Goal: Information Seeking & Learning: Learn about a topic

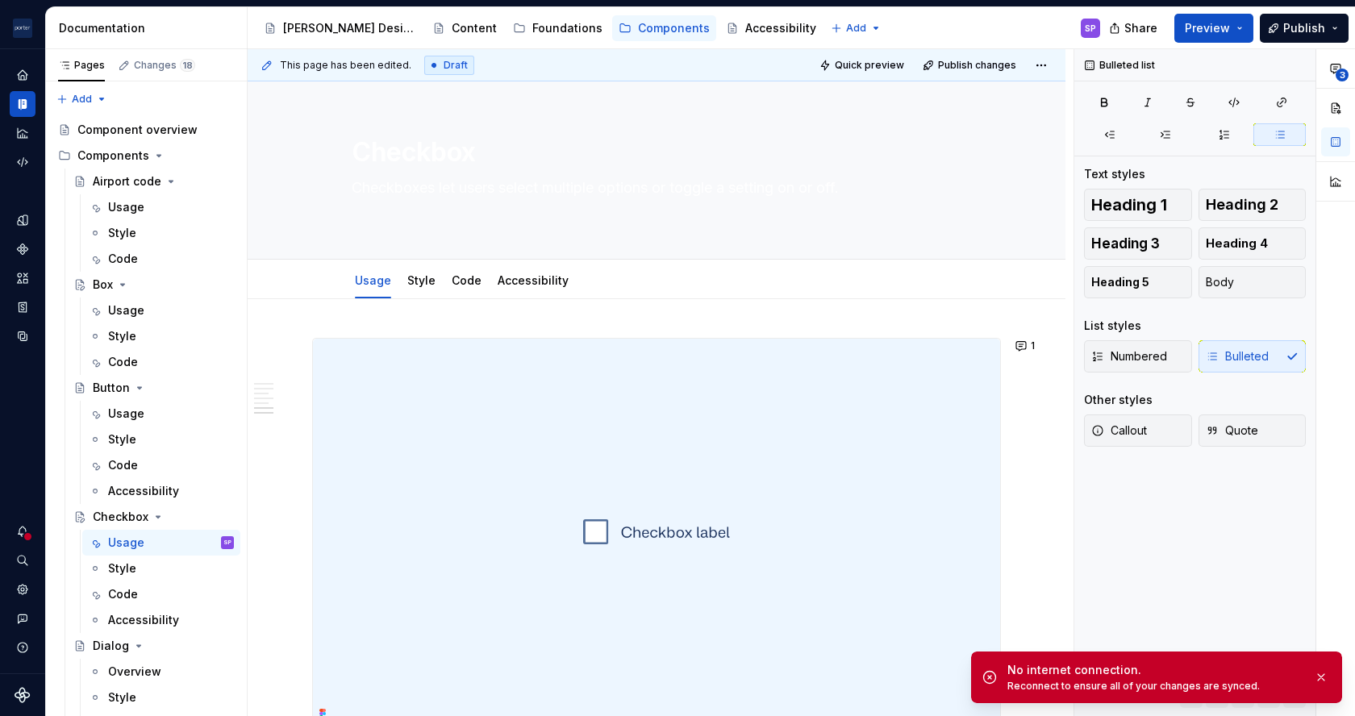
scroll to position [2217, 0]
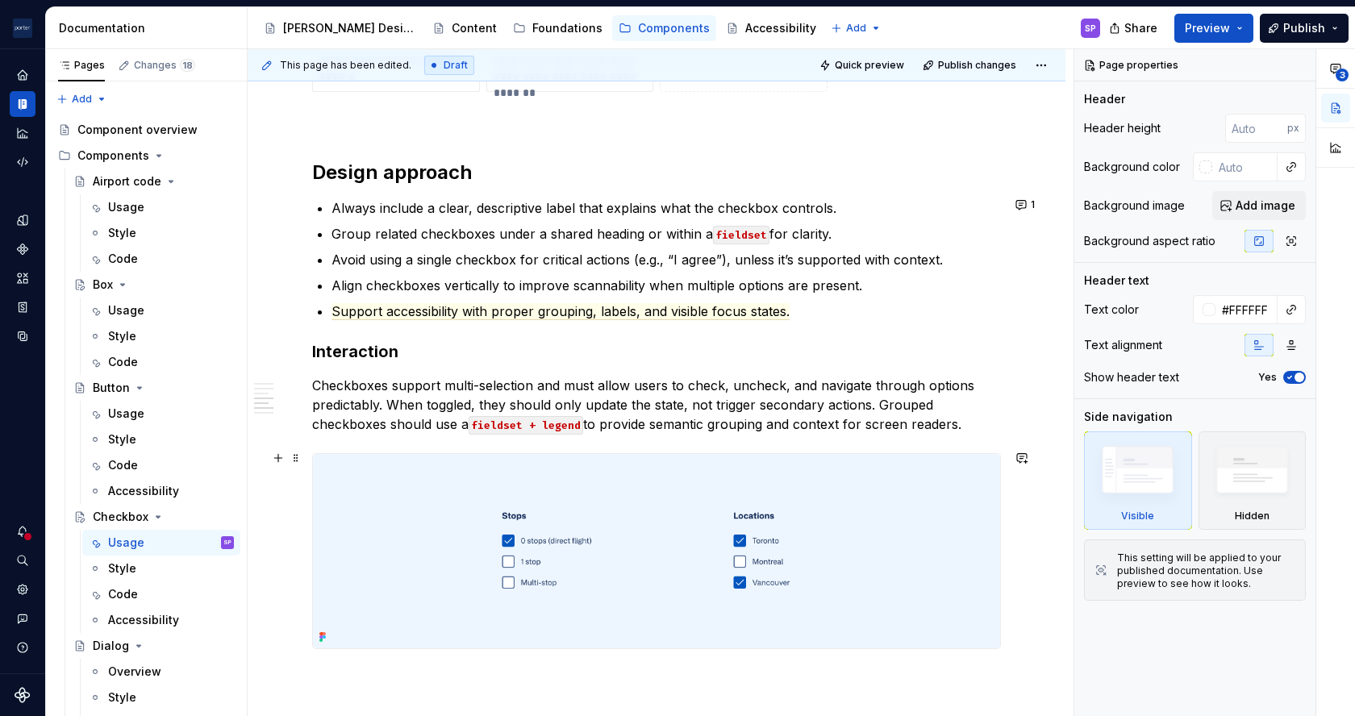
scroll to position [1620, 0]
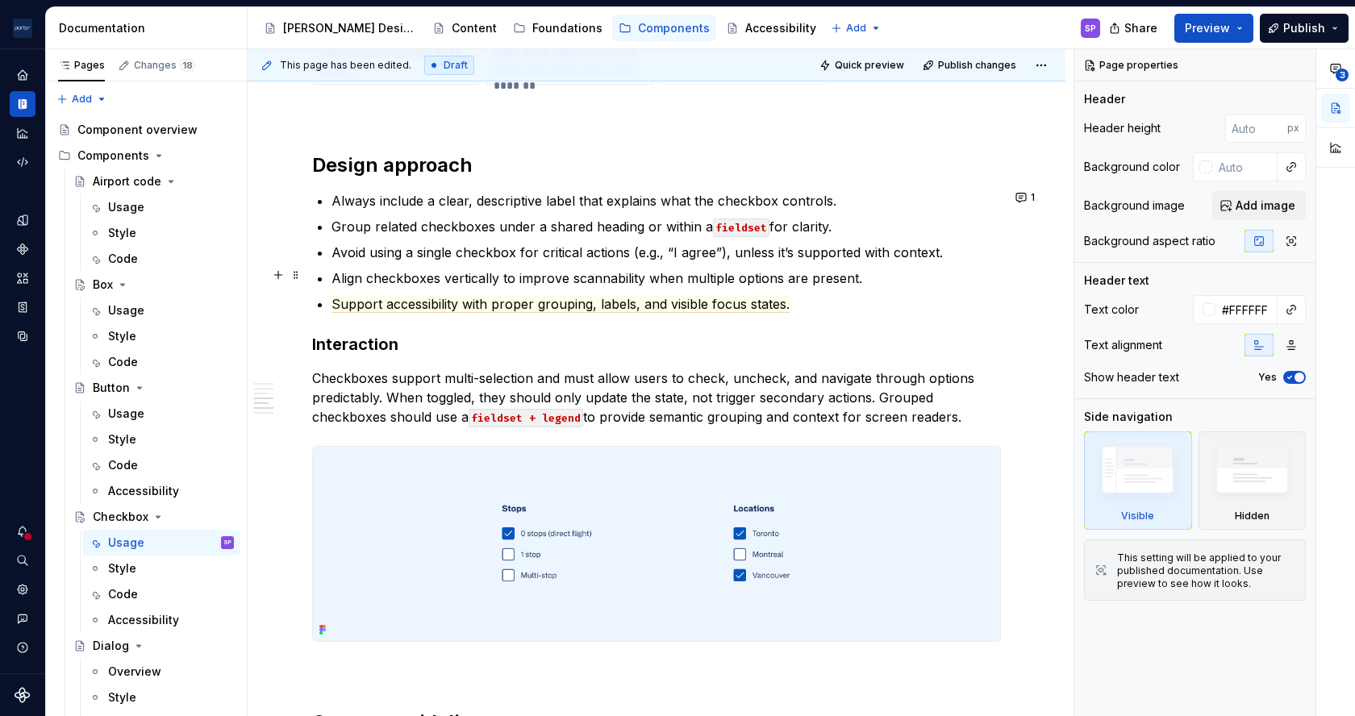
click at [637, 278] on p "Align checkboxes vertically to improve scannability when multiple options are p…" at bounding box center [667, 278] width 670 height 19
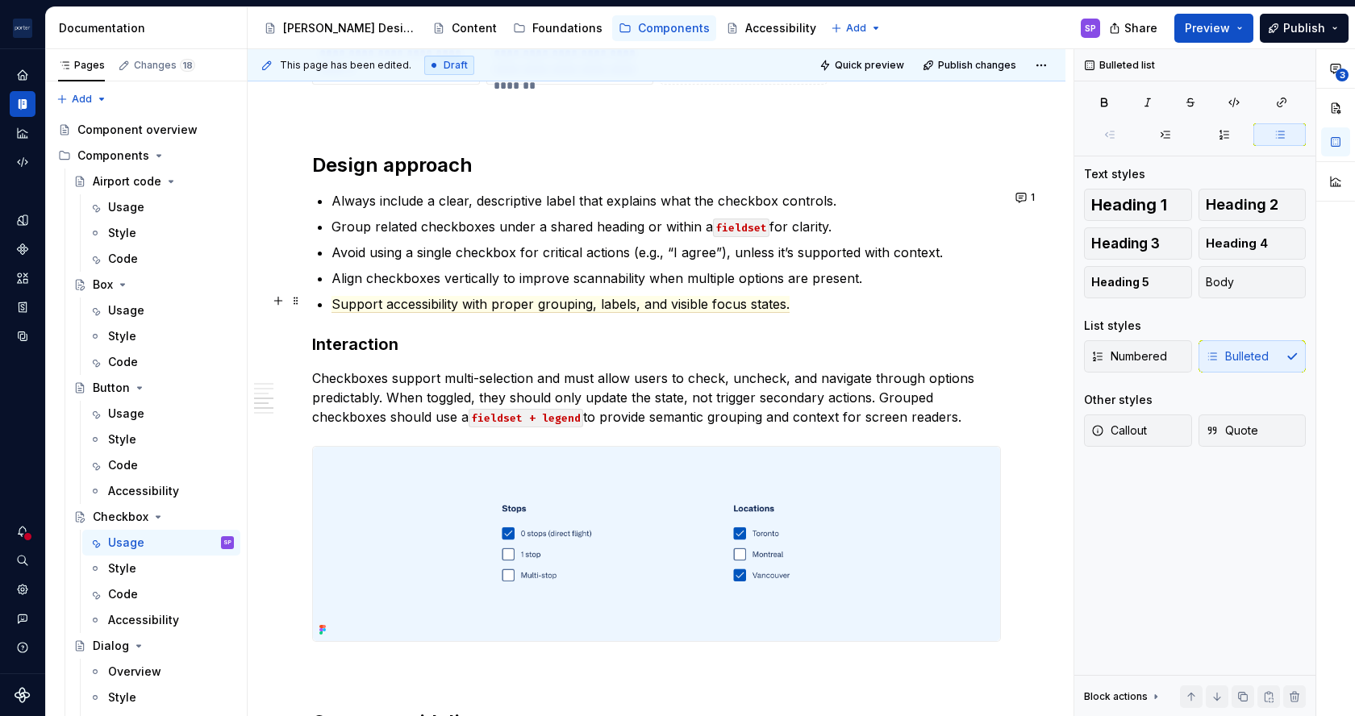
click at [635, 288] on ul "Always include a clear, descriptive label that explains what the checkbox contr…" at bounding box center [667, 252] width 670 height 123
click at [635, 296] on span "Support accessibility with proper grouping, labels, and visible focus states." at bounding box center [561, 304] width 458 height 17
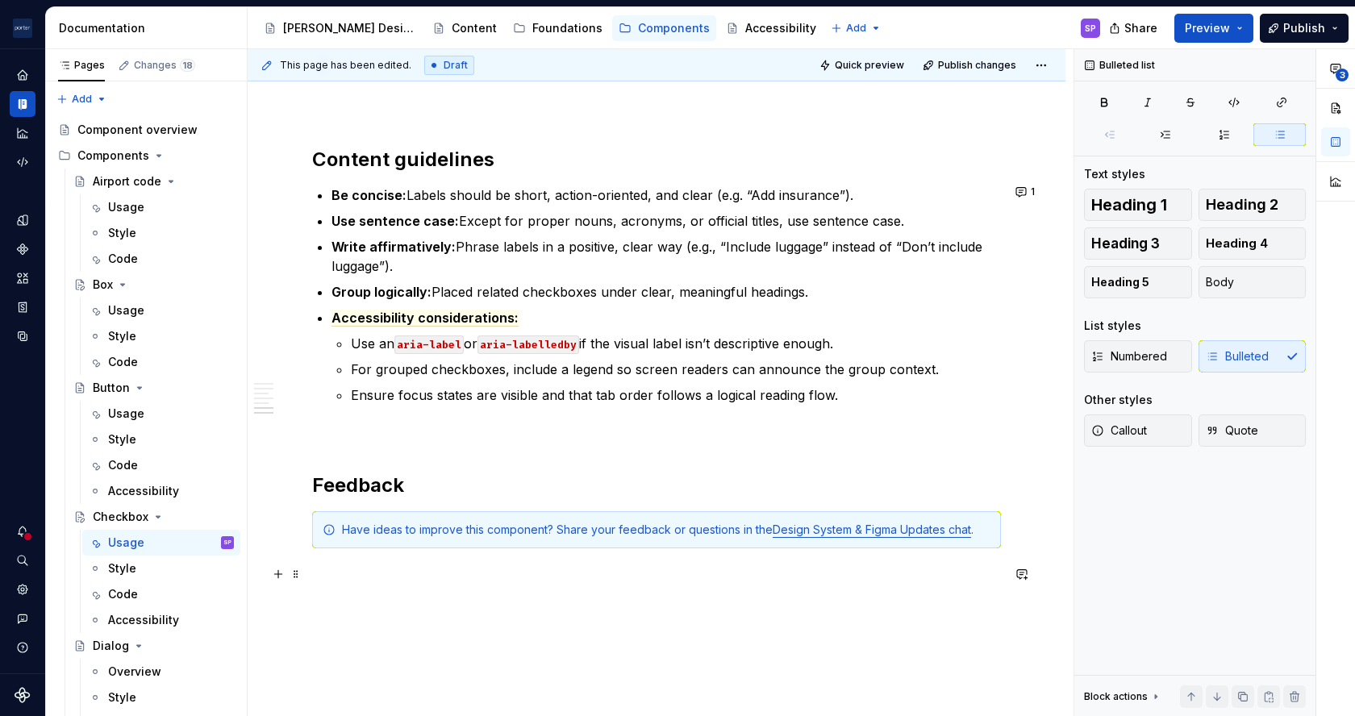
scroll to position [2185, 0]
click at [478, 312] on span "Accessibility considerations:" at bounding box center [425, 316] width 187 height 17
click at [505, 199] on ul "Be concise: Labels should be short, action-oriented, and clear (e.g. “Add insur…" at bounding box center [667, 293] width 670 height 219
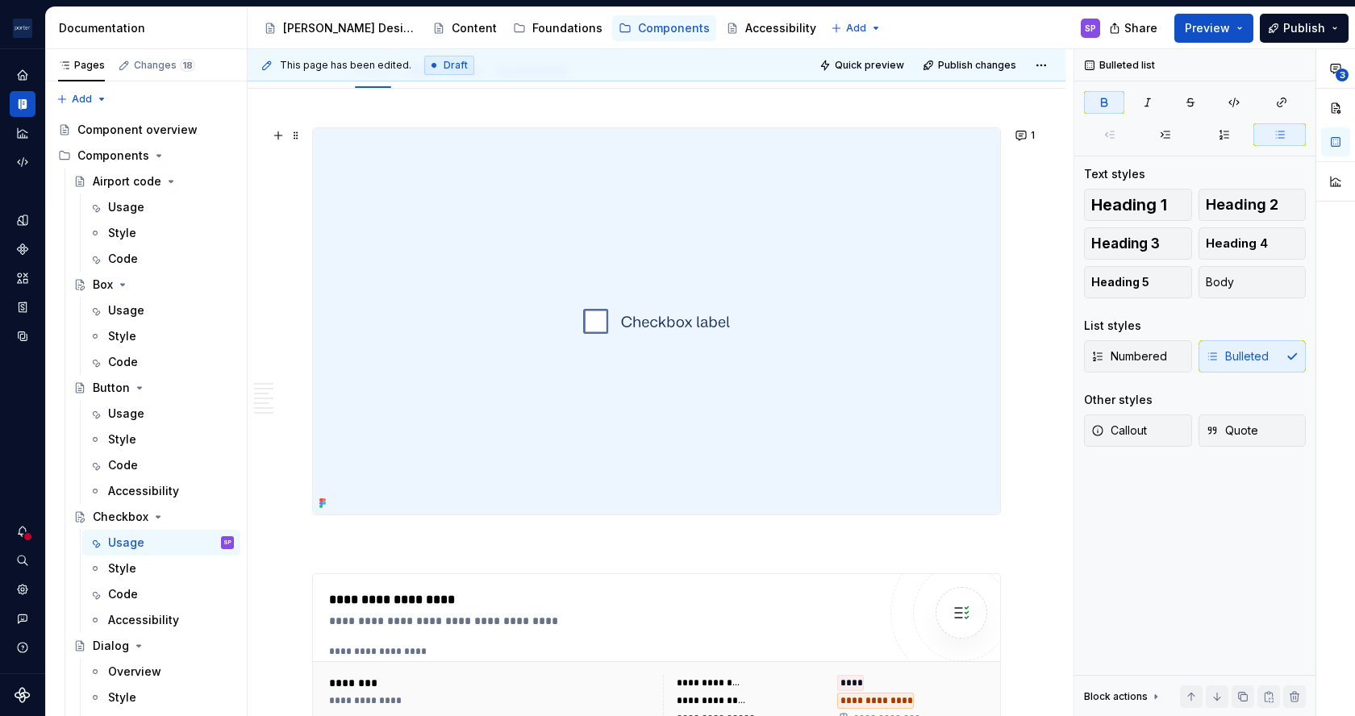
scroll to position [0, 0]
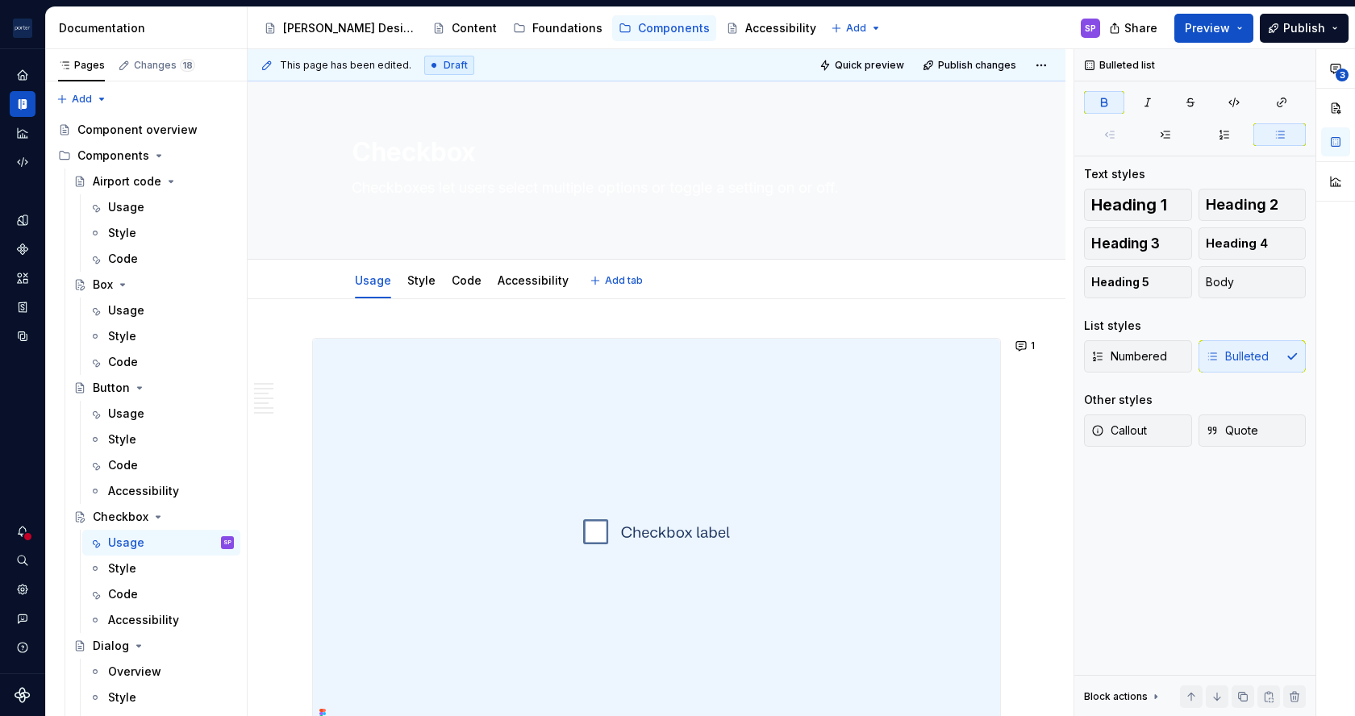
click at [505, 199] on textarea "Checkboxes let users select multiple options or toggle a setting on or off." at bounding box center [653, 197] width 610 height 45
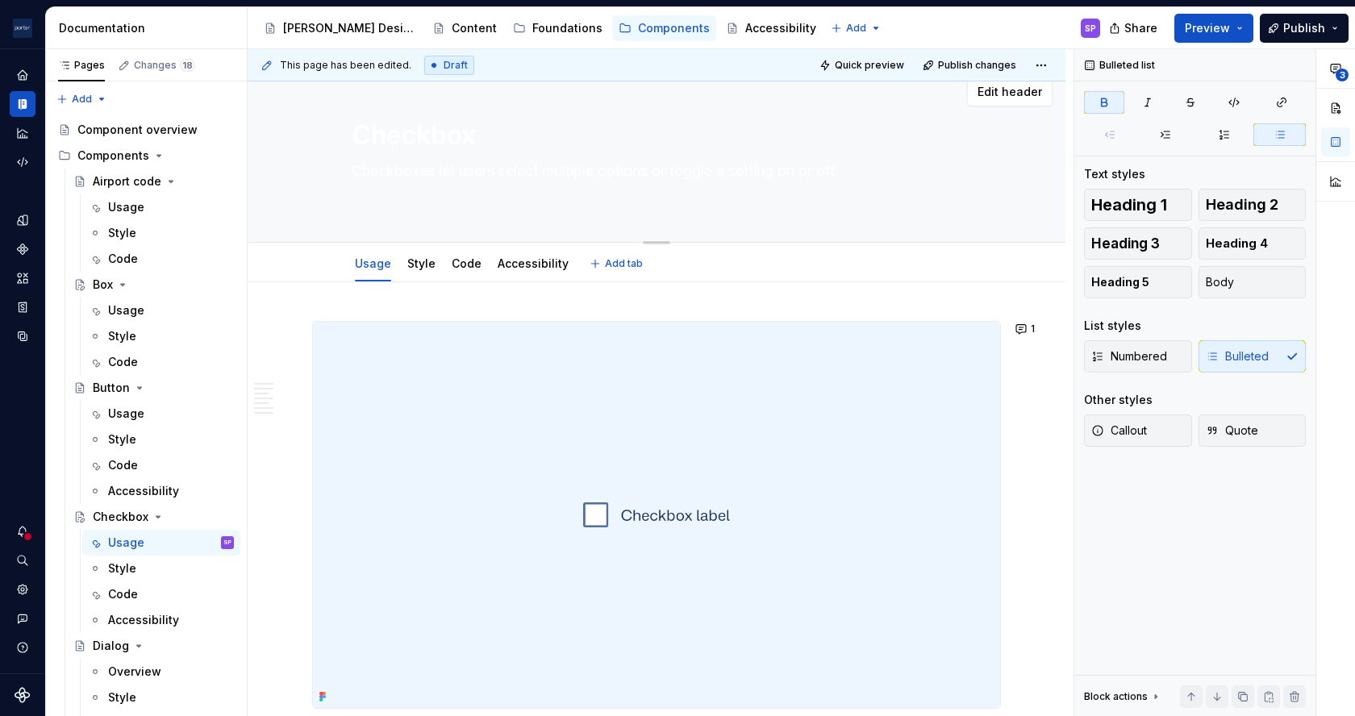
type textarea "*"
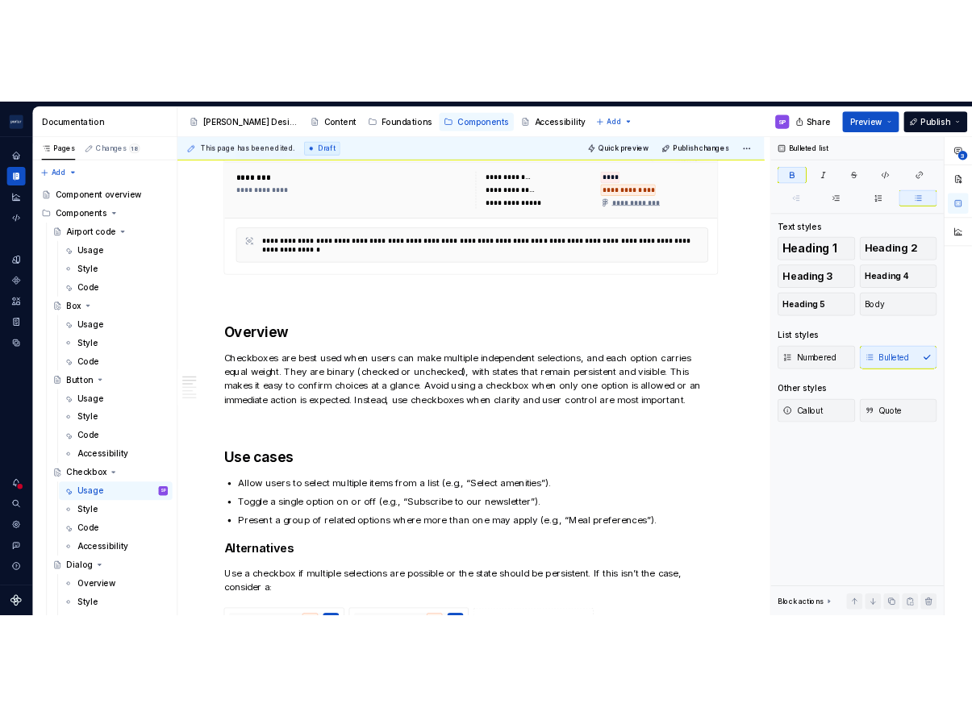
scroll to position [789, 0]
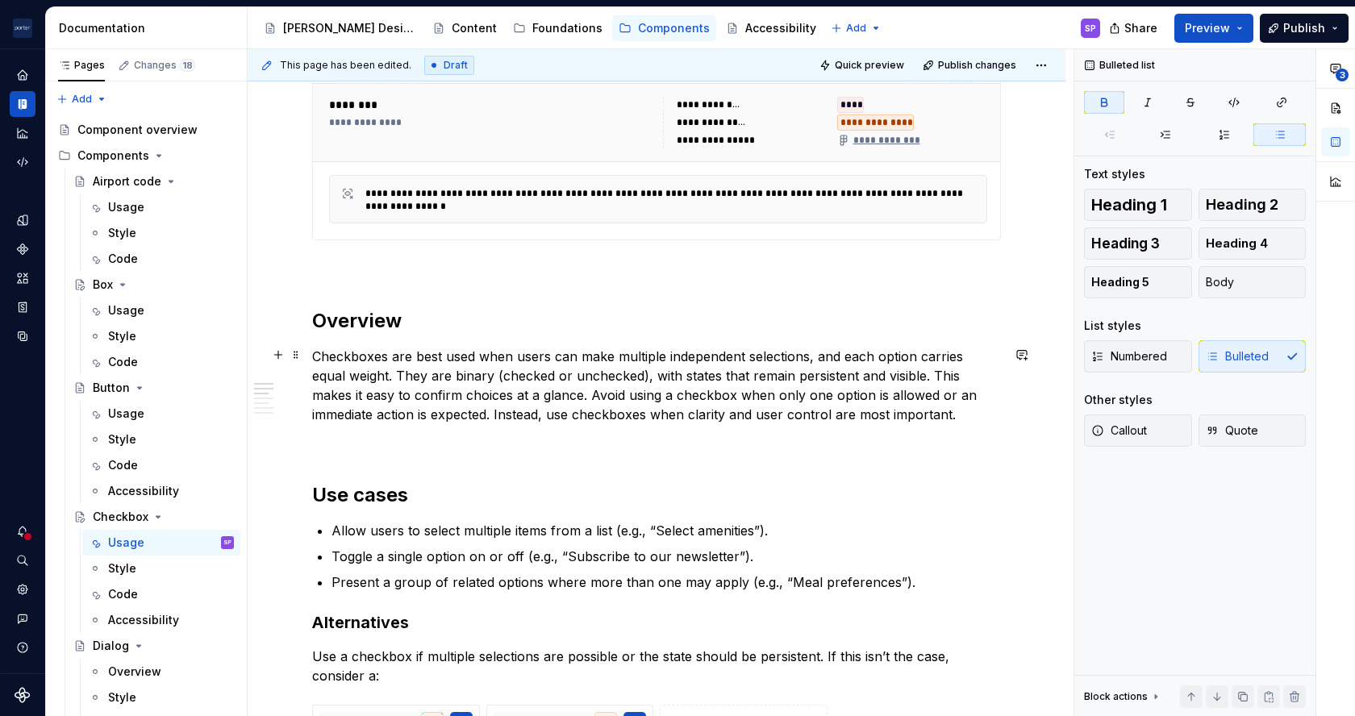
click at [639, 360] on p "Checkboxes are best used when users can make multiple independent selections, a…" at bounding box center [656, 385] width 689 height 77
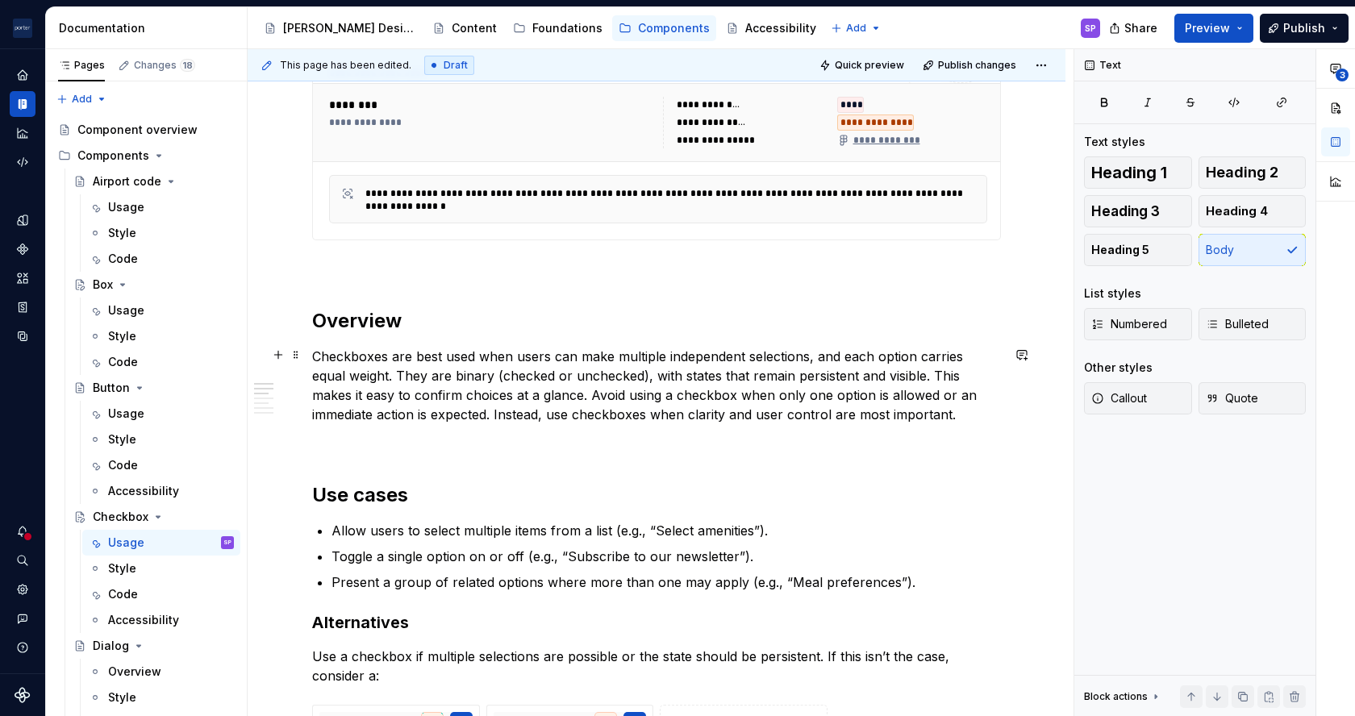
click at [639, 360] on p "Checkboxes are best used when users can make multiple independent selections, a…" at bounding box center [656, 385] width 689 height 77
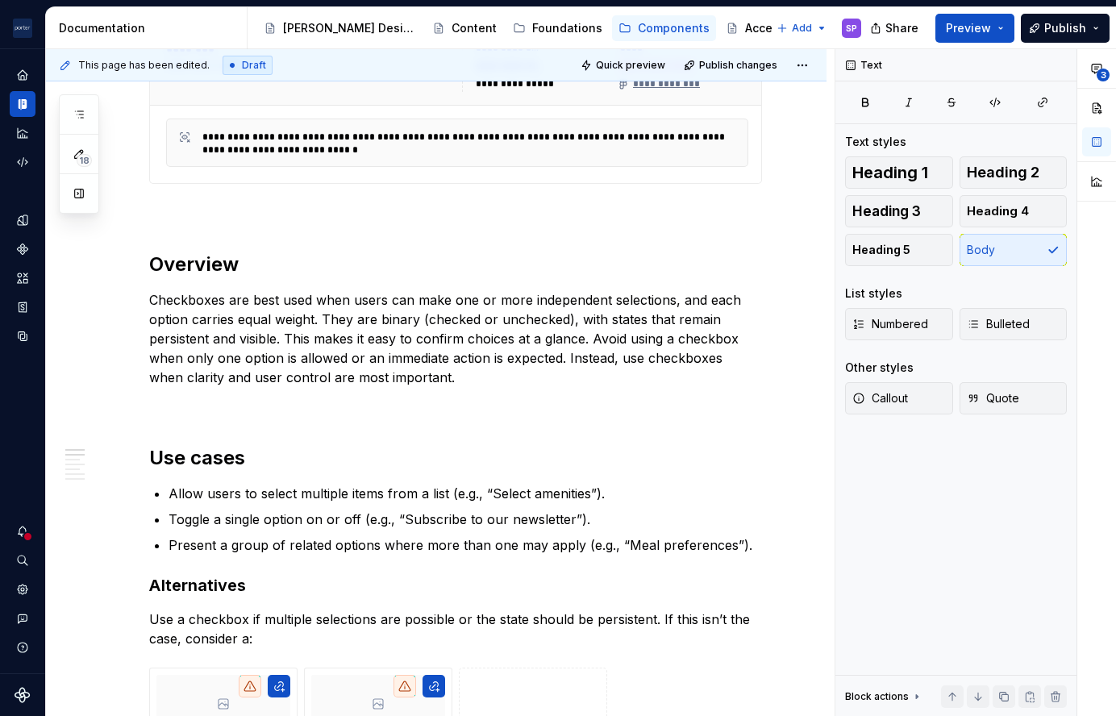
scroll to position [0, 0]
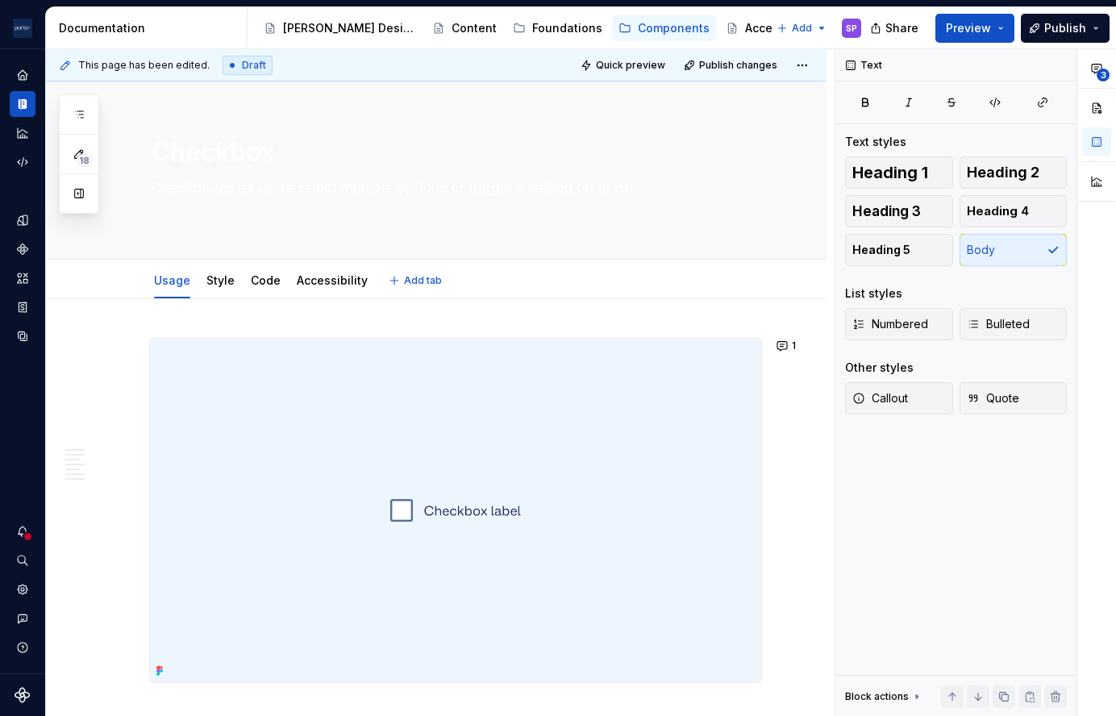
type textarea "*"
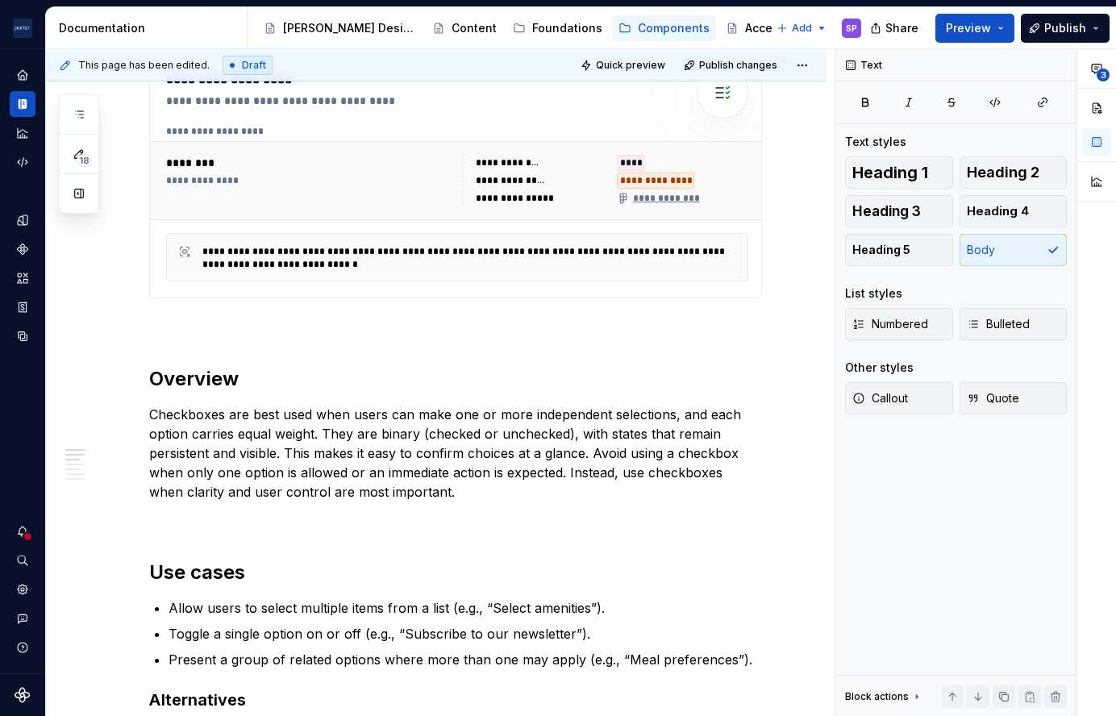
scroll to position [690, 0]
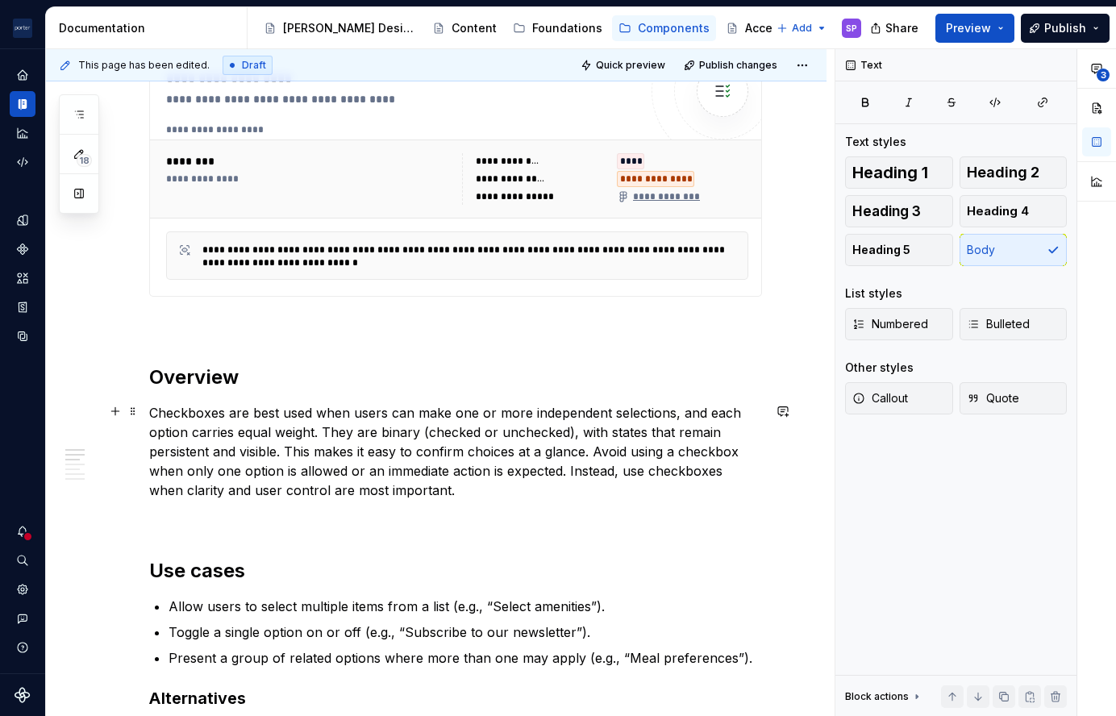
click at [399, 453] on p "Checkboxes are best used when users can make one or more independent selections…" at bounding box center [455, 451] width 613 height 97
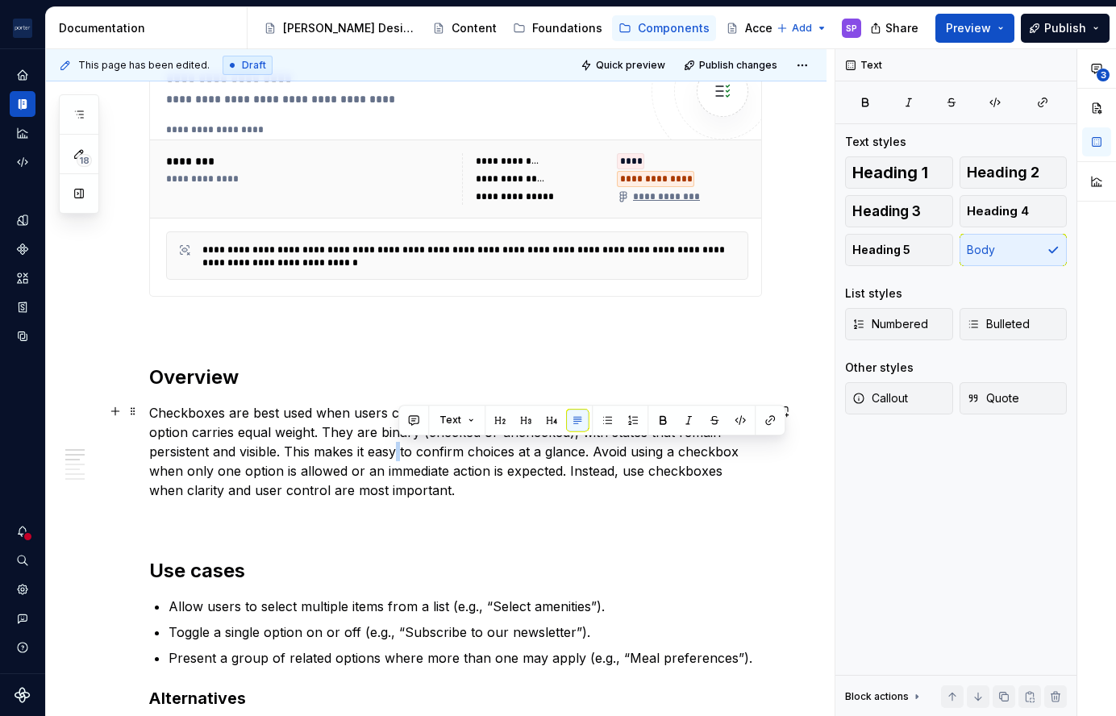
click at [400, 448] on p "Checkboxes are best used when users can make one or more independent selections…" at bounding box center [455, 451] width 613 height 97
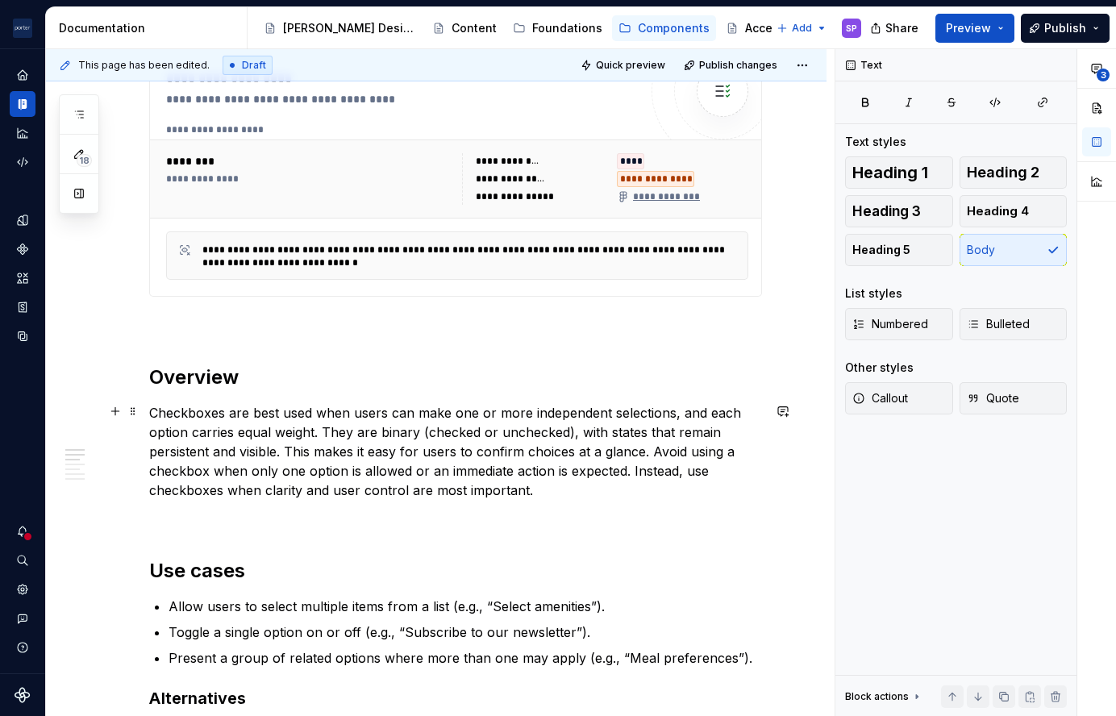
click at [470, 455] on p "Checkboxes are best used when users can make one or more independent selections…" at bounding box center [455, 451] width 613 height 97
click at [525, 448] on p "Checkboxes are best used when users can make one or more independent selections…" at bounding box center [455, 451] width 613 height 97
click at [411, 470] on p "Checkboxes are best used when users can make one or more independent selections…" at bounding box center [455, 451] width 613 height 97
click at [451, 471] on p "Checkboxes are best used when users can make one or more independent selections…" at bounding box center [455, 451] width 613 height 97
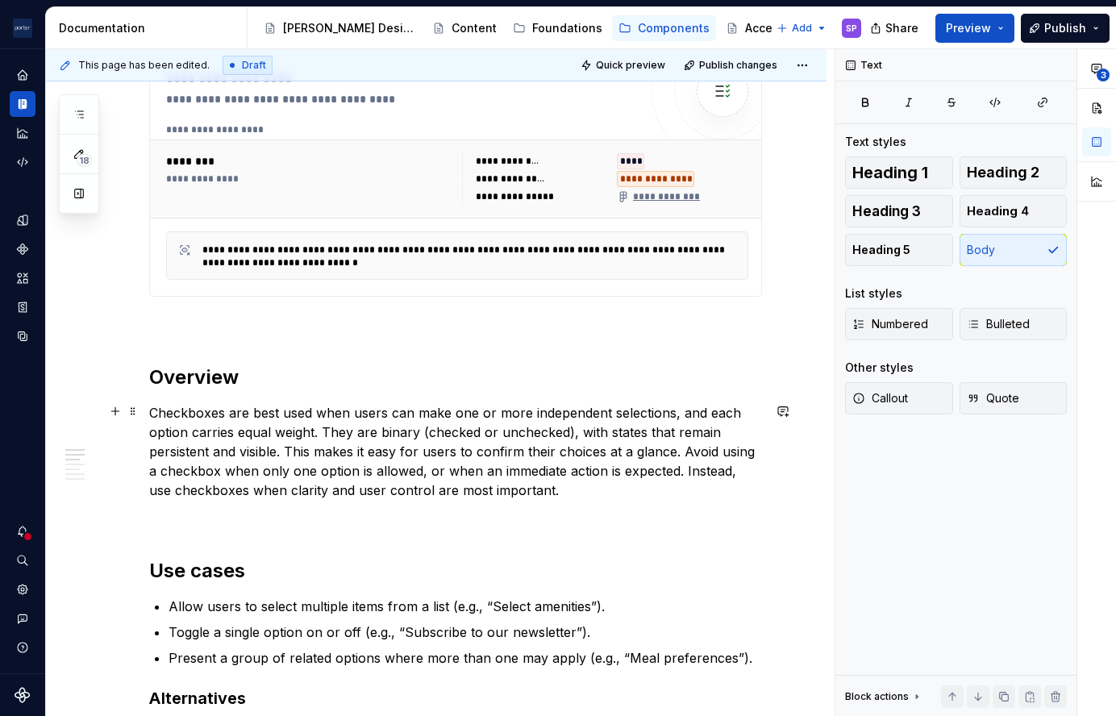
click at [688, 478] on p "Checkboxes are best used when users can make one or more independent selections…" at bounding box center [455, 451] width 613 height 97
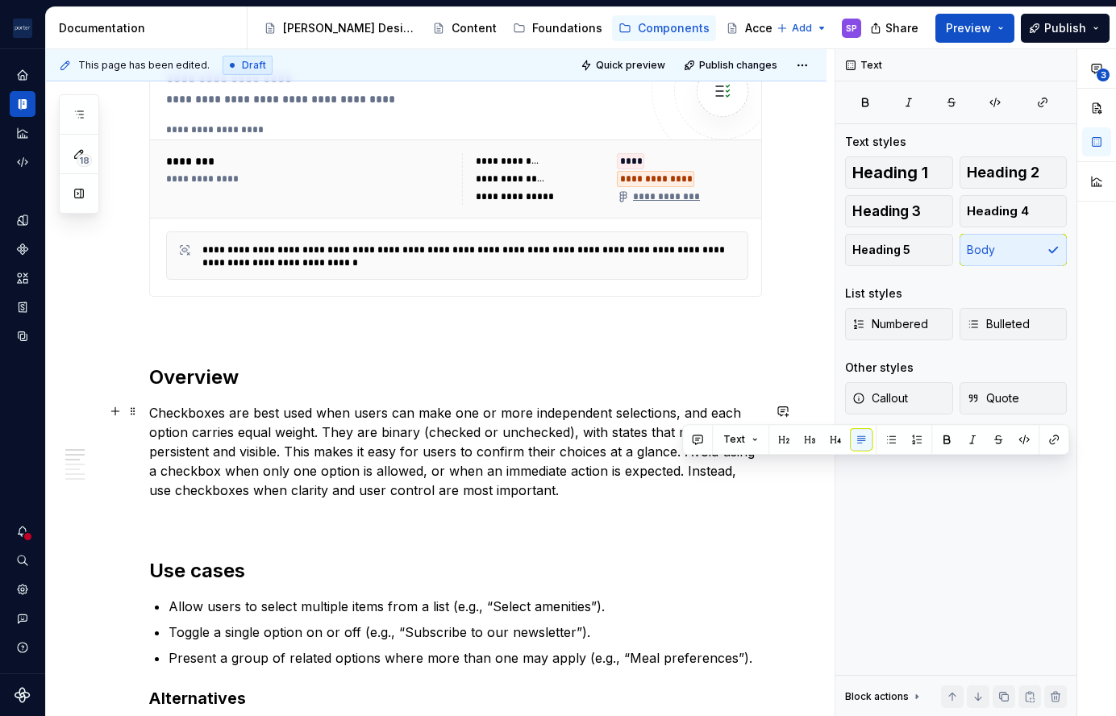
click at [688, 478] on p "Checkboxes are best used when users can make one or more independent selections…" at bounding box center [455, 451] width 613 height 97
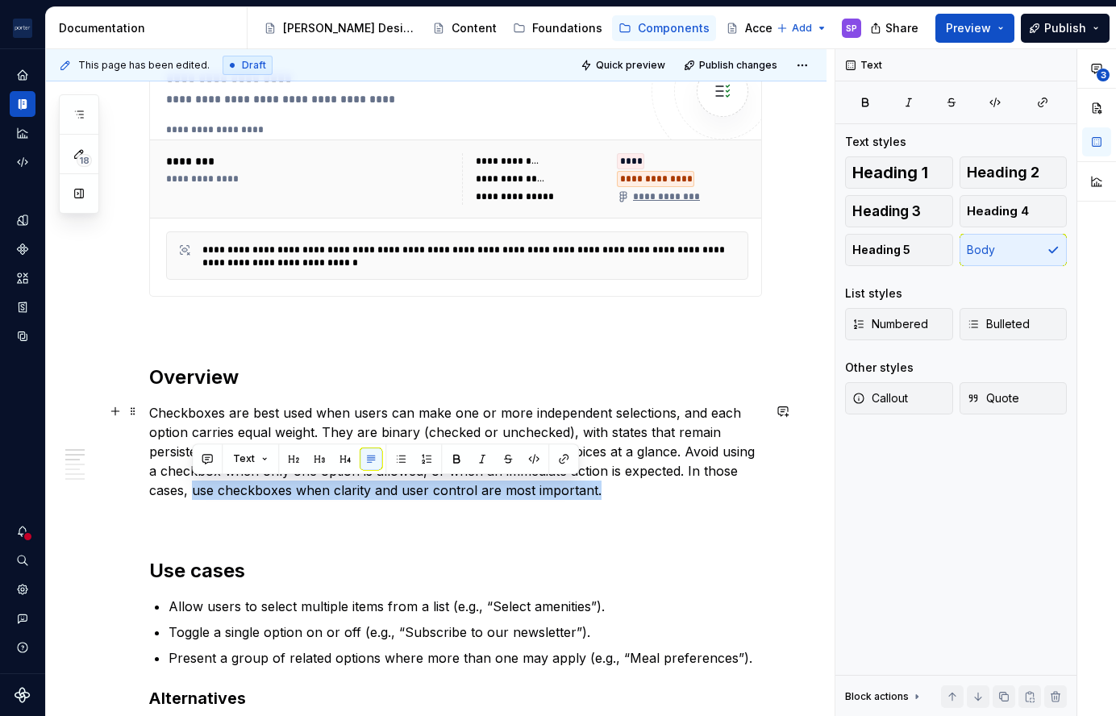
drag, startPoint x: 190, startPoint y: 493, endPoint x: 624, endPoint y: 490, distance: 434.0
click at [624, 490] on p "Checkboxes are best used when users can make one or more independent selections…" at bounding box center [455, 451] width 613 height 97
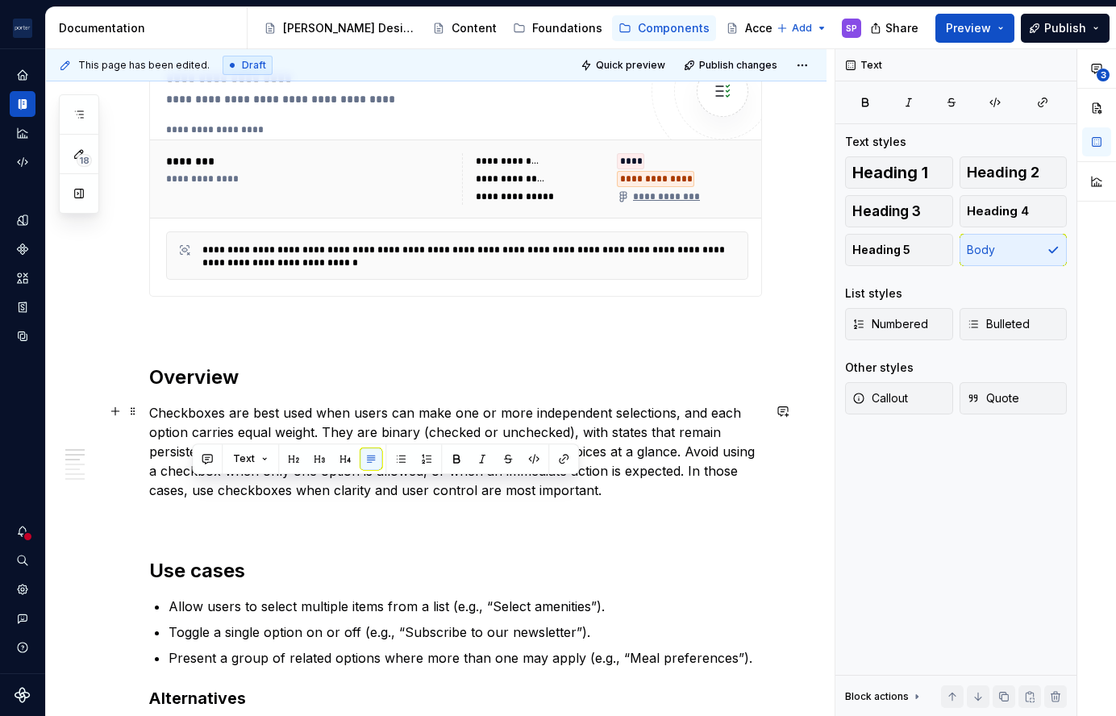
click at [624, 490] on p "Checkboxes are best used when users can make one or more independent selections…" at bounding box center [455, 451] width 613 height 97
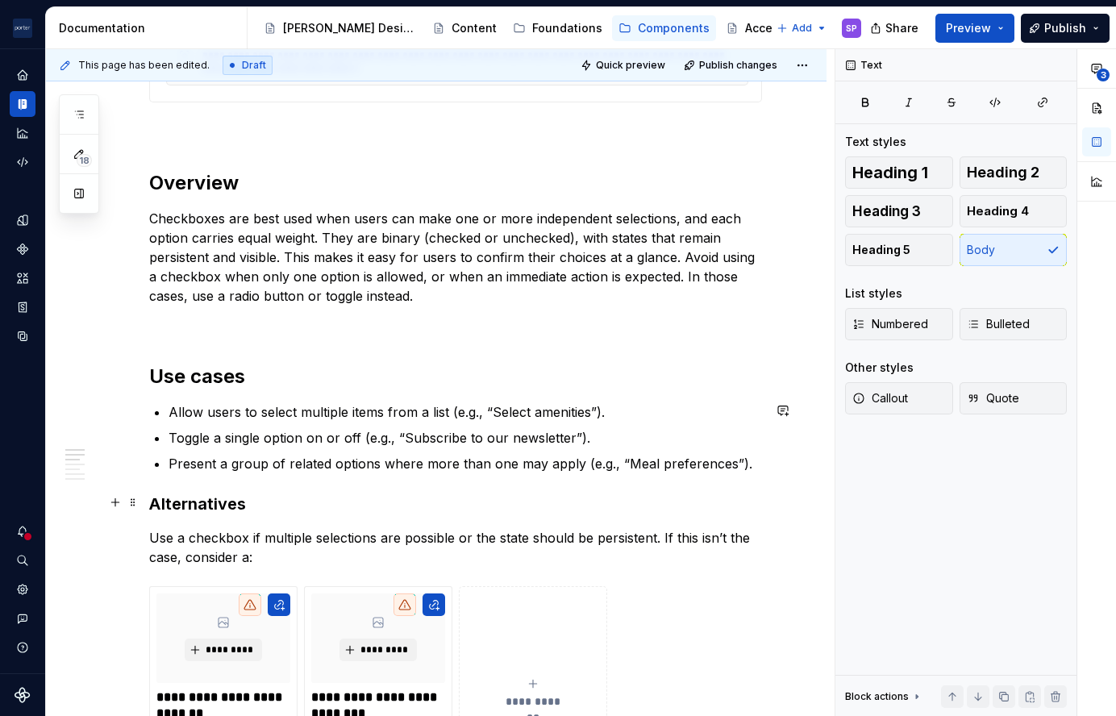
scroll to position [885, 0]
click at [312, 410] on p "Allow users to select multiple items from a list (e.g., “Select amenities”)." at bounding box center [466, 411] width 594 height 19
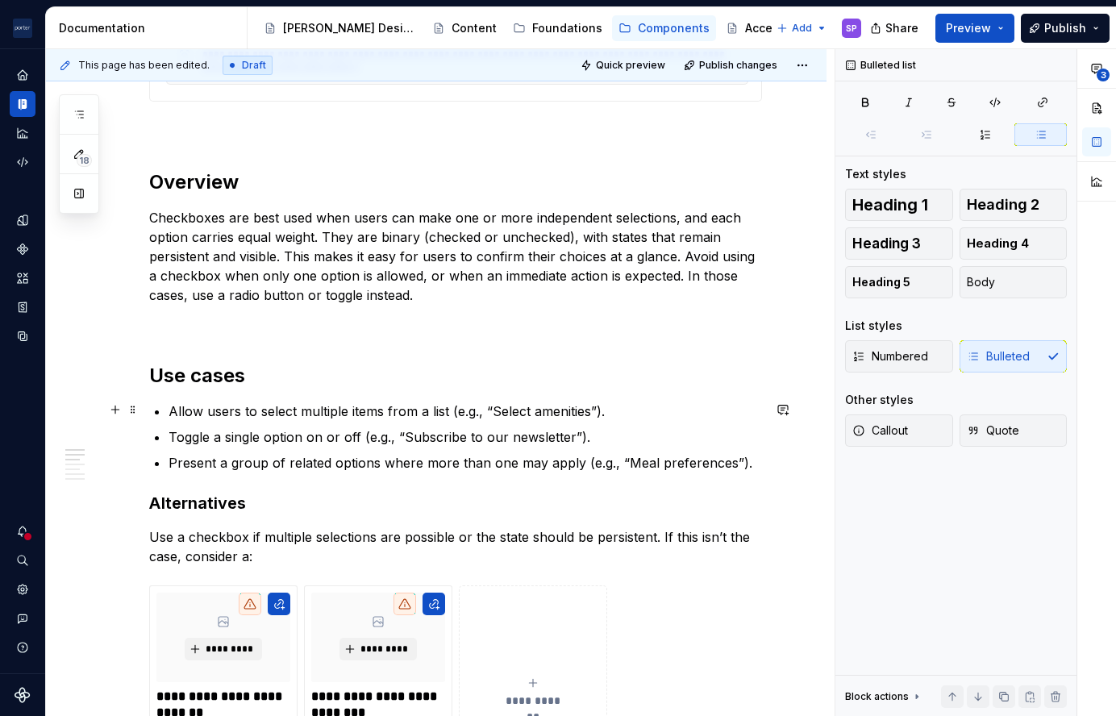
click at [312, 410] on p "Allow users to select multiple items from a list (e.g., “Select amenities”)." at bounding box center [466, 411] width 594 height 19
click at [430, 405] on p "Allow users to select more than one items from a list (e.g., “Select amenities”…" at bounding box center [466, 411] width 594 height 19
click at [246, 430] on p "Toggle a single option on or off (e.g., “Subscribe to our newsletter”)." at bounding box center [466, 437] width 594 height 19
click at [273, 432] on p "Toggle a feature option on or off (e.g., “Subscribe to our newsletter”)." at bounding box center [466, 437] width 594 height 19
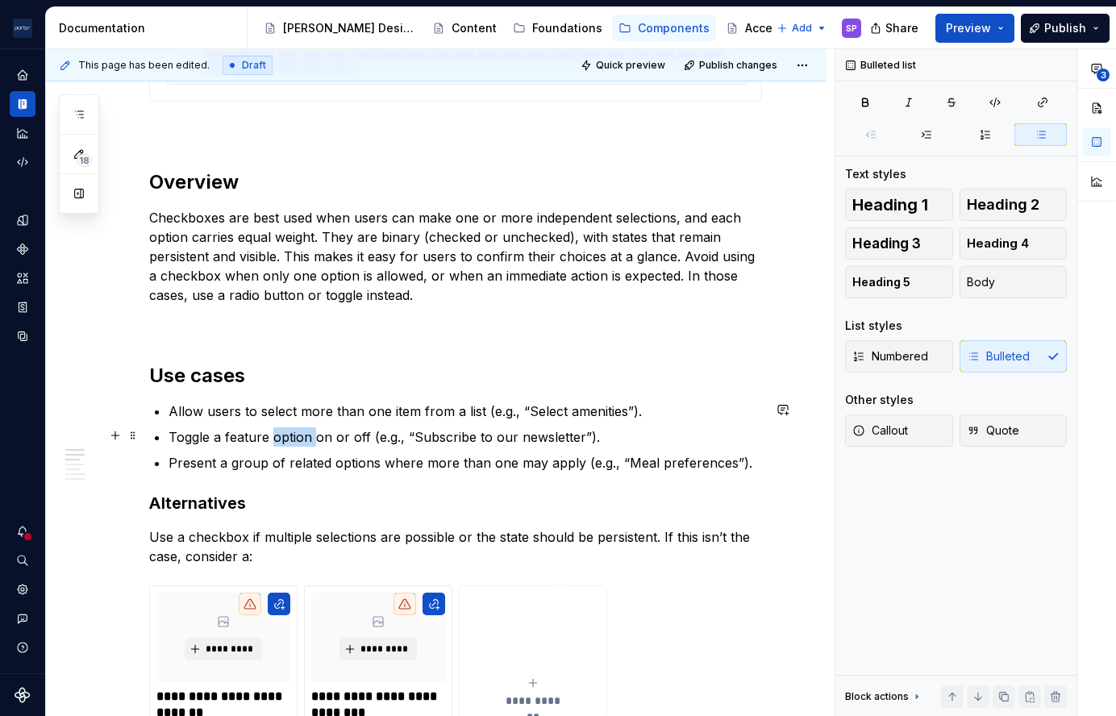
click at [273, 432] on p "Toggle a feature option on or off (e.g., “Subscribe to our newsletter”)." at bounding box center [466, 437] width 594 height 19
click at [749, 457] on p "Present a group of related options where more than one may apply (e.g., “Meal p…" at bounding box center [466, 462] width 594 height 19
click at [777, 415] on button "button" at bounding box center [783, 410] width 23 height 23
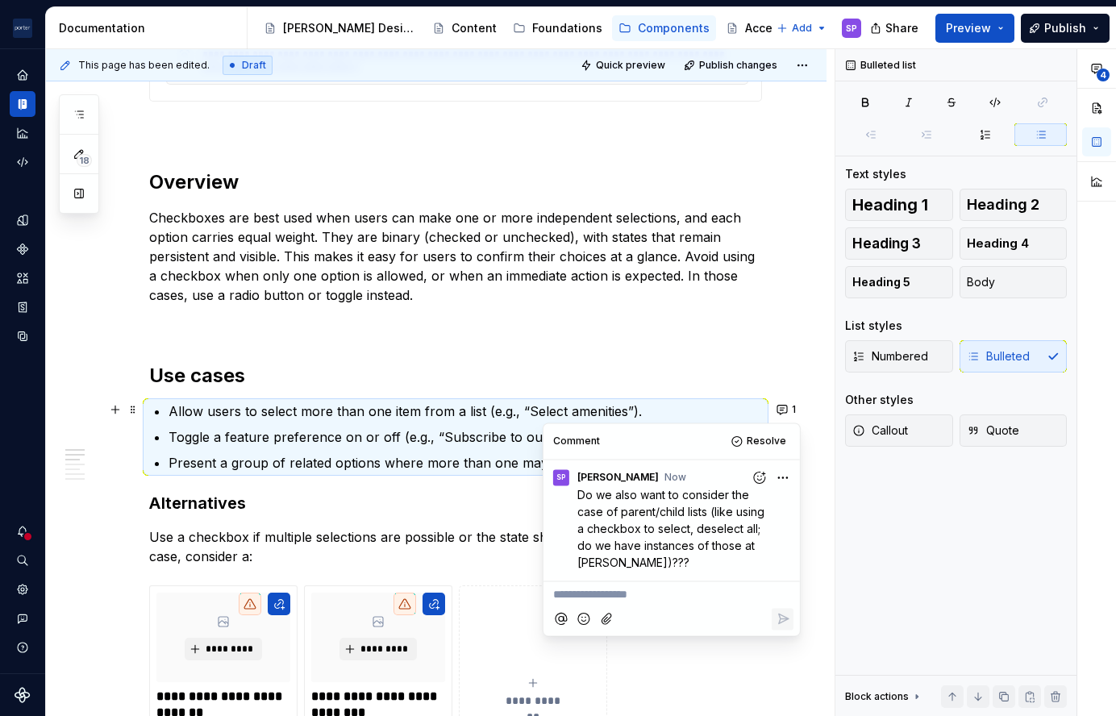
click at [194, 539] on p "Use a checkbox if multiple selections are possible or the state should be persi…" at bounding box center [455, 547] width 613 height 39
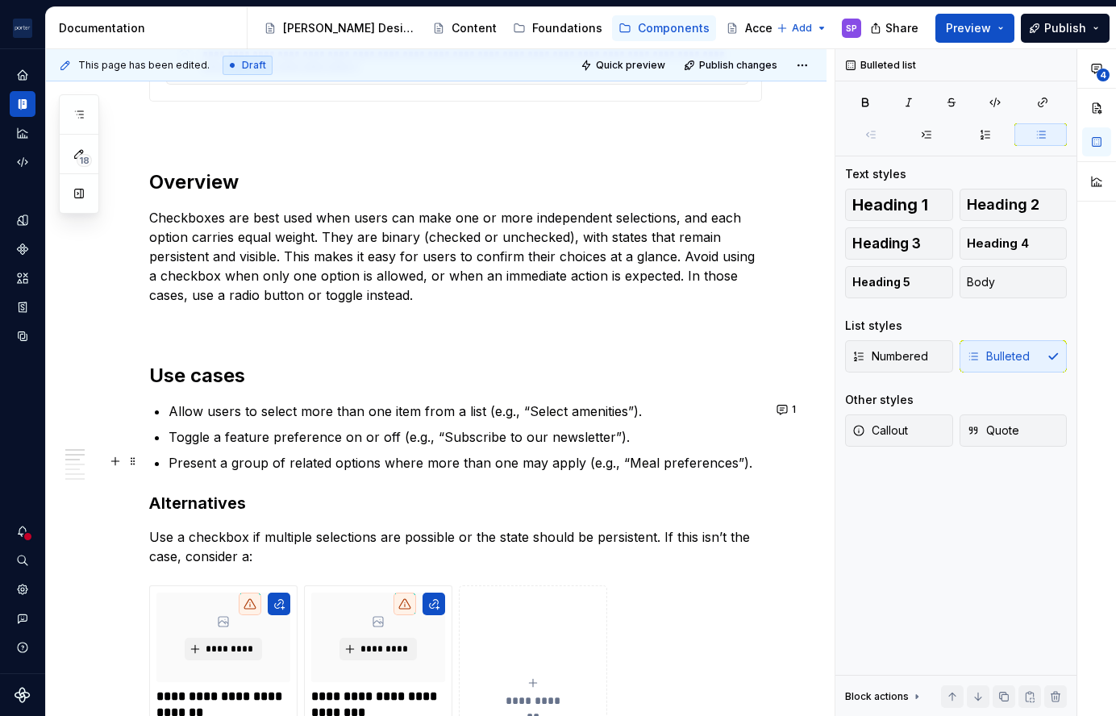
click at [759, 455] on p "Present a group of related options where more than one may apply (e.g., “Meal p…" at bounding box center [466, 462] width 594 height 19
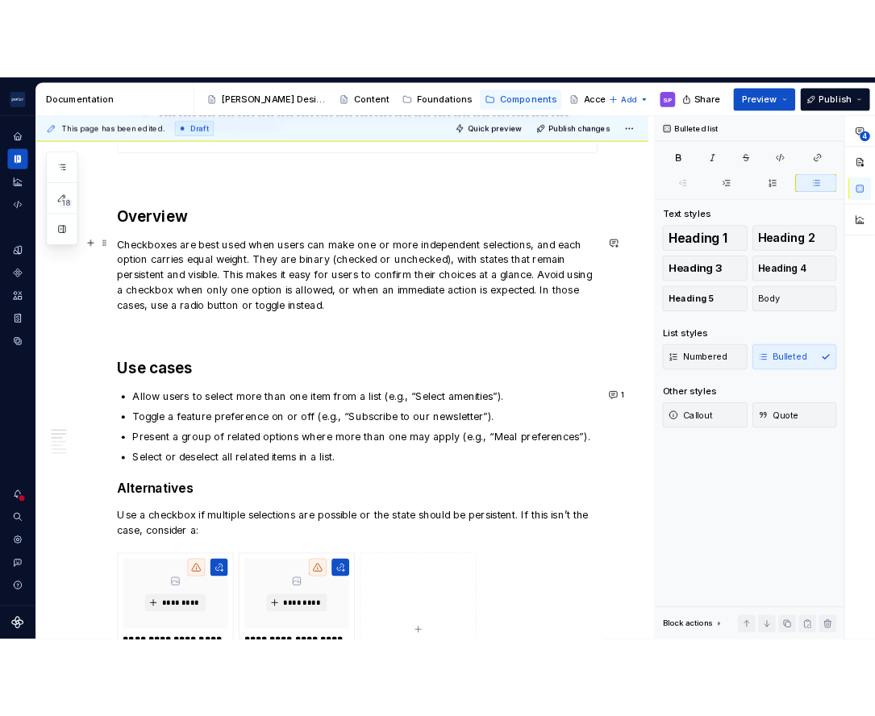
scroll to position [887, 0]
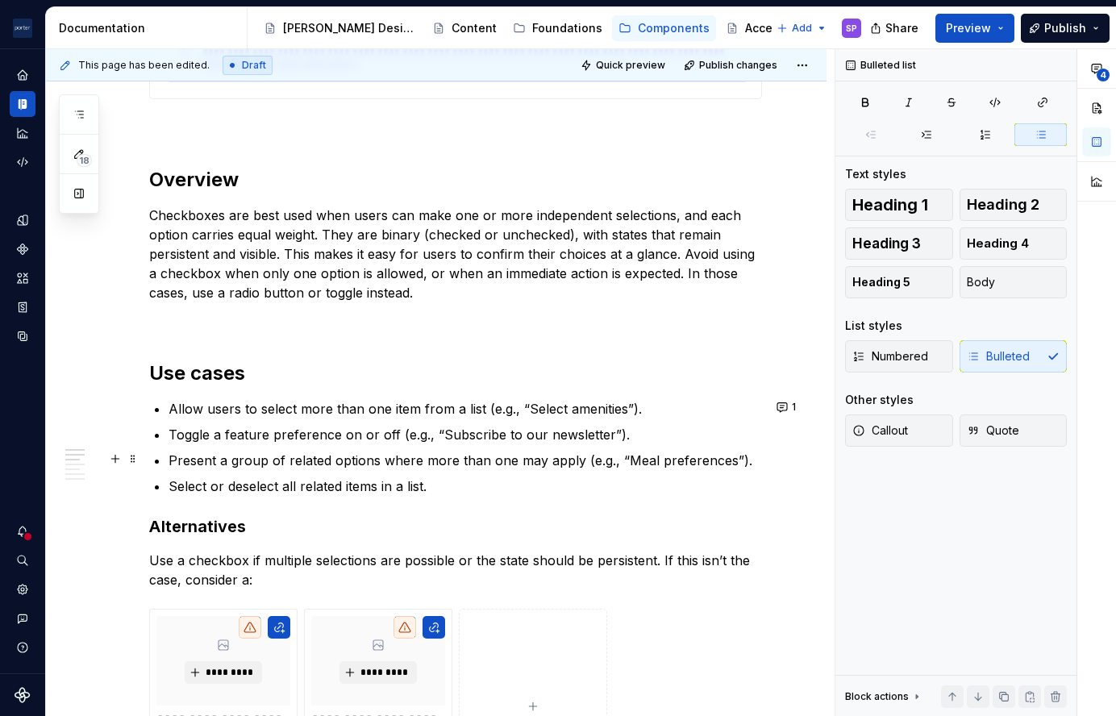
click at [745, 460] on p "Present a group of related options where more than one may apply (e.g., “Meal p…" at bounding box center [466, 460] width 594 height 19
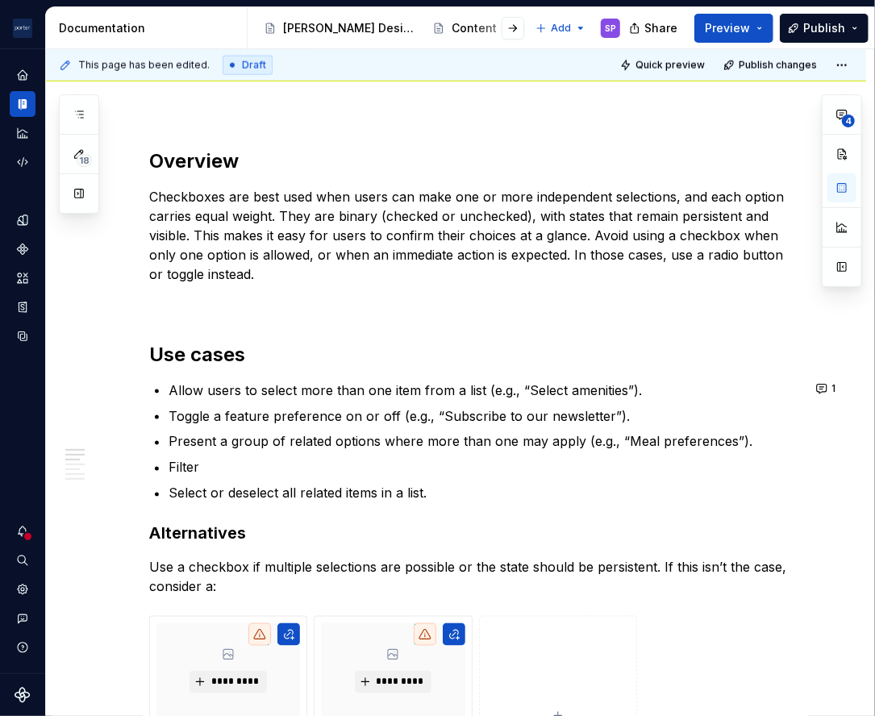
scroll to position [910, 0]
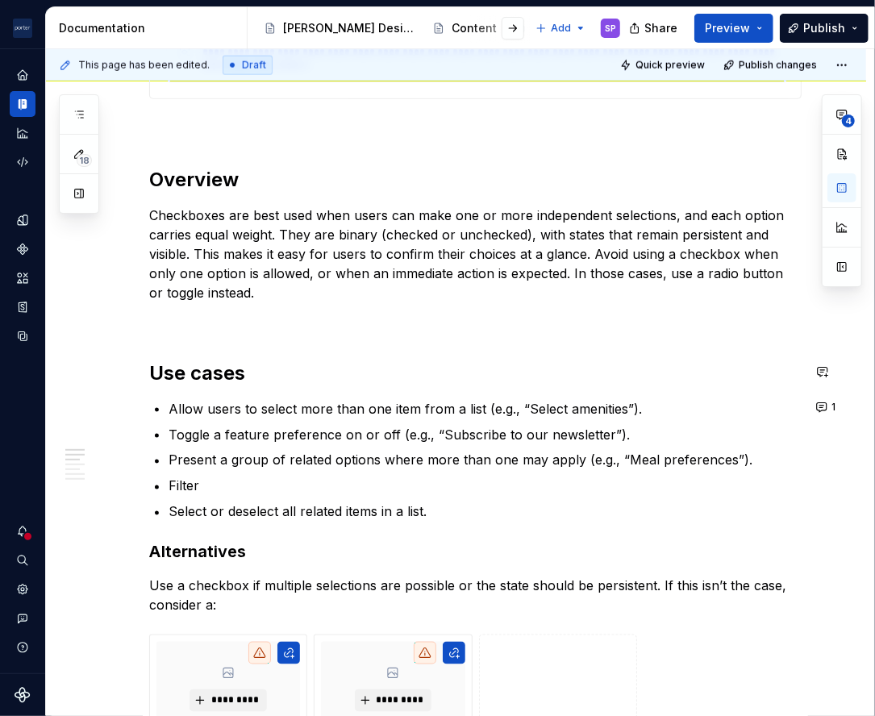
click at [369, 338] on div "**********" at bounding box center [475, 687] width 653 height 2519
click at [325, 477] on p "Filter" at bounding box center [485, 486] width 633 height 19
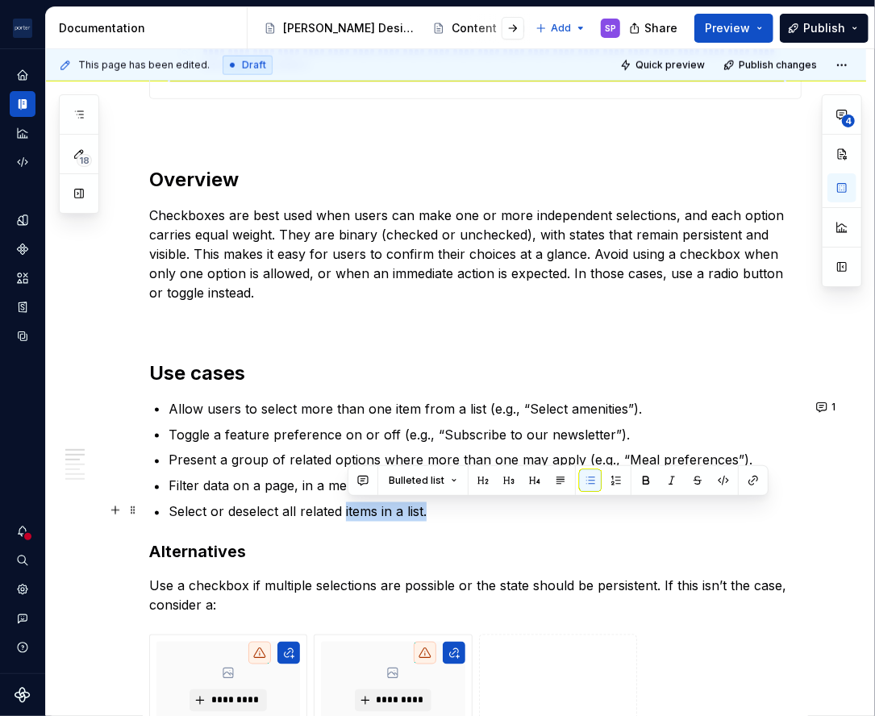
drag, startPoint x: 446, startPoint y: 508, endPoint x: 344, endPoint y: 508, distance: 102.5
click at [344, 508] on p "Select or deselect all related items in a list." at bounding box center [485, 512] width 633 height 19
click at [289, 513] on p "Select or deselect all related items in a list." at bounding box center [485, 512] width 633 height 19
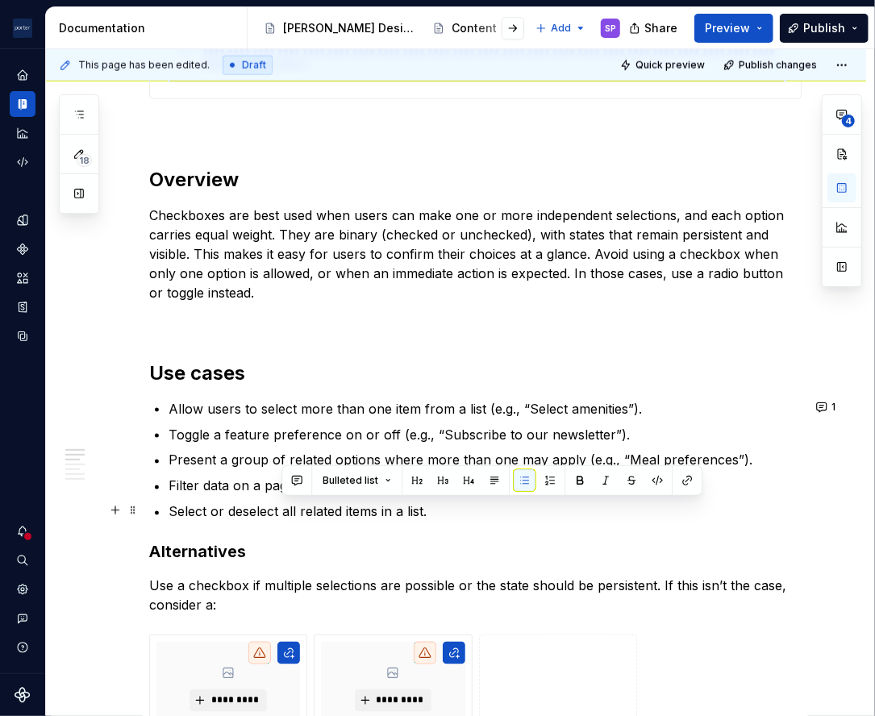
click at [289, 513] on p "Select or deselect all related items in a list." at bounding box center [485, 512] width 633 height 19
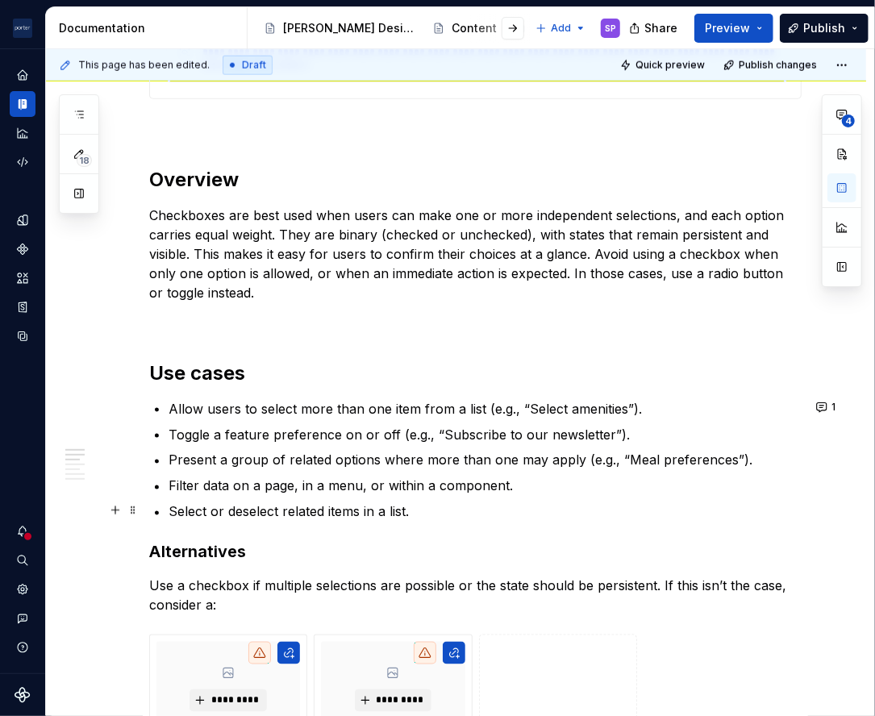
click at [417, 513] on p "Select or deselect related items in a list." at bounding box center [485, 512] width 633 height 19
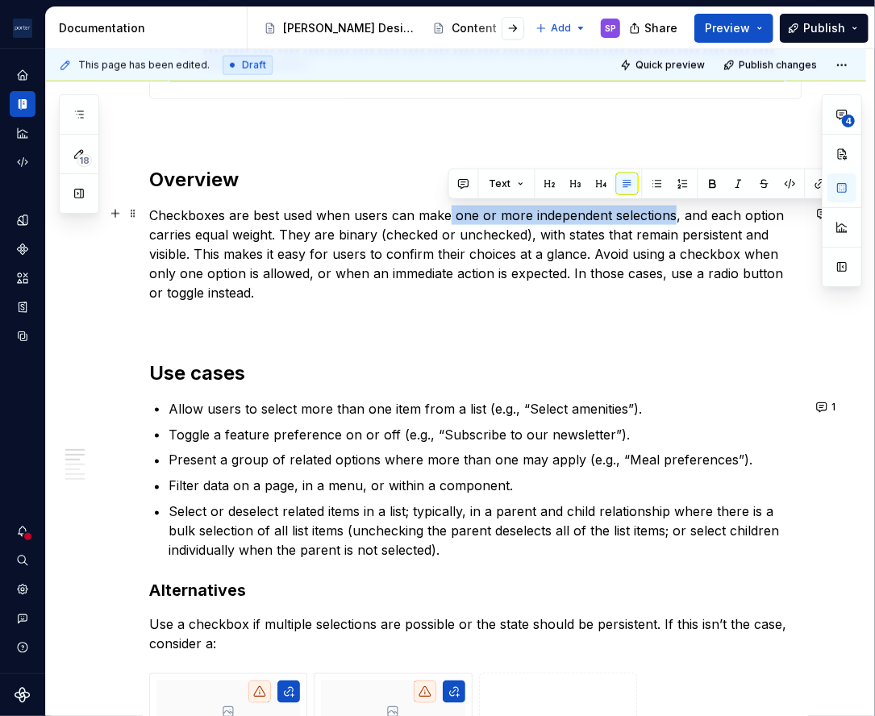
drag, startPoint x: 450, startPoint y: 210, endPoint x: 670, endPoint y: 214, distance: 220.3
click at [670, 214] on p "Checkboxes are best used when users can make one or more independent selections…" at bounding box center [475, 254] width 653 height 97
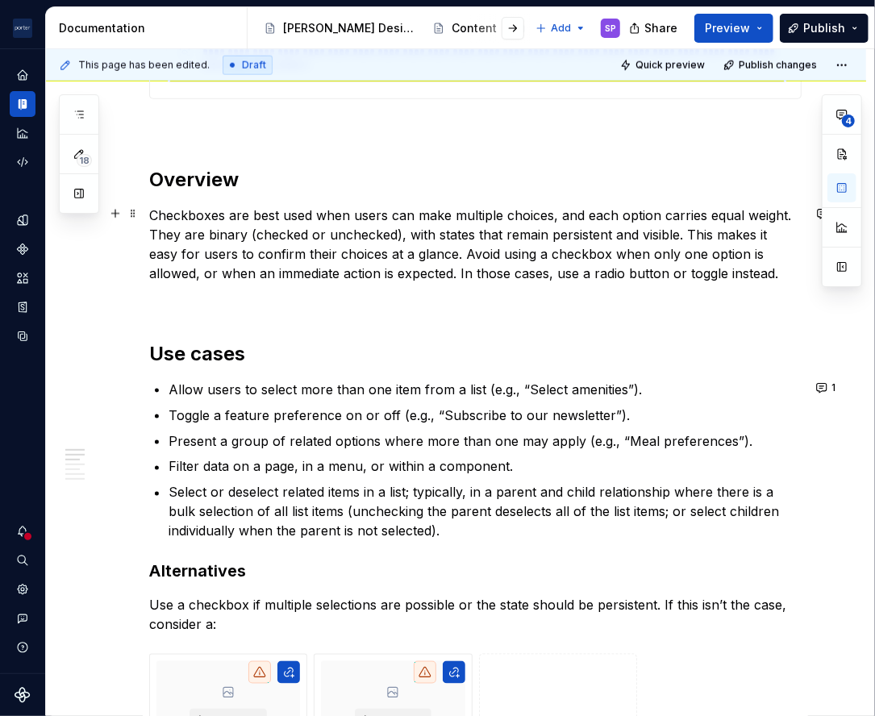
click at [348, 281] on div "**********" at bounding box center [475, 697] width 653 height 2538
click at [168, 396] on div "**********" at bounding box center [475, 697] width 653 height 2538
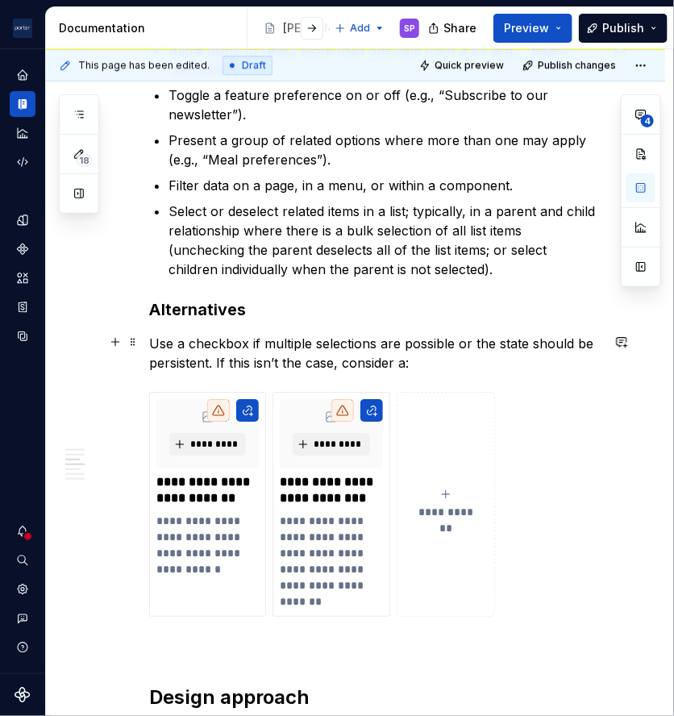
scroll to position [1198, 0]
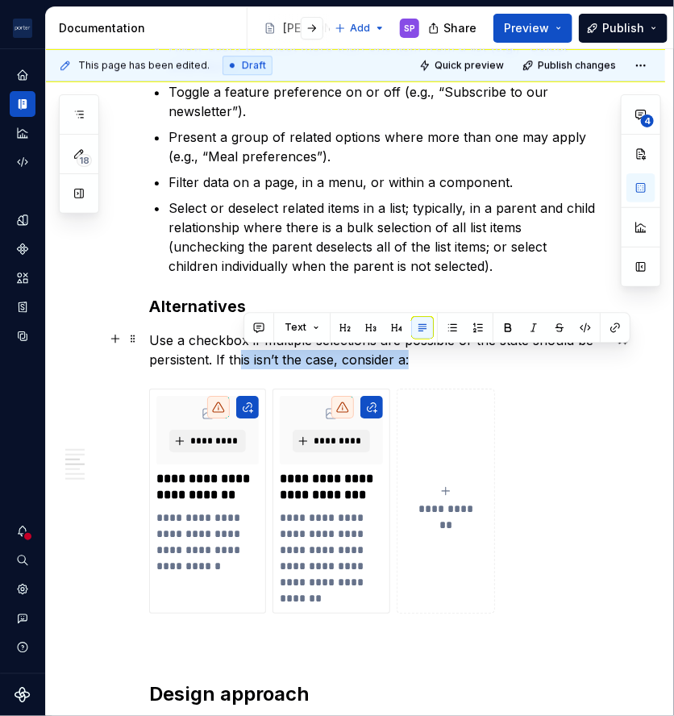
drag, startPoint x: 450, startPoint y: 360, endPoint x: 237, endPoint y: 358, distance: 213.0
click at [237, 358] on p "Use a checkbox if multiple selections are possible or the state should be persi…" at bounding box center [375, 350] width 452 height 39
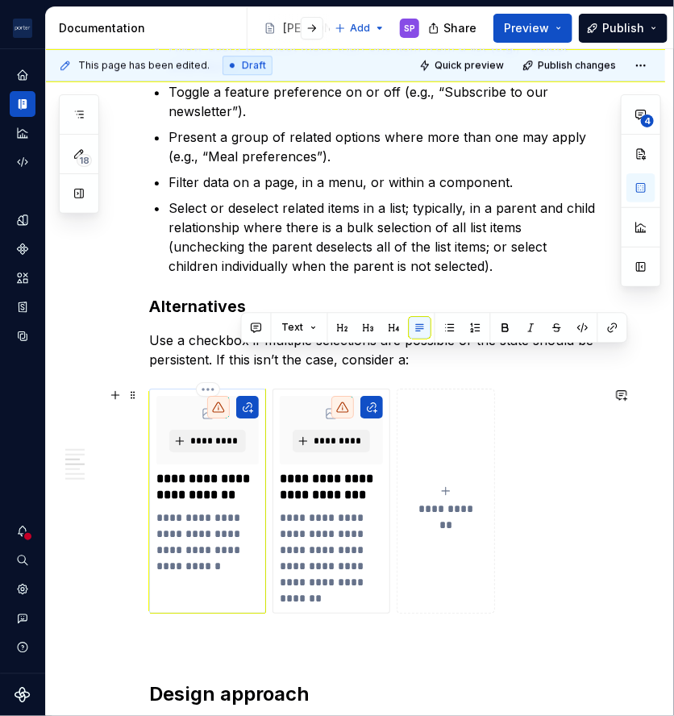
click at [207, 520] on p "**********" at bounding box center [208, 542] width 102 height 65
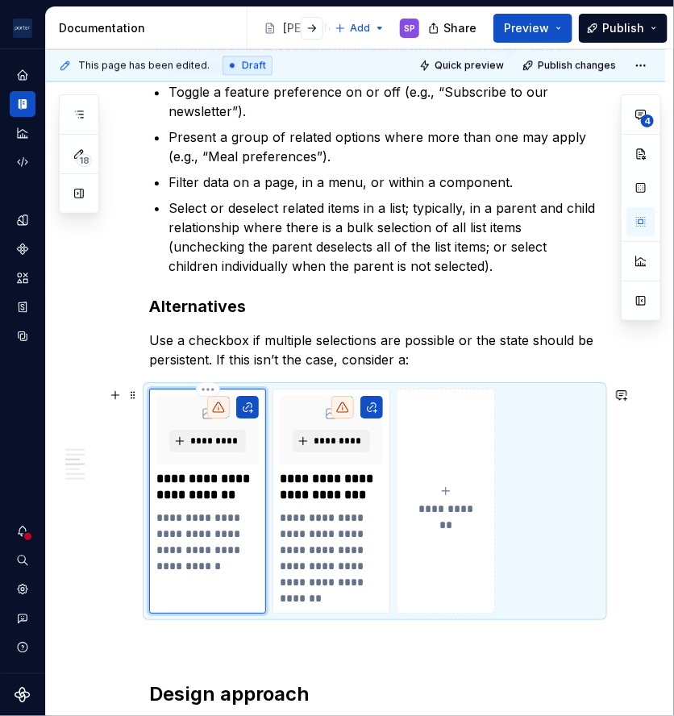
click at [199, 541] on p "**********" at bounding box center [208, 542] width 102 height 65
click at [194, 536] on p "**********" at bounding box center [208, 542] width 102 height 65
type textarea "*"
drag, startPoint x: 207, startPoint y: 545, endPoint x: 263, endPoint y: 577, distance: 64.6
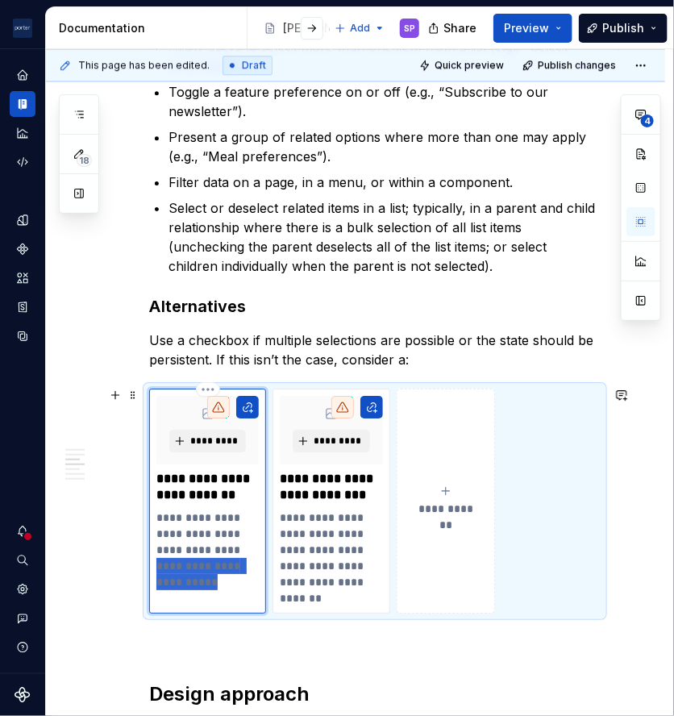
click at [263, 577] on div "**********" at bounding box center [207, 501] width 117 height 225
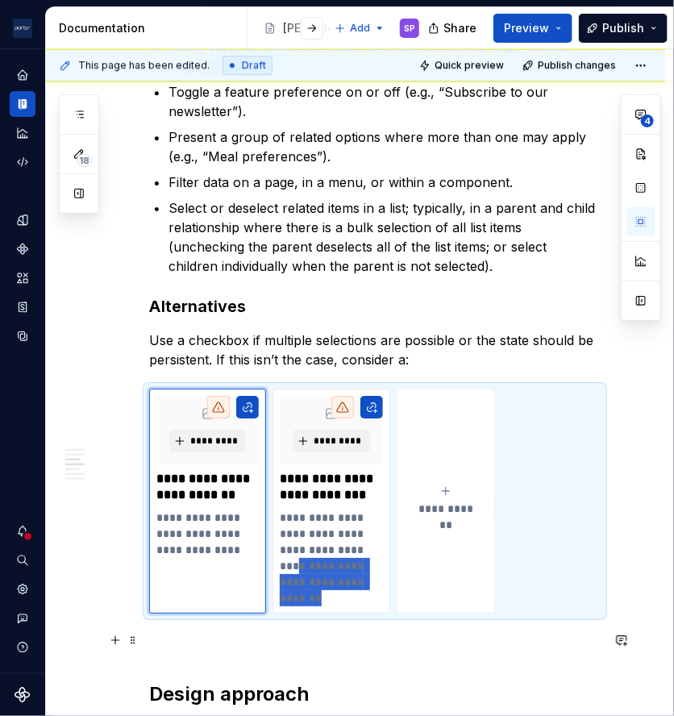
scroll to position [1225, 0]
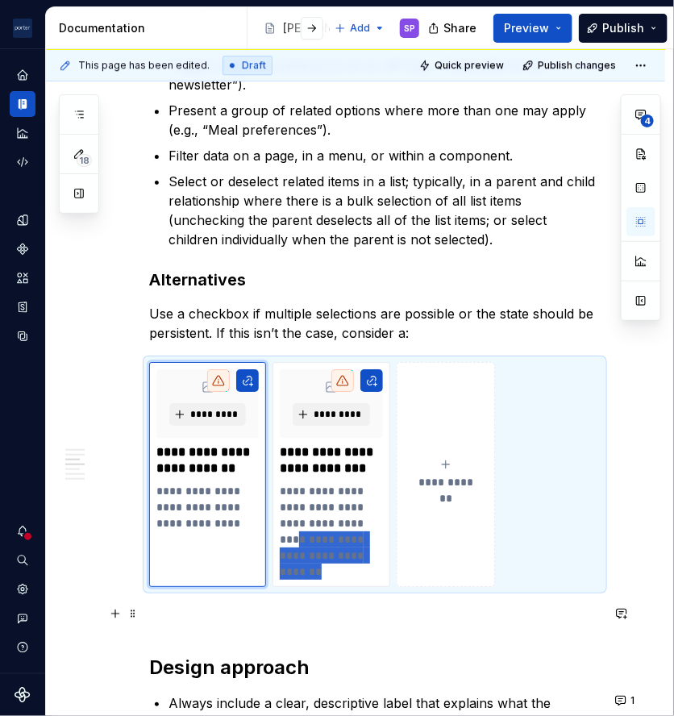
drag, startPoint x: 310, startPoint y: 566, endPoint x: 356, endPoint y: 640, distance: 86.6
click at [356, 640] on div "**********" at bounding box center [375, 493] width 452 height 2721
type textarea "*"
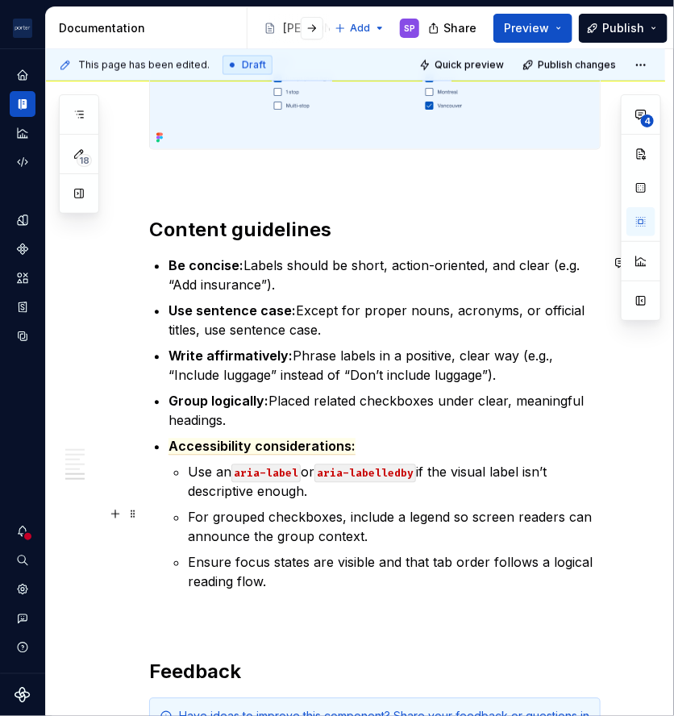
scroll to position [2254, 0]
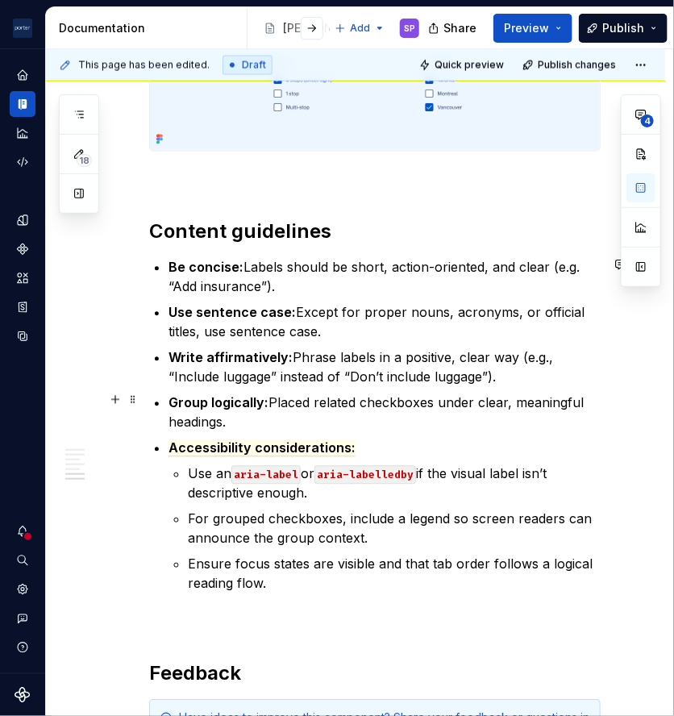
click at [230, 395] on strong "Group logically:" at bounding box center [219, 403] width 100 height 16
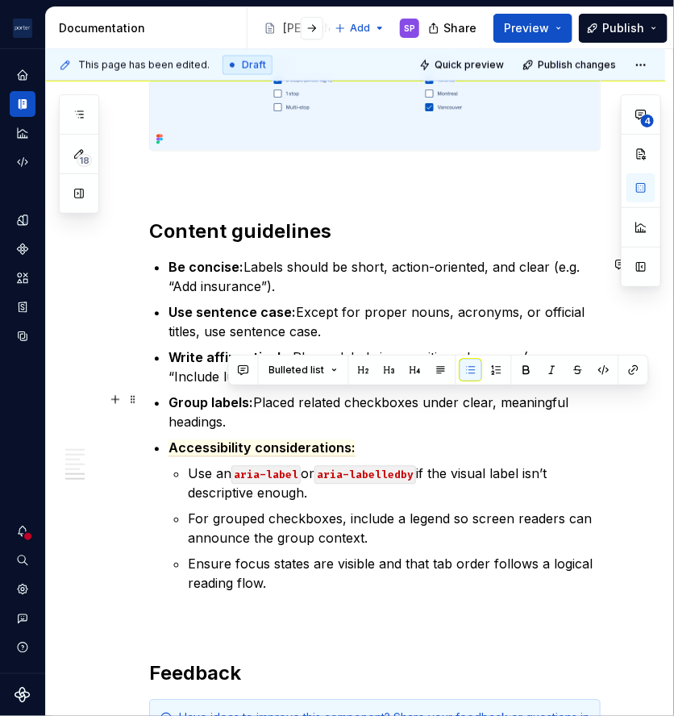
drag, startPoint x: 272, startPoint y: 419, endPoint x: 254, endPoint y: 394, distance: 31.3
click at [254, 394] on p "Group labels: Placed related checkboxes under clear, meaningful headings." at bounding box center [385, 413] width 432 height 39
click at [255, 398] on p "Group labels: Placed related checkboxes under clear, meaningful headings." at bounding box center [385, 413] width 432 height 39
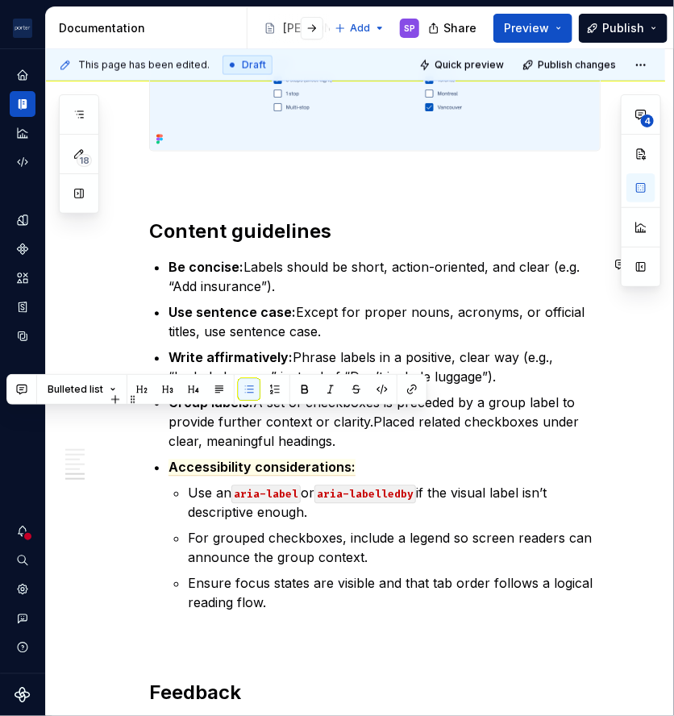
drag, startPoint x: 394, startPoint y: 437, endPoint x: 368, endPoint y: 423, distance: 29.6
click at [368, 423] on p "Group labels: A set of checkboxes is preceded by a group label to provide furth…" at bounding box center [385, 423] width 432 height 58
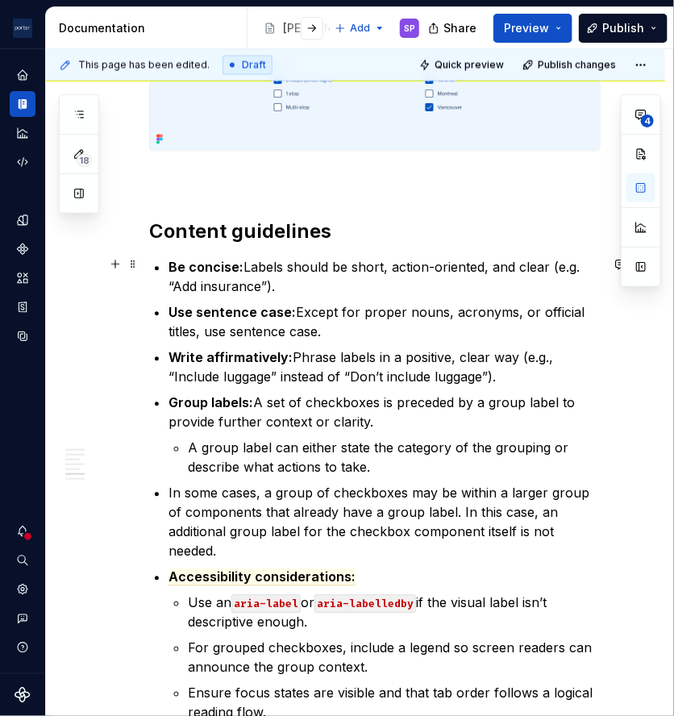
click at [359, 267] on p "Be concise: Labels should be short, action-oriented, and clear (e.g. “Add insur…" at bounding box center [385, 277] width 432 height 39
click at [440, 273] on p "Be concise: Labels should be short, action-oriented, and clear (e.g. “Add insur…" at bounding box center [385, 277] width 432 height 39
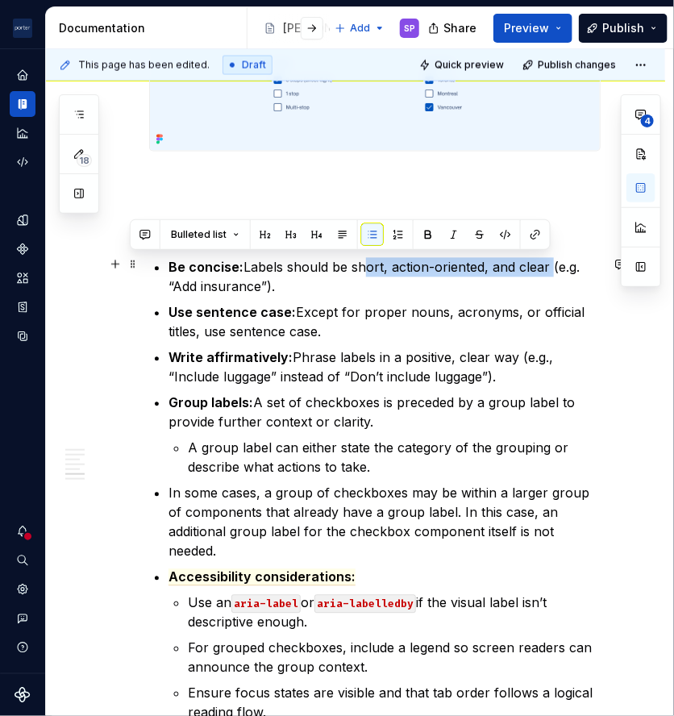
drag, startPoint x: 357, startPoint y: 267, endPoint x: 546, endPoint y: 259, distance: 188.9
click at [546, 259] on p "Be concise: Labels should be short, action-oriented, and clear (e.g. “Add insur…" at bounding box center [385, 277] width 432 height 39
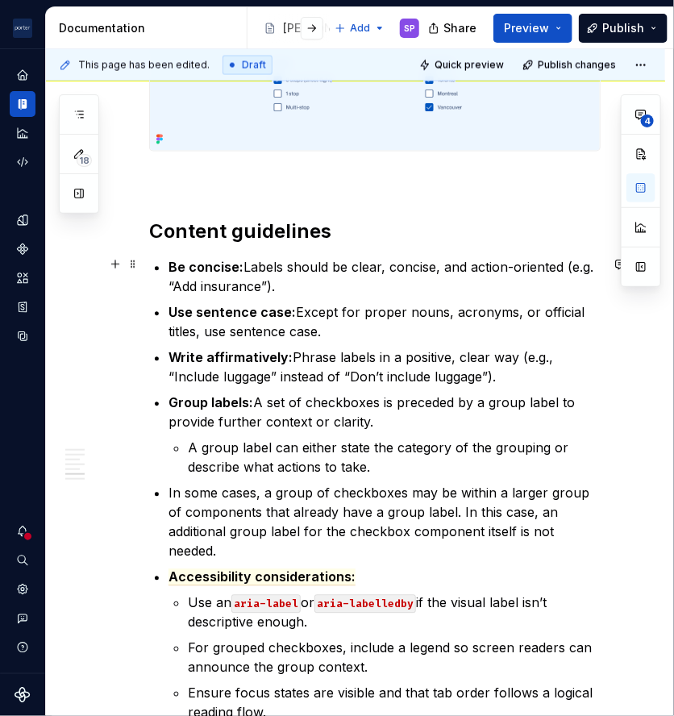
click at [523, 292] on p "Be concise: Labels should be clear, concise, and action-oriented (e.g. “Add ins…" at bounding box center [385, 277] width 432 height 39
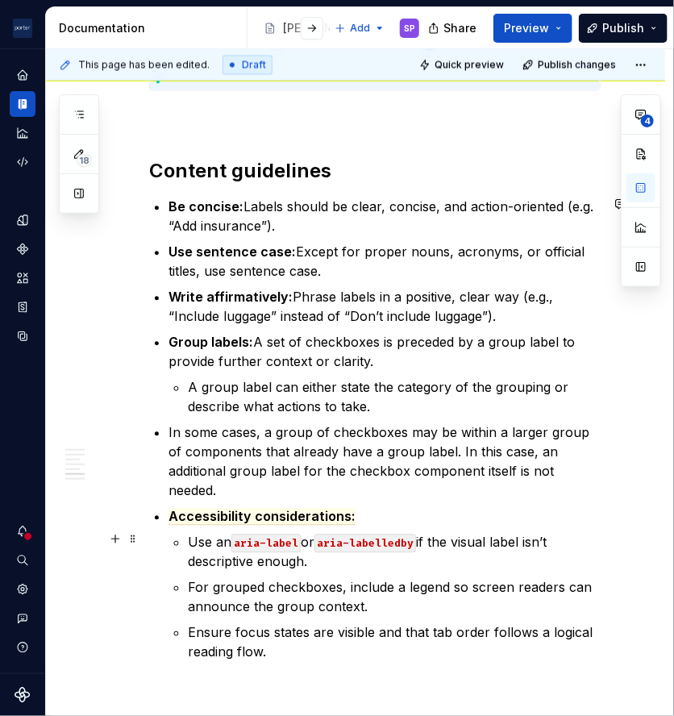
click at [181, 545] on li "Accessibility considerations: Use an aria-label or aria-labelledby if the visua…" at bounding box center [385, 584] width 432 height 155
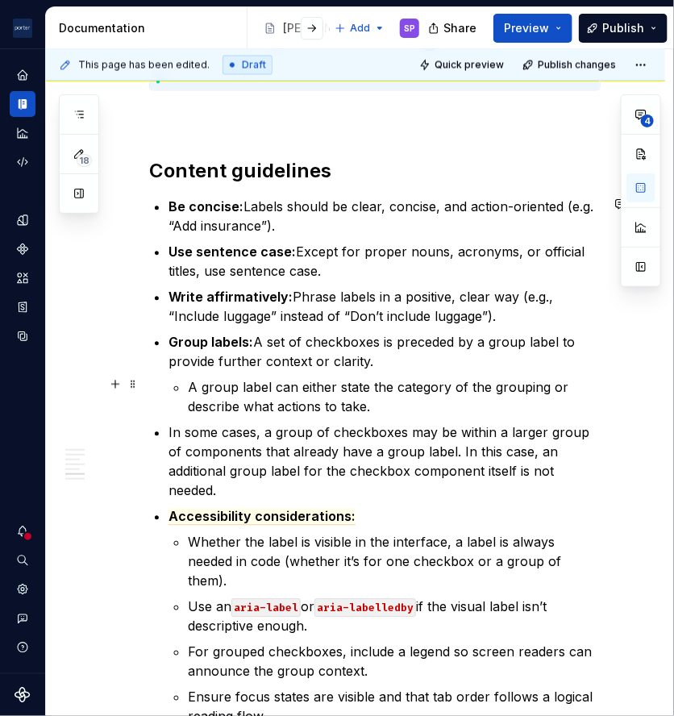
scroll to position [2340, 0]
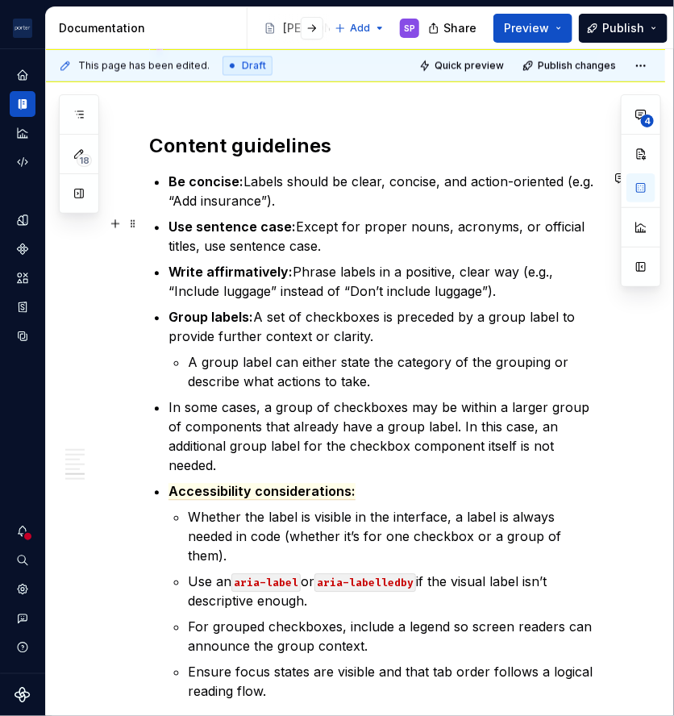
click at [344, 242] on p "Use sentence case: Except for proper nouns, acronyms, or official titles, use s…" at bounding box center [385, 236] width 432 height 39
click at [315, 177] on p "Be concise: Labels should be clear, concise, and action-oriented (e.g. “Add ins…" at bounding box center [385, 191] width 432 height 39
click at [316, 194] on p "Be concise: Labels should be clear, concise, and action-oriented (e.g. “Add ins…" at bounding box center [385, 191] width 432 height 39
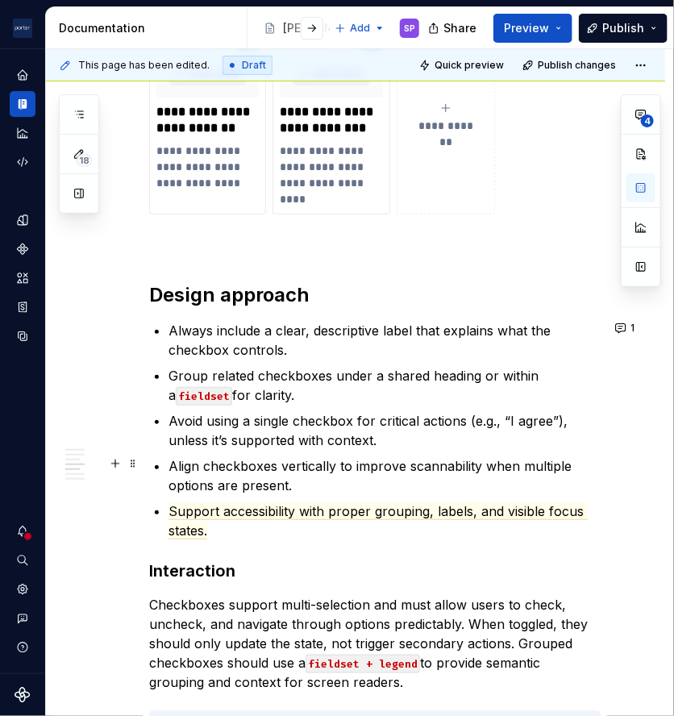
scroll to position [1639, 0]
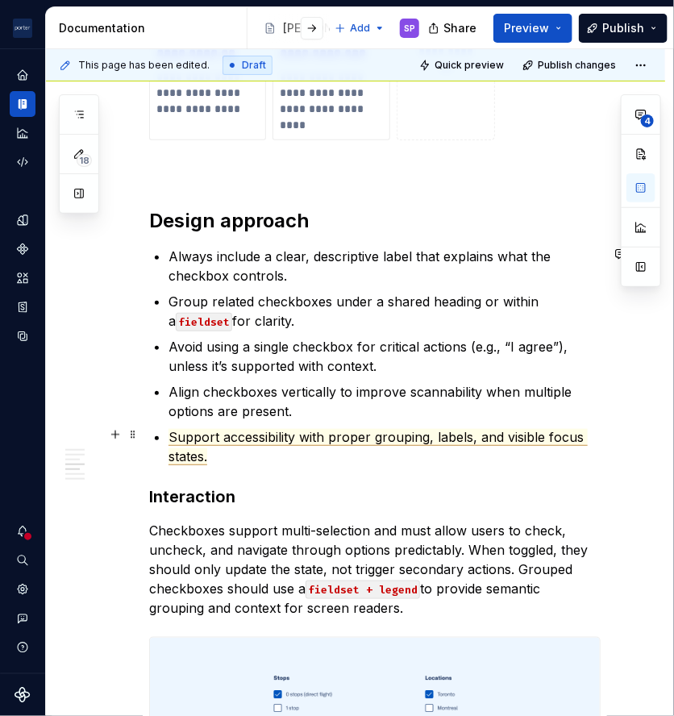
click at [252, 456] on p "Support accessibility with proper grouping, labels, and visible focus states." at bounding box center [385, 447] width 432 height 39
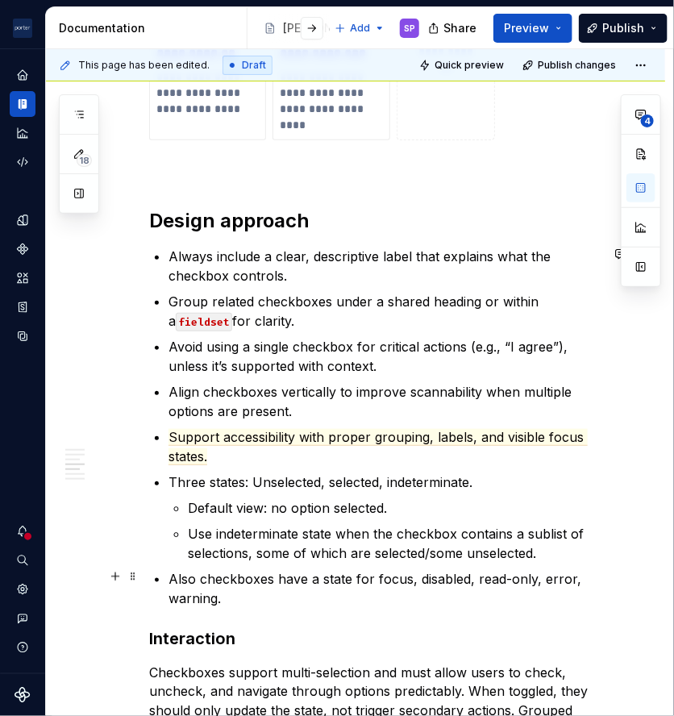
click at [370, 605] on p "Also checkboxes have a state for focus, disabled, read-only, error, warning." at bounding box center [385, 589] width 432 height 39
click at [340, 595] on p "Also checkboxes have a state for focus, disabled, read-only, error, warning." at bounding box center [385, 589] width 432 height 39
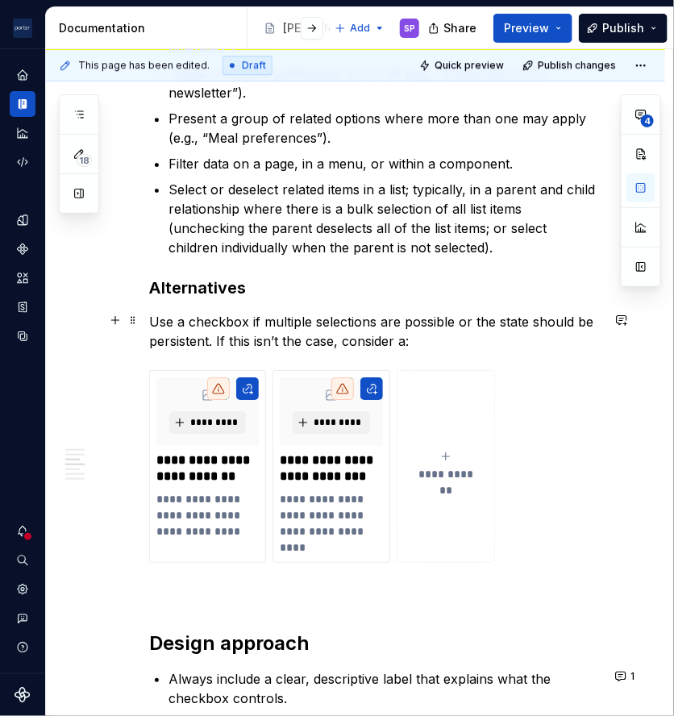
scroll to position [1217, 0]
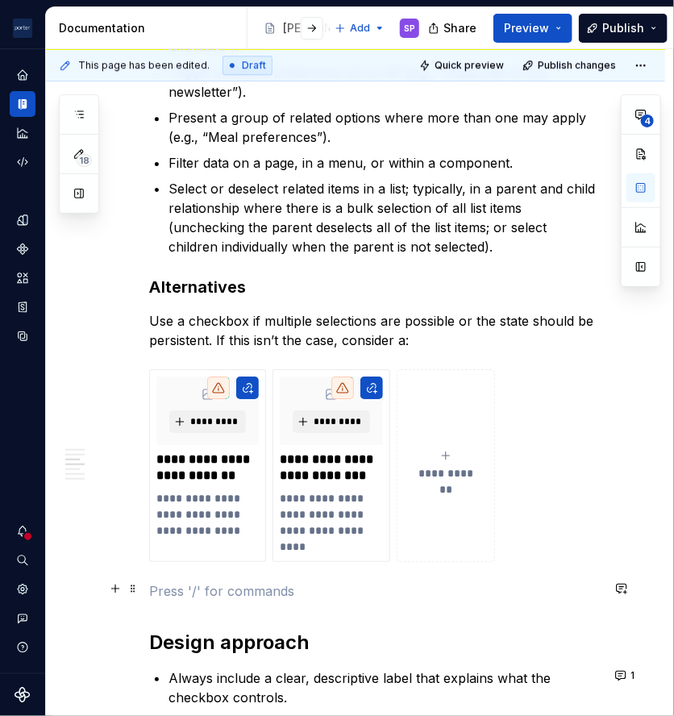
click at [194, 586] on p at bounding box center [375, 591] width 452 height 19
click at [239, 283] on h3 "Alternatives" at bounding box center [375, 287] width 452 height 23
click at [312, 566] on div "**********" at bounding box center [375, 720] width 452 height 3160
click at [260, 582] on p at bounding box center [375, 591] width 452 height 19
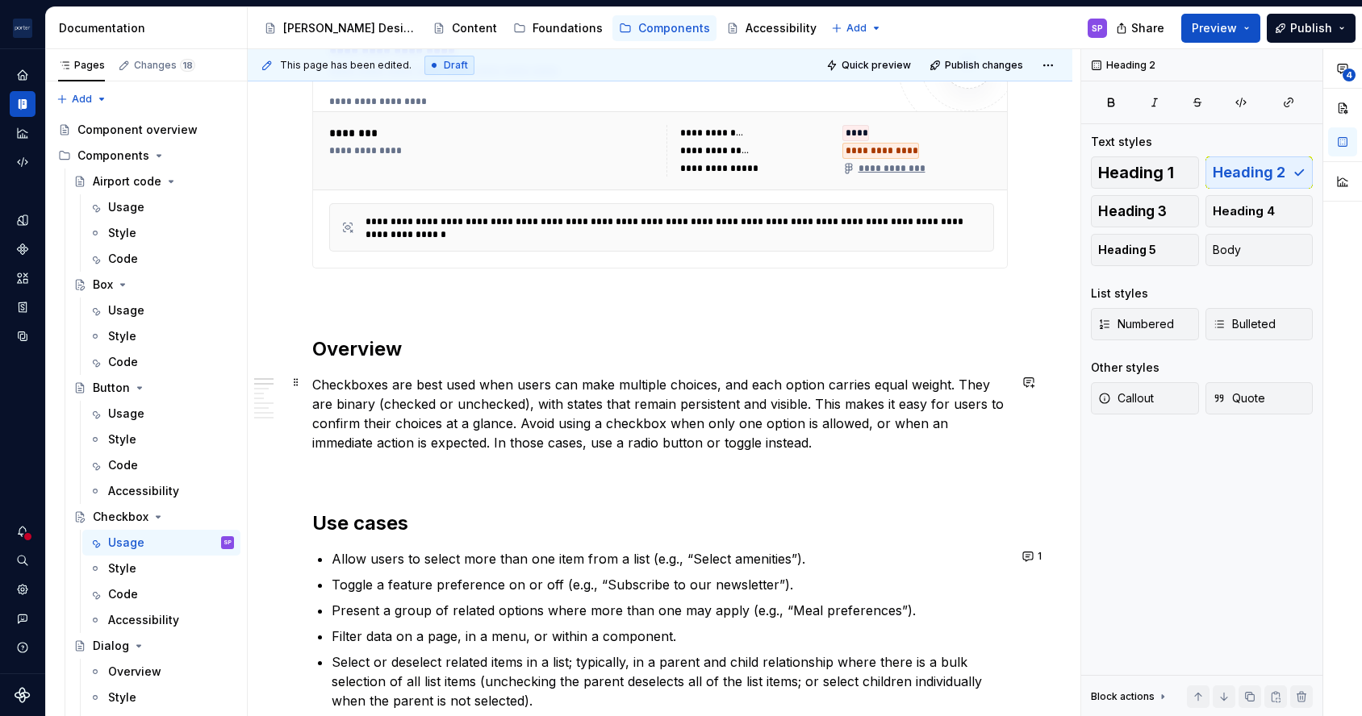
scroll to position [763, 0]
click at [666, 384] on p "Checkboxes are best used when users can make multiple choices, and each option …" at bounding box center [659, 415] width 695 height 77
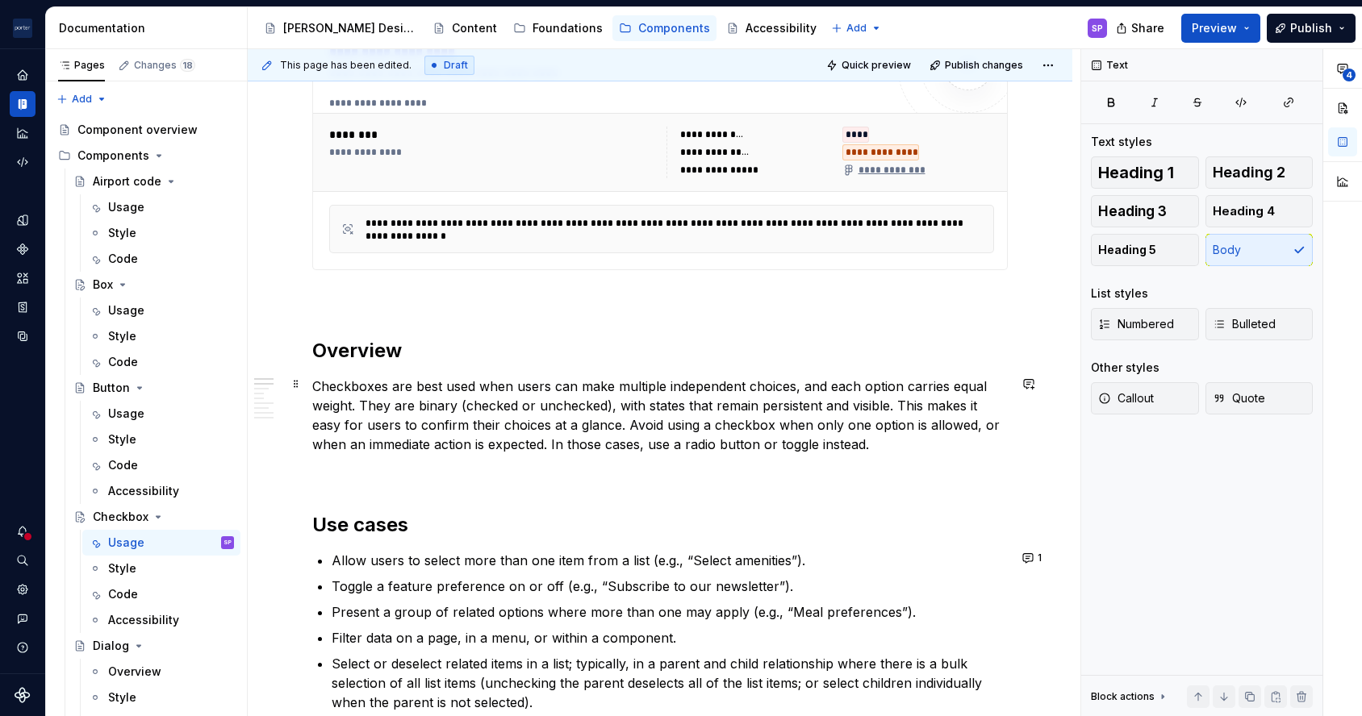
click at [770, 386] on p "Checkboxes are best used when users can make multiple independent choices, and …" at bounding box center [659, 415] width 695 height 77
click at [703, 385] on p "Checkboxes are best used when users can make multiple independent choices, and …" at bounding box center [659, 415] width 695 height 77
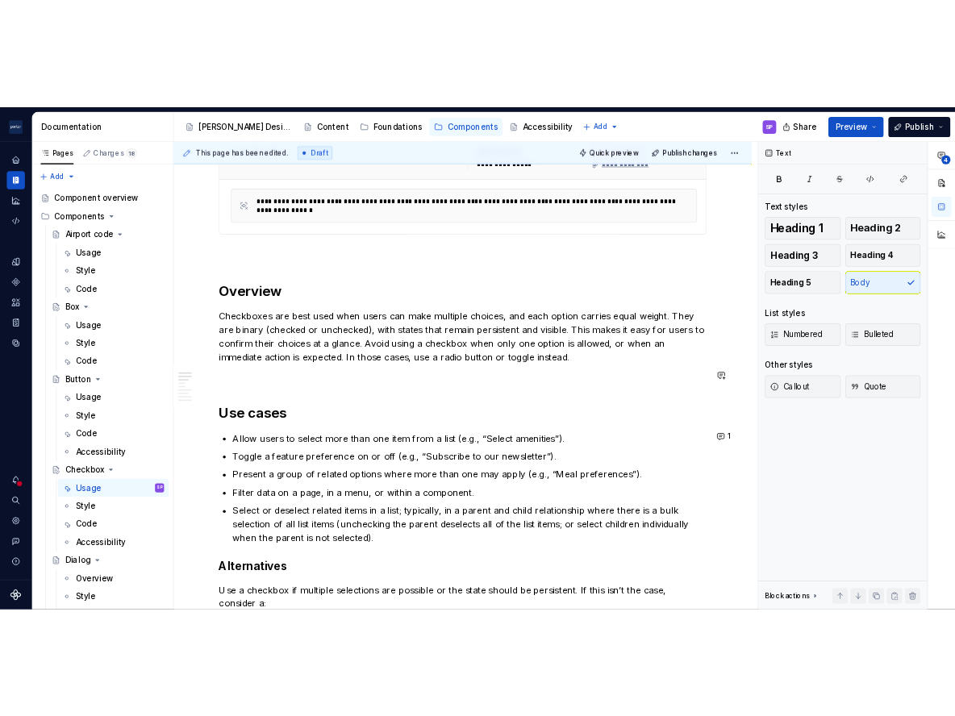
scroll to position [854, 0]
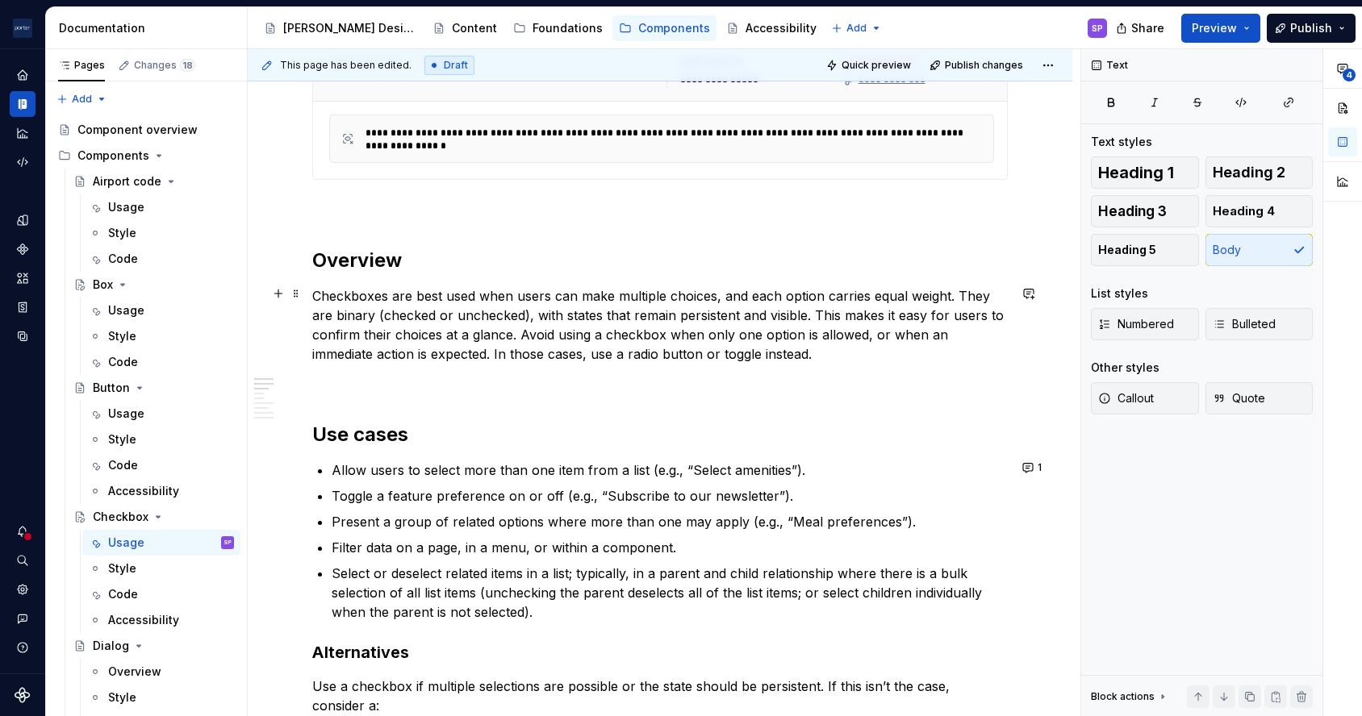
click at [539, 319] on p "Checkboxes are best used when users can make multiple choices, and each option …" at bounding box center [659, 324] width 695 height 77
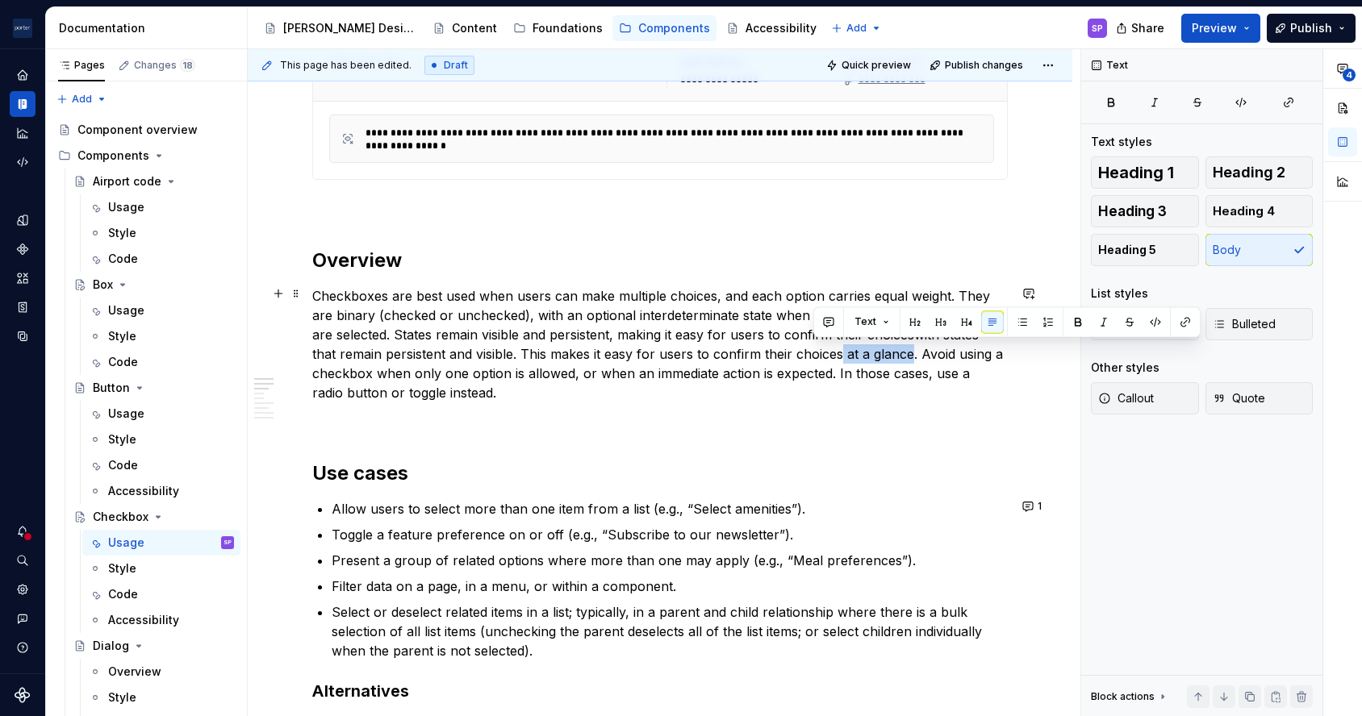
drag, startPoint x: 812, startPoint y: 352, endPoint x: 884, endPoint y: 341, distance: 72.6
click at [884, 341] on p "Checkboxes are best used when users can make multiple choices, and each option …" at bounding box center [659, 344] width 695 height 116
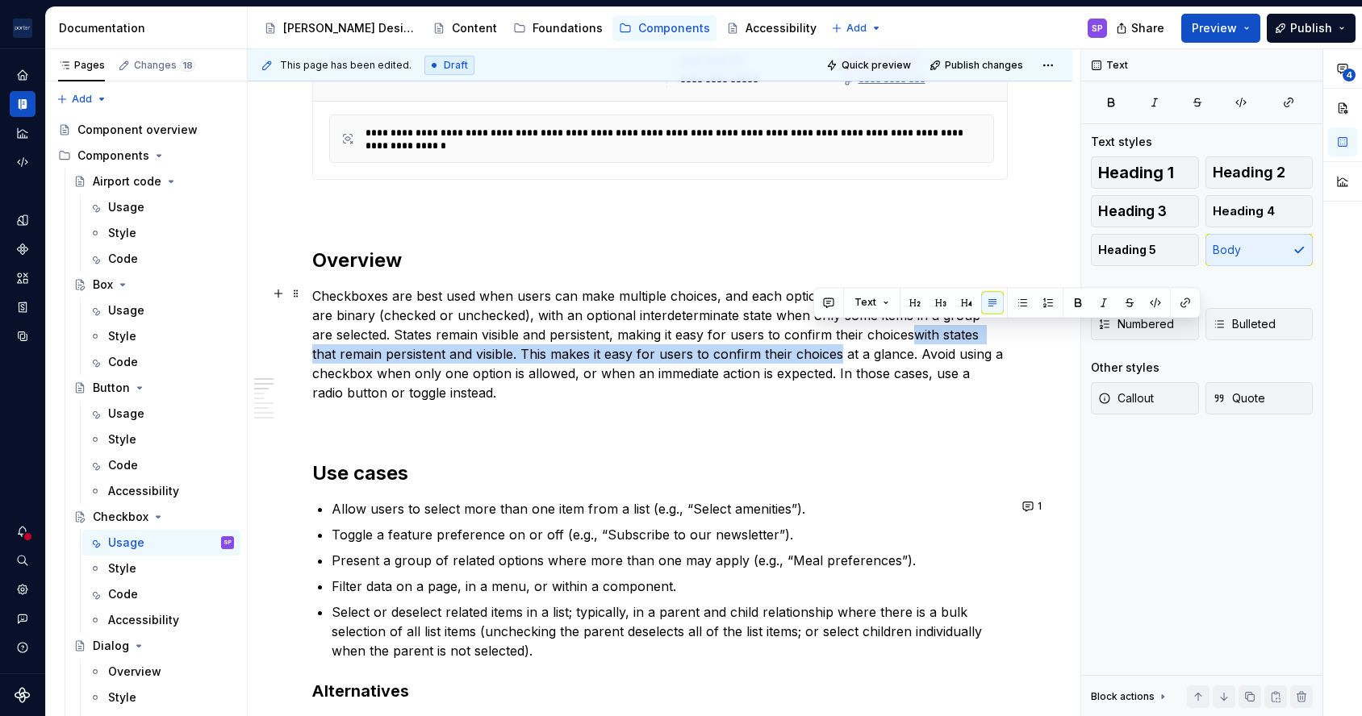
drag, startPoint x: 886, startPoint y: 332, endPoint x: 814, endPoint y: 345, distance: 73.1
click at [814, 345] on p "Checkboxes are best used when users can make multiple choices, and each option …" at bounding box center [659, 344] width 695 height 116
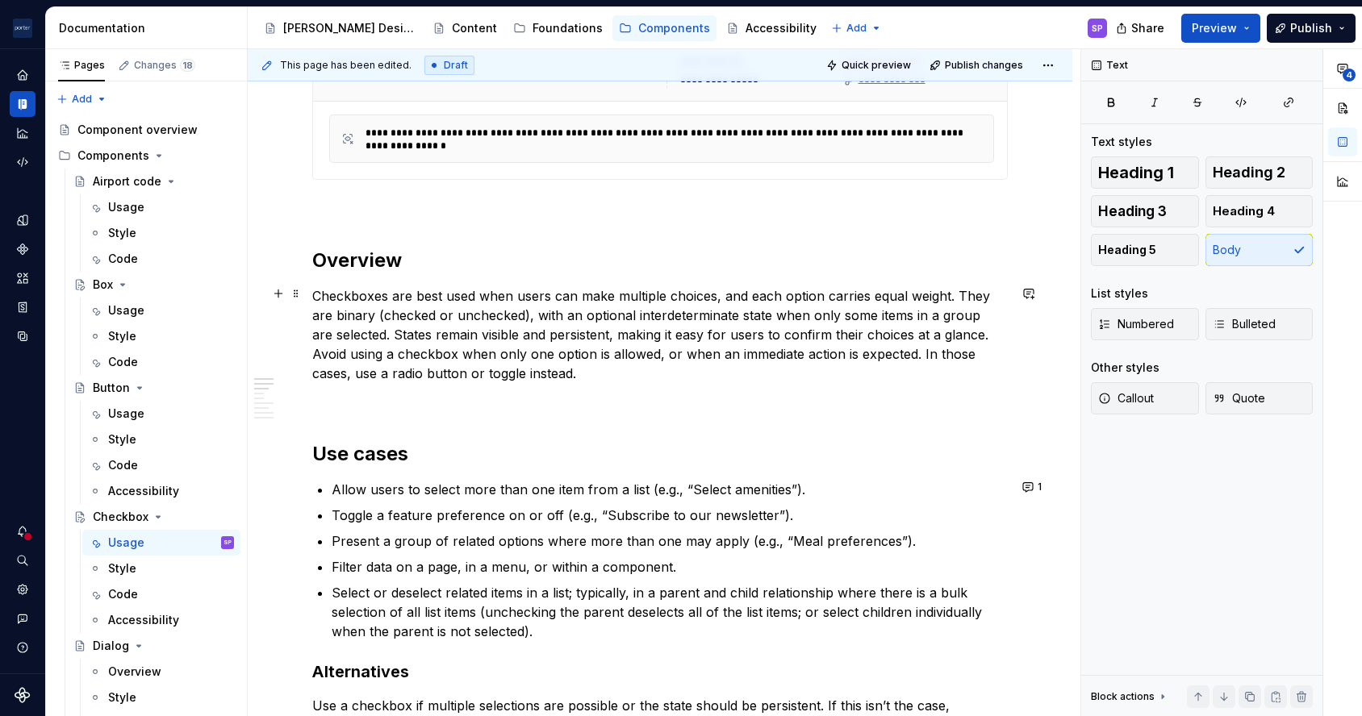
click at [631, 331] on p "Checkboxes are best used when users can make multiple choices, and each option …" at bounding box center [659, 334] width 695 height 97
click at [633, 353] on p "Checkboxes are best used when users can make multiple choices, and each option …" at bounding box center [659, 334] width 695 height 97
click at [598, 365] on p "Checkboxes are best used when users can make multiple choices, and each option …" at bounding box center [659, 334] width 695 height 97
click at [542, 352] on p "Checkboxes are best used when users can make multiple choices, and each option …" at bounding box center [659, 334] width 695 height 97
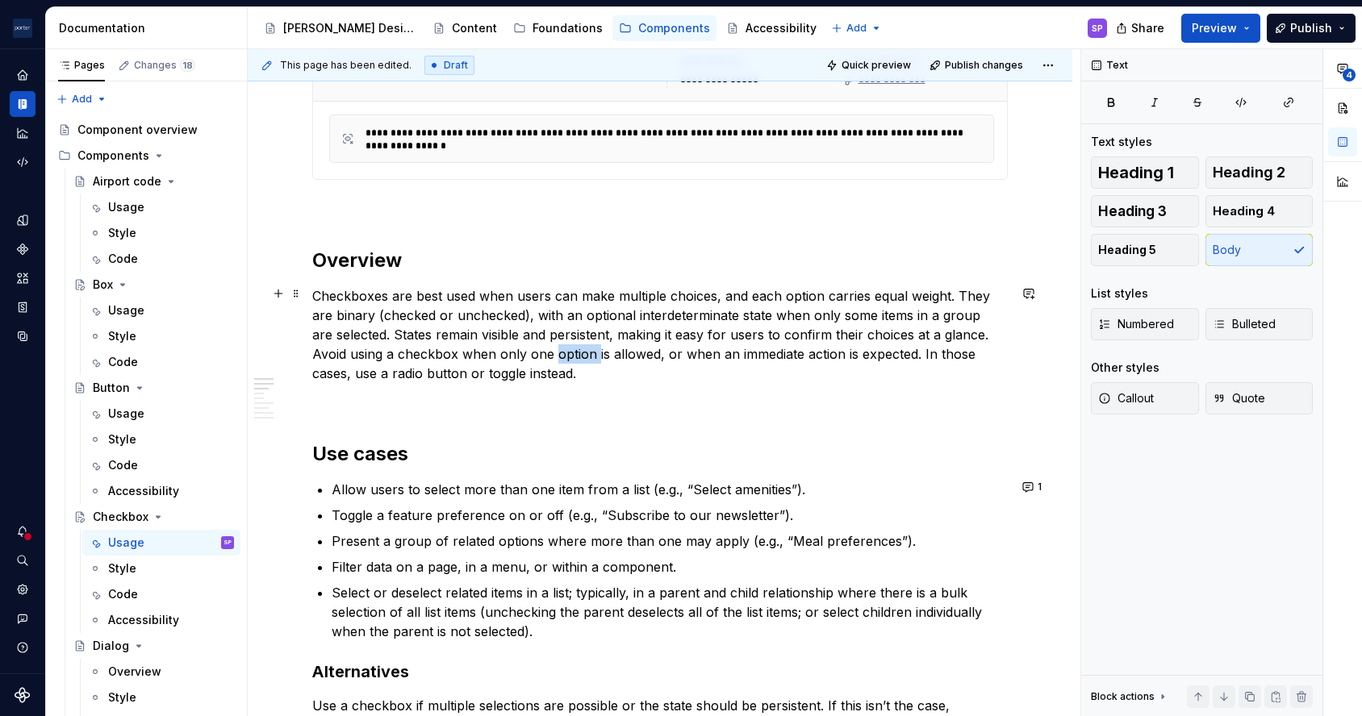
click at [542, 352] on p "Checkboxes are best used when users can make multiple choices, and each option …" at bounding box center [659, 334] width 695 height 97
click at [663, 309] on p "Checkboxes are best used when users can make multiple choices, and each option …" at bounding box center [659, 334] width 695 height 97
drag, startPoint x: 662, startPoint y: 309, endPoint x: 603, endPoint y: 340, distance: 66.8
click at [603, 340] on p "Checkboxes are best used when users can make multiple choices, and each option …" at bounding box center [659, 334] width 695 height 97
click at [666, 313] on p "Checkboxes are best used when users can make multiple choices, and each option …" at bounding box center [659, 334] width 695 height 97
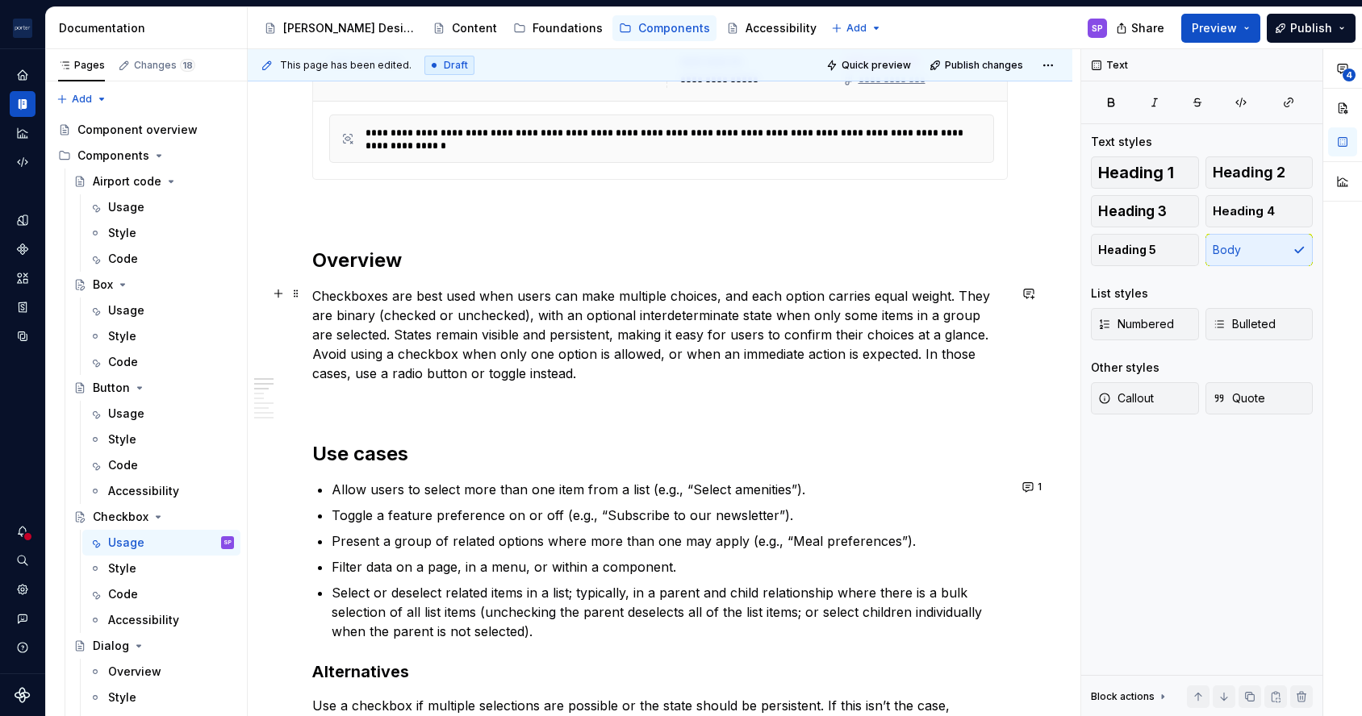
click at [666, 313] on p "Checkboxes are best used when users can make multiple choices, and each option …" at bounding box center [659, 334] width 695 height 97
click at [677, 365] on p "Checkboxes are best used when users can make multiple choices, and each option …" at bounding box center [659, 334] width 695 height 97
click at [691, 453] on h2 "Use cases" at bounding box center [659, 454] width 695 height 26
click at [689, 304] on p "Checkboxes are best used when users can make multiple choices, and each option …" at bounding box center [659, 334] width 695 height 97
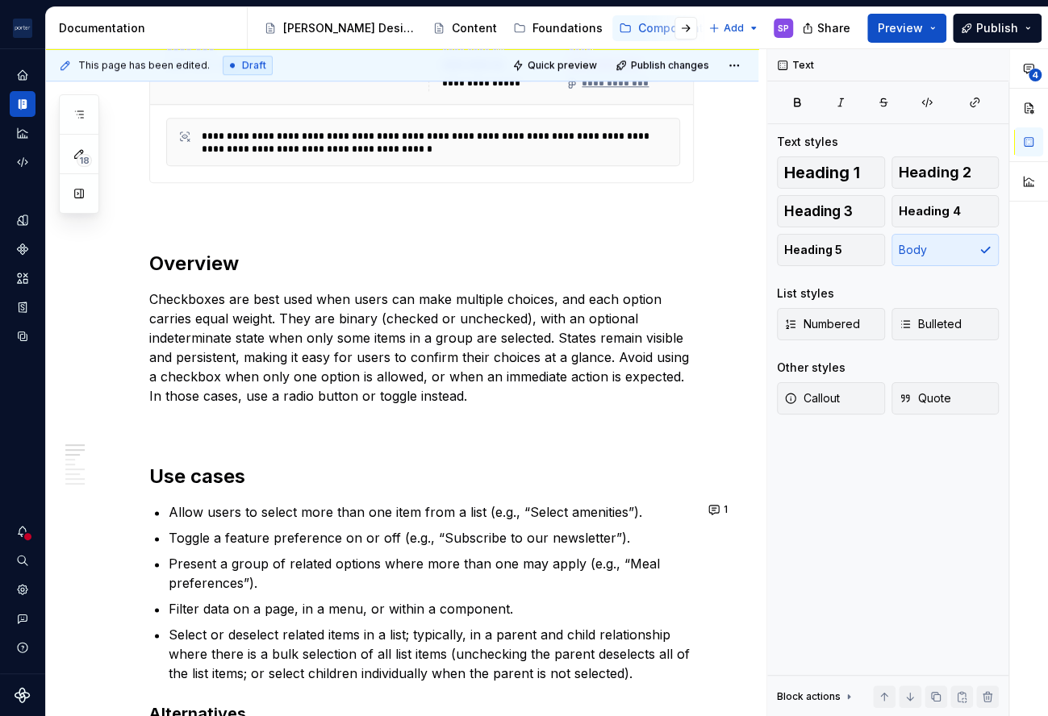
scroll to position [785, 0]
click at [516, 296] on p "Checkboxes are best used when users can make multiple choices, and each option …" at bounding box center [421, 347] width 545 height 116
click at [620, 353] on p "Checkboxes are best used when users can make multiple choices, and each option …" at bounding box center [421, 347] width 545 height 116
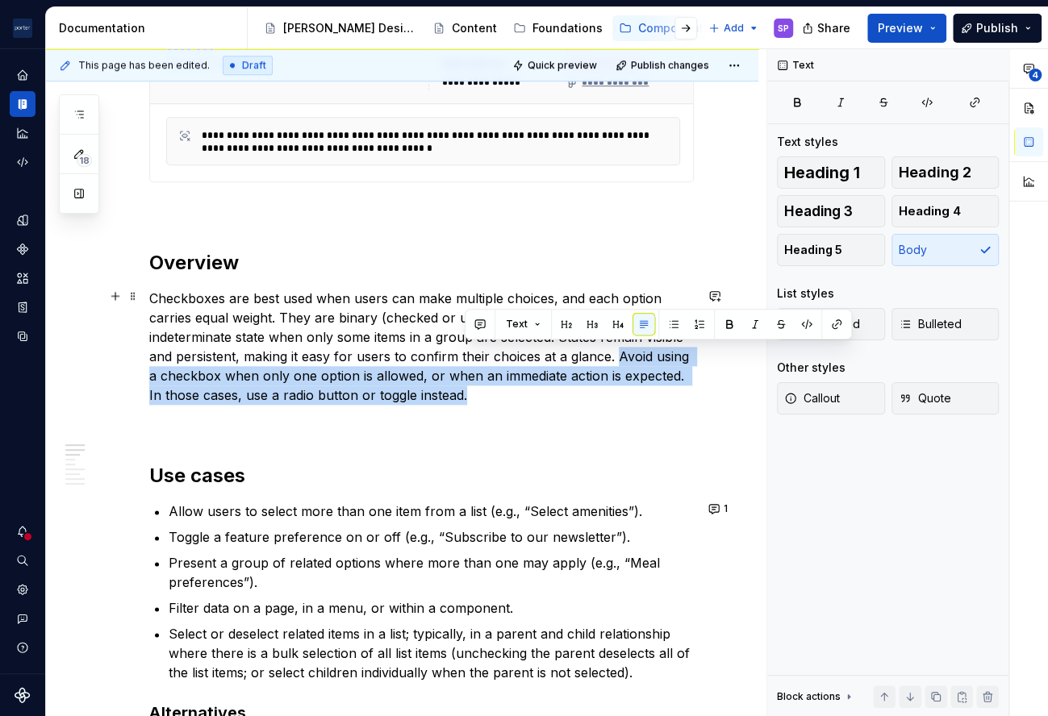
drag, startPoint x: 616, startPoint y: 357, endPoint x: 637, endPoint y: 390, distance: 39.2
click at [637, 390] on p "Checkboxes are best used when users can make multiple choices, and each option …" at bounding box center [421, 347] width 545 height 116
click at [603, 379] on p "Checkboxes are best used when users can make multiple choices, and each option …" at bounding box center [421, 347] width 545 height 116
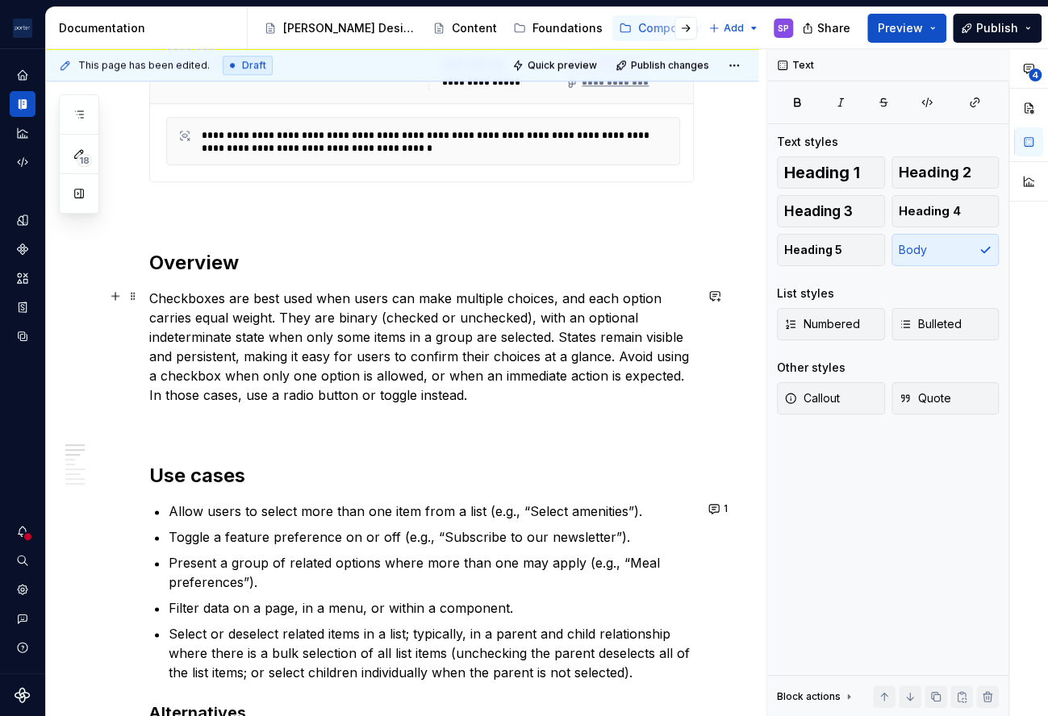
click at [166, 374] on p "Checkboxes are best used when users can make multiple choices, and each option …" at bounding box center [421, 347] width 545 height 116
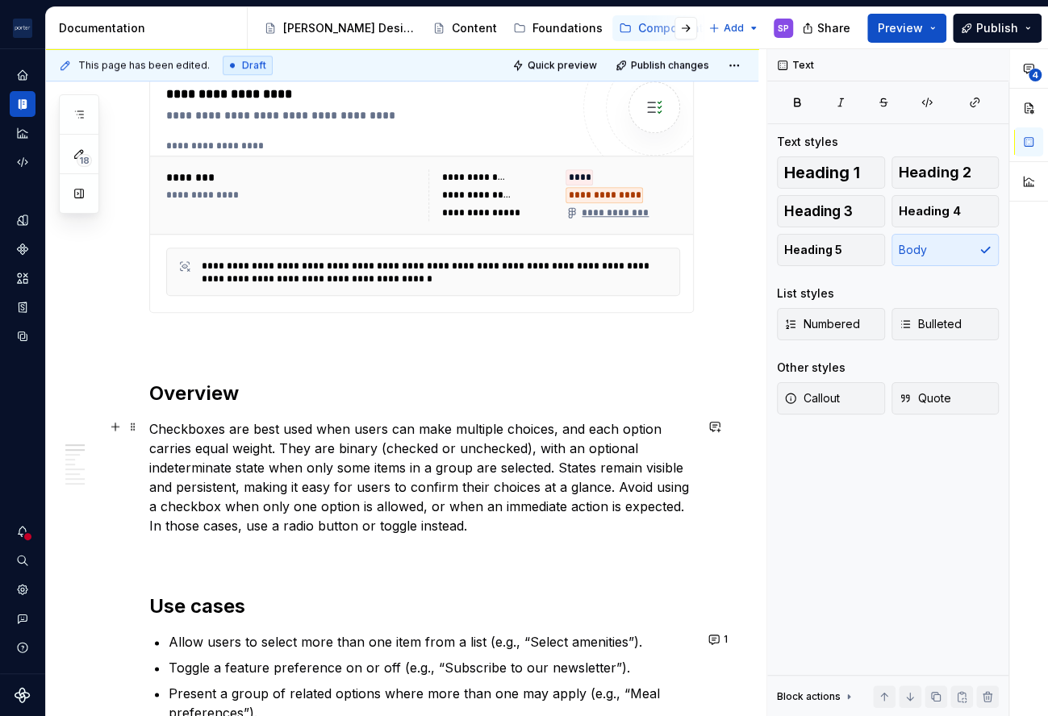
scroll to position [737, 0]
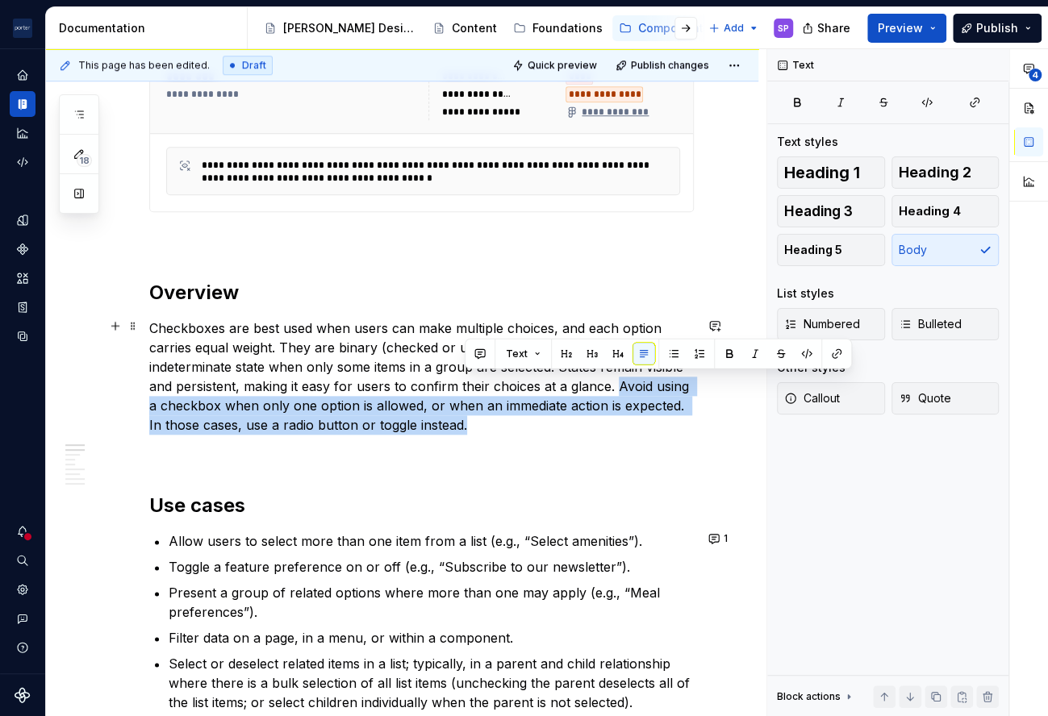
drag, startPoint x: 616, startPoint y: 378, endPoint x: 638, endPoint y: 422, distance: 49.1
click at [638, 422] on p "Checkboxes are best used when users can make multiple choices, and each option …" at bounding box center [421, 377] width 545 height 116
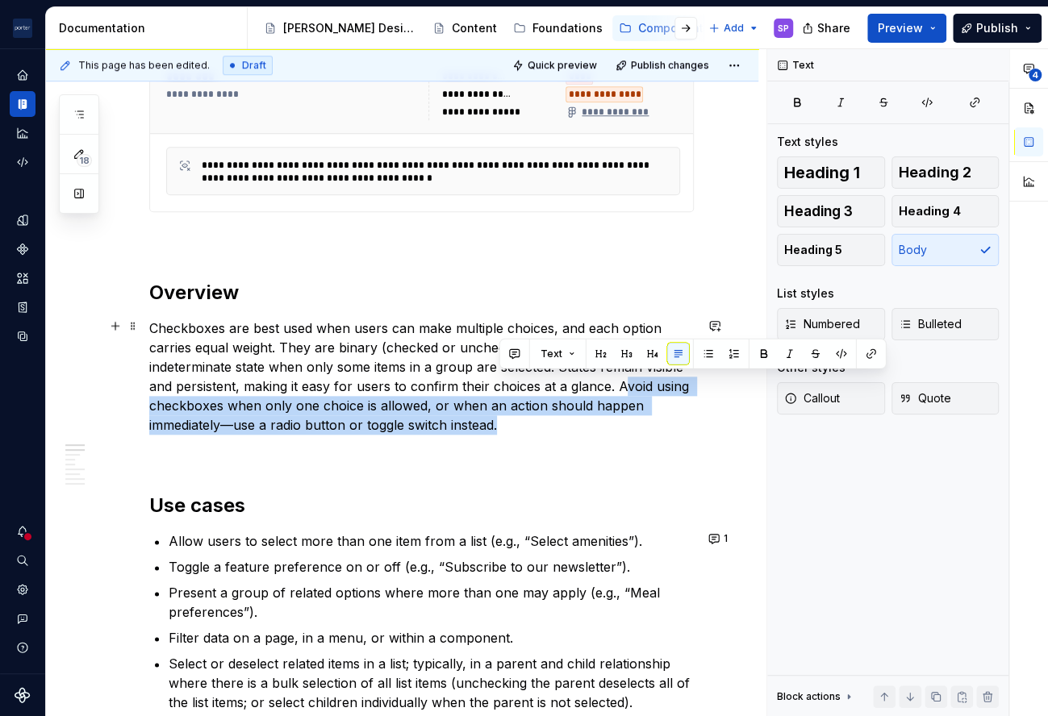
drag, startPoint x: 574, startPoint y: 426, endPoint x: 620, endPoint y: 382, distance: 64.5
click at [620, 382] on p "Checkboxes are best used when users can make multiple choices, and each option …" at bounding box center [421, 377] width 545 height 116
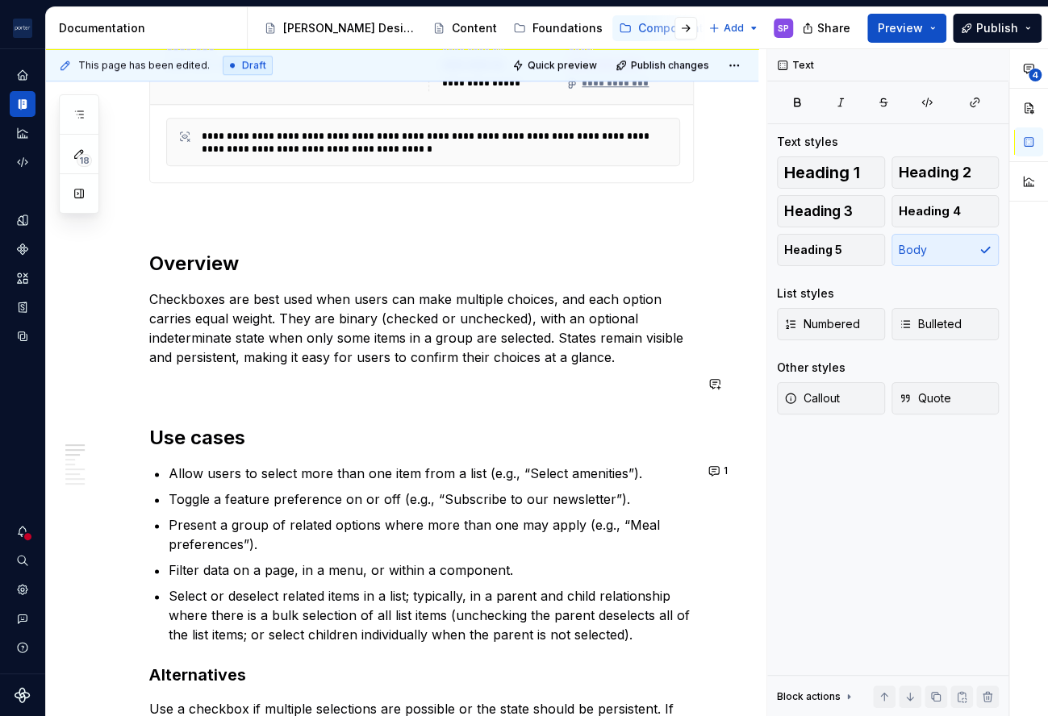
scroll to position [767, 0]
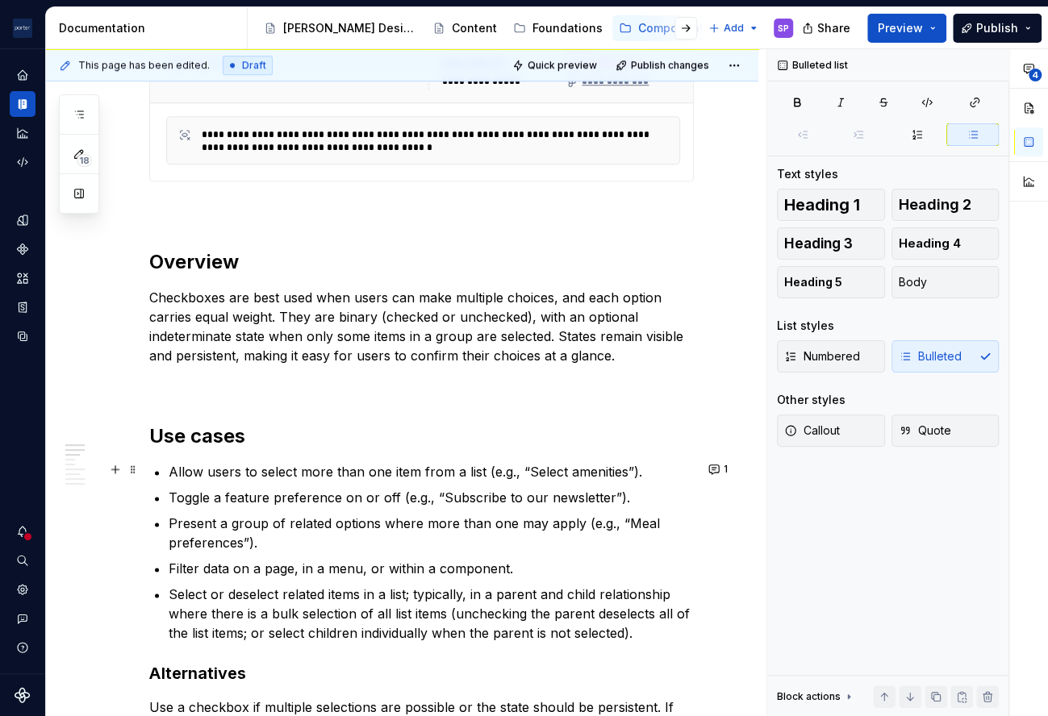
click at [706, 462] on button "1" at bounding box center [718, 469] width 31 height 23
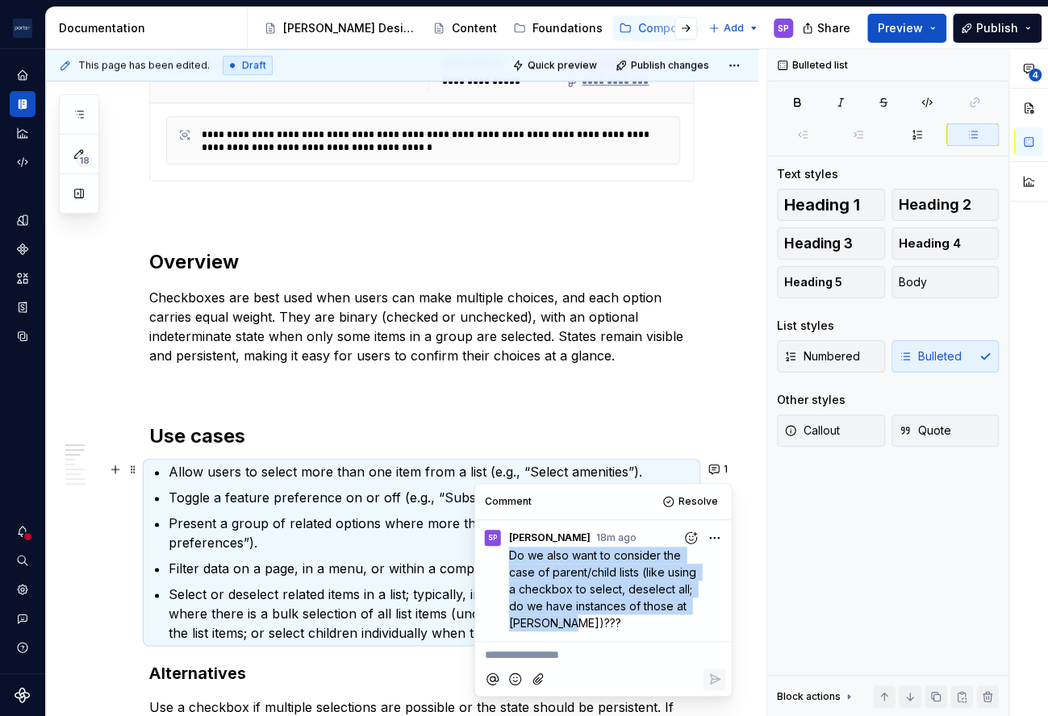
drag, startPoint x: 590, startPoint y: 617, endPoint x: 506, endPoint y: 552, distance: 106.3
click at [506, 552] on div "Do we also want to consider the case of parent/child lists (like using a checkb…" at bounding box center [604, 589] width 244 height 85
copy span "Do we also want to consider the case of parent/child lists (like using a checkb…"
click at [707, 490] on button "Resolve" at bounding box center [691, 501] width 67 height 23
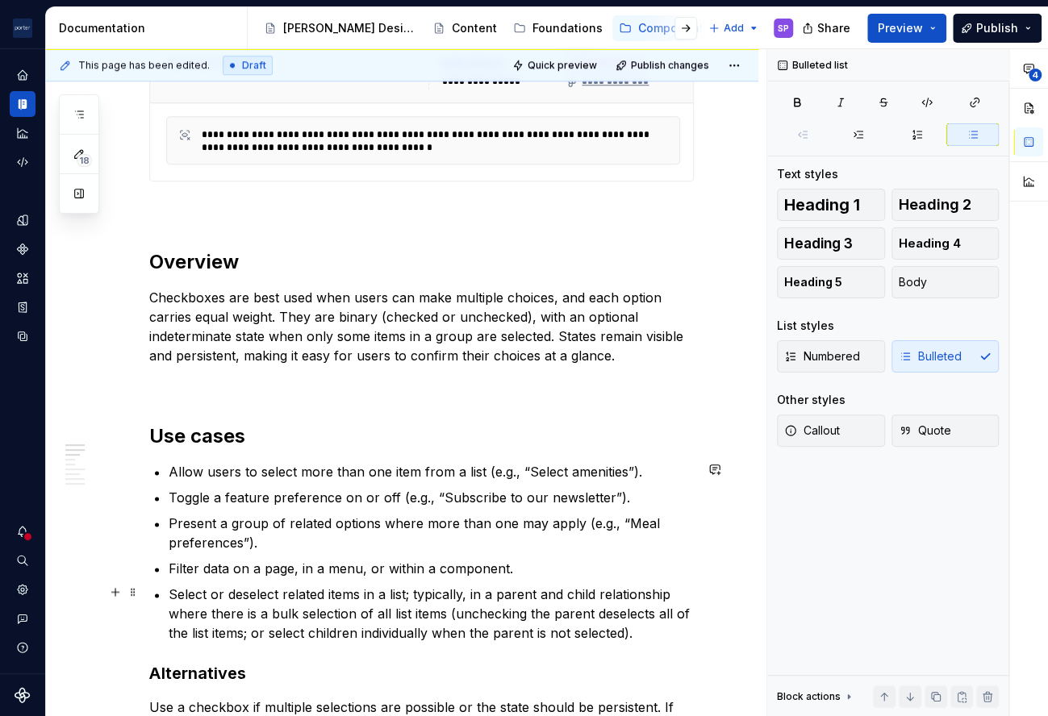
click at [509, 616] on p "Select or deselect related items in a list; typically, in a parent and child re…" at bounding box center [431, 614] width 525 height 58
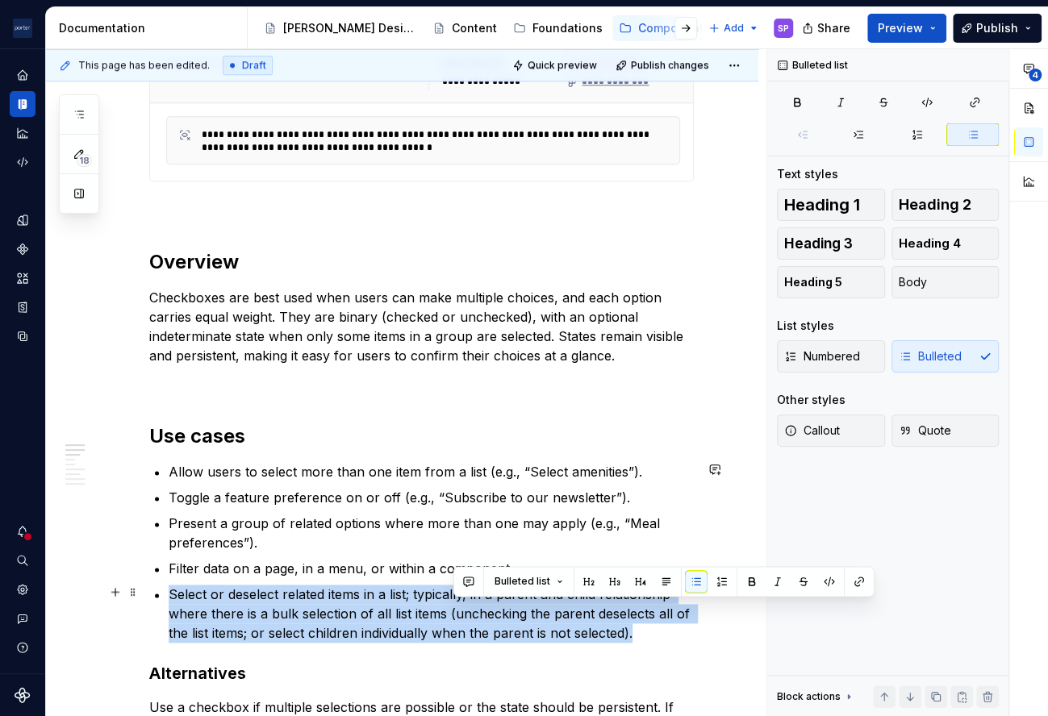
click at [509, 616] on p "Select or deselect related items in a list; typically, in a parent and child re…" at bounding box center [431, 614] width 525 height 58
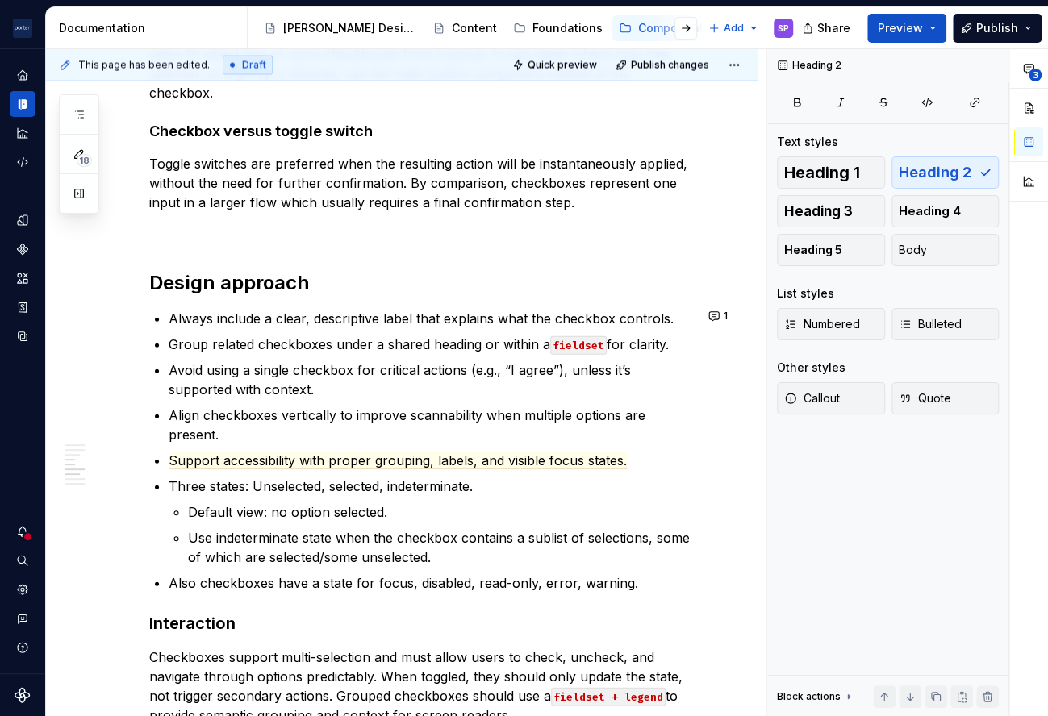
scroll to position [1774, 0]
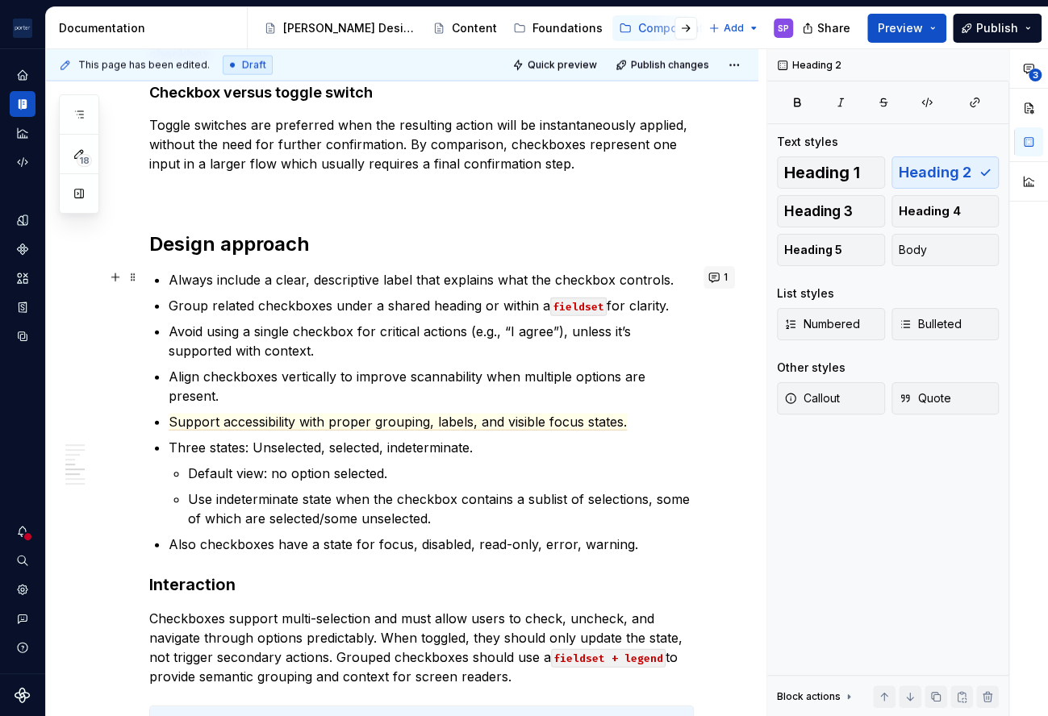
click at [707, 276] on button "1" at bounding box center [718, 277] width 31 height 23
click at [540, 214] on div "**********" at bounding box center [421, 139] width 545 height 3151
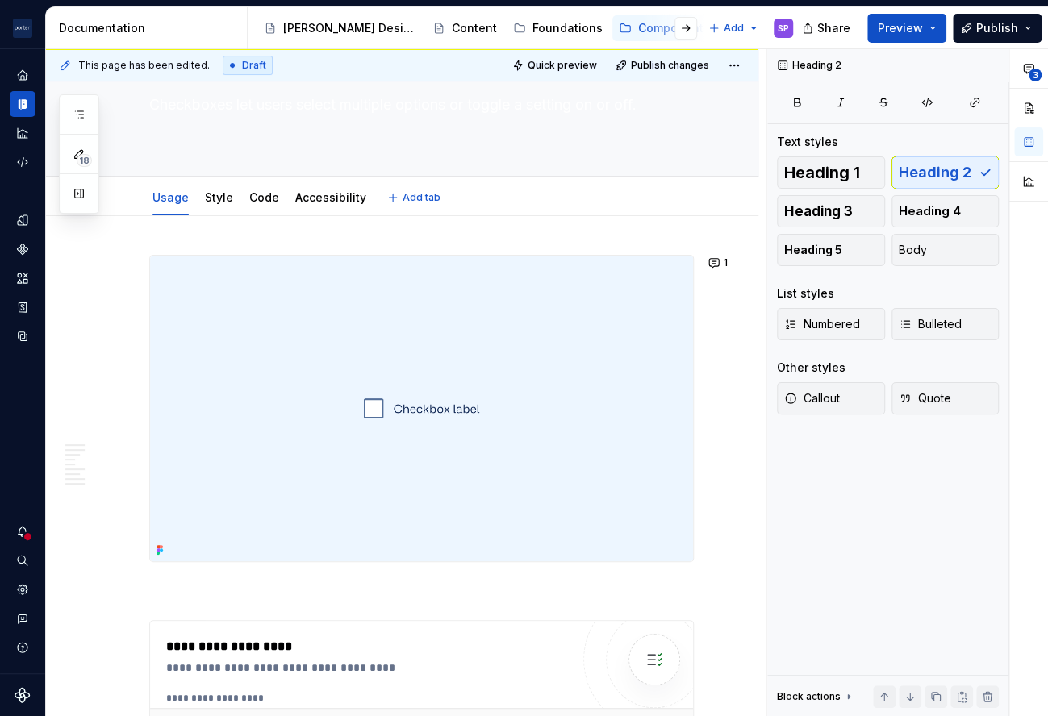
scroll to position [0, 0]
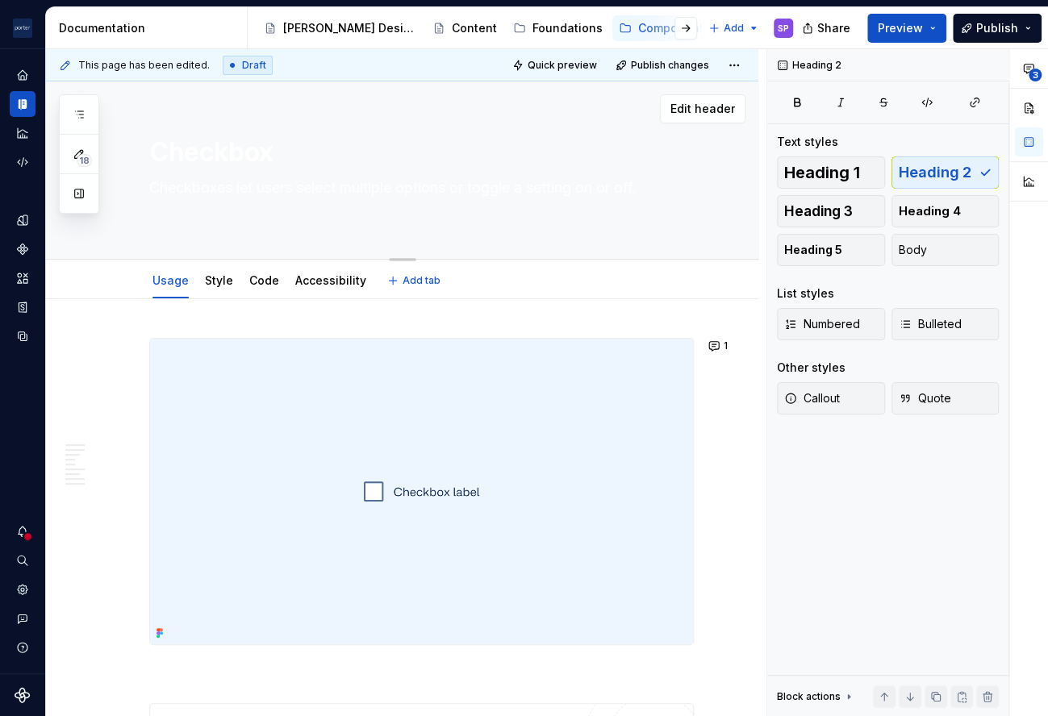
click at [315, 192] on textarea "Checkboxes let users select multiple options or toggle a setting on or off." at bounding box center [418, 197] width 545 height 45
click at [244, 189] on textarea "Checkboxes let users select multiple options or toggle a setting on or off." at bounding box center [418, 197] width 545 height 45
type textarea "*"
type textarea "Checkboxes alusers select multiple options or toggle a setting on or off."
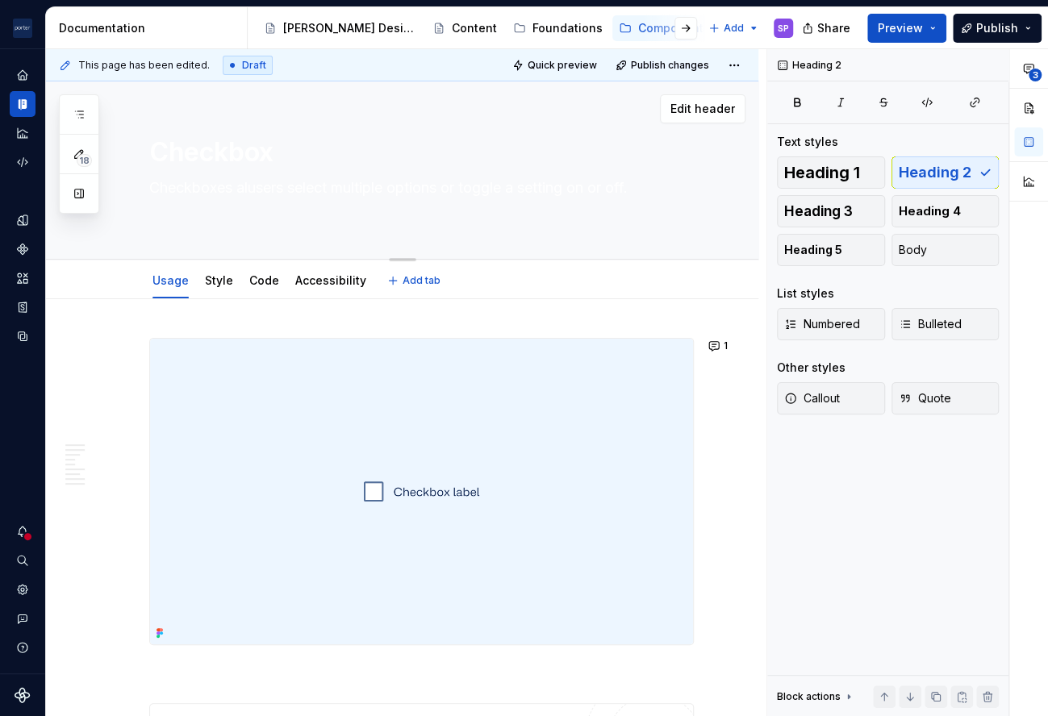
type textarea "*"
type textarea "Checkboxes allusers select multiple options or toggle a setting on or off."
type textarea "*"
type textarea "Checkboxes allousers select multiple options or toggle a setting on or off."
type textarea "*"
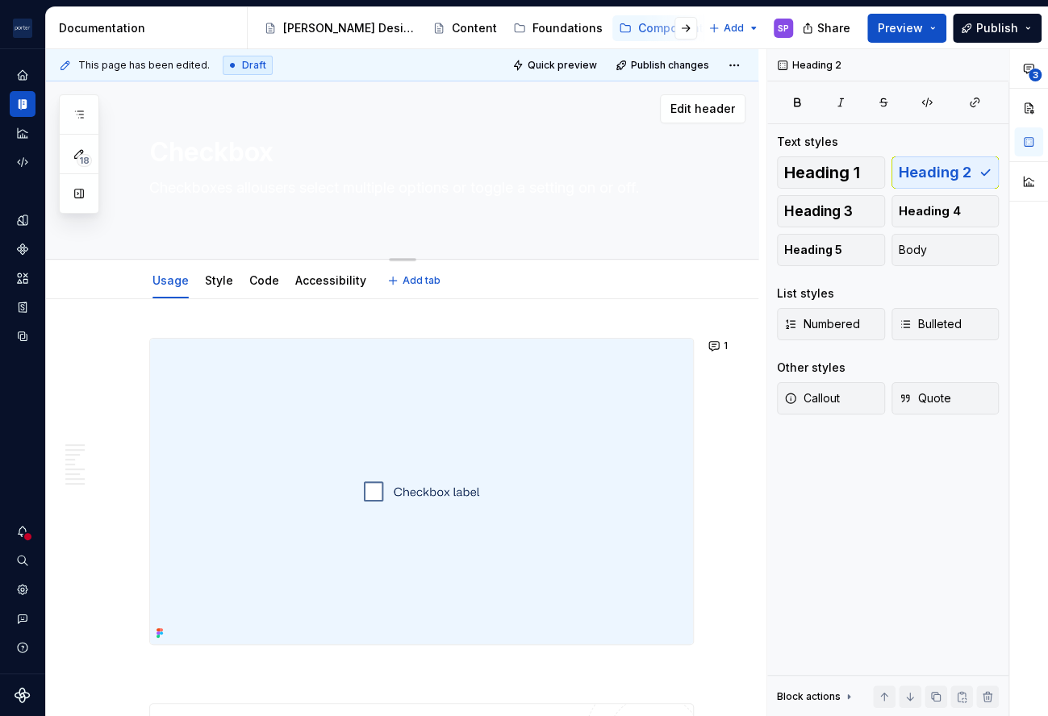
type textarea "Checkboxes allowusers select multiple options or toggle a setting on or off."
type textarea "*"
type textarea "Checkboxes allow users select multiple options or toggle a setting on or off."
click at [244, 189] on textarea "Checkboxes allow users select multiple options or toggle a setting on or off." at bounding box center [418, 197] width 545 height 45
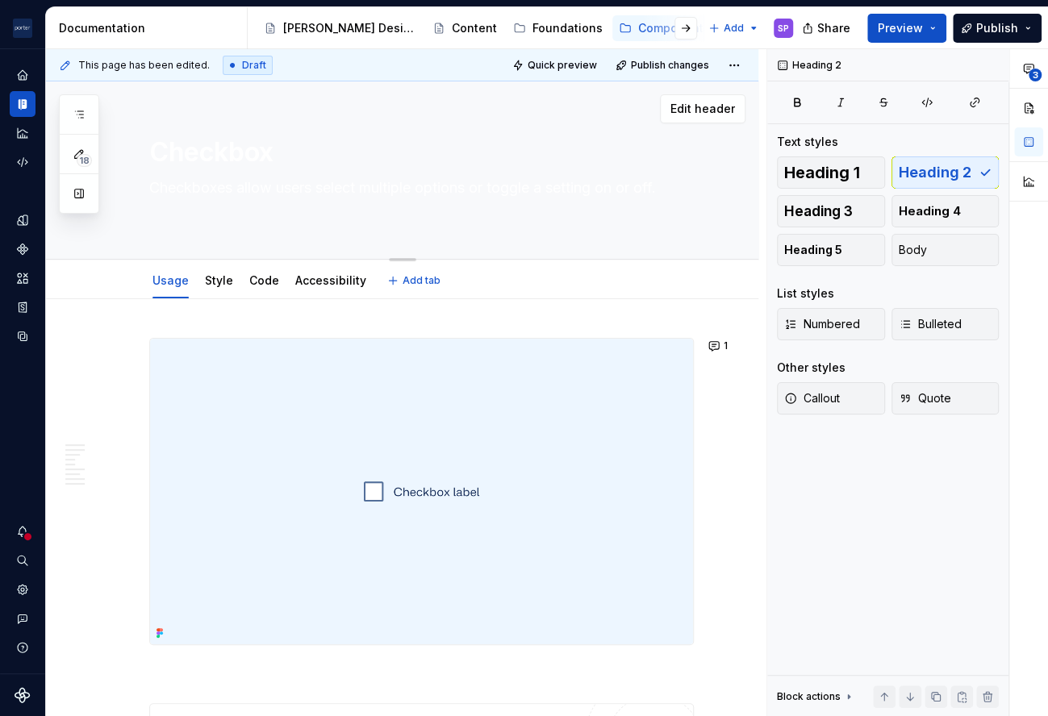
click at [244, 189] on textarea "Checkboxes allow users select multiple options or toggle a setting on or off." at bounding box center [418, 197] width 545 height 45
click at [323, 187] on textarea "Checkboxes allow users select multiple options or toggle a setting on or off." at bounding box center [418, 197] width 545 height 45
click at [315, 189] on textarea "Checkboxes allow users select multiple options or toggle a setting on or off." at bounding box center [418, 197] width 545 height 45
type textarea "*"
type textarea "Checkboxes allow users select multiple options or toggle a setting on or off."
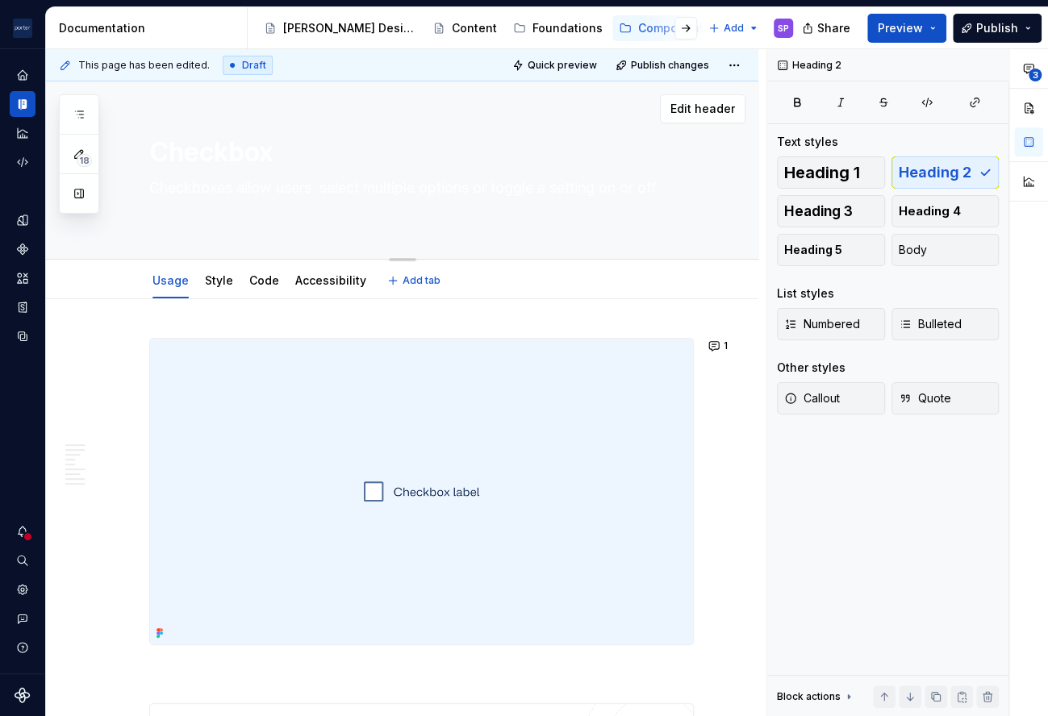
type textarea "*"
type textarea "Checkboxes allow users to select multiple options or toggle a setting on or off."
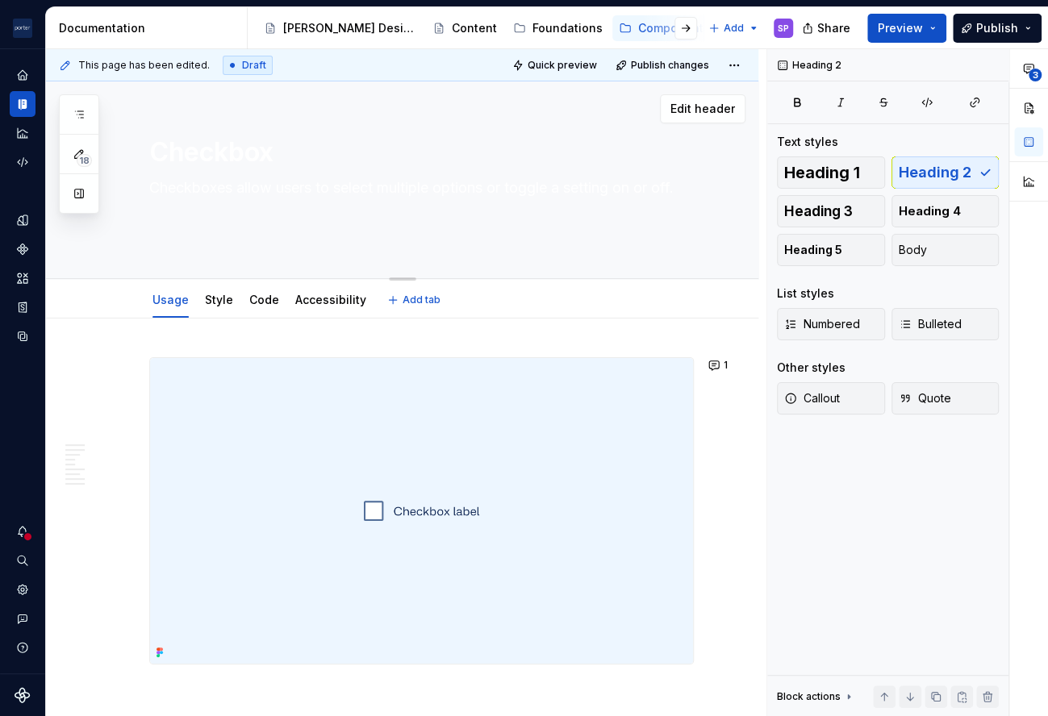
click at [455, 200] on textarea "Checkboxes allow users to select multiple options or toggle a setting on or off." at bounding box center [418, 207] width 545 height 65
type textarea "*"
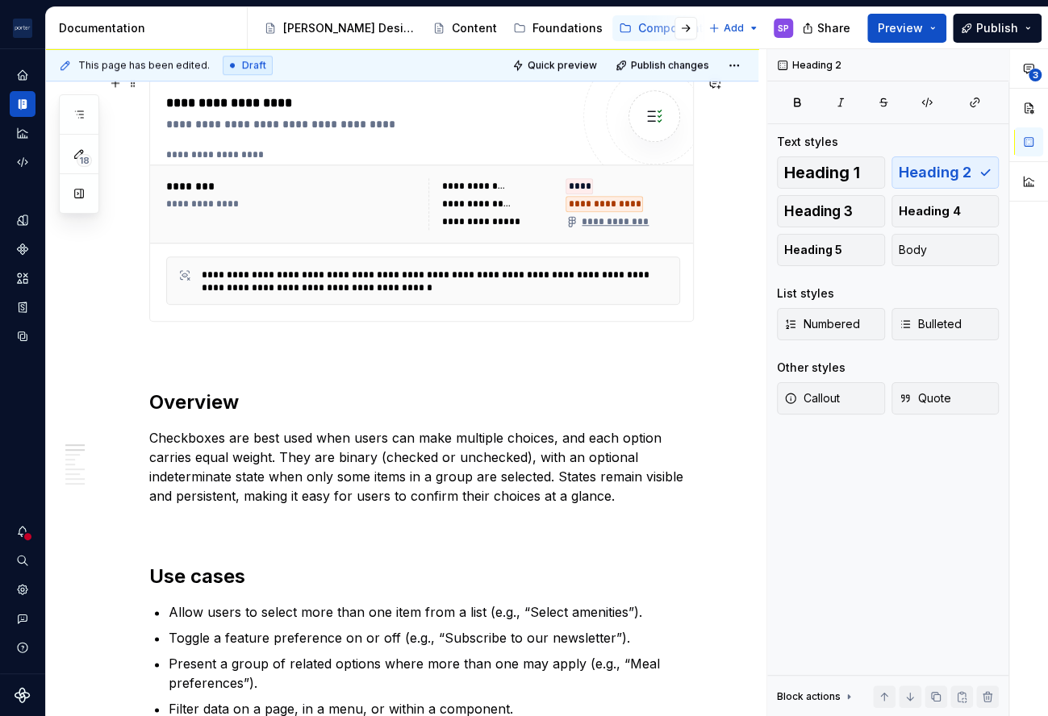
scroll to position [649, 0]
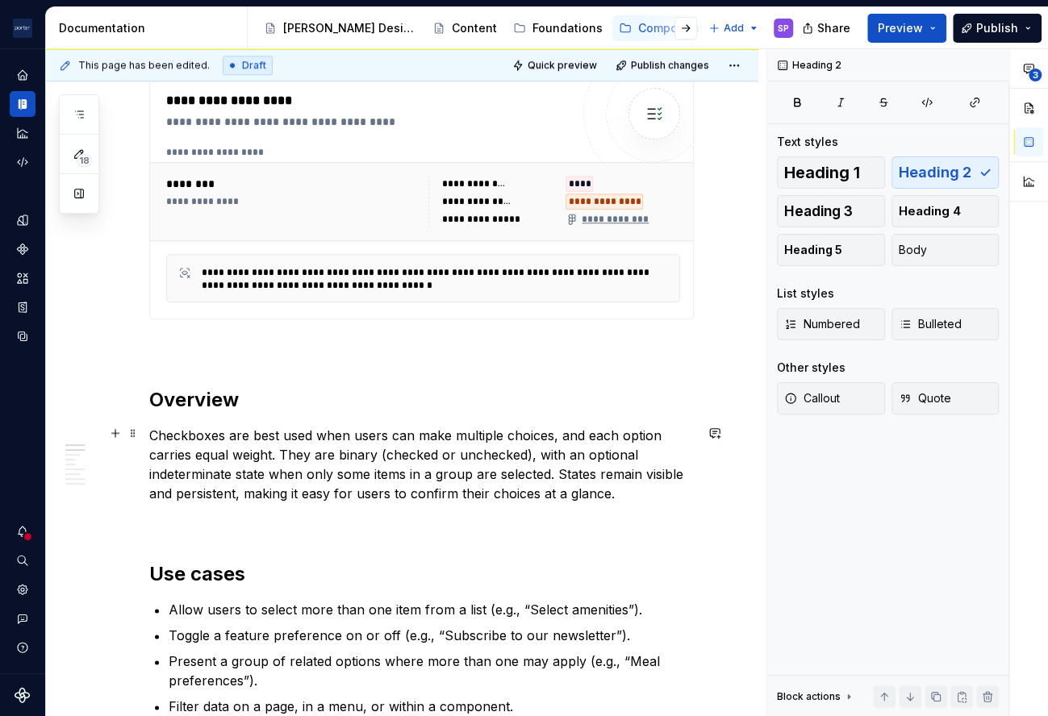
type textarea "Checkboxes allow users to select multiple options or toggle a setting on or off."
click at [558, 436] on p "Checkboxes are best used when users can make multiple choices, and each option …" at bounding box center [421, 464] width 545 height 77
click at [191, 458] on p "Checkboxes are best used when users can make multiple choices, with each option…" at bounding box center [421, 464] width 545 height 77
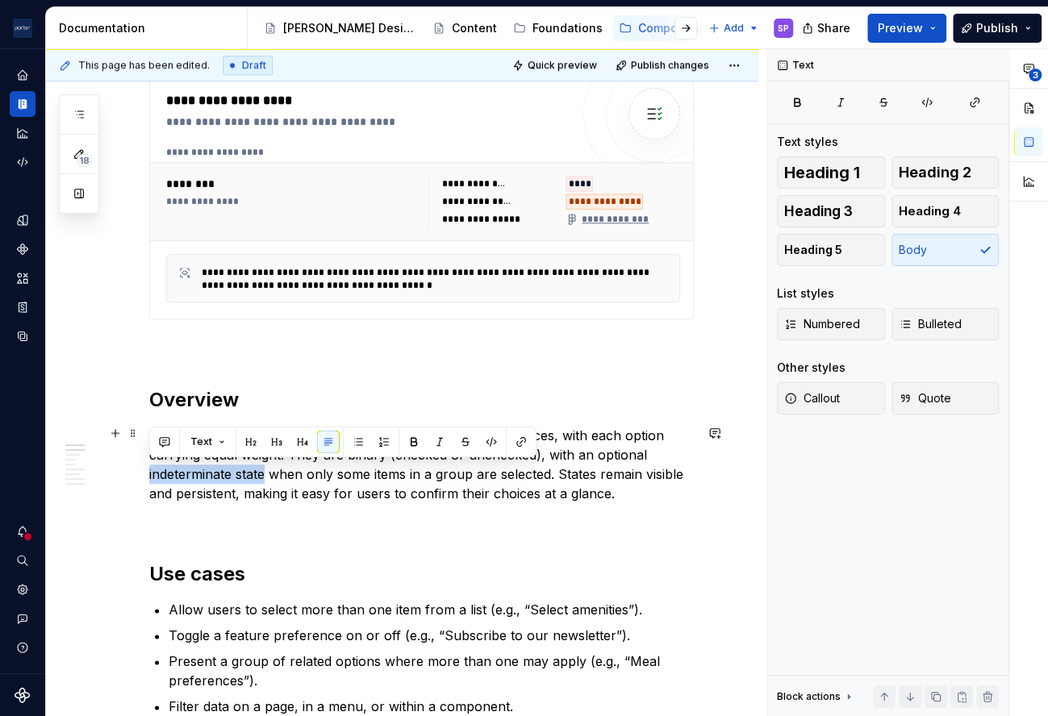
drag, startPoint x: 267, startPoint y: 472, endPoint x: 148, endPoint y: 465, distance: 118.8
click at [169, 438] on button "button" at bounding box center [164, 442] width 23 height 23
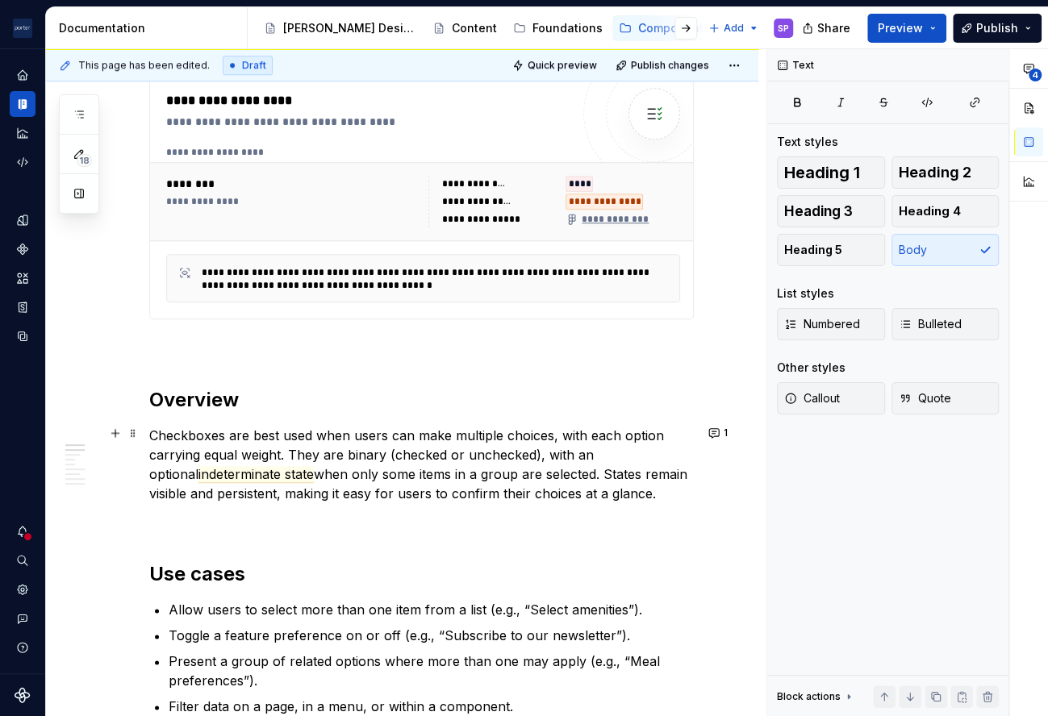
click at [298, 490] on p "Checkboxes are best used when users can make multiple choices, with each option…" at bounding box center [421, 464] width 545 height 77
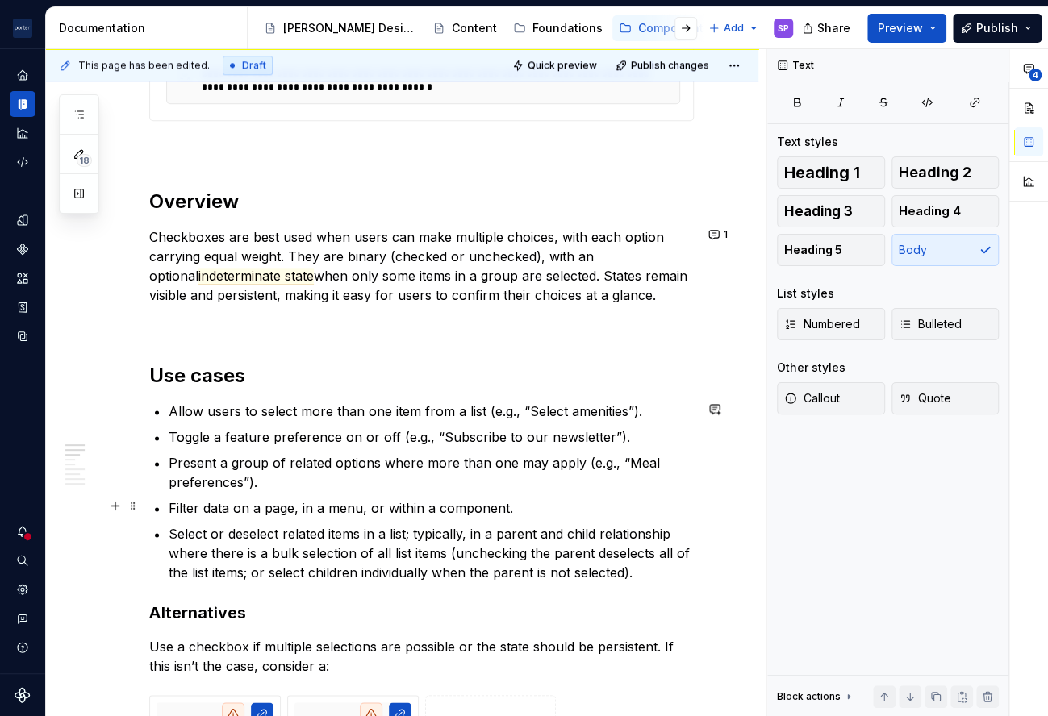
scroll to position [851, 0]
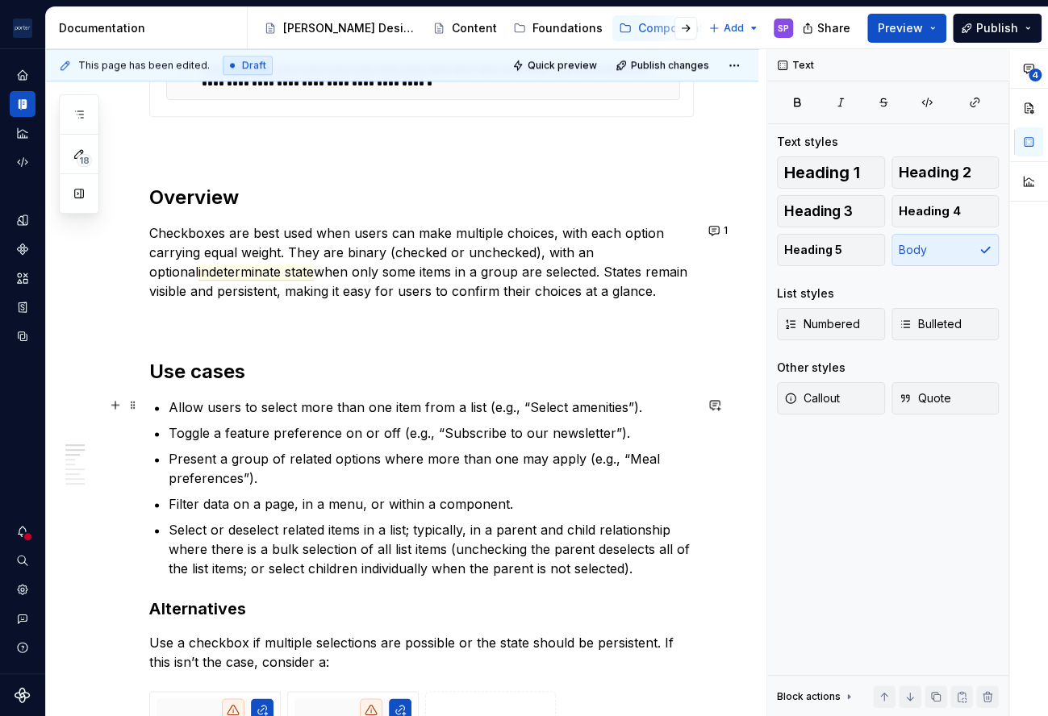
click at [174, 408] on p "Allow users to select more than one item from a list (e.g., “Select amenities”)." at bounding box center [431, 407] width 525 height 19
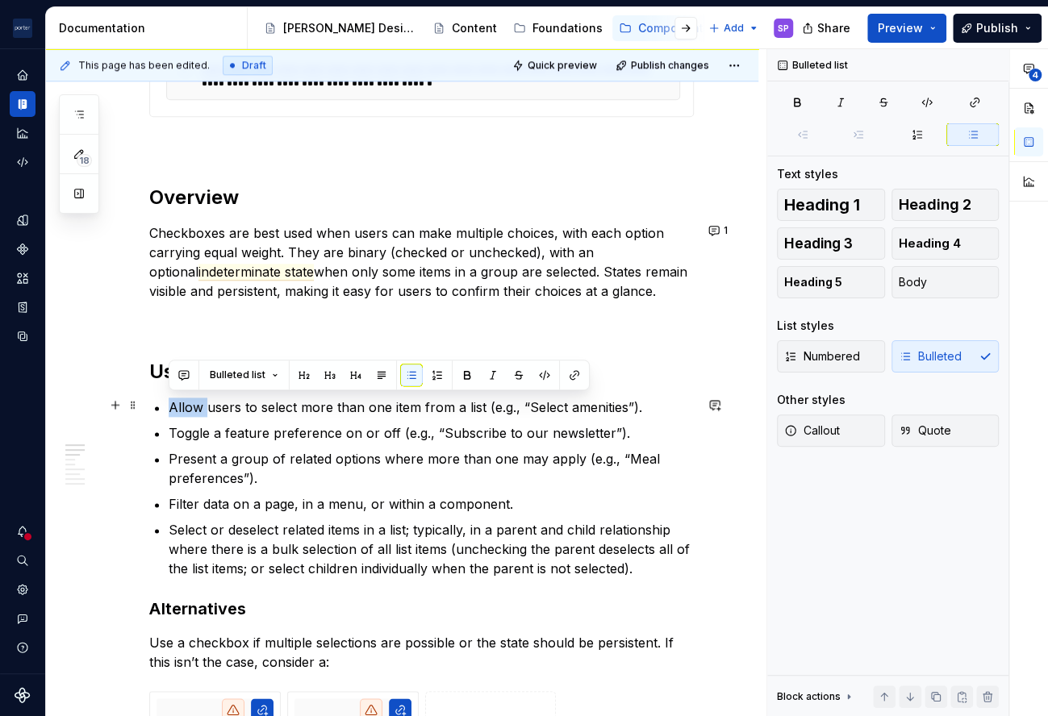
click at [174, 408] on p "Allow users to select more than one item from a list (e.g., “Select amenities”)." at bounding box center [431, 407] width 525 height 19
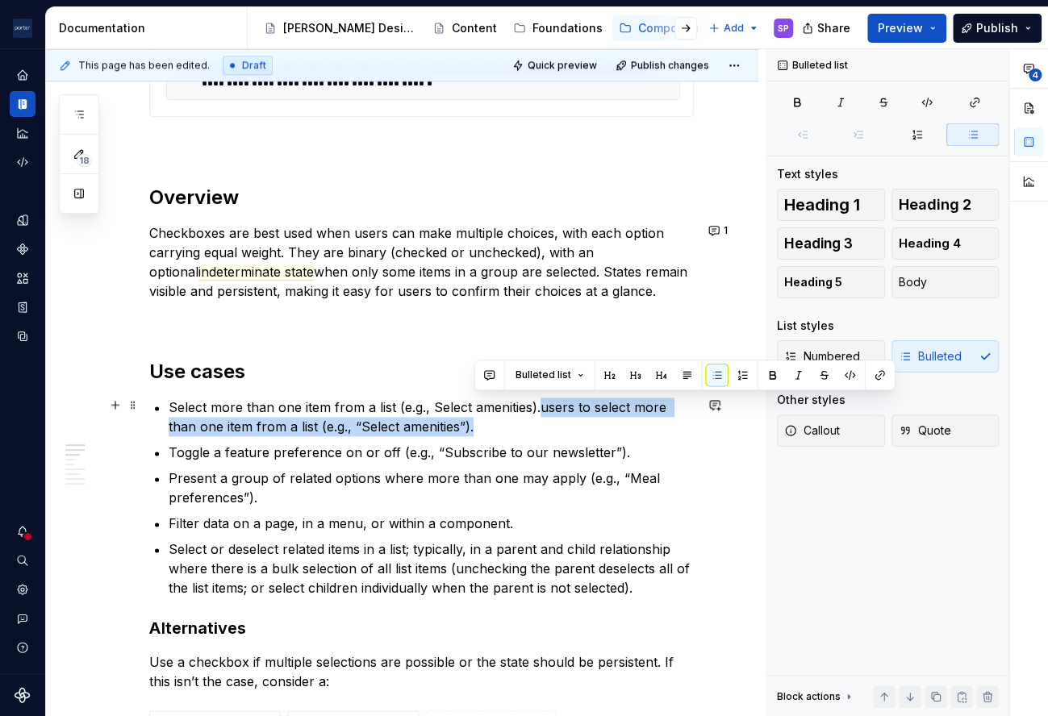
drag, startPoint x: 573, startPoint y: 423, endPoint x: 540, endPoint y: 398, distance: 40.8
click at [540, 398] on p "Select more than one item from a list (e.g., Select amenities).users to select …" at bounding box center [431, 417] width 525 height 39
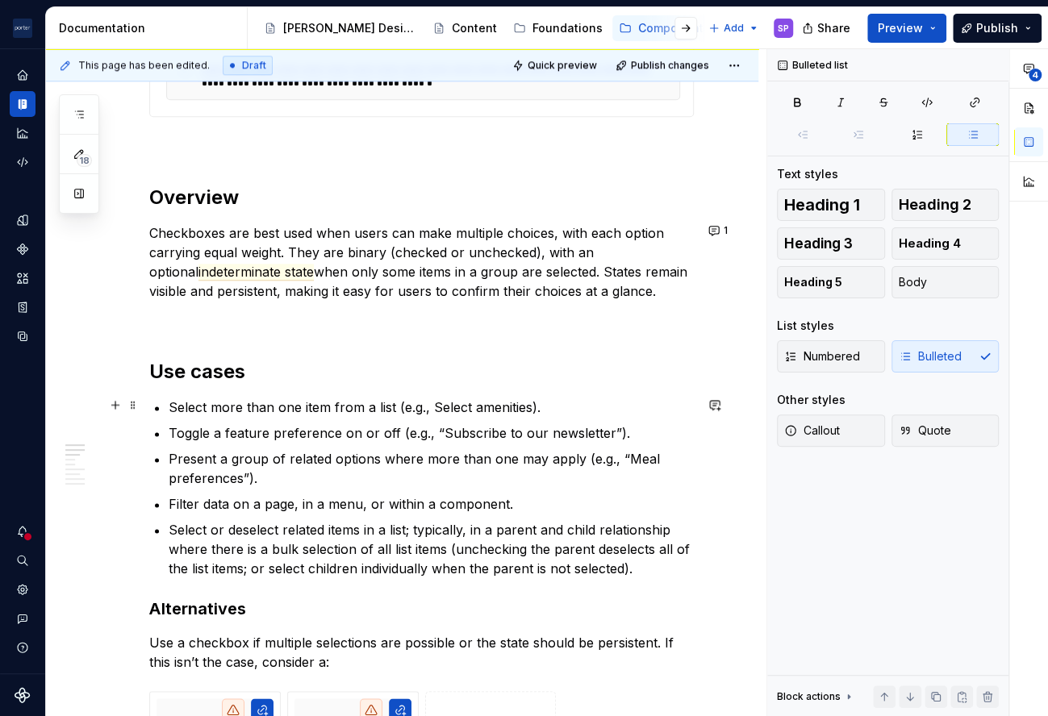
click at [432, 402] on p "Select more than one item from a list (e.g., Select amenities)." at bounding box center [431, 407] width 525 height 19
click at [532, 403] on p "Select more than one item from a list (e.g., “Select amenities)." at bounding box center [431, 407] width 525 height 19
click at [283, 432] on p "Toggle a feature preference on or off (e.g., “Subscribe to our newsletter”)." at bounding box center [431, 433] width 525 height 19
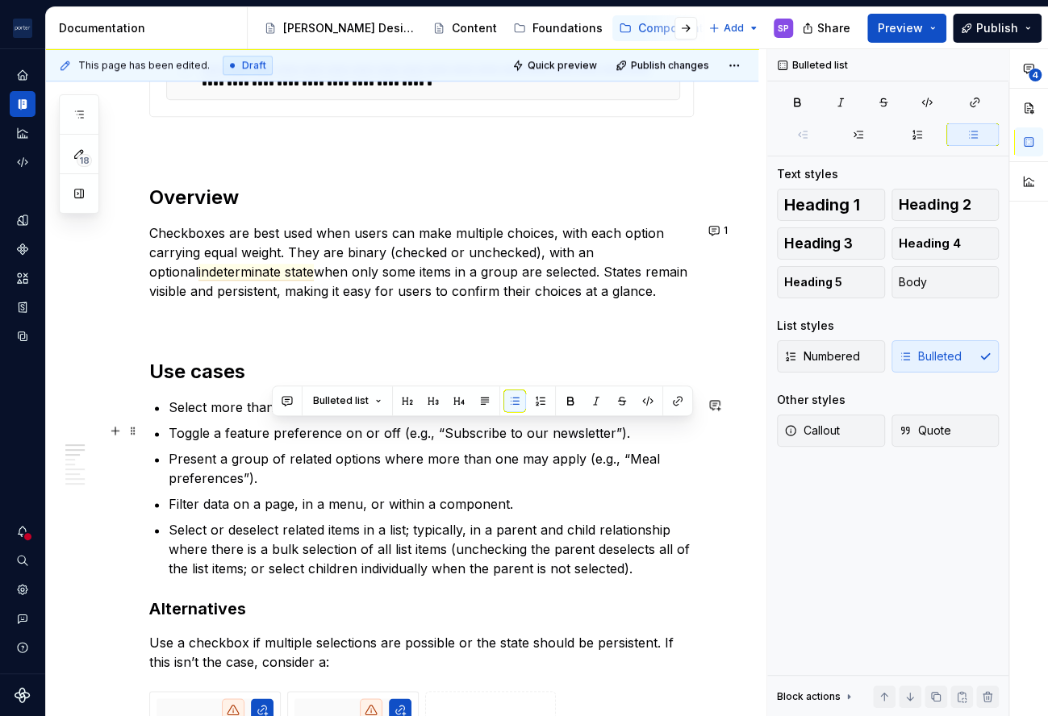
click at [283, 432] on p "Toggle a feature preference on or off (e.g., “Subscribe to our newsletter”)." at bounding box center [431, 433] width 525 height 19
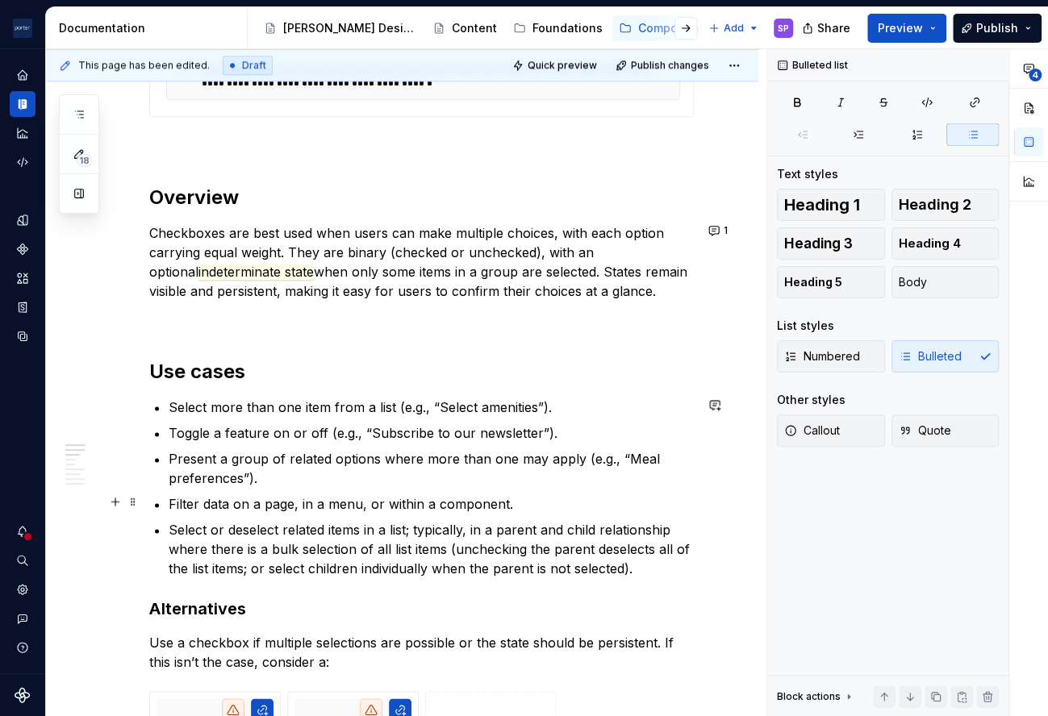
click at [215, 503] on p "Filter data on a page, in a menu, or within a component." at bounding box center [431, 504] width 525 height 19
click at [630, 507] on p "Filter or batch-edit data on a page, in a menu, or within a component." at bounding box center [431, 504] width 525 height 19
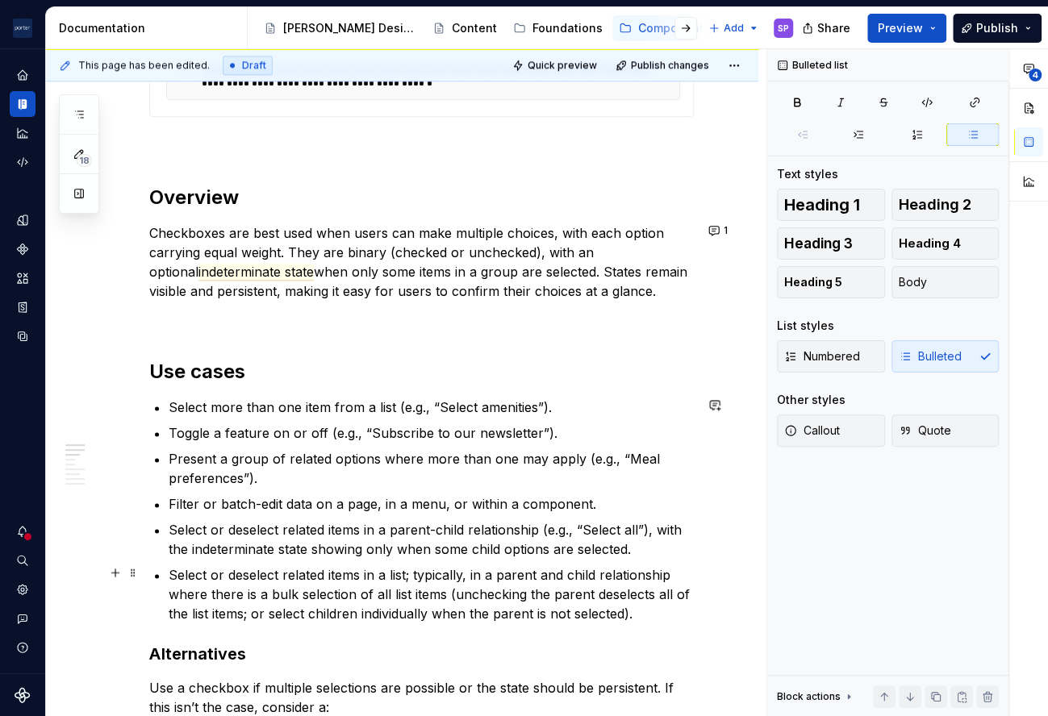
click at [349, 574] on p "Select or deselect related items in a list; typically, in a parent and child re…" at bounding box center [431, 595] width 525 height 58
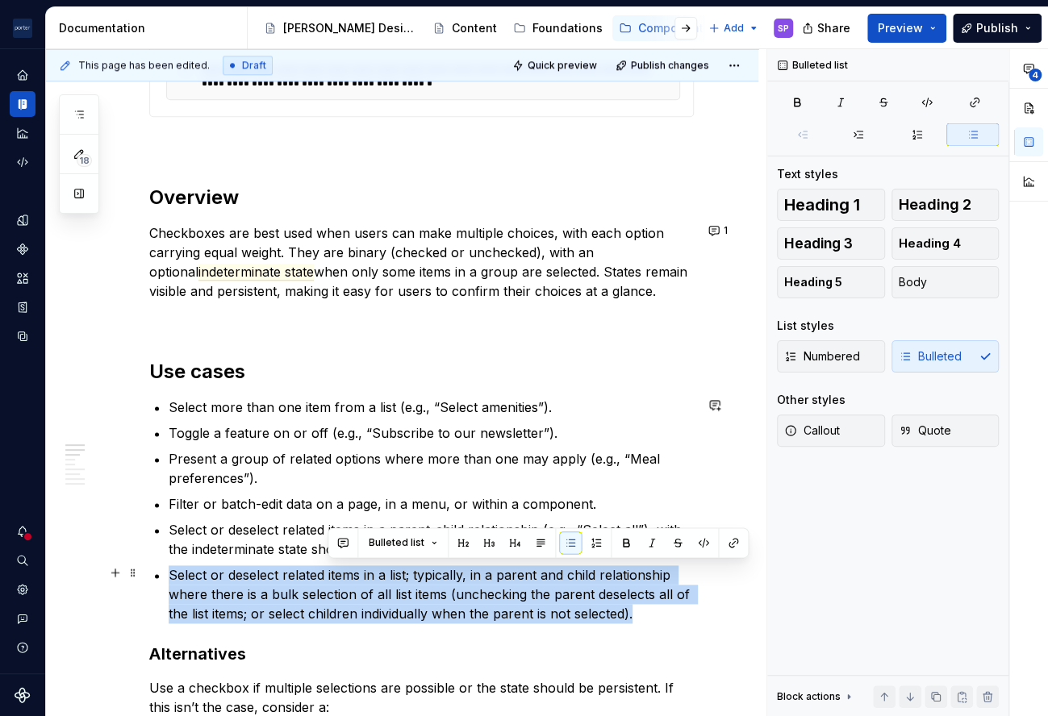
click at [349, 574] on p "Select or deselect related items in a list; typically, in a parent and child re…" at bounding box center [431, 595] width 525 height 58
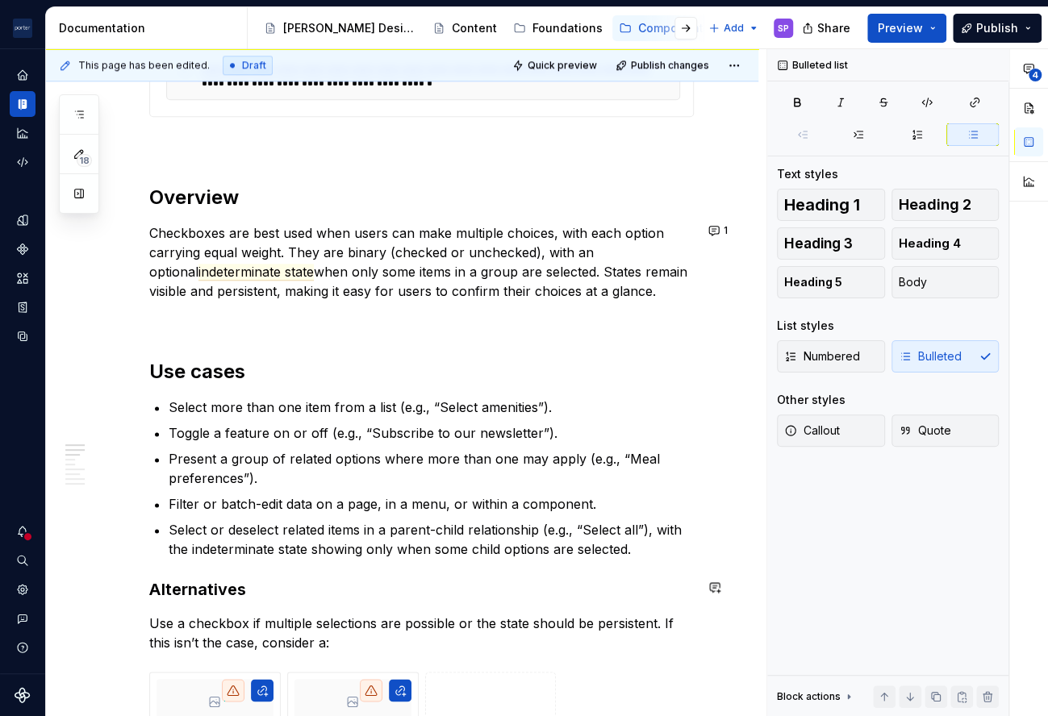
scroll to position [962, 0]
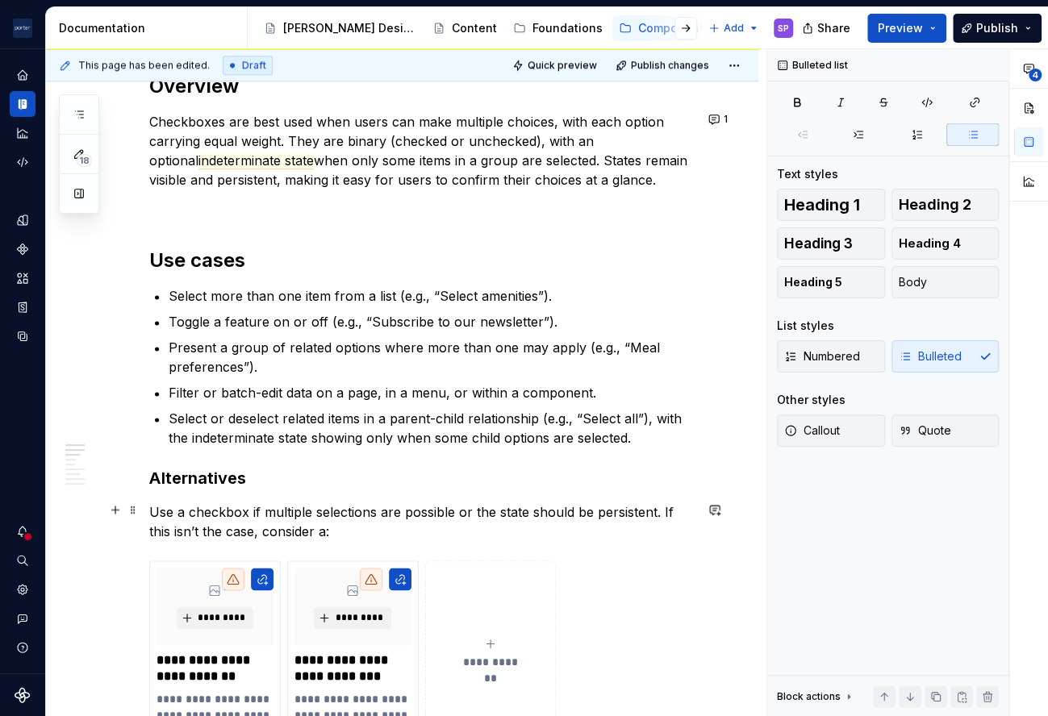
click at [484, 509] on p "Use a checkbox if multiple selections are possible or the state should be persi…" at bounding box center [421, 522] width 545 height 39
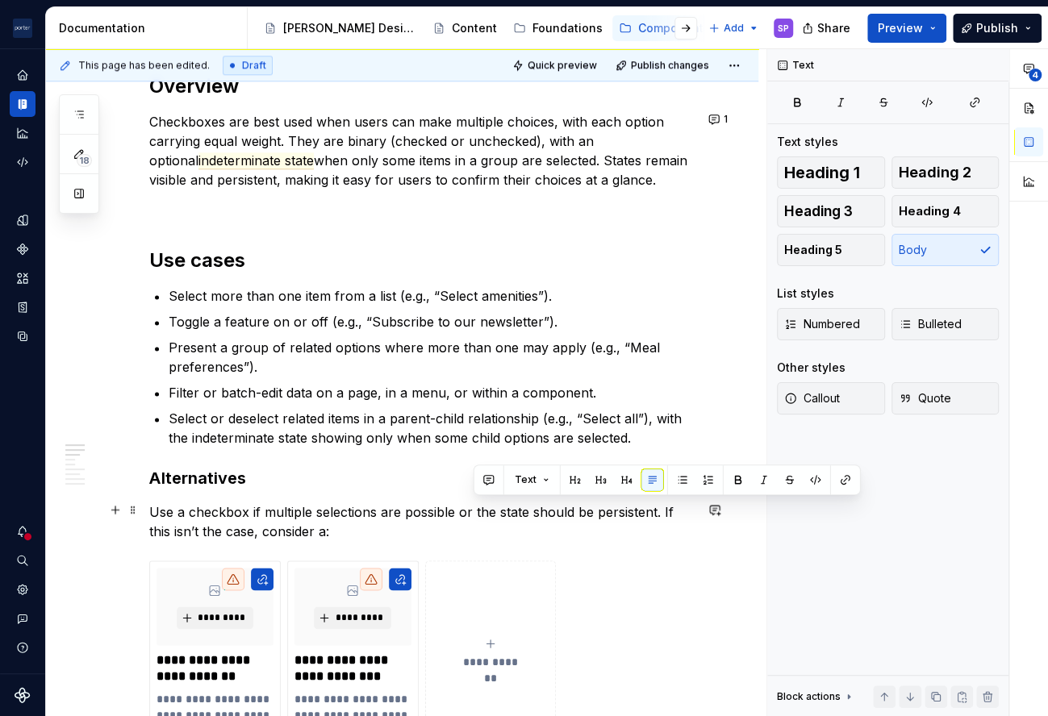
click at [484, 509] on p "Use a checkbox if multiple selections are possible or the state should be persi…" at bounding box center [421, 522] width 545 height 39
drag, startPoint x: 582, startPoint y: 511, endPoint x: 667, endPoint y: 508, distance: 85.5
click at [667, 508] on p "Use a checkbox if multiple selections are possible or if the state should be pe…" at bounding box center [421, 522] width 545 height 39
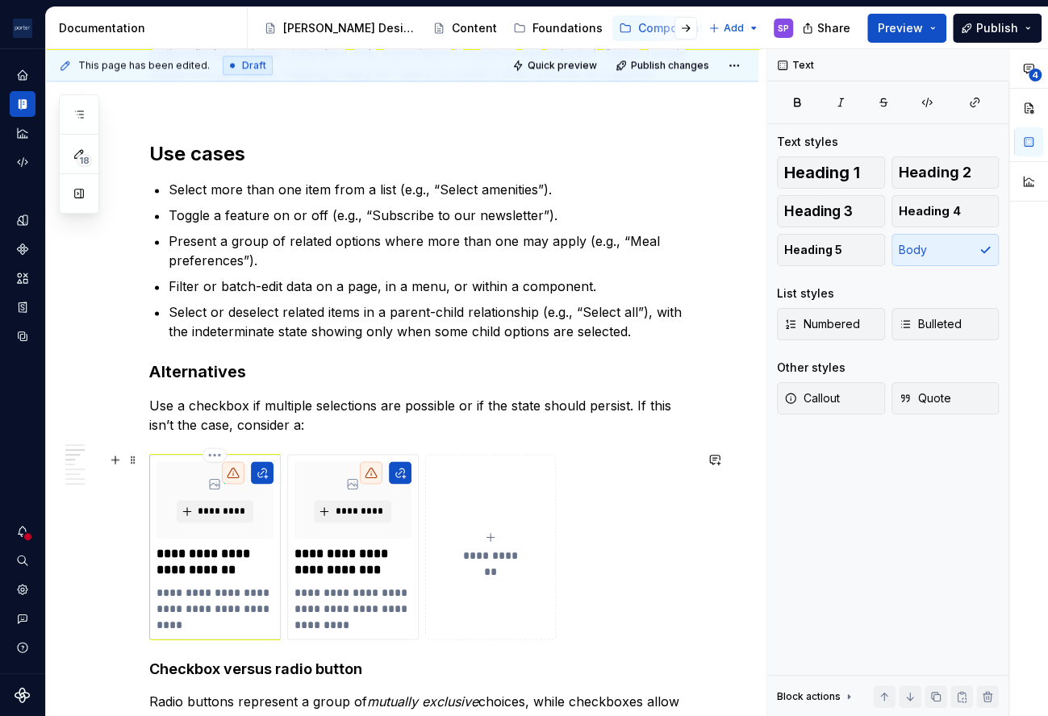
scroll to position [1071, 0]
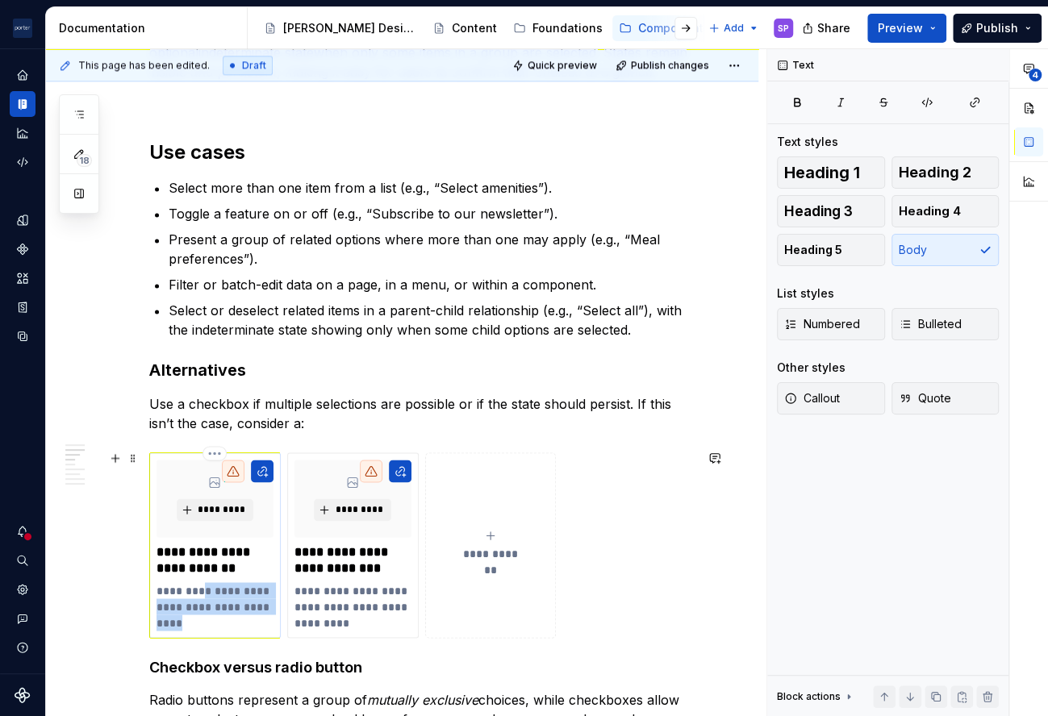
drag, startPoint x: 213, startPoint y: 616, endPoint x: 198, endPoint y: 587, distance: 32.5
click at [198, 587] on p "**********" at bounding box center [215, 606] width 116 height 48
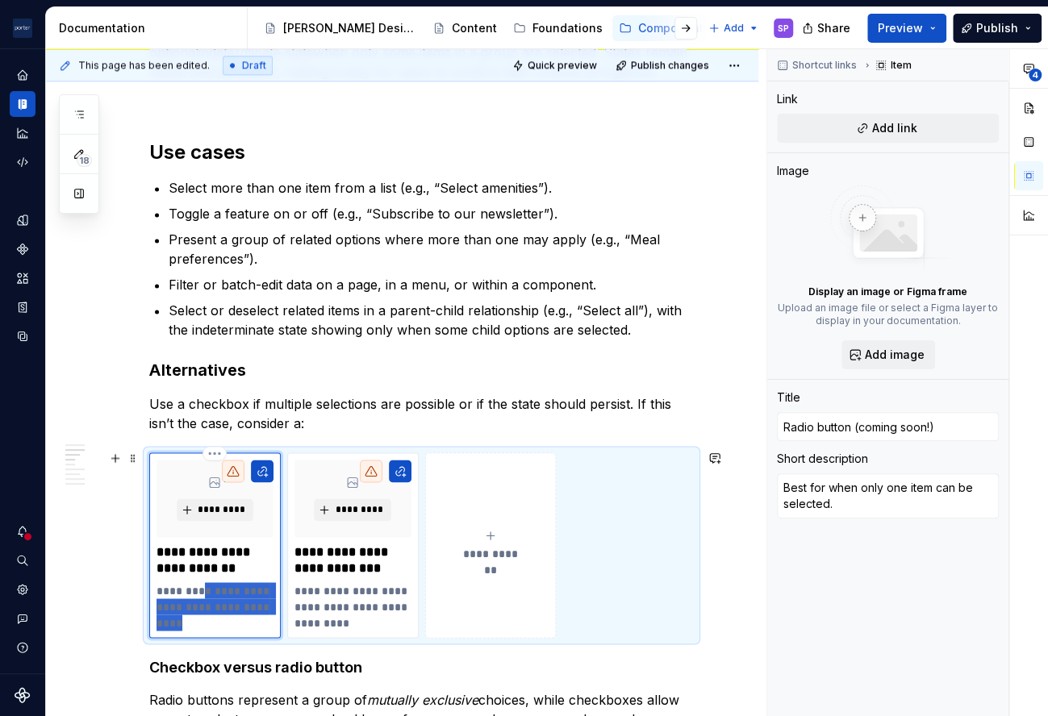
type textarea "*"
type textarea "Best for"
type textarea "*"
type textarea "Best for w"
type textarea "*"
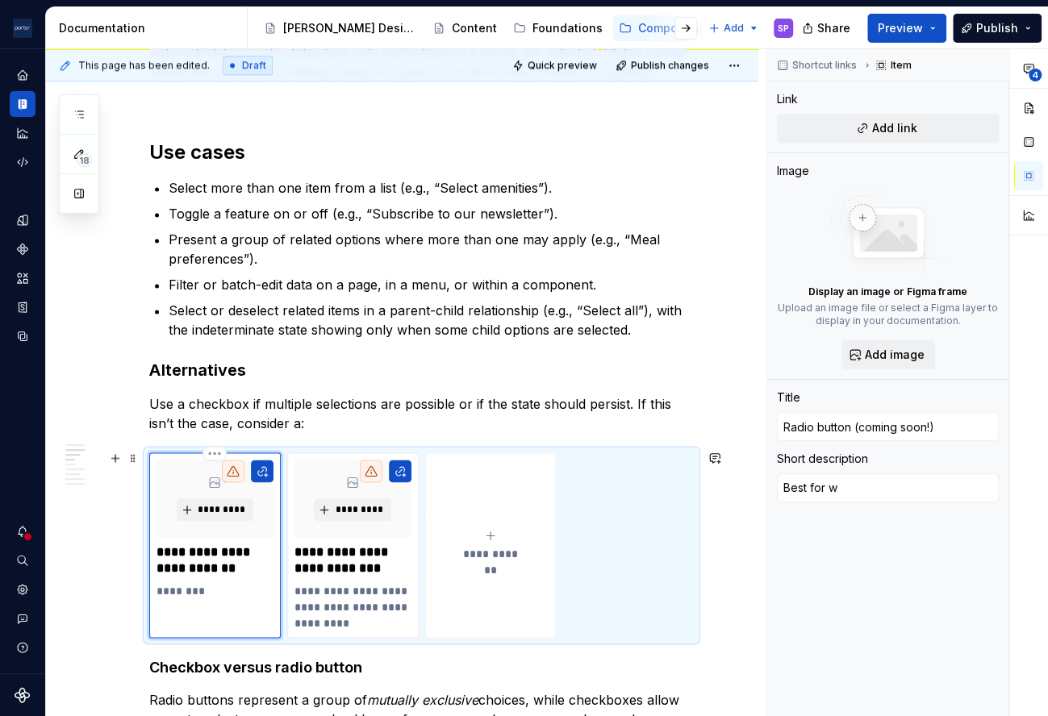
type textarea "Best for wh"
type textarea "*"
type textarea "Best for whe"
type textarea "*"
type textarea "Best for when"
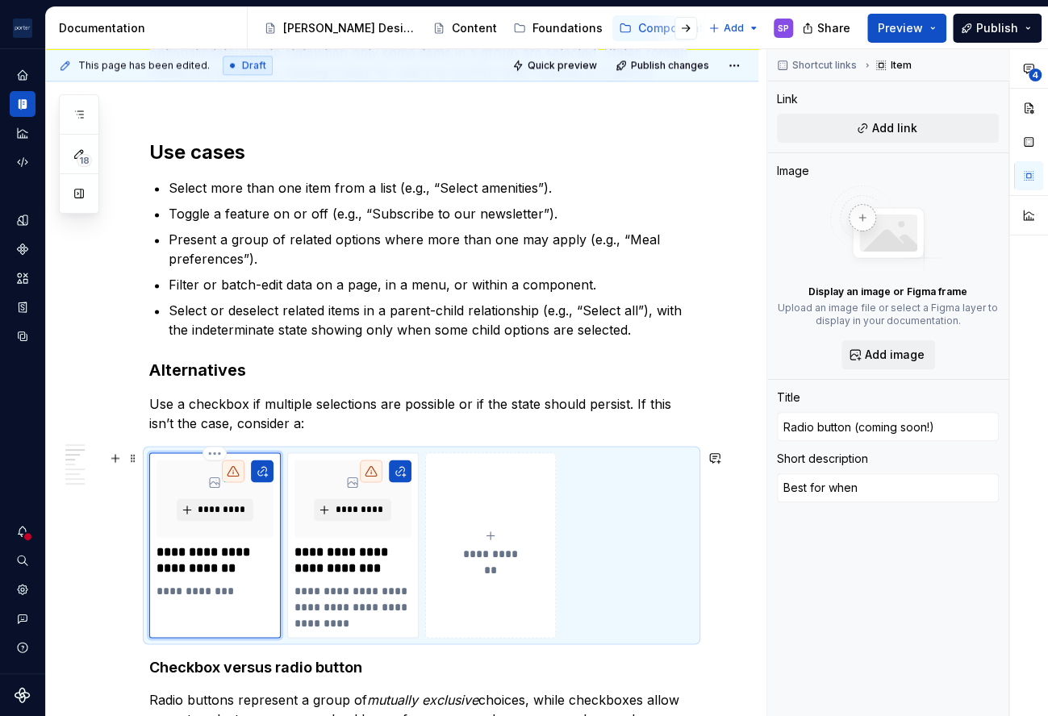
type textarea "*"
type textarea "Best for when"
type textarea "*"
type textarea "Best for when o"
type textarea "*"
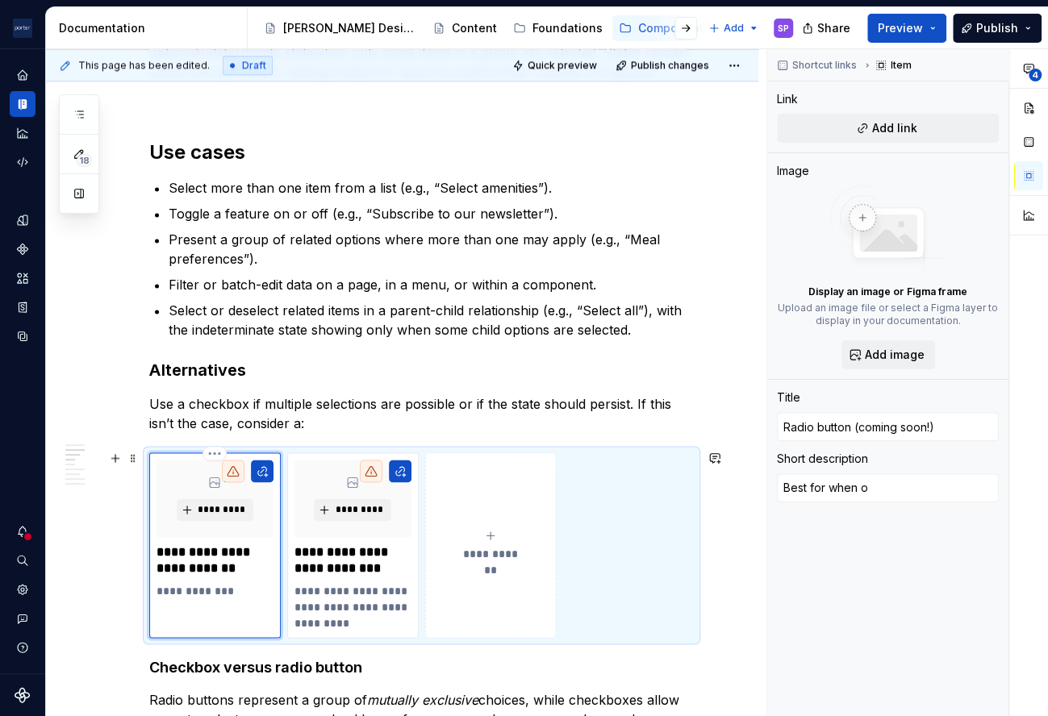
type textarea "Best for when on"
type textarea "*"
type textarea "Best for when onl"
type textarea "*"
type textarea "Best for when only"
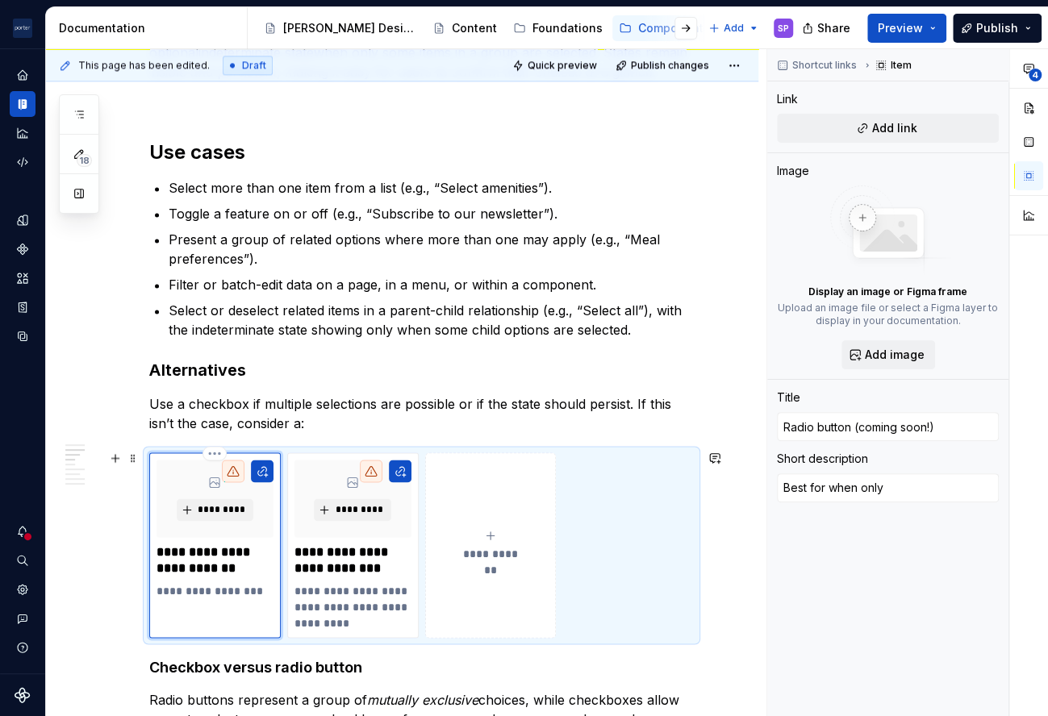
type textarea "*"
type textarea "Best for when only"
type textarea "*"
type textarea "Best for when only on"
type textarea "*"
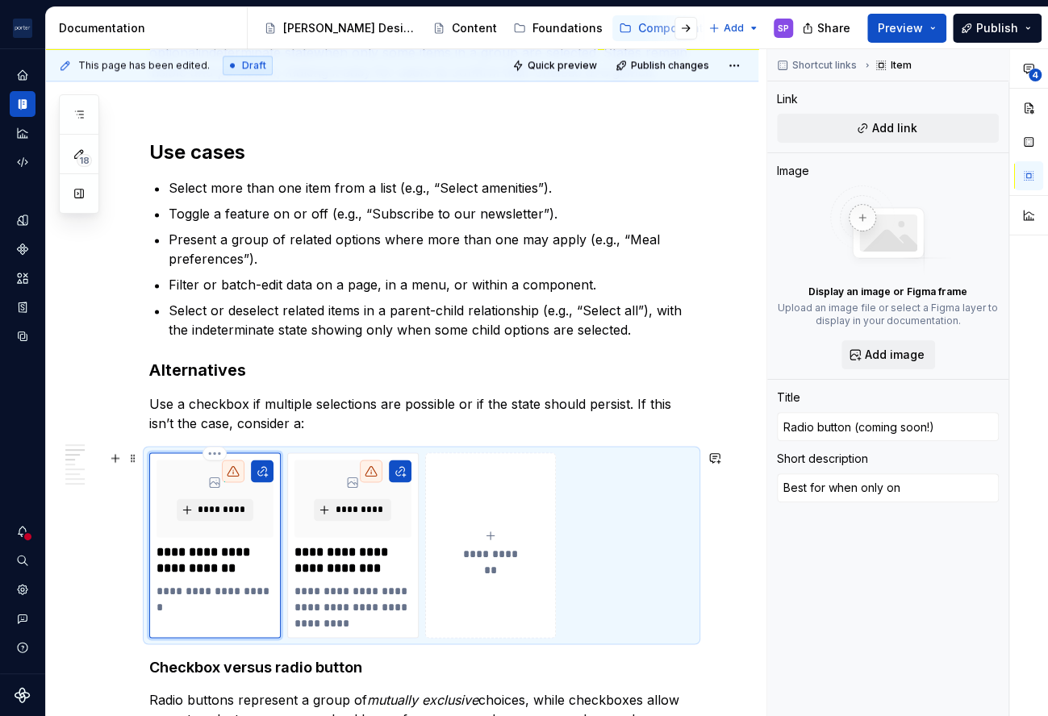
type textarea "Best for when only one"
type textarea "*"
type textarea "Best for when only one"
type textarea "*"
type textarea "Best for when only one o"
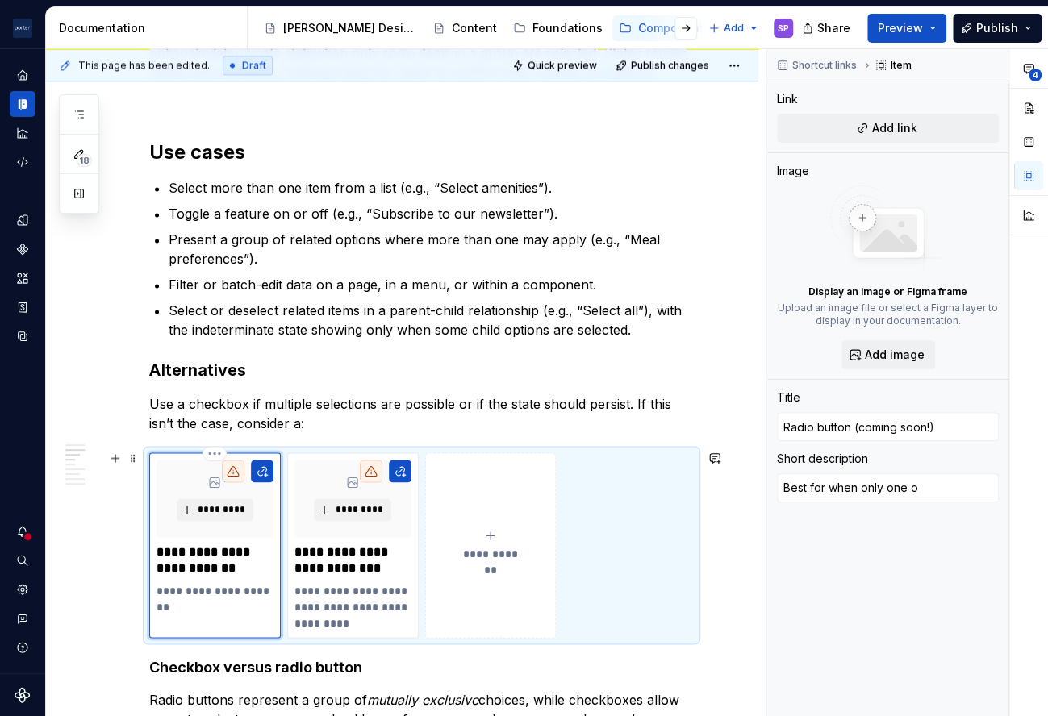
type textarea "*"
type textarea "Best for when only one op"
type textarea "*"
type textarea "Best for when only one opt"
type textarea "*"
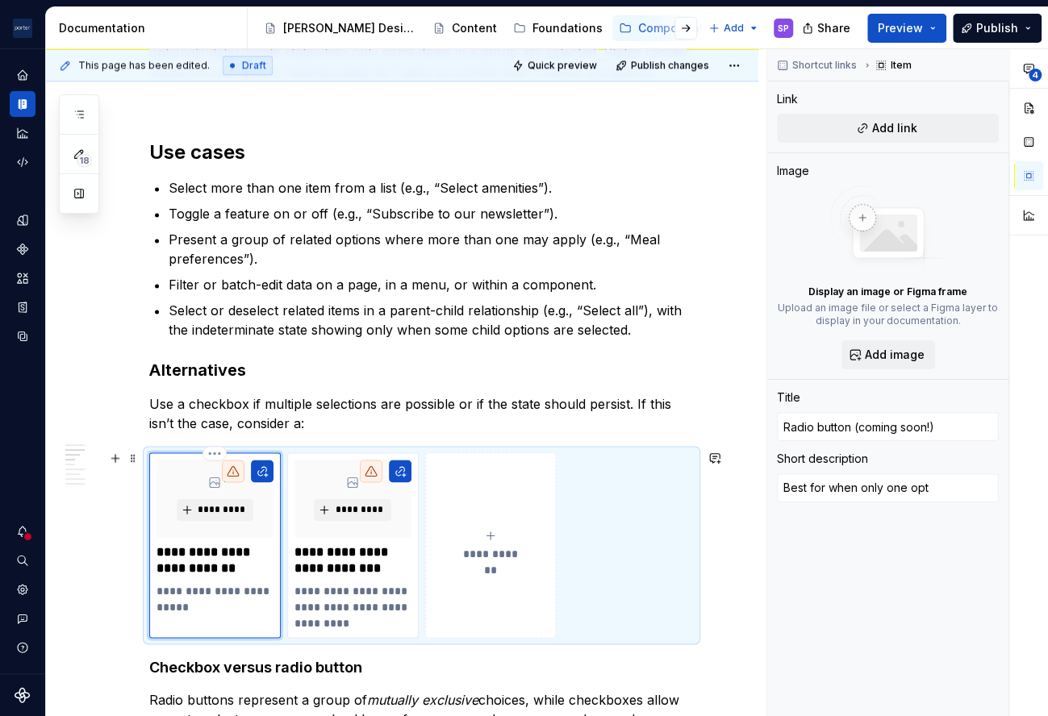
type textarea "Best for when only one opti"
type textarea "*"
type textarea "Best for when only one optio"
type textarea "*"
type textarea "Best for when only one option"
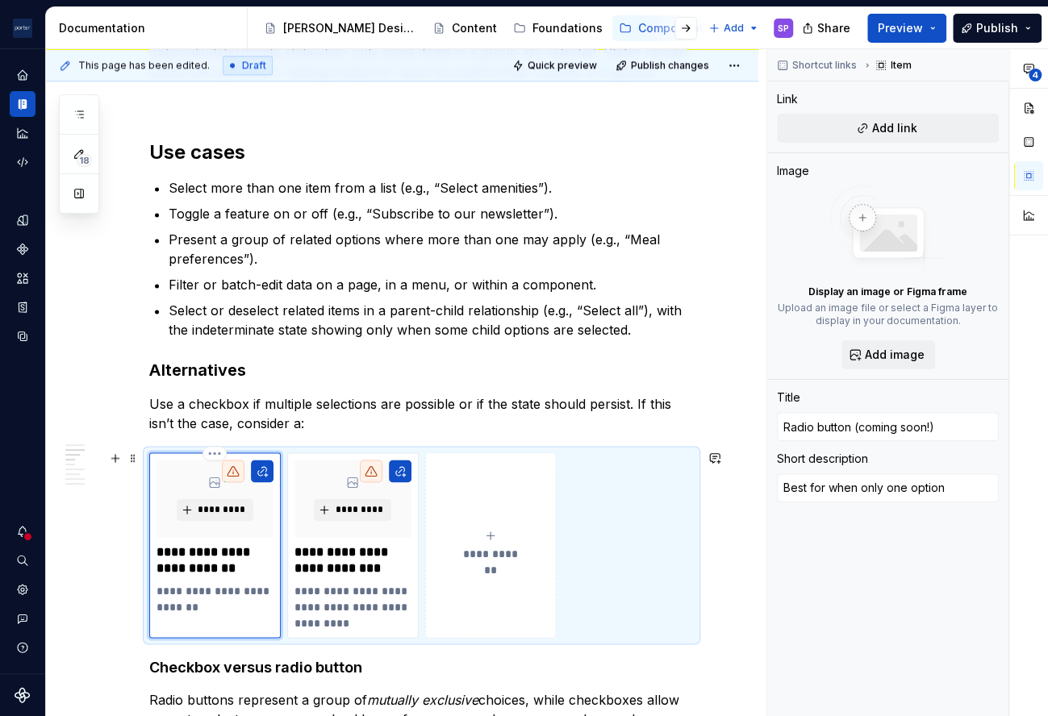
type textarea "*"
type textarea "Best for when only one option"
type textarea "*"
type textarea "Best for when only one option c"
type textarea "*"
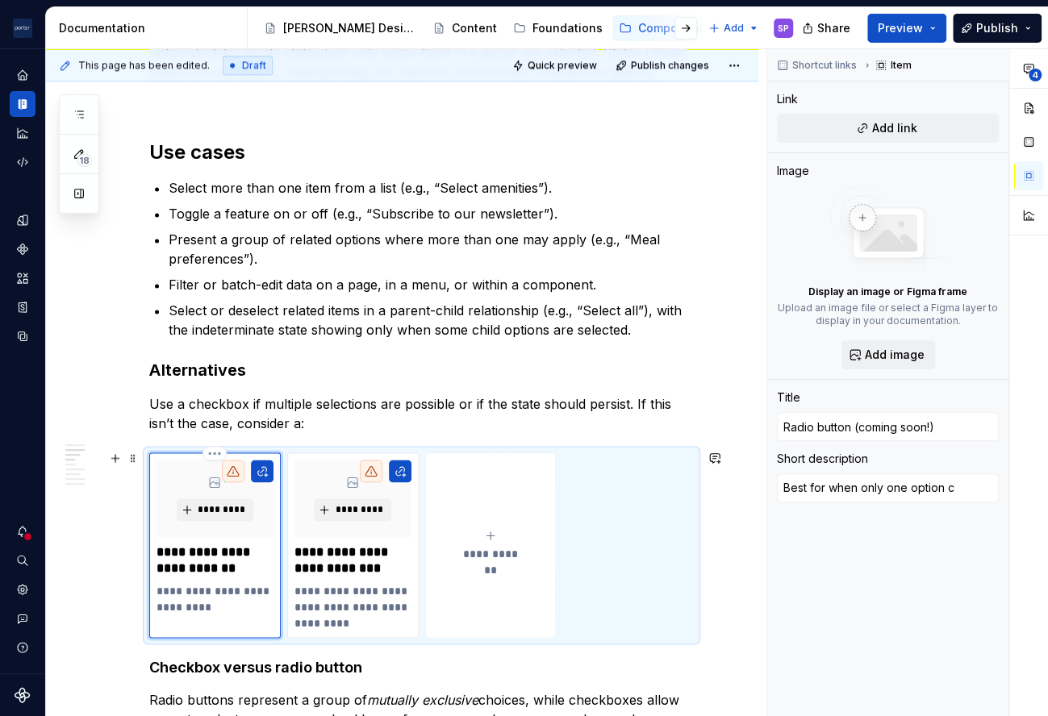
type textarea "Best for when only one option ca"
type textarea "*"
type textarea "Best for when only one option can"
type textarea "*"
type textarea "Best for when only one option can"
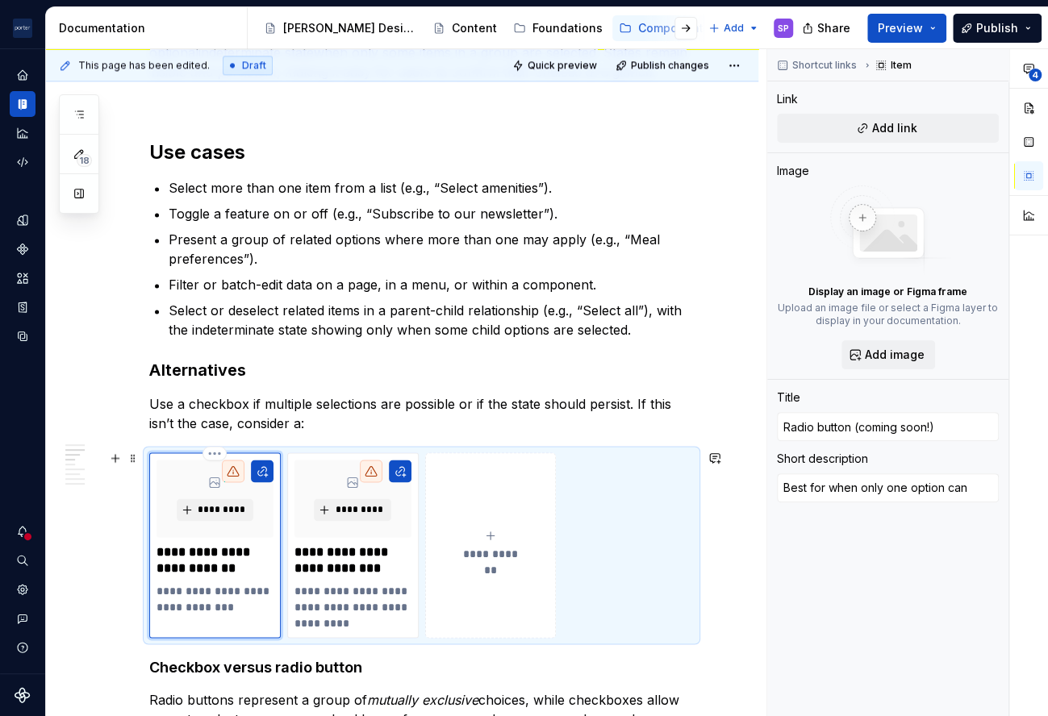
type textarea "*"
type textarea "Best for when only one option can b"
type textarea "*"
type textarea "Best for when only one option can be"
type textarea "*"
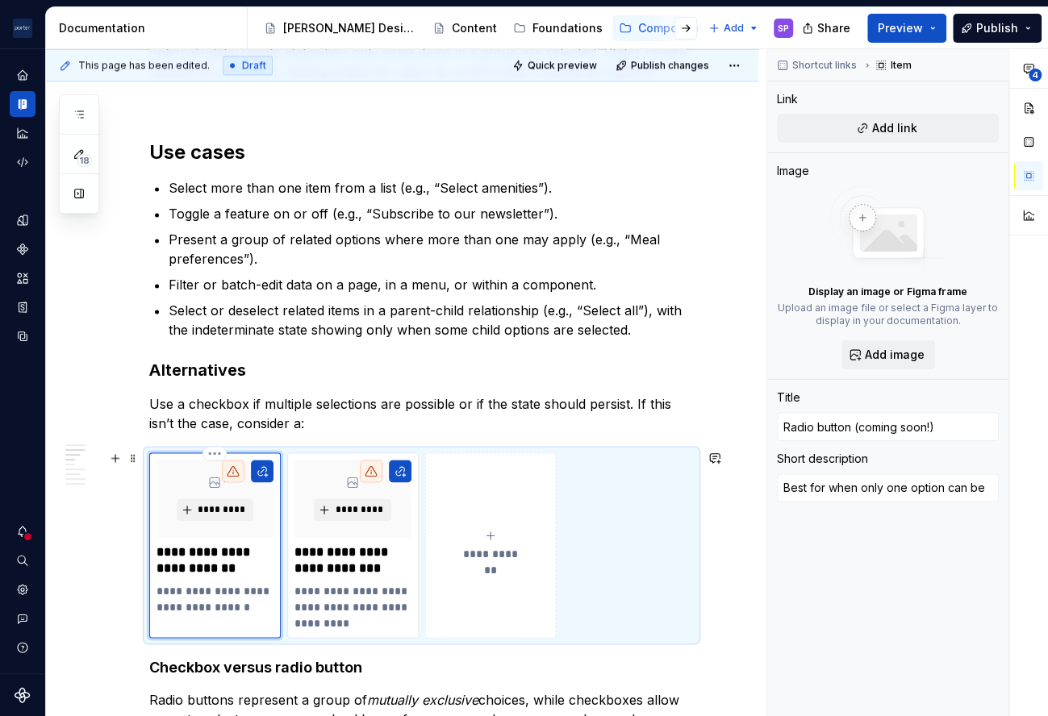
type textarea "Best for when only one option can be"
type textarea "*"
type textarea "Best for when only one option can be s"
type textarea "*"
type textarea "Best for when only one option can be se"
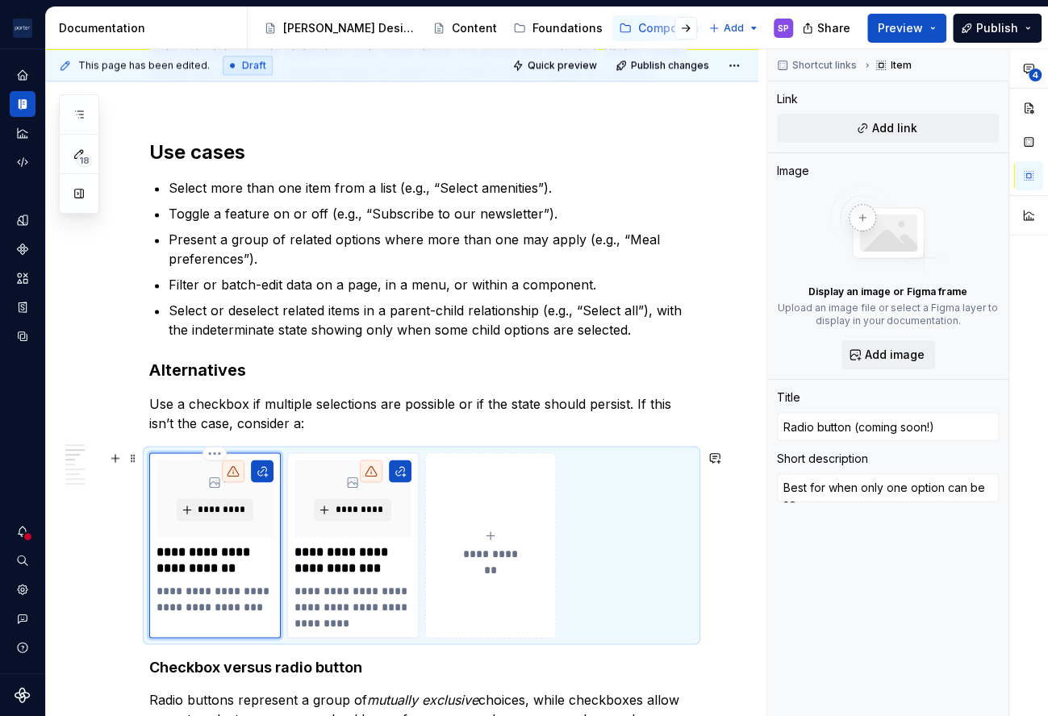
type textarea "*"
type textarea "Best for when only one option can be sel"
type textarea "*"
type textarea "Best for when only one option can be sele"
type textarea "*"
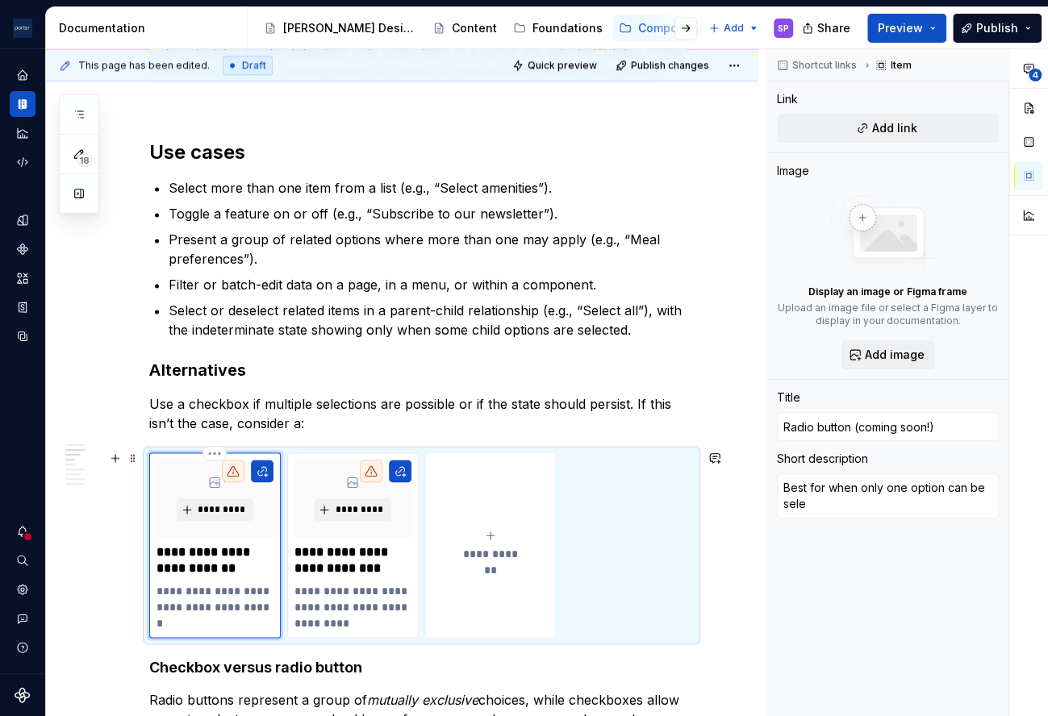
type textarea "Best for when only one option can be selec"
type textarea "*"
type textarea "Best for when only one option can be select"
type textarea "*"
type textarea "Best for when only one option can be selecte"
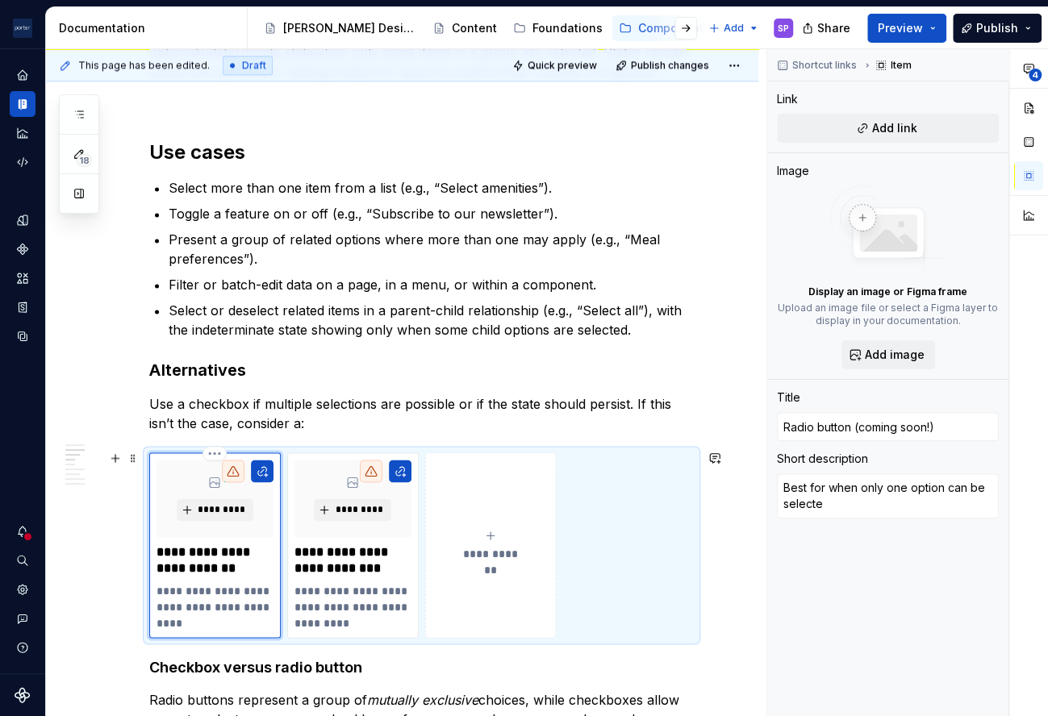
type textarea "*"
type textarea "Best for when only one option can be selected"
type textarea "*"
type textarea "Best for when only one option can be selected."
click at [329, 603] on p "**********" at bounding box center [352, 606] width 116 height 48
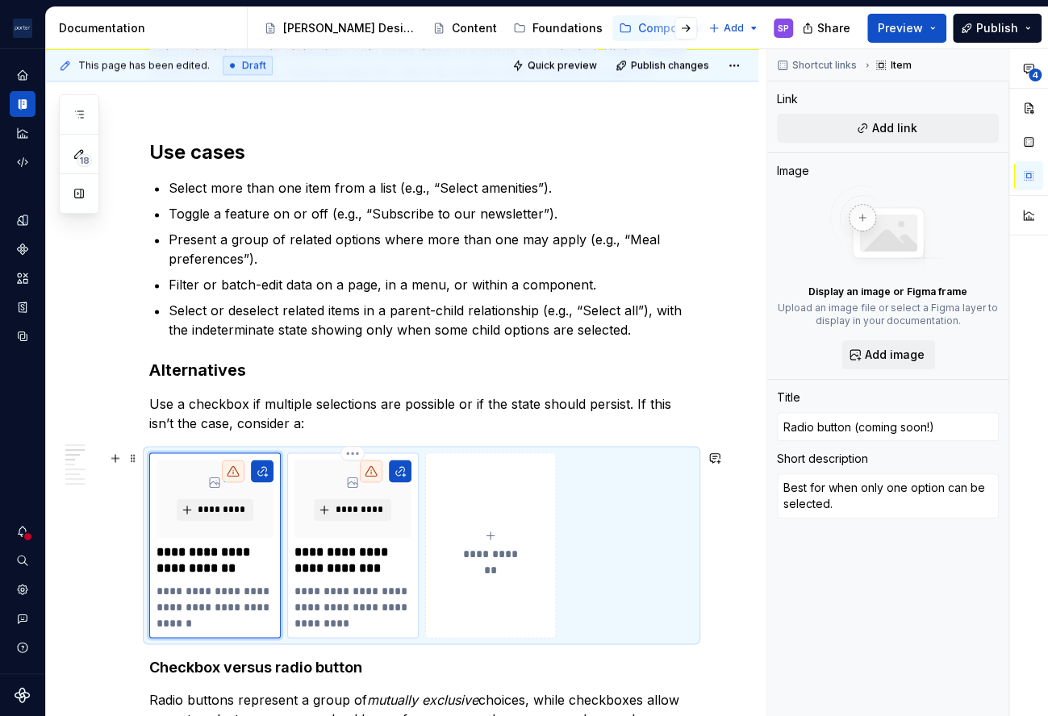
type textarea "*"
type input "Switch toggle (coming soon!)"
type textarea "Best for when the action is immediate and binary."
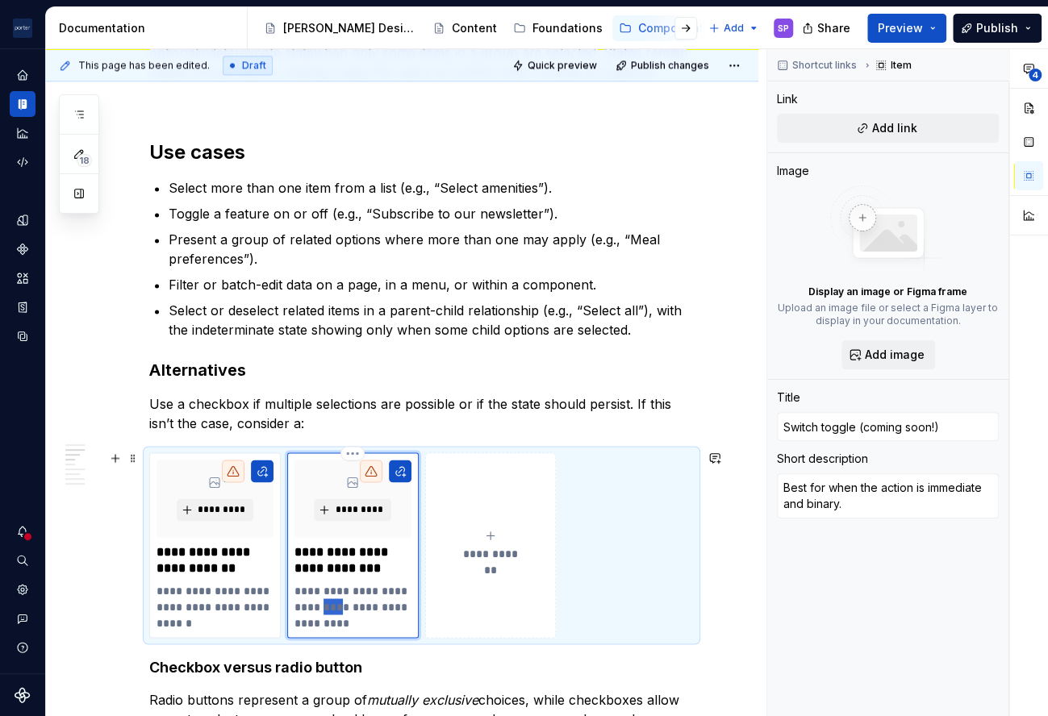
click at [329, 603] on p "**********" at bounding box center [352, 606] width 116 height 48
type textarea "*"
type textarea "B"
type textarea "*"
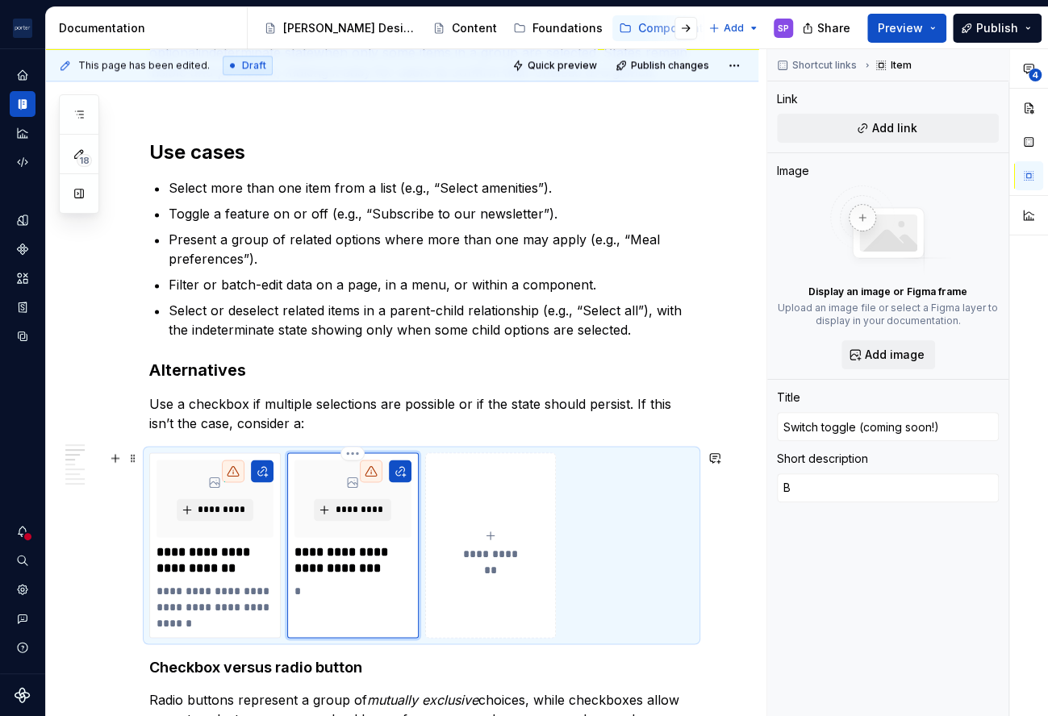
type textarea "Be"
type textarea "*"
type textarea "Bes"
type textarea "*"
type textarea "Best"
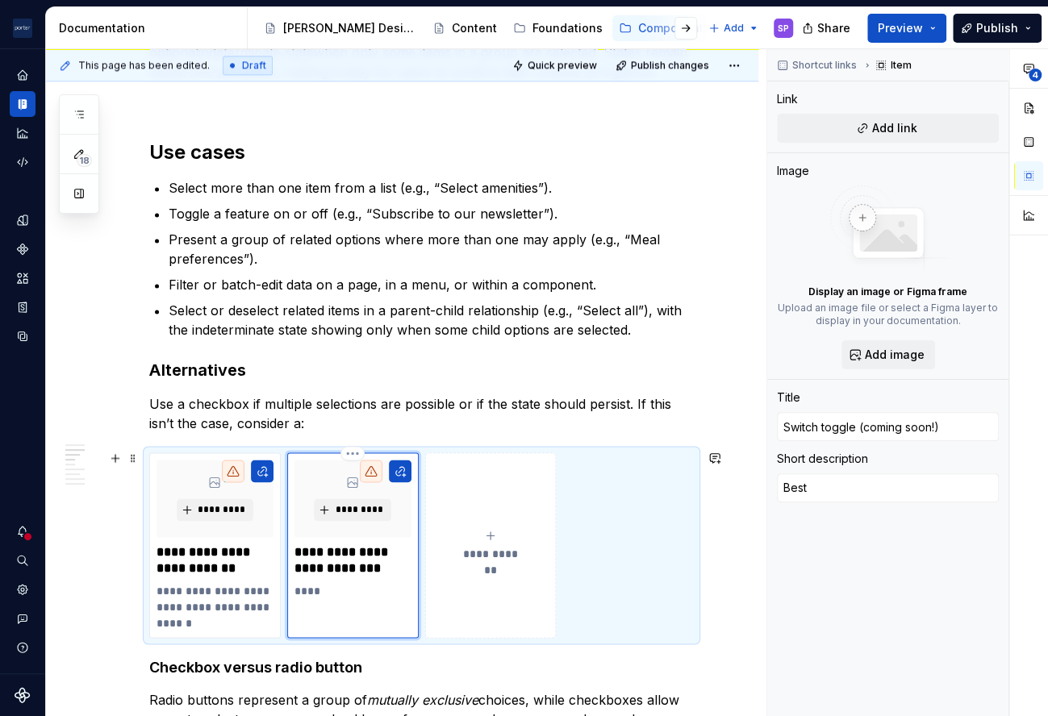
type textarea "*"
type textarea "Best"
type textarea "*"
type textarea "Best f"
type textarea "*"
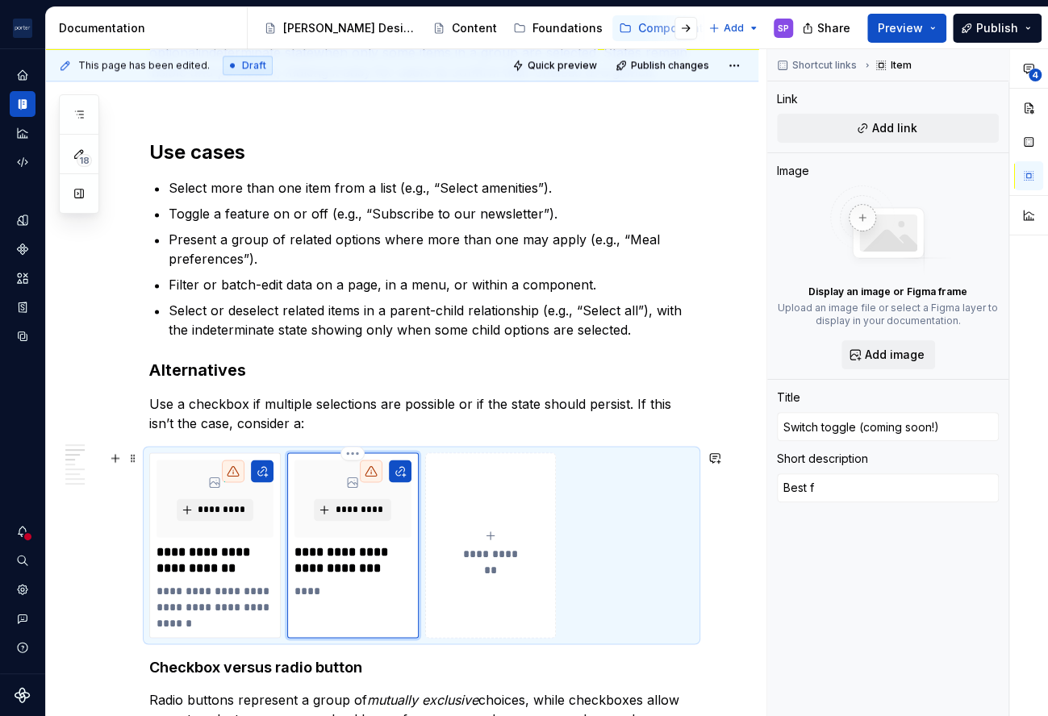
type textarea "Best fo"
type textarea "*"
type textarea "Best for"
type textarea "*"
type textarea "Best for"
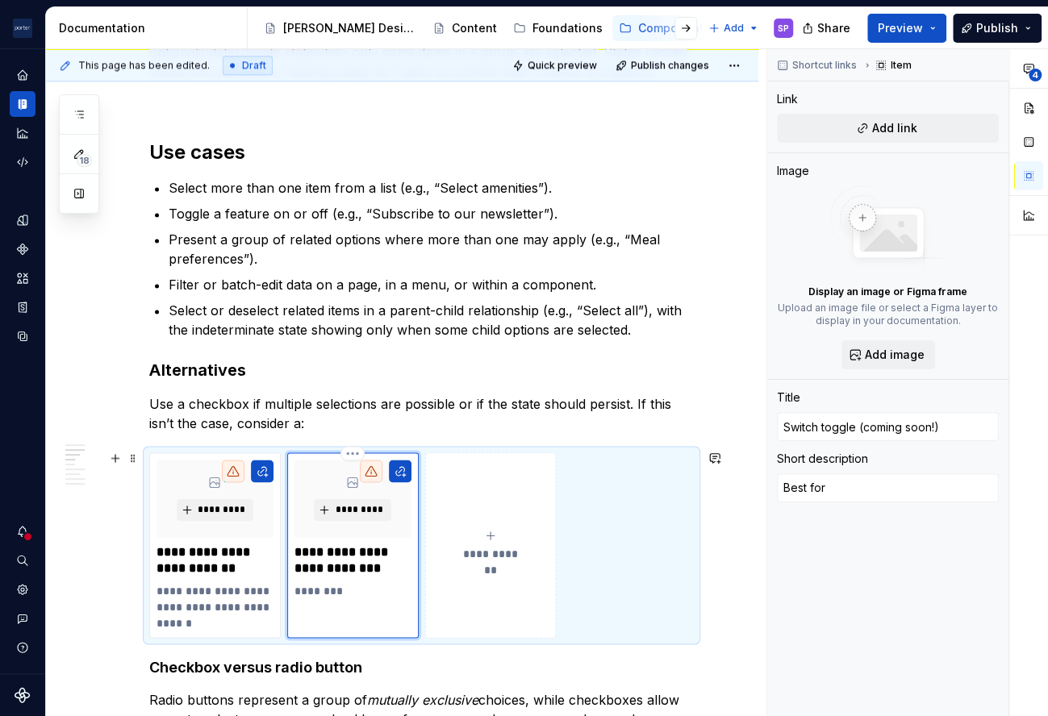
type textarea "*"
type textarea "Best for i"
type textarea "*"
type textarea "Best for im"
type textarea "*"
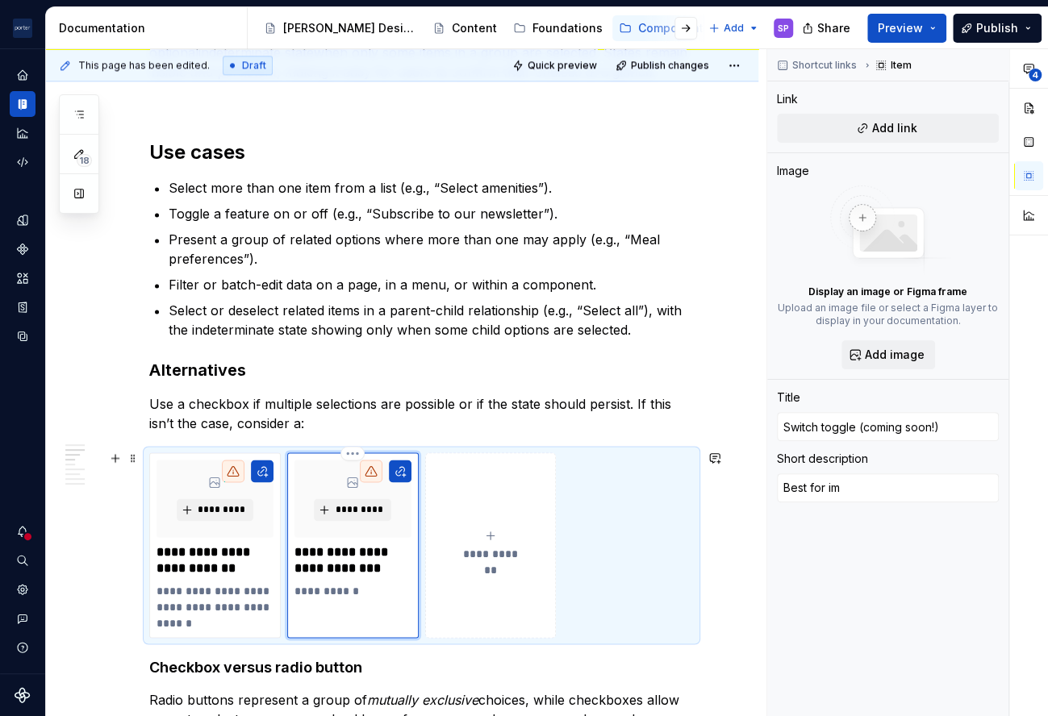
type textarea "Best for imm"
type textarea "*"
type textarea "Best for imme"
type textarea "*"
type textarea "Best for immed"
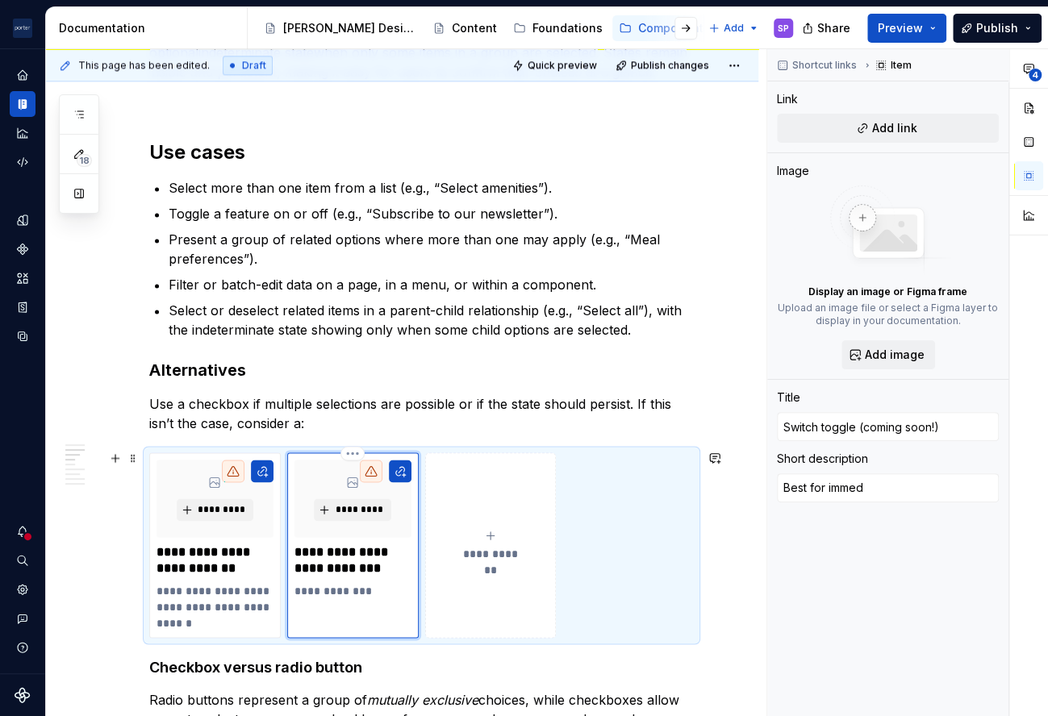
type textarea "*"
type textarea "Best for immedi"
type textarea "*"
type textarea "Best for immedia"
type textarea "*"
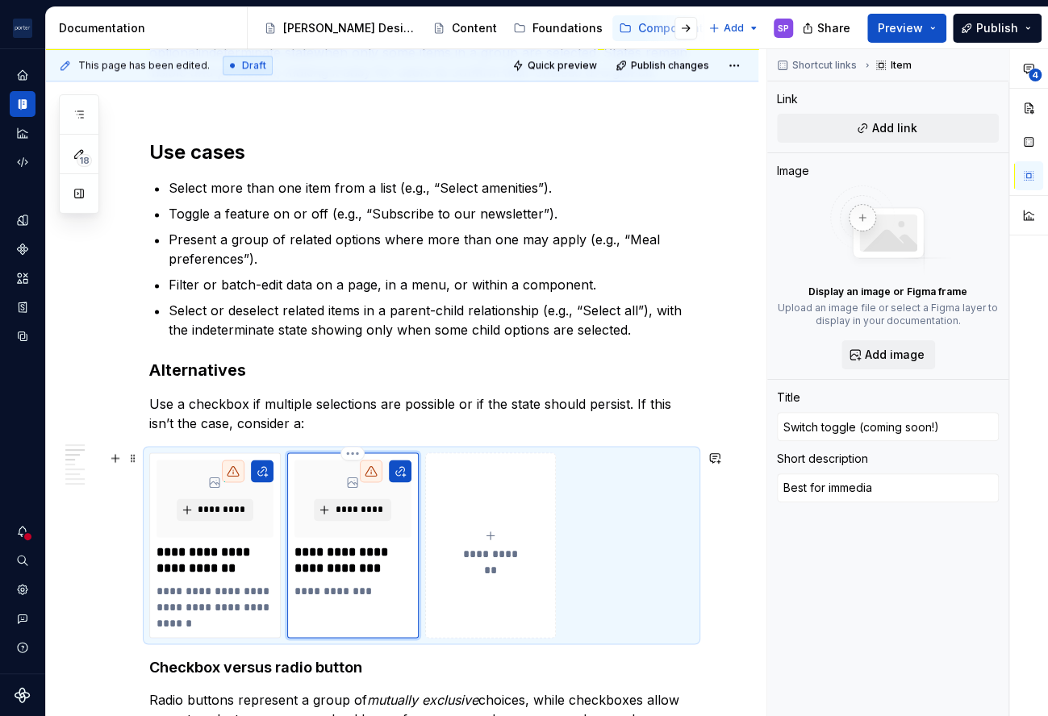
type textarea "Best for immediate"
type textarea "*"
type textarea "Best for immediate,"
type textarea "*"
type textarea "Best for immediate,"
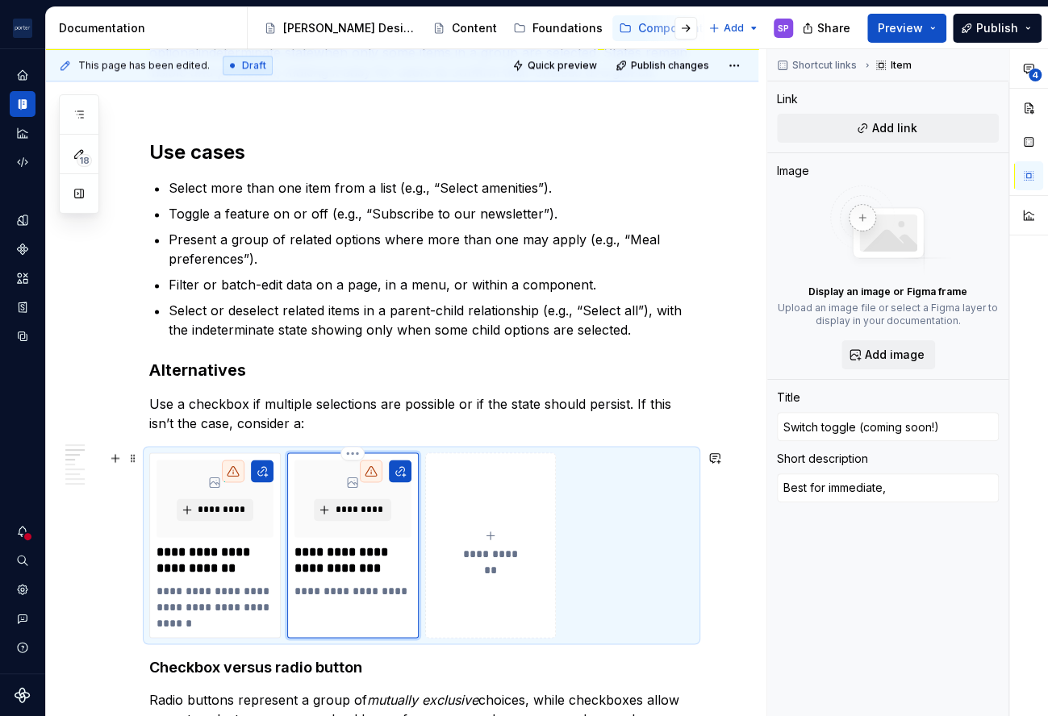
type textarea "*"
type textarea "Best for immediate, b"
type textarea "*"
type textarea "Best for immediate, bi"
type textarea "*"
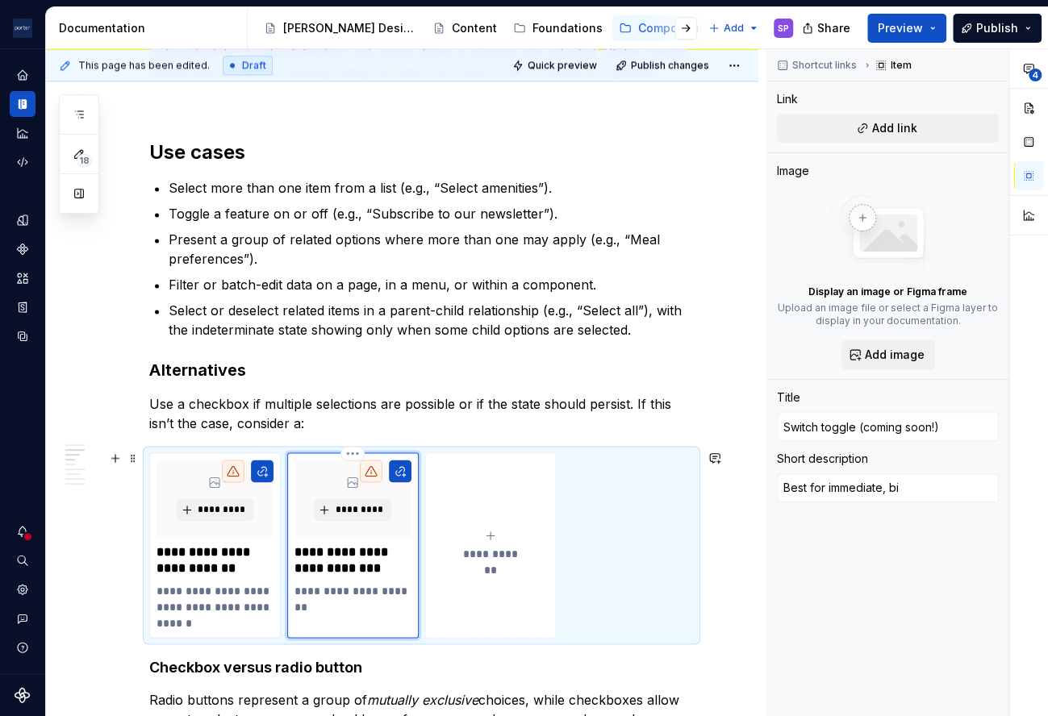
type textarea "Best for immediate, bin"
type textarea "*"
type textarea "Best for immediate, bina"
type textarea "*"
type textarea "Best for immediate, binar"
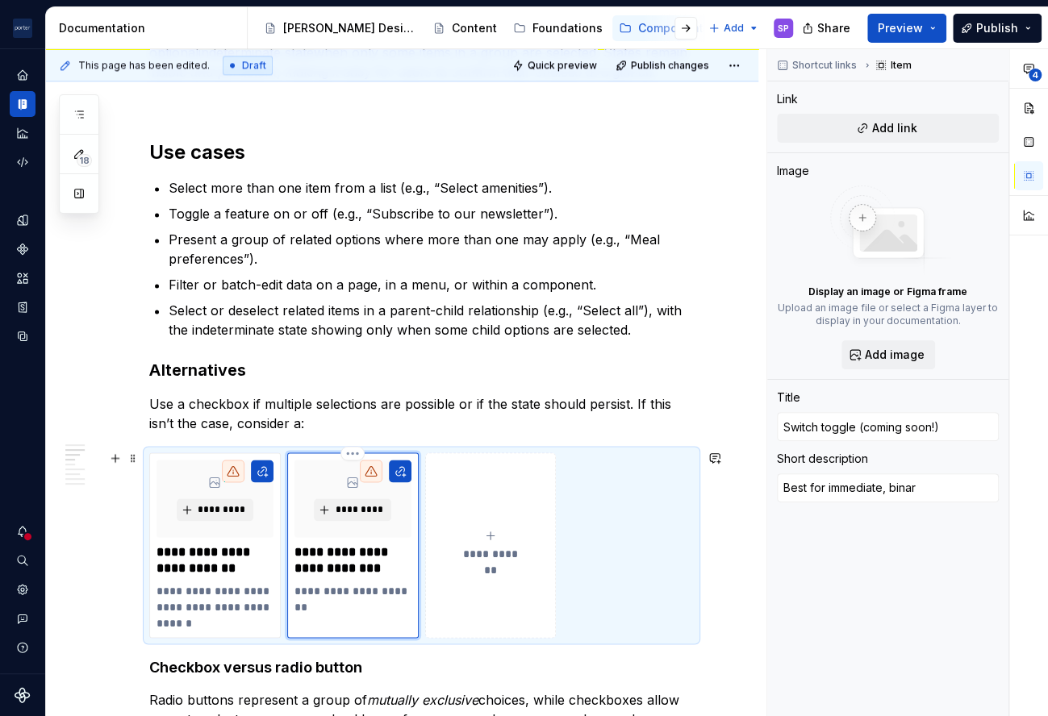
type textarea "*"
type textarea "Best for immediate, binary"
type textarea "*"
type textarea "Best for immediate, binary"
type textarea "*"
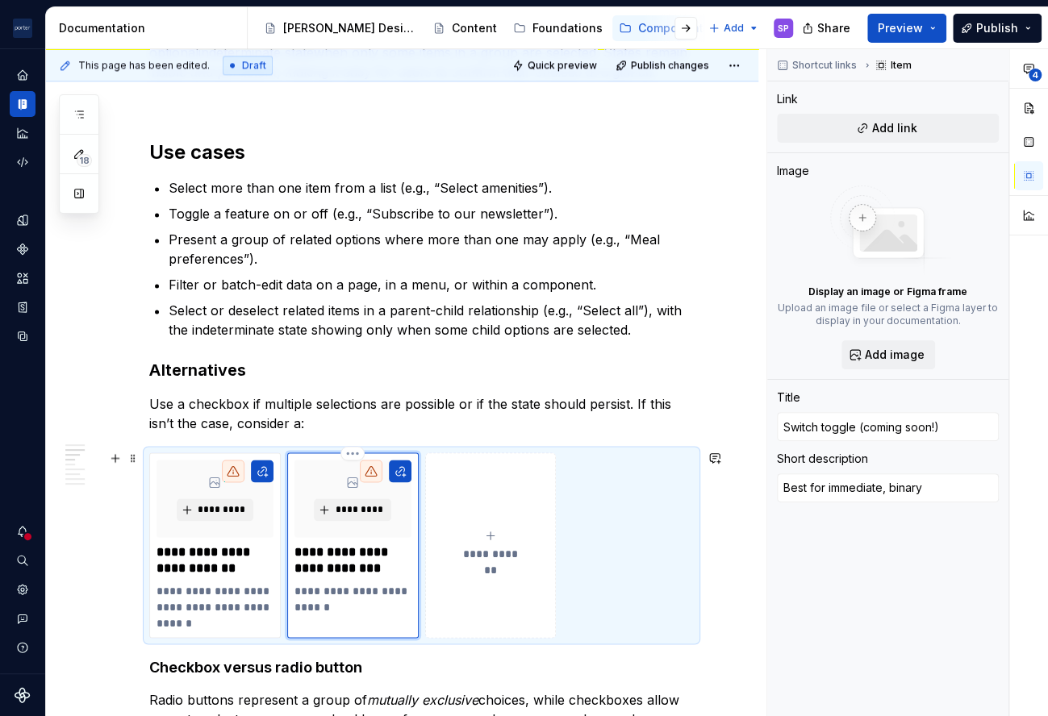
type textarea "Best for immediate, binary a"
type textarea "*"
type textarea "Best for immediate, binary ac"
type textarea "*"
type textarea "Best for immediate, binary act"
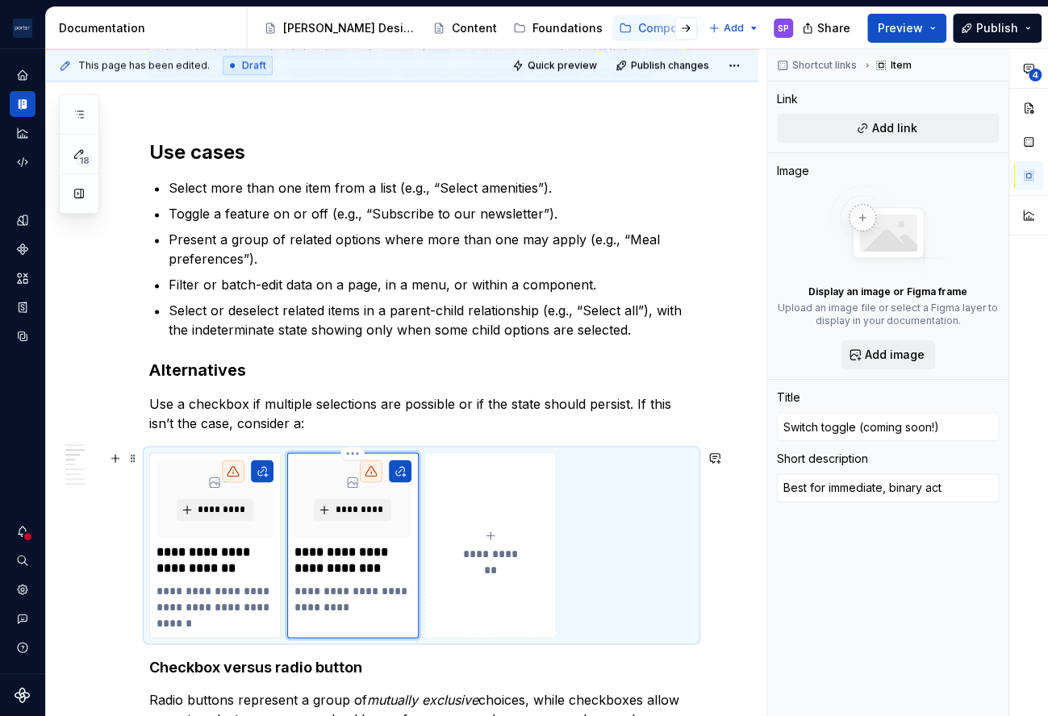
type textarea "*"
type textarea "Best for immediate, binary acti"
type textarea "*"
type textarea "Best for immediate, binary actio"
type textarea "*"
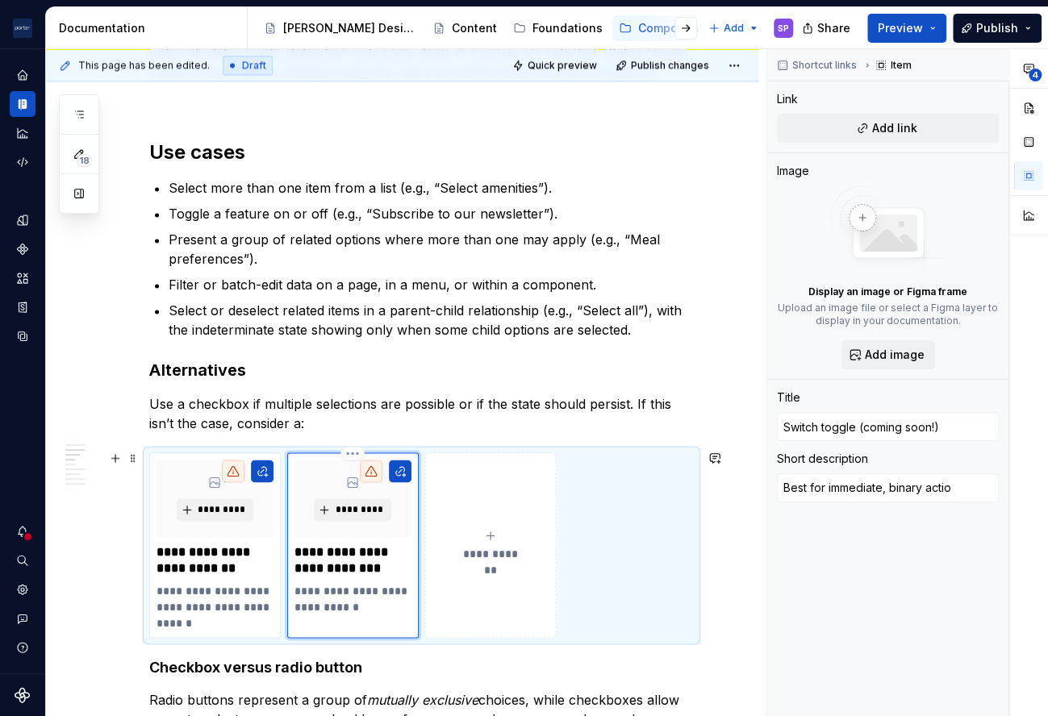
type textarea "Best for immediate, binary action"
type textarea "*"
type textarea "Best for immediate, binary actions"
type textarea "*"
type textarea "Best for immediate, binary actions"
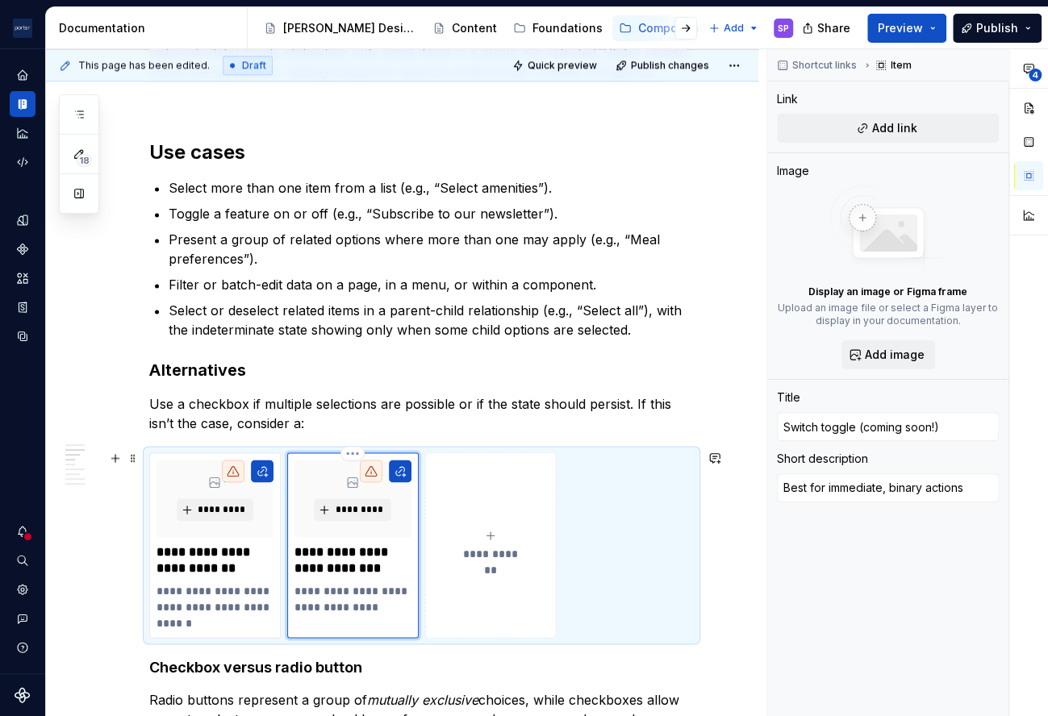
type textarea "*"
type textarea "Best for immediate, binary actions w"
type textarea "*"
type textarea "Best for immediate, binary actions wh"
type textarea "*"
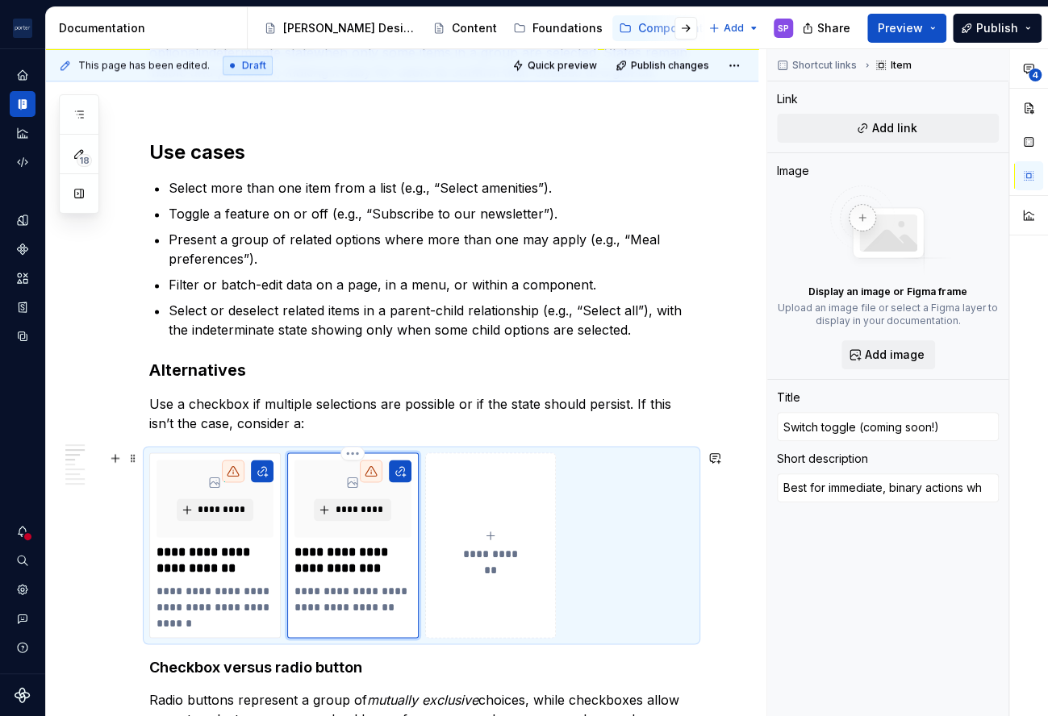
type textarea "Best for immediate, binary actions whe"
type textarea "*"
type textarea "Best for immediate, binary actions wher"
type textarea "*"
type textarea "Best for immediate, binary actions where"
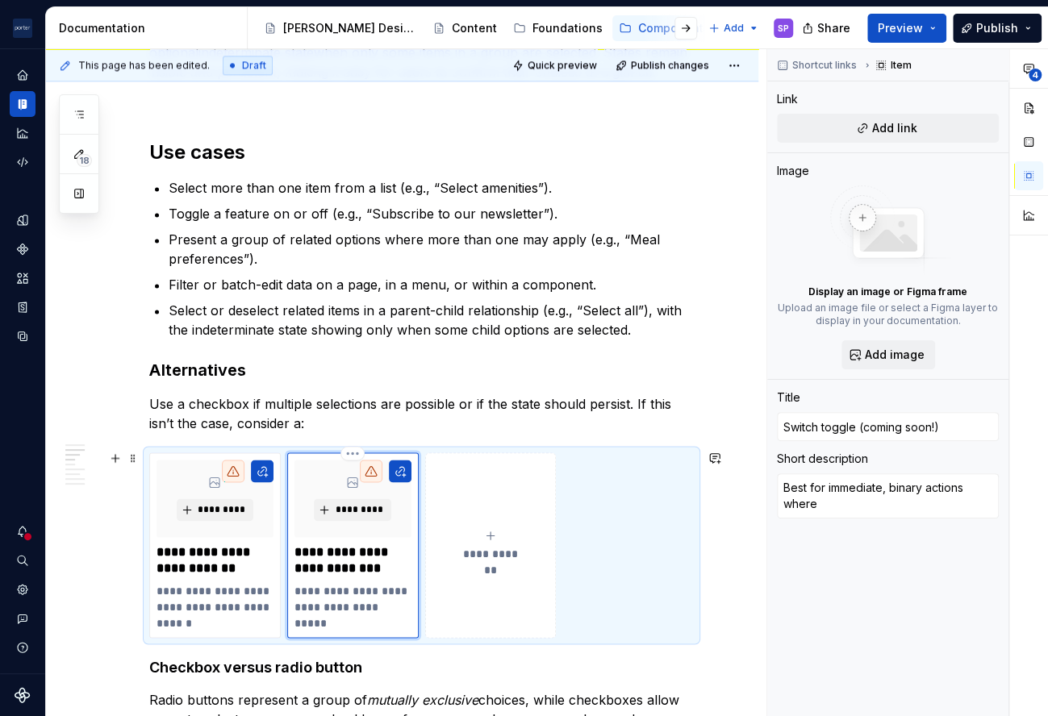
type textarea "*"
type textarea "Best for immediate, binary actions where"
type textarea "*"
type textarea "Best for immediate, binary actions where n"
type textarea "*"
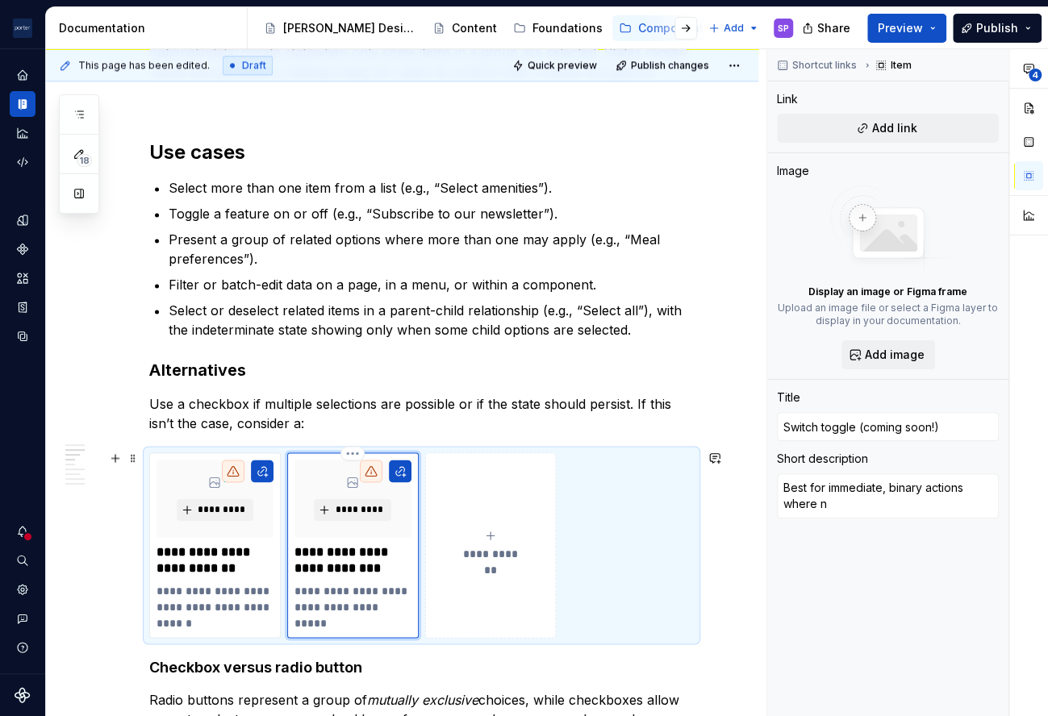
type textarea "Best for immediate, binary actions where no"
type textarea "*"
type textarea "Best for immediate, binary actions where no"
type textarea "*"
type textarea "Best for immediate, binary actions where no c"
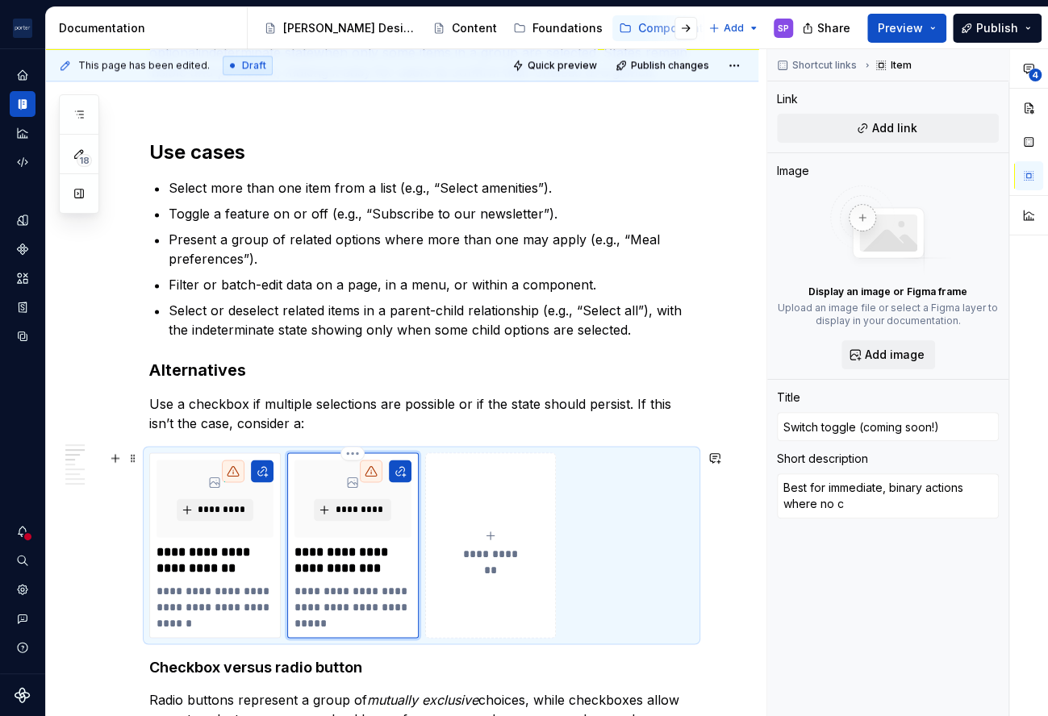
type textarea "*"
type textarea "Best for immediate, binary actions where no co"
type textarea "*"
type textarea "Best for immediate, binary actions where no con"
type textarea "*"
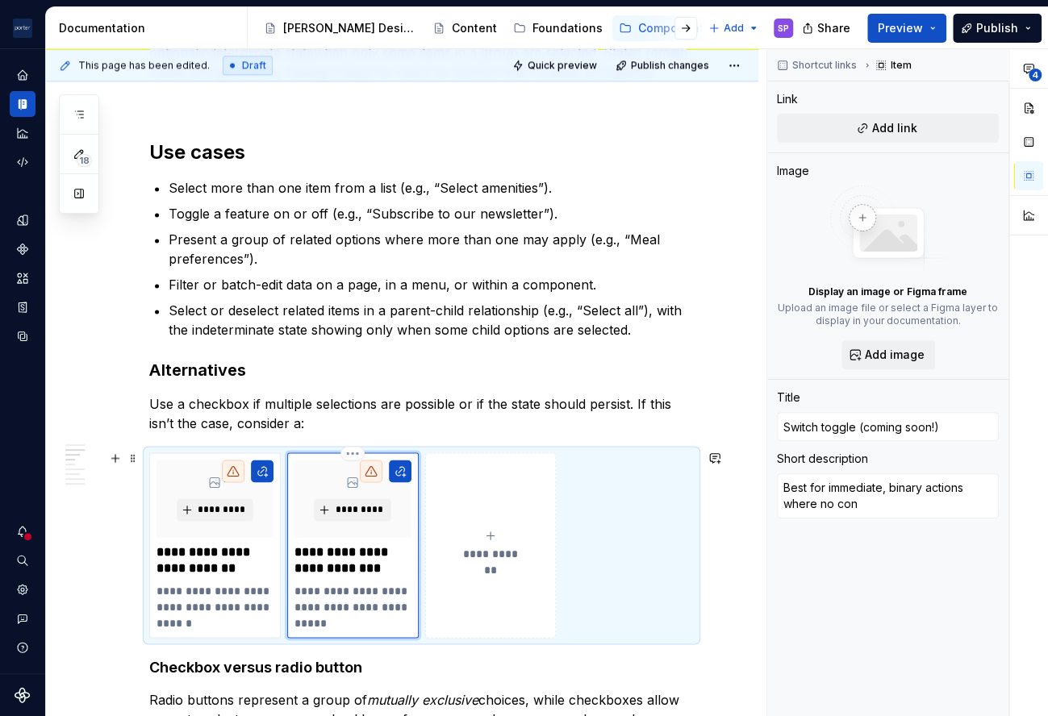
type textarea "Best for immediate, binary actions where no conf"
type textarea "*"
type textarea "Best for immediate, binary actions where no confi"
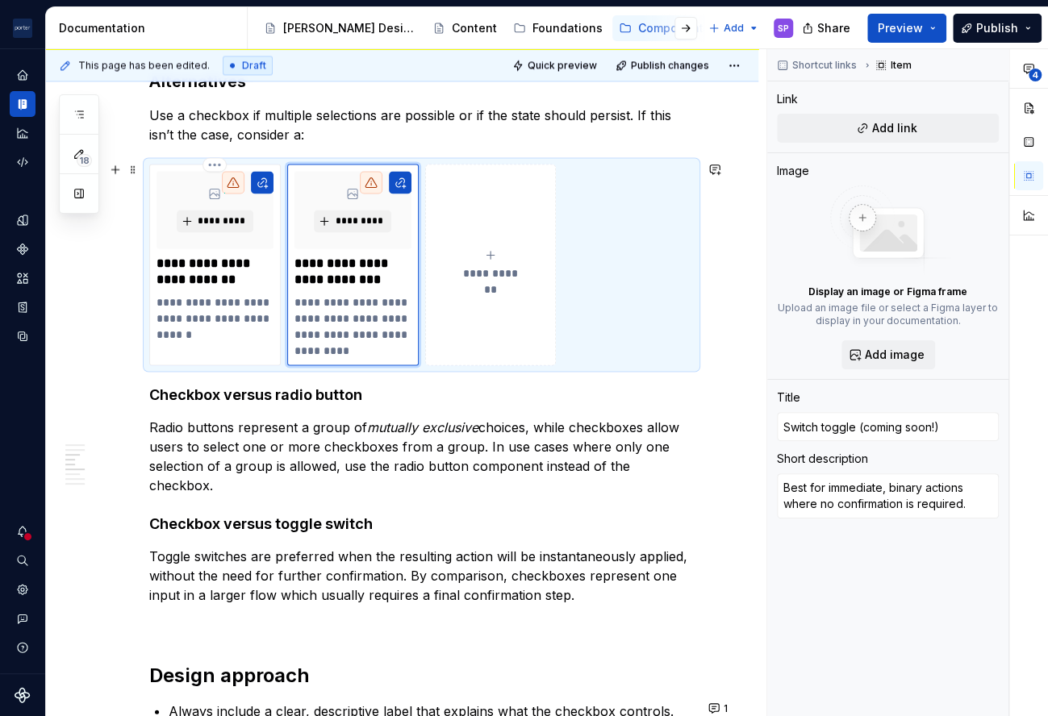
scroll to position [1314, 0]
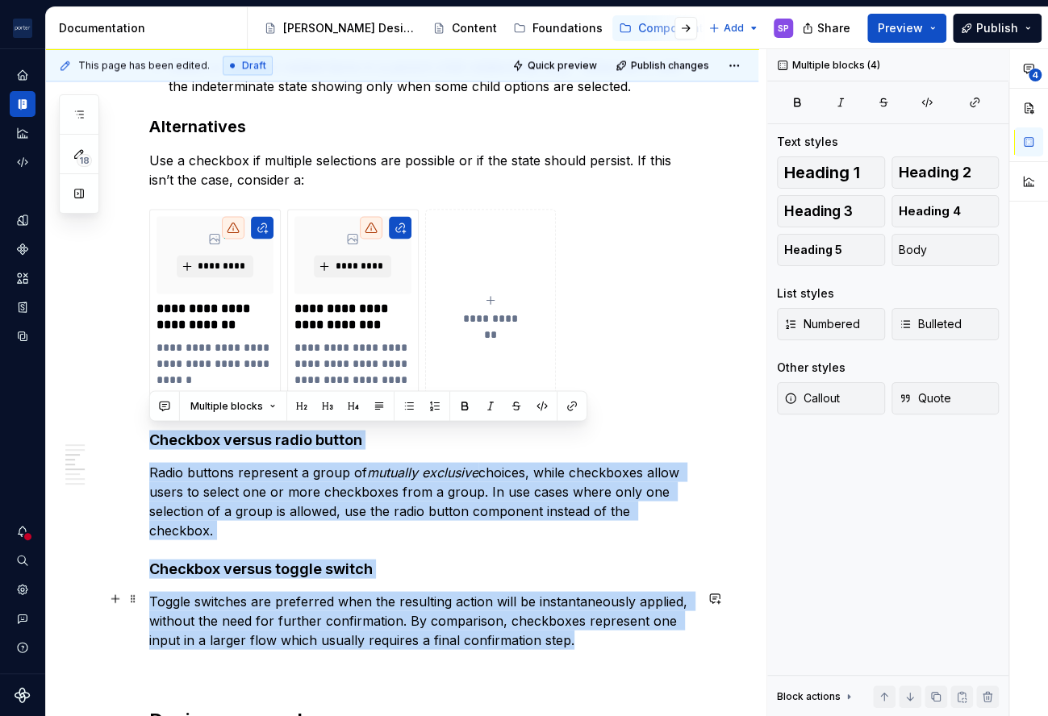
drag, startPoint x: 152, startPoint y: 444, endPoint x: 658, endPoint y: 641, distance: 543.8
click at [658, 641] on div "**********" at bounding box center [421, 617] width 545 height 3148
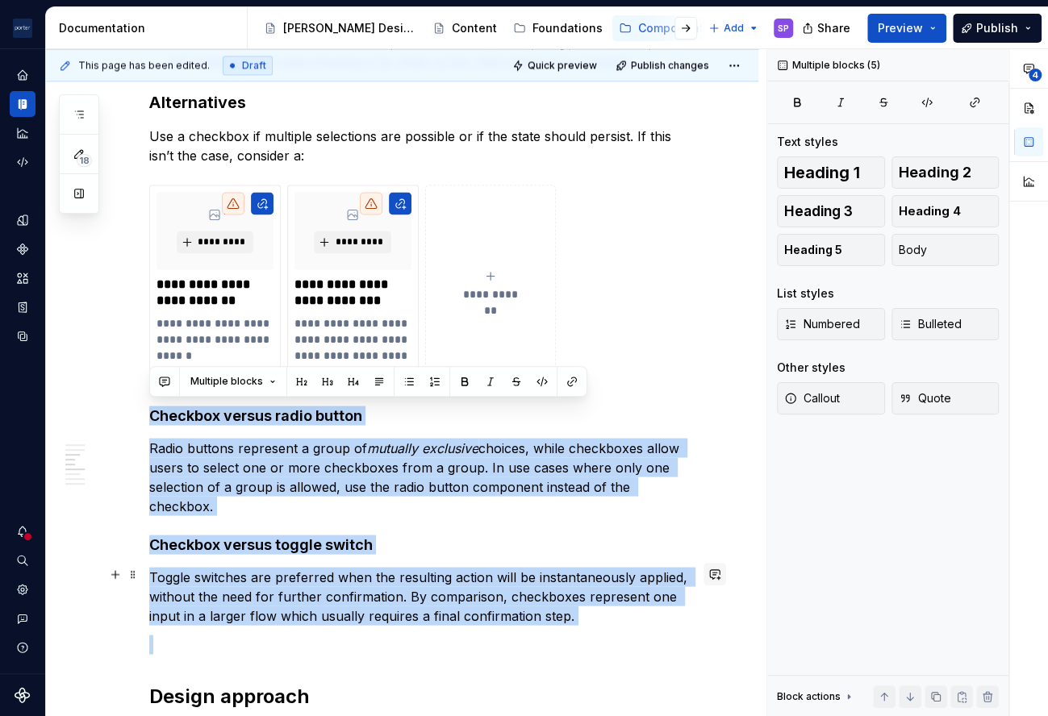
click at [710, 578] on button "button" at bounding box center [714, 574] width 23 height 23
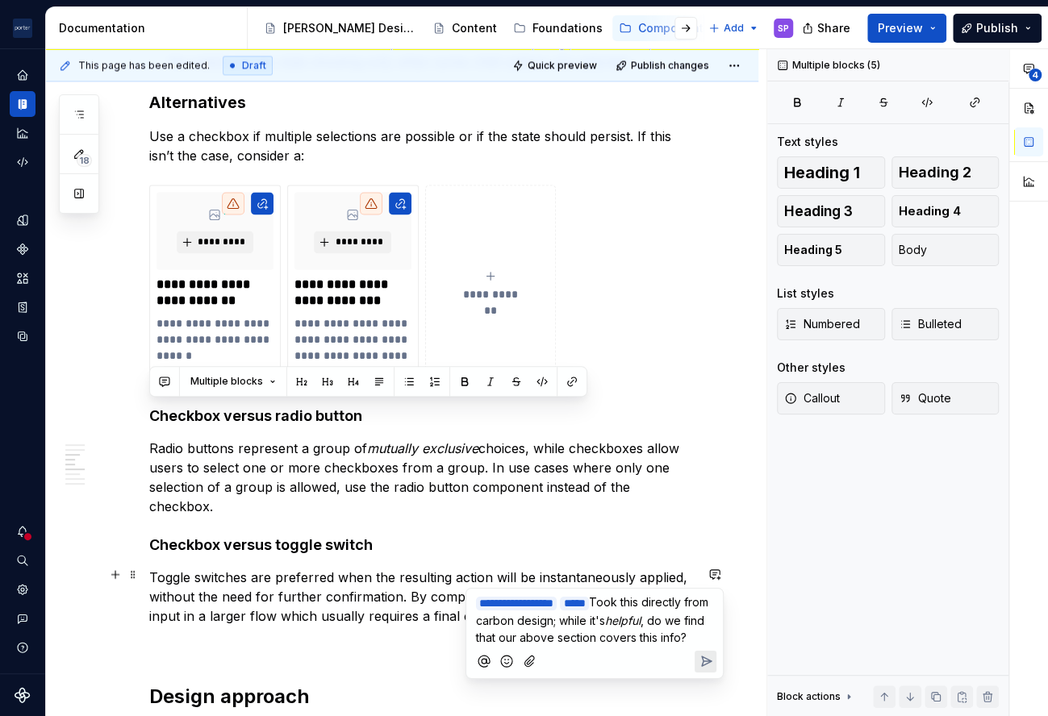
click at [698, 630] on span ", do we find that our above section covers this info?" at bounding box center [592, 629] width 232 height 31
click at [698, 670] on icon "Send" at bounding box center [705, 678] width 16 height 16
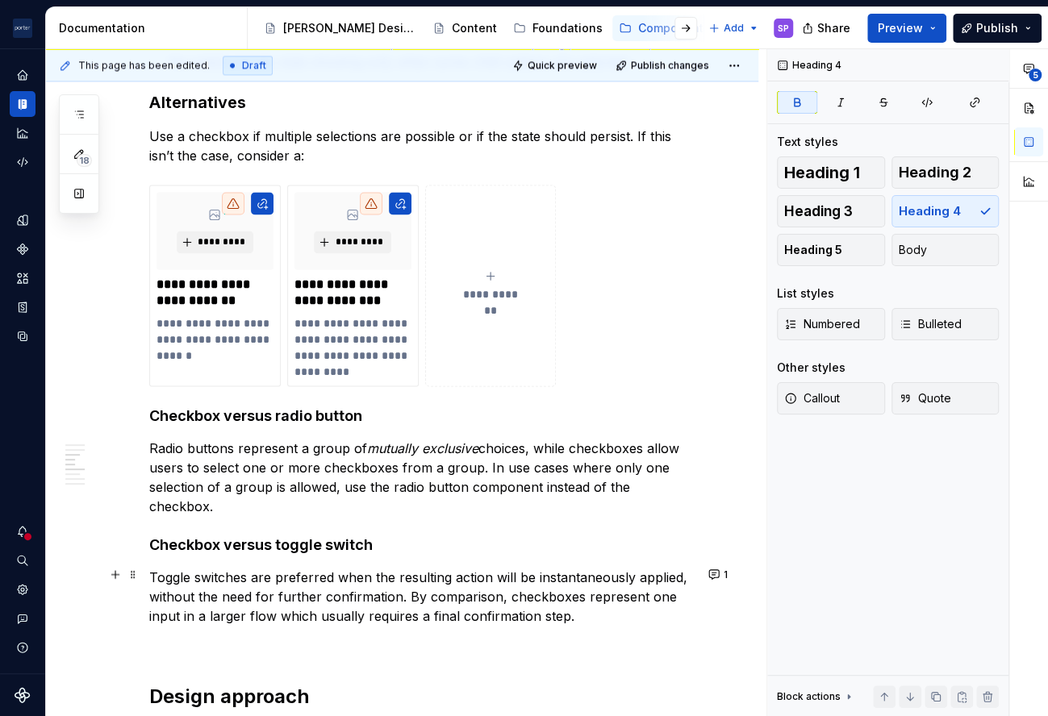
drag, startPoint x: 157, startPoint y: 418, endPoint x: 175, endPoint y: 423, distance: 19.2
click at [175, 423] on div "**********" at bounding box center [421, 593] width 545 height 3148
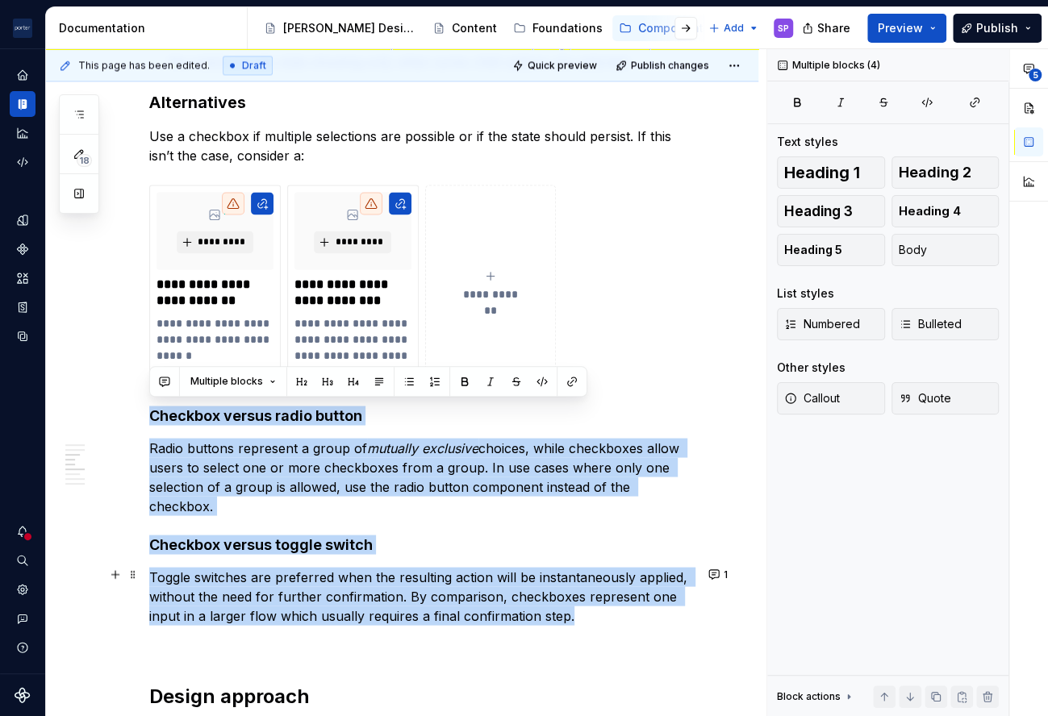
drag, startPoint x: 151, startPoint y: 415, endPoint x: 670, endPoint y: 616, distance: 556.3
click at [670, 616] on div "**********" at bounding box center [421, 593] width 545 height 3148
click at [361, 536] on strong "Checkbox versus toggle switch" at bounding box center [260, 544] width 223 height 17
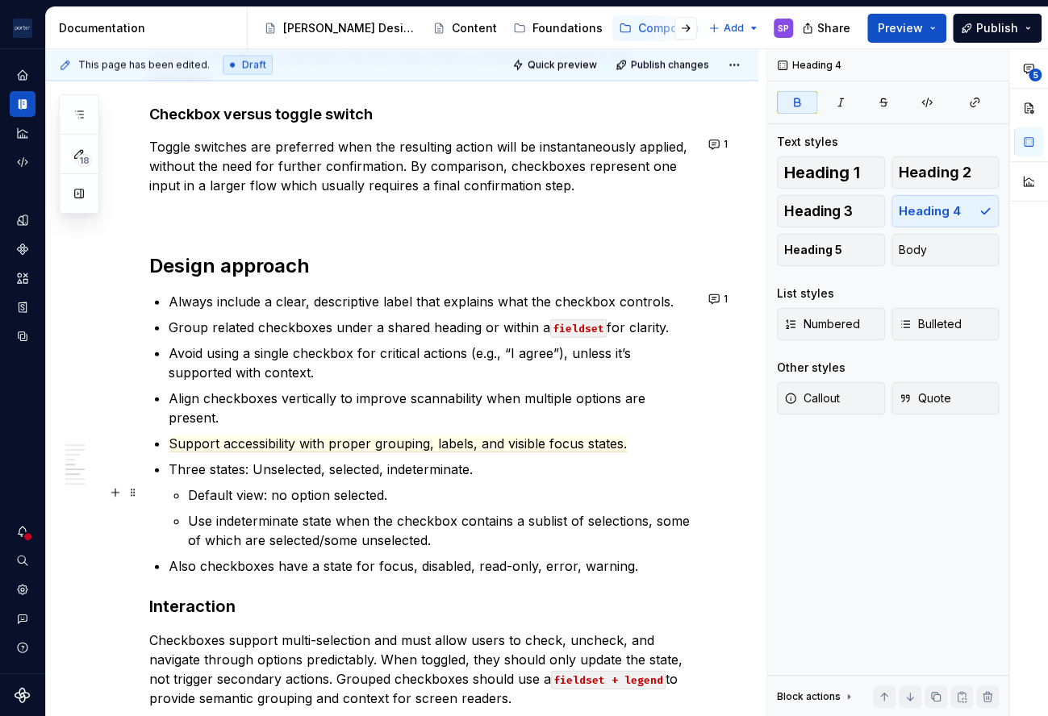
scroll to position [1851, 0]
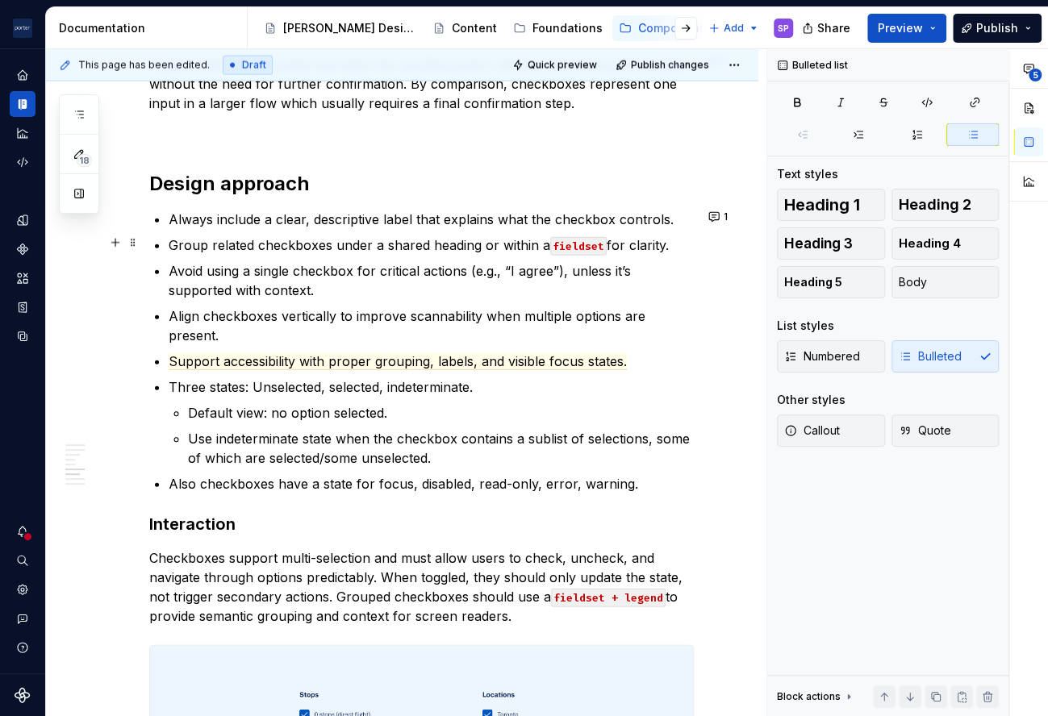
click at [390, 243] on p "Group related checkboxes under a shared heading or within a fieldset for clarit…" at bounding box center [431, 245] width 525 height 19
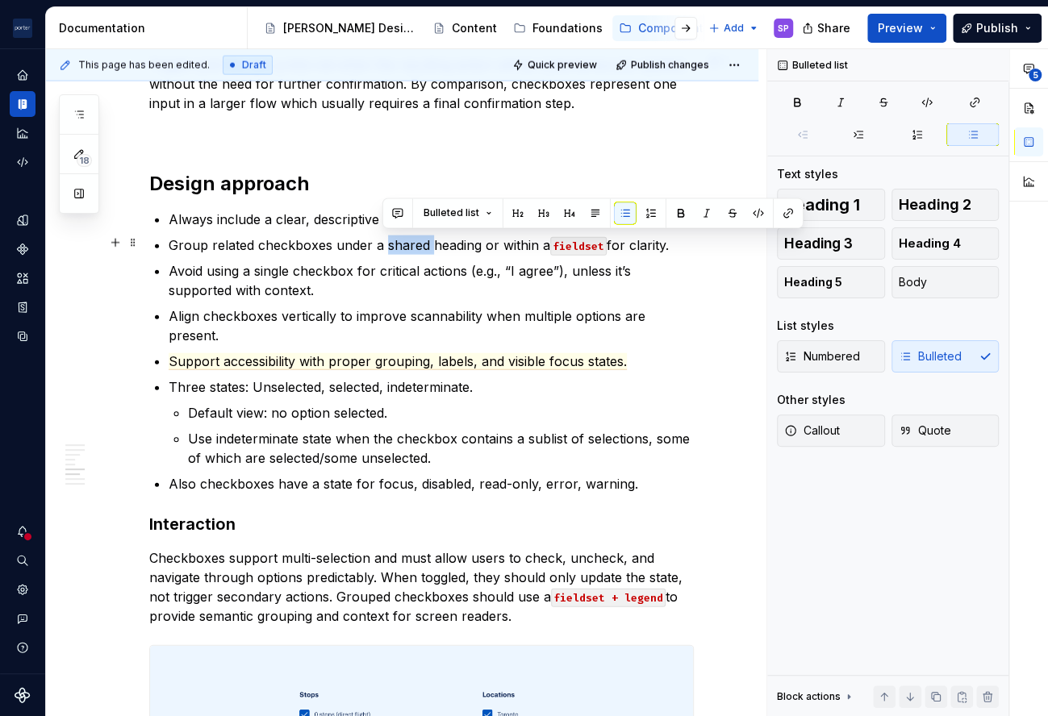
click at [390, 243] on p "Group related checkboxes under a shared heading or within a fieldset for clarit…" at bounding box center [431, 245] width 525 height 19
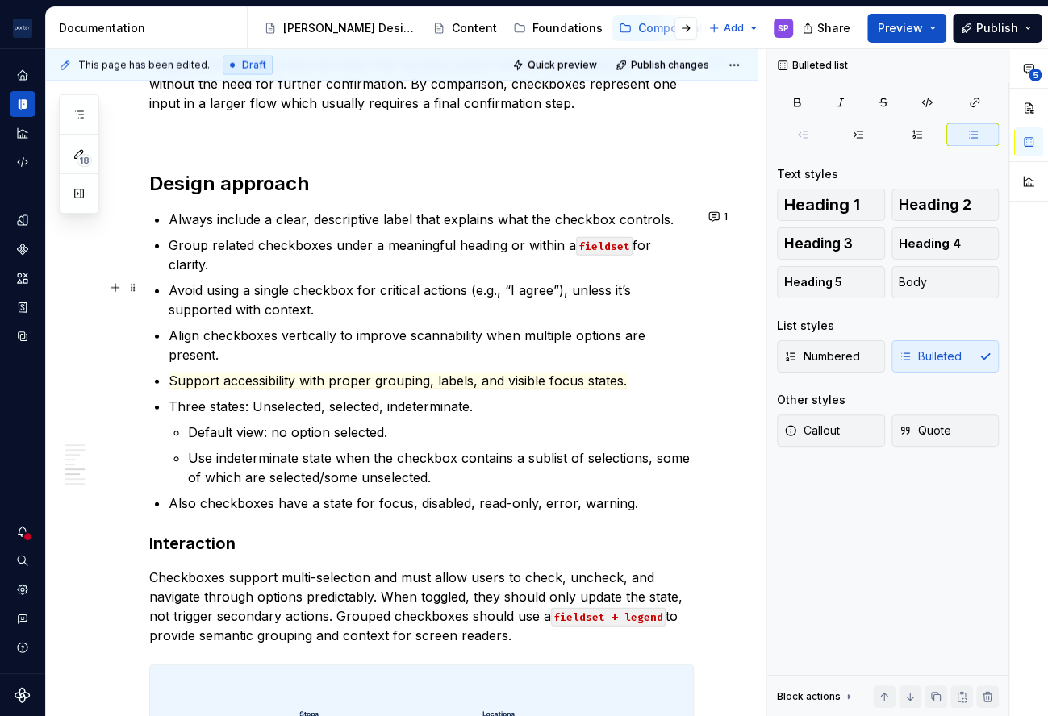
click at [342, 307] on p "Avoid using a single checkbox for critical actions (e.g., “I agree”), unless it…" at bounding box center [431, 300] width 525 height 39
click at [182, 327] on p "Align checkboxes vertically to improve scannability when multiple options are p…" at bounding box center [431, 345] width 525 height 39
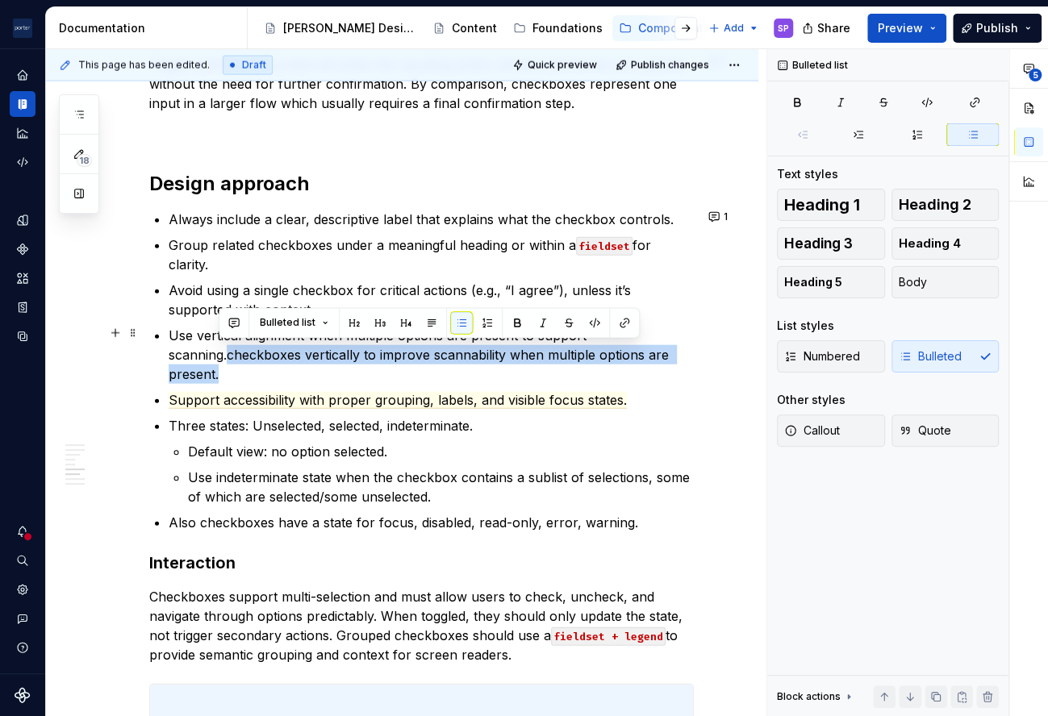
click at [226, 358] on p "Use vertical alignment when multiple options are present to support scanning.ch…" at bounding box center [431, 355] width 525 height 58
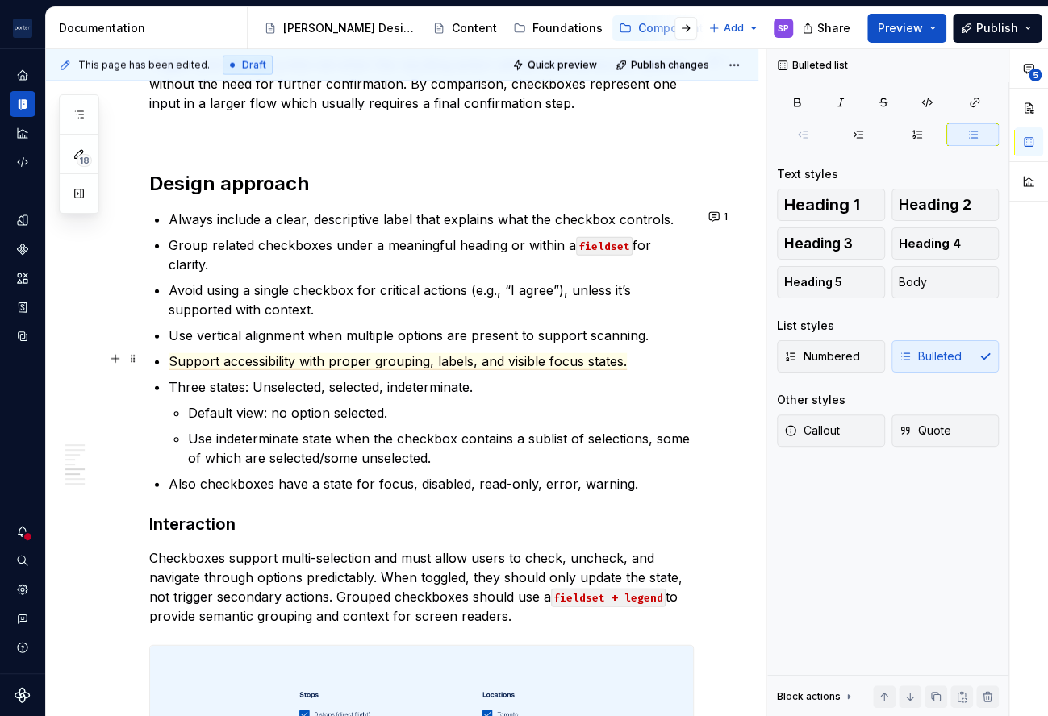
click at [634, 362] on p "Support accessibility with proper grouping, labels, and visible focus states." at bounding box center [431, 361] width 525 height 19
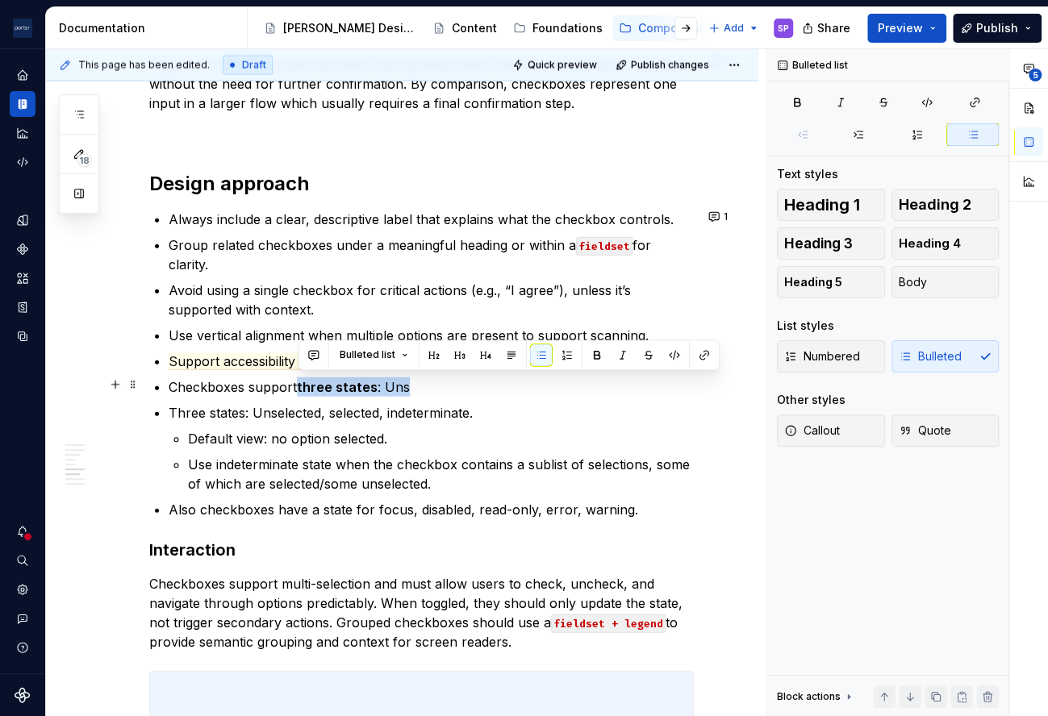
drag, startPoint x: 297, startPoint y: 386, endPoint x: 409, endPoint y: 385, distance: 112.1
click at [409, 385] on p "Checkboxes support three states : Uns" at bounding box center [431, 387] width 525 height 19
click at [403, 381] on p "Checkboxes support three states: Uns" at bounding box center [431, 387] width 525 height 19
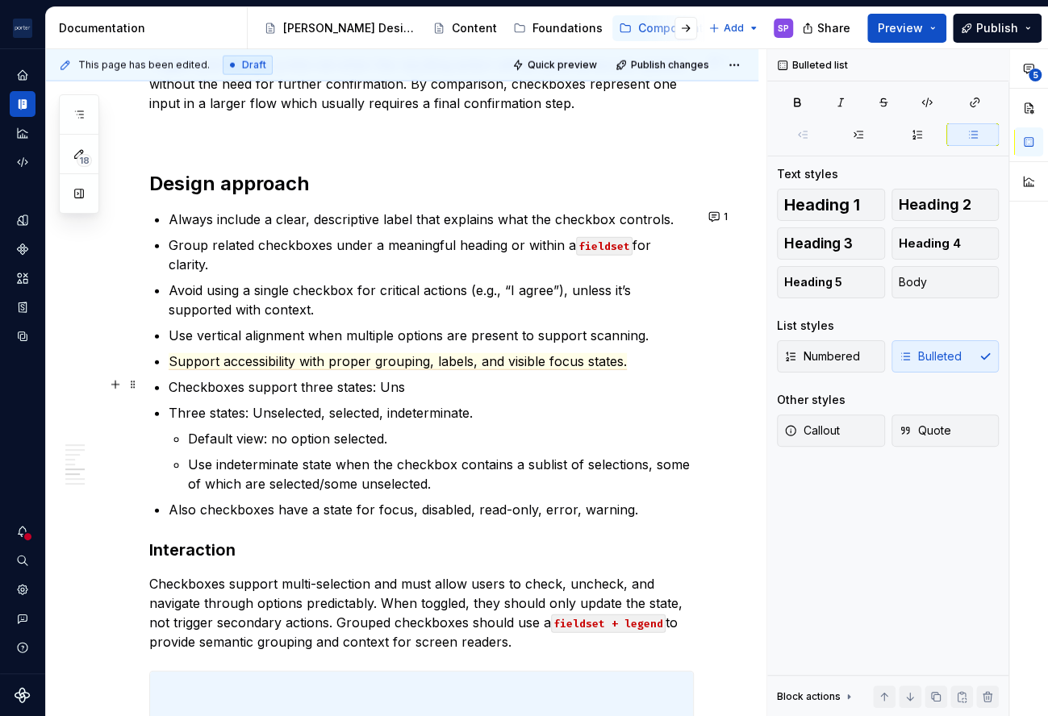
click at [381, 384] on p "Checkboxes support three states: Uns" at bounding box center [431, 387] width 525 height 19
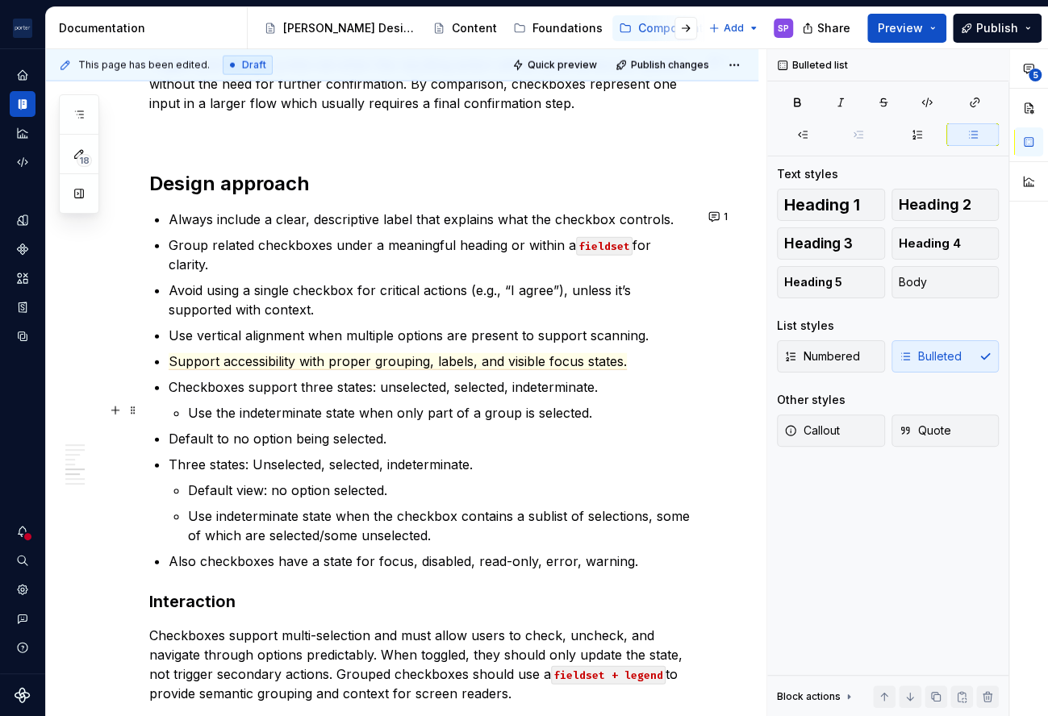
click at [392, 413] on p "Use the indeterminate state when only part of a group is selected." at bounding box center [441, 412] width 506 height 19
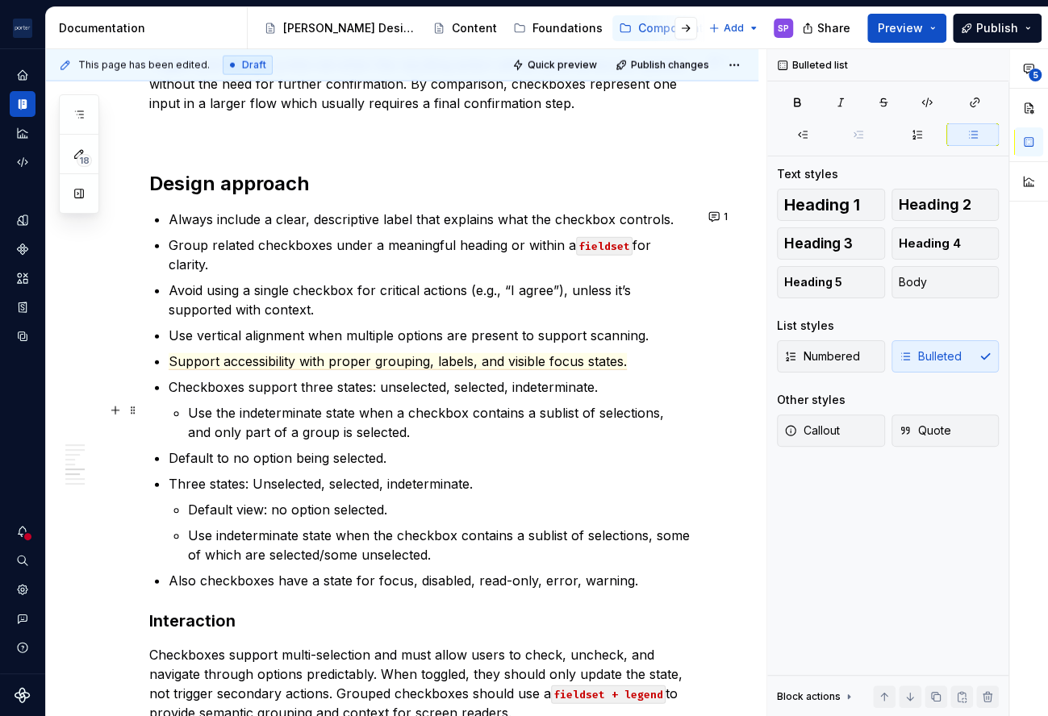
click at [293, 434] on p "Use the indeterminate state when a checkbox contains a sublist of selections, a…" at bounding box center [441, 422] width 506 height 39
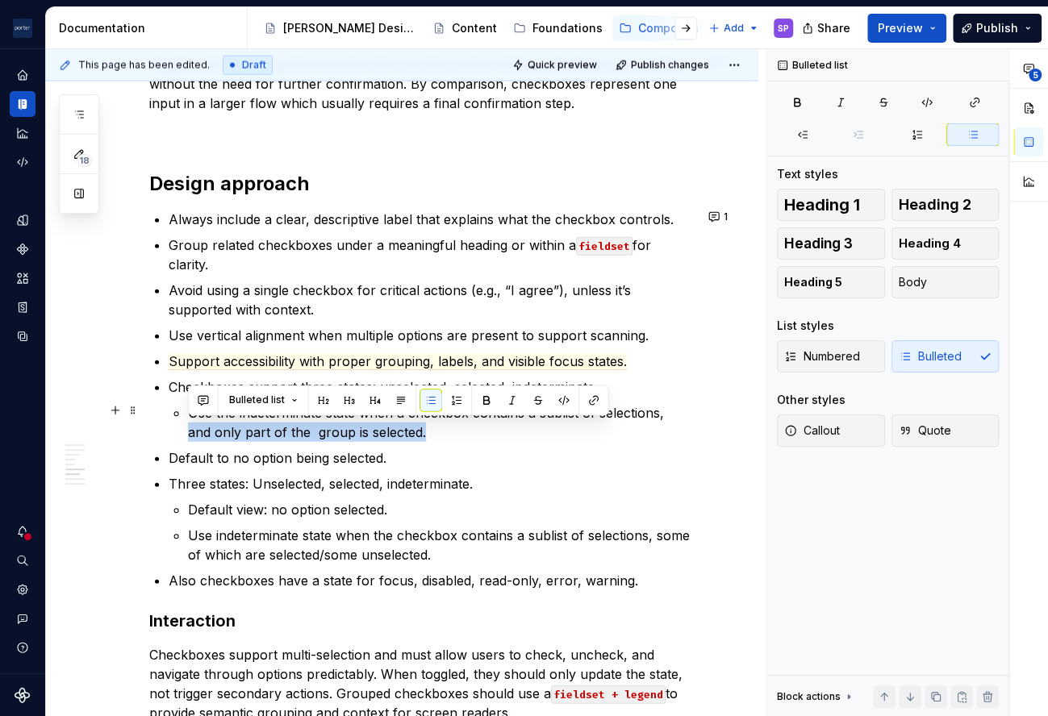
drag, startPoint x: 497, startPoint y: 429, endPoint x: 169, endPoint y: 426, distance: 328.3
click at [169, 426] on li "Checkboxes support three states: unselected, selected, indeterminate. Use the i…" at bounding box center [431, 410] width 525 height 65
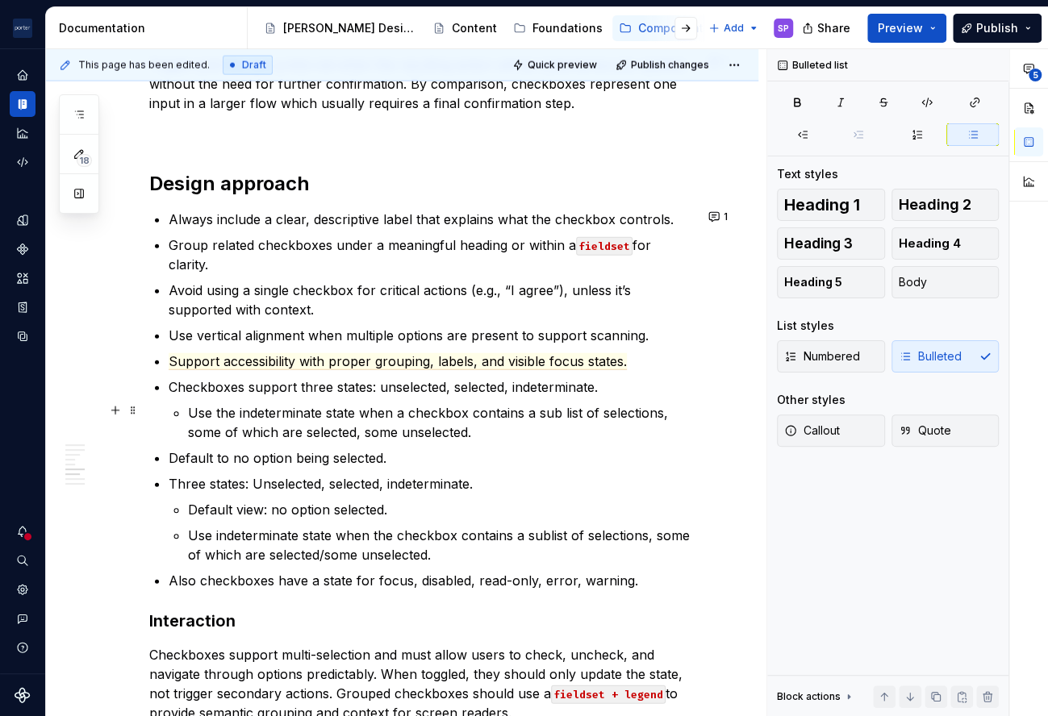
click at [560, 408] on p "Use the indeterminate state when a checkbox contains a sub list of selections, …" at bounding box center [441, 422] width 506 height 39
click at [446, 539] on p "Use indeterminate state when the checkbox contains a sublist of selections, som…" at bounding box center [441, 545] width 506 height 39
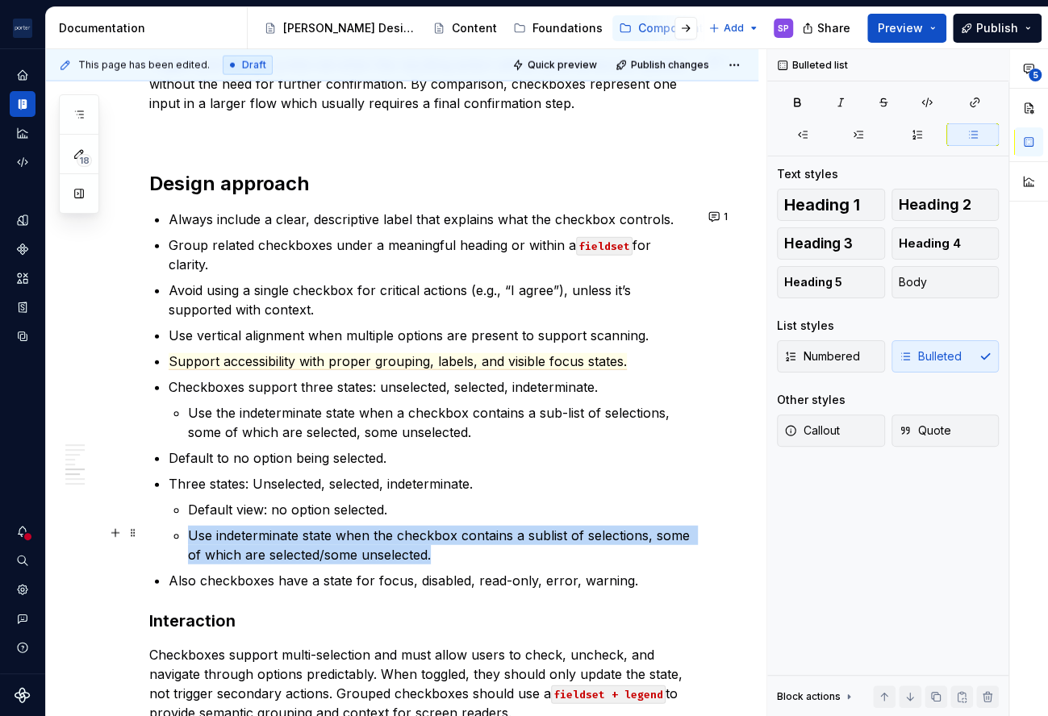
click at [446, 539] on p "Use indeterminate state when the checkbox contains a sublist of selections, som…" at bounding box center [441, 545] width 506 height 39
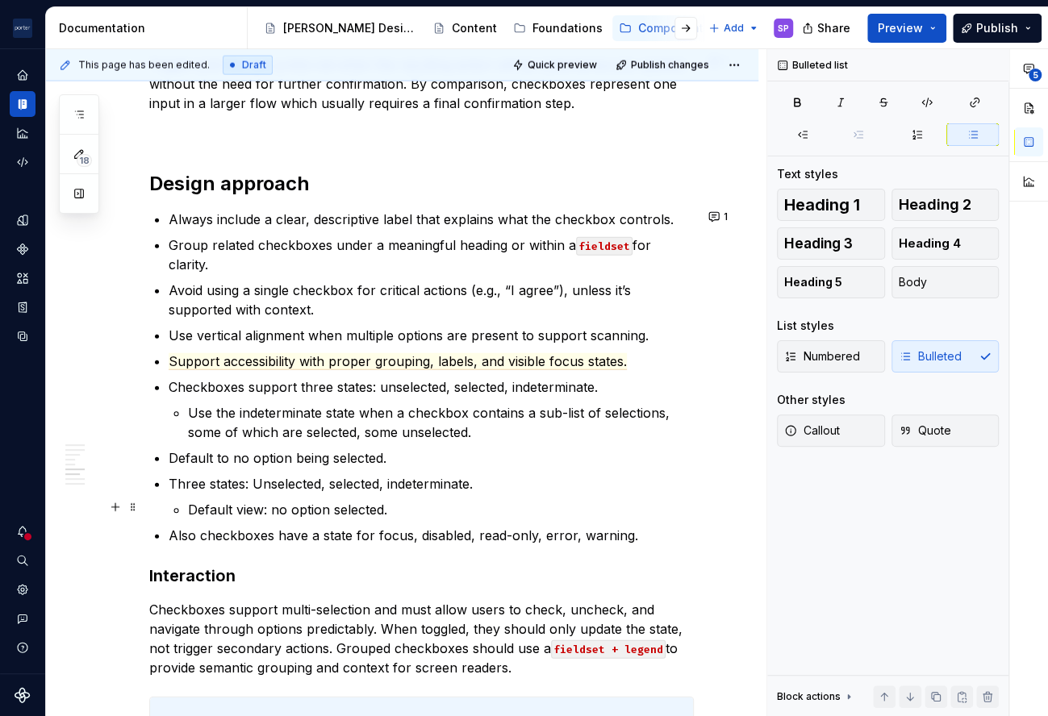
click at [432, 508] on p "Default view: no option selected." at bounding box center [441, 509] width 506 height 19
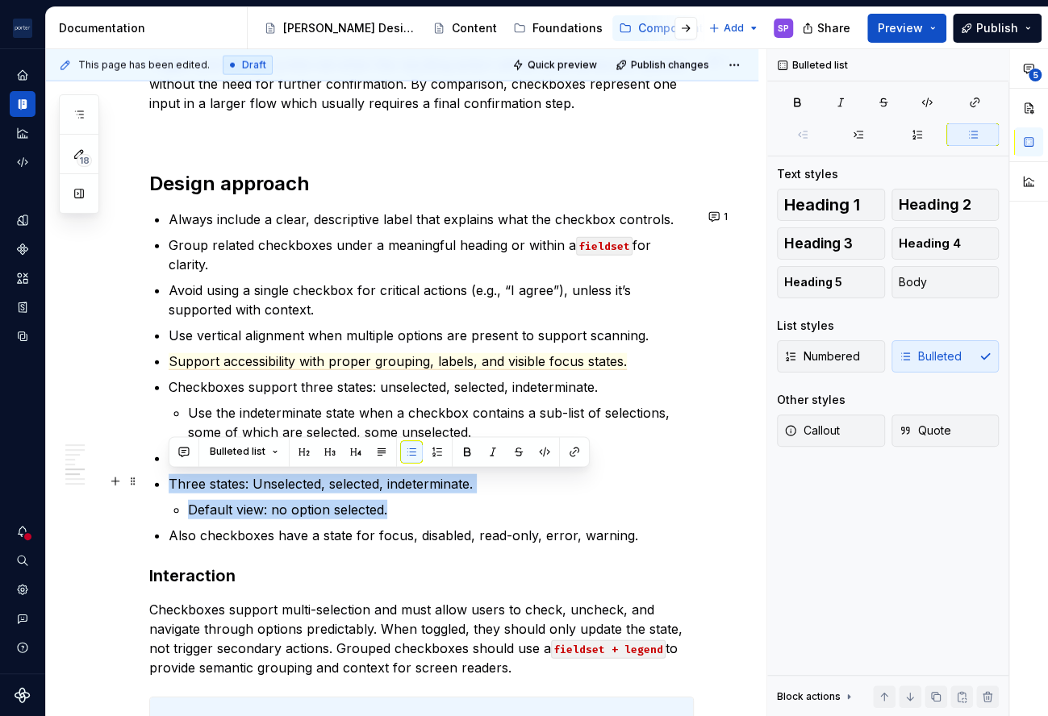
drag, startPoint x: 423, startPoint y: 507, endPoint x: 152, endPoint y: 488, distance: 270.9
click at [152, 488] on div "**********" at bounding box center [421, 106] width 545 height 3199
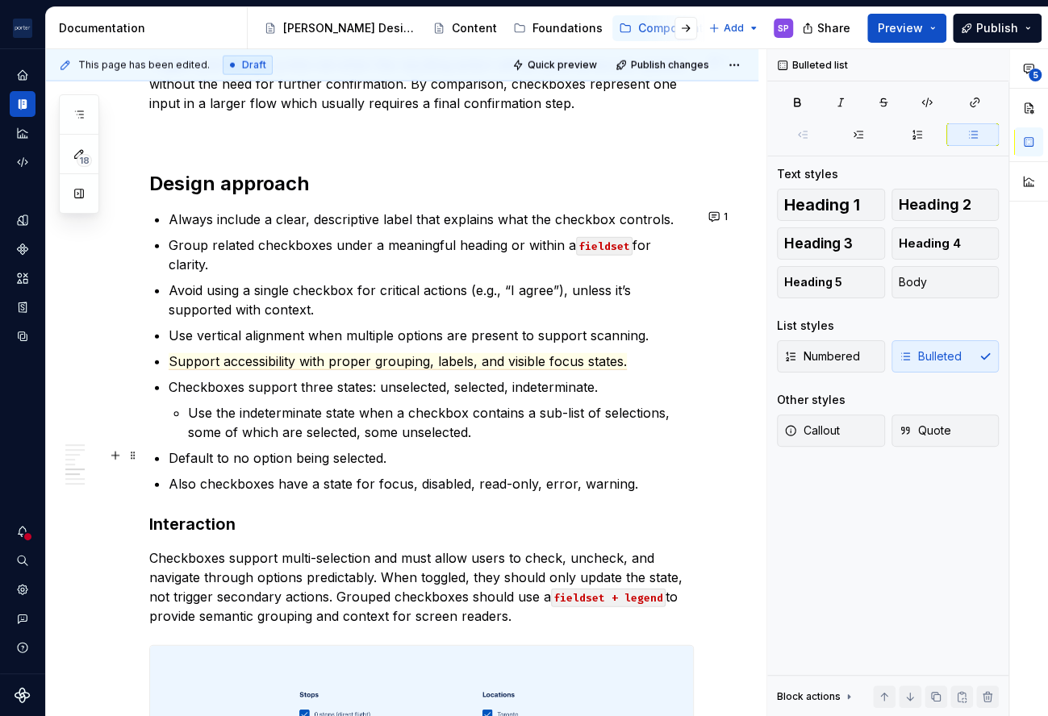
click at [419, 457] on p "Default to no option being selected." at bounding box center [431, 458] width 525 height 19
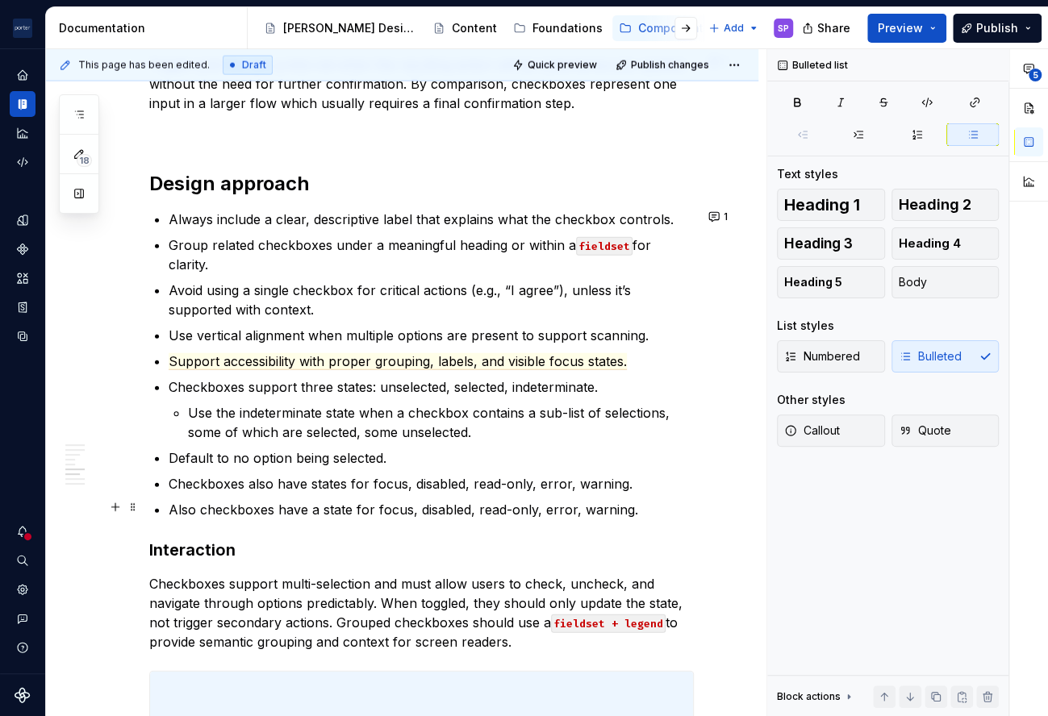
click at [414, 502] on p "Also checkboxes have a state for focus, disabled, read-only, error, warning." at bounding box center [431, 509] width 525 height 19
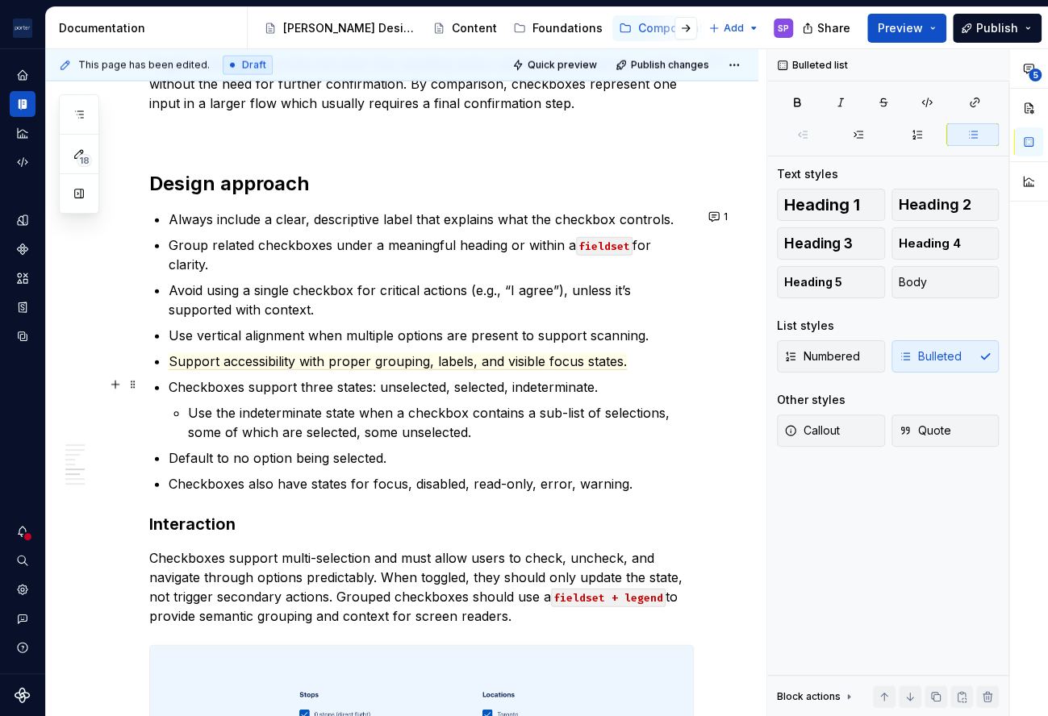
click at [161, 379] on div "**********" at bounding box center [421, 81] width 545 height 3148
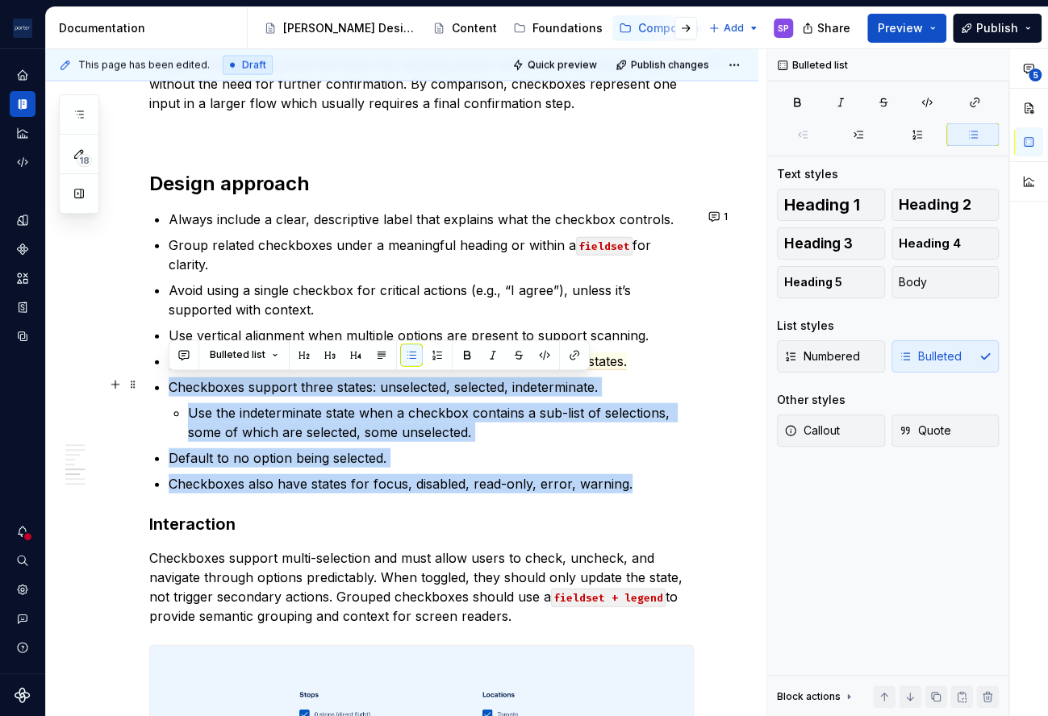
drag, startPoint x: 626, startPoint y: 483, endPoint x: 97, endPoint y: 375, distance: 540.1
click at [97, 375] on div "**********" at bounding box center [402, 178] width 712 height 3420
click at [191, 351] on button "button" at bounding box center [184, 355] width 23 height 23
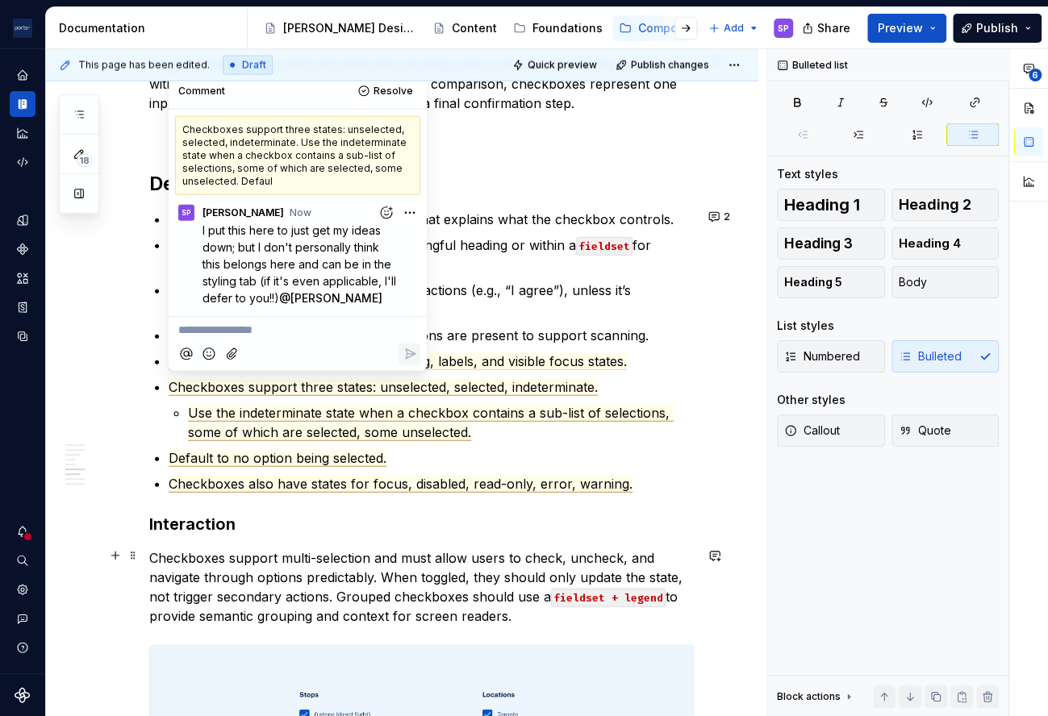
click at [224, 562] on p "Checkboxes support multi-selection and must allow users to check, uncheck, and …" at bounding box center [421, 587] width 545 height 77
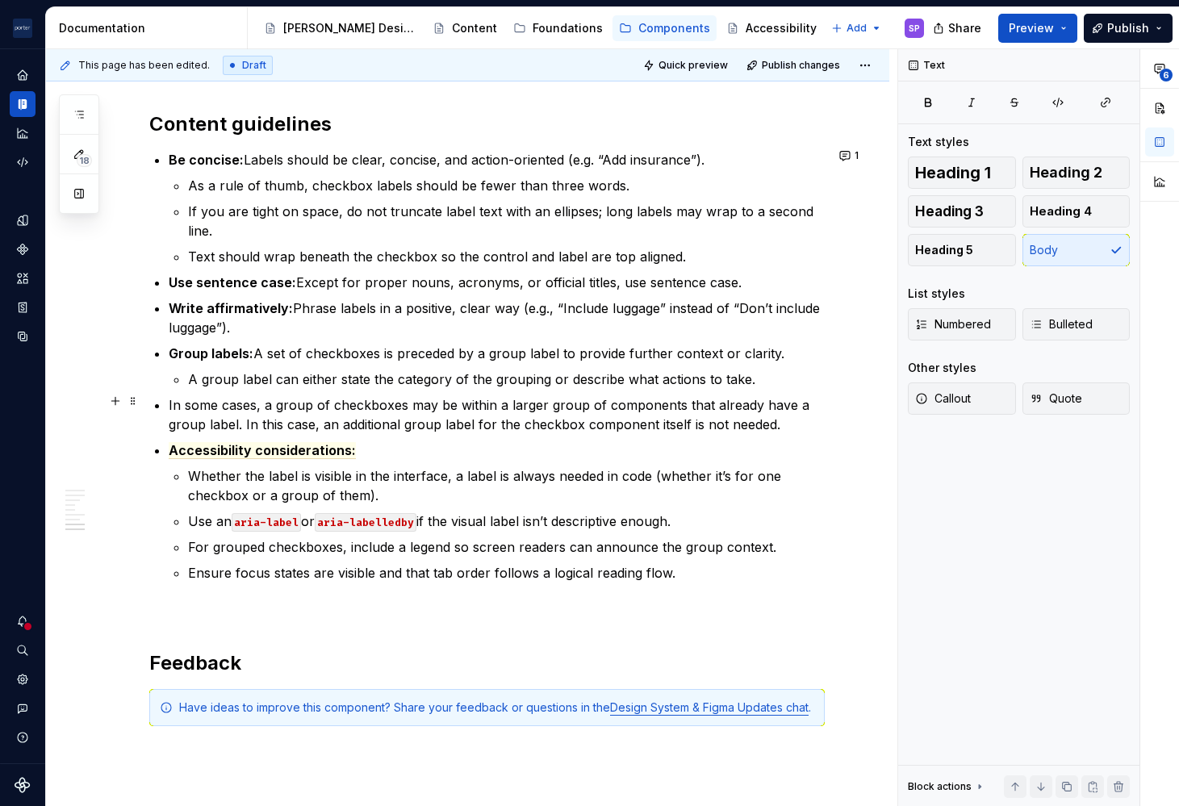
scroll to position [2628, 0]
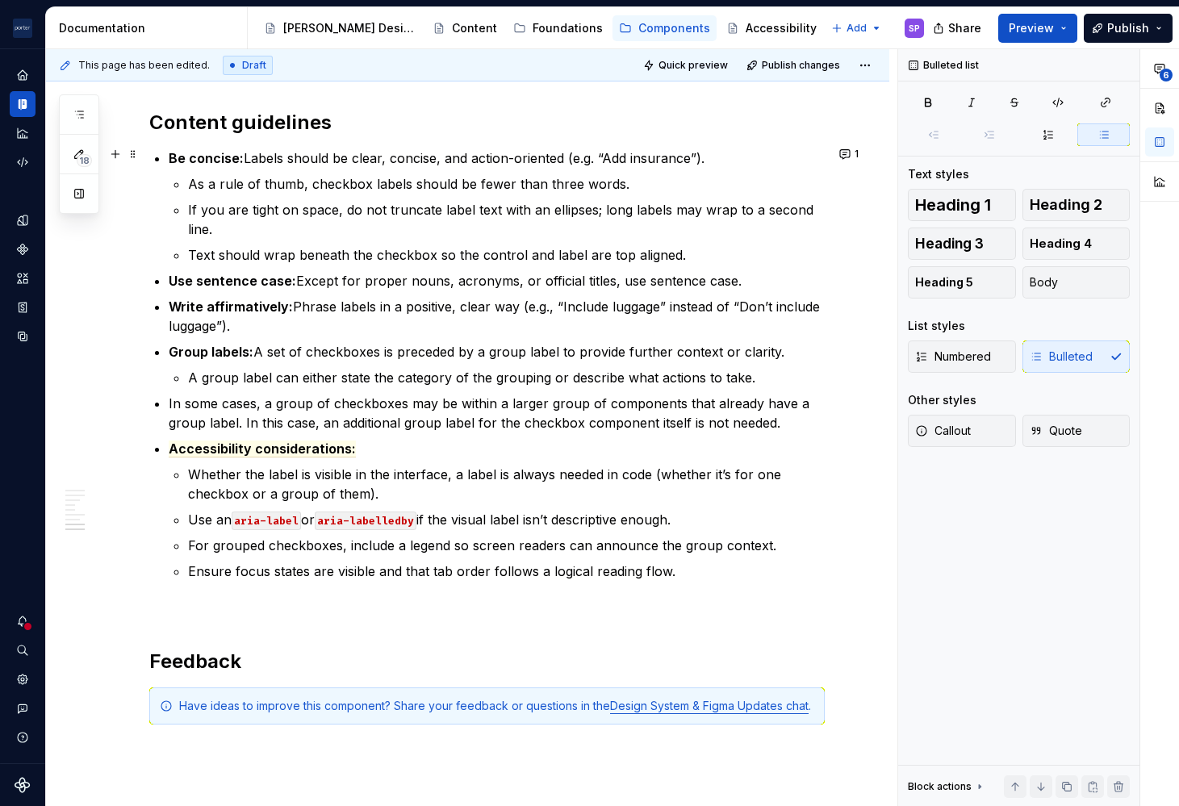
click at [357, 155] on p "Be concise: Labels should be clear, concise, and action-oriented (e.g. “Add ins…" at bounding box center [497, 157] width 656 height 19
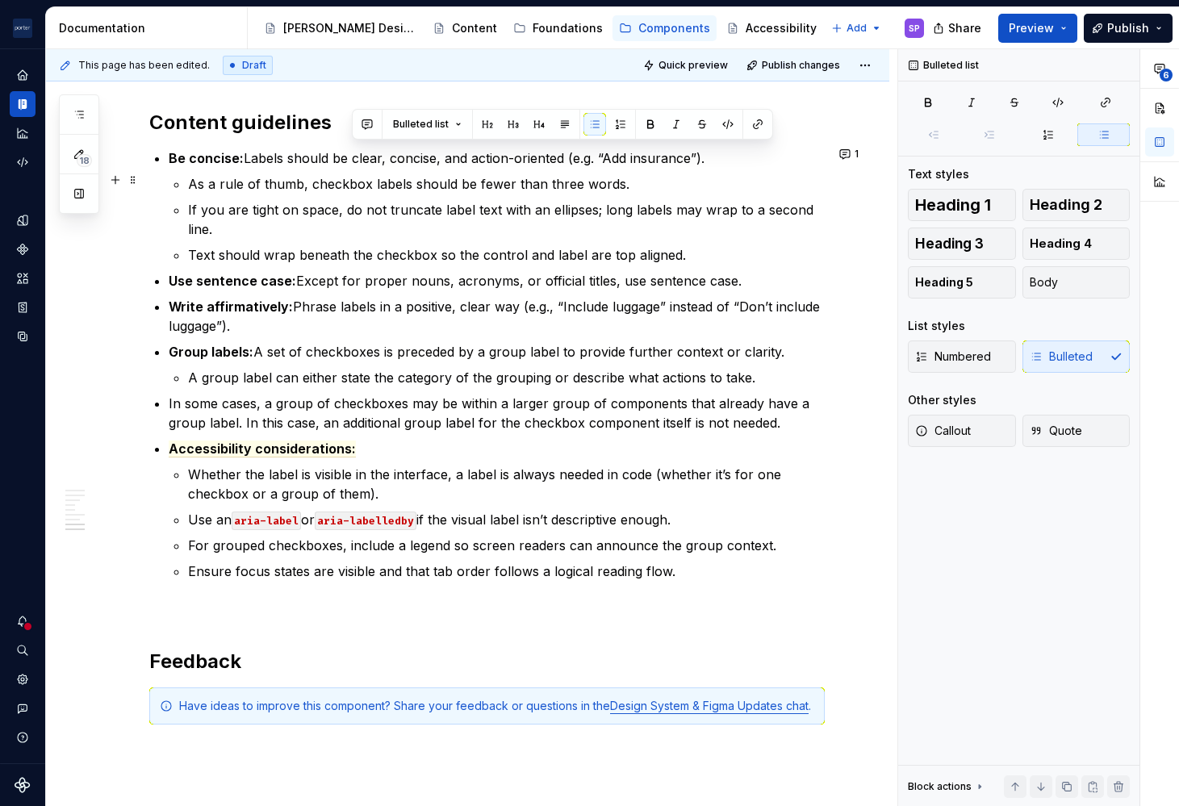
click at [638, 183] on p "As a rule of thumb, checkbox labels should be fewer than three words." at bounding box center [506, 183] width 636 height 19
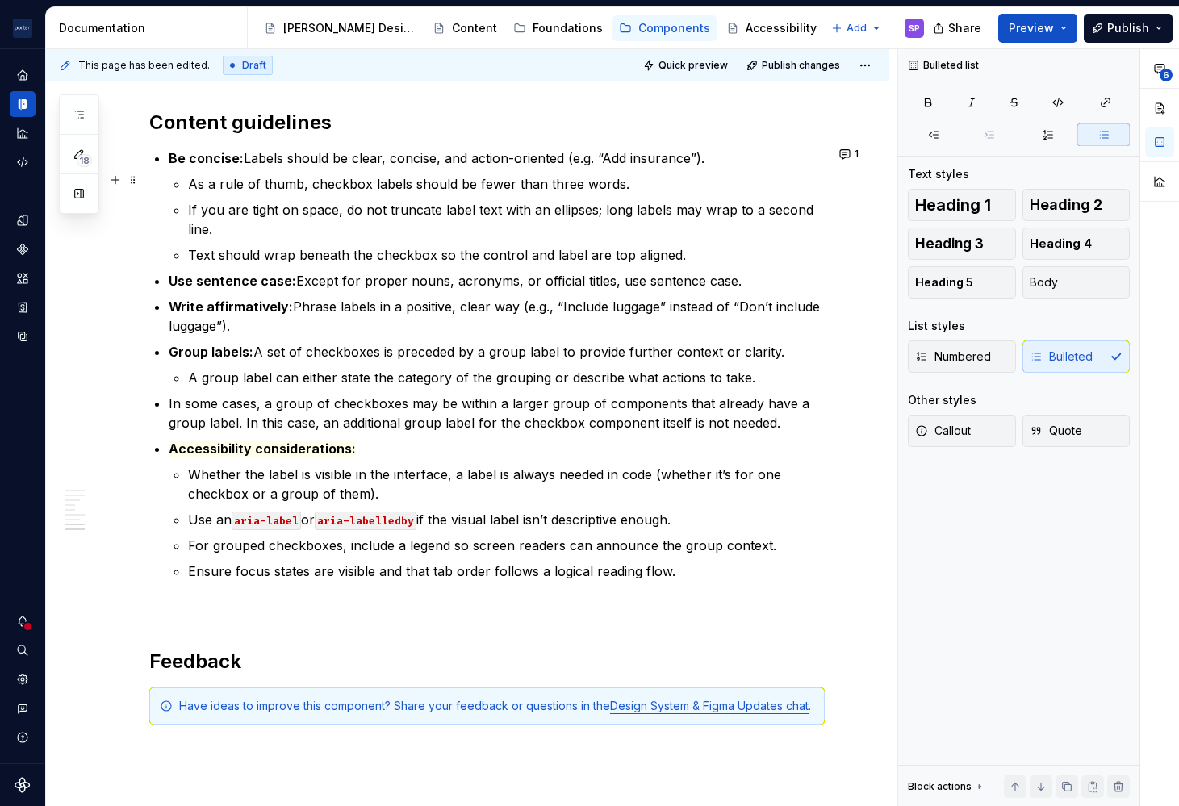
click at [346, 186] on p "As a rule of thumb, checkbox labels should be fewer than three words." at bounding box center [506, 183] width 636 height 19
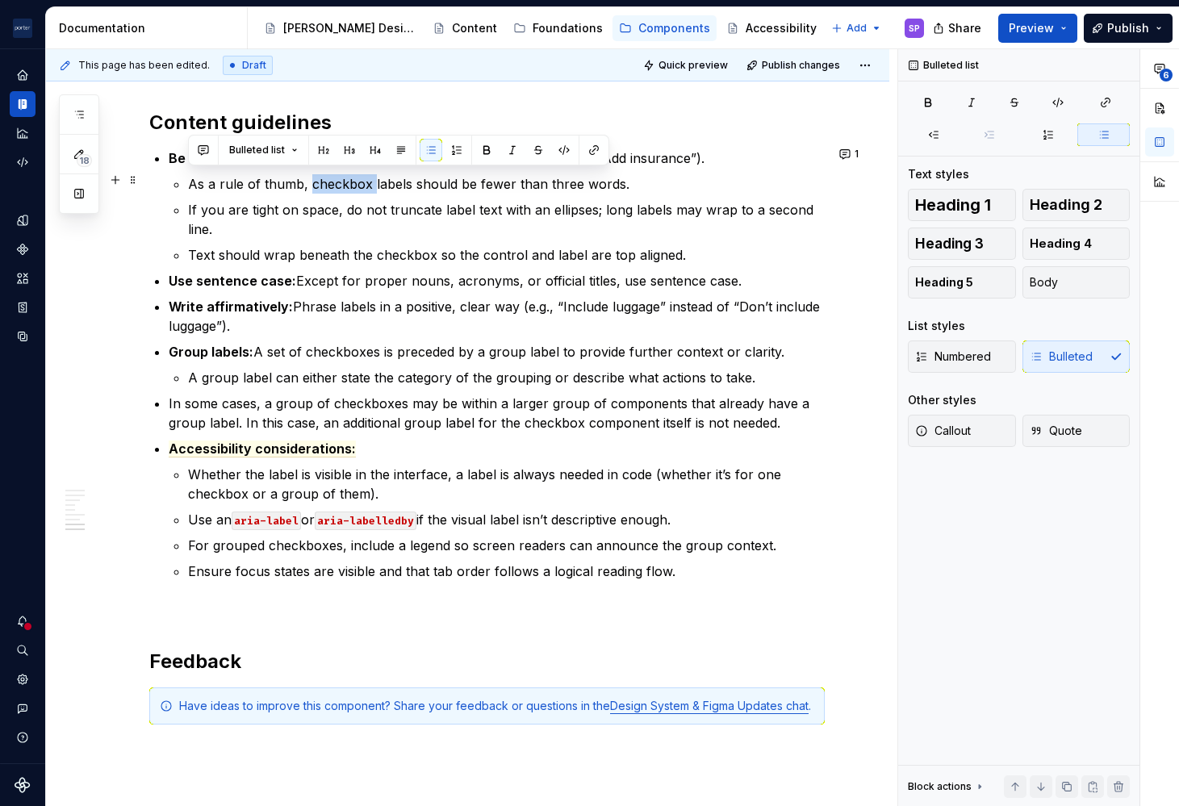
click at [346, 186] on p "As a rule of thumb, checkbox labels should be fewer than three words." at bounding box center [506, 183] width 636 height 19
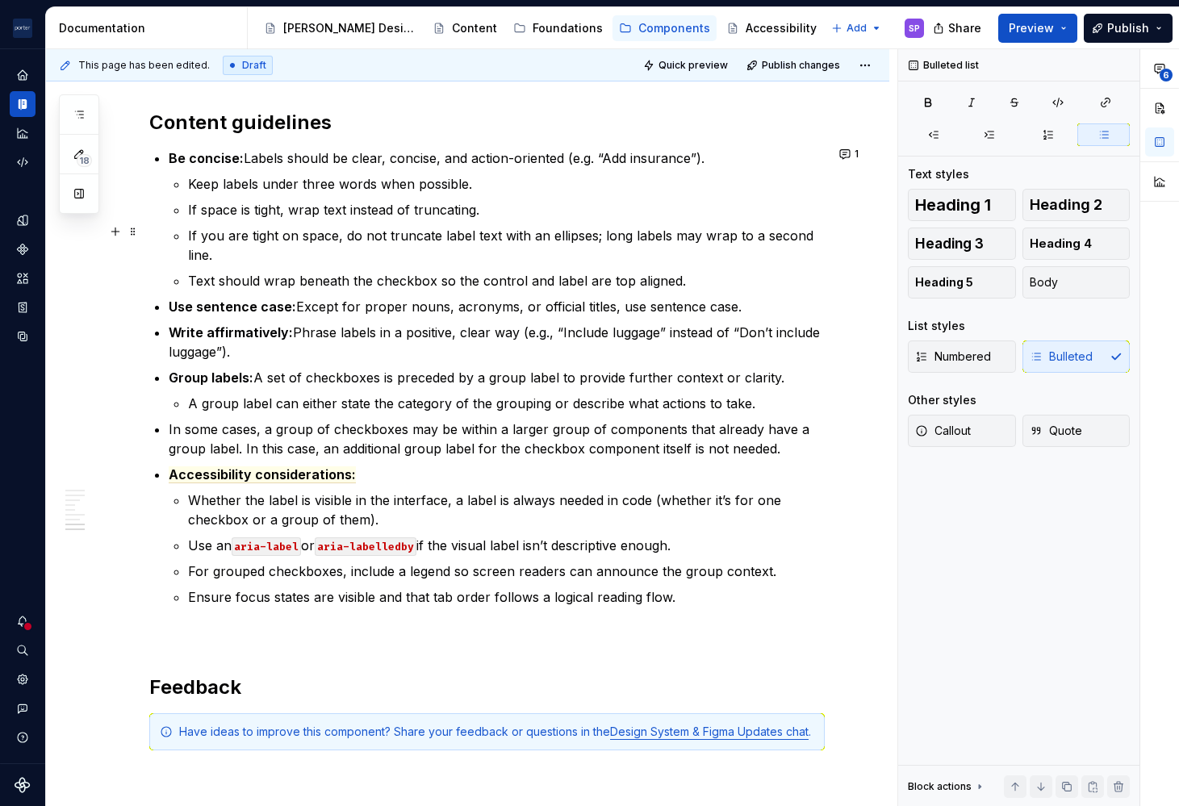
click at [344, 227] on p "If you are tight on space, do not truncate label text with an ellipses; long la…" at bounding box center [506, 245] width 636 height 39
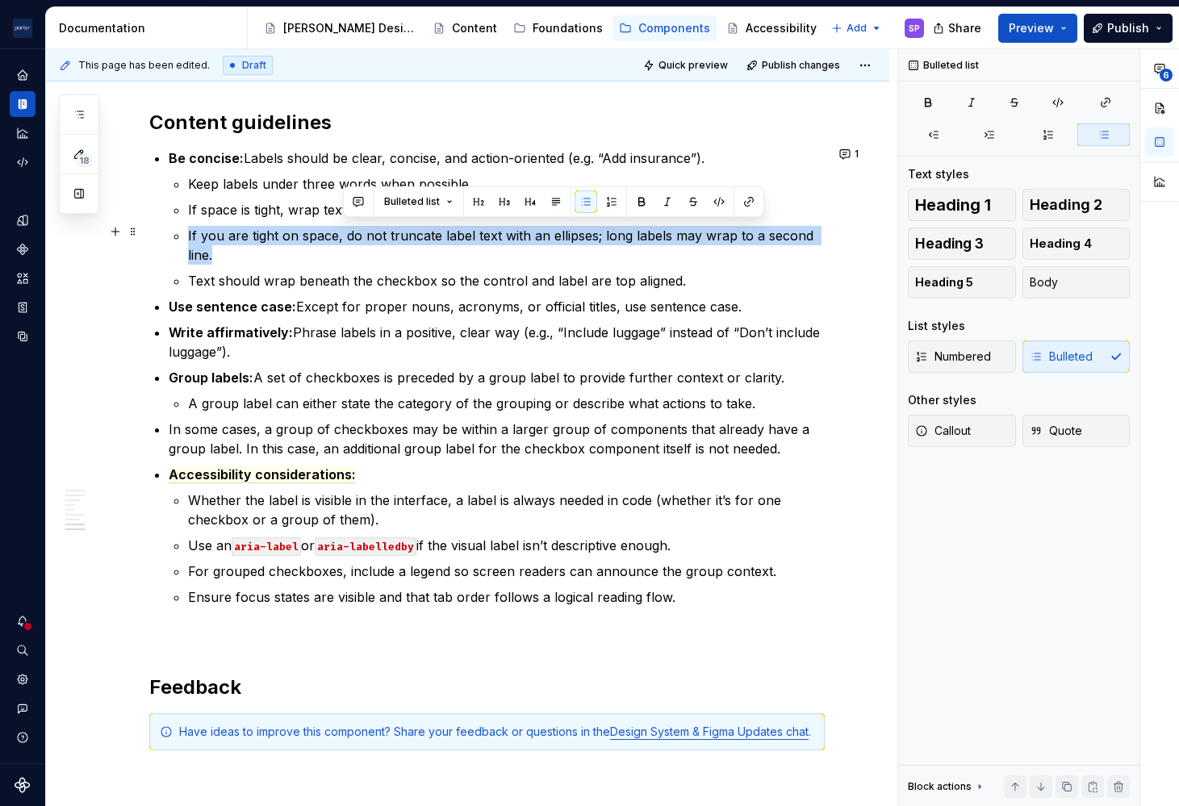
click at [344, 227] on p "If you are tight on space, do not truncate label text with an ellipses; long la…" at bounding box center [506, 245] width 636 height 39
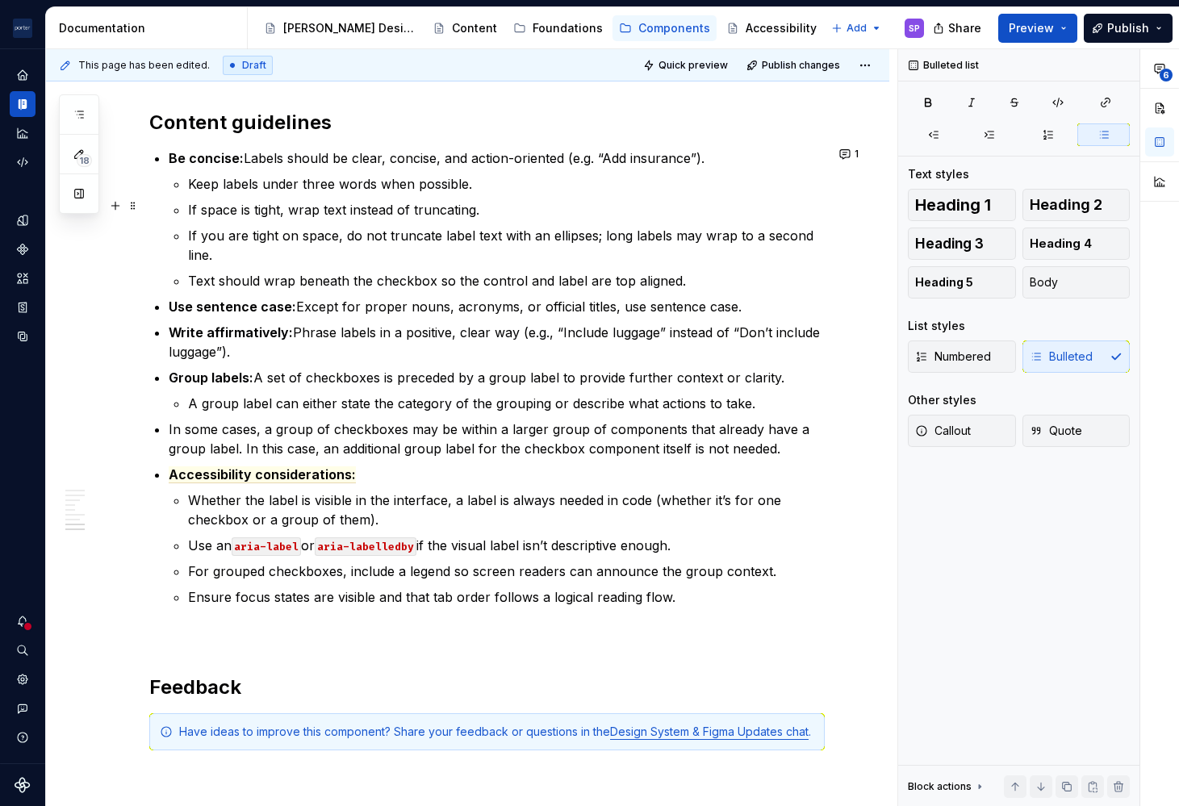
click at [344, 209] on p "If space is tight, wrap text instead of truncating." at bounding box center [506, 209] width 636 height 19
click at [329, 244] on p "If you are tight on space, do not truncate label text with an ellipses; long la…" at bounding box center [506, 245] width 636 height 39
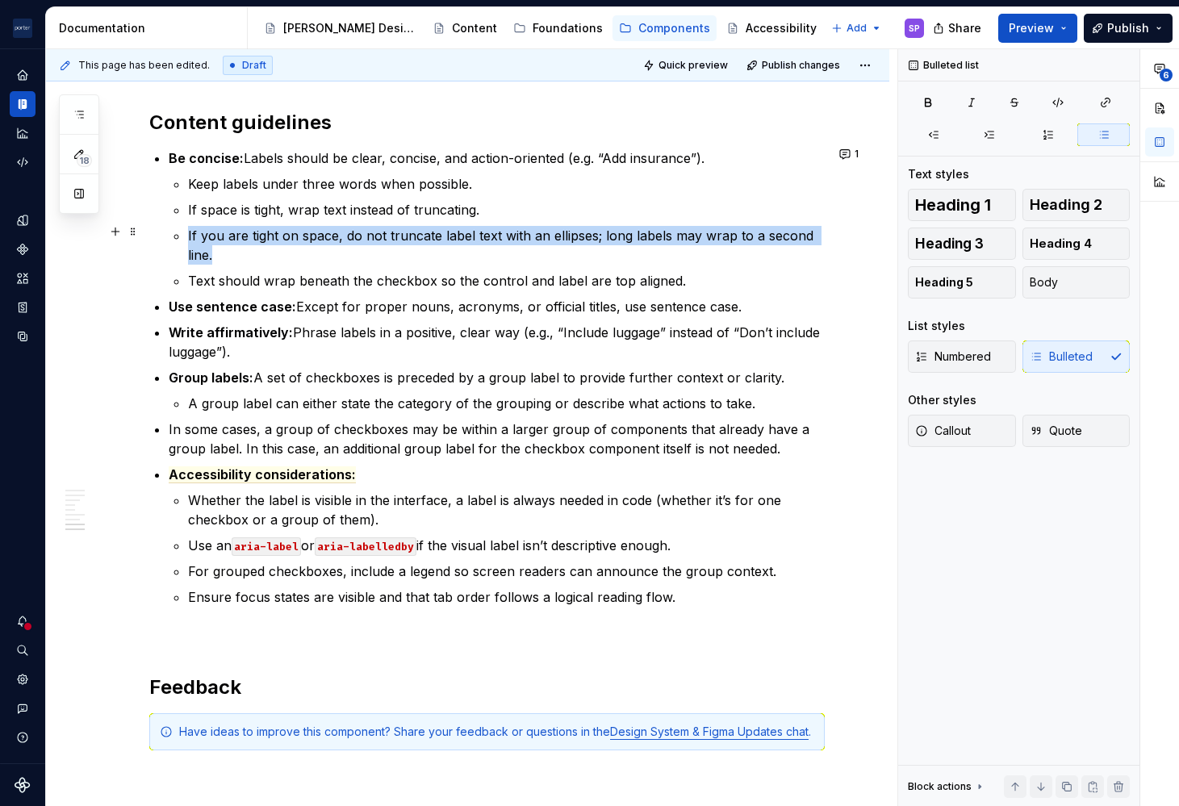
click at [329, 244] on p "If you are tight on space, do not truncate label text with an ellipses; long la…" at bounding box center [506, 245] width 636 height 39
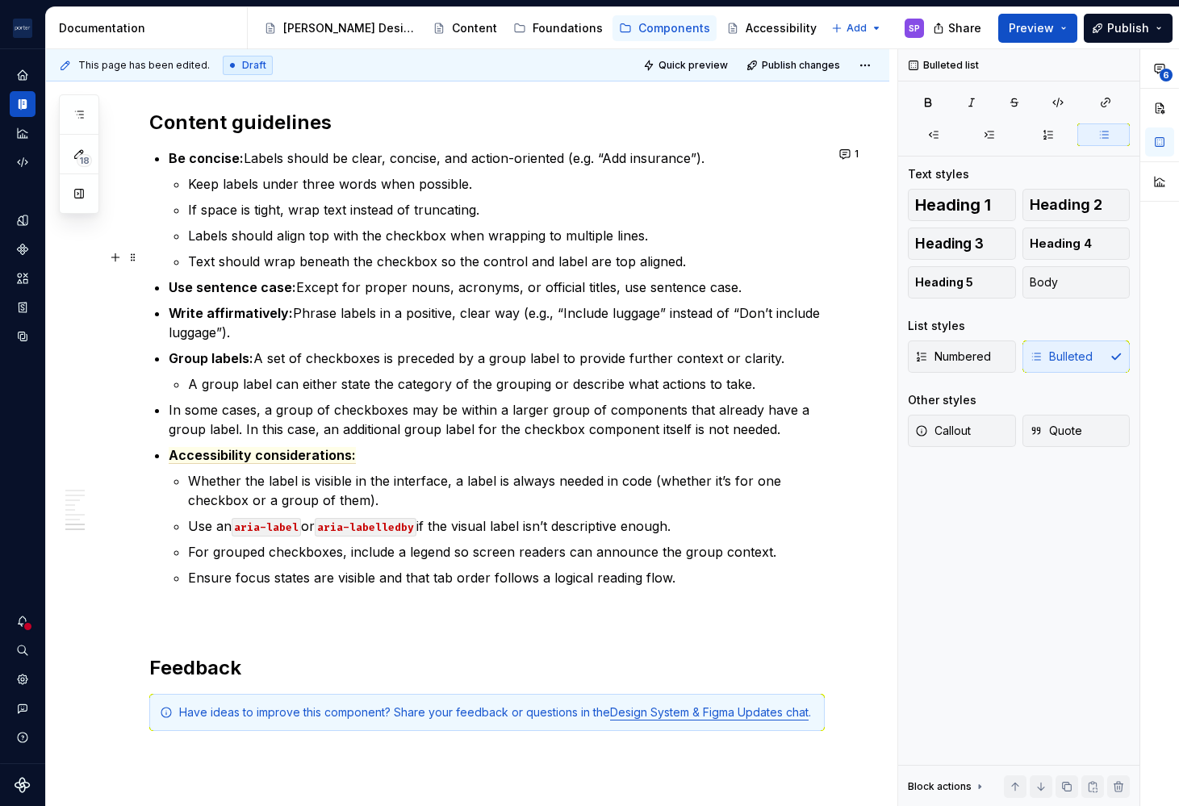
click at [382, 262] on p "Text should wrap beneath the checkbox so the control and label are top aligned." at bounding box center [506, 261] width 636 height 19
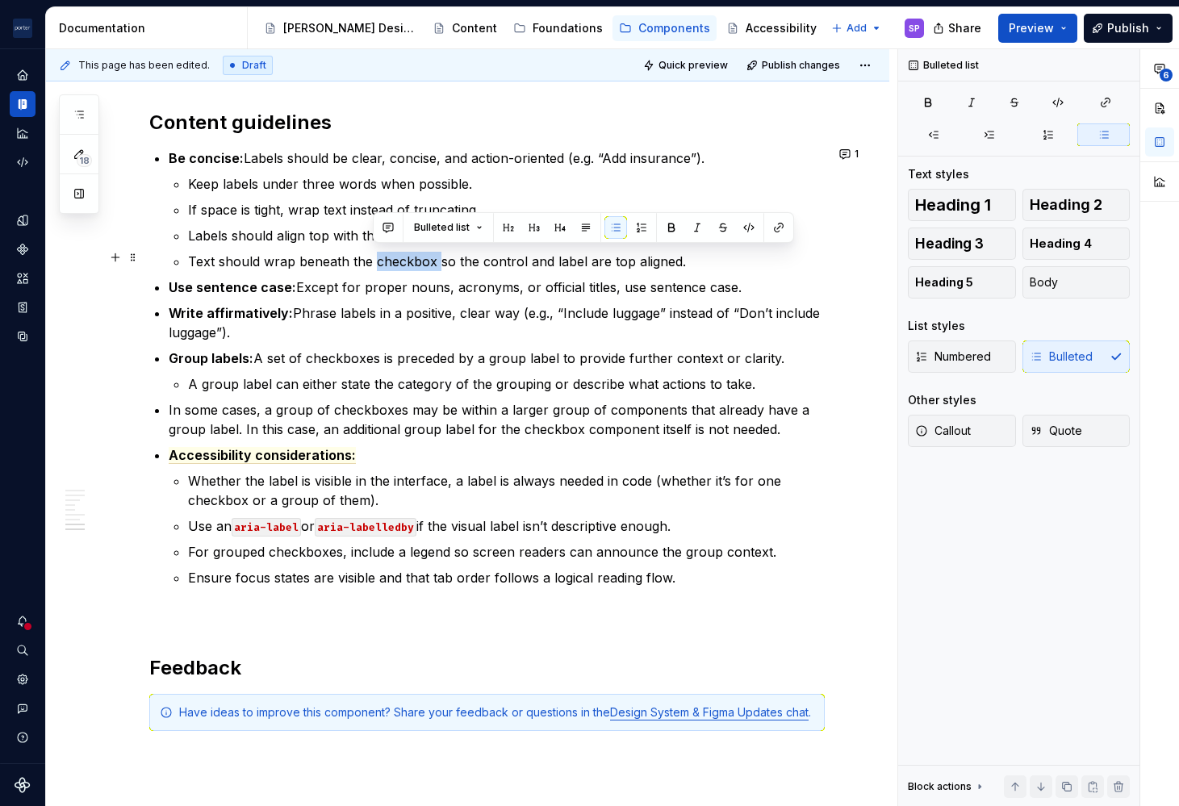
click at [382, 262] on p "Text should wrap beneath the checkbox so the control and label are top aligned." at bounding box center [506, 261] width 636 height 19
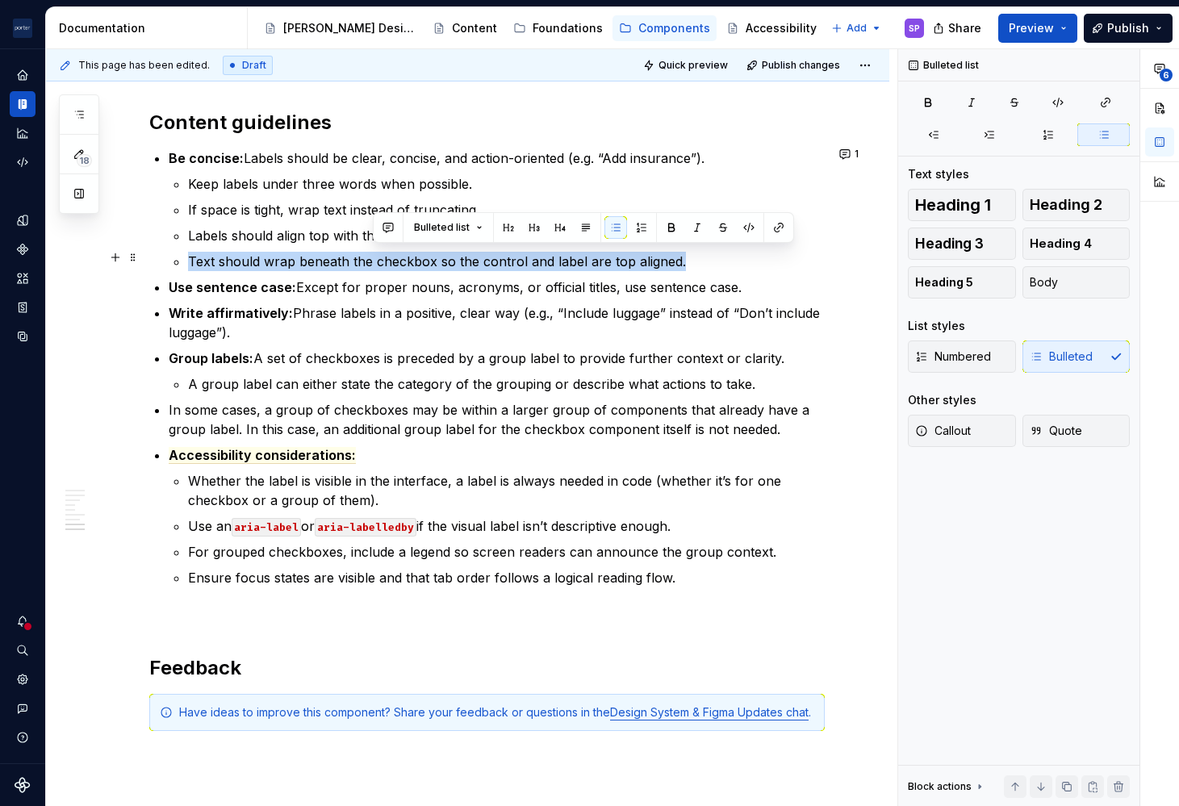
click at [382, 262] on p "Text should wrap beneath the checkbox so the control and label are top aligned." at bounding box center [506, 261] width 636 height 19
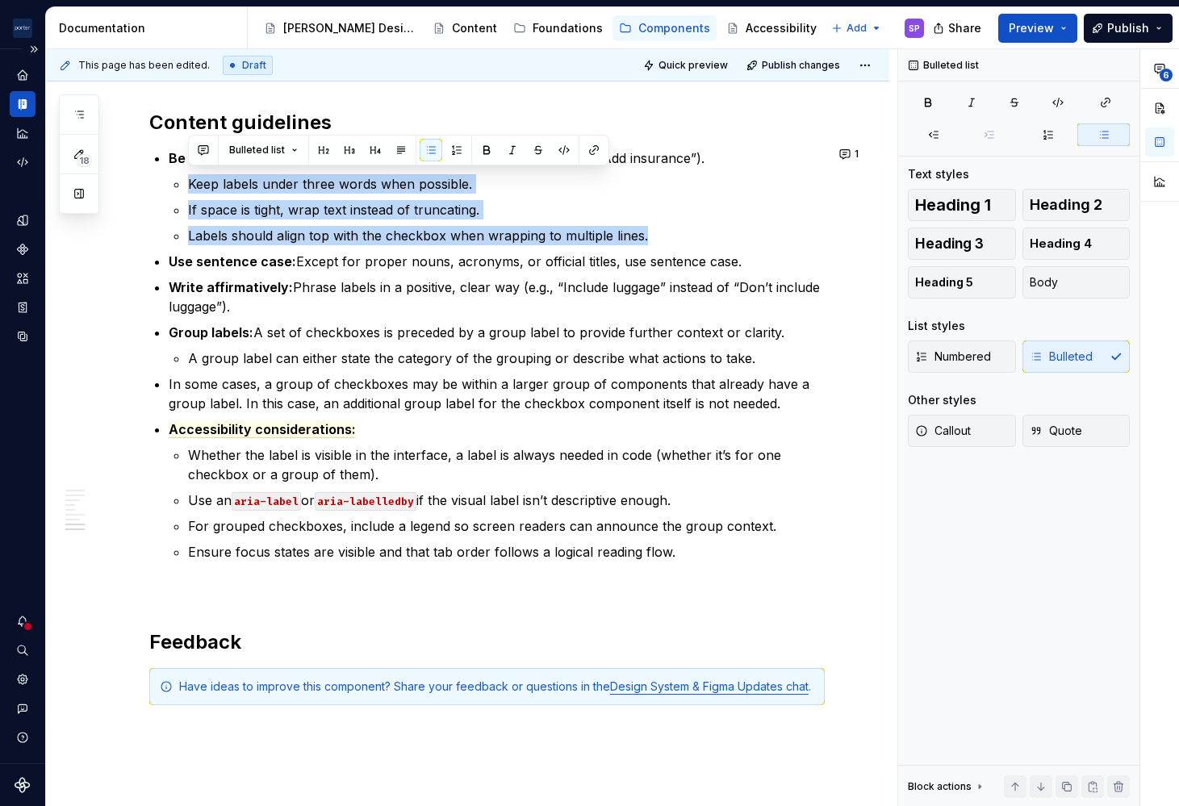
drag, startPoint x: 685, startPoint y: 229, endPoint x: 36, endPoint y: 165, distance: 651.8
click at [36, 165] on div "[PERSON_NAME] Airlines SP Design system data Documentation Accessibility guide …" at bounding box center [589, 403] width 1179 height 806
click at [200, 153] on button "button" at bounding box center [203, 150] width 23 height 23
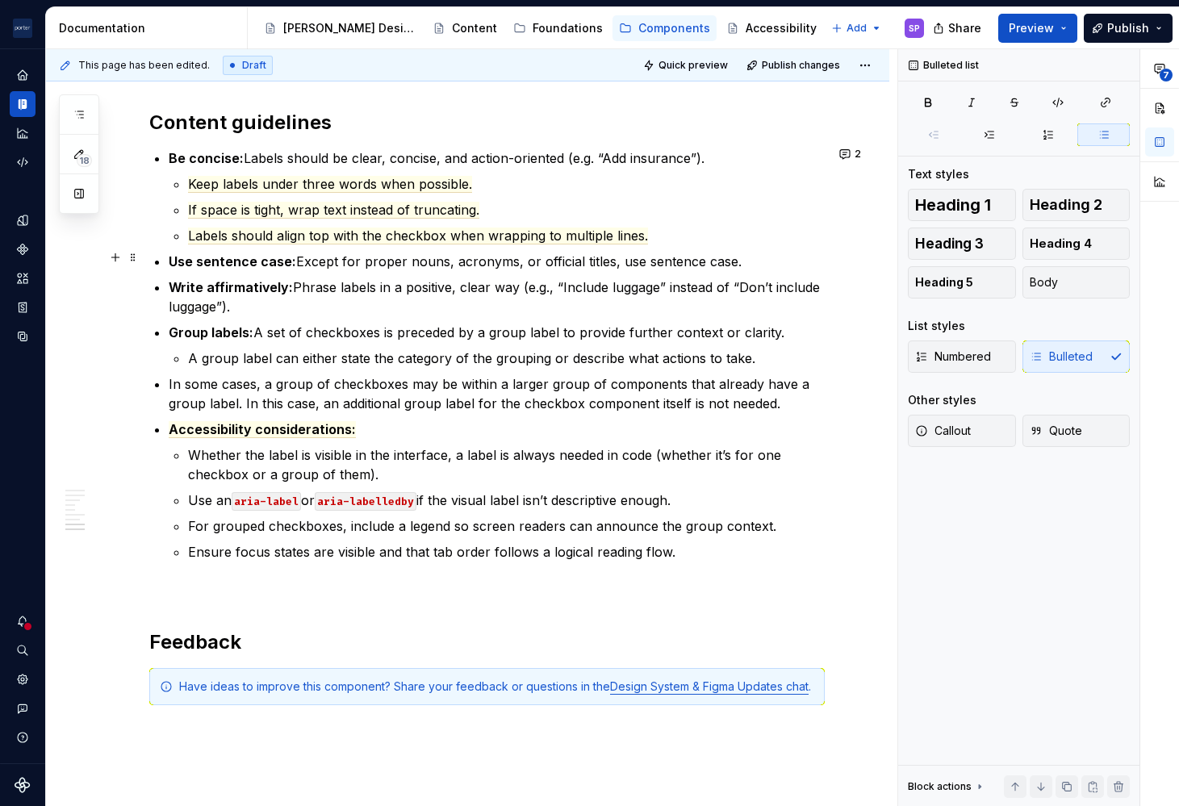
click at [557, 264] on p "Use sentence case: Except for proper nouns, acronyms, or official titles, use s…" at bounding box center [497, 261] width 656 height 19
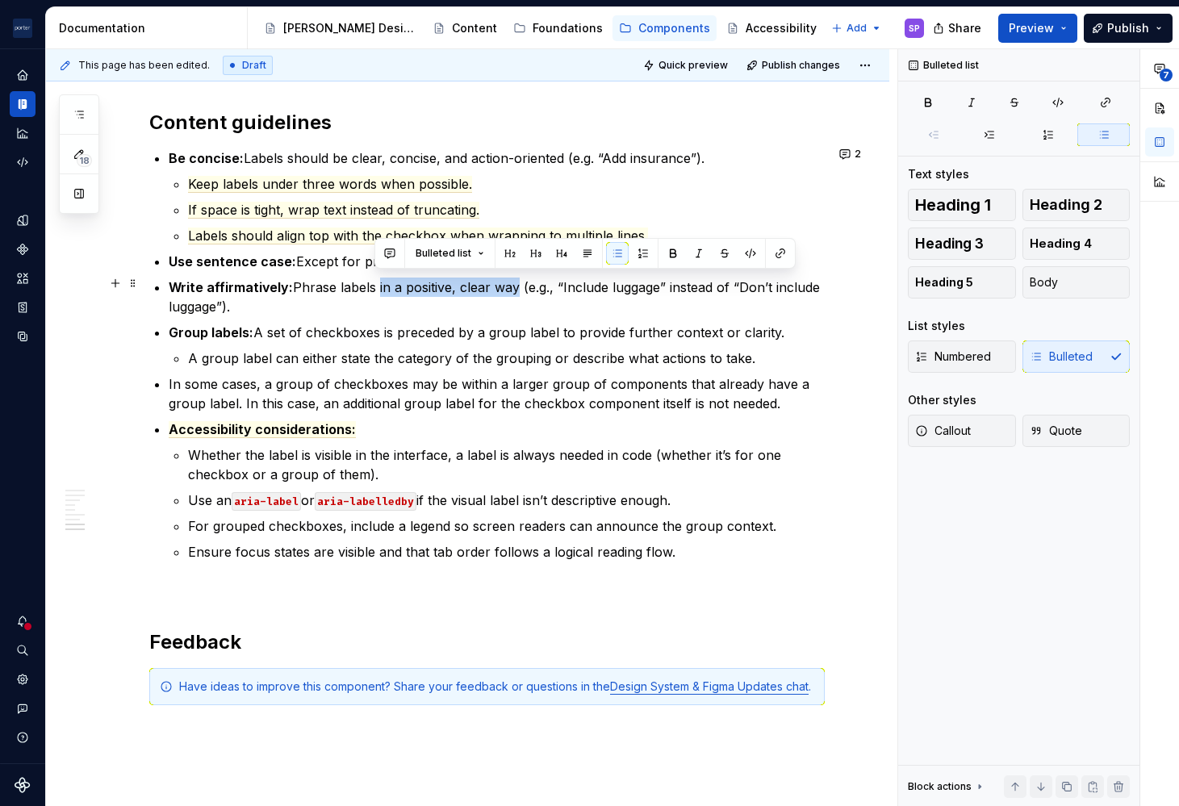
drag, startPoint x: 375, startPoint y: 286, endPoint x: 513, endPoint y: 287, distance: 138.0
click at [513, 287] on p "Write affirmatively: Phrase labels in a positive, clear way (e.g., “Include lug…" at bounding box center [497, 297] width 656 height 39
click at [515, 301] on p "Write affirmatively: Phrase labels in a positive, clear way (e.g., “Include lug…" at bounding box center [497, 297] width 656 height 39
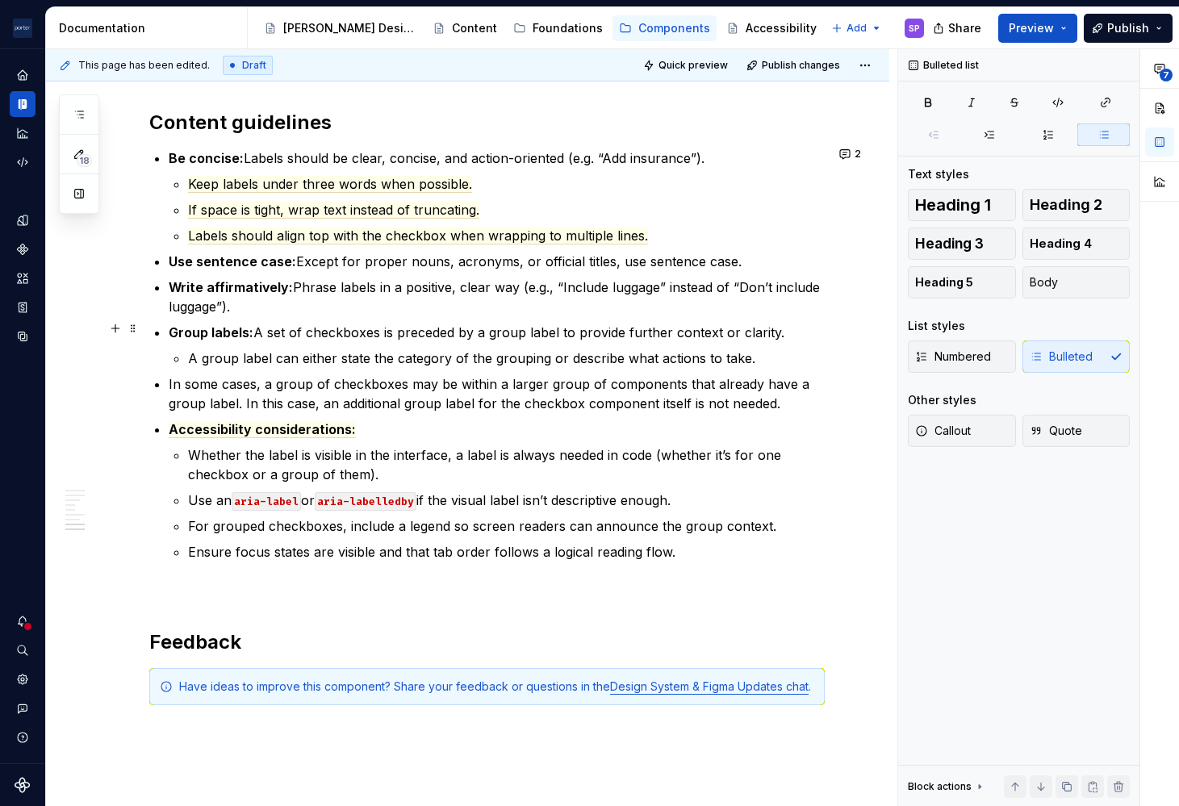
click at [259, 330] on p "Group labels: A set of checkboxes is preceded by a group label to provide furth…" at bounding box center [497, 332] width 656 height 19
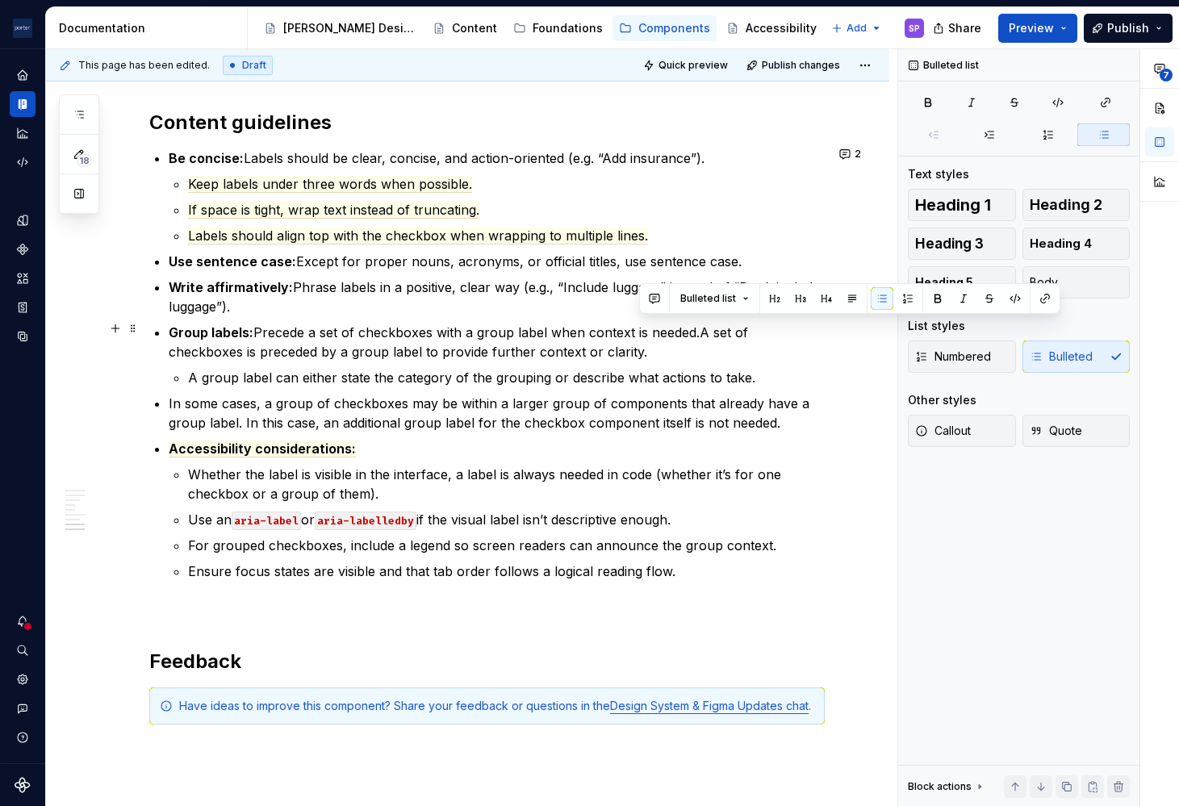
drag, startPoint x: 649, startPoint y: 355, endPoint x: 700, endPoint y: 332, distance: 56.7
click at [700, 332] on p "Group labels: Precede a set of checkboxes with a group label when context is ne…" at bounding box center [497, 342] width 656 height 39
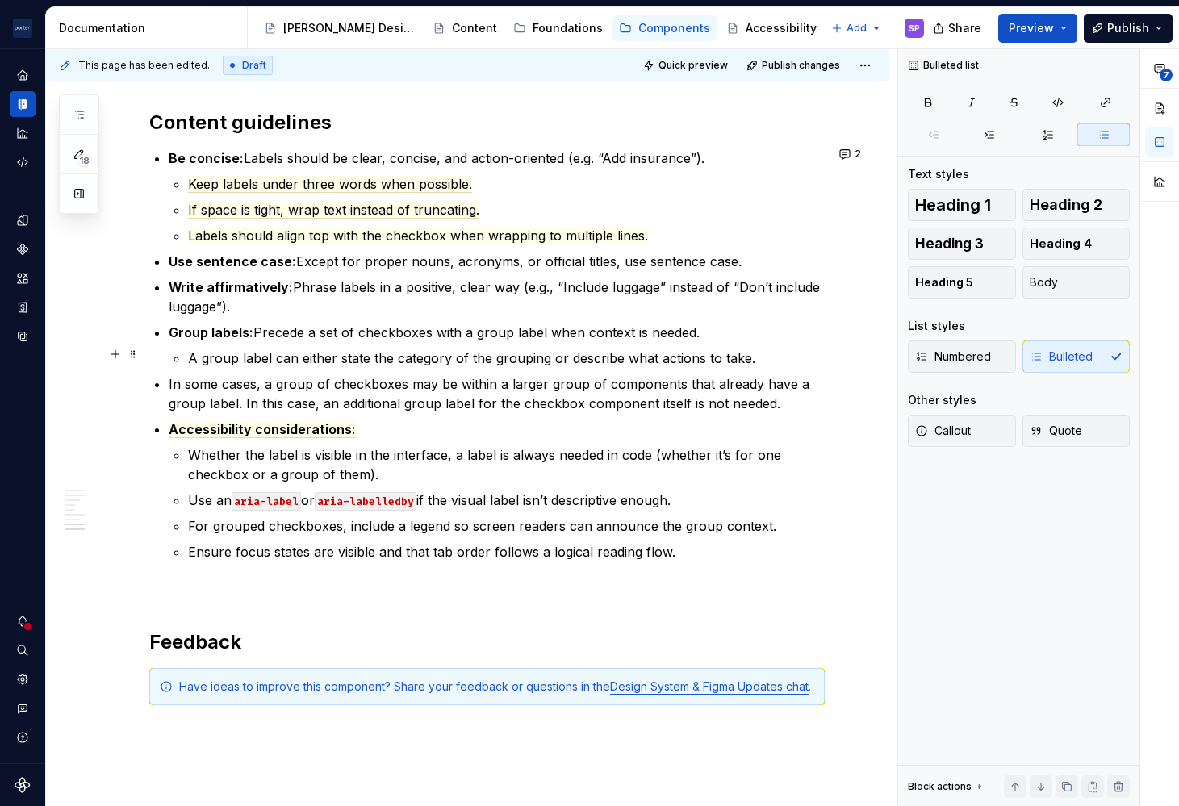
click at [436, 363] on p "A group label can either state the category of the grouping or describe what ac…" at bounding box center [506, 357] width 636 height 19
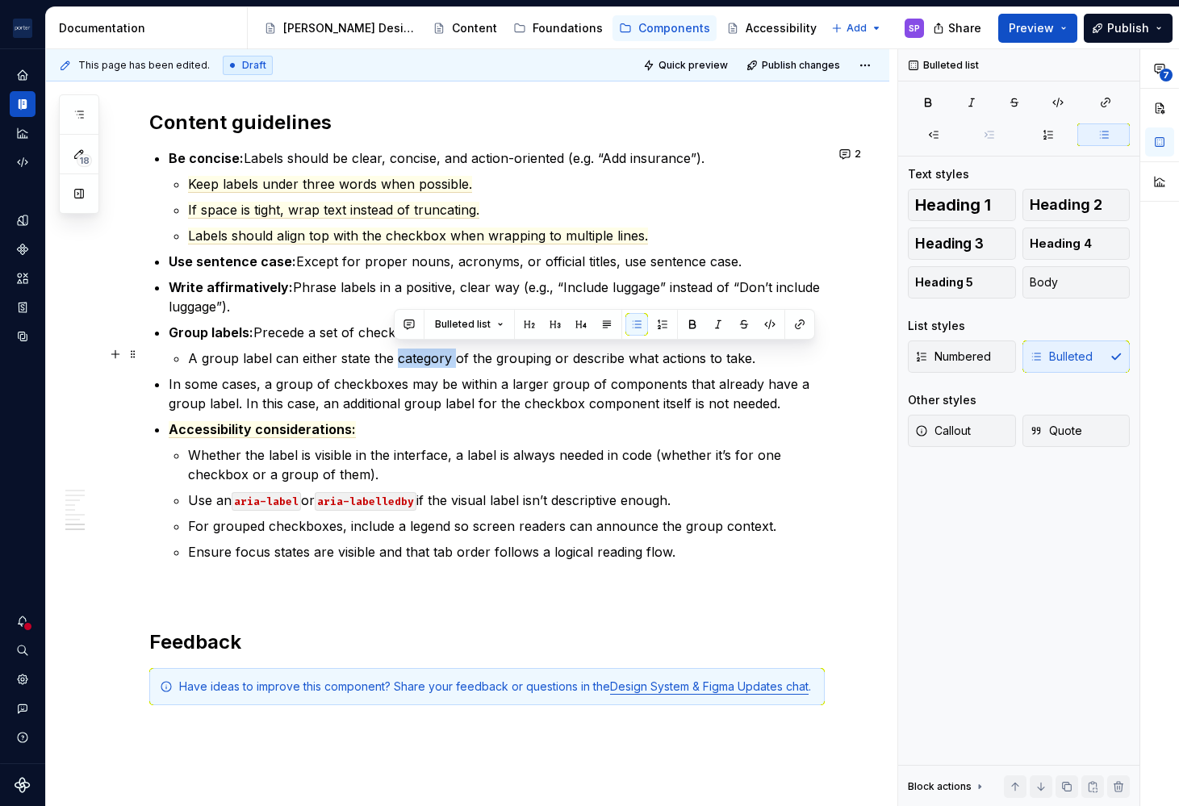
click at [436, 363] on p "A group label can either state the category of the grouping or describe what ac…" at bounding box center [506, 357] width 636 height 19
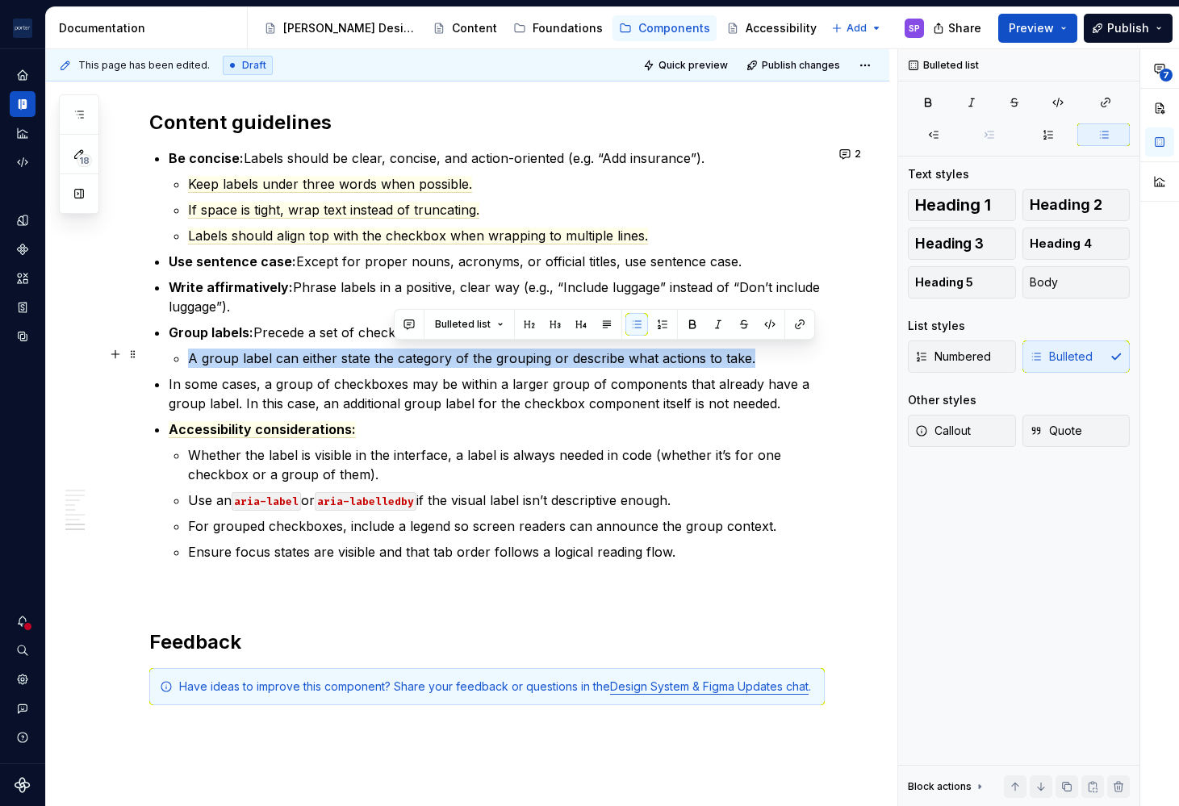
click at [436, 363] on p "A group label can either state the category of the grouping or describe what ac…" at bounding box center [506, 357] width 636 height 19
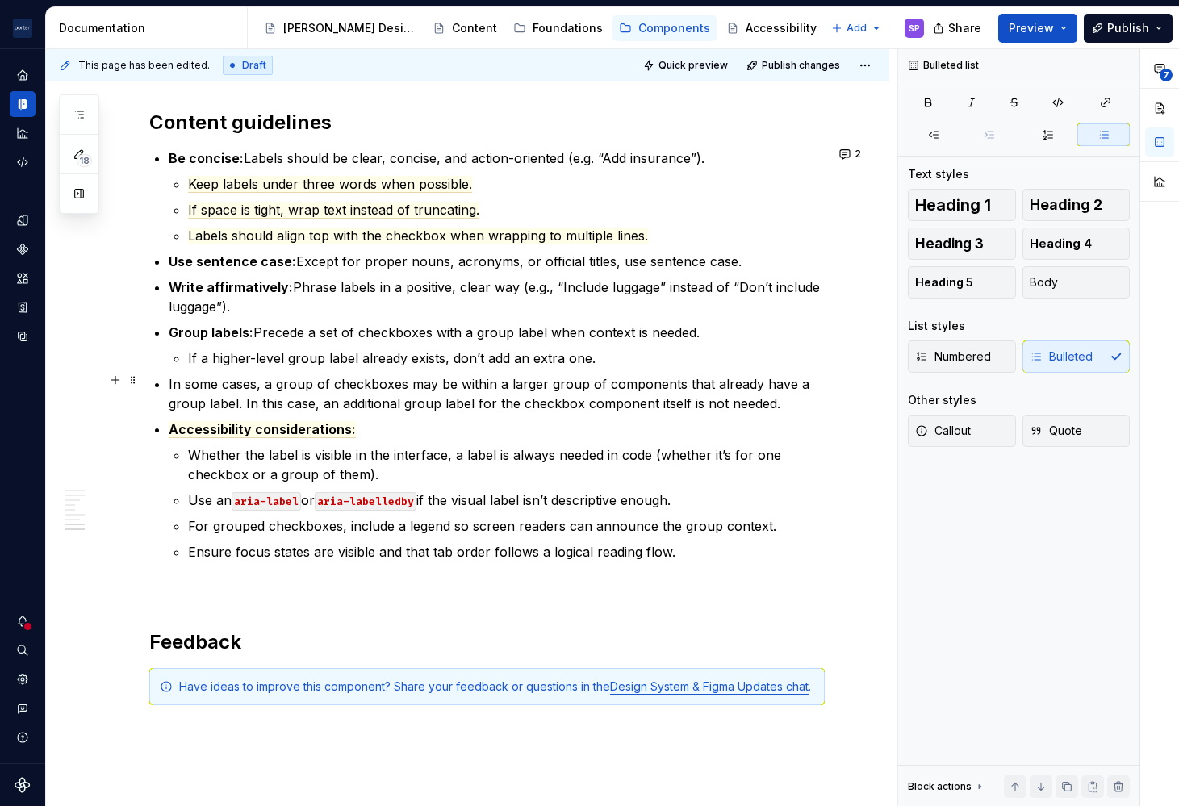
click at [192, 393] on p "In some cases, a group of checkboxes may be within a larger group of components…" at bounding box center [497, 393] width 656 height 39
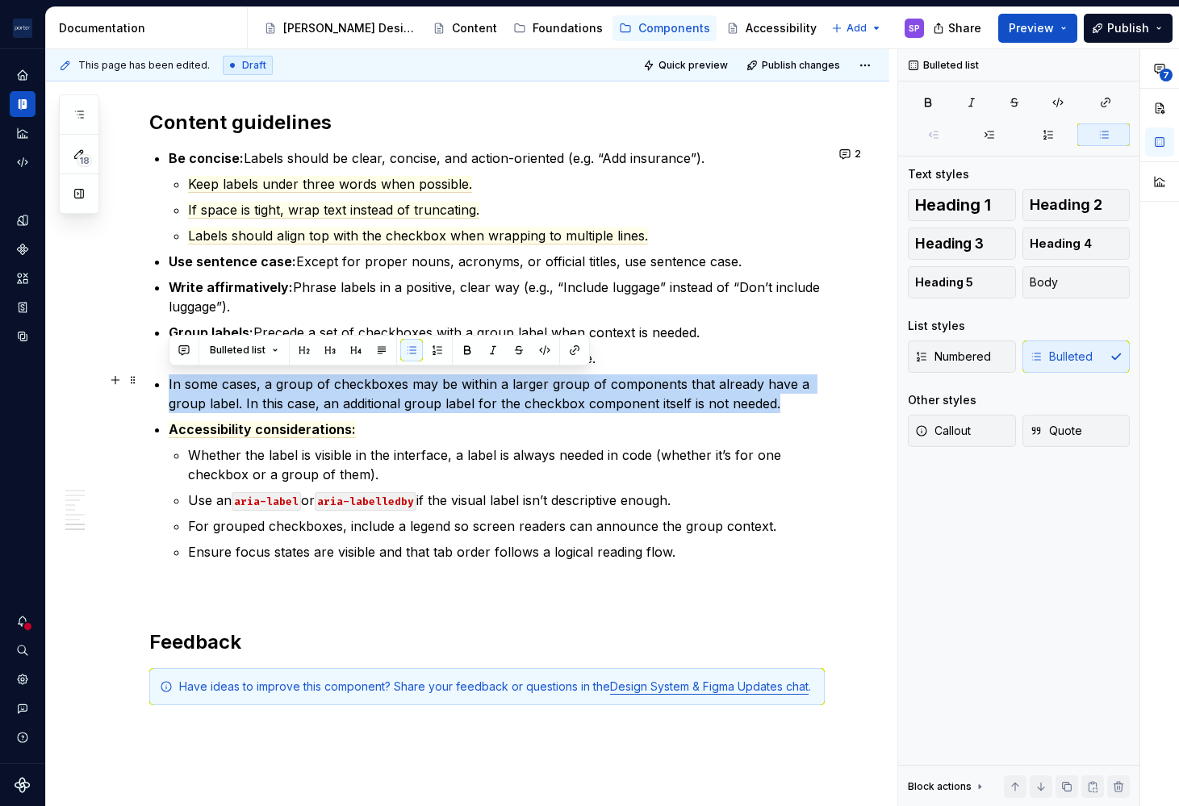
click at [192, 393] on p "In some cases, a group of checkboxes may be within a larger group of components…" at bounding box center [497, 393] width 656 height 39
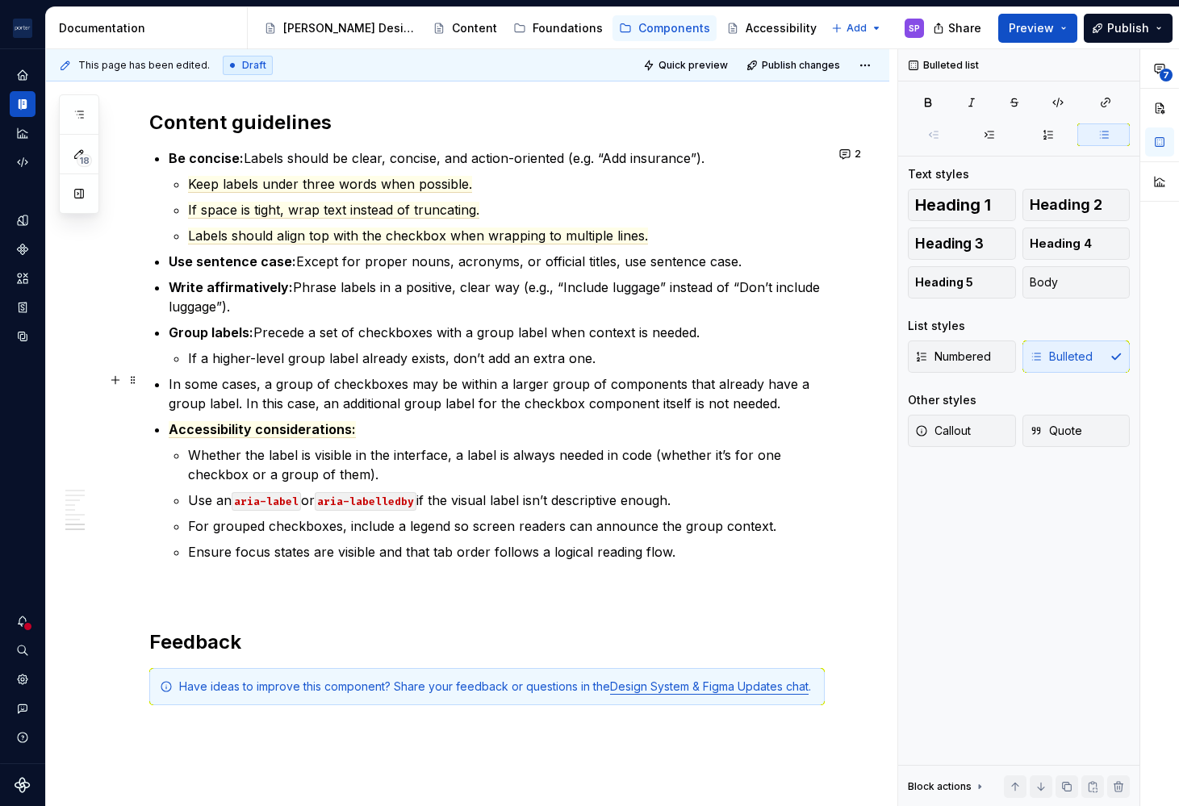
click at [322, 401] on p "In some cases, a group of checkboxes may be within a larger group of components…" at bounding box center [497, 393] width 656 height 39
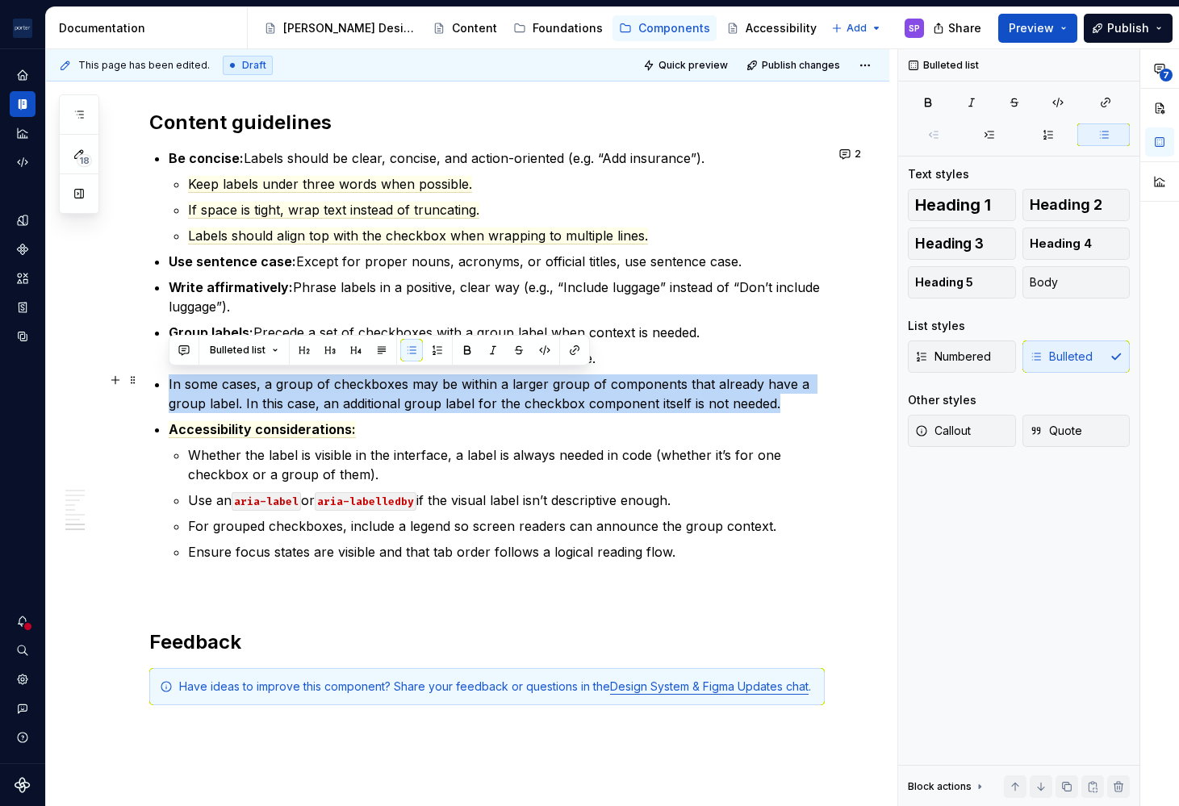
click at [322, 401] on p "In some cases, a group of checkboxes may be within a larger group of components…" at bounding box center [497, 393] width 656 height 39
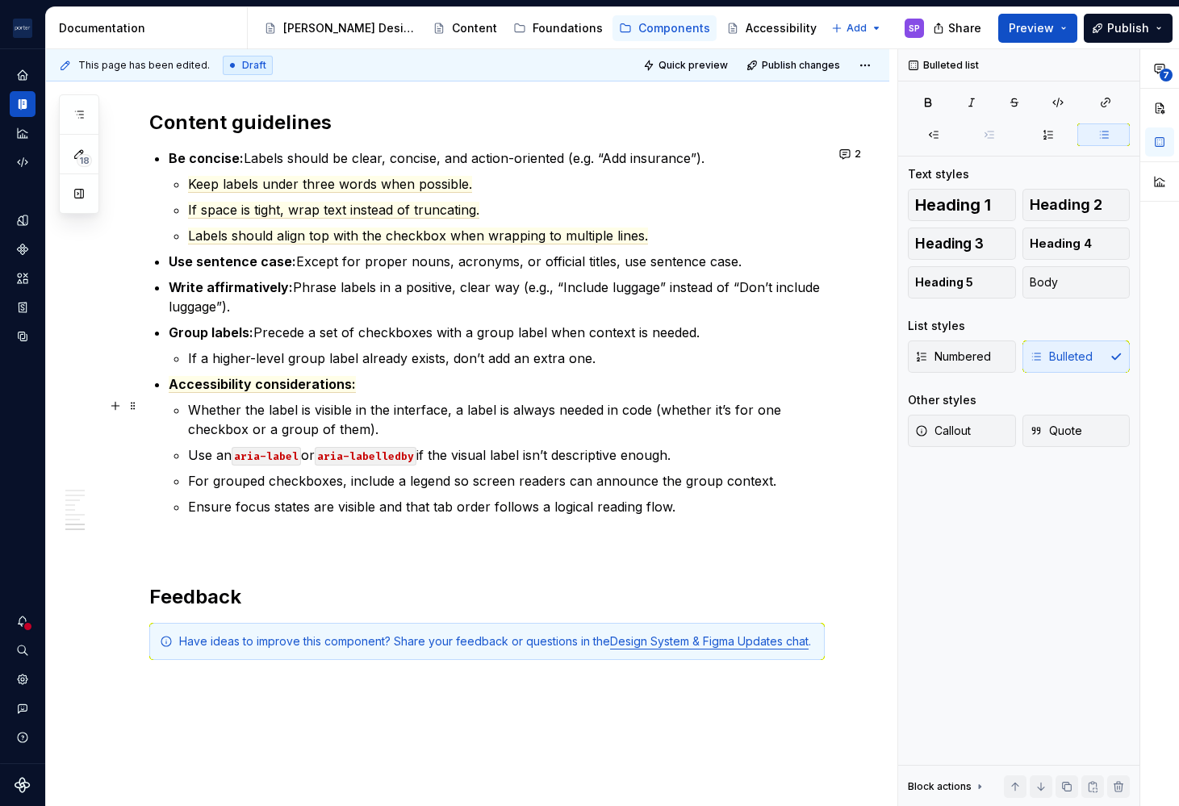
click at [188, 415] on p "Whether the label is visible in the interface, a label is always needed in code…" at bounding box center [506, 419] width 636 height 39
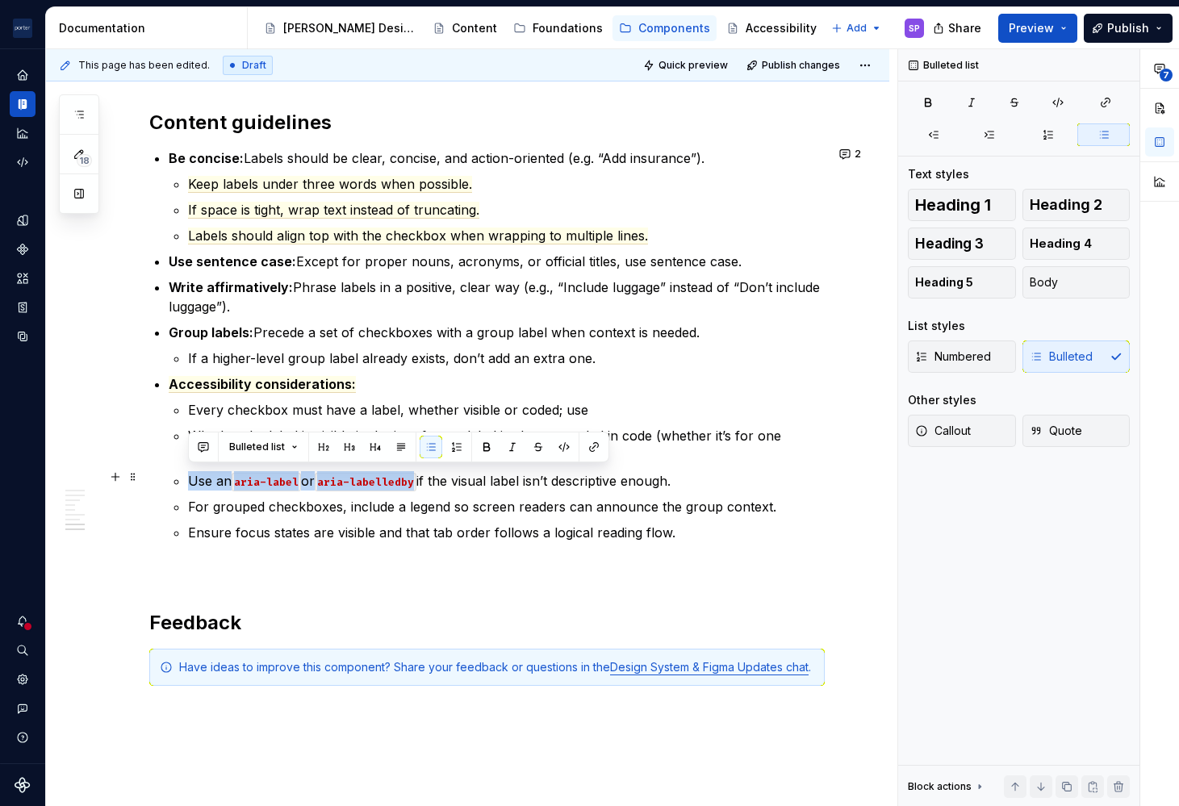
drag, startPoint x: 183, startPoint y: 473, endPoint x: 419, endPoint y: 470, distance: 236.4
click at [419, 470] on li "Accessibility considerations: Every checkbox must have a label, whether visible…" at bounding box center [497, 458] width 656 height 168
copy p "Use an aria-label or aria-labelledby"
click at [650, 404] on p "Every checkbox must have a label, whether visible or coded; use" at bounding box center [506, 409] width 636 height 19
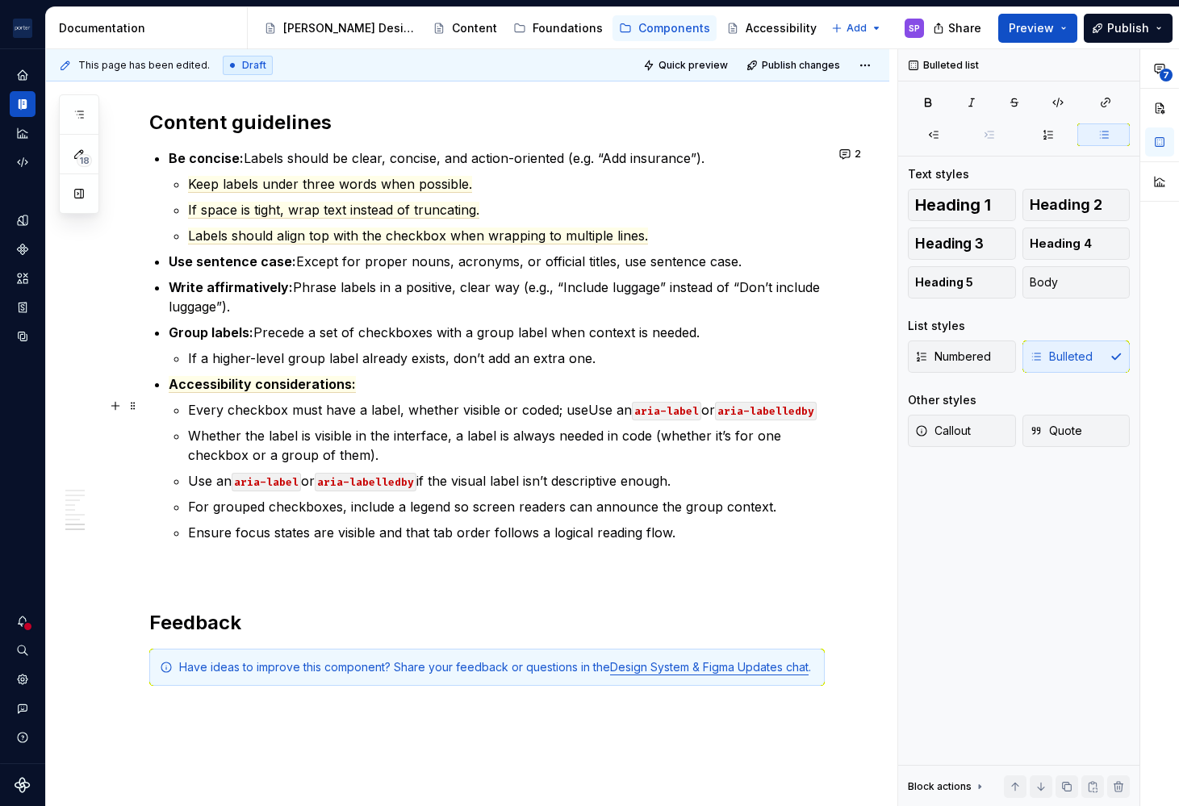
click at [588, 404] on p "Every checkbox must have a label, whether visible or coded; useUse an aria-labe…" at bounding box center [506, 409] width 636 height 19
click at [792, 405] on code "aria-labelledby" at bounding box center [742, 411] width 102 height 19
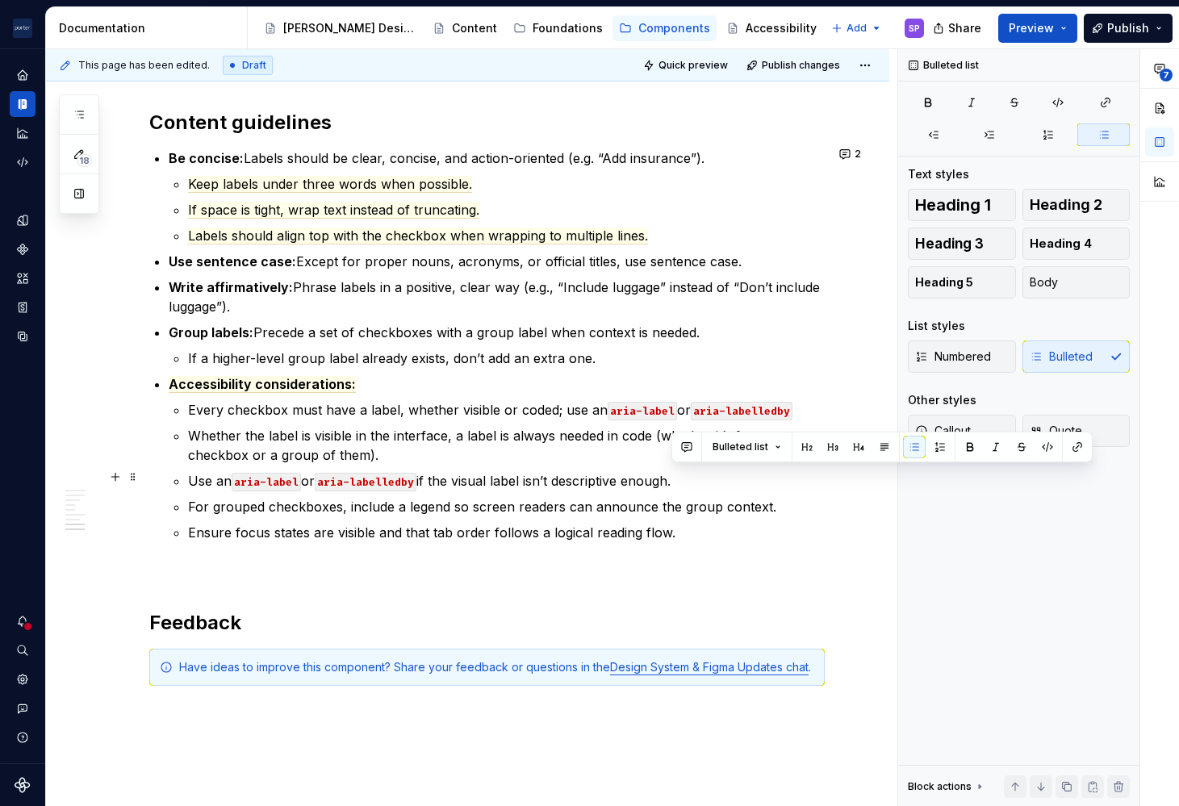
drag, startPoint x: 723, startPoint y: 467, endPoint x: 674, endPoint y: 472, distance: 49.4
click at [674, 472] on p "Use an aria-label or aria-labelledby if the visual label isn’t descriptive enou…" at bounding box center [506, 480] width 636 height 19
copy p "h."
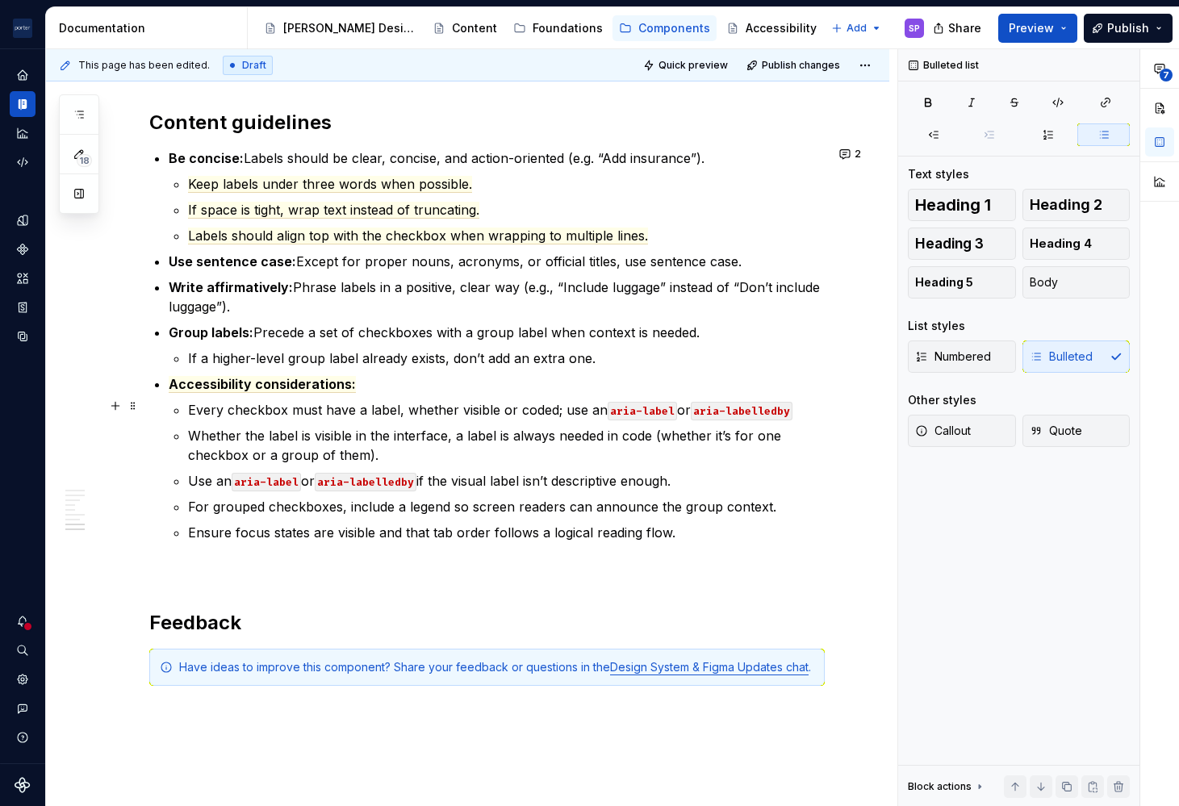
click at [806, 403] on p "Every checkbox must have a label, whether visible or coded; use an aria-label o…" at bounding box center [506, 409] width 636 height 19
click at [409, 449] on p "Whether the label is visible in the interface, a label is always needed in code…" at bounding box center [506, 445] width 636 height 39
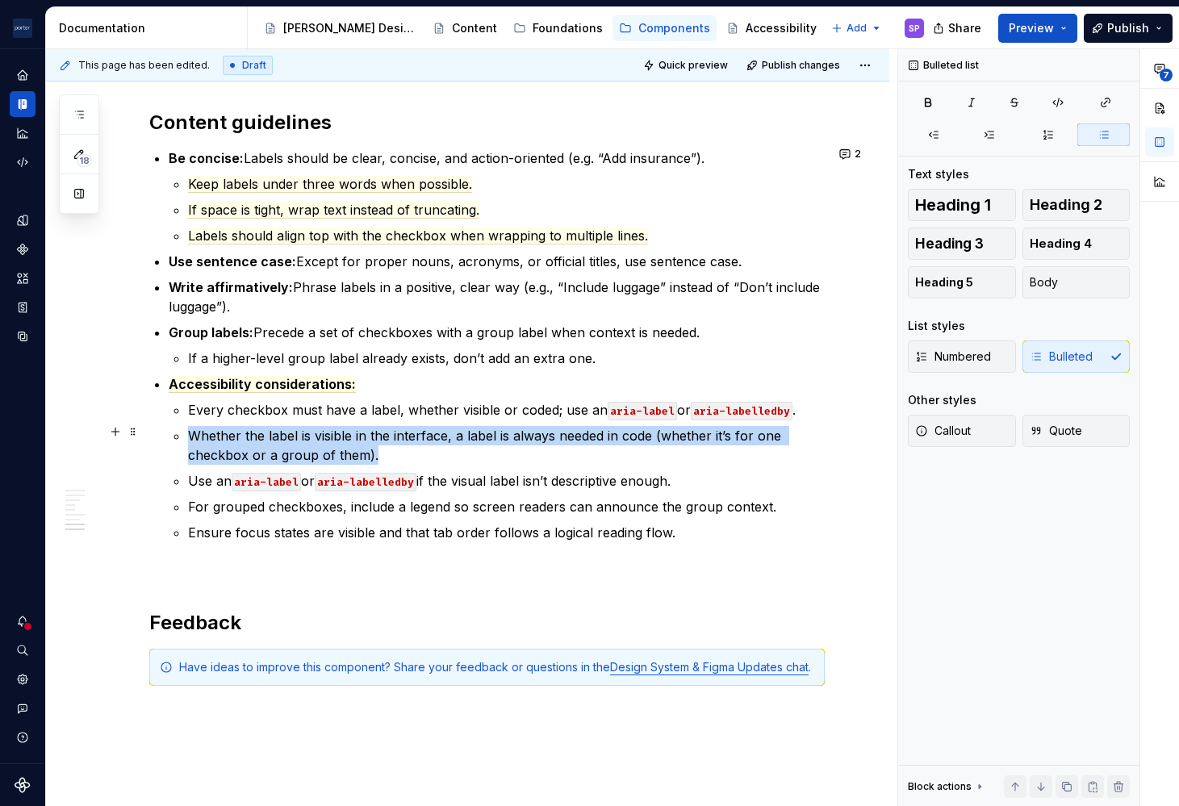
click at [409, 449] on p "Whether the label is visible in the interface, a label is always needed in code…" at bounding box center [506, 445] width 636 height 39
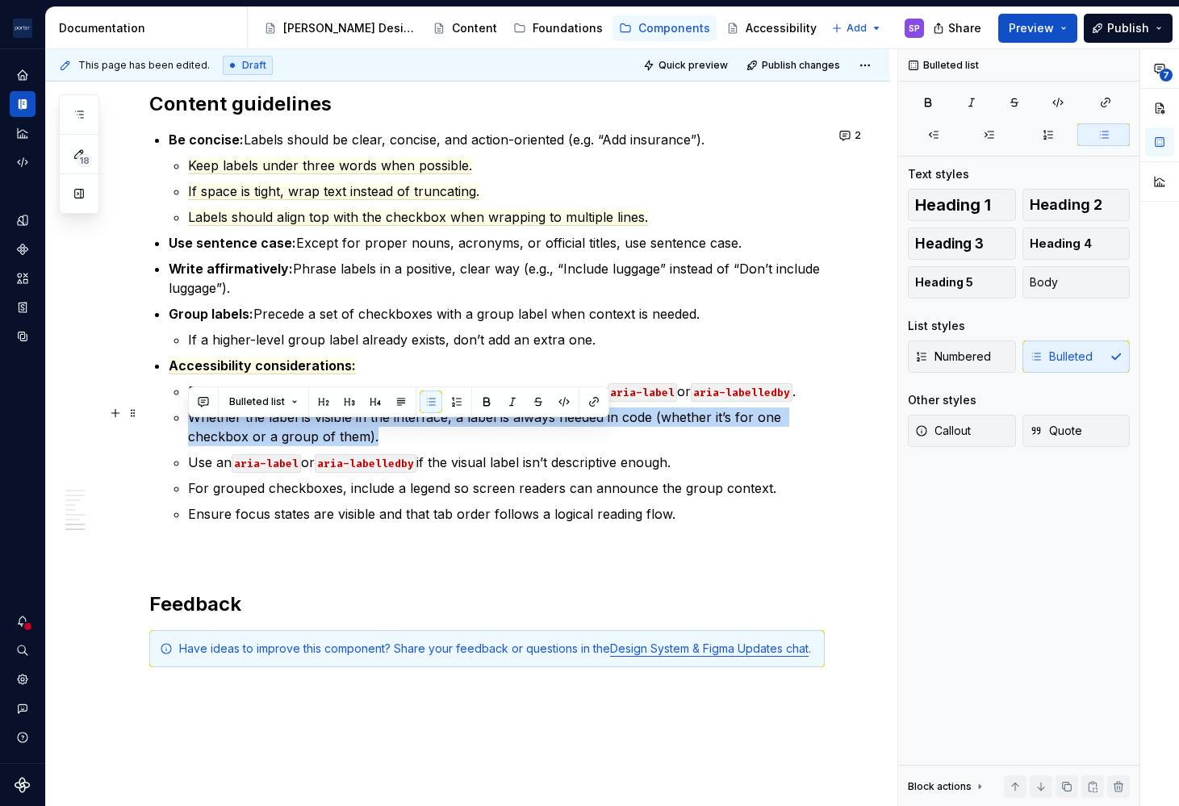
scroll to position [2610, 0]
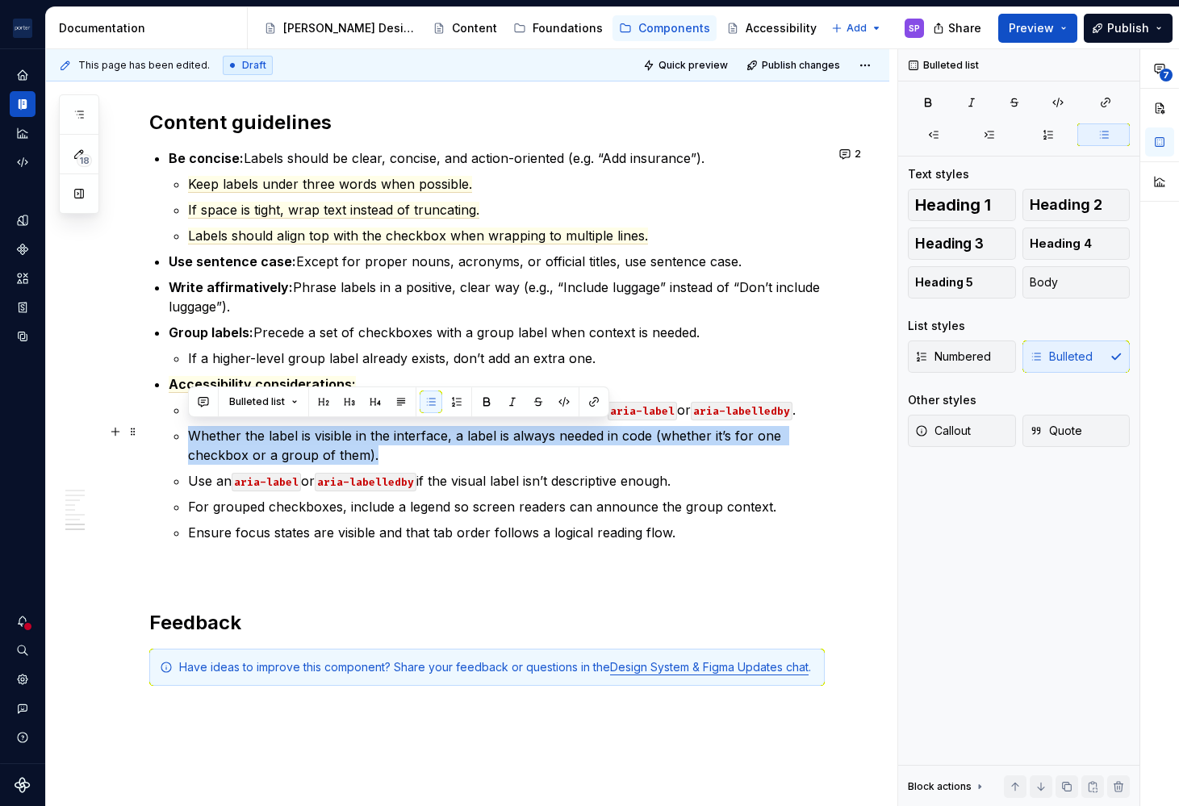
click at [409, 449] on p "Whether the label is visible in the interface, a label is always needed in code…" at bounding box center [506, 445] width 636 height 39
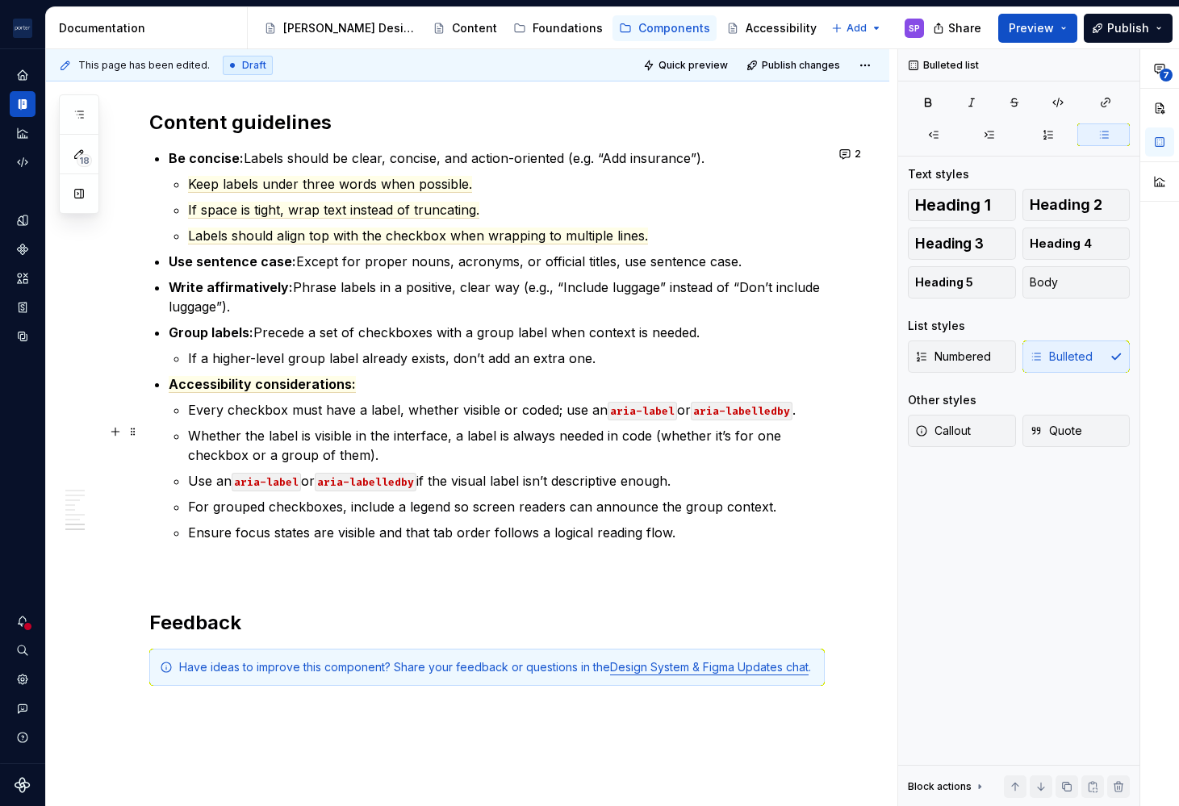
click at [467, 434] on p "Whether the label is visible in the interface, a label is always needed in code…" at bounding box center [506, 445] width 636 height 39
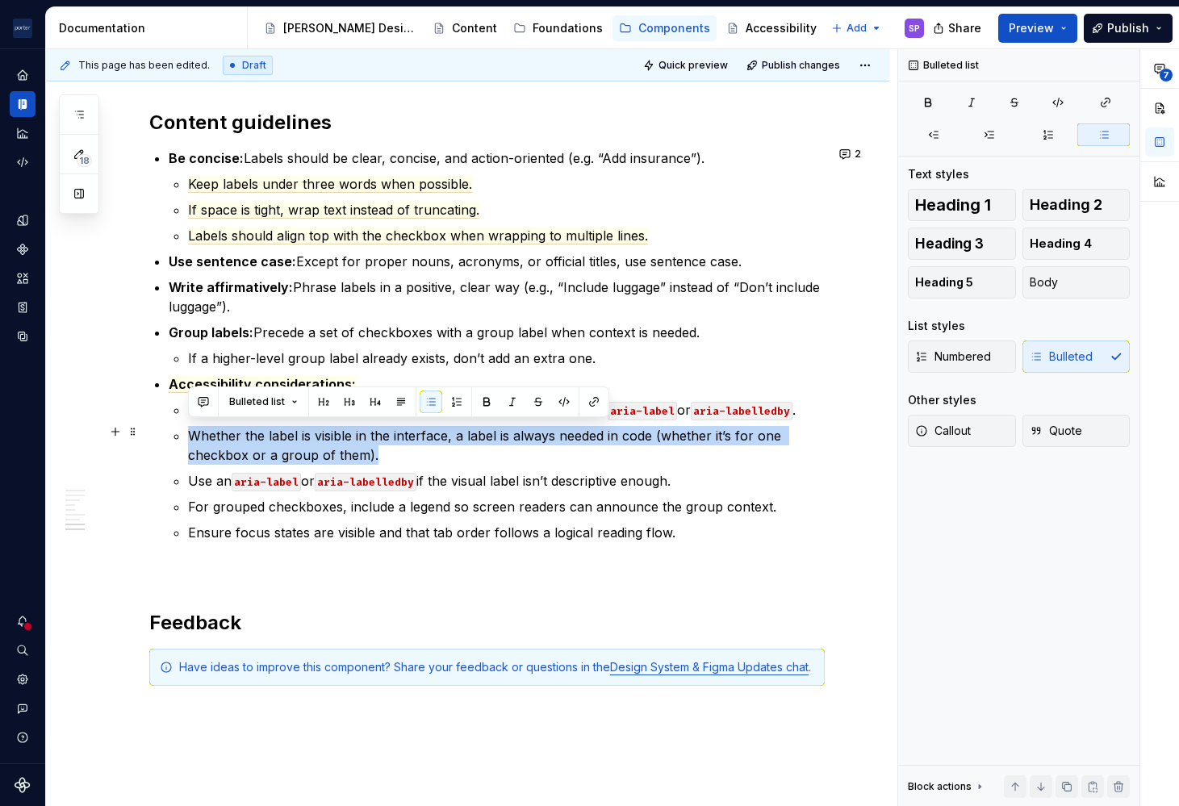
click at [467, 434] on p "Whether the label is visible in the interface, a label is always needed in code…" at bounding box center [506, 445] width 636 height 39
click at [425, 432] on p "Whether the label is visible in the interface, a label is always needed in code…" at bounding box center [506, 445] width 636 height 39
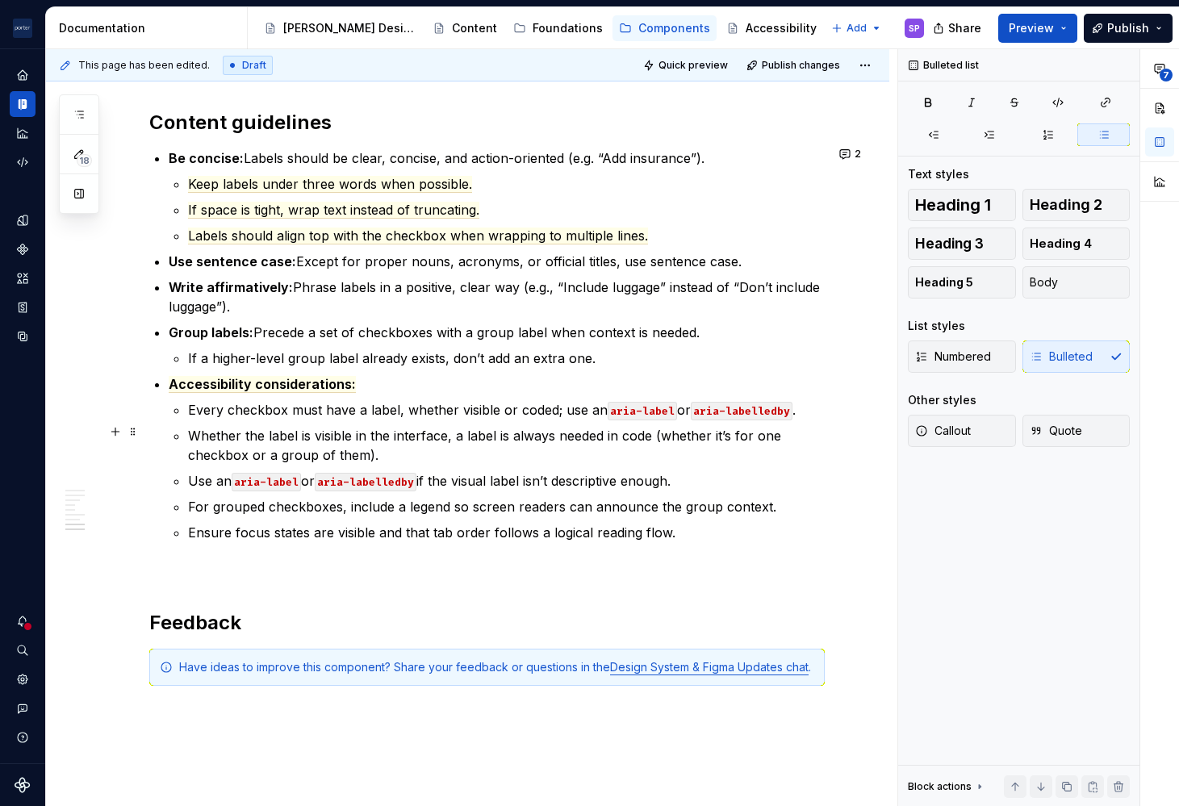
click at [346, 446] on p "Whether the label is visible in the interface, a label is always needed in code…" at bounding box center [506, 445] width 636 height 39
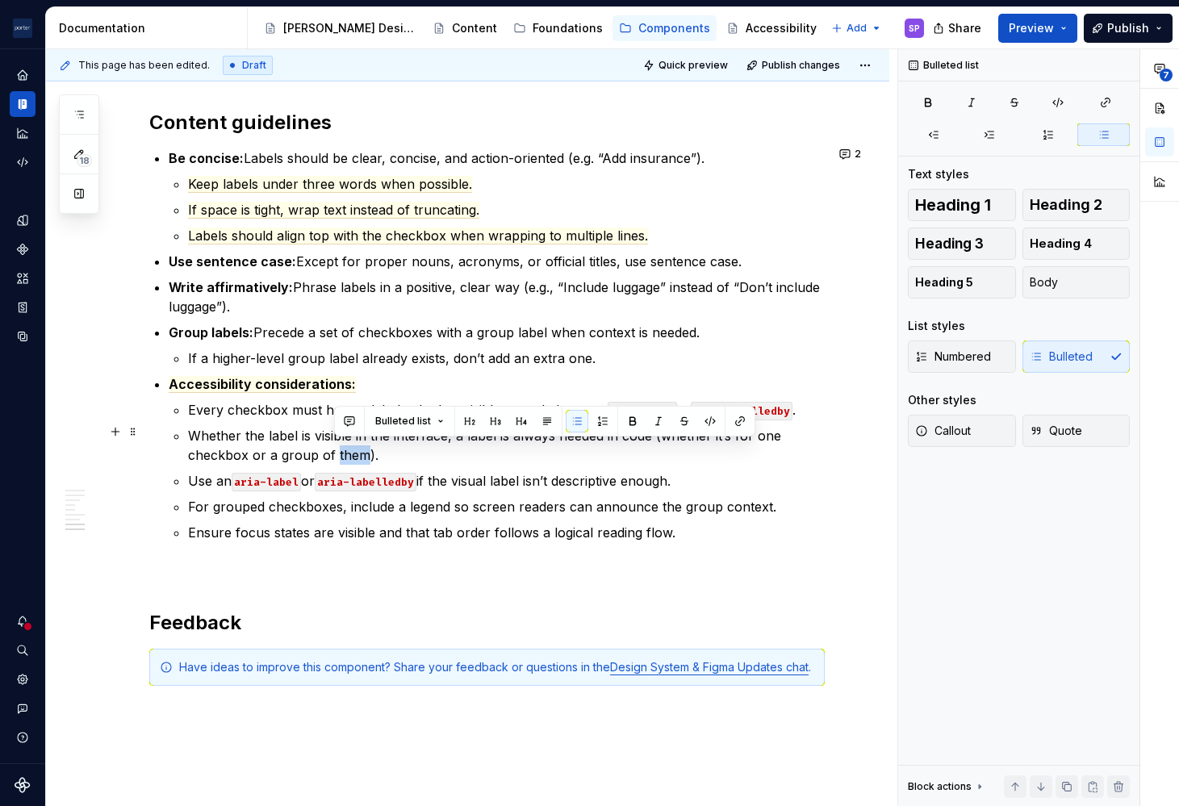
click at [346, 446] on p "Whether the label is visible in the interface, a label is always needed in code…" at bounding box center [506, 445] width 636 height 39
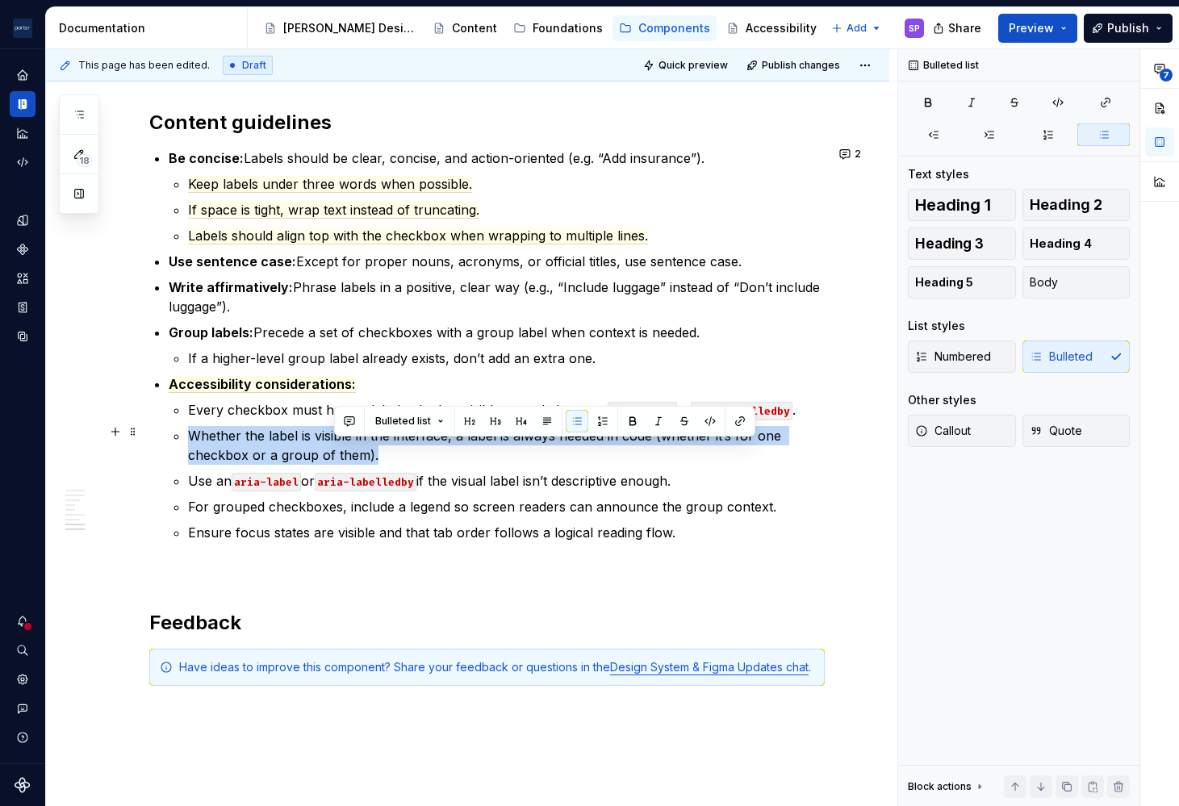
click at [346, 446] on p "Whether the label is visible in the interface, a label is always needed in code…" at bounding box center [506, 445] width 636 height 39
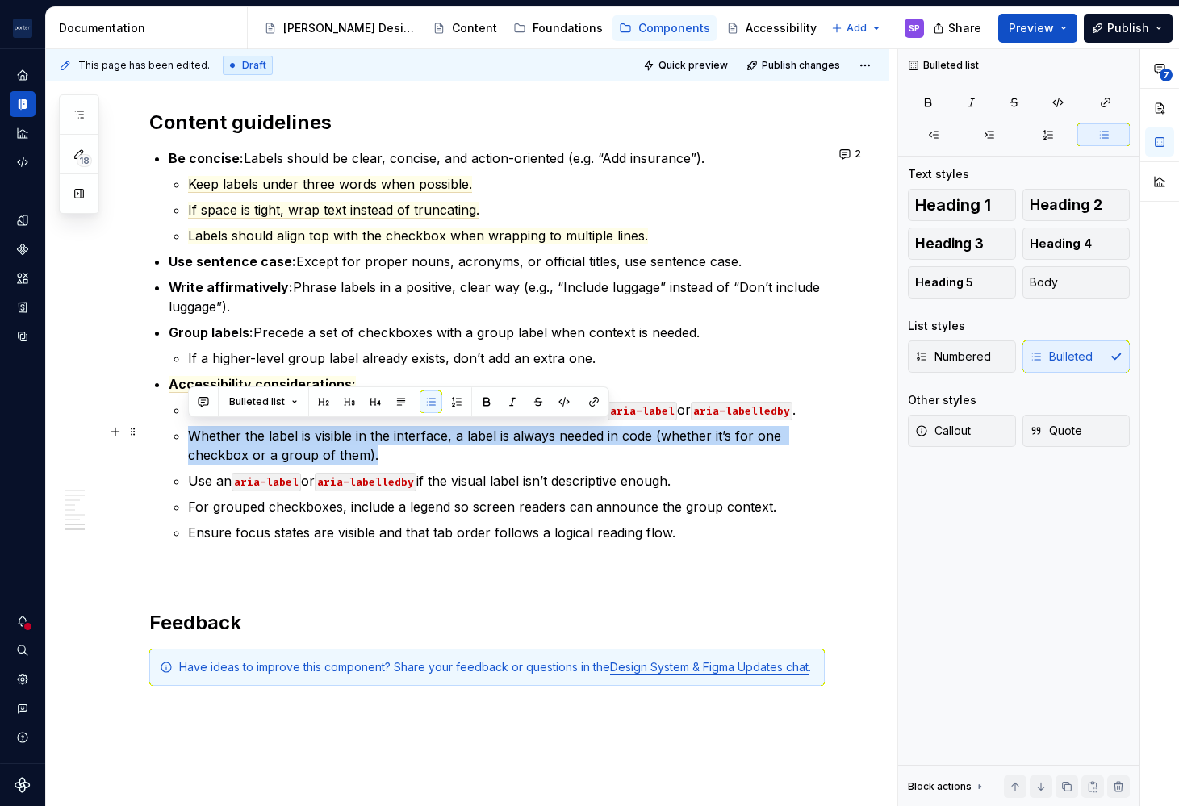
click at [408, 448] on p "Whether the label is visible in the interface, a label is always needed in code…" at bounding box center [506, 445] width 636 height 39
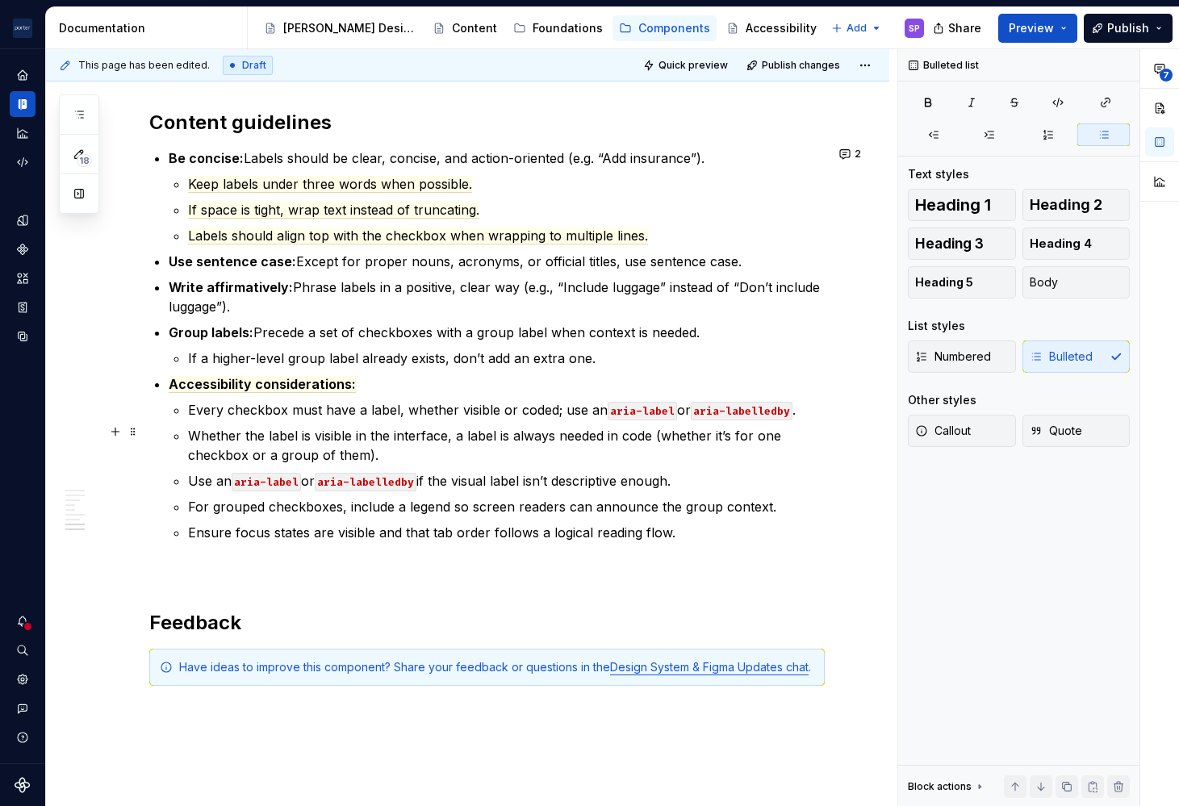
drag, startPoint x: 439, startPoint y: 436, endPoint x: 332, endPoint y: 451, distance: 107.5
click at [332, 451] on p "Whether the label is visible in the interface, a label is always needed in code…" at bounding box center [506, 445] width 636 height 39
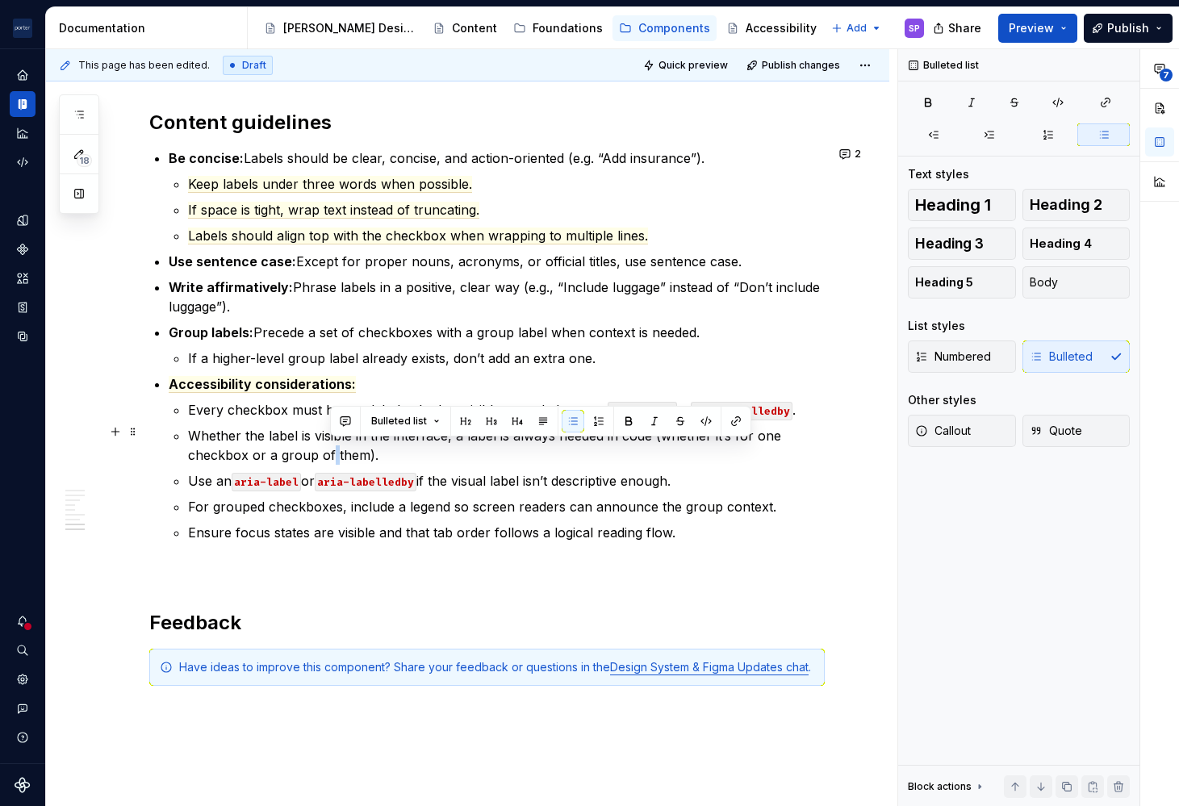
click at [332, 451] on p "Whether the label is visible in the interface, a label is always needed in code…" at bounding box center [506, 445] width 636 height 39
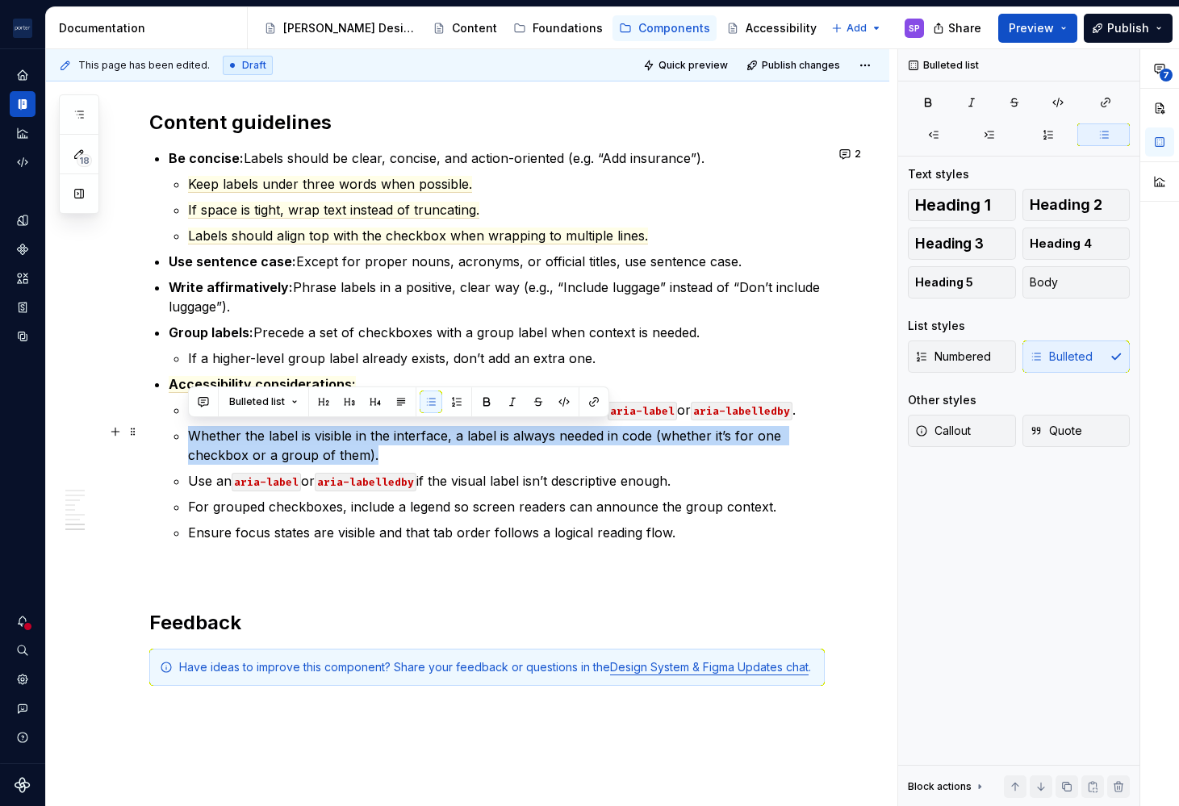
click at [332, 451] on p "Whether the label is visible in the interface, a label is always needed in code…" at bounding box center [506, 445] width 636 height 39
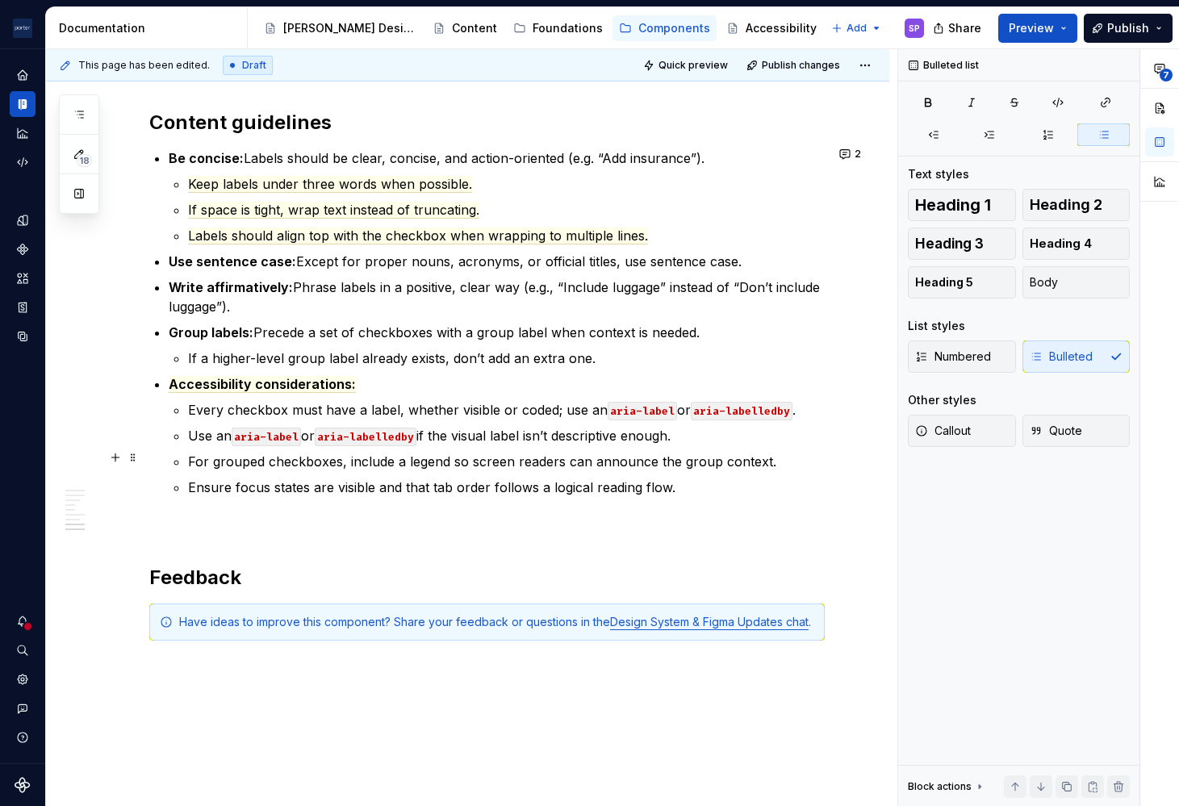
click at [440, 453] on p "For grouped checkboxes, include a legend so screen readers can announce the gro…" at bounding box center [506, 461] width 636 height 19
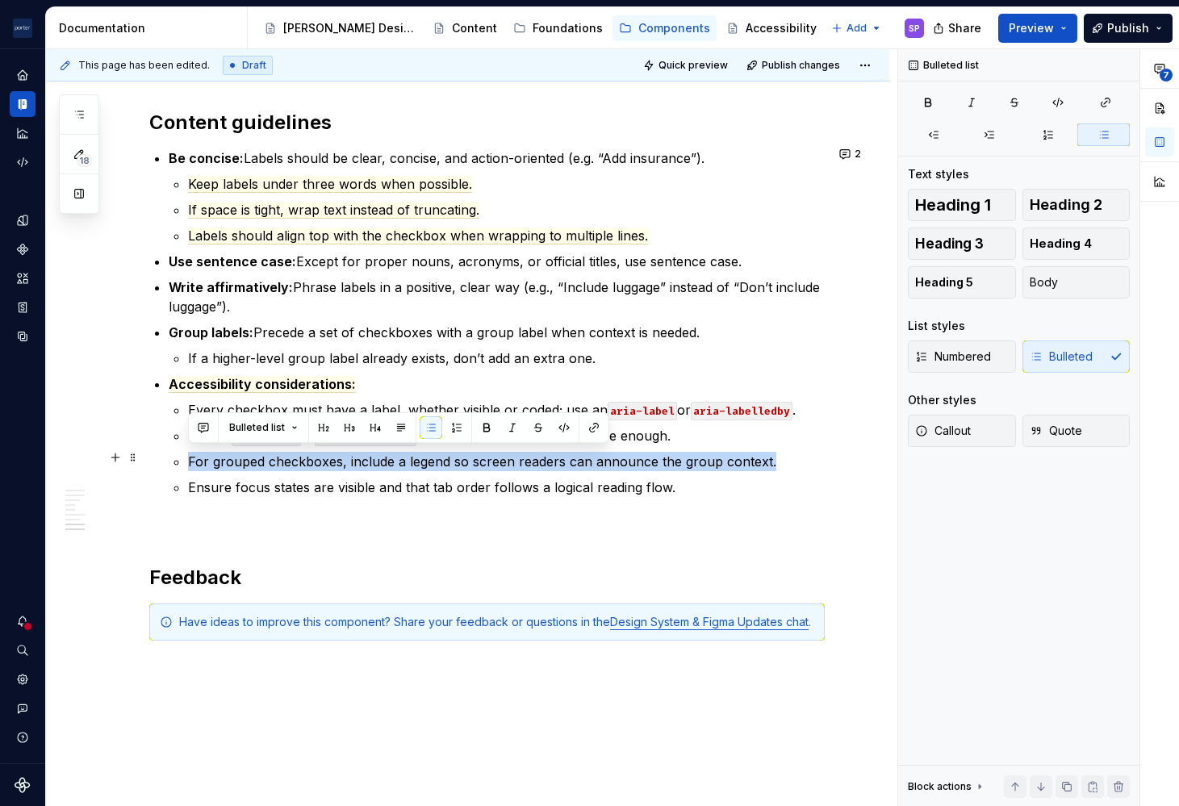
click at [440, 453] on p "For grouped checkboxes, include a legend so screen readers can announce the gro…" at bounding box center [506, 461] width 636 height 19
click at [315, 452] on p "For grouped checkboxes, include a legend so screen readers can announce the gro…" at bounding box center [506, 461] width 636 height 19
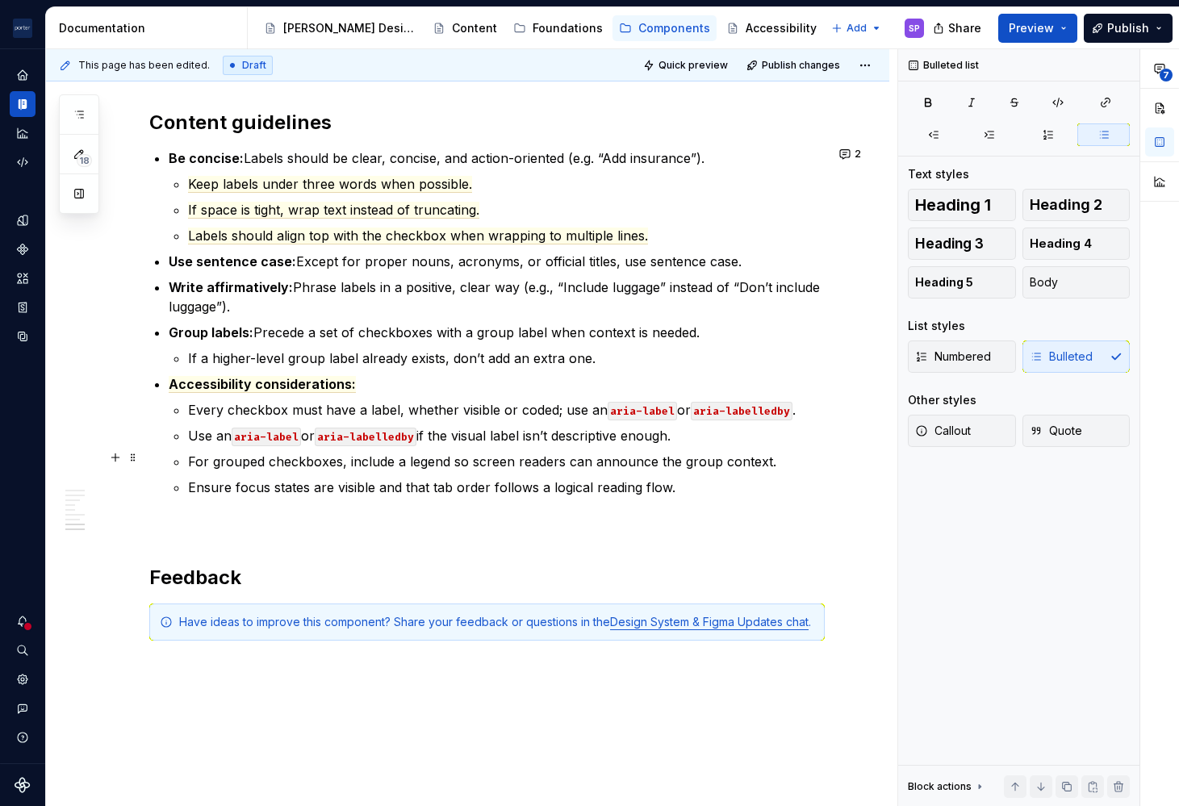
click at [697, 457] on p "For grouped checkboxes, include a legend so screen readers can announce the gro…" at bounding box center [506, 461] width 636 height 19
click at [386, 469] on ul "Every checkbox must have a label, whether visible or coded; use an aria-label o…" at bounding box center [506, 448] width 636 height 97
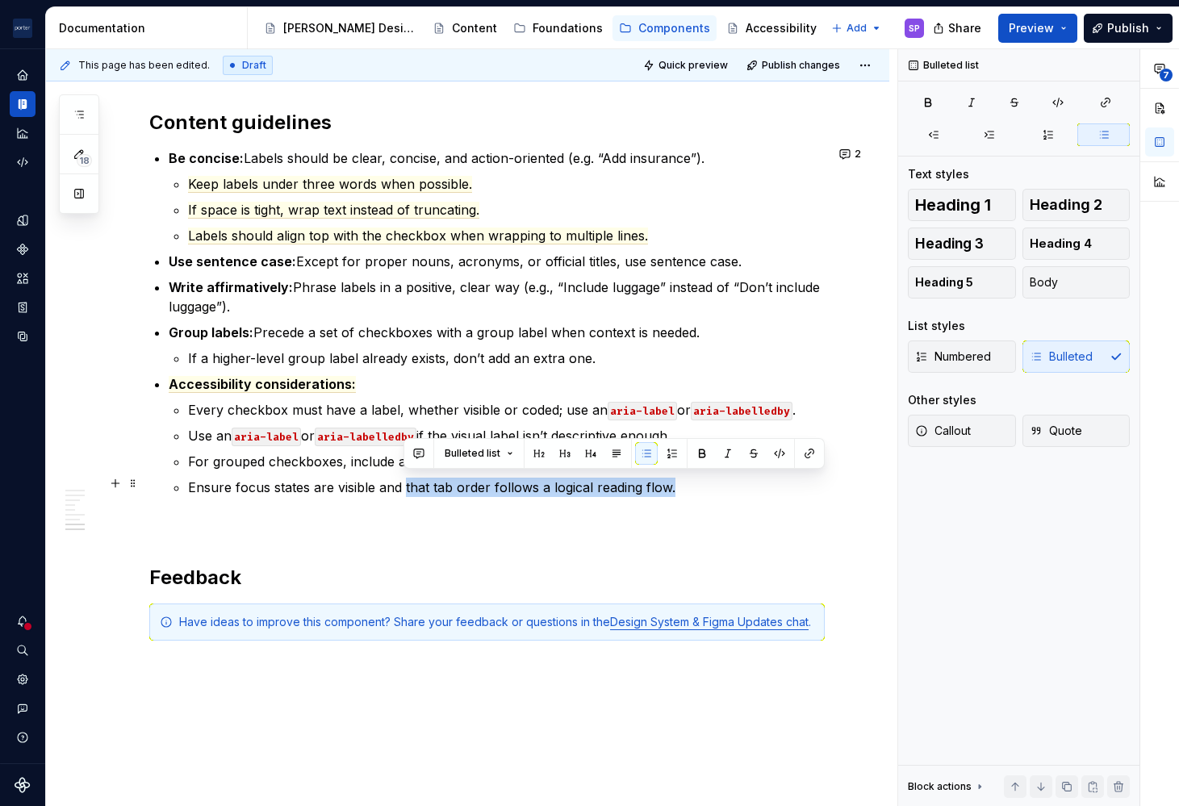
drag, startPoint x: 403, startPoint y: 486, endPoint x: 673, endPoint y: 475, distance: 270.5
click at [673, 478] on p "Ensure focus states are visible and that tab order follows a logical reading fl…" at bounding box center [506, 487] width 636 height 19
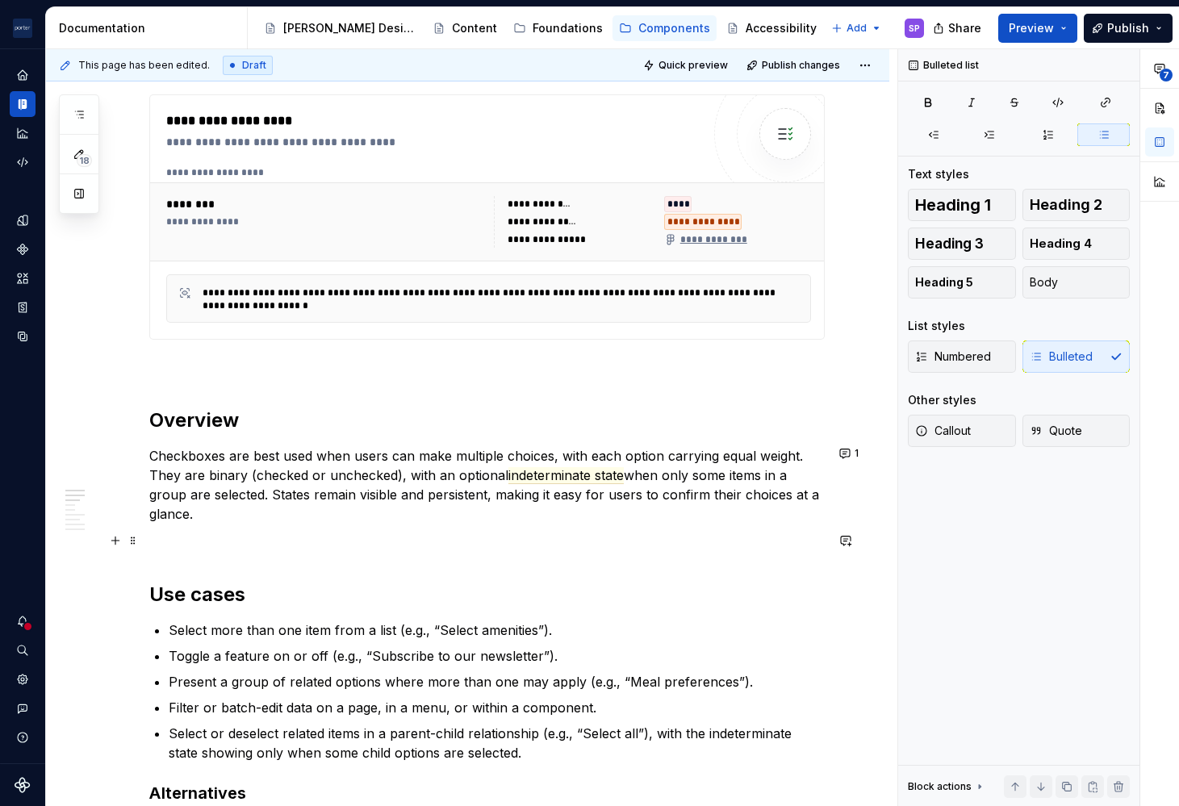
scroll to position [783, 0]
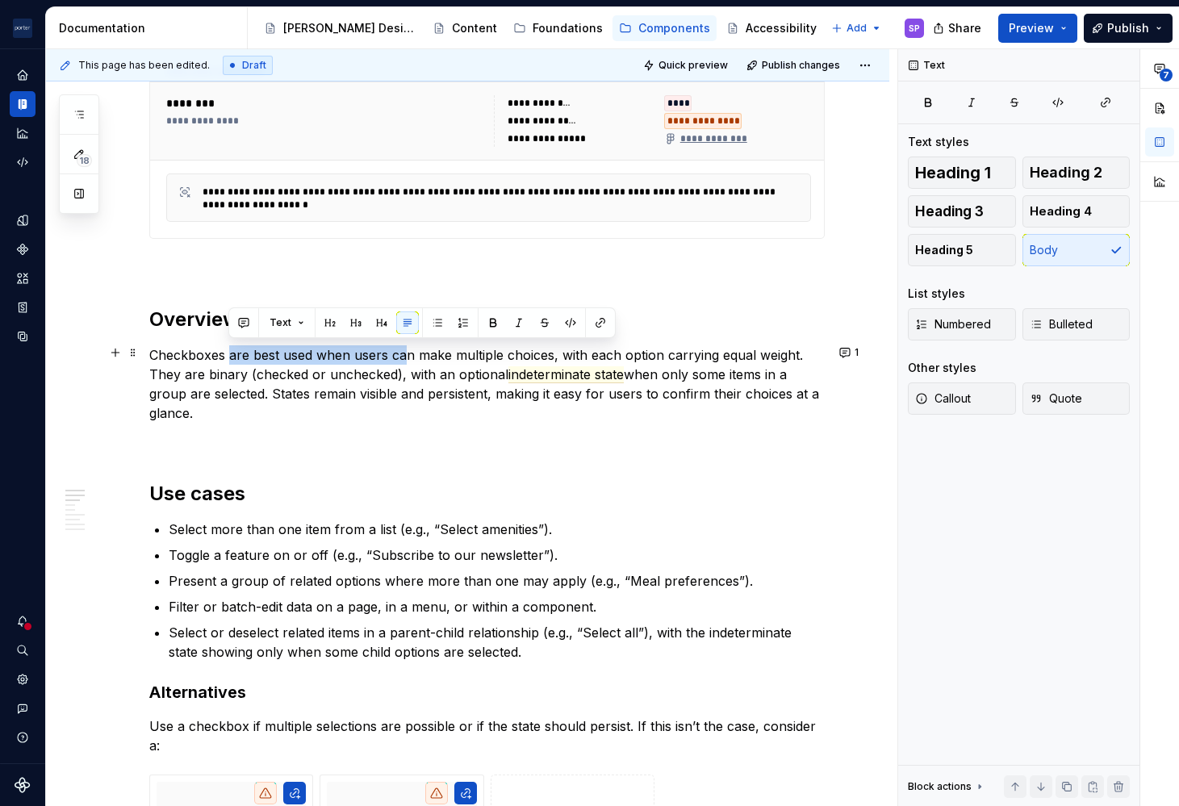
drag, startPoint x: 229, startPoint y: 357, endPoint x: 407, endPoint y: 356, distance: 178.3
click at [407, 356] on p "Checkboxes are best used when users can make multiple choices, with each option…" at bounding box center [486, 383] width 675 height 77
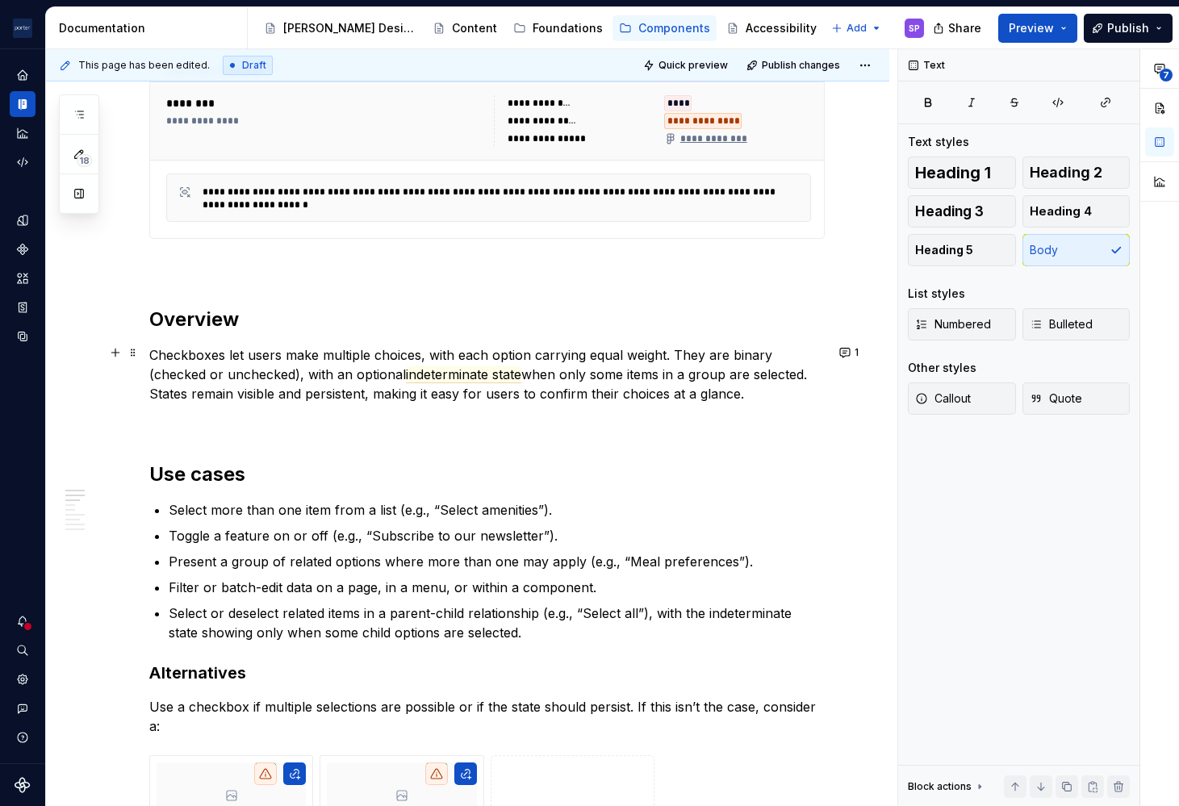
click at [365, 353] on p "Checkboxes let users make multiple choices, with each option carrying equal wei…" at bounding box center [486, 374] width 675 height 58
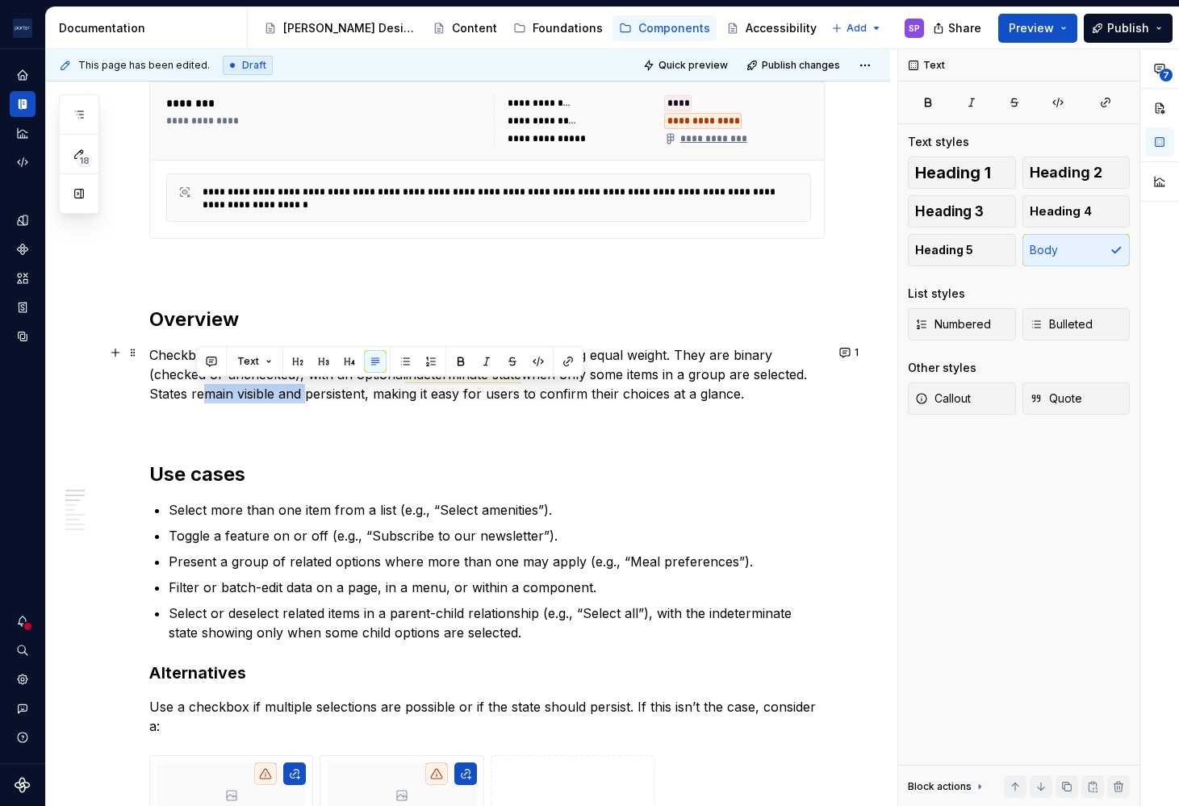
drag, startPoint x: 196, startPoint y: 397, endPoint x: 299, endPoint y: 390, distance: 103.5
click at [299, 390] on p "Checkboxes let users make multiple choices, with each option carrying equal wei…" at bounding box center [486, 374] width 675 height 58
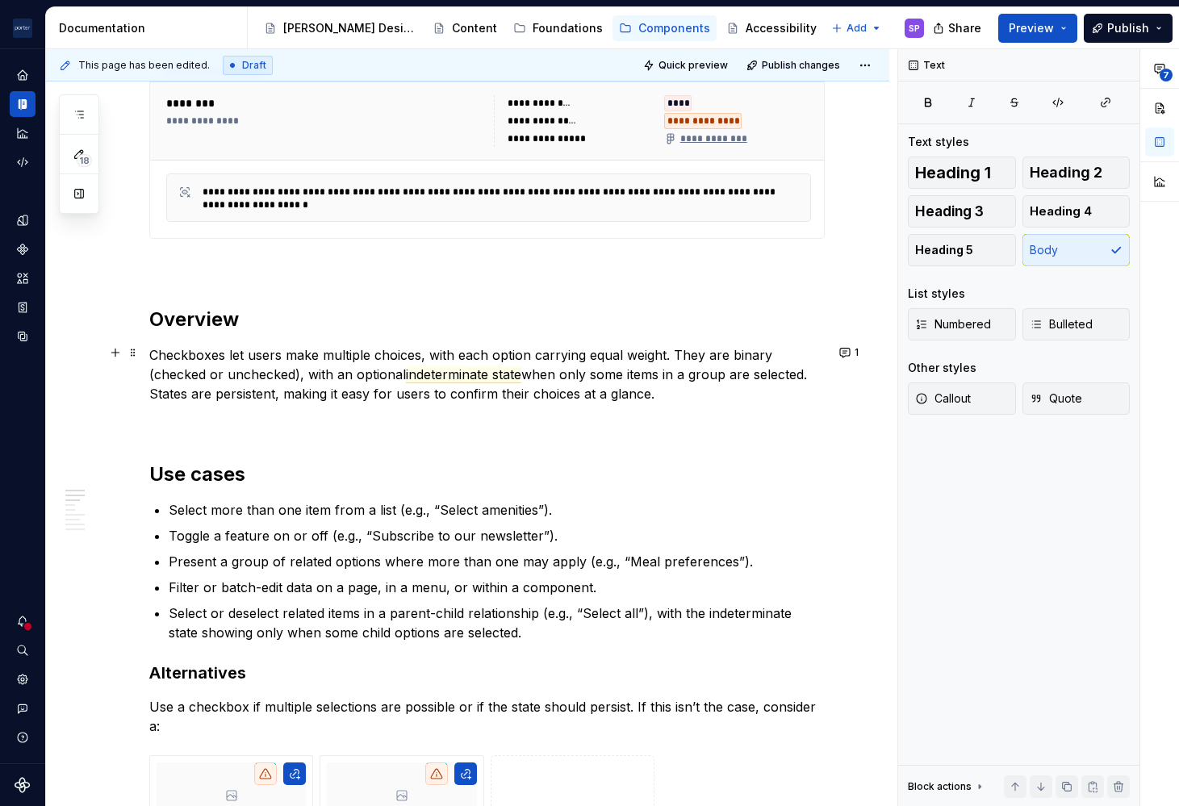
click at [275, 393] on p "Checkboxes let users make multiple choices, with each option carrying equal wei…" at bounding box center [486, 374] width 675 height 58
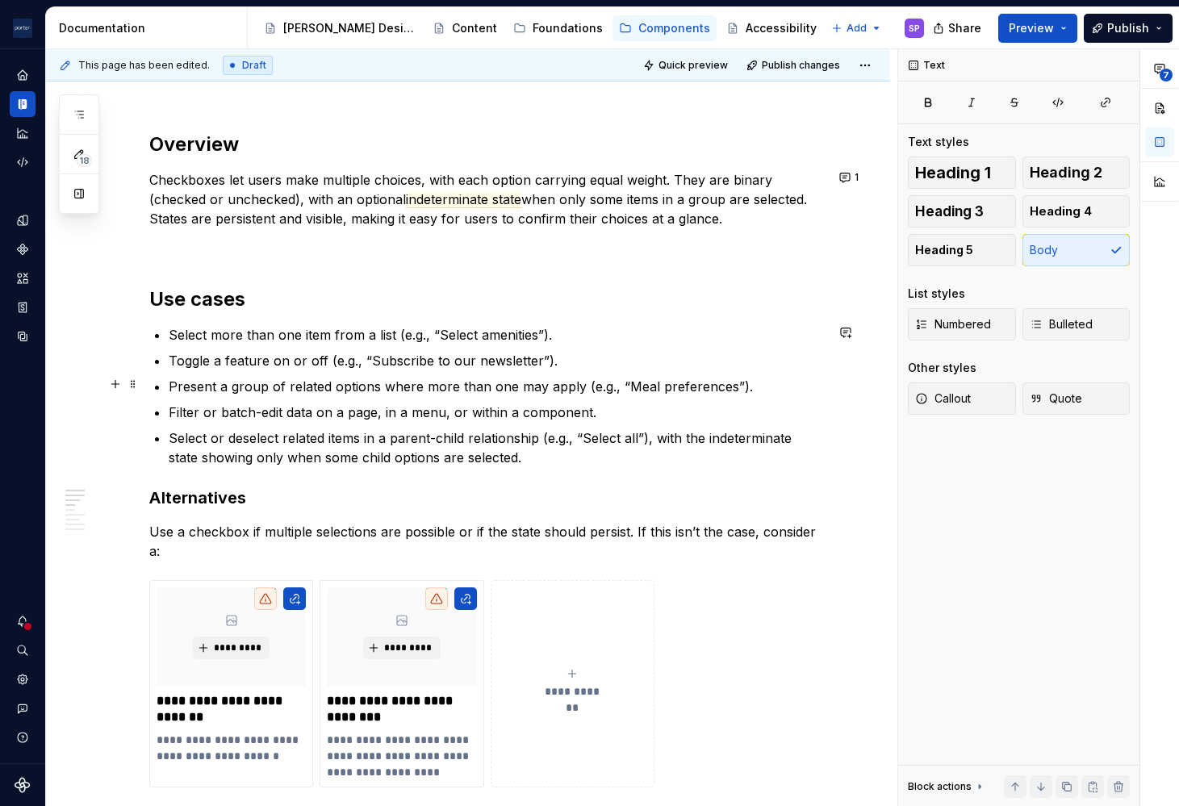
scroll to position [1050, 0]
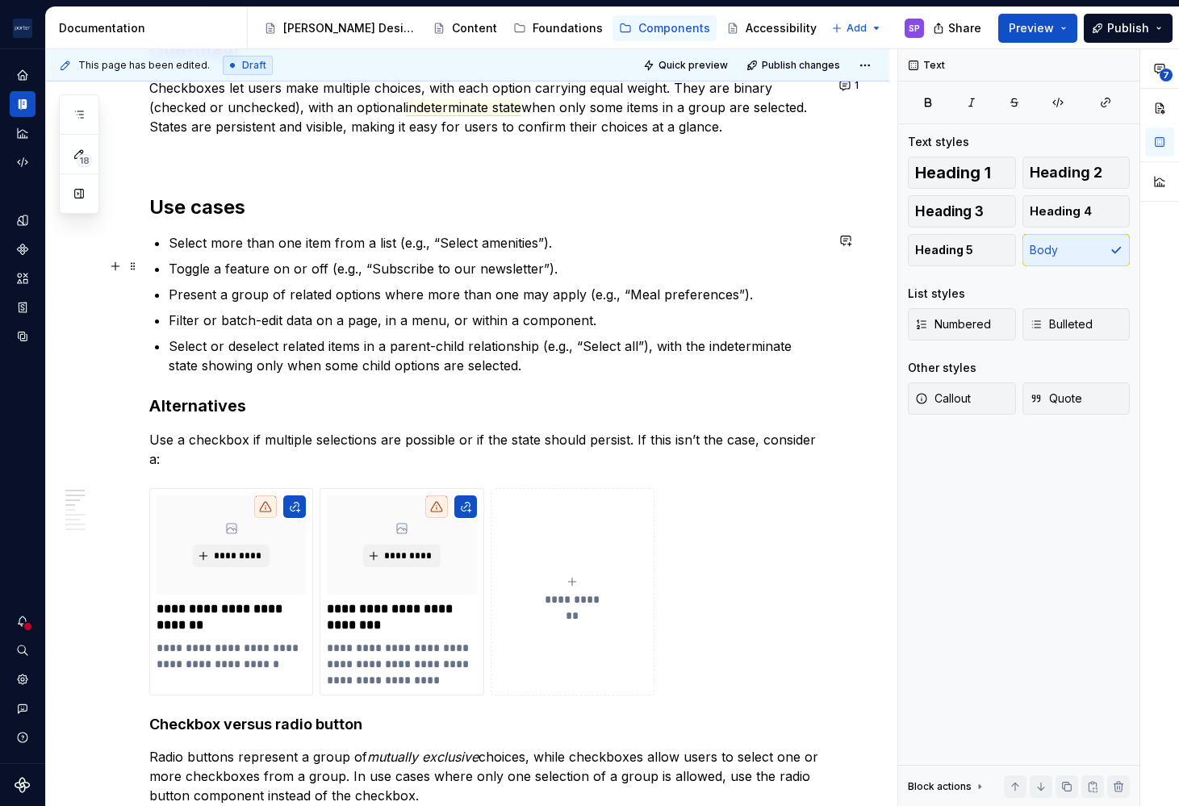
click at [198, 261] on p "Toggle a feature on or off (e.g., “Subscribe to our newsletter”)." at bounding box center [497, 268] width 656 height 19
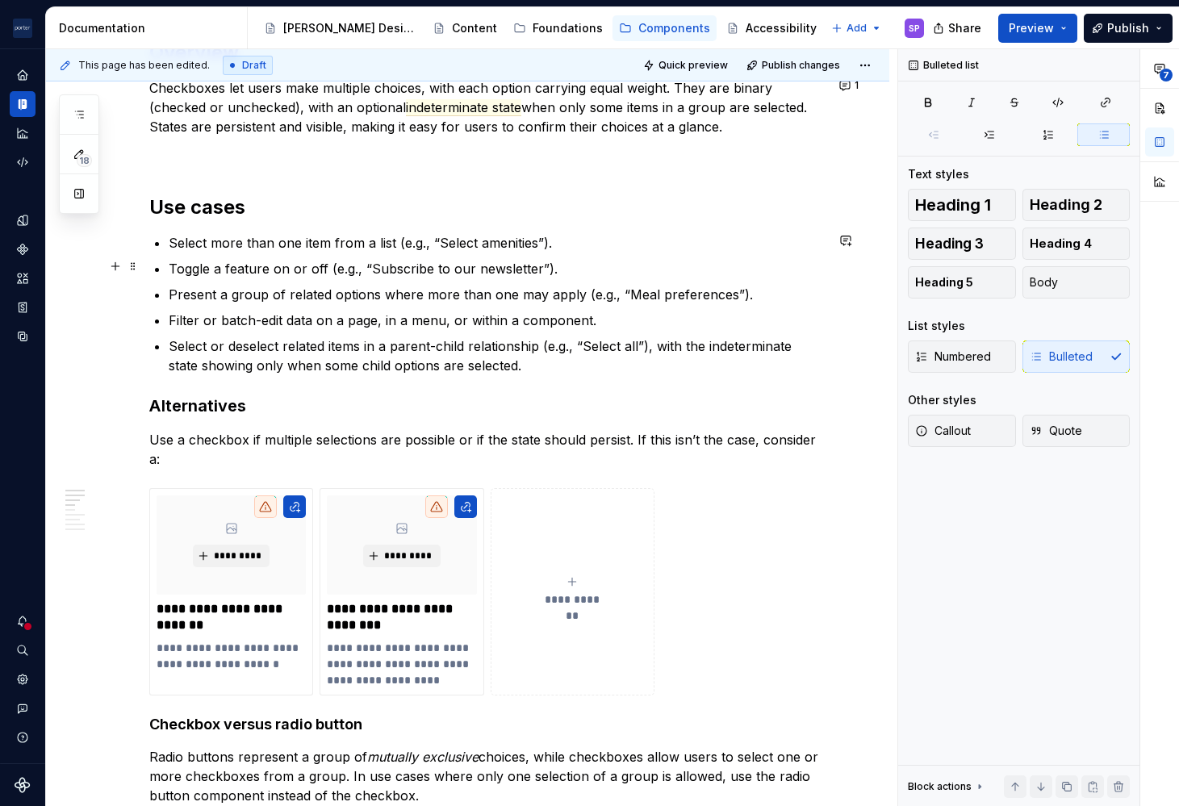
click at [198, 261] on p "Toggle a feature on or off (e.g., “Subscribe to our newsletter”)." at bounding box center [497, 268] width 656 height 19
click at [233, 267] on p "Turn a feature on or off (e.g., “Subscribe to our newsletter”)." at bounding box center [497, 268] width 656 height 19
click at [186, 291] on p "Present a group of related options where more than one may apply (e.g., “Meal p…" at bounding box center [497, 294] width 656 height 19
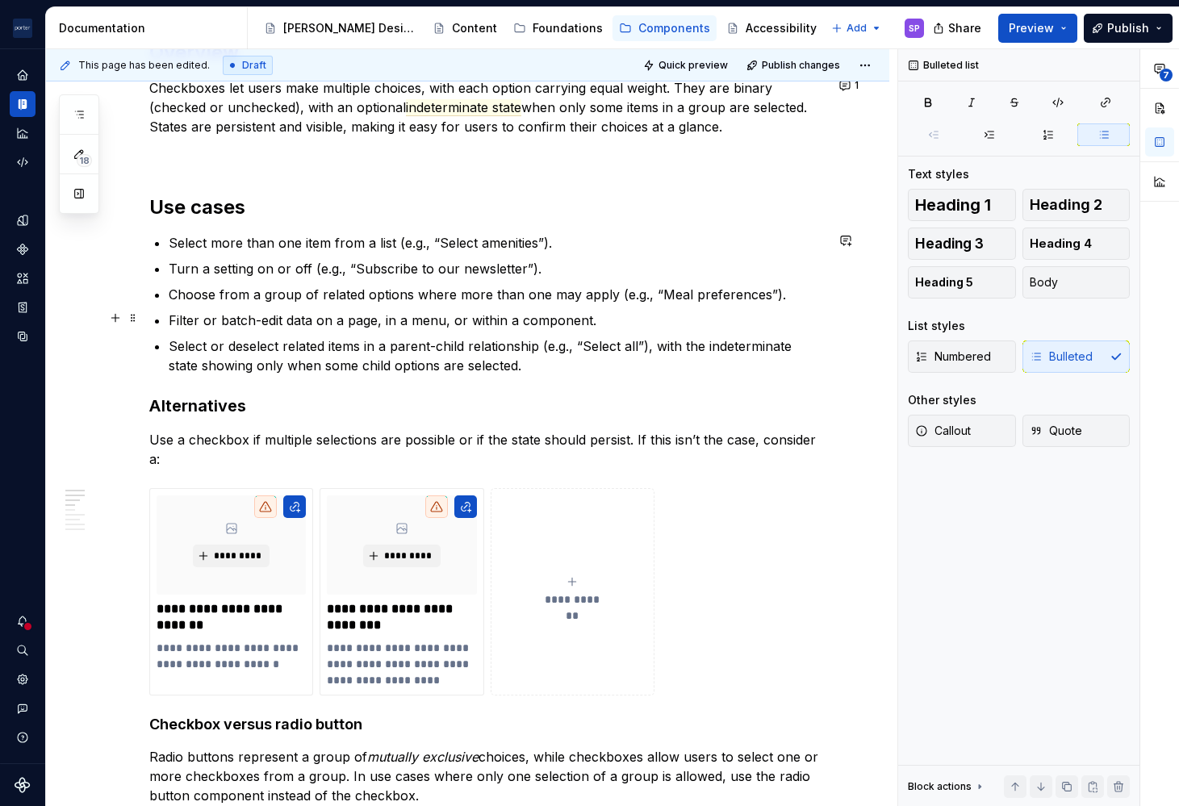
click at [808, 302] on ul "Select more than one item from a list (e.g., “Select amenities”). Turn a settin…" at bounding box center [497, 304] width 656 height 142
click at [805, 294] on p "Choose from a group of related options where more than one may apply (e.g., “Me…" at bounding box center [497, 294] width 656 height 19
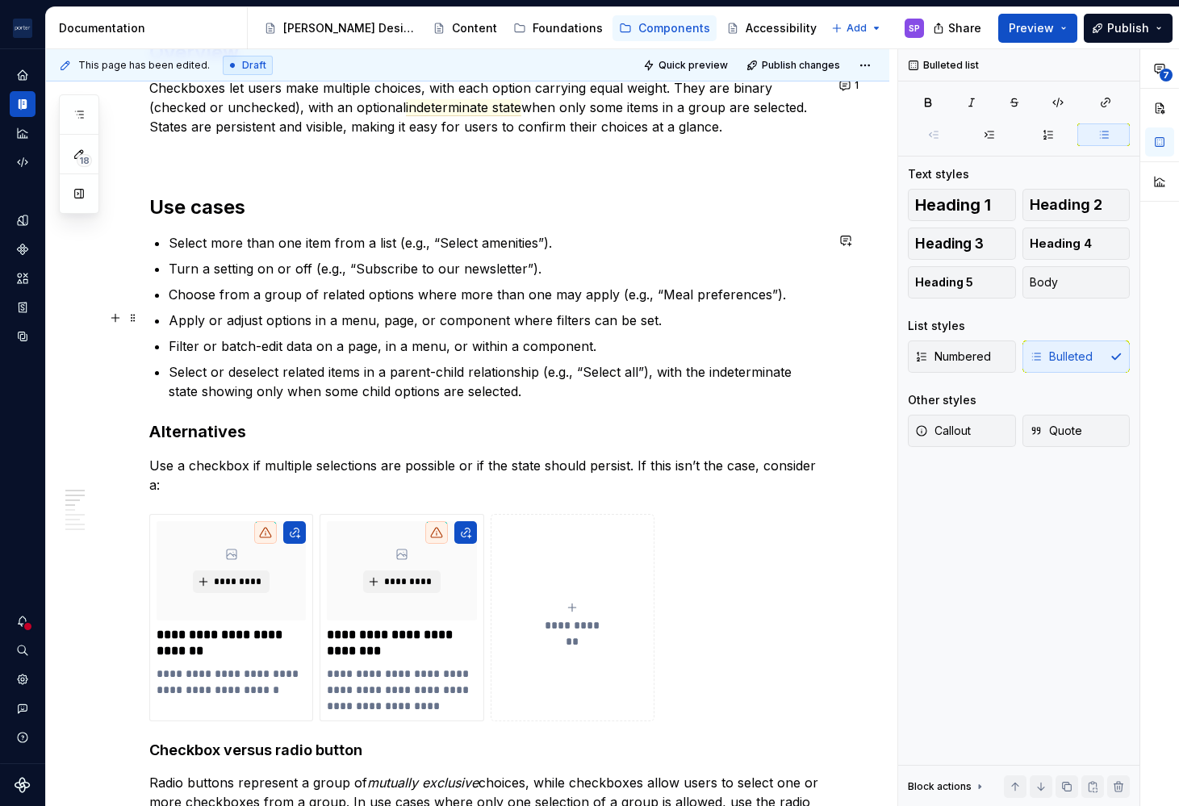
click at [535, 337] on p "Filter or batch-edit data on a page, in a menu, or within a component." at bounding box center [497, 345] width 656 height 19
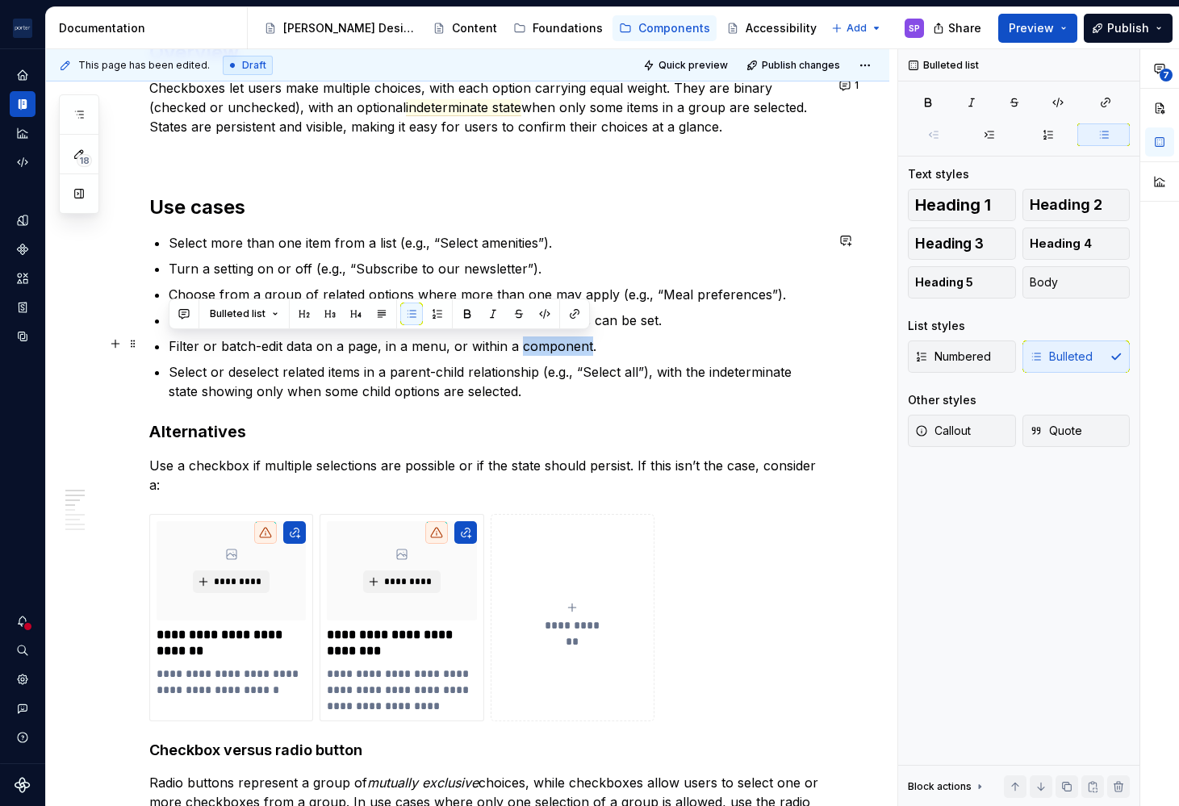
click at [535, 337] on p "Filter or batch-edit data on a page, in a menu, or within a component." at bounding box center [497, 345] width 656 height 19
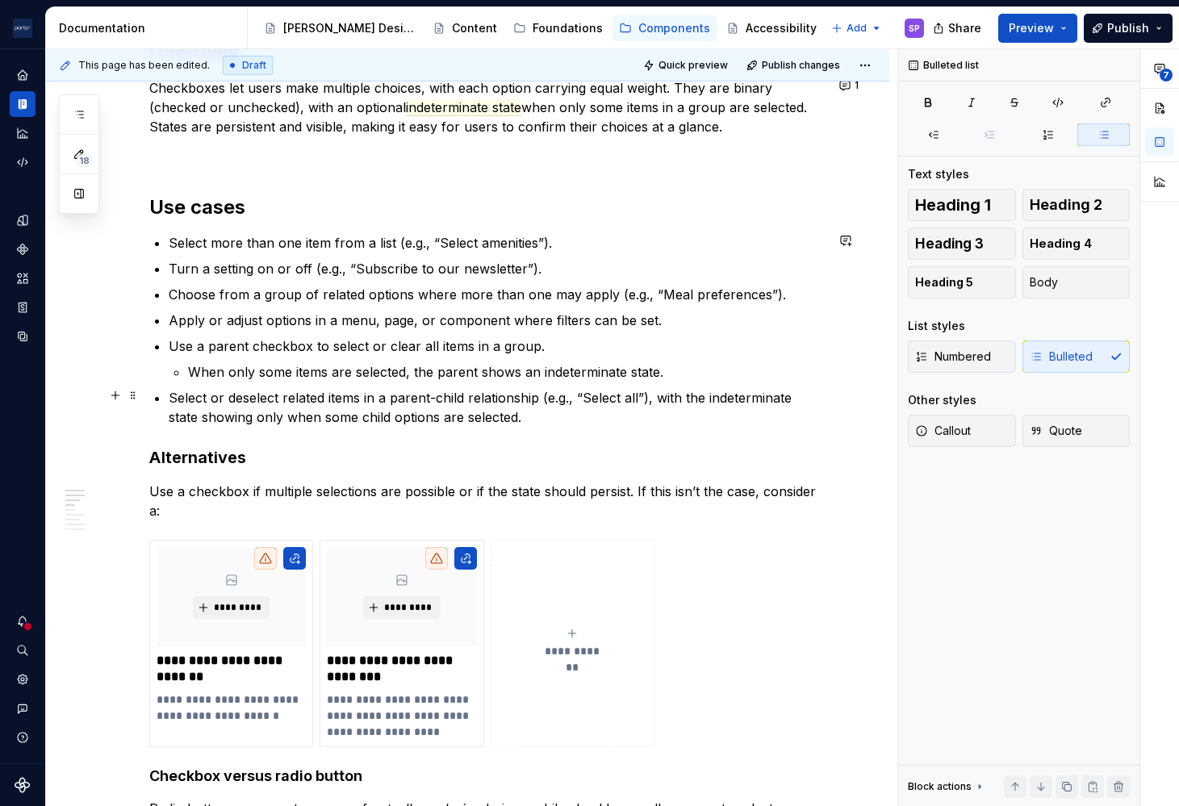
click at [576, 396] on p "Select or deselect related items in a parent-child relationship (e.g., “Select …" at bounding box center [497, 407] width 656 height 39
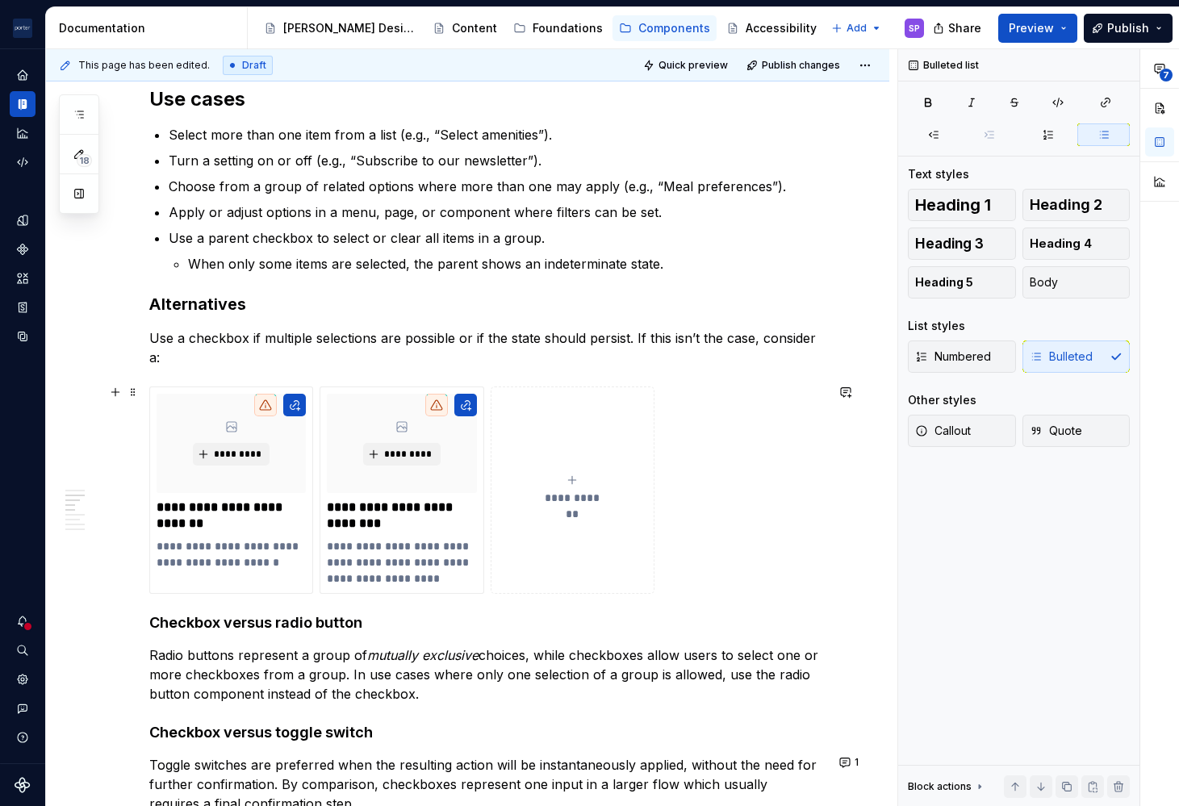
scroll to position [1159, 0]
drag, startPoint x: 371, startPoint y: 558, endPoint x: 463, endPoint y: 579, distance: 94.3
click at [463, 579] on p "**********" at bounding box center [401, 561] width 148 height 48
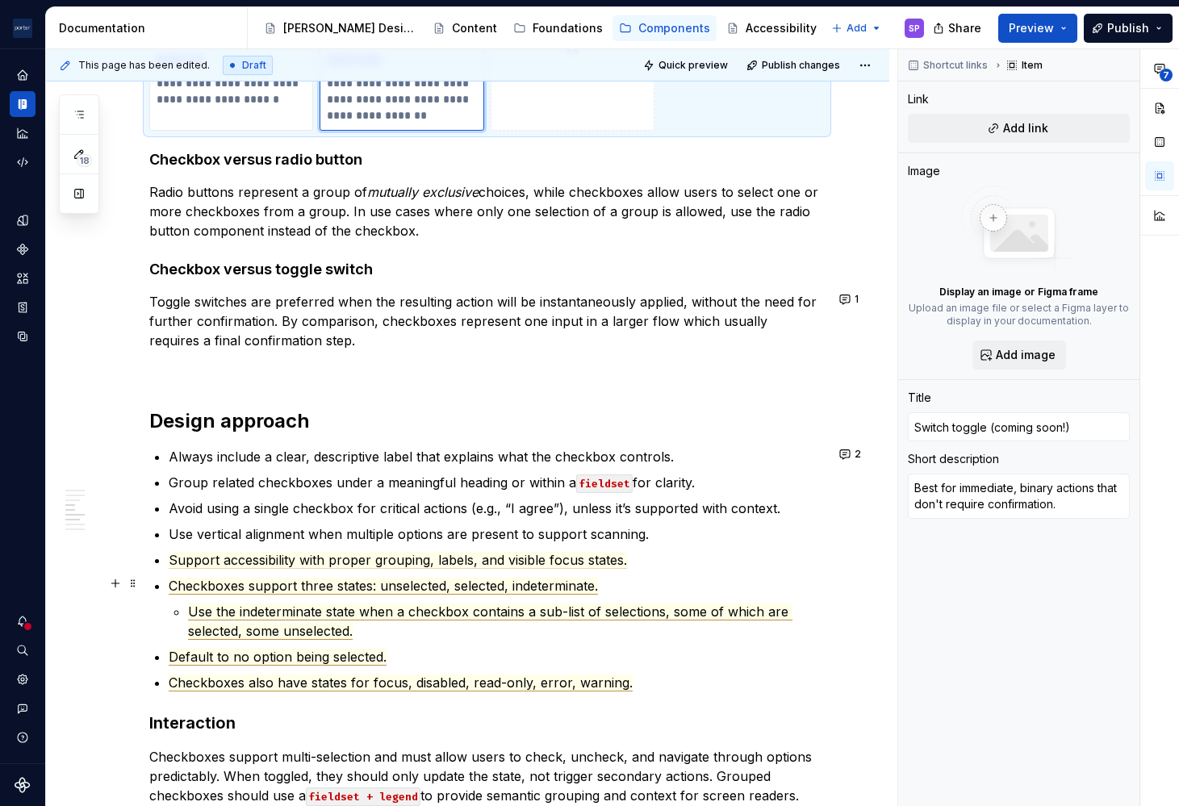
scroll to position [1623, 0]
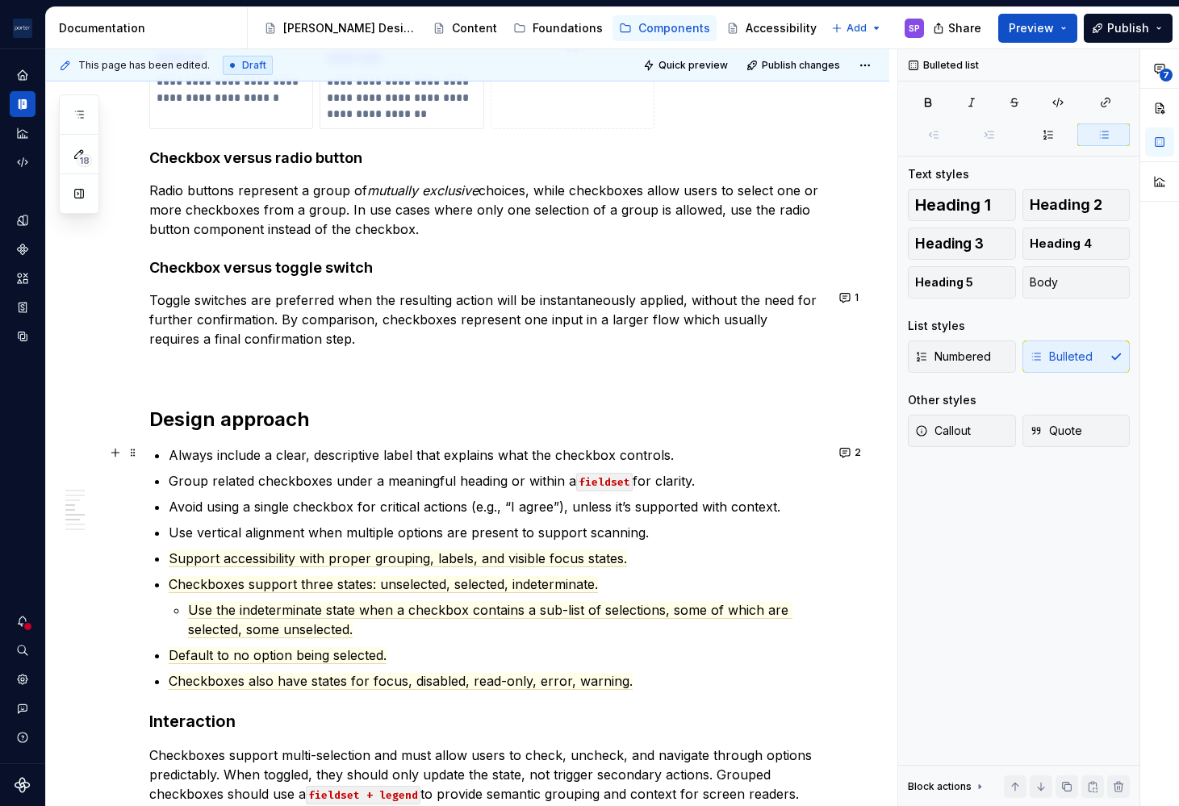
click at [346, 452] on p "Always include a clear, descriptive label that explains what the checkbox contr…" at bounding box center [497, 454] width 656 height 19
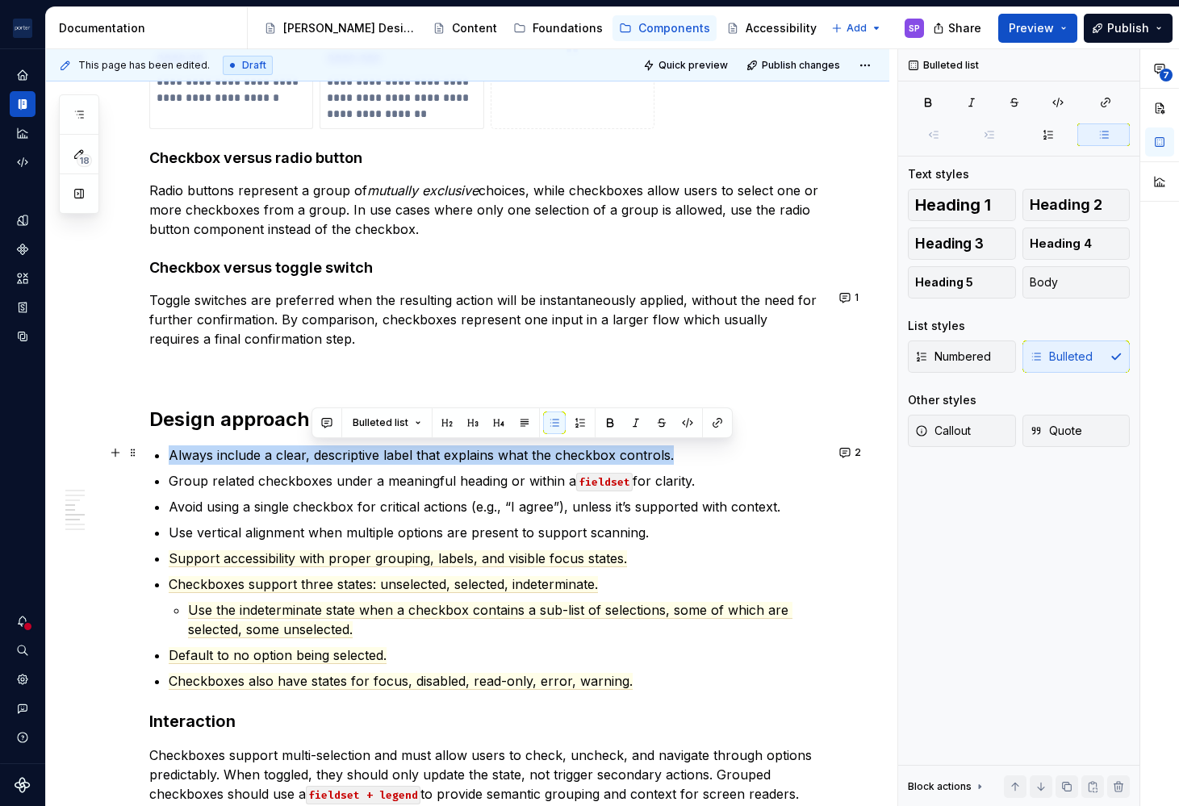
click at [346, 452] on p "Always include a clear, descriptive label that explains what the checkbox contr…" at bounding box center [497, 454] width 656 height 19
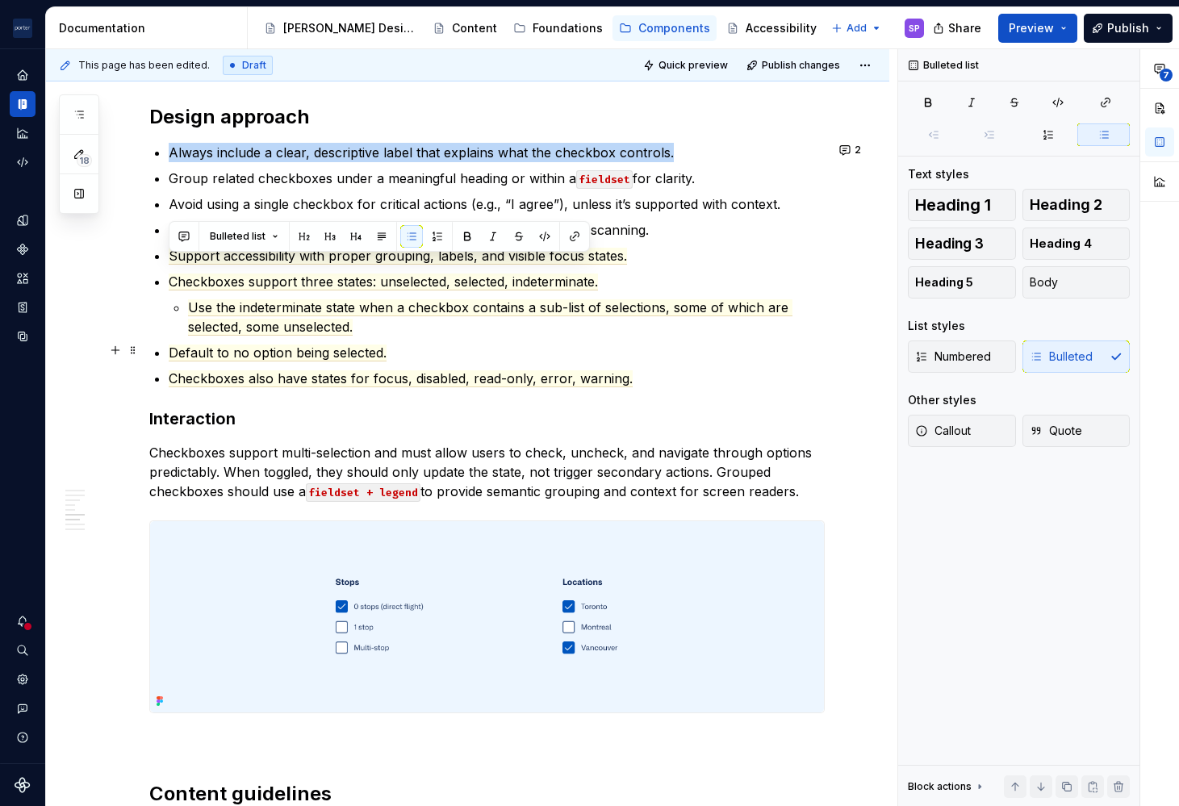
scroll to position [1749, 0]
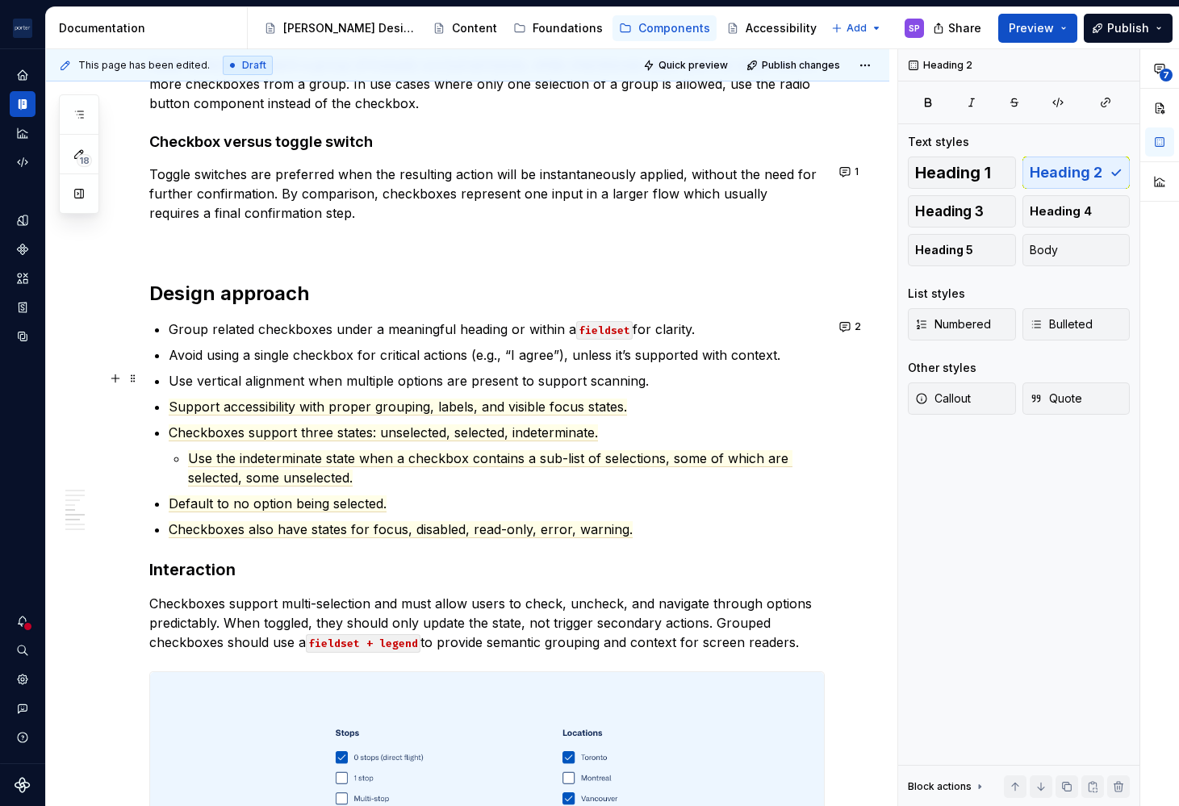
click at [559, 382] on p "Use vertical alignment when multiple options are present to support scanning." at bounding box center [497, 380] width 656 height 19
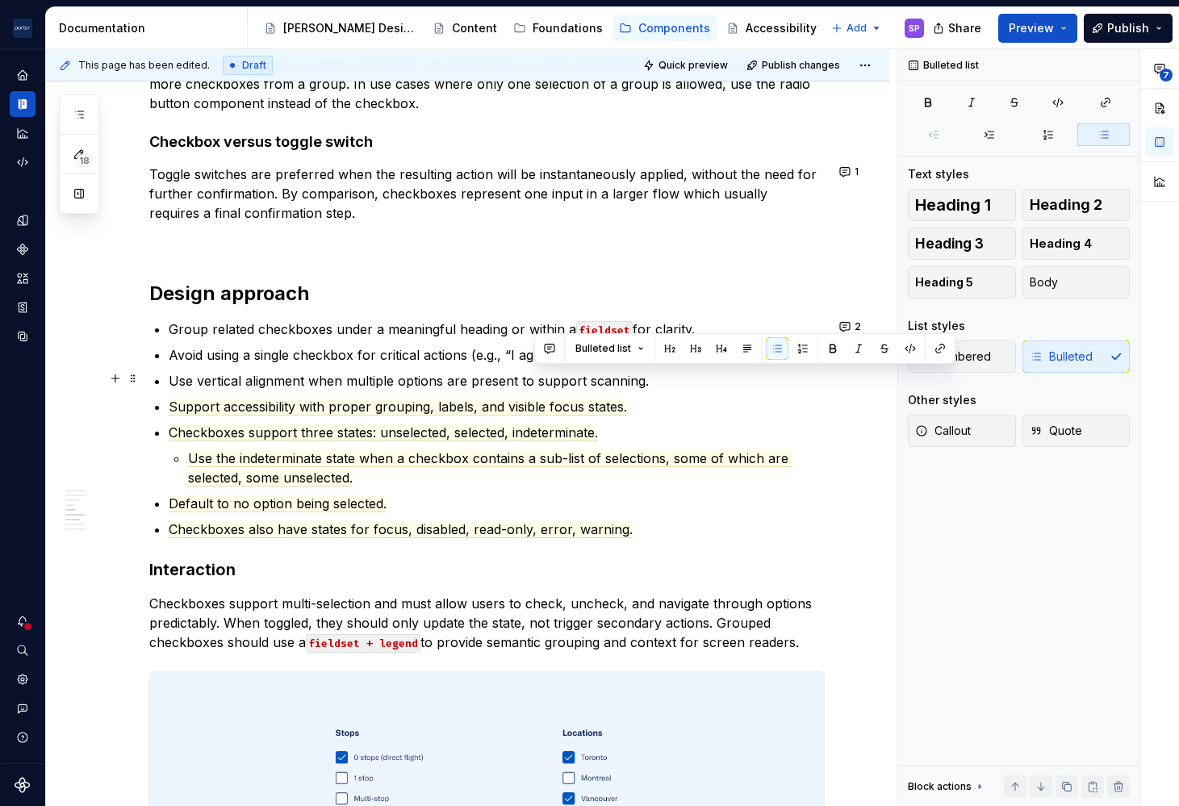
click at [559, 382] on p "Use vertical alignment when multiple options are present to support scanning." at bounding box center [497, 380] width 656 height 19
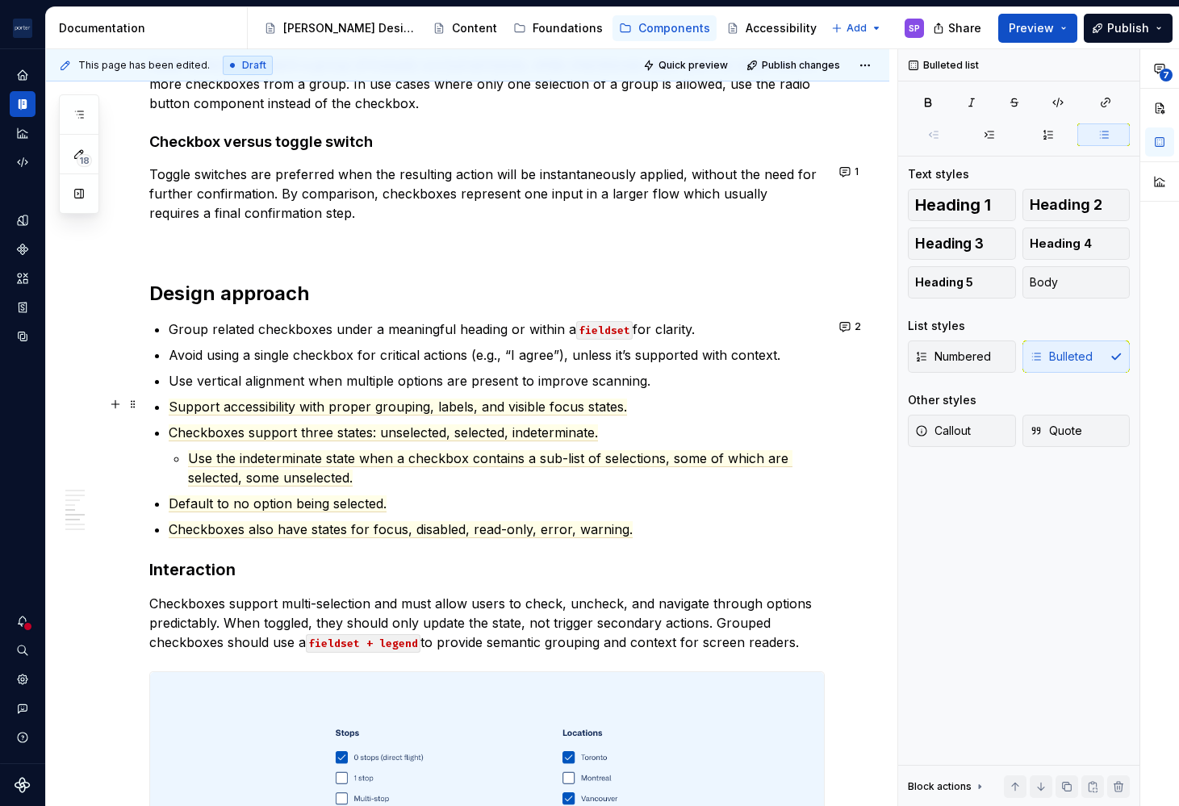
click at [428, 413] on p "Support accessibility with proper grouping, labels, and visible focus states." at bounding box center [497, 406] width 656 height 19
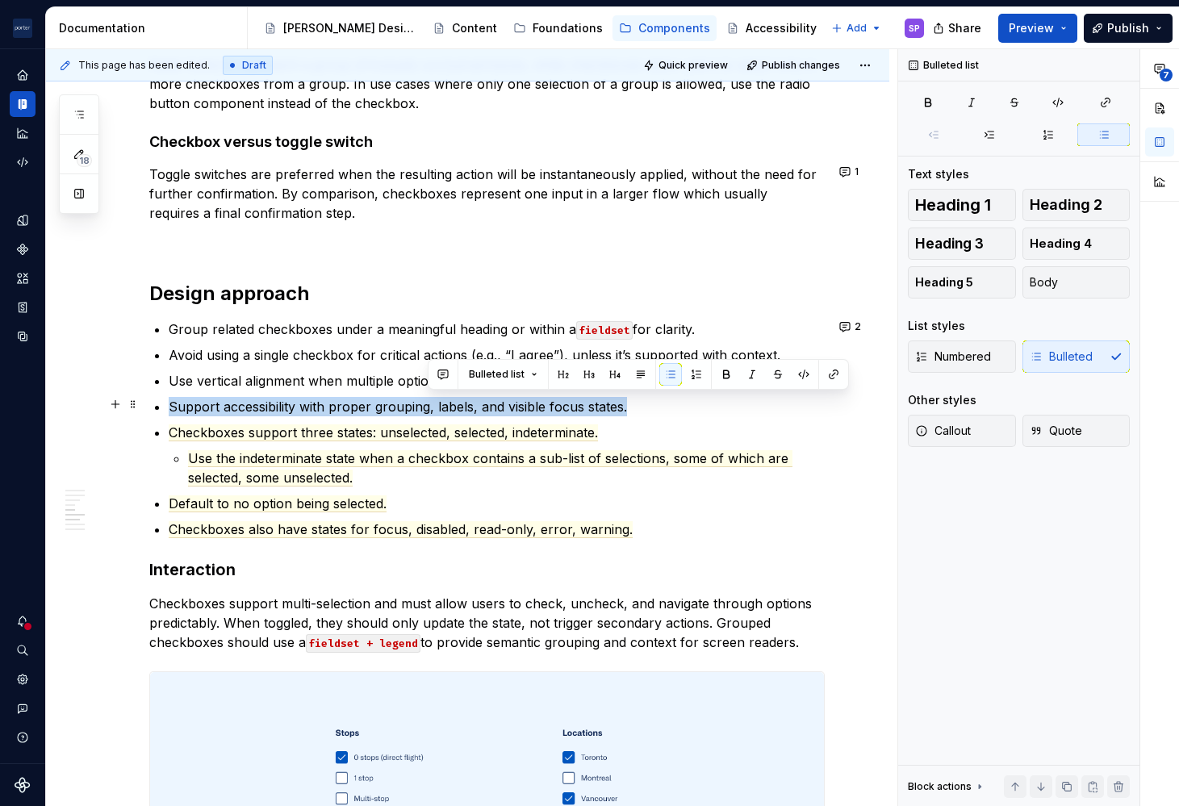
click at [428, 413] on p "Support accessibility with proper grouping, labels, and visible focus states." at bounding box center [497, 406] width 656 height 19
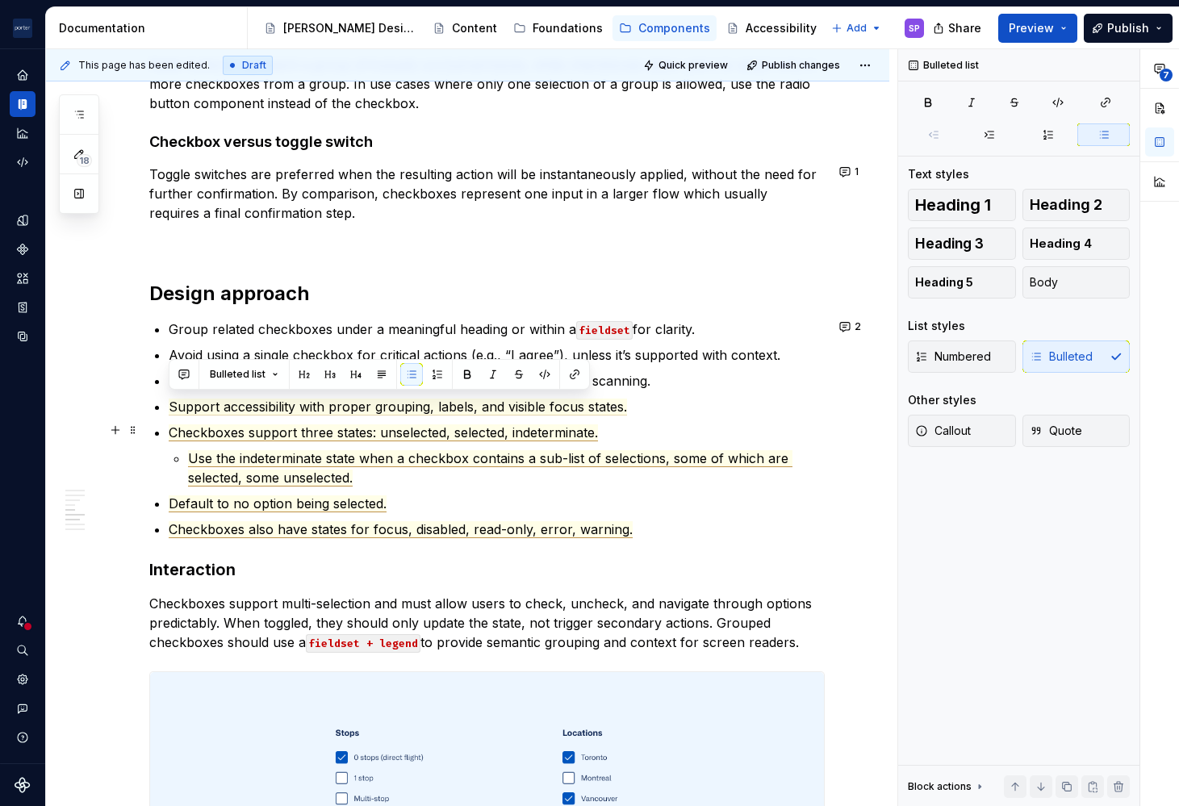
click at [329, 426] on span "Checkboxes support three states: unselected, selected, indeterminate." at bounding box center [383, 432] width 429 height 17
click at [253, 405] on span "Support accessibility with proper grouping, labels, and visible focus states." at bounding box center [398, 407] width 458 height 17
click at [169, 374] on li "Use vertical alignment when multiple options are present to improve scanning." at bounding box center [497, 380] width 656 height 19
click at [333, 425] on span "Checkboxes support three states: unselected, selected, indeterminate." at bounding box center [383, 432] width 429 height 17
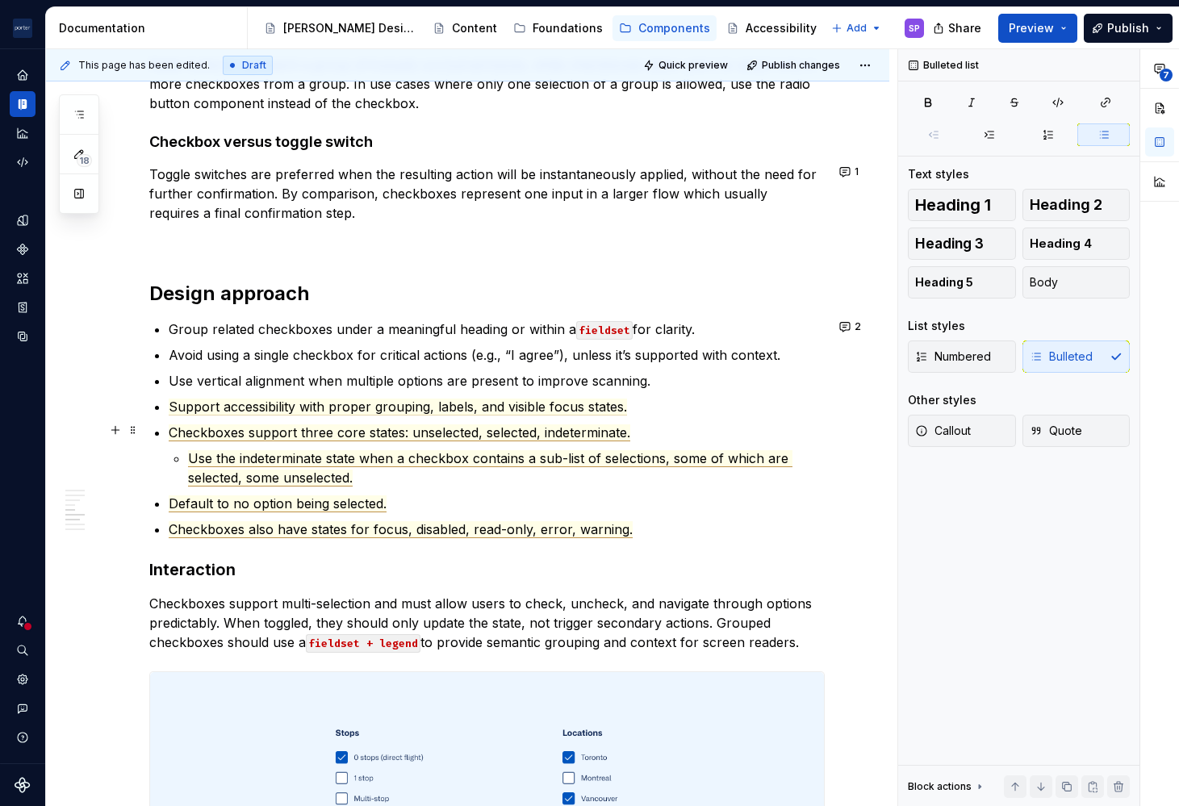
click at [541, 436] on span "Checkboxes support three core states: unselected, selected, indeterminate." at bounding box center [399, 432] width 461 height 17
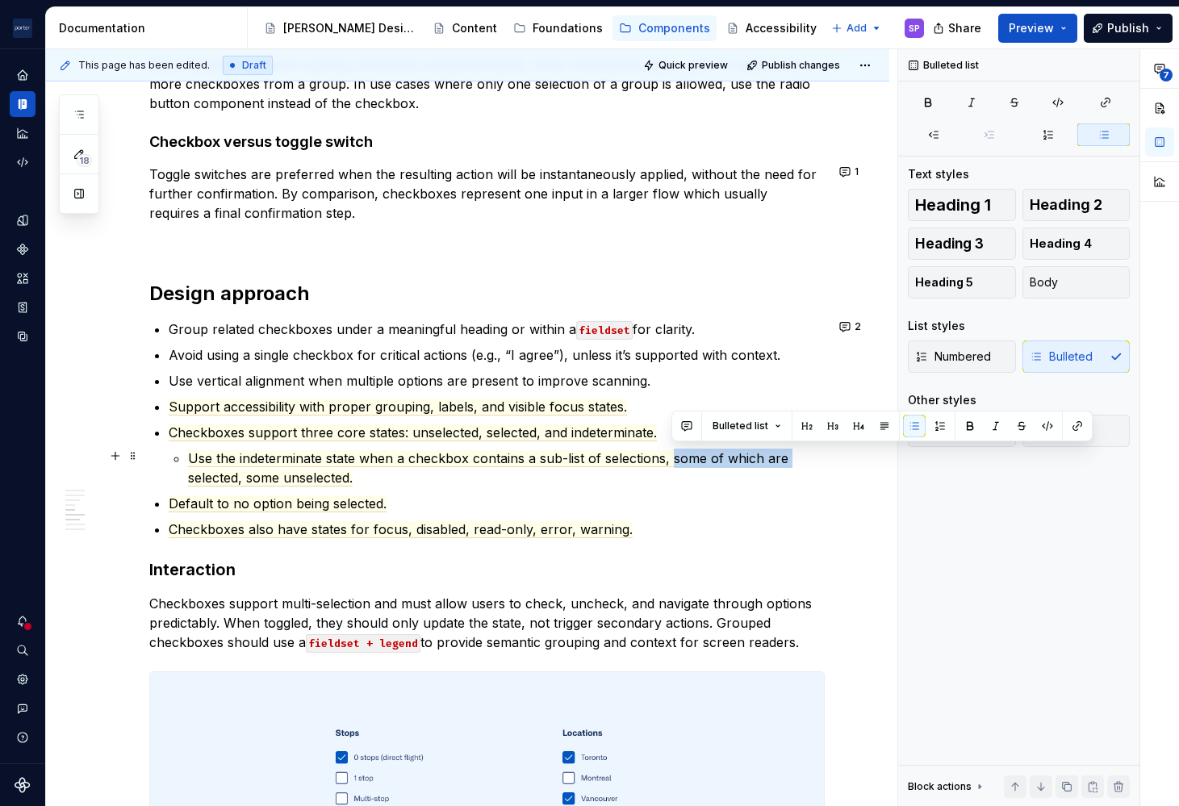
drag, startPoint x: 670, startPoint y: 459, endPoint x: 803, endPoint y: 458, distance: 133.1
click at [803, 458] on p "Use the indeterminate state when a checkbox contains a sub-list of selections, …" at bounding box center [506, 468] width 636 height 39
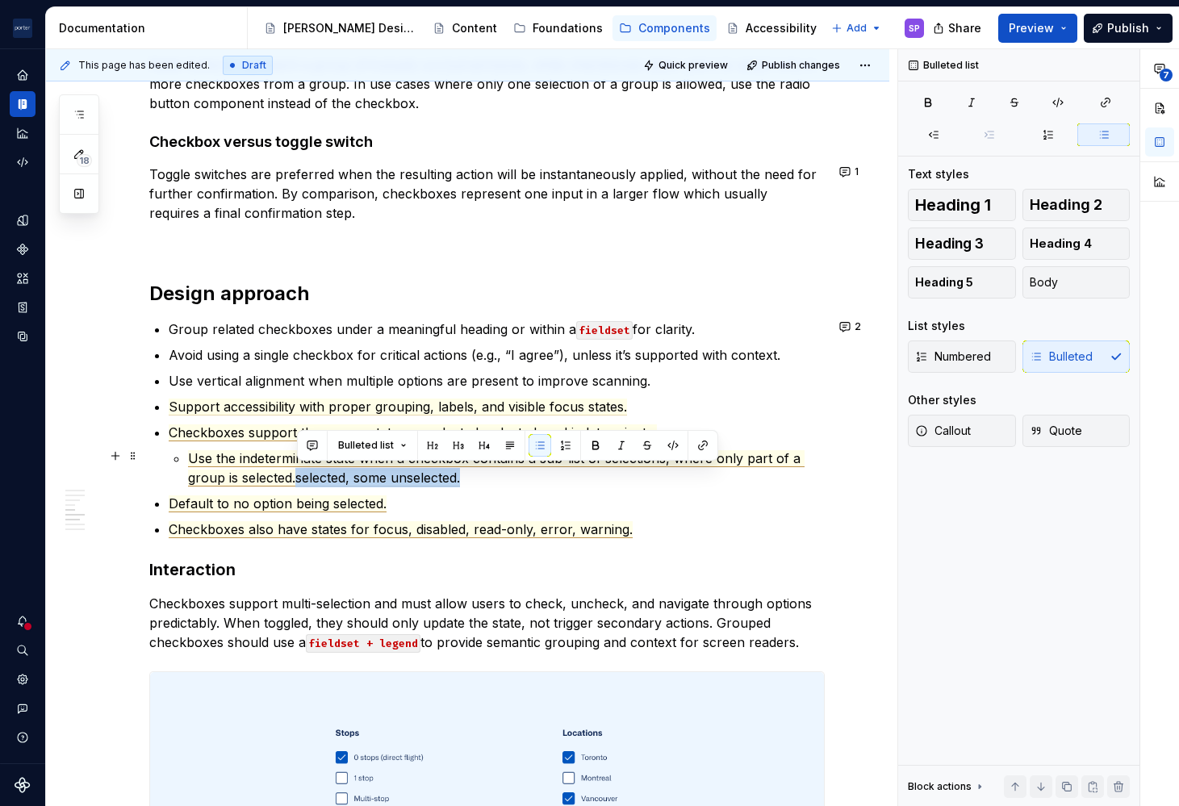
drag, startPoint x: 317, startPoint y: 465, endPoint x: 295, endPoint y: 478, distance: 24.9
click at [295, 478] on p "Use the indeterminate state when a checkbox contains a sub-list of selections, …" at bounding box center [506, 468] width 636 height 39
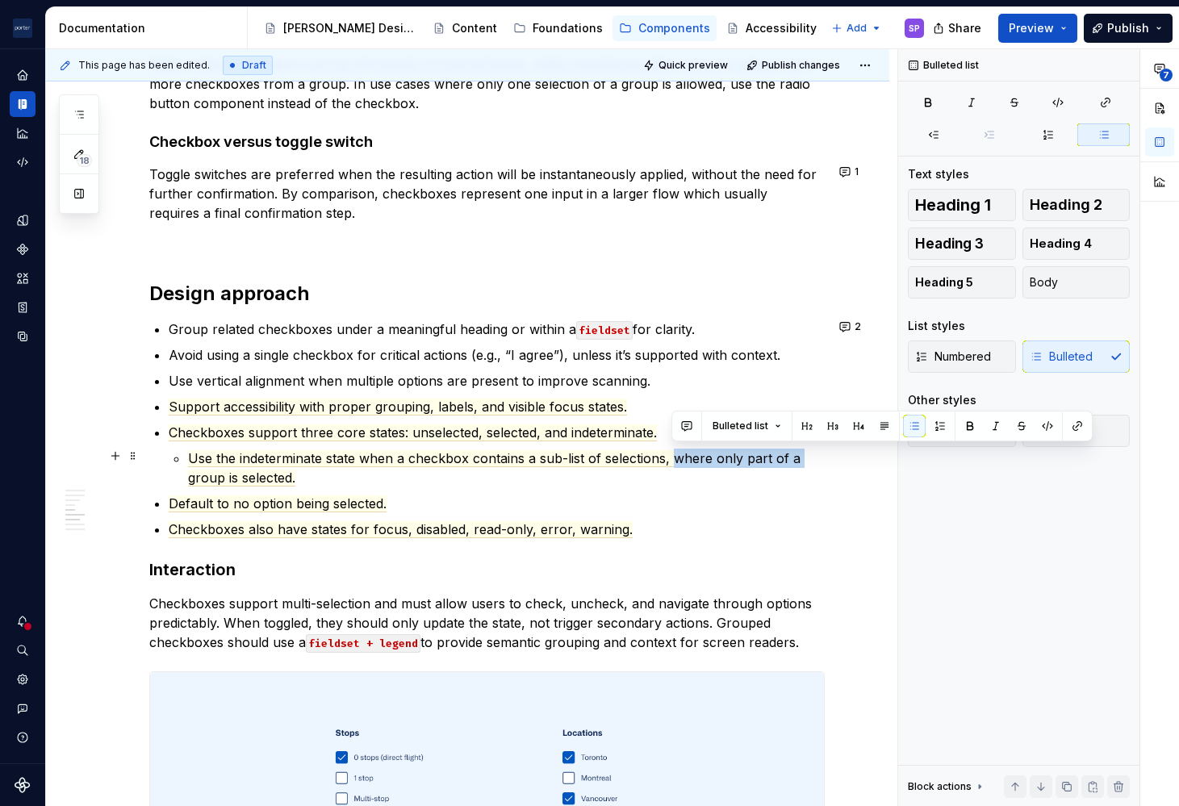
drag, startPoint x: 737, startPoint y: 451, endPoint x: 798, endPoint y: 446, distance: 60.7
click at [798, 449] on p "Use the indeterminate state when a checkbox contains a sub-list of selections, …" at bounding box center [506, 468] width 636 height 39
click at [408, 470] on p "Use the indeterminate state when a checkbox contains a sub-list of selections, …" at bounding box center [506, 468] width 636 height 39
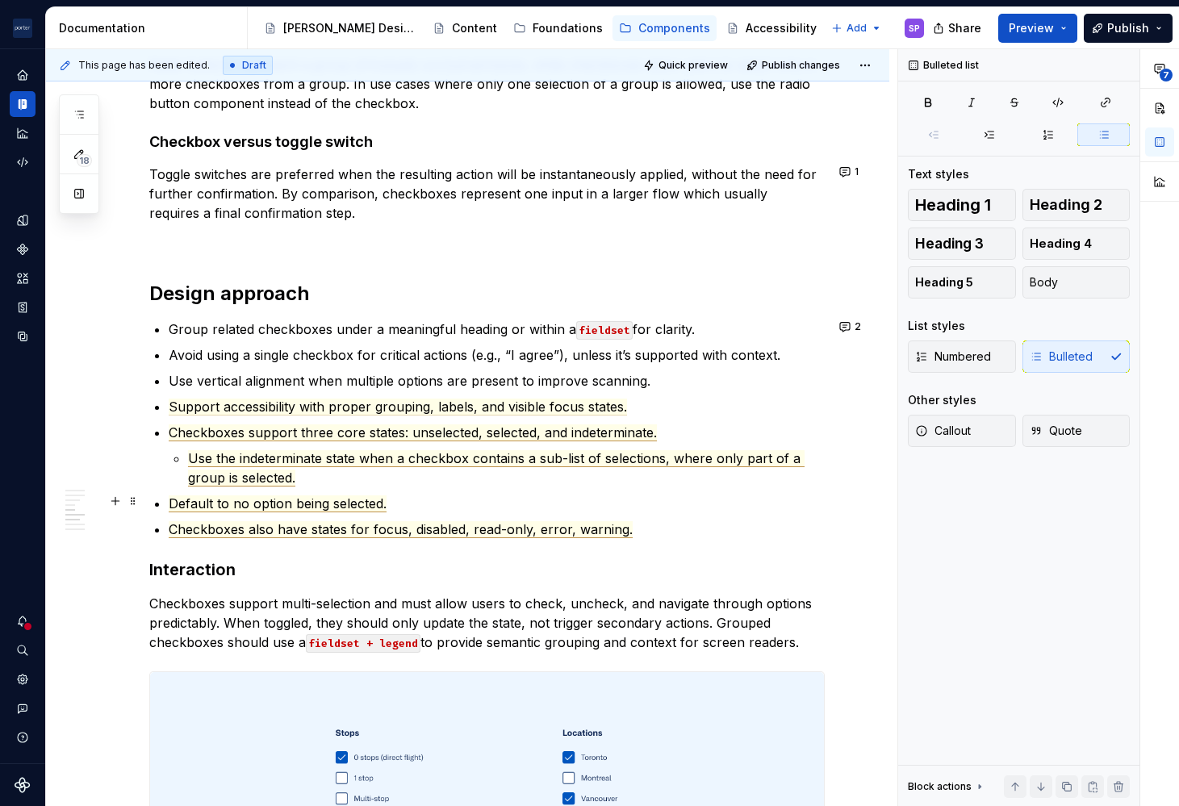
click at [285, 501] on span "Default to no option being selected." at bounding box center [278, 503] width 218 height 17
click at [261, 503] on span "Default to no option being selected." at bounding box center [278, 503] width 218 height 17
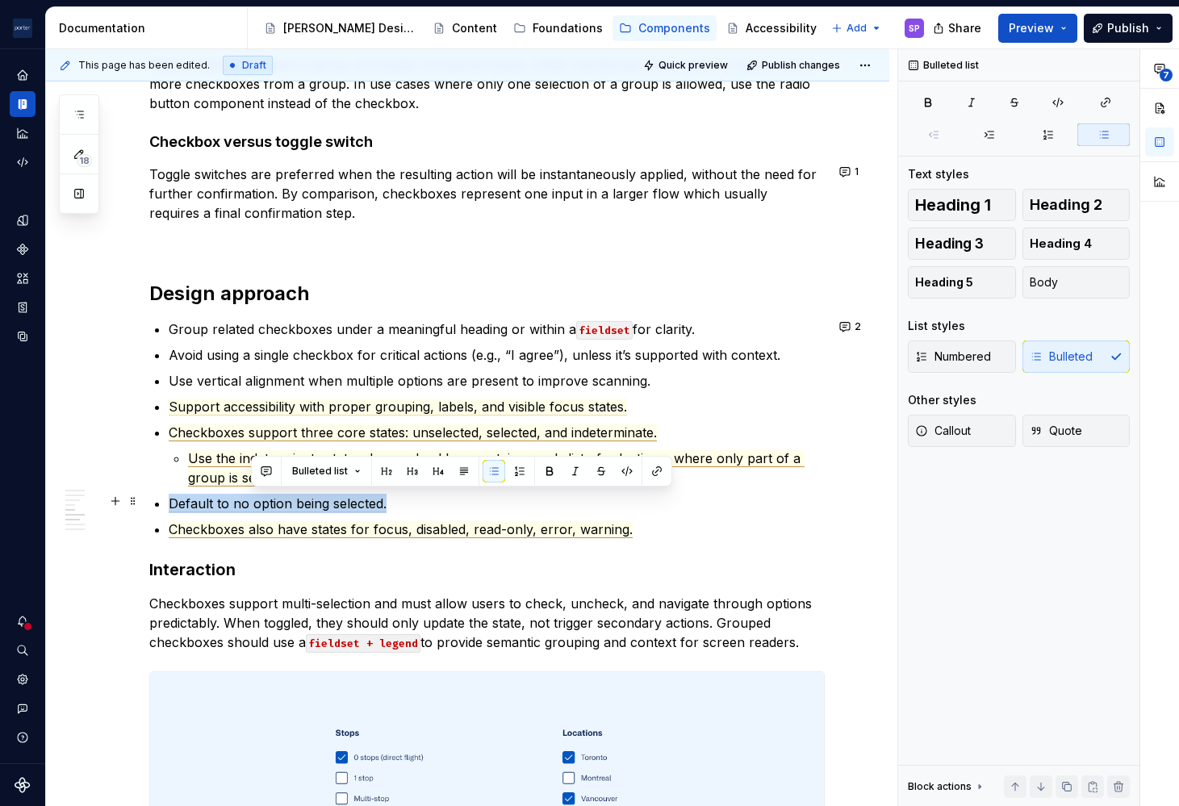
click at [261, 503] on span "Default to no option being selected." at bounding box center [278, 503] width 218 height 17
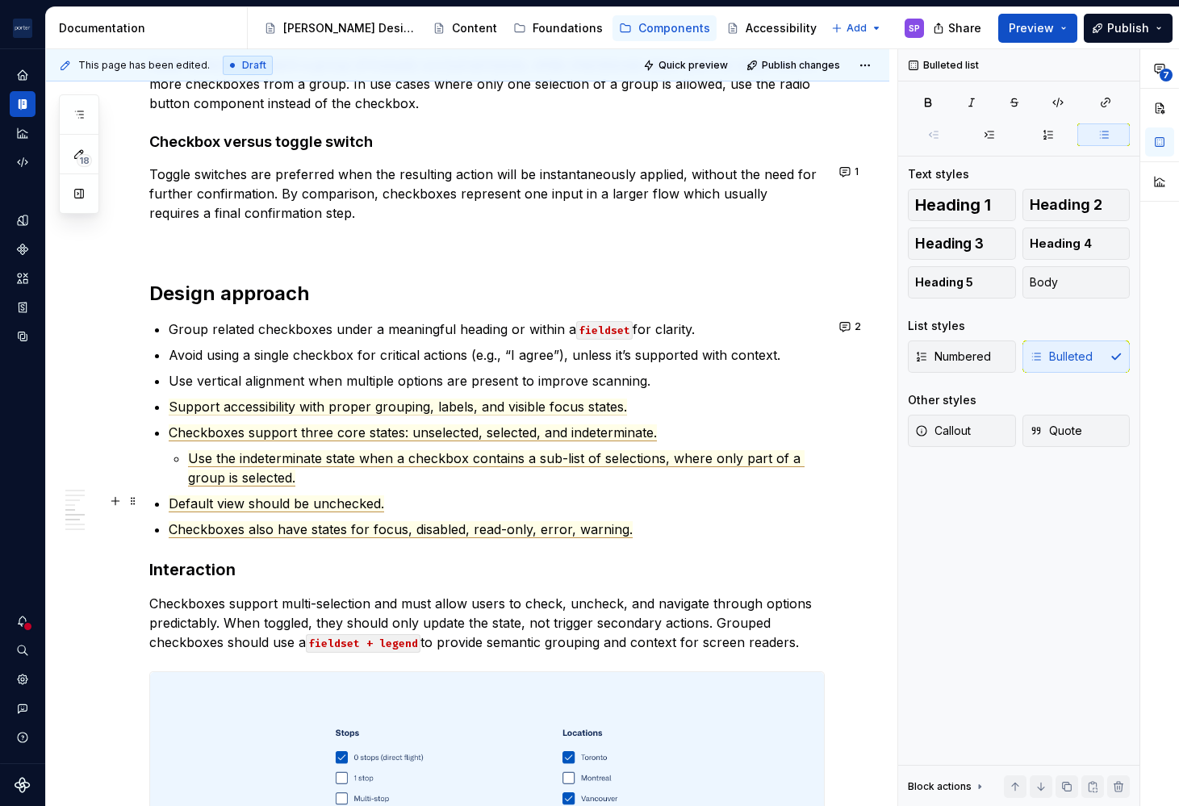
click at [169, 499] on span "Default view should be unchecked." at bounding box center [276, 503] width 215 height 17
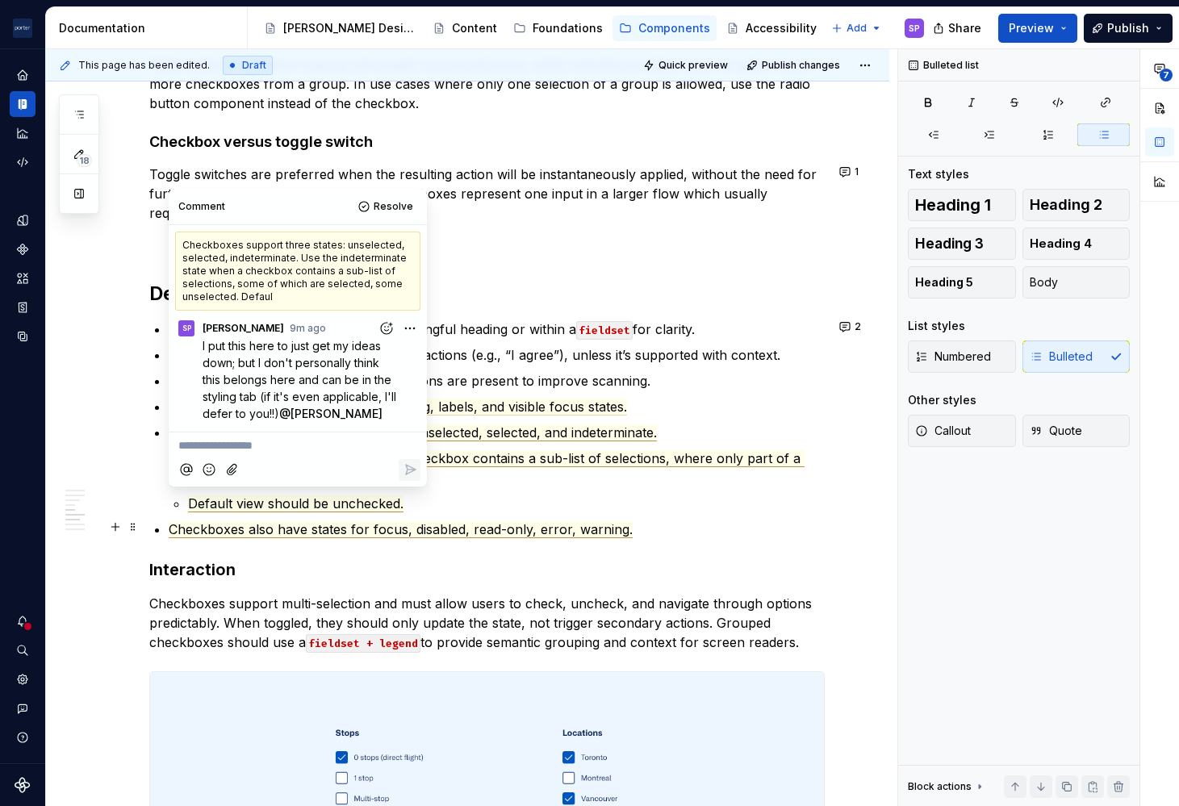
click at [165, 524] on div "**********" at bounding box center [486, 45] width 675 height 2912
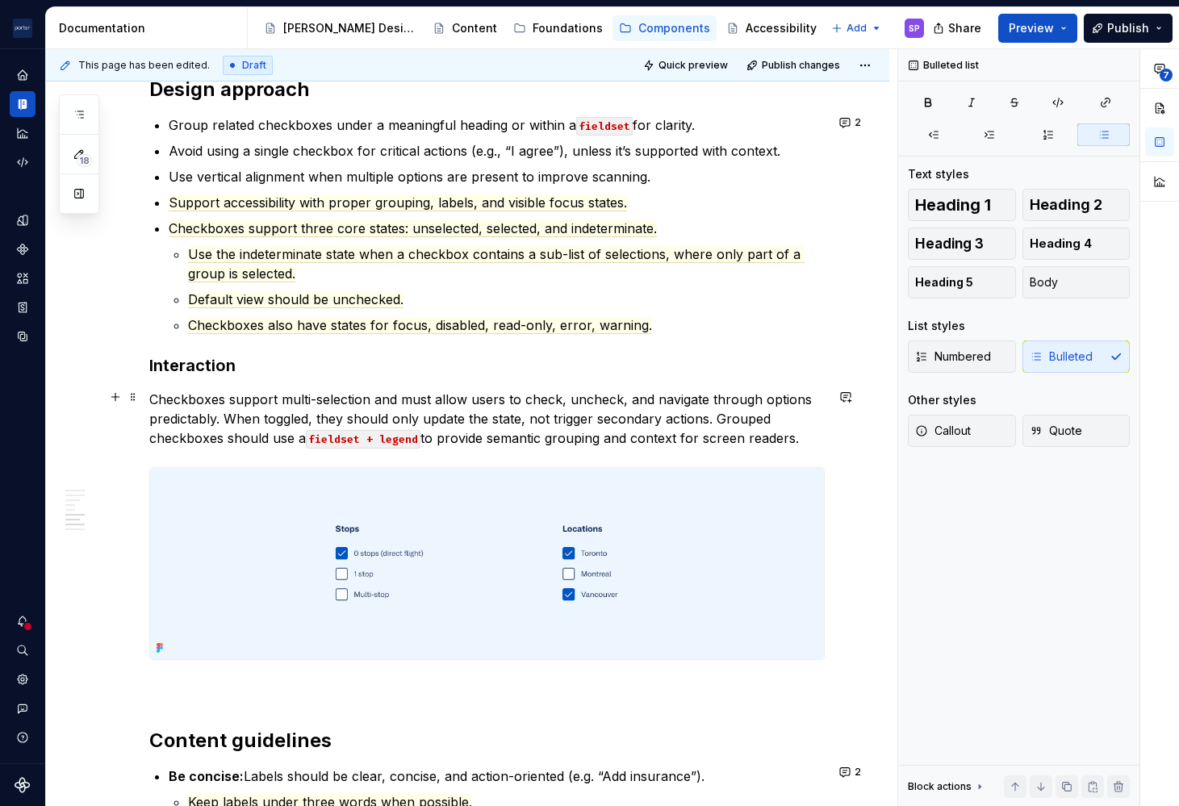
scroll to position [1962, 0]
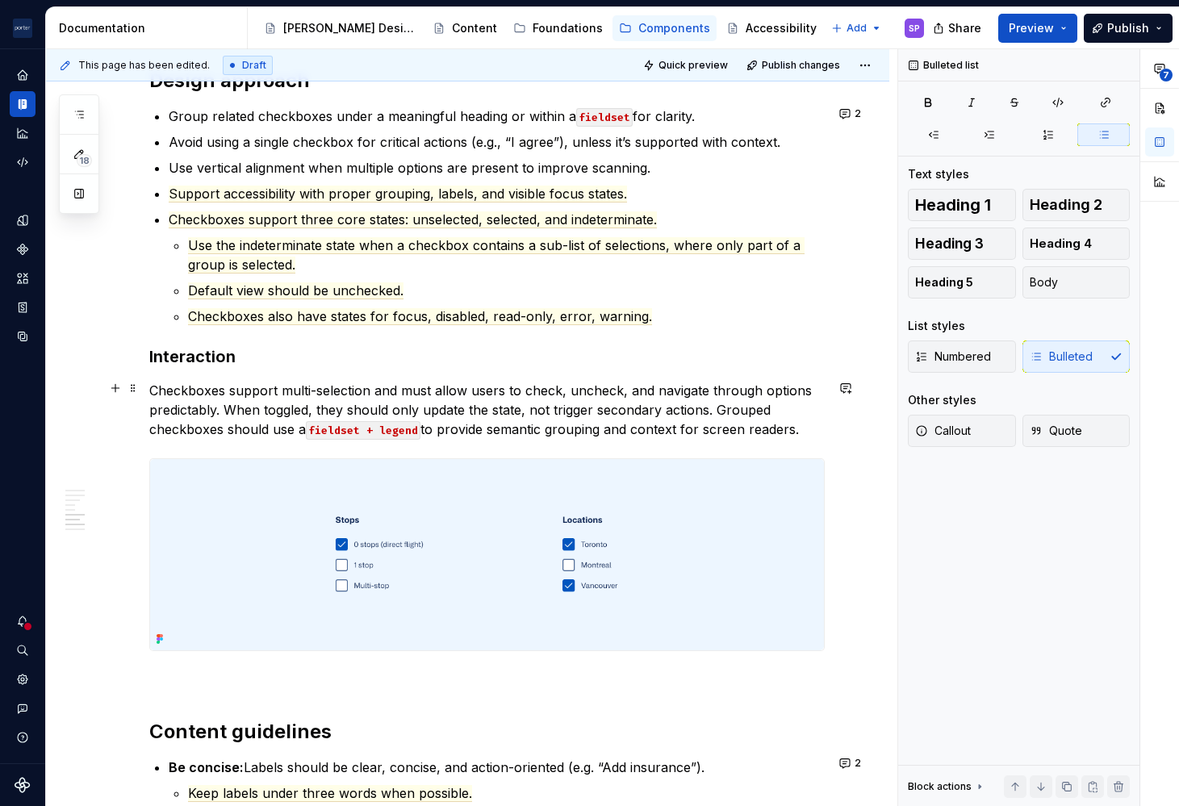
click at [149, 386] on p "Checkboxes support multi-selection and must allow users to check, uncheck, and …" at bounding box center [486, 410] width 675 height 58
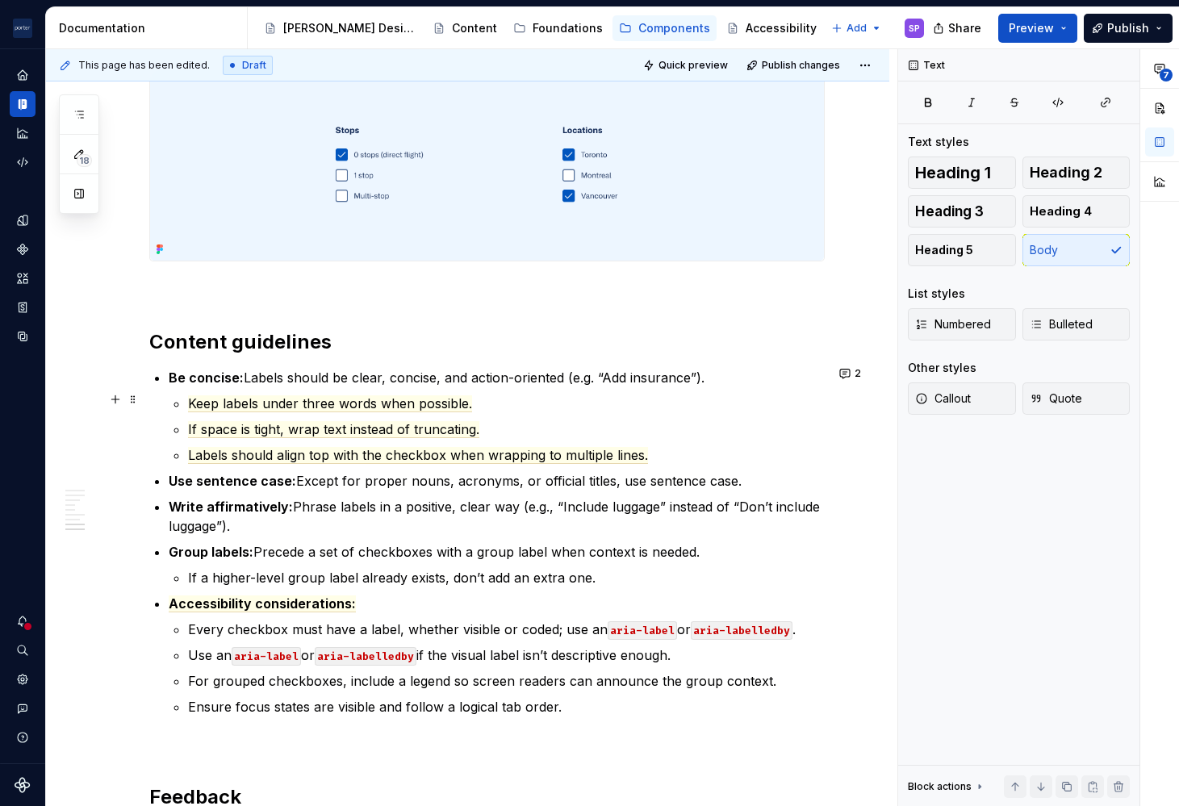
scroll to position [2405, 0]
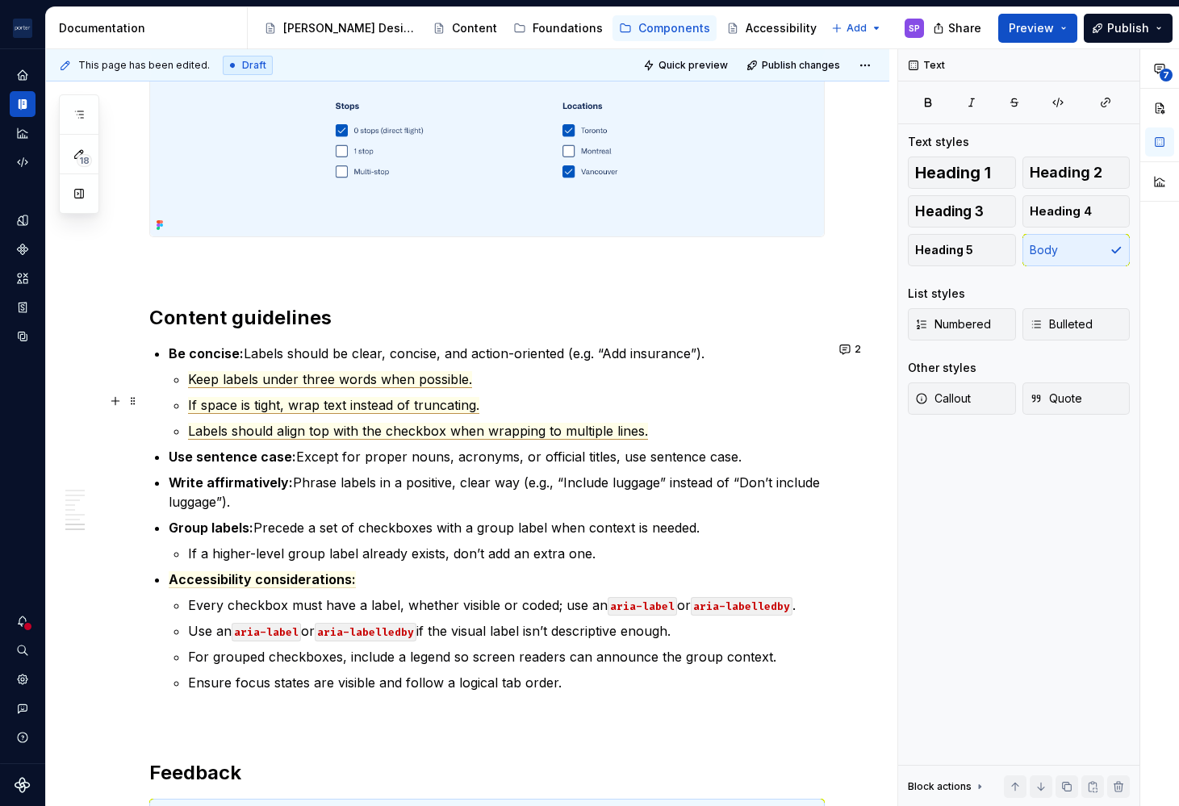
click at [261, 403] on span "If space is tight, wrap text instead of truncating." at bounding box center [333, 405] width 291 height 17
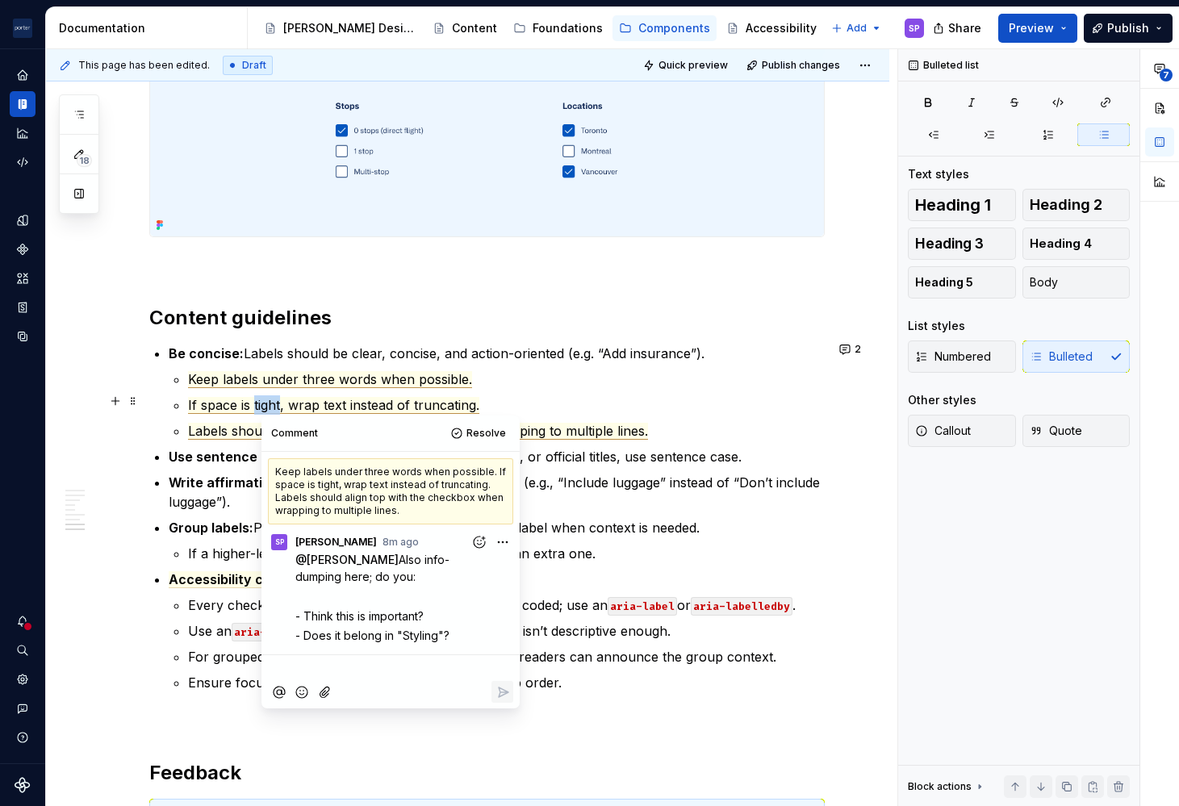
click at [261, 403] on span "If space is tight, wrap text instead of truncating." at bounding box center [333, 405] width 291 height 17
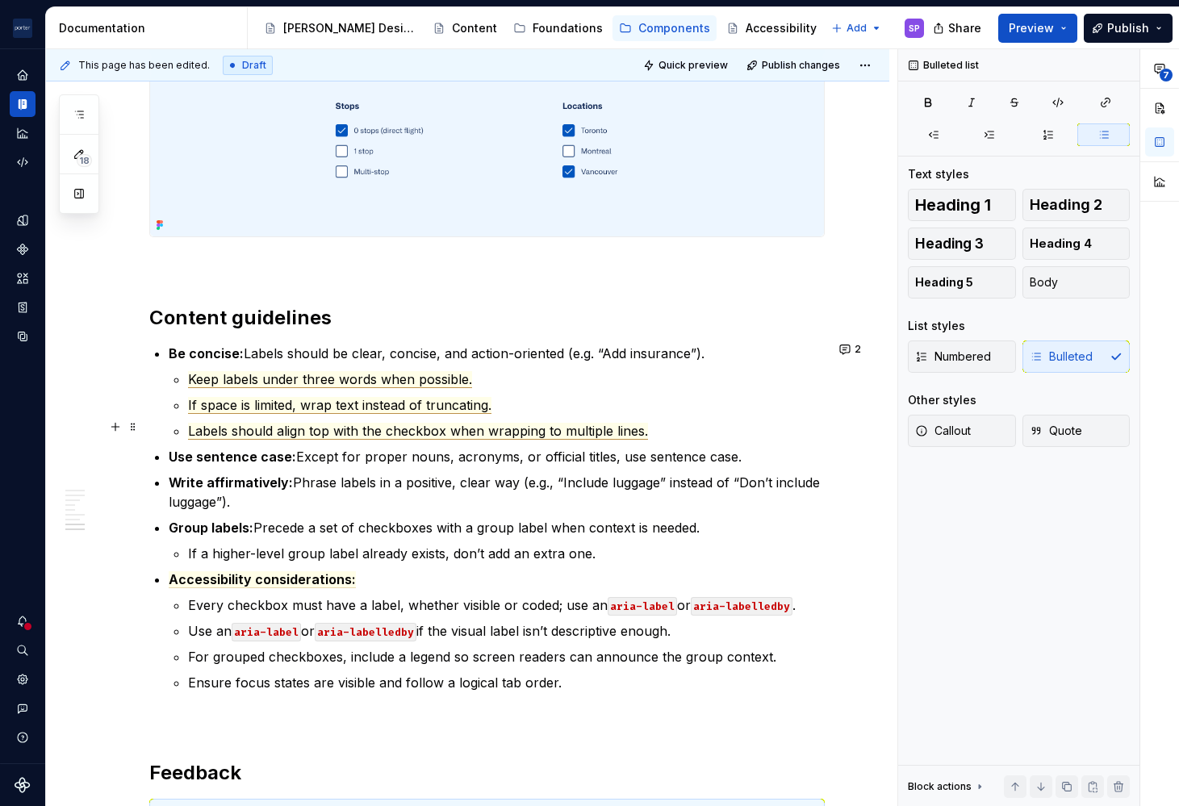
click at [317, 428] on span "Labels should align top with the checkbox when wrapping to multiple lines." at bounding box center [418, 431] width 460 height 17
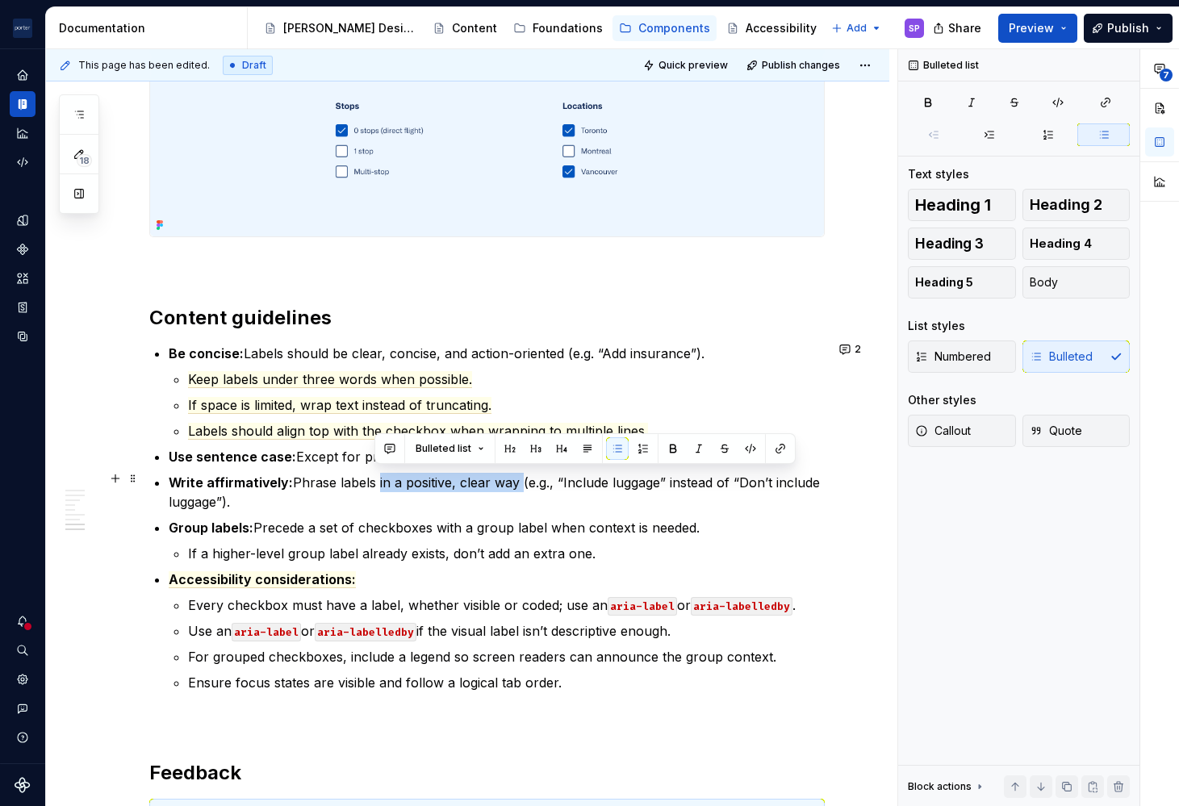
drag, startPoint x: 373, startPoint y: 478, endPoint x: 517, endPoint y: 470, distance: 144.6
click at [517, 473] on p "Write affirmatively: Phrase labels in a positive, clear way (e.g., “Include lug…" at bounding box center [497, 492] width 656 height 39
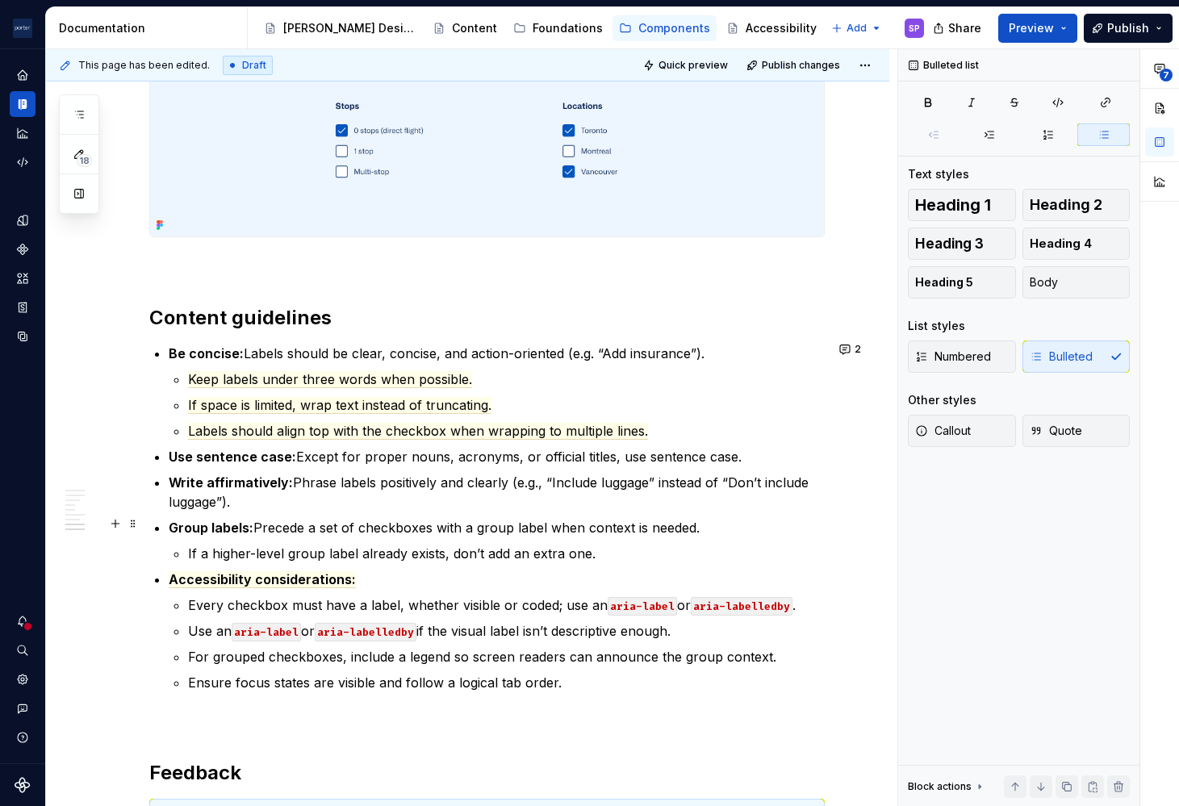
click at [288, 524] on p "Group labels: Precede a set of checkboxes with a group label when context is ne…" at bounding box center [497, 527] width 656 height 19
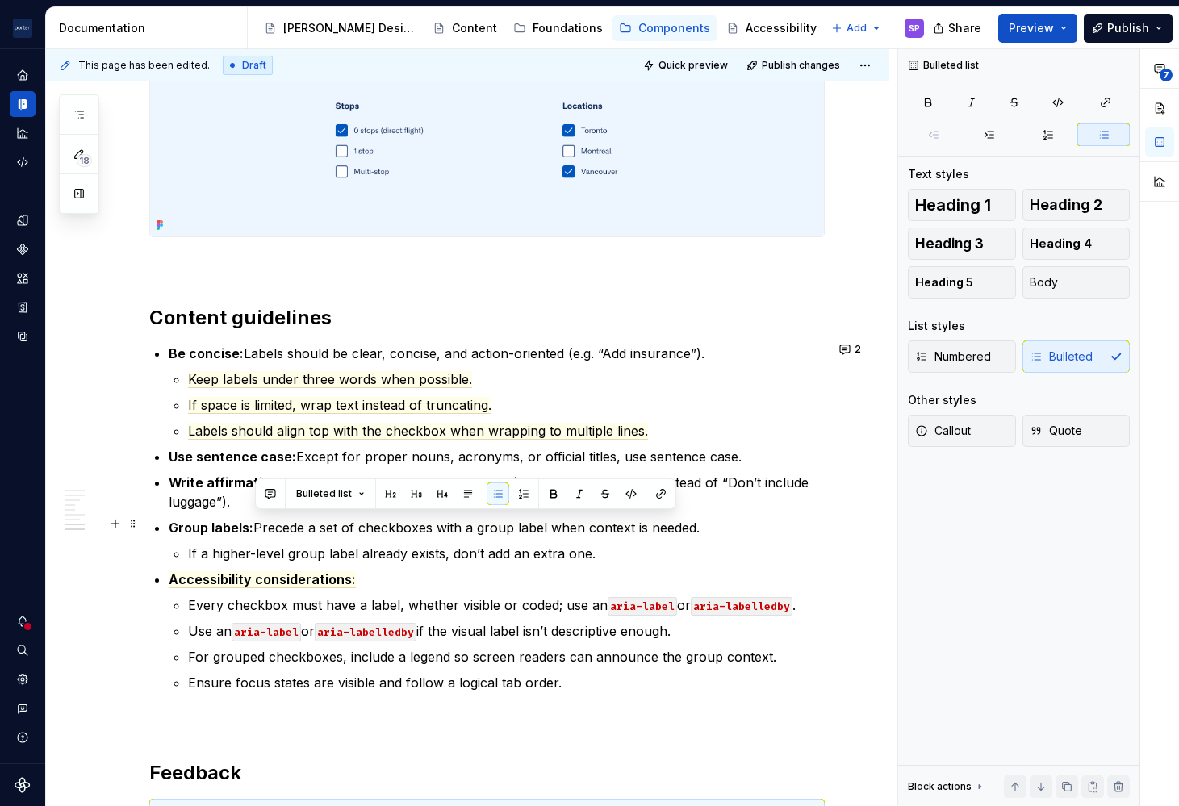
click at [369, 536] on li "Group labels: Precede a set of checkboxes with a group label when context is ne…" at bounding box center [497, 540] width 656 height 45
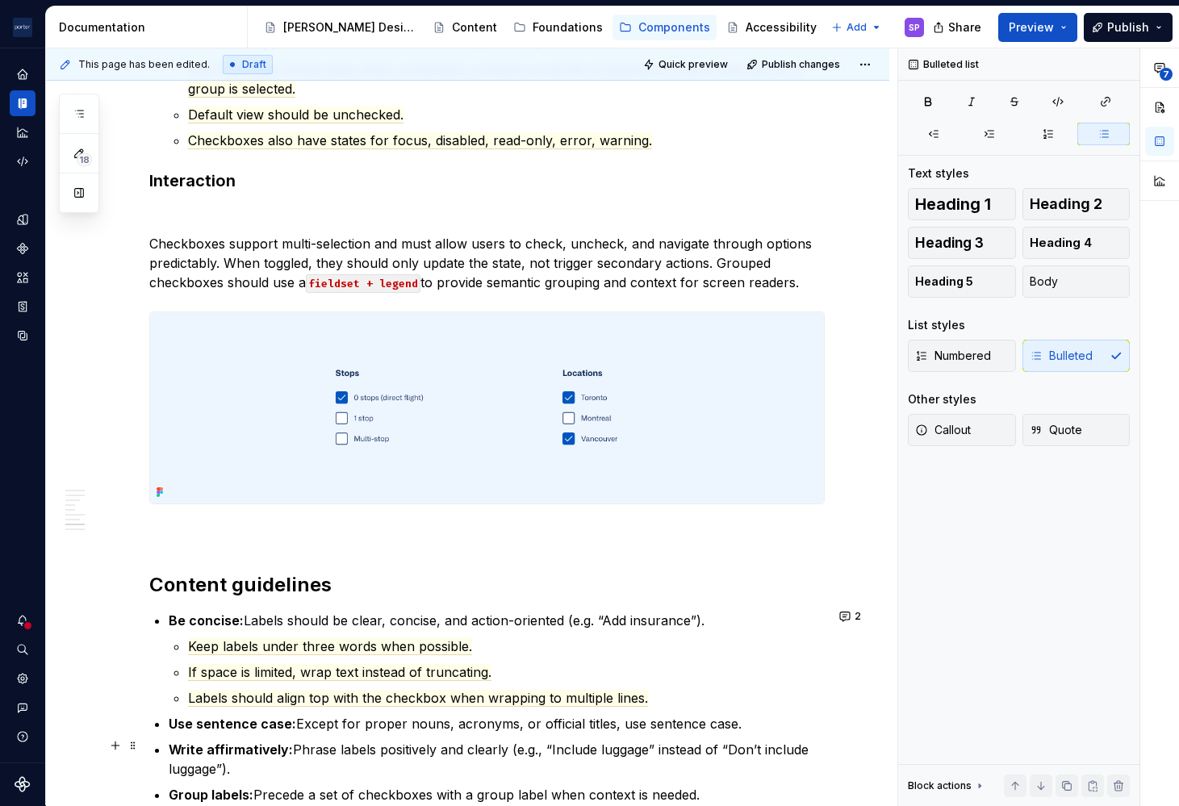
scroll to position [2379, 0]
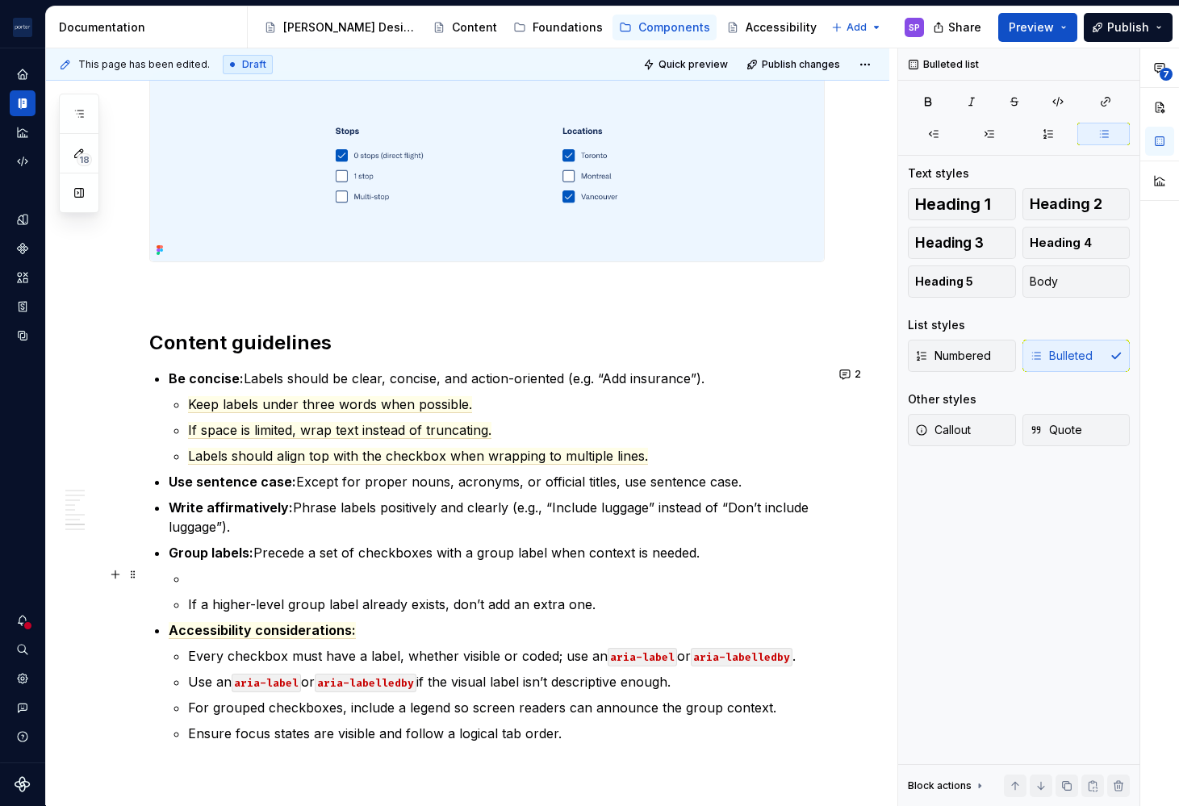
click at [193, 587] on ul "If a higher-level group label already exists, don’t add an extra one." at bounding box center [506, 591] width 636 height 45
click at [202, 569] on p at bounding box center [506, 578] width 636 height 19
click at [536, 596] on p "If a higher-level group label already exists, don’t add an extra one." at bounding box center [506, 604] width 636 height 19
click at [182, 658] on li "Accessibility considerations: Every checkbox must have a label, whether visible…" at bounding box center [497, 681] width 656 height 123
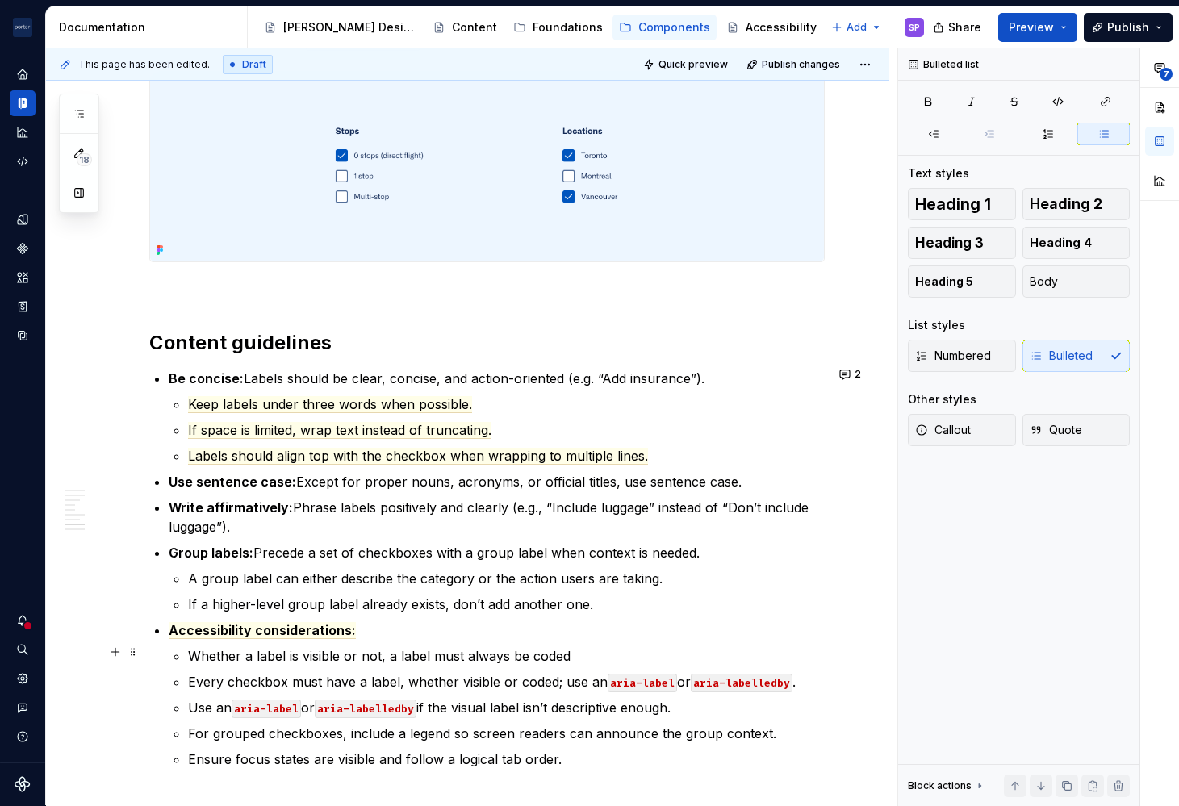
click at [238, 653] on p "Whether a label is visible or not, a label must always be coded" at bounding box center [506, 655] width 636 height 19
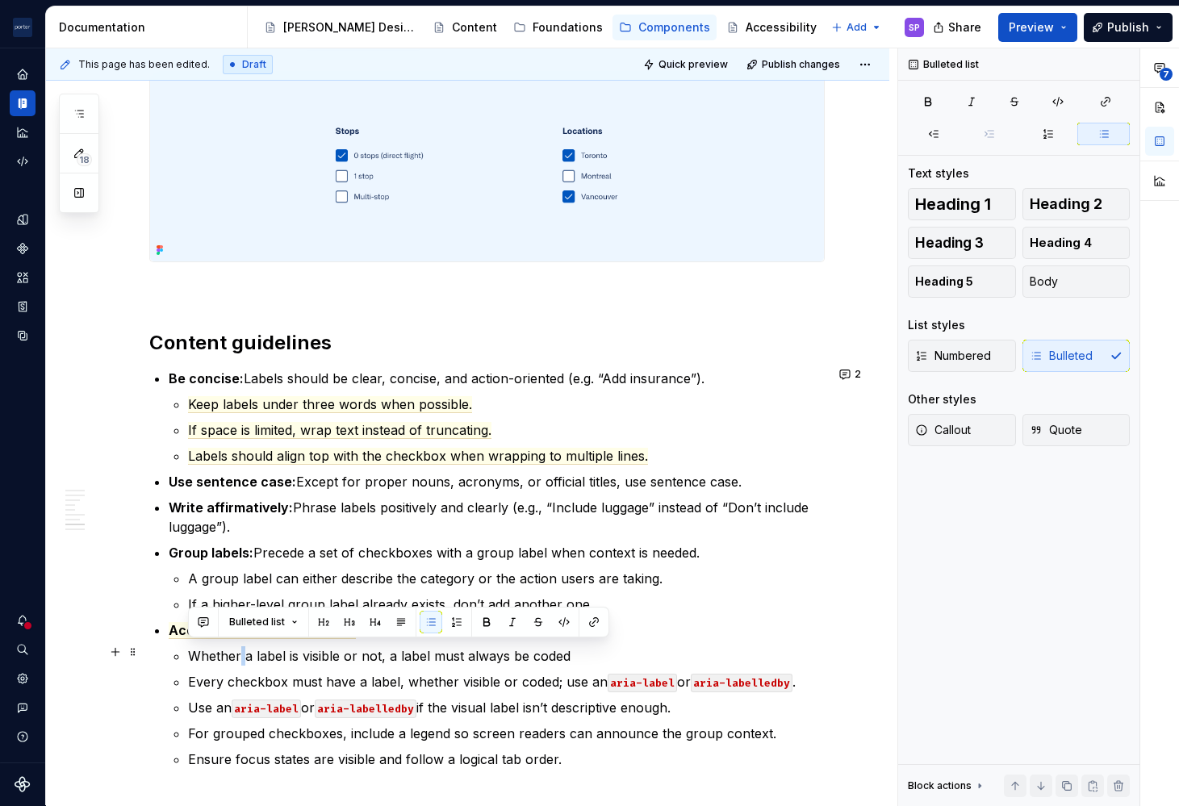
click at [238, 653] on p "Whether a label is visible or not, a label must always be coded" at bounding box center [506, 655] width 636 height 19
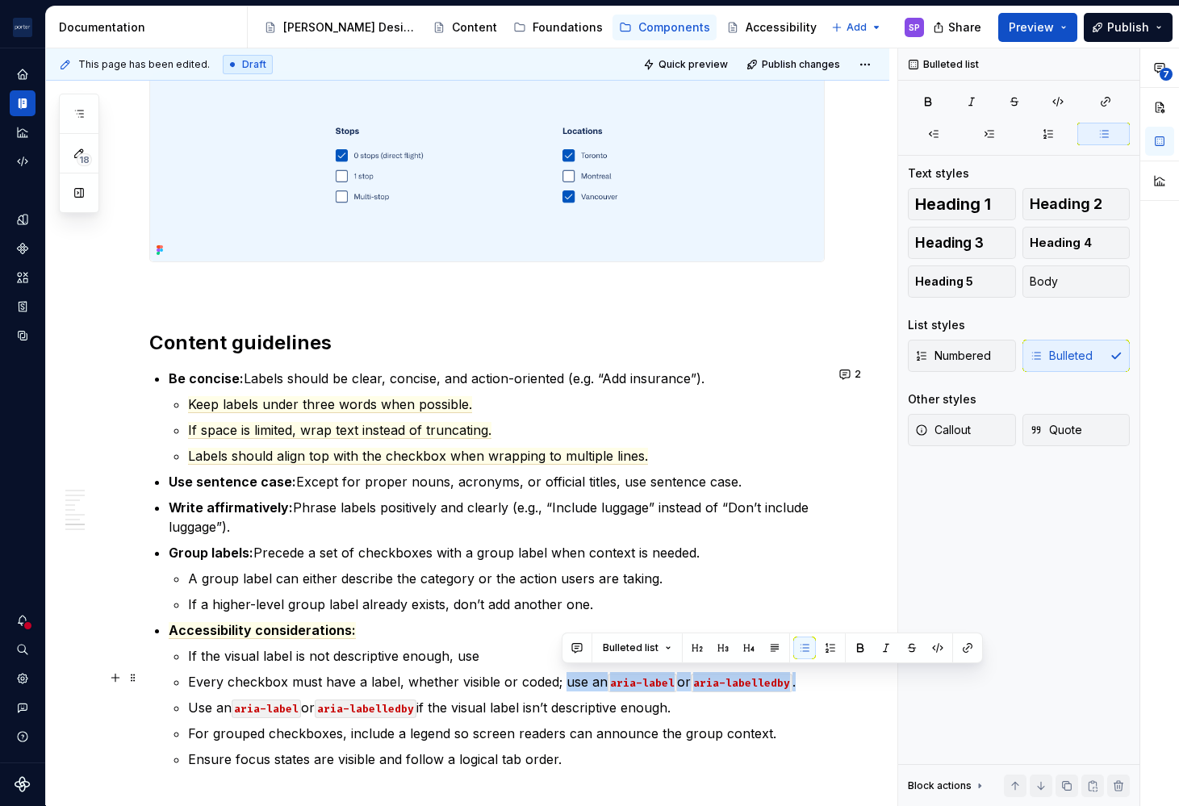
drag, startPoint x: 572, startPoint y: 682, endPoint x: 797, endPoint y: 674, distance: 225.2
click at [797, 674] on p "Every checkbox must have a label, whether visible or coded; use an aria-label o…" at bounding box center [506, 681] width 636 height 19
copy p "use an aria-label or aria-labelledby ."
click at [459, 650] on p "If the visual label is not descriptive enough, use" at bounding box center [506, 655] width 636 height 19
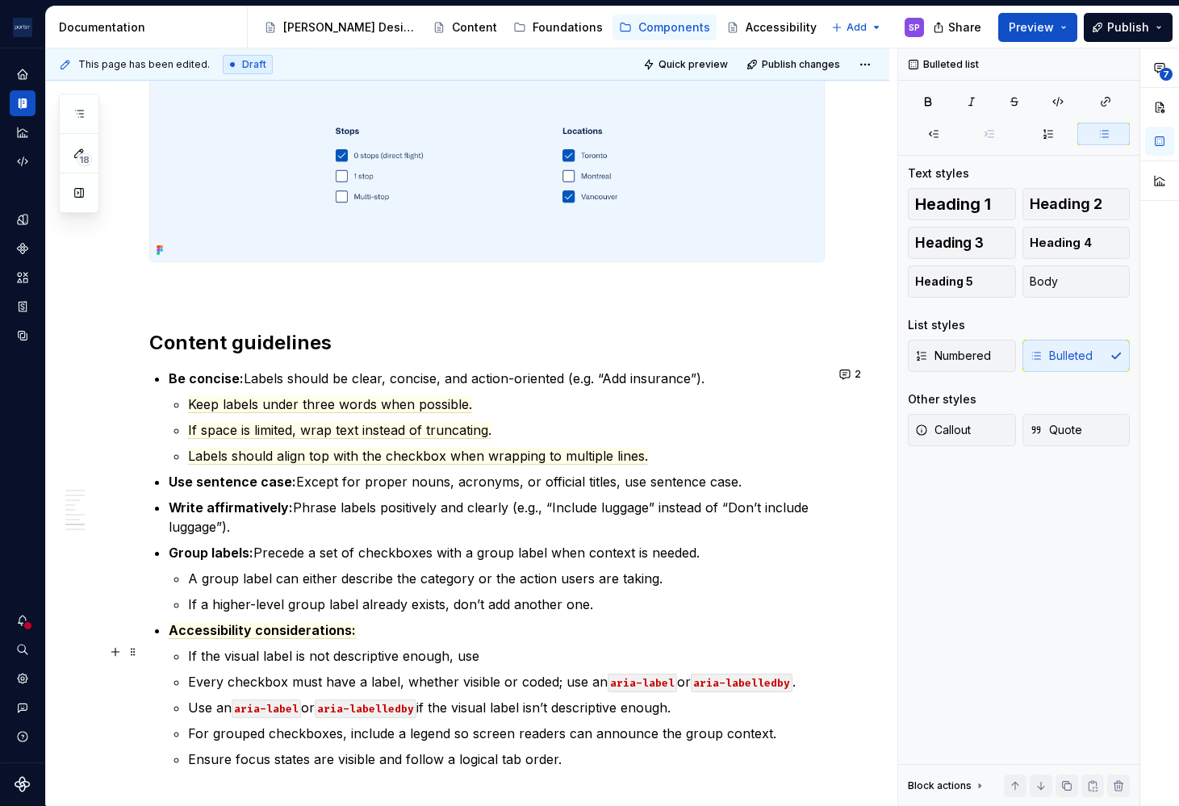
click at [459, 650] on p "If the visual label is not descriptive enough, use" at bounding box center [506, 655] width 636 height 19
click at [478, 675] on p "Every checkbox must have a label, whether visible or coded; use an aria-label o…" at bounding box center [506, 681] width 636 height 19
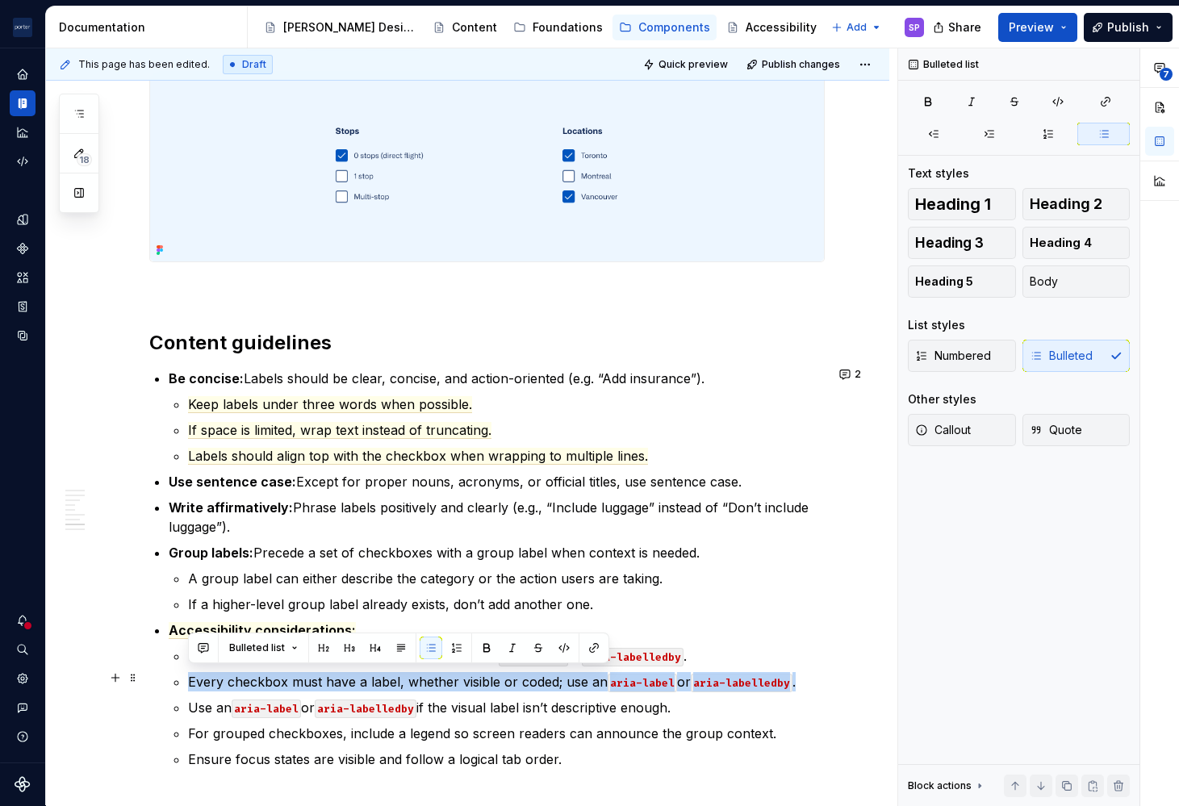
click at [478, 675] on p "Every checkbox must have a label, whether visible or coded; use an aria-label o…" at bounding box center [506, 681] width 636 height 19
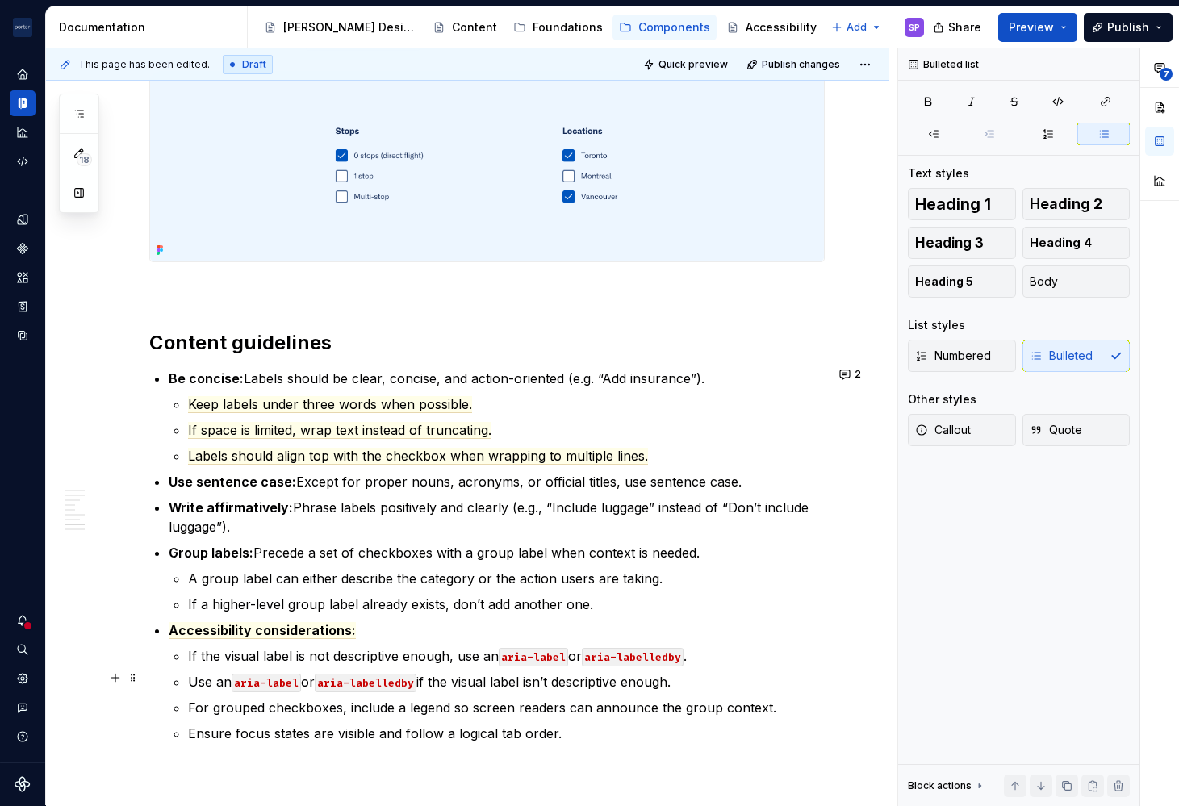
click at [471, 675] on p "Use an aria-label or aria-labelledby if the visual label isn’t descriptive enou…" at bounding box center [506, 681] width 636 height 19
click at [585, 709] on p "For grouped checkboxes, include a legend so screen readers can announce the gro…" at bounding box center [506, 707] width 636 height 19
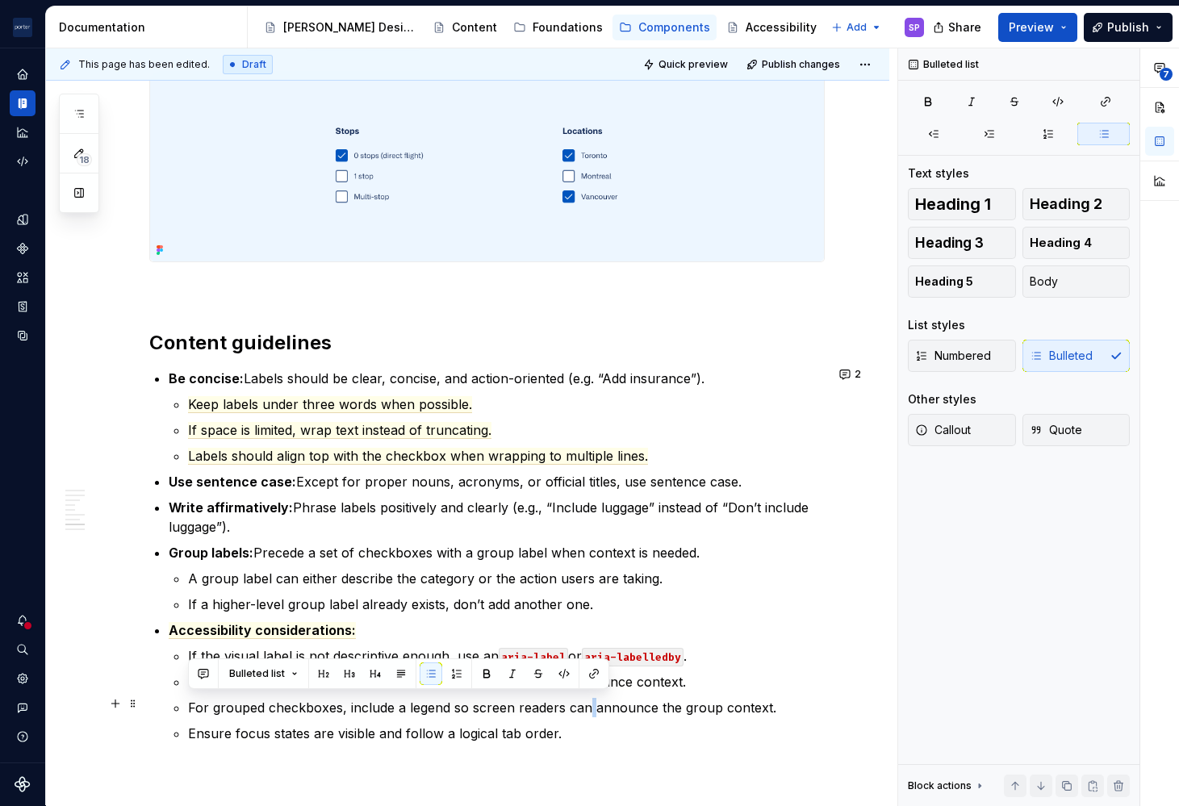
click at [585, 709] on p "For grouped checkboxes, include a legend so screen readers can announce the gro…" at bounding box center [506, 707] width 636 height 19
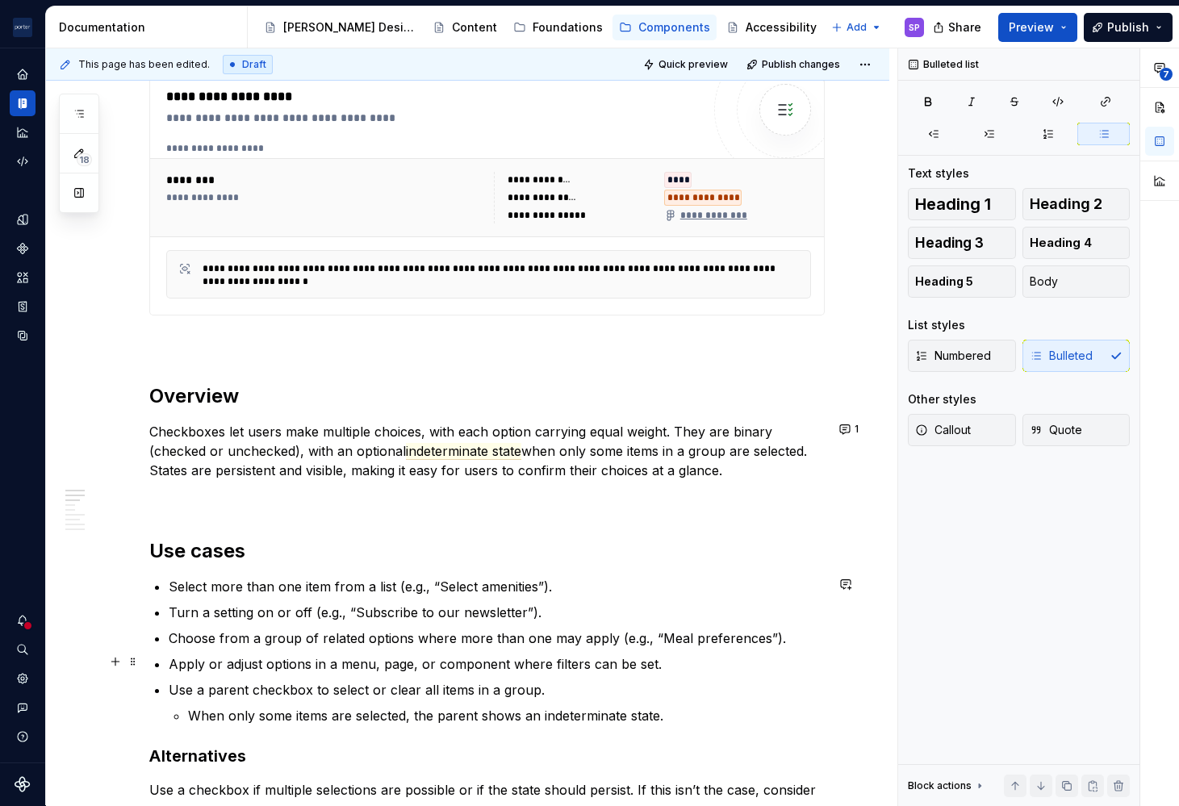
scroll to position [917, 0]
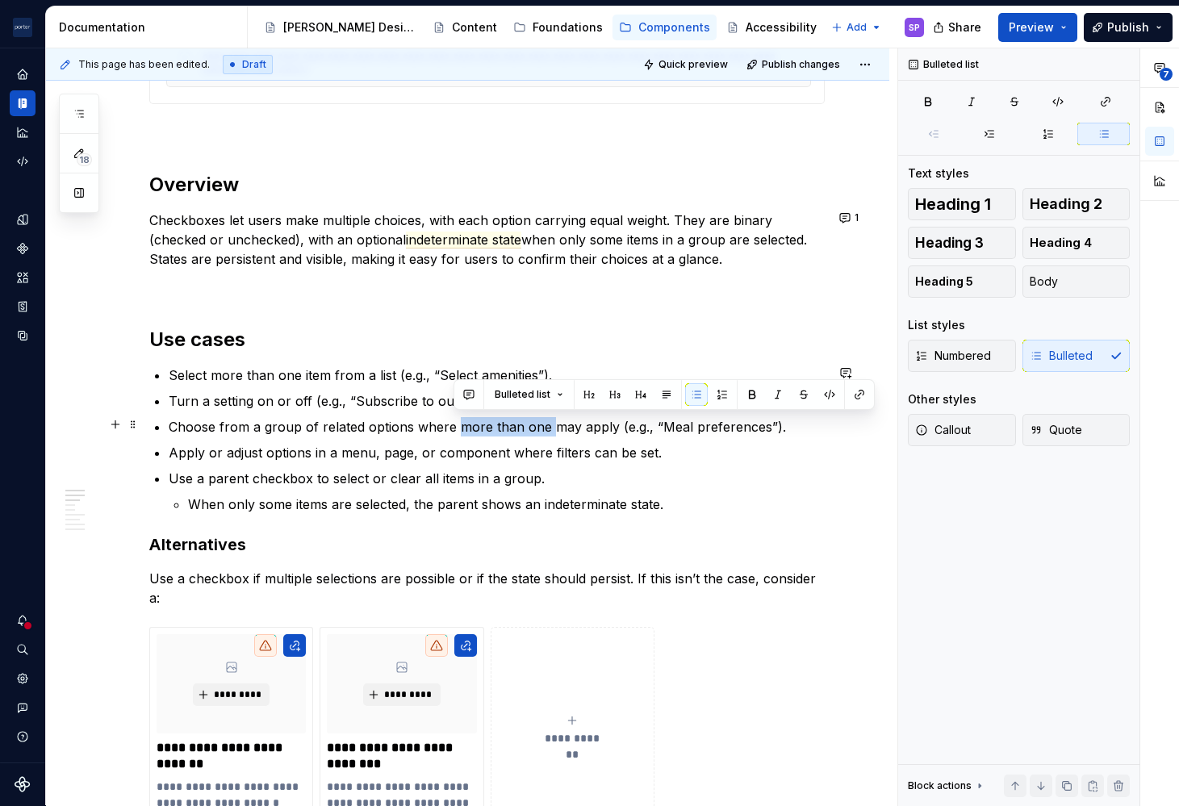
drag, startPoint x: 454, startPoint y: 428, endPoint x: 544, endPoint y: 428, distance: 89.5
click at [544, 428] on p "Choose from a group of related options where more than one may apply (e.g., “Me…" at bounding box center [497, 426] width 656 height 19
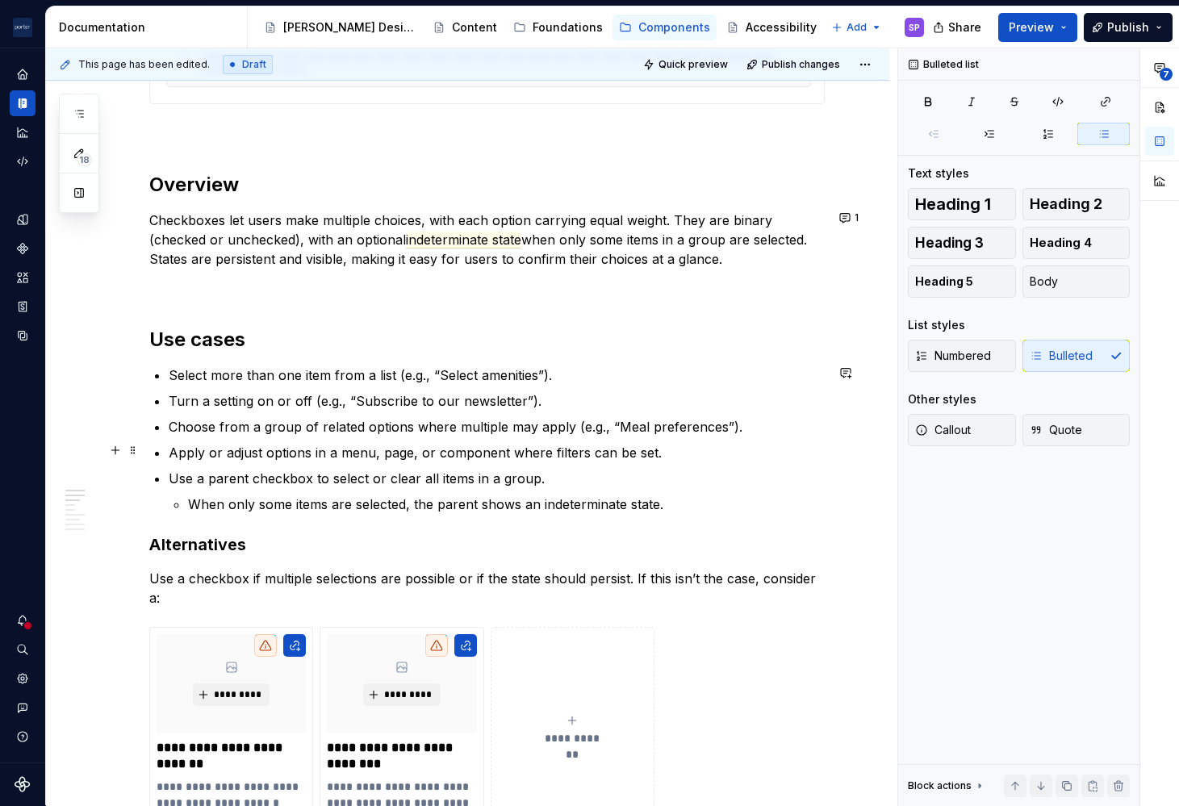
click at [633, 453] on p "Apply or adjust options in a menu, page, or component where filters can be set." at bounding box center [497, 452] width 656 height 19
click at [549, 482] on p "Use a parent checkbox to select or clear all items in a group." at bounding box center [497, 478] width 656 height 19
click at [503, 499] on p "When only some items are selected, the parent shows an indeterminate state." at bounding box center [506, 504] width 636 height 19
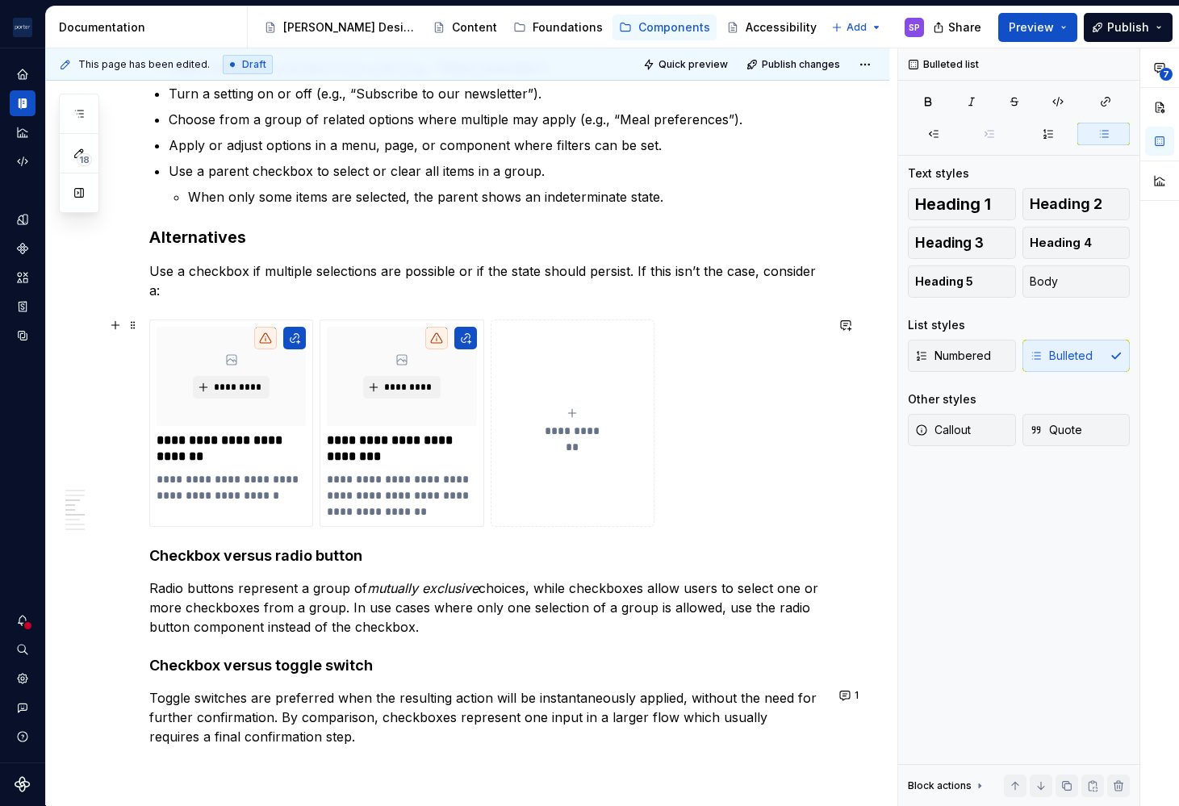
scroll to position [1229, 0]
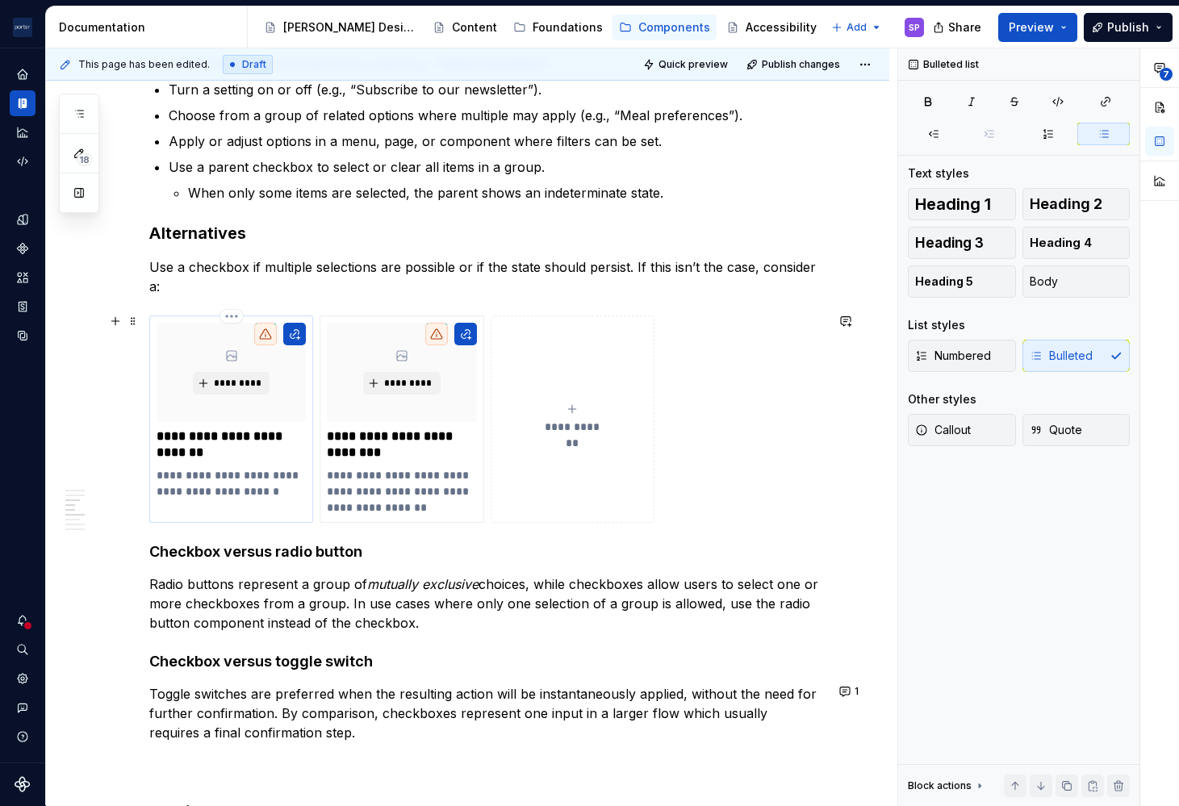
click at [285, 492] on p "**********" at bounding box center [231, 483] width 148 height 32
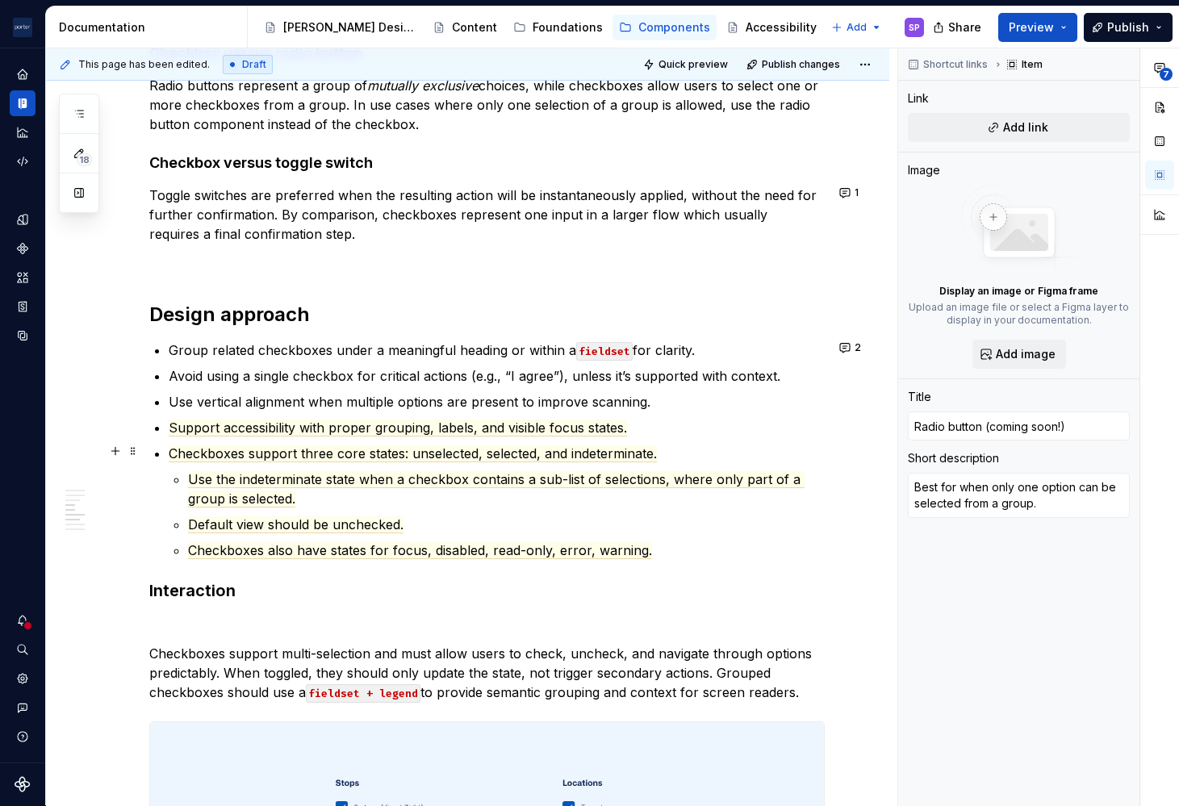
scroll to position [1728, 0]
click at [614, 375] on p "Avoid using a single checkbox for critical actions (e.g., “I agree”), unless it…" at bounding box center [497, 374] width 656 height 19
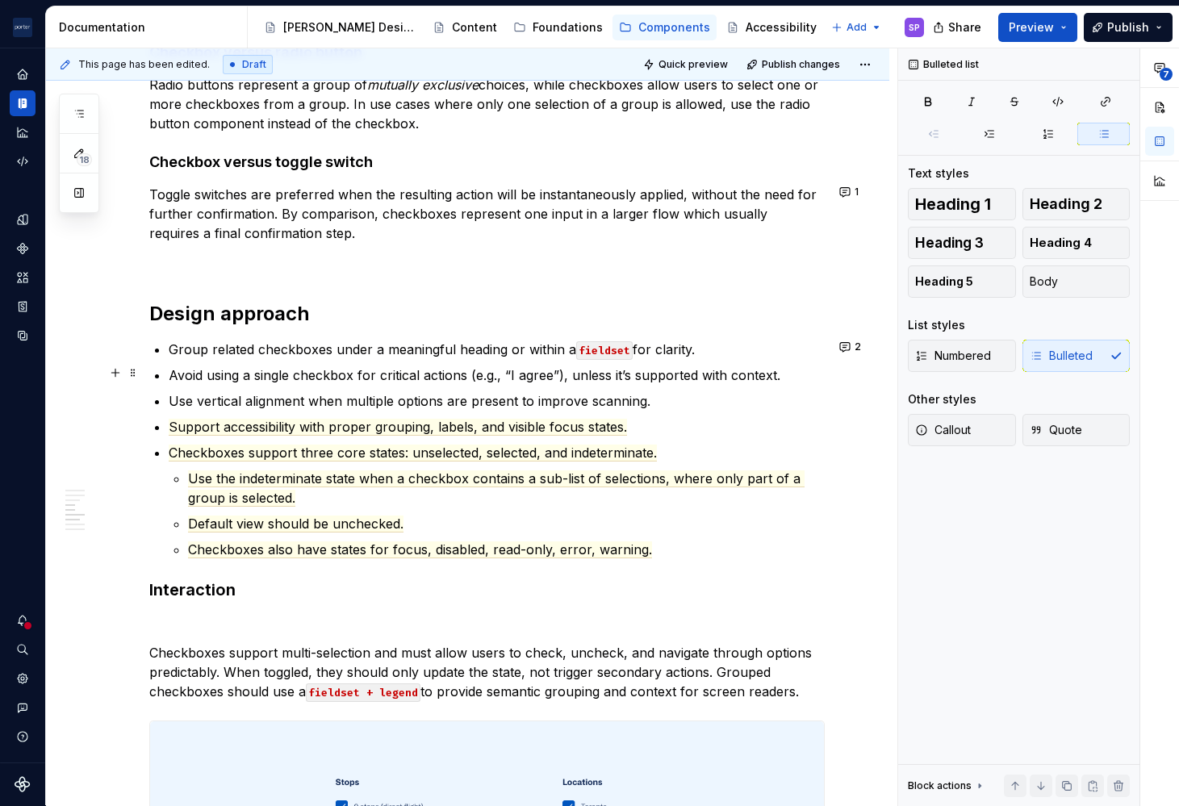
click at [614, 375] on p "Avoid using a single checkbox for critical actions (e.g., “I agree”), unless it…" at bounding box center [497, 374] width 656 height 19
click at [353, 453] on span "Checkboxes support three core states: unselected, selected, and indeterminate." at bounding box center [413, 452] width 488 height 17
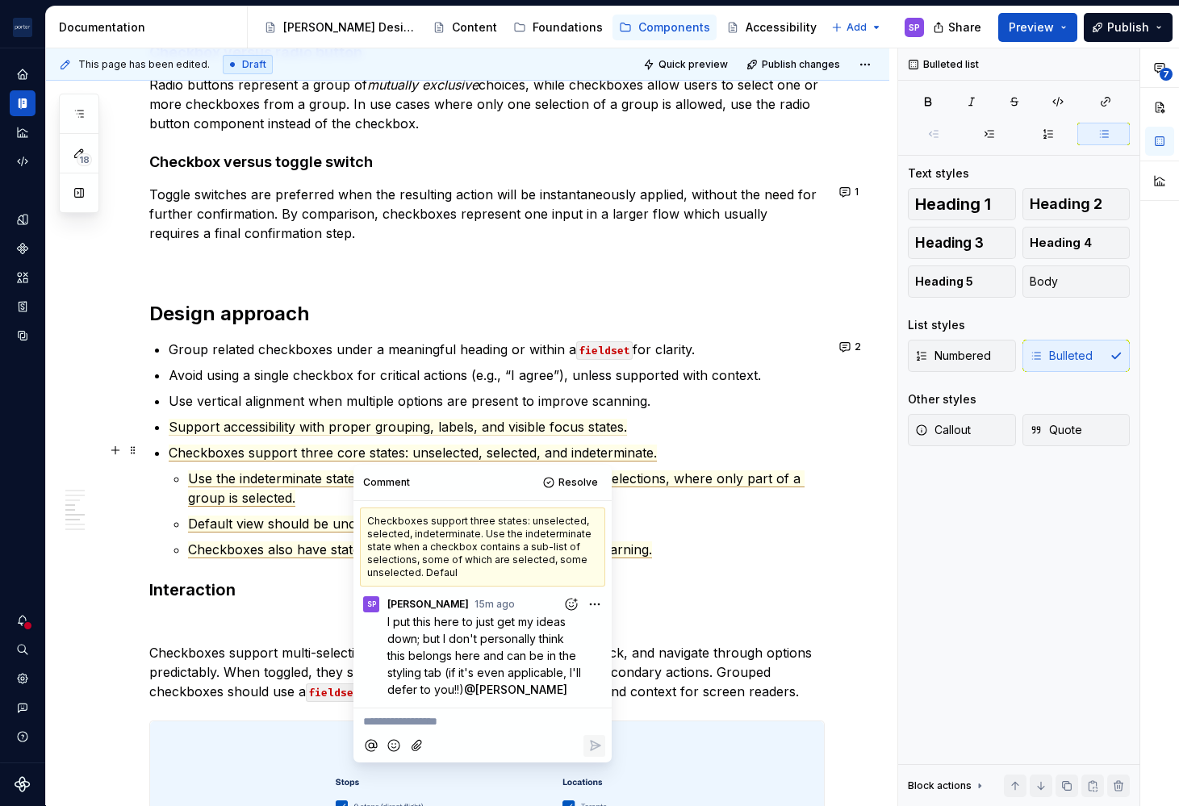
click at [353, 453] on span "Checkboxes support three core states: unselected, selected, and indeterminate." at bounding box center [413, 452] width 488 height 17
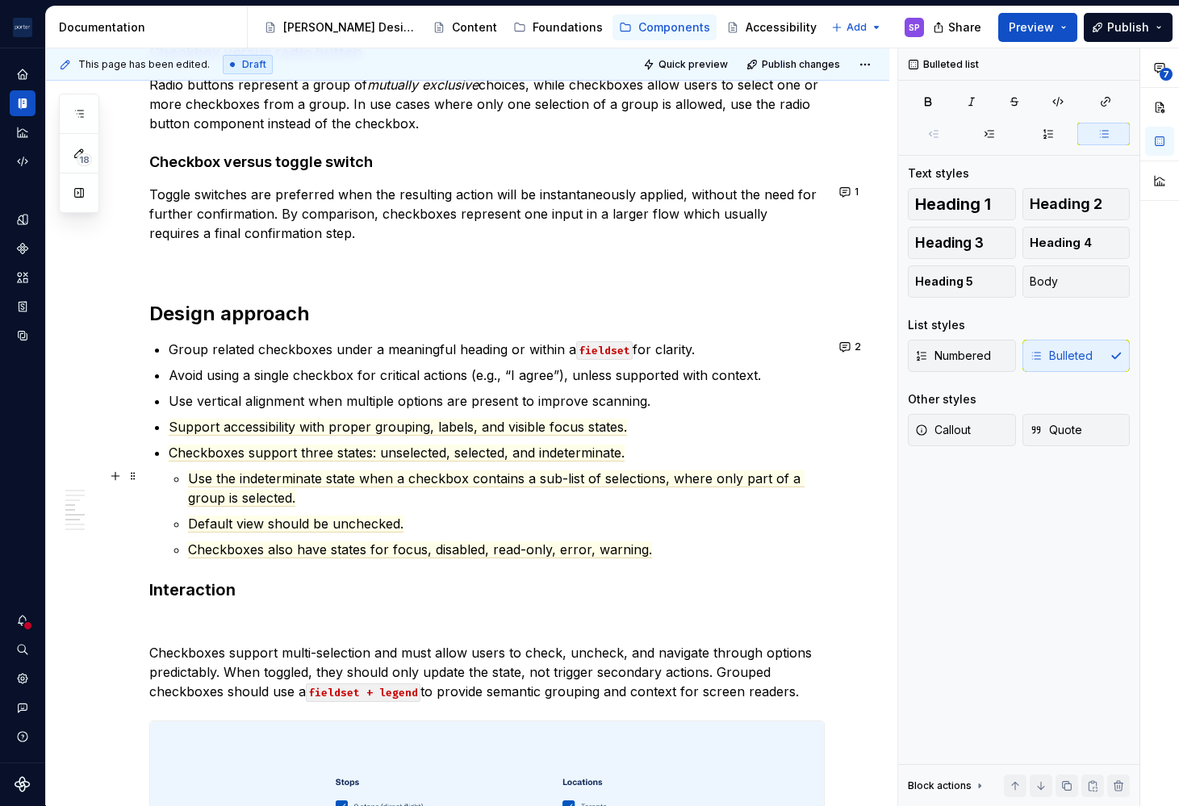
click at [183, 478] on li "Checkboxes support three states: unselected, selected, and indeterminate. Use t…" at bounding box center [497, 501] width 656 height 116
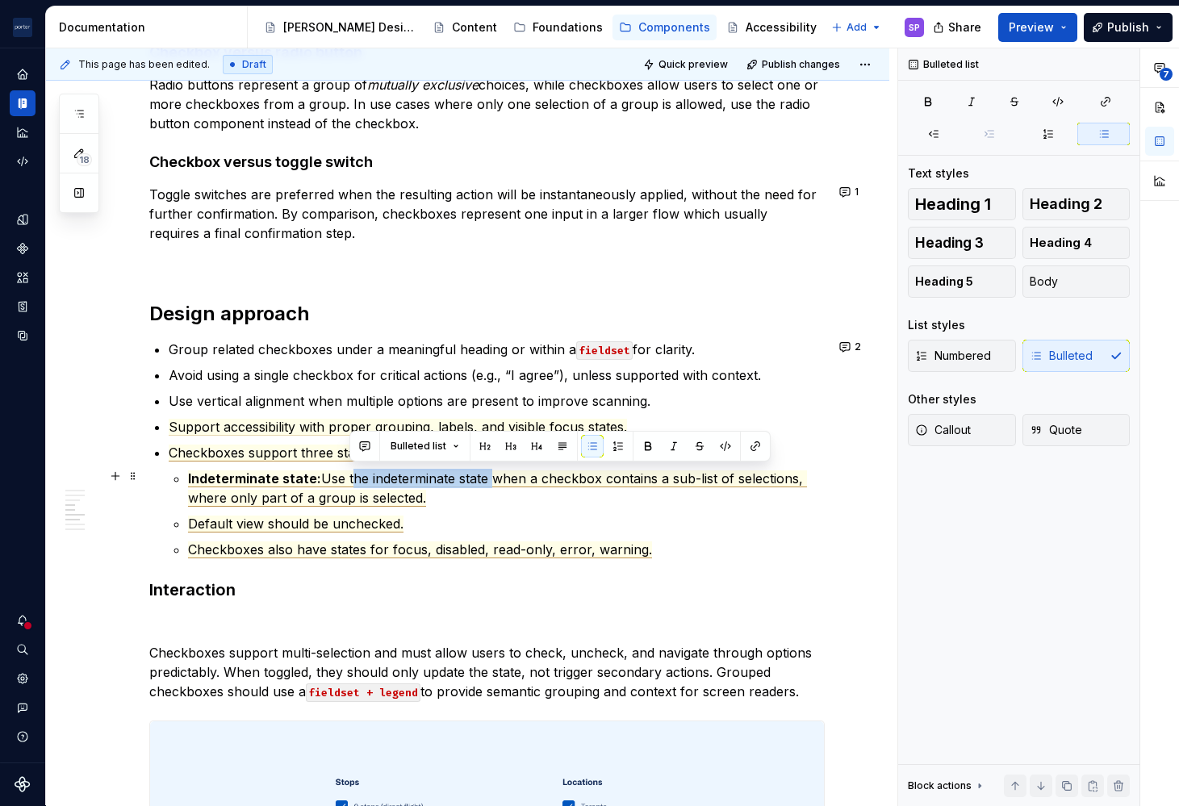
drag, startPoint x: 375, startPoint y: 481, endPoint x: 492, endPoint y: 478, distance: 117.0
click at [492, 478] on span "Use the indeterminate state when a checkbox contains a sub-list of selections, …" at bounding box center [497, 488] width 619 height 36
drag, startPoint x: 319, startPoint y: 478, endPoint x: 436, endPoint y: 480, distance: 117.8
click at [436, 480] on span "Best used when a checkbox contains a sub-list of selections, where only part of…" at bounding box center [503, 488] width 631 height 36
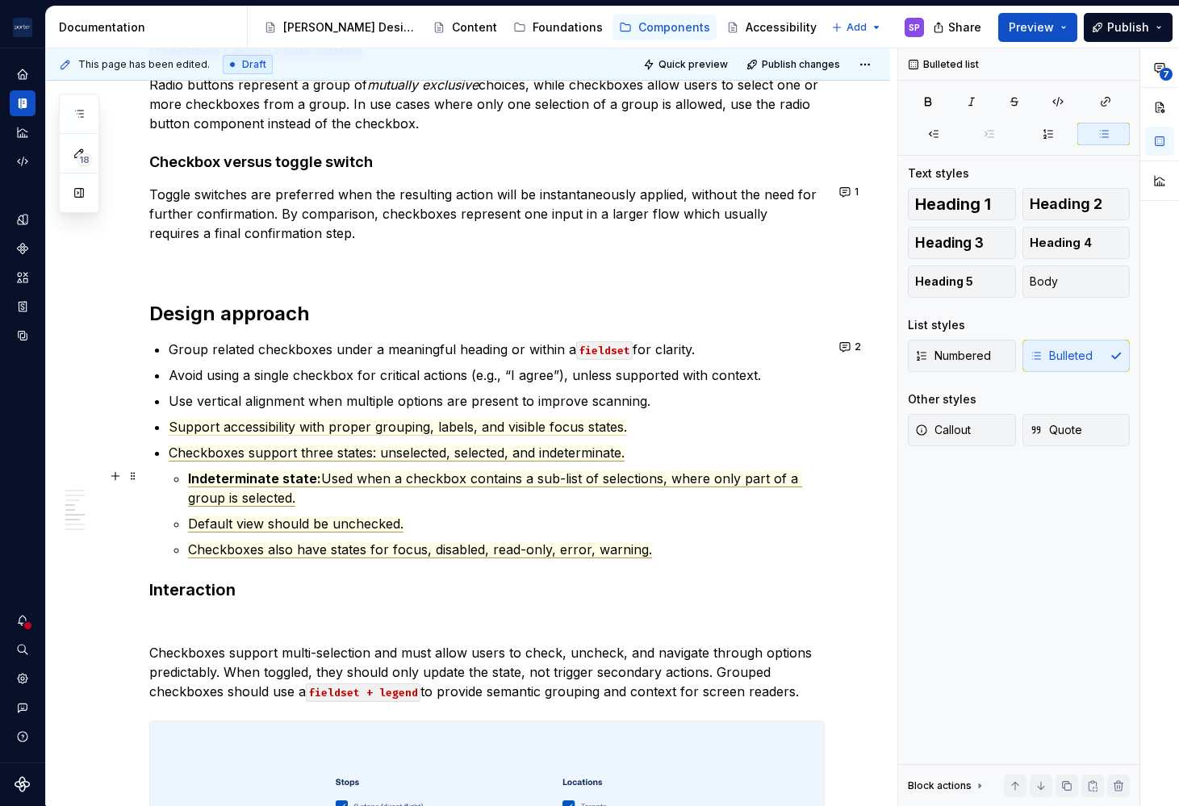
click at [678, 481] on span "Used when a checkbox contains a sub-list of selections, where only part of a gr…" at bounding box center [495, 488] width 614 height 36
click at [181, 521] on li "Checkboxes support three states: unselected, selected, and indeterminate. Indet…" at bounding box center [497, 501] width 656 height 116
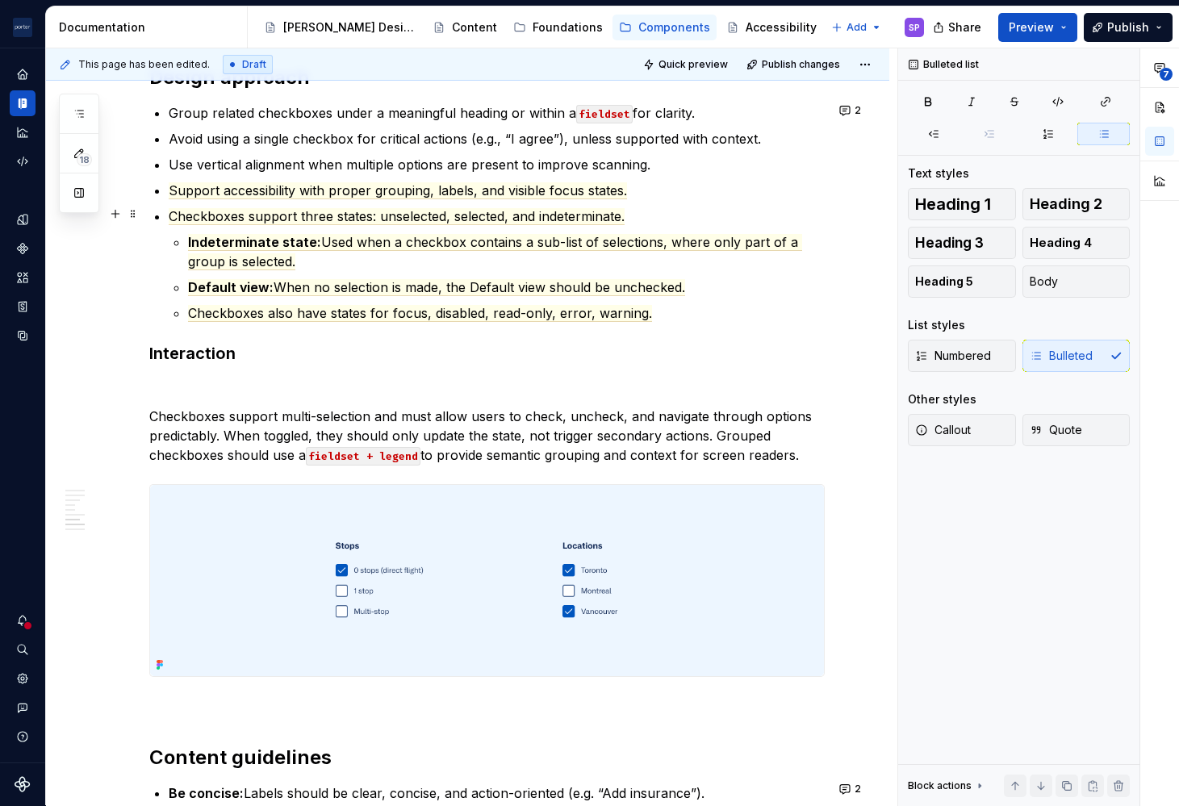
scroll to position [1964, 0]
click at [482, 282] on span "When no selection is made, the Default view should be unchecked." at bounding box center [478, 288] width 411 height 17
click at [184, 315] on li "Checkboxes support three states: unselected, selected, and indeterminate. Indet…" at bounding box center [497, 265] width 656 height 116
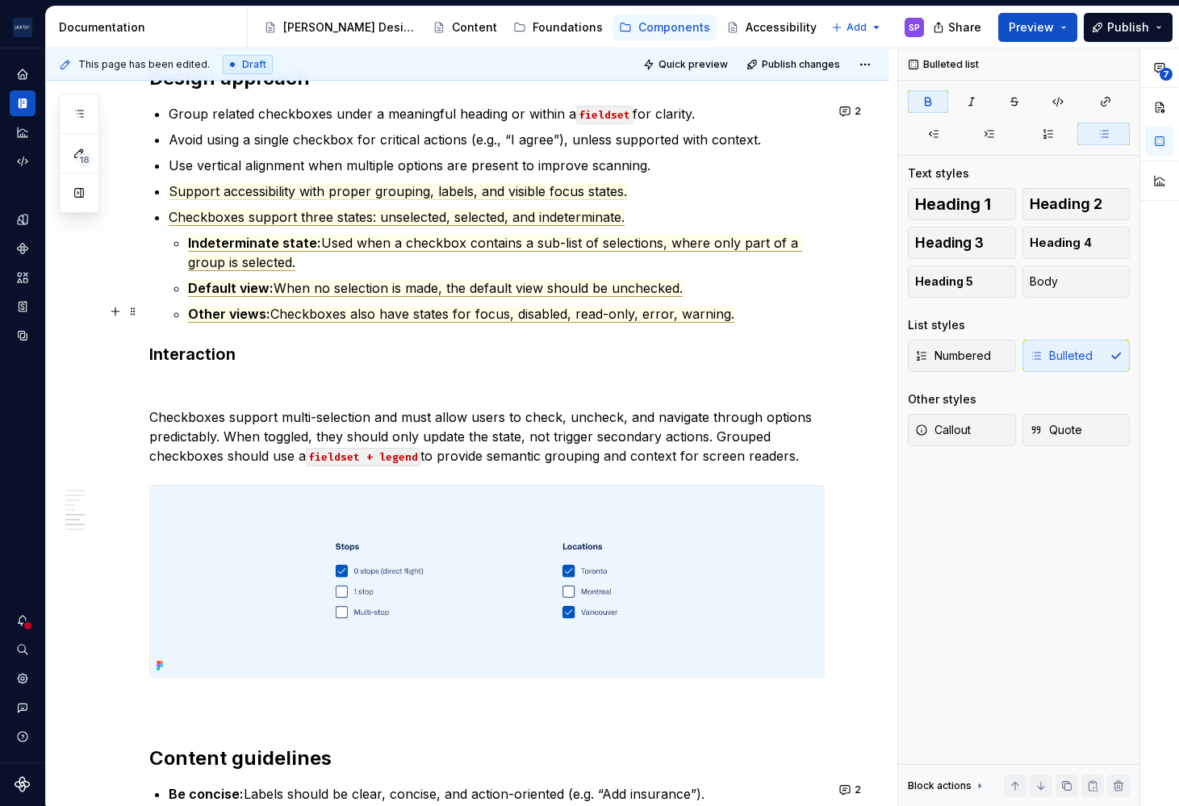
click at [240, 310] on span "Other views:" at bounding box center [229, 314] width 82 height 17
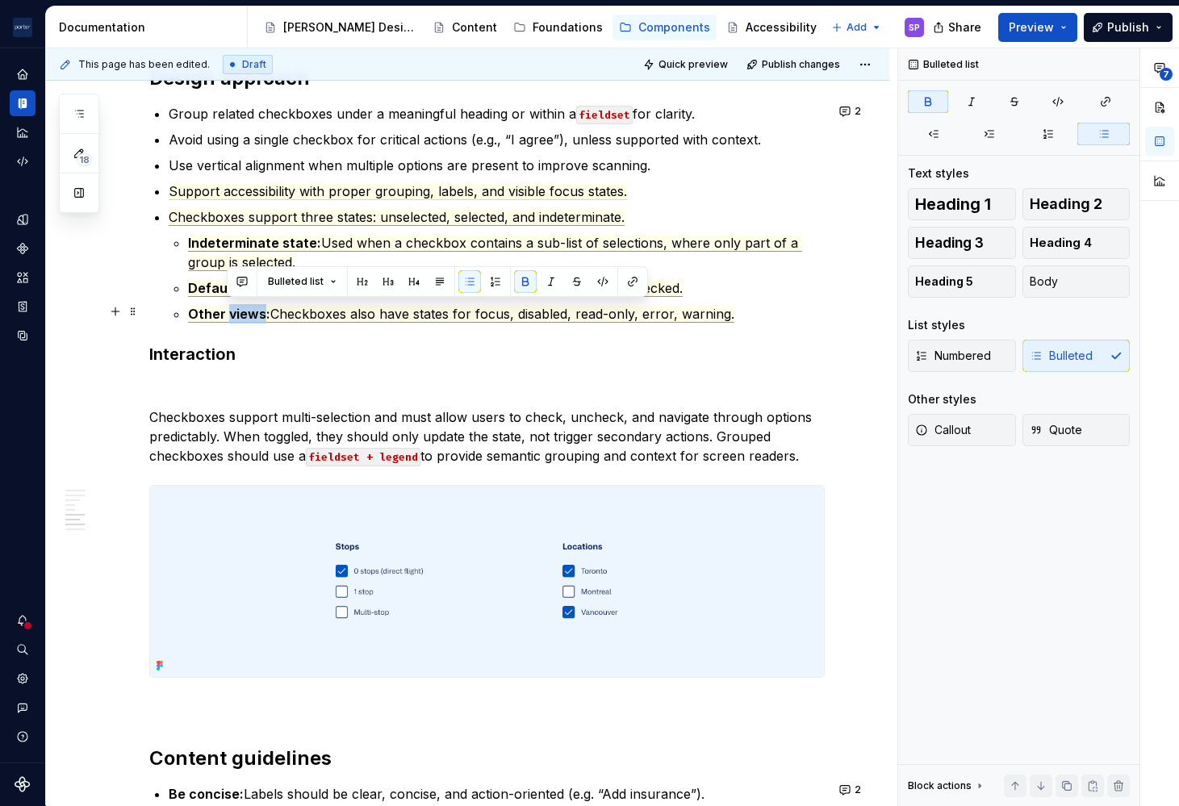
click at [240, 310] on span "Other views:" at bounding box center [229, 314] width 82 height 17
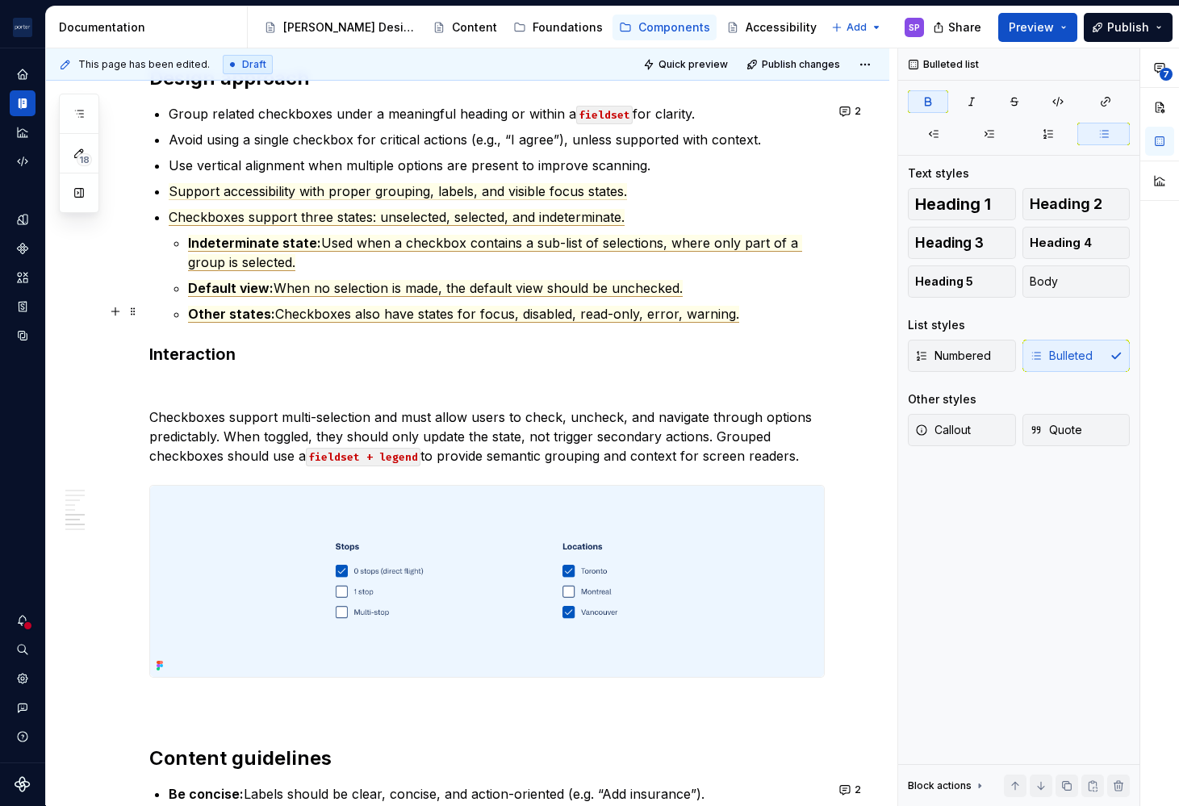
click at [625, 315] on span "Checkboxes also have states for focus, disabled, read-only, error, warning." at bounding box center [507, 314] width 464 height 17
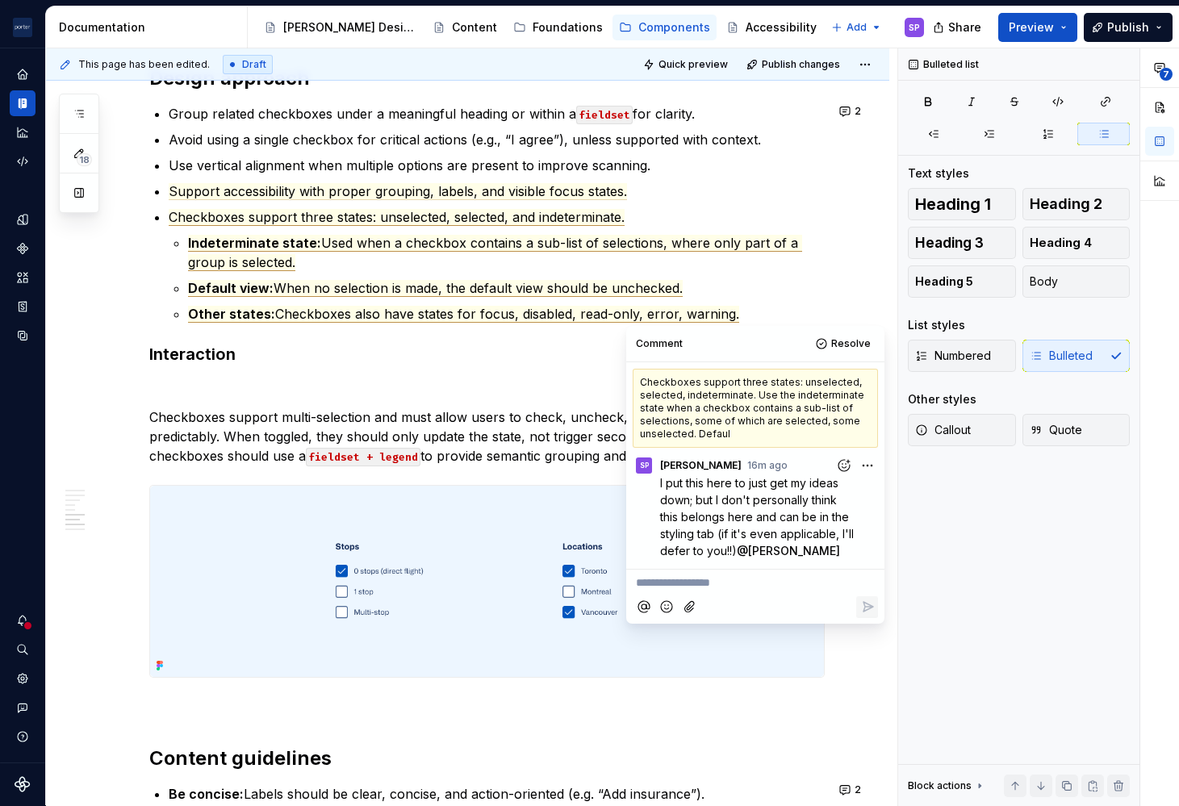
scroll to position [2139, 0]
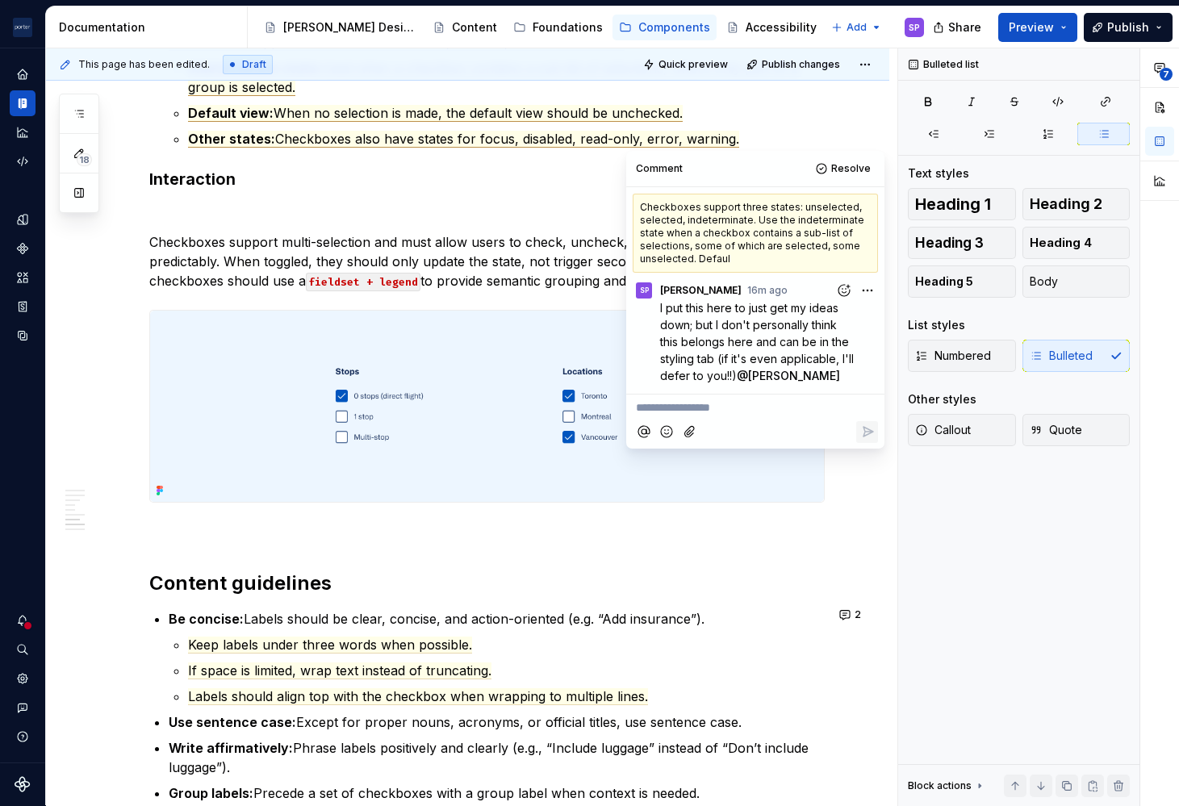
click at [348, 259] on p "Checkboxes support multi-selection and must allow users to check, uncheck, and …" at bounding box center [486, 261] width 675 height 58
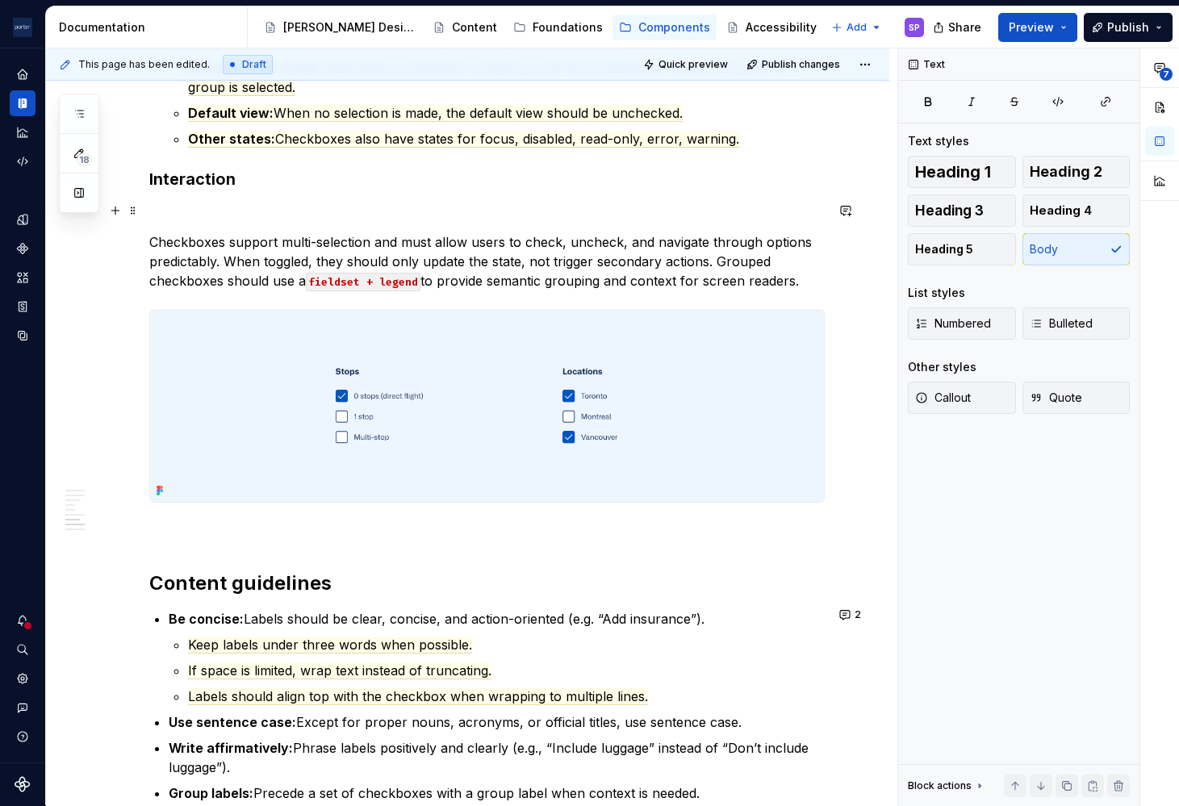
click at [204, 205] on p at bounding box center [486, 212] width 675 height 19
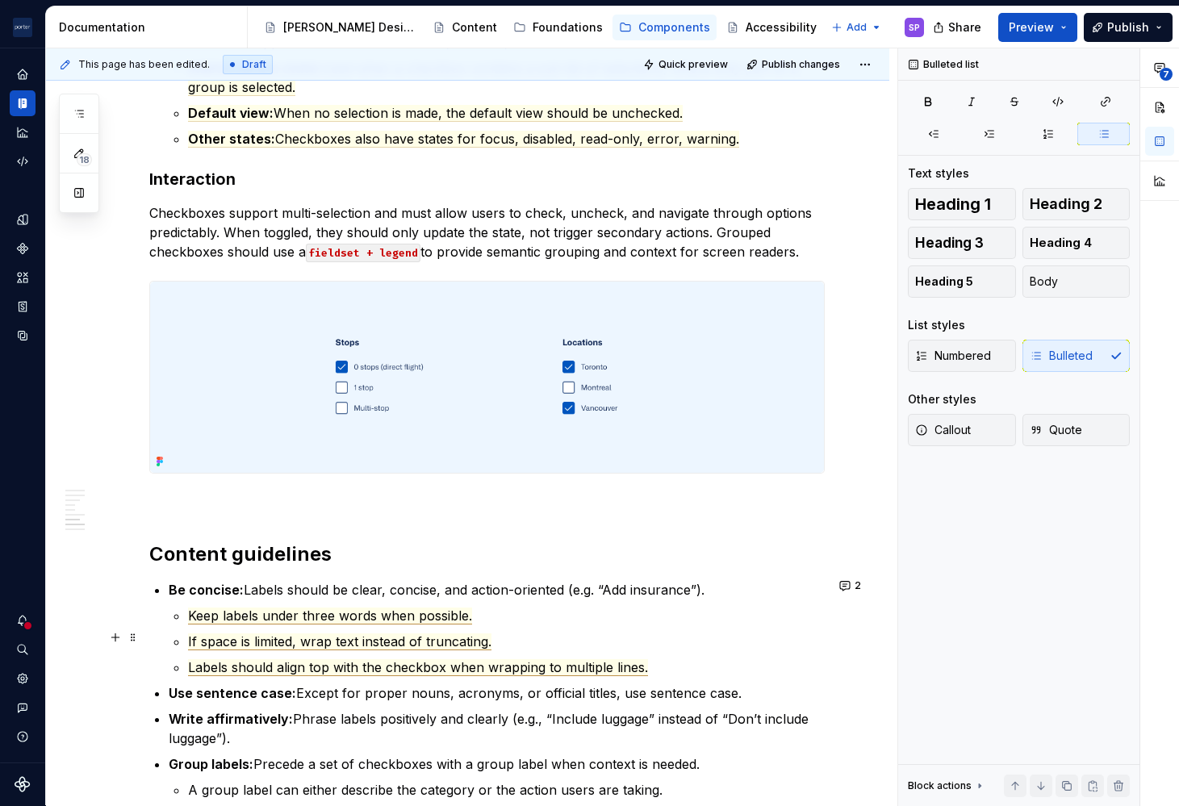
click at [358, 643] on span "If space is limited, wrap text instead of truncating." at bounding box center [339, 641] width 303 height 17
click at [379, 663] on span "Labels should align top with the checkbox when wrapping to multiple lines." at bounding box center [418, 667] width 460 height 17
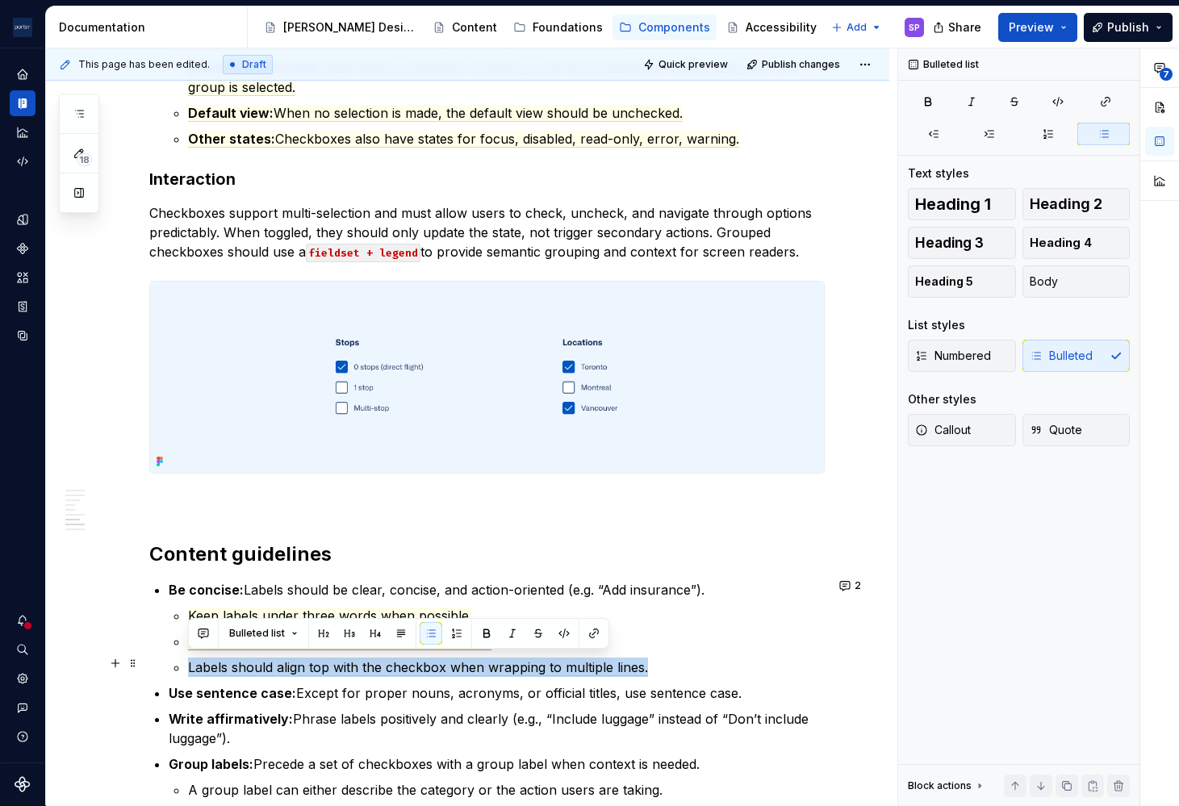
click at [379, 663] on span "Labels should align top with the checkbox when wrapping to multiple lines." at bounding box center [418, 667] width 460 height 17
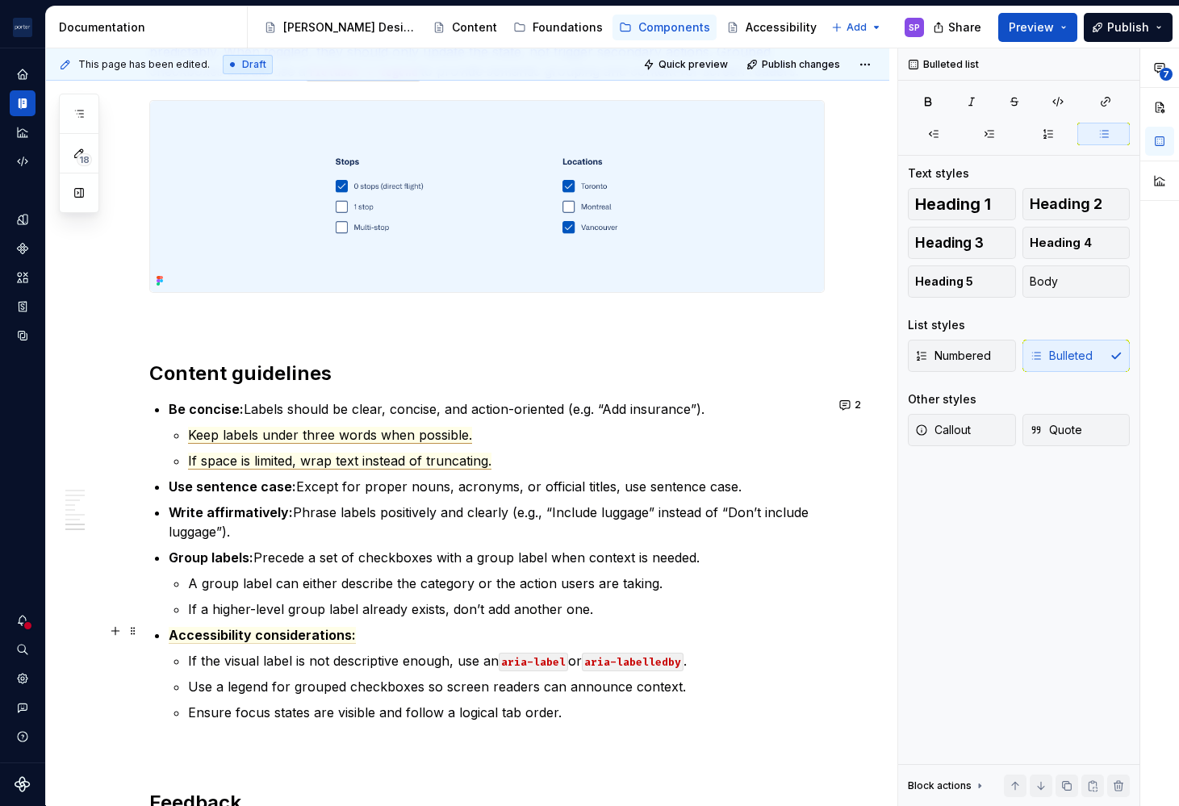
scroll to position [2323, 0]
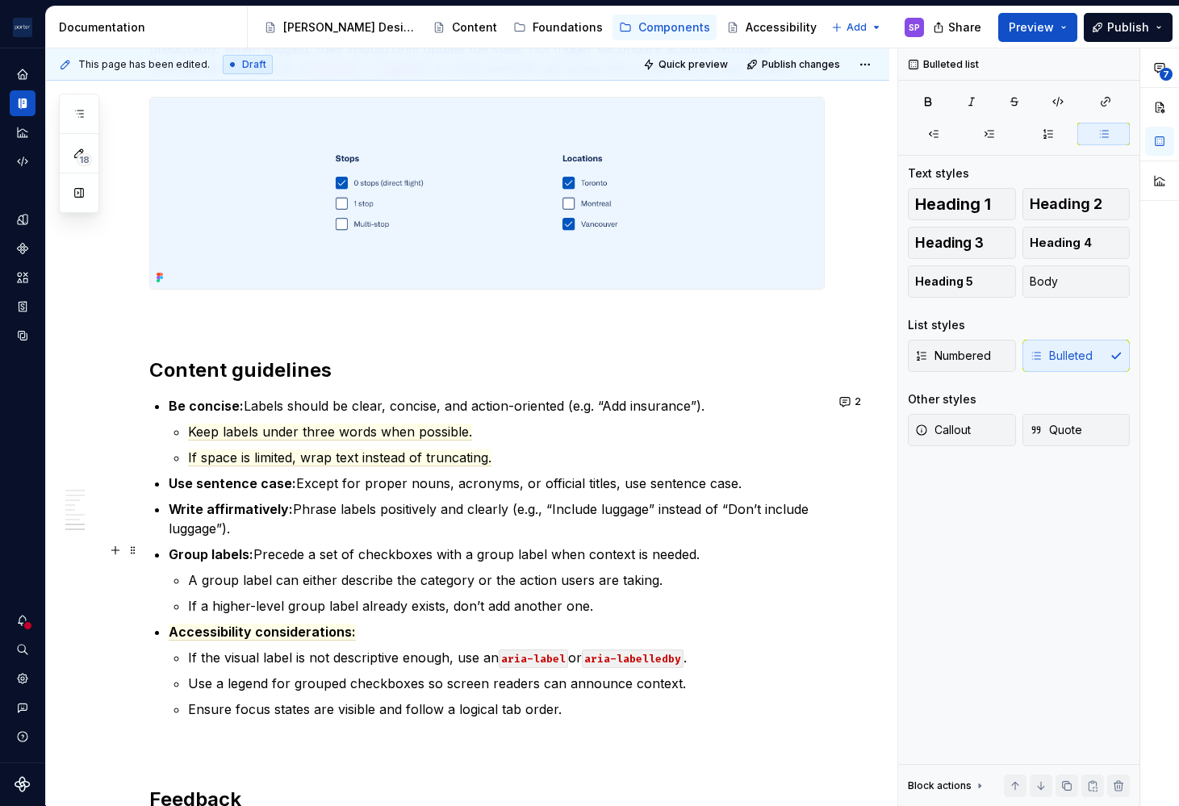
click at [278, 550] on p "Group labels: Precede a set of checkboxes with a group label when context is ne…" at bounding box center [497, 554] width 656 height 19
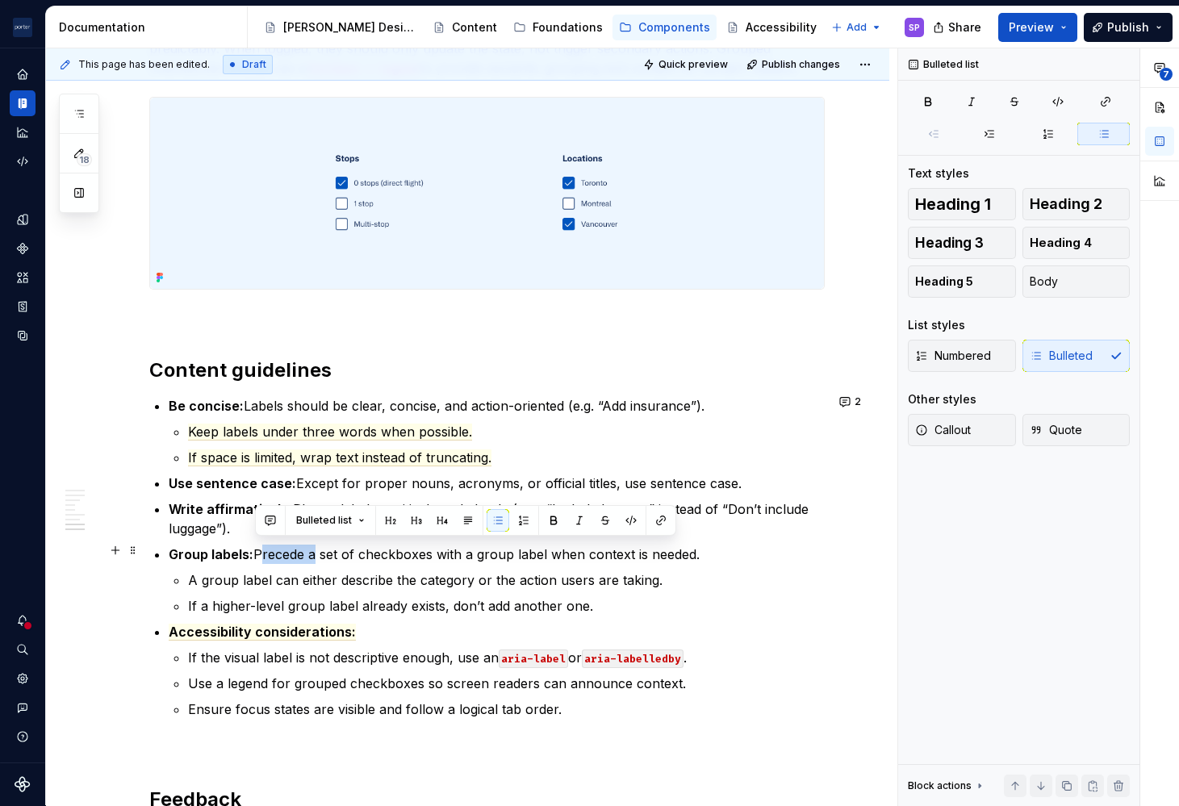
click at [278, 550] on p "Group labels: Precede a set of checkboxes with a group label when context is ne…" at bounding box center [497, 554] width 656 height 19
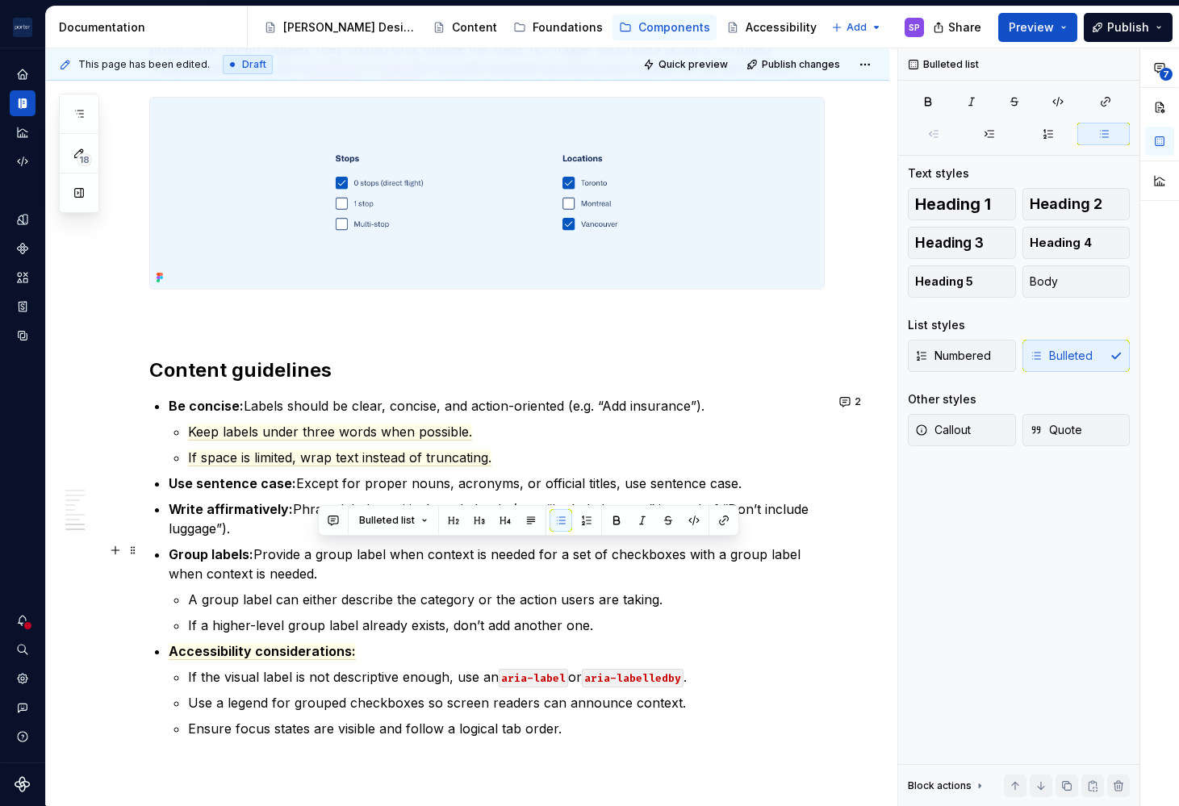
drag, startPoint x: 375, startPoint y: 578, endPoint x: 679, endPoint y: 553, distance: 305.1
click at [679, 553] on p "Group labels: Provide a group label when context is needed for a set of checkbo…" at bounding box center [497, 564] width 656 height 39
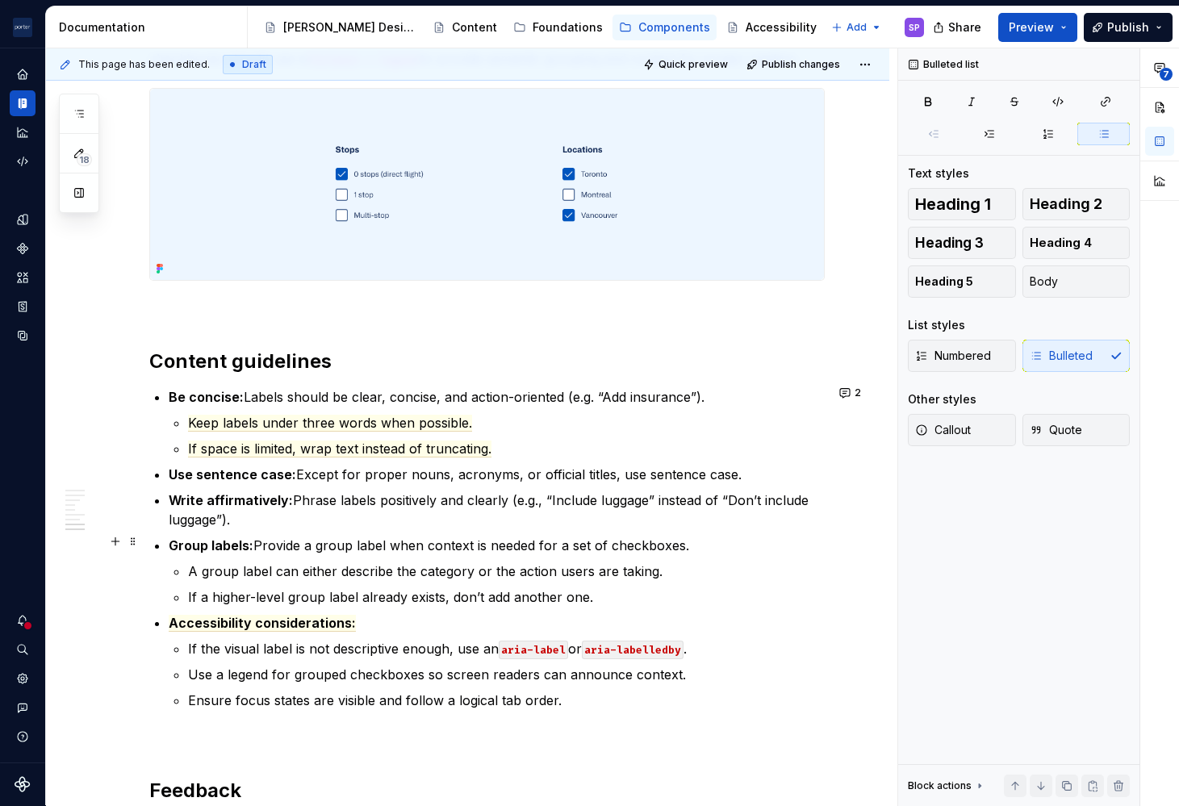
scroll to position [2332, 0]
click at [240, 649] on p "If the visual label is not descriptive enough, use an aria-label or aria-labell…" at bounding box center [506, 647] width 636 height 19
click at [253, 669] on p "Use a legend for grouped checkboxes so screen readers can announce context." at bounding box center [506, 673] width 636 height 19
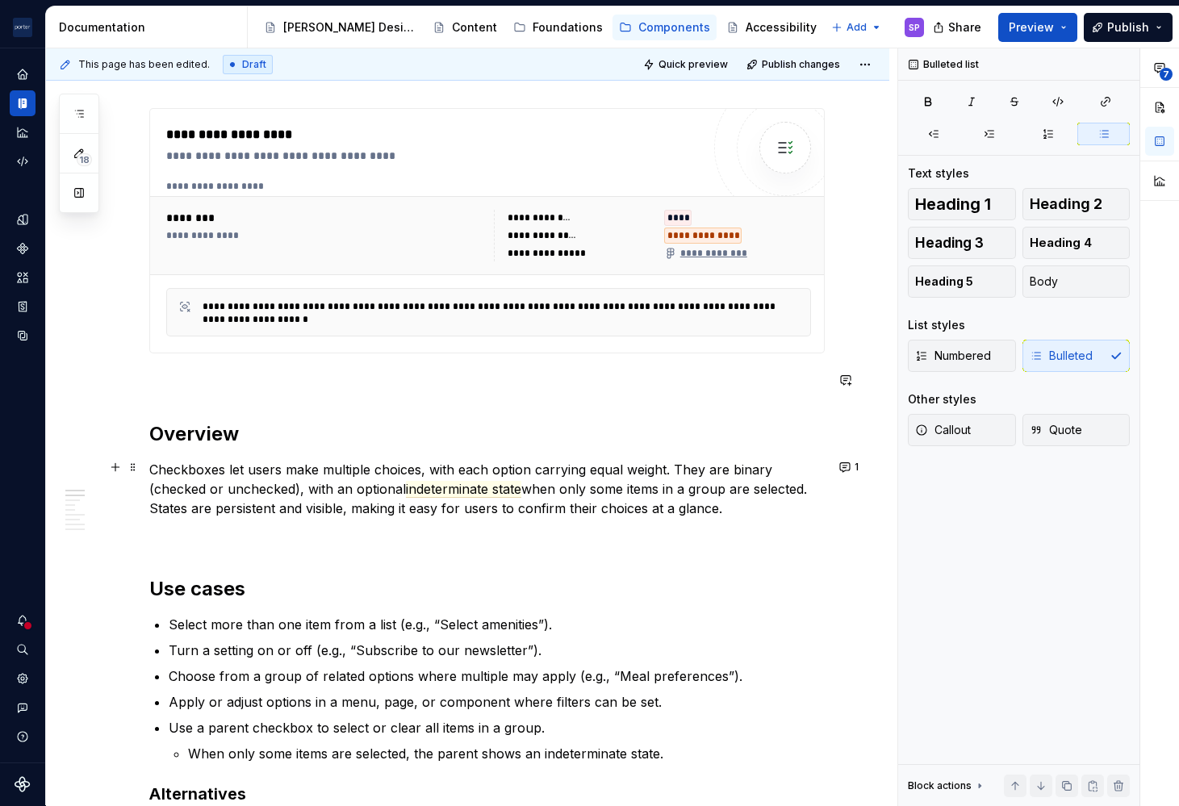
scroll to position [670, 0]
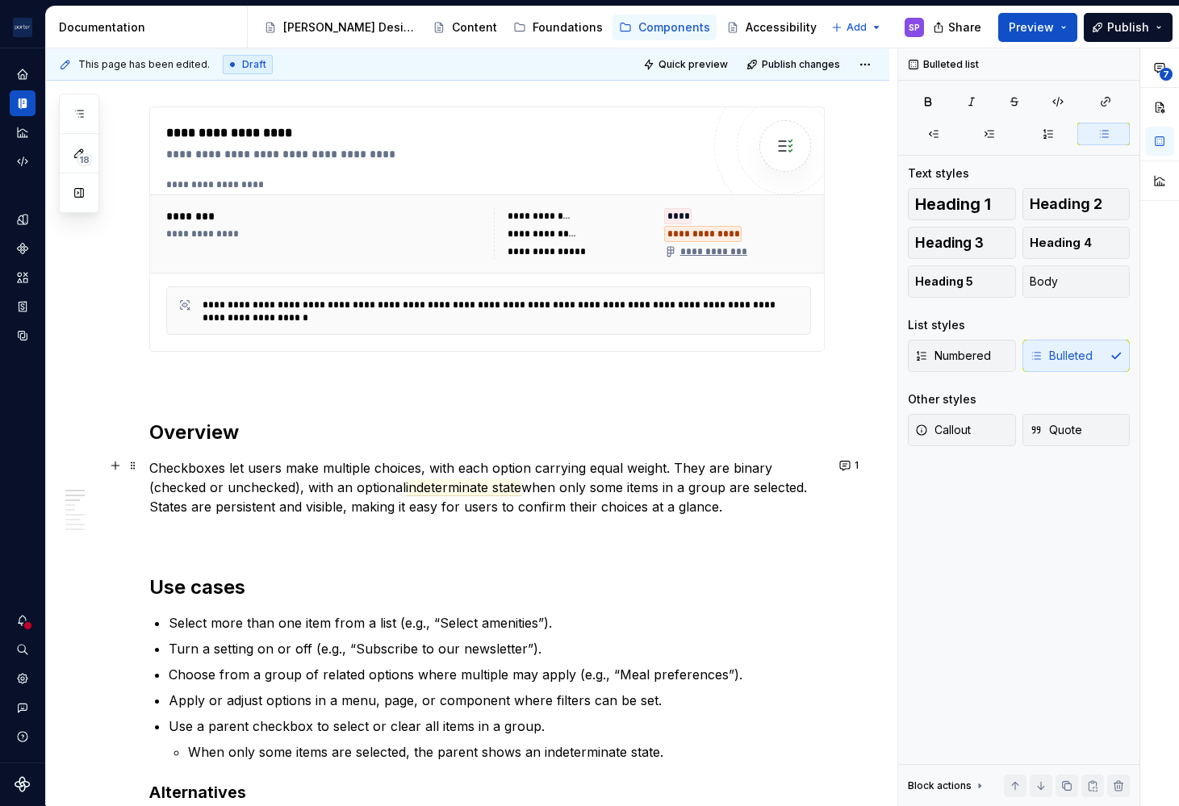
click at [286, 476] on p "Checkboxes let users make multiple choices, with each option carrying equal wei…" at bounding box center [486, 487] width 675 height 58
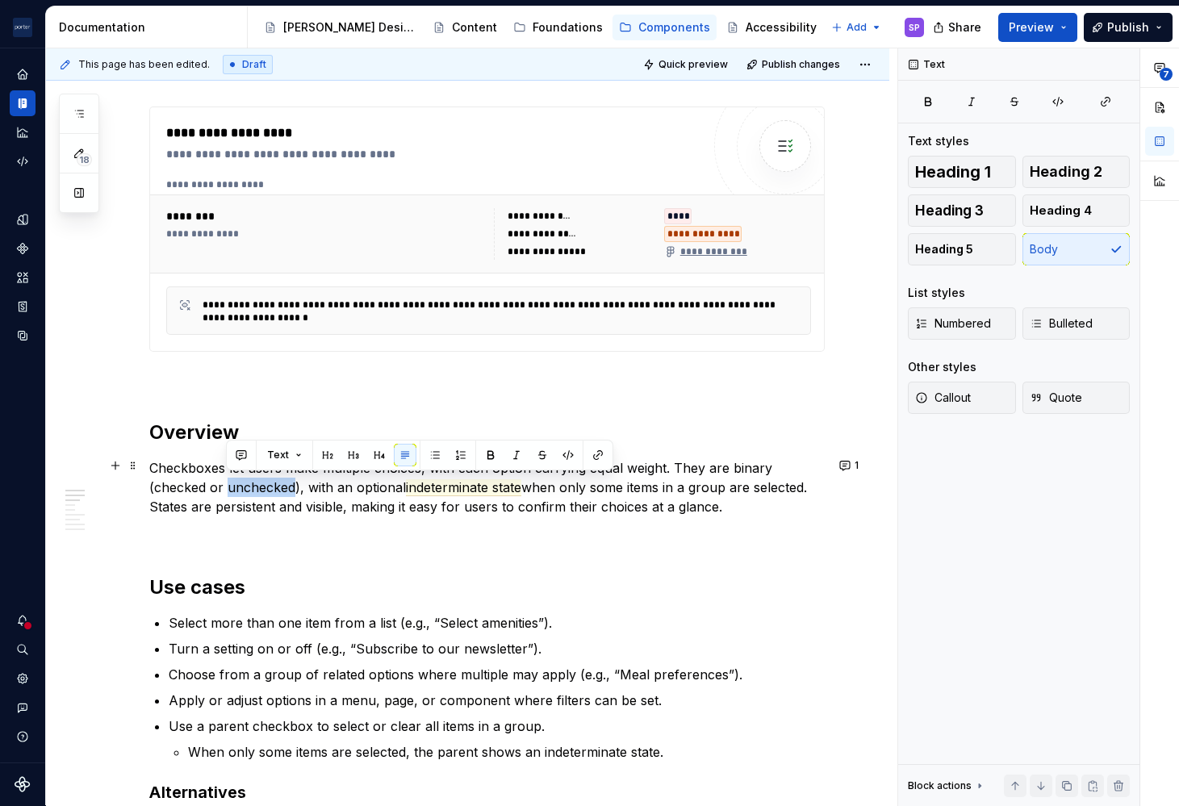
click at [286, 476] on p "Checkboxes let users make multiple choices, with each option carrying equal wei…" at bounding box center [486, 487] width 675 height 58
copy p "Checkboxes let users make multiple choices, with each option carrying equal wei…"
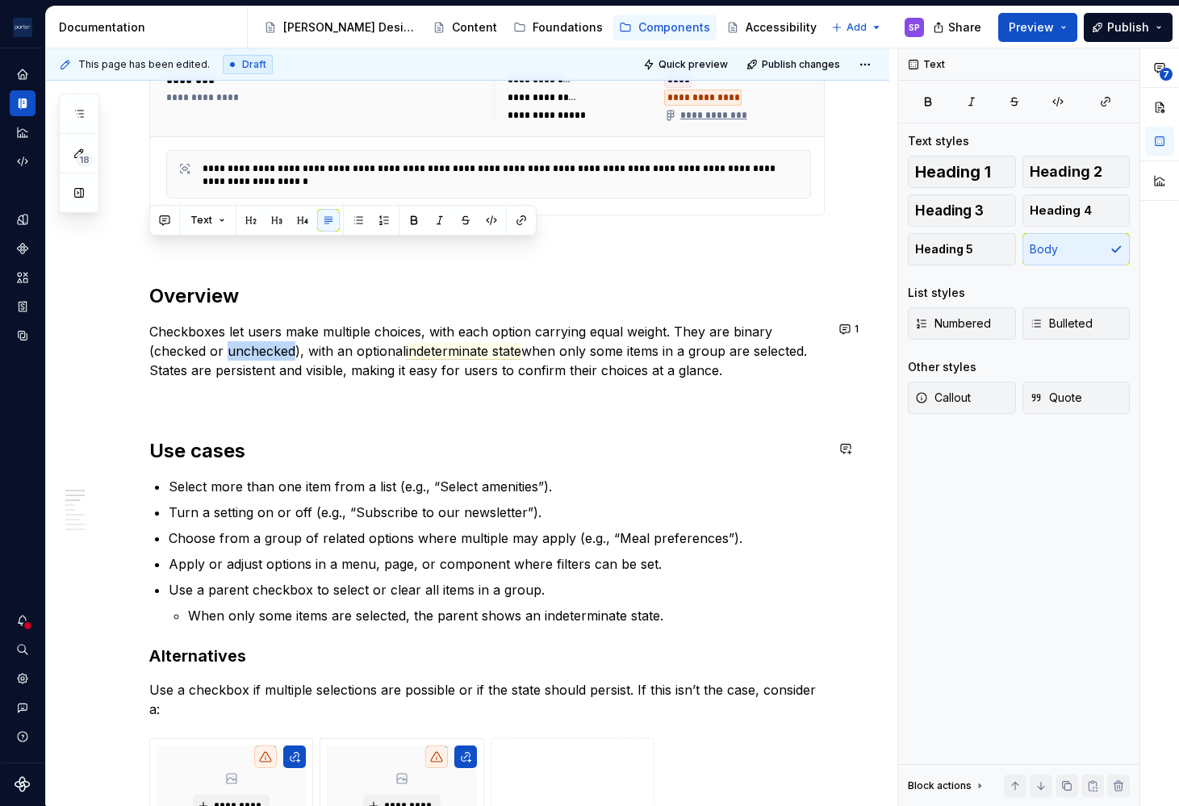
scroll to position [888, 0]
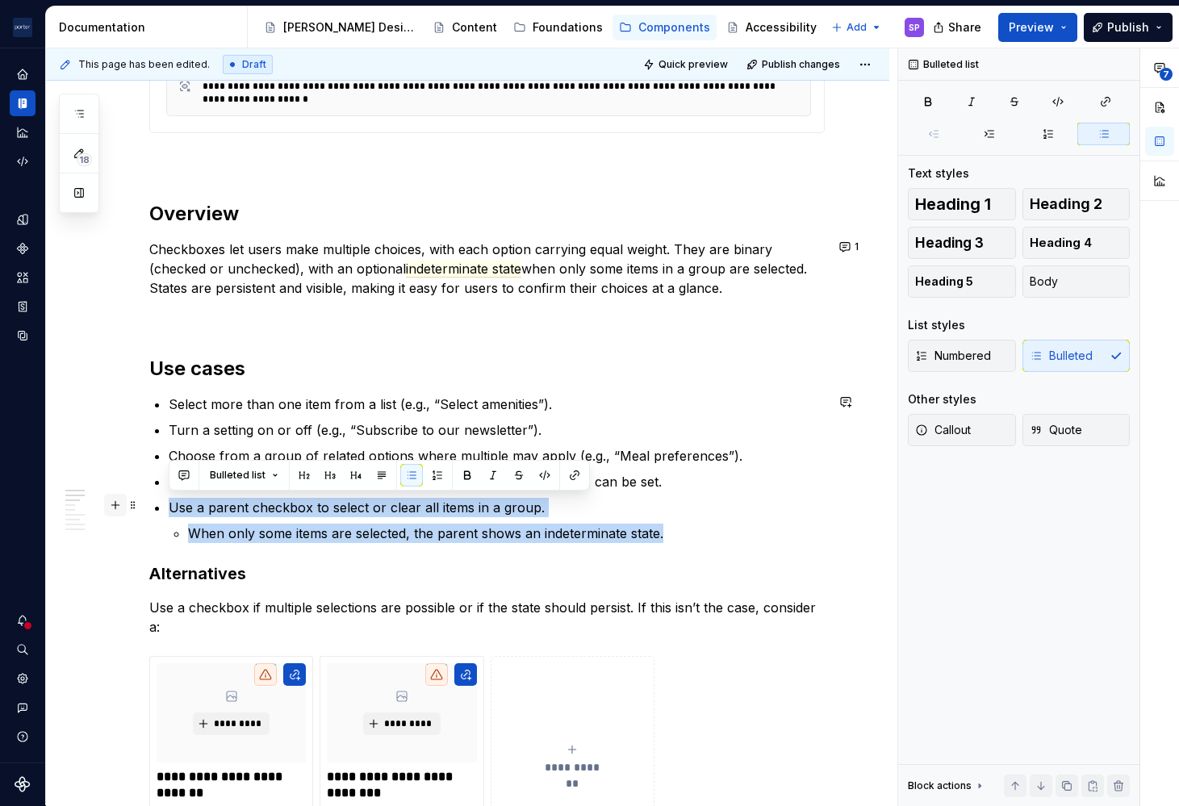
drag, startPoint x: 578, startPoint y: 534, endPoint x: 110, endPoint y: 506, distance: 468.7
copy li "Use a parent checkbox to select or clear all items in a group. When only some i…"
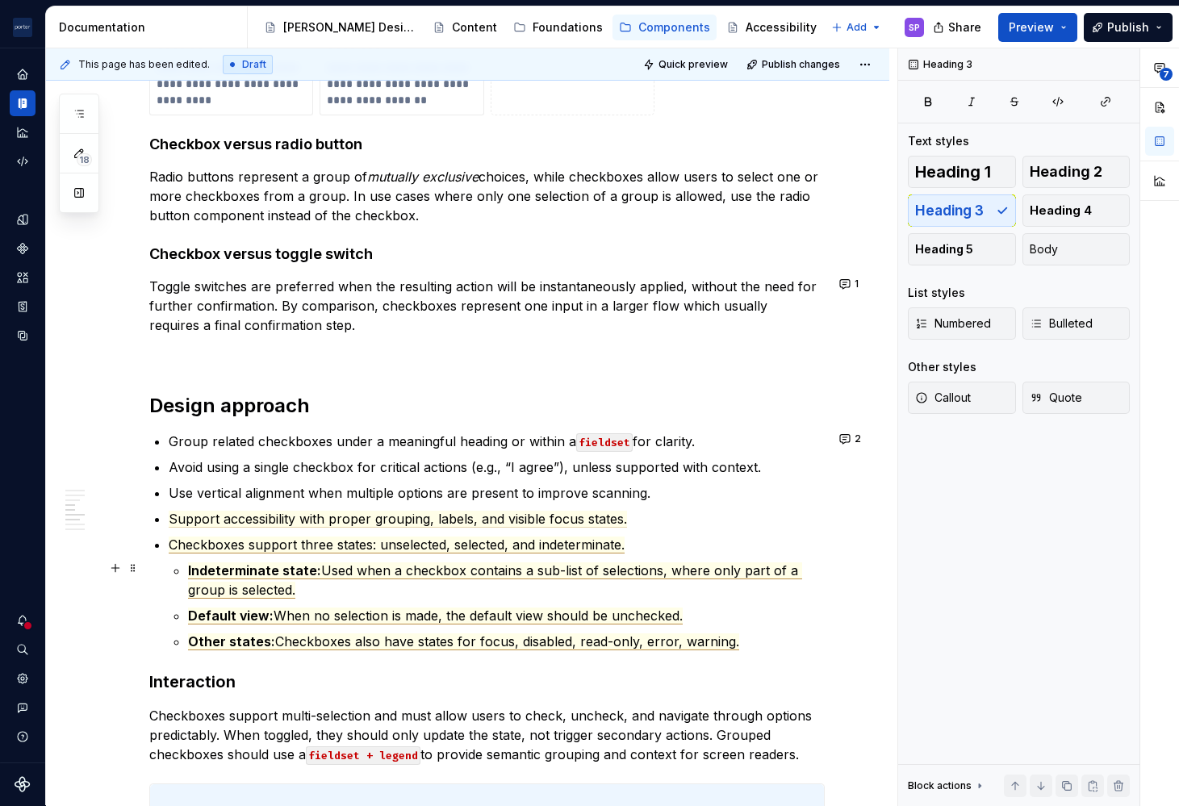
scroll to position [1585, 0]
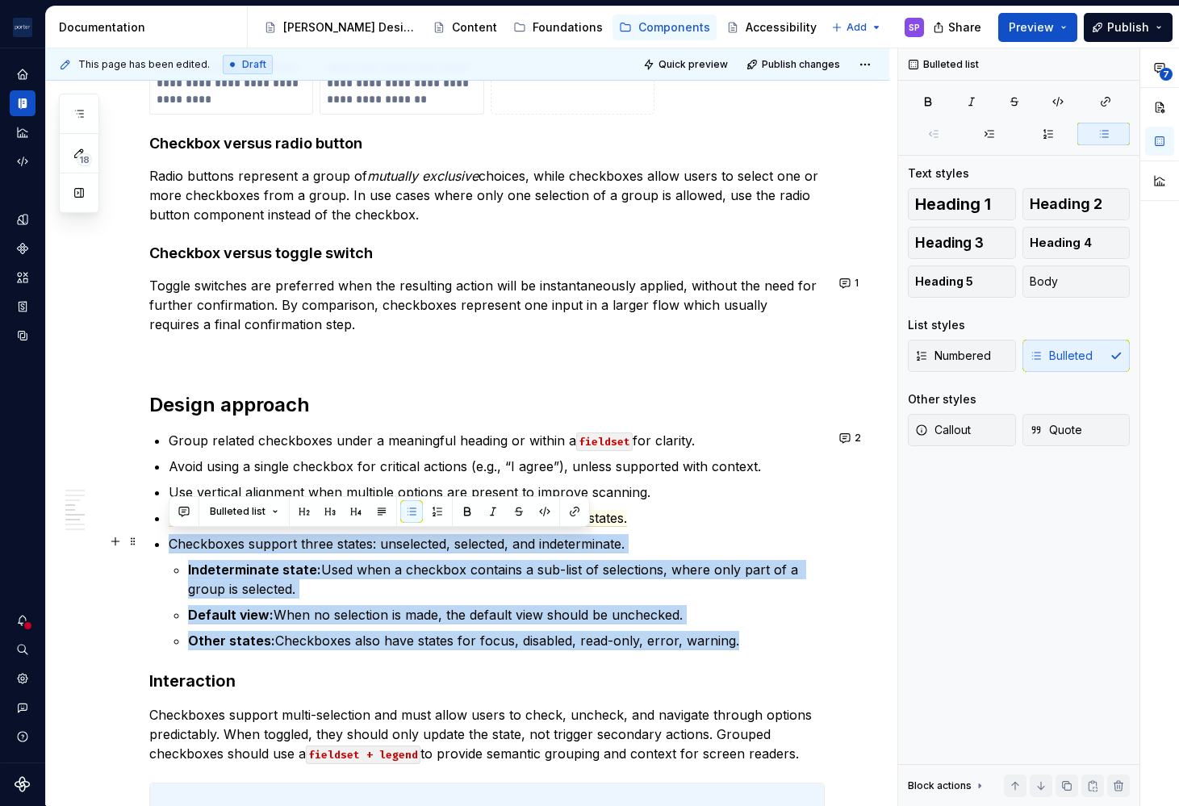
drag, startPoint x: 359, startPoint y: 569, endPoint x: 164, endPoint y: 529, distance: 199.2
click at [164, 529] on div "**********" at bounding box center [486, 169] width 675 height 2835
copy li "Checkboxes support three states: unselected, selected, and indeterminate. Indet…"
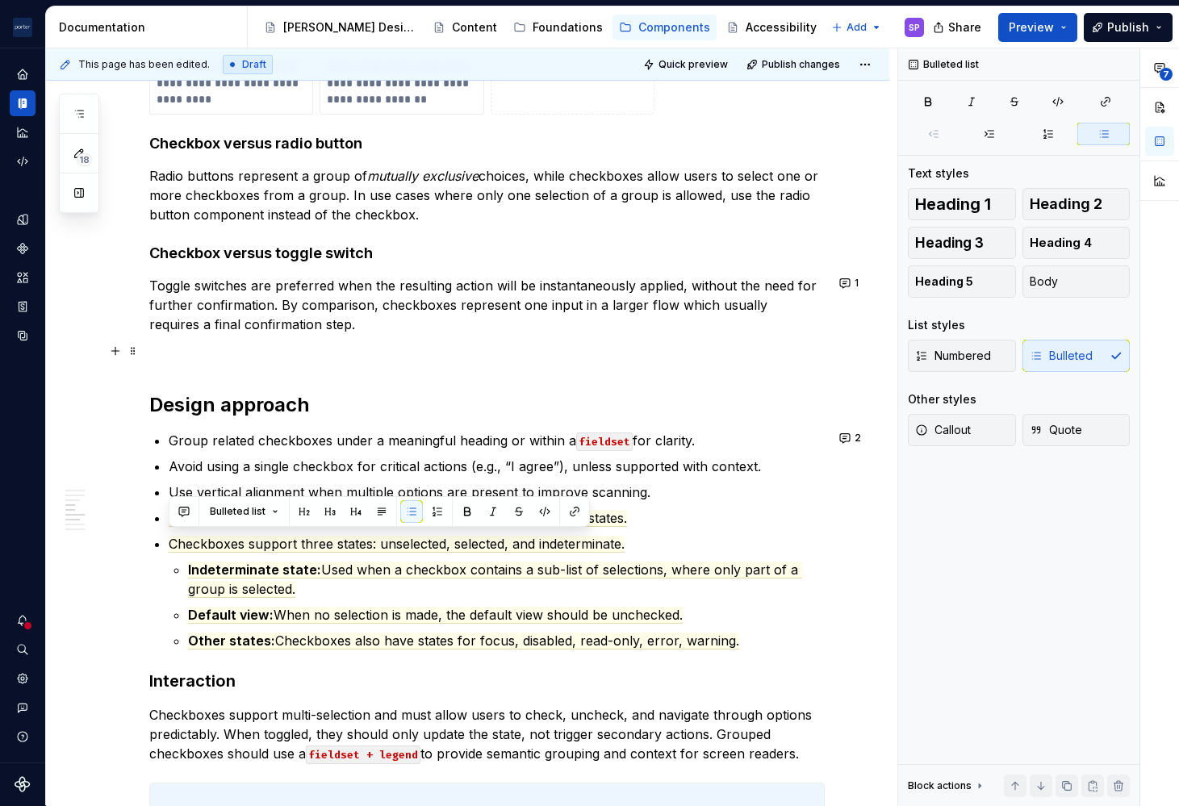
click at [250, 353] on p at bounding box center [486, 353] width 675 height 19
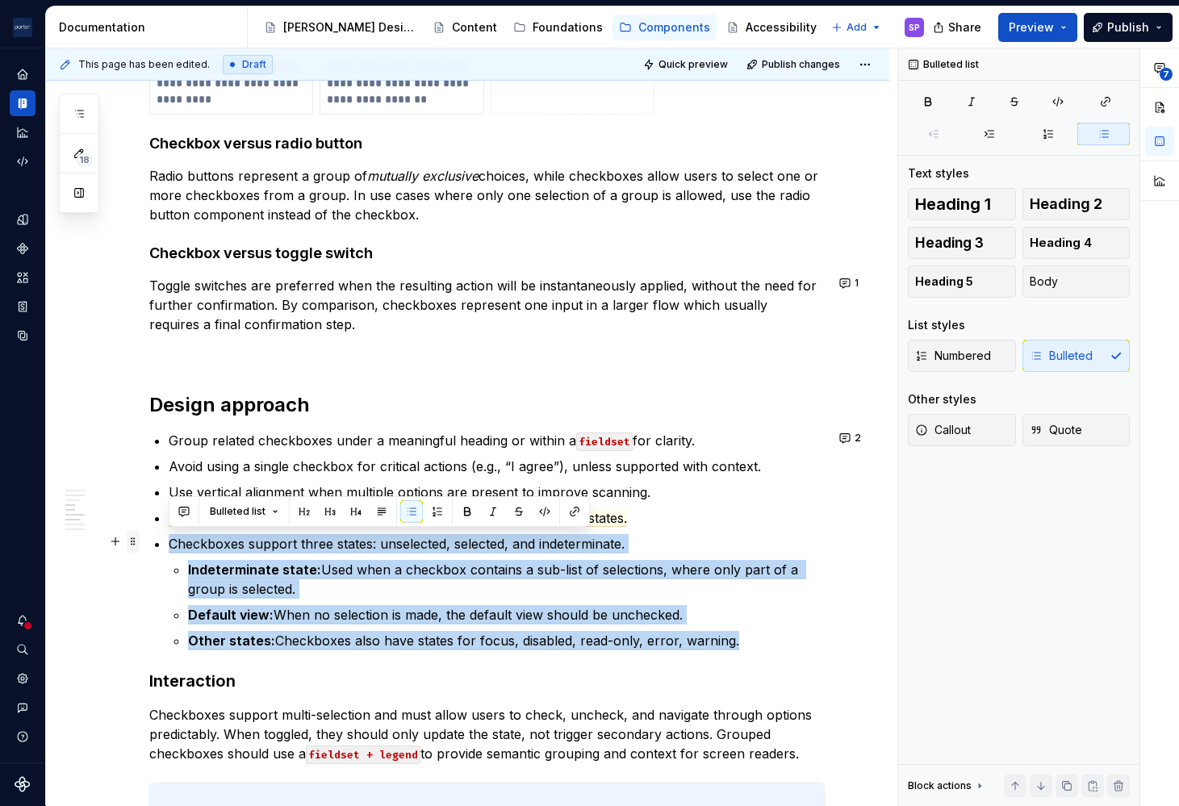
drag, startPoint x: 336, startPoint y: 566, endPoint x: 133, endPoint y: 540, distance: 204.8
click at [149, 540] on div "**********" at bounding box center [486, 179] width 675 height 2854
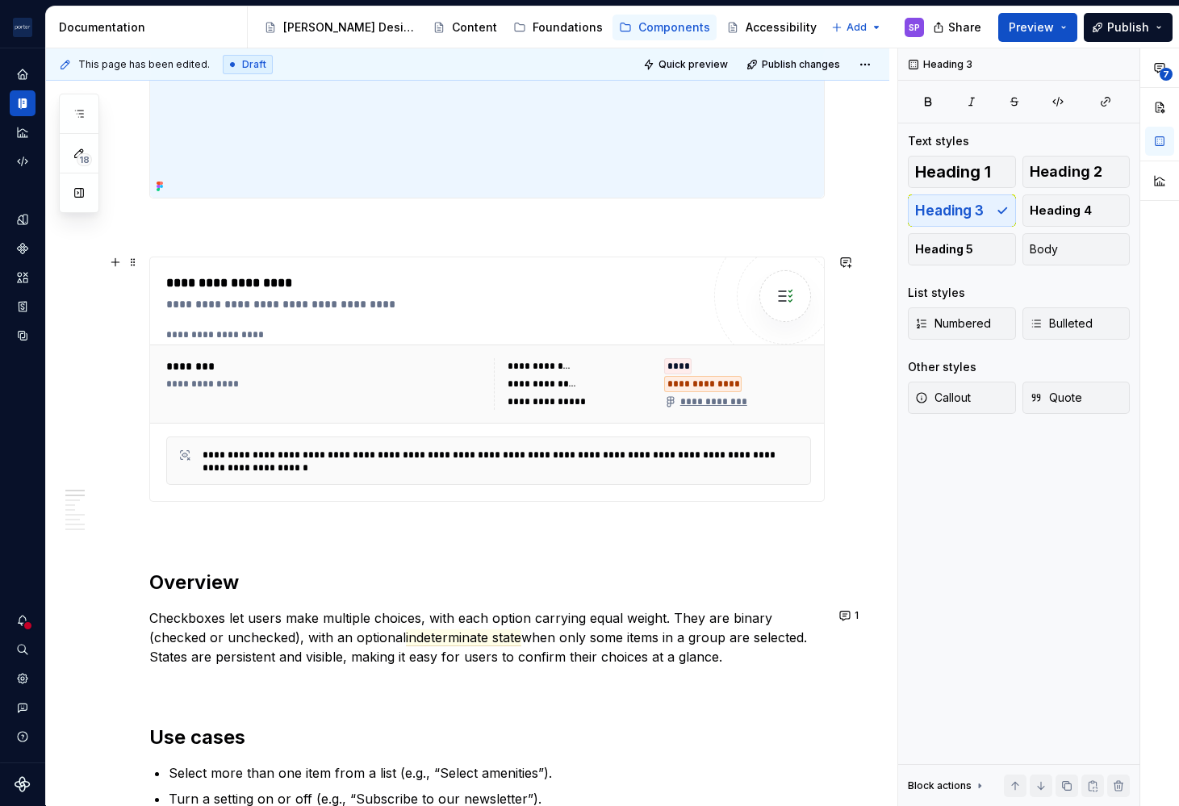
scroll to position [524, 0]
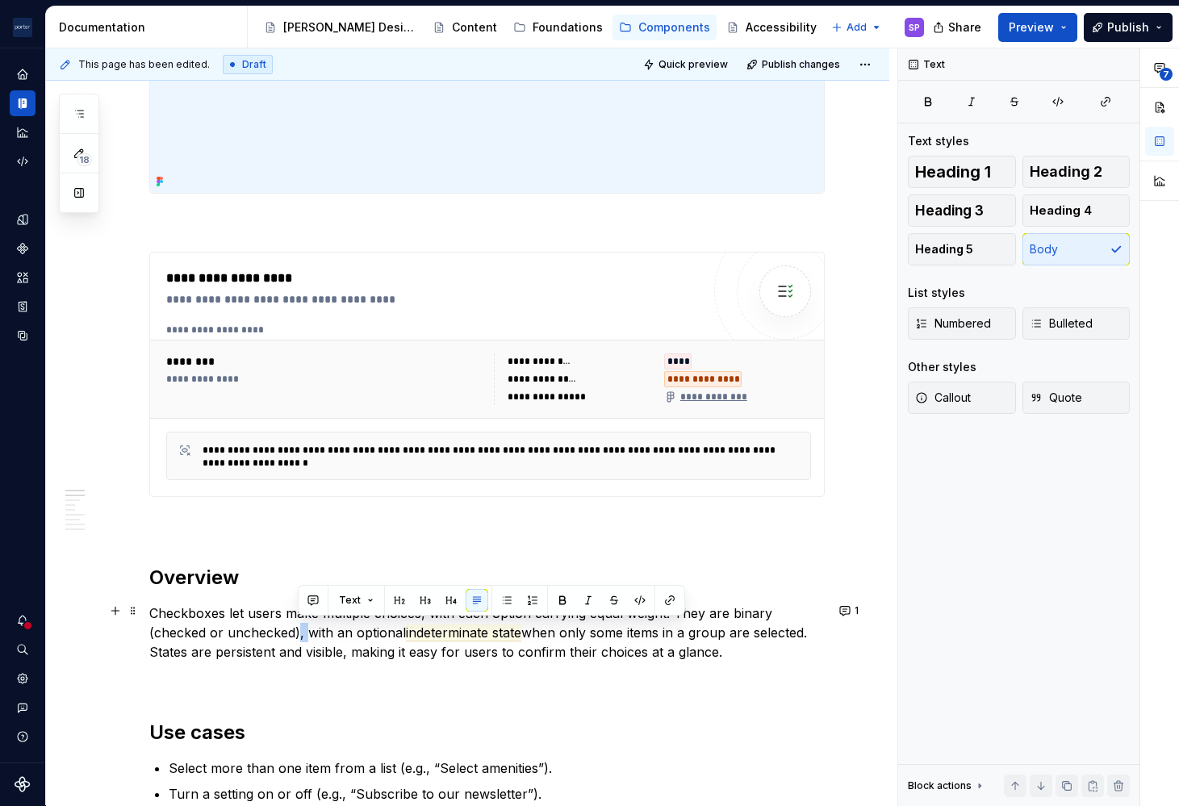
drag, startPoint x: 297, startPoint y: 633, endPoint x: 307, endPoint y: 637, distance: 10.5
click at [307, 637] on p "Checkboxes let users make multiple choices, with each option carrying equal wei…" at bounding box center [486, 632] width 675 height 58
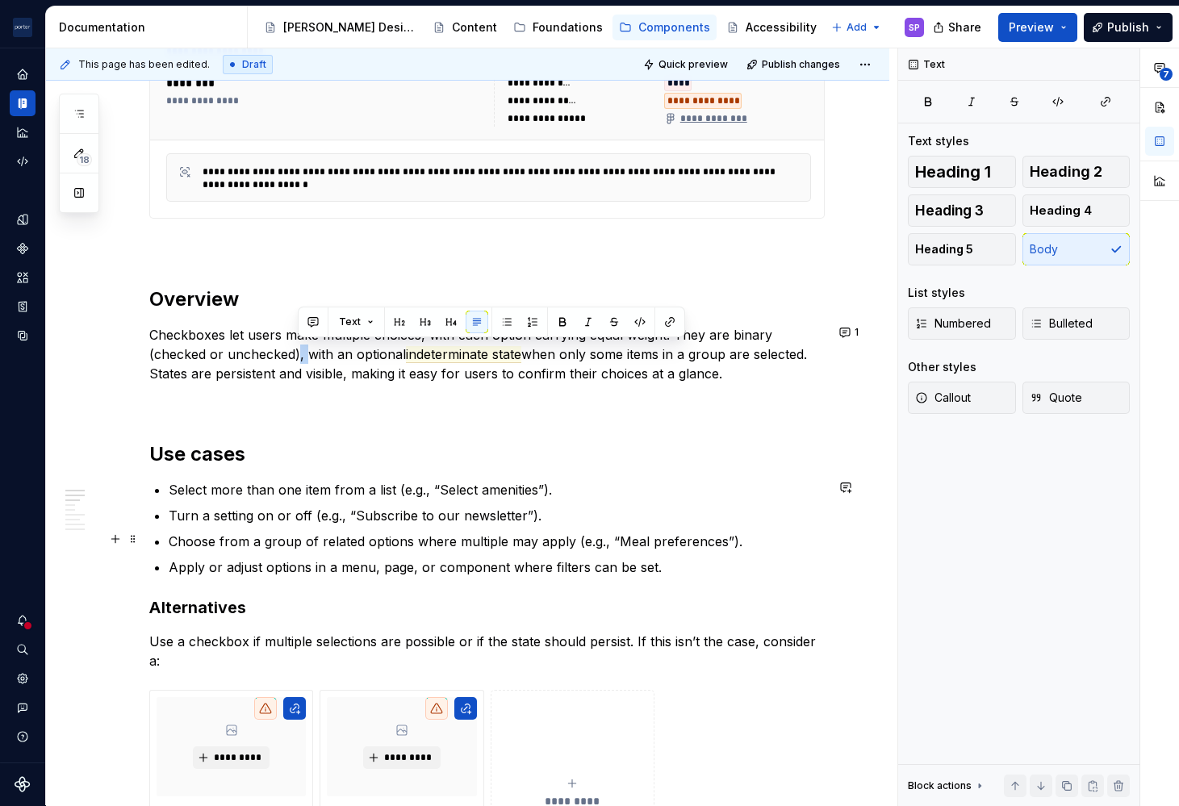
scroll to position [828, 0]
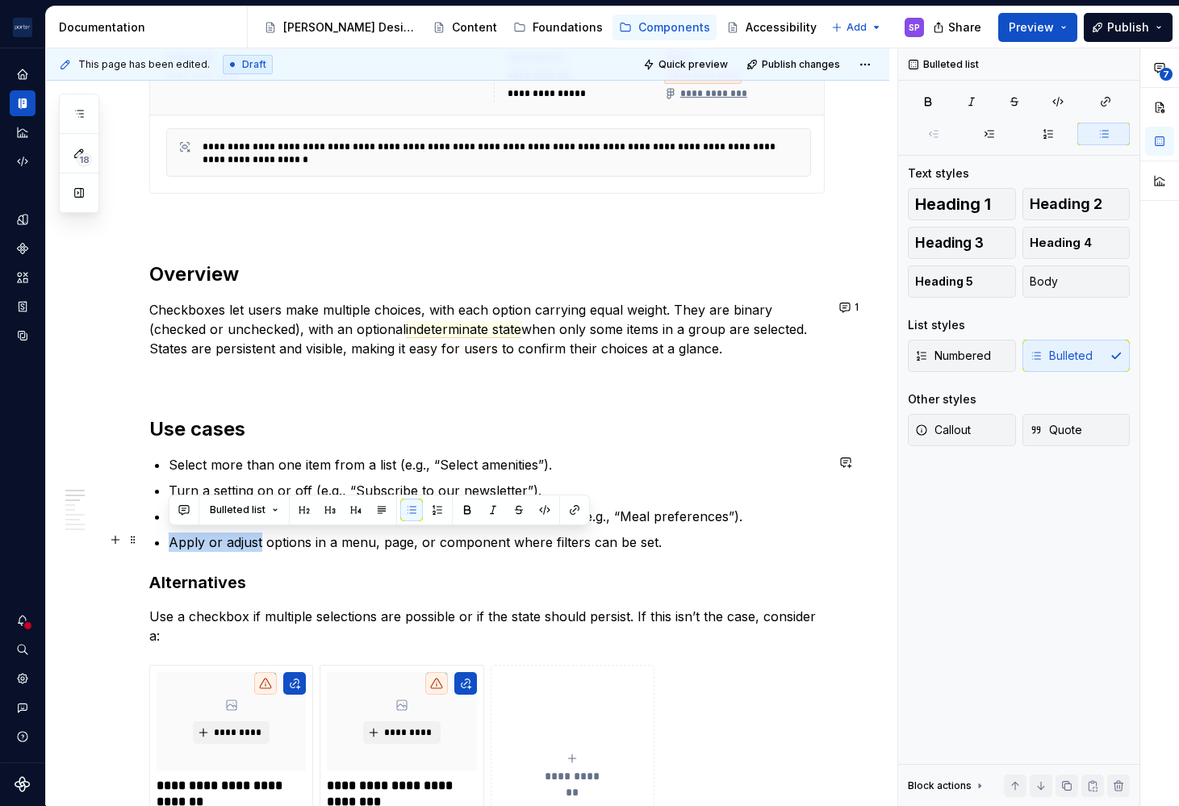
drag, startPoint x: 260, startPoint y: 541, endPoint x: 169, endPoint y: 540, distance: 91.2
click at [169, 540] on p "Apply or adjust options in a menu, page, or component where filters can be set." at bounding box center [497, 541] width 656 height 19
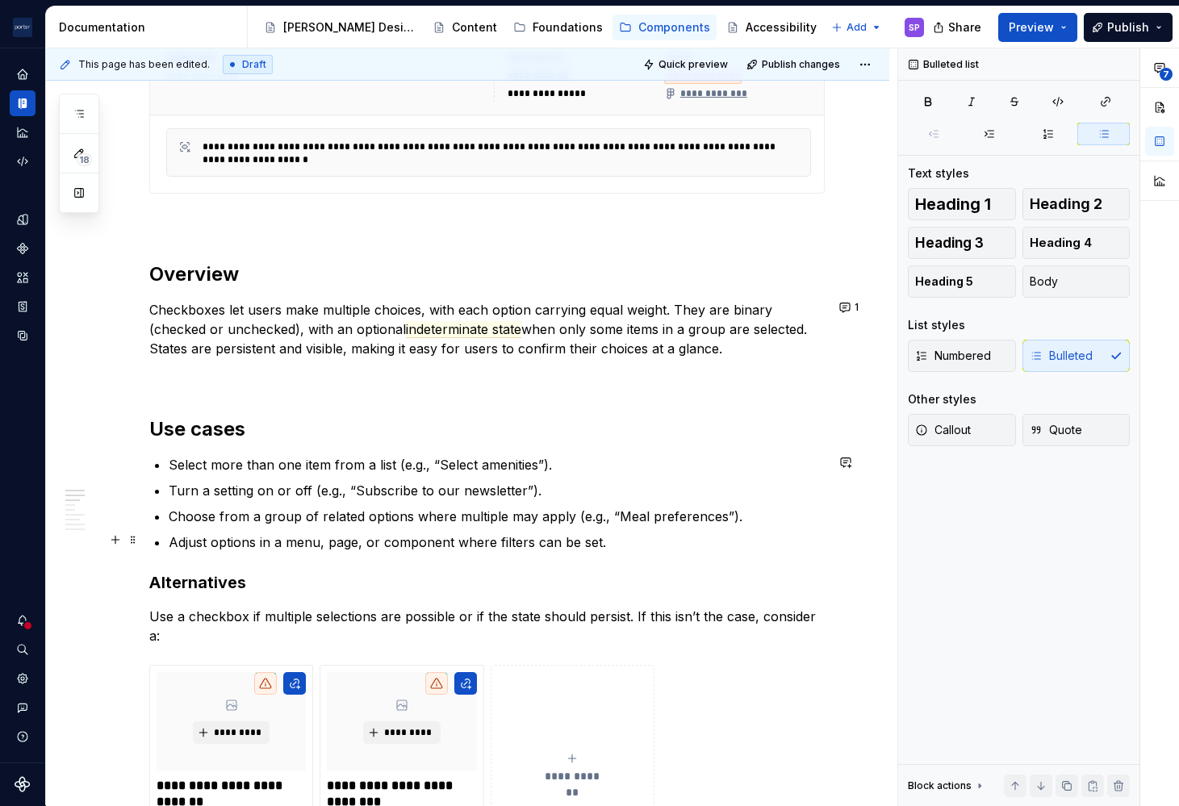
click at [586, 543] on p "Adjust options in a menu, page, or component where filters can be set." at bounding box center [497, 541] width 656 height 19
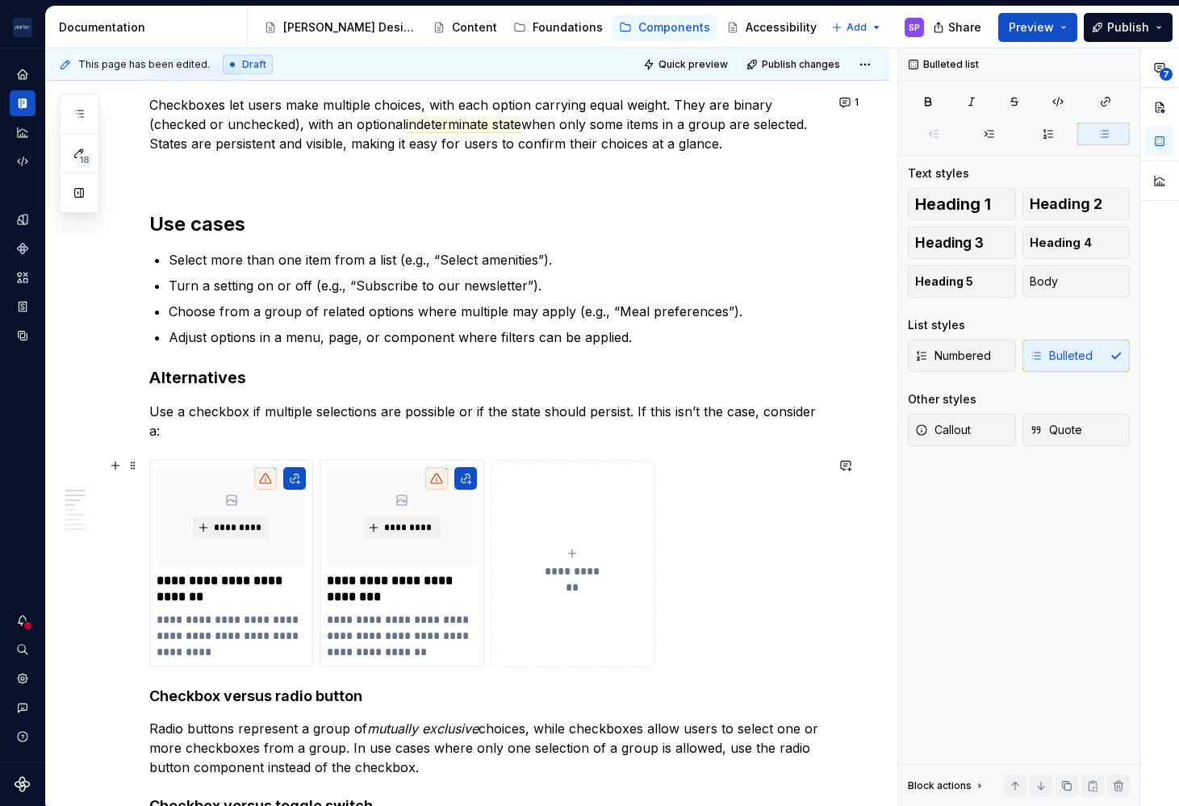
scroll to position [1041, 0]
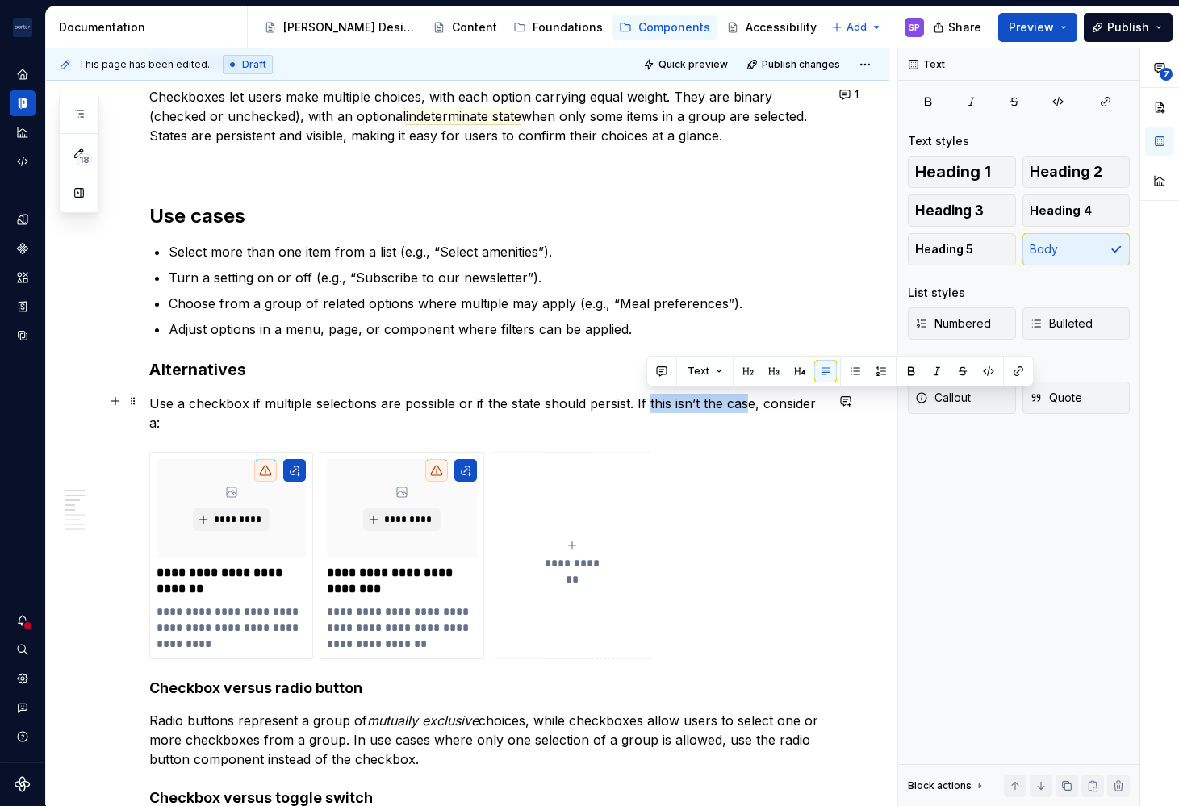
drag, startPoint x: 647, startPoint y: 403, endPoint x: 748, endPoint y: 399, distance: 100.9
click at [748, 399] on p "Use a checkbox if multiple selections are possible or if the state should persi…" at bounding box center [486, 413] width 675 height 39
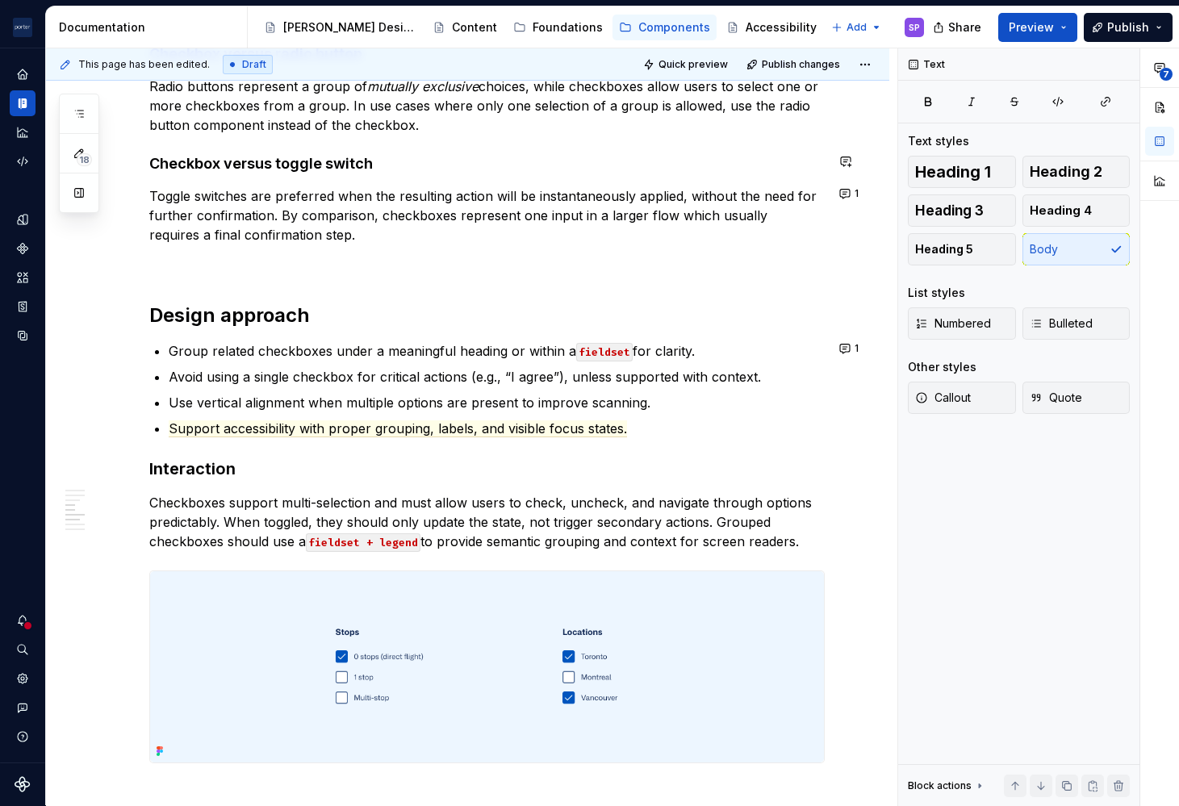
scroll to position [1599, 0]
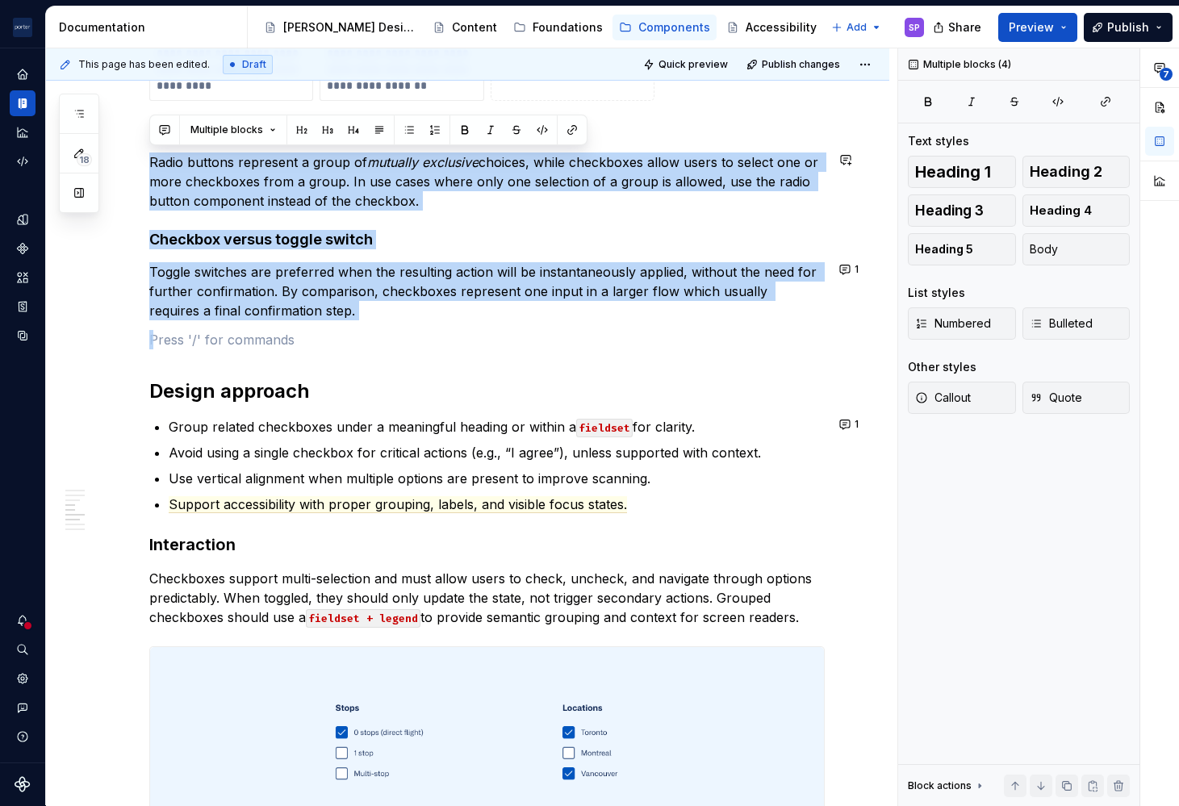
drag, startPoint x: 264, startPoint y: 279, endPoint x: 122, endPoint y: 140, distance: 198.5
click at [122, 140] on div "**********" at bounding box center [467, 206] width 843 height 3012
click at [320, 307] on p "Toggle switches are preferred when the resulting action will be instantaneously…" at bounding box center [486, 291] width 675 height 58
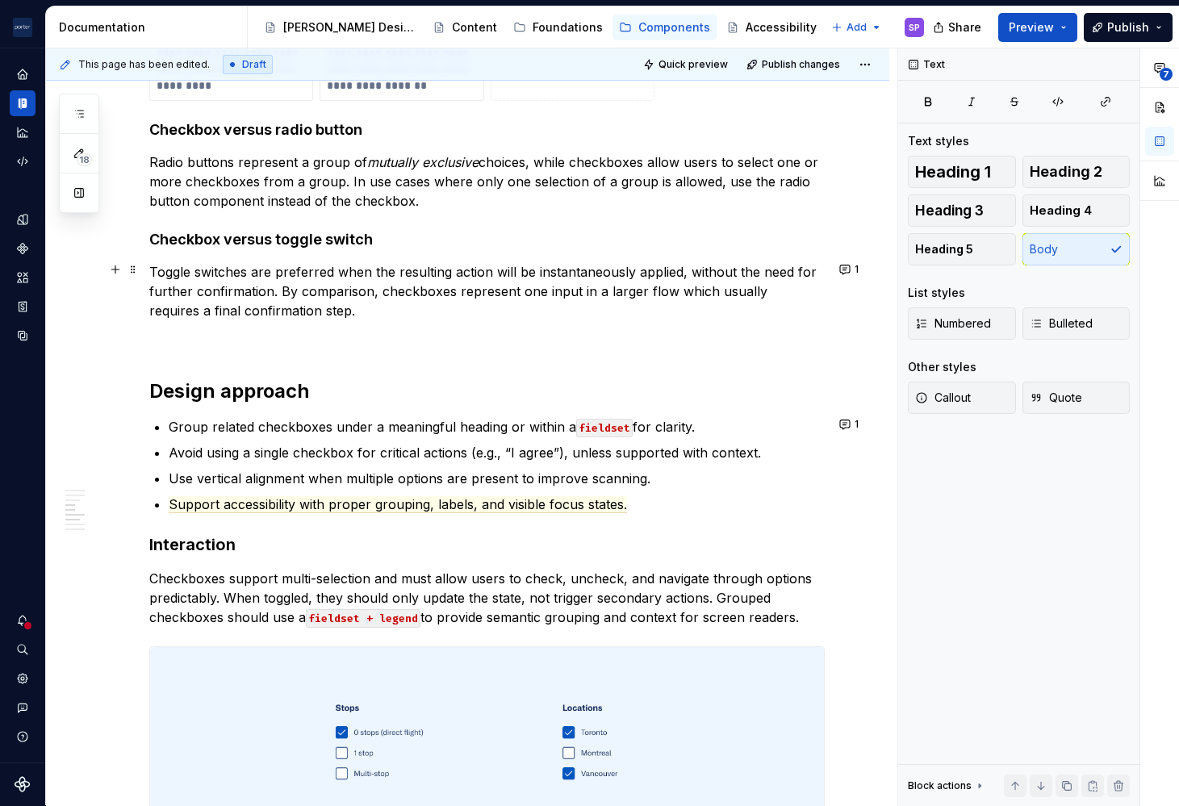
click at [321, 300] on p "Toggle switches are preferred when the resulting action will be instantaneously…" at bounding box center [486, 291] width 675 height 58
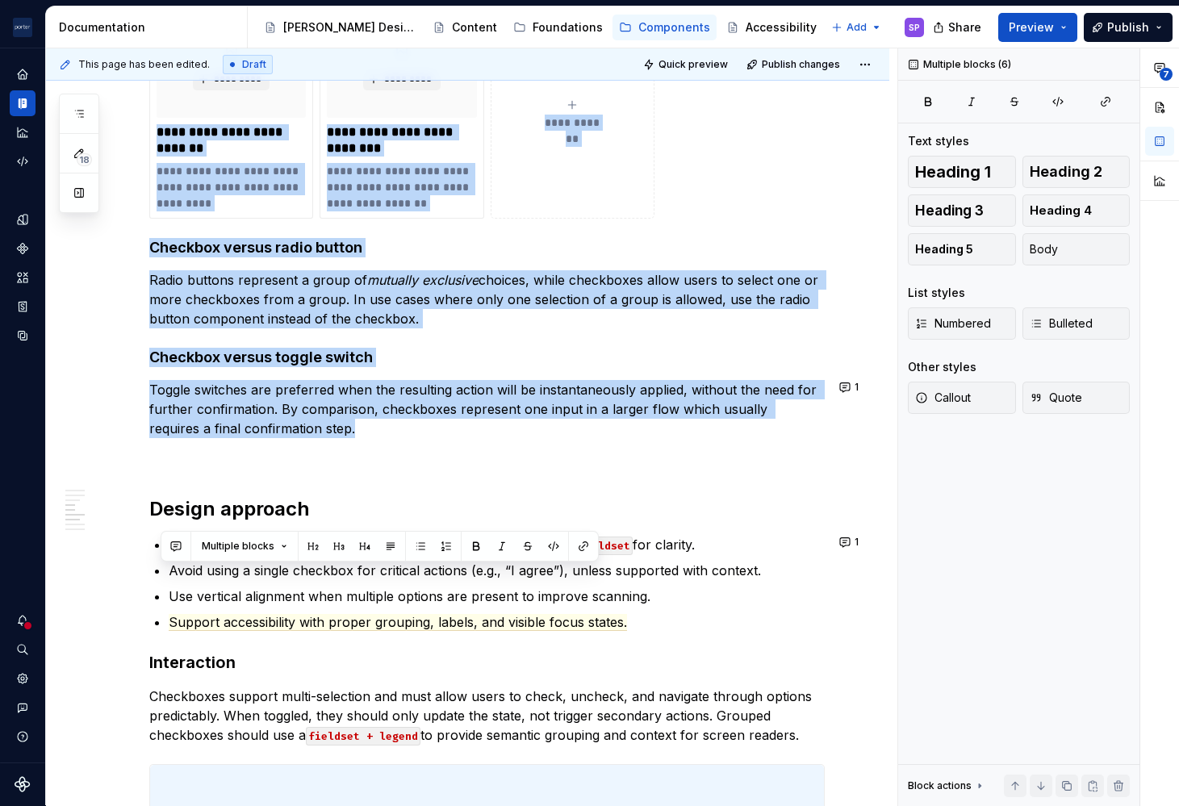
scroll to position [1391, 0]
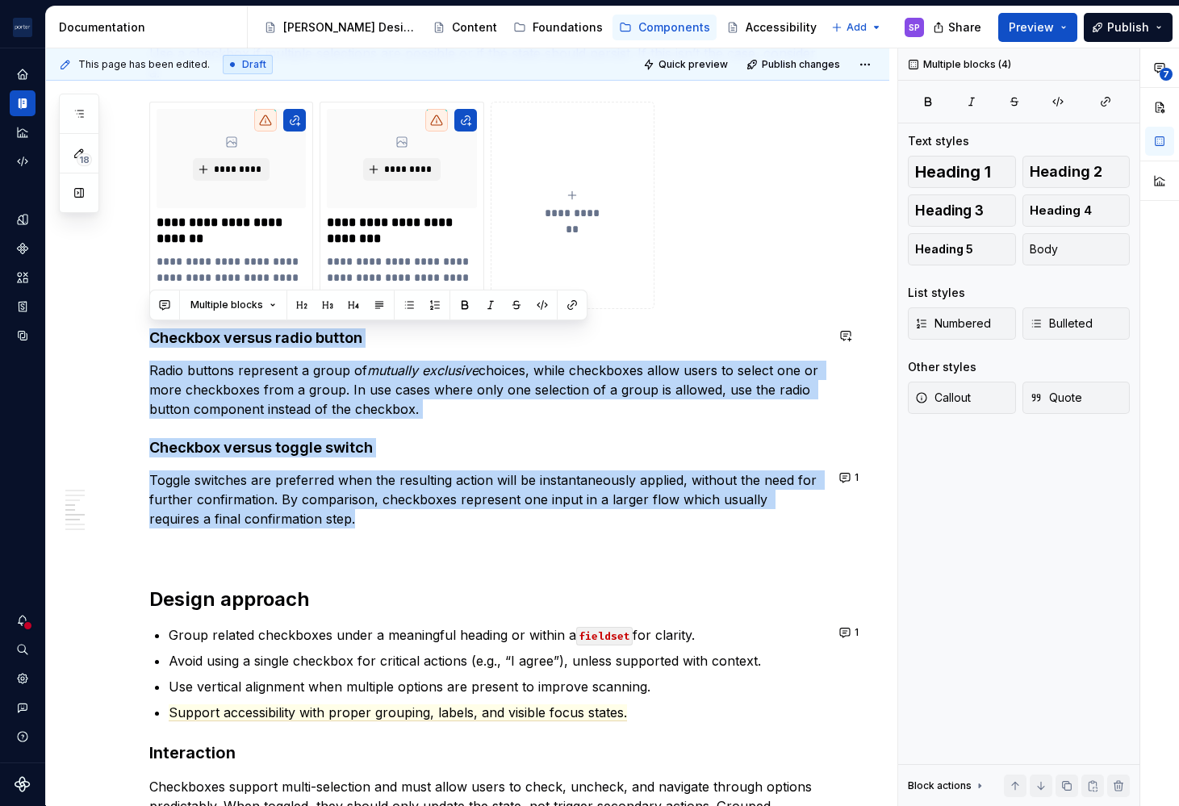
drag, startPoint x: 319, startPoint y: 303, endPoint x: 146, endPoint y: 326, distance: 174.2
click at [146, 326] on div "**********" at bounding box center [467, 414] width 843 height 3012
click at [165, 307] on button "button" at bounding box center [164, 305] width 23 height 23
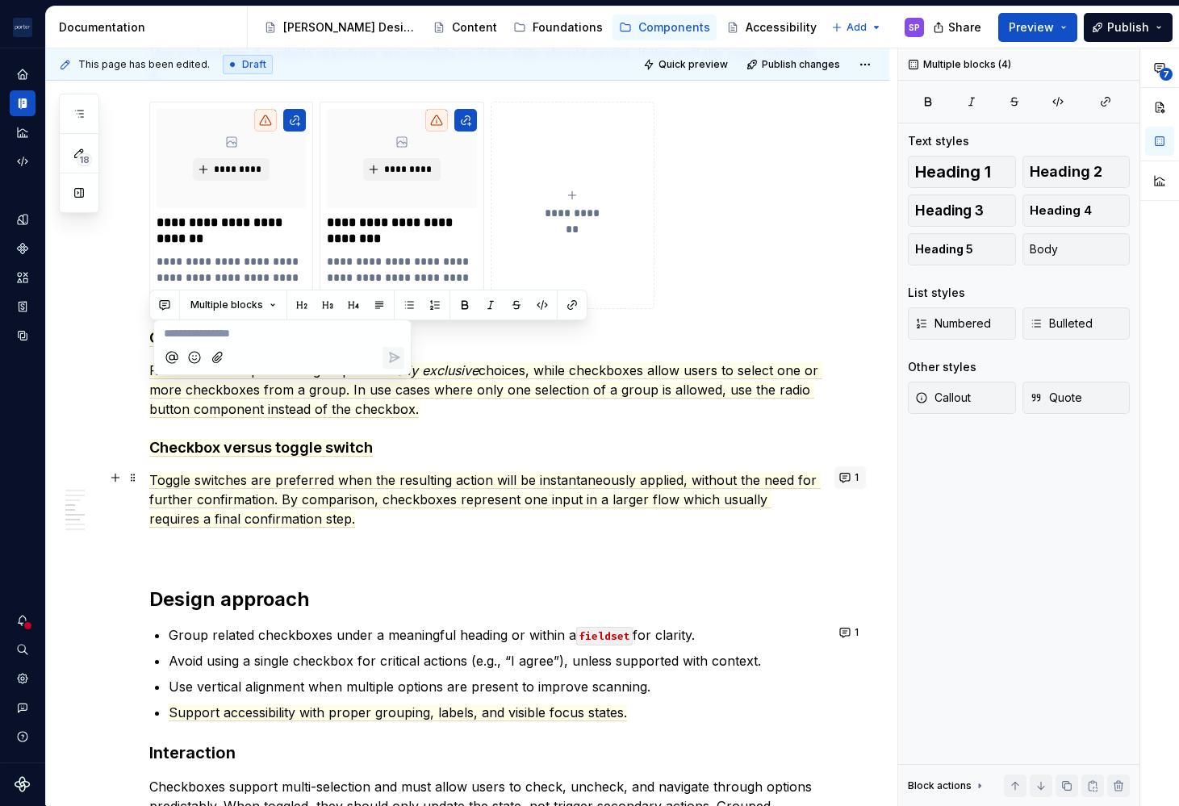
click at [839, 477] on button "1" at bounding box center [849, 477] width 31 height 23
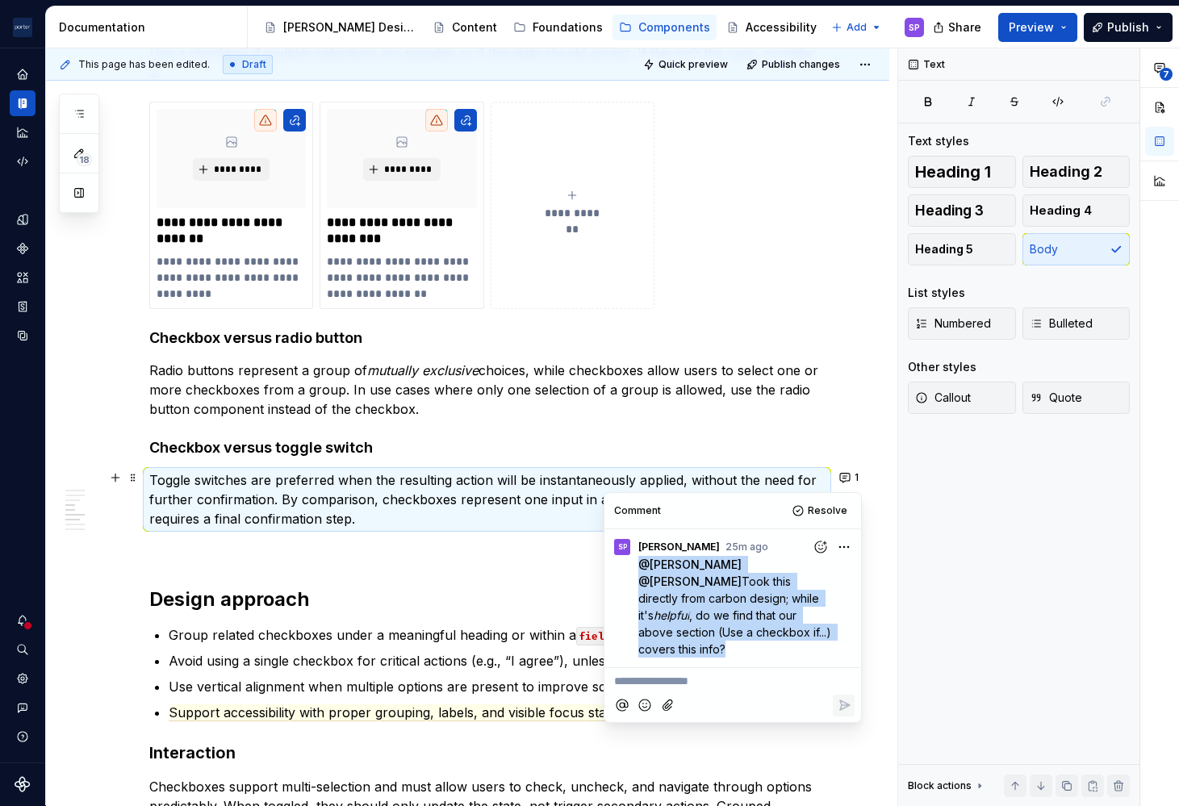
drag, startPoint x: 785, startPoint y: 638, endPoint x: 610, endPoint y: 564, distance: 190.1
click at [610, 564] on div "SP [PERSON_NAME] 25m ago @ [PERSON_NAME] @ [PERSON_NAME] this directly from car…" at bounding box center [732, 594] width 257 height 130
copy p "@ [PERSON_NAME] @ [PERSON_NAME] this directly from carbon design; while it's he…"
click at [811, 517] on button "Resolve" at bounding box center [820, 510] width 67 height 23
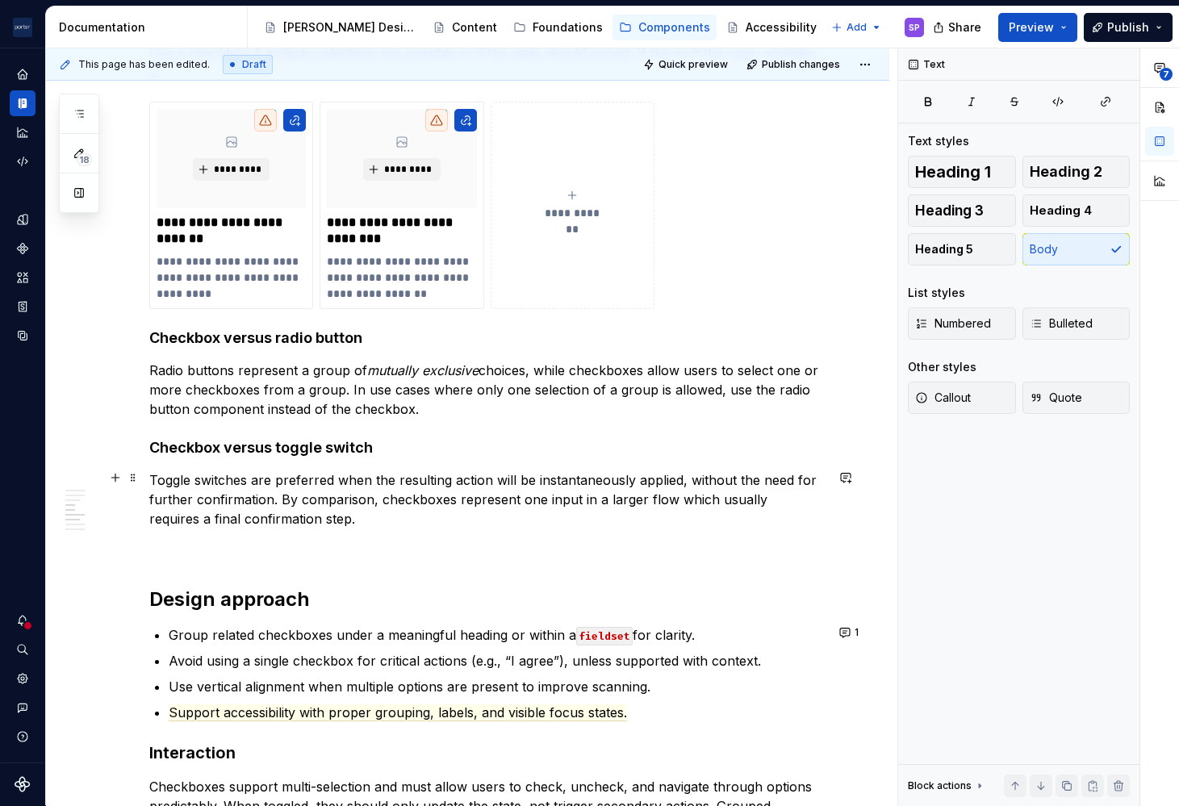
click at [348, 486] on p "Toggle switches are preferred when the resulting action will be instantaneously…" at bounding box center [486, 499] width 675 height 58
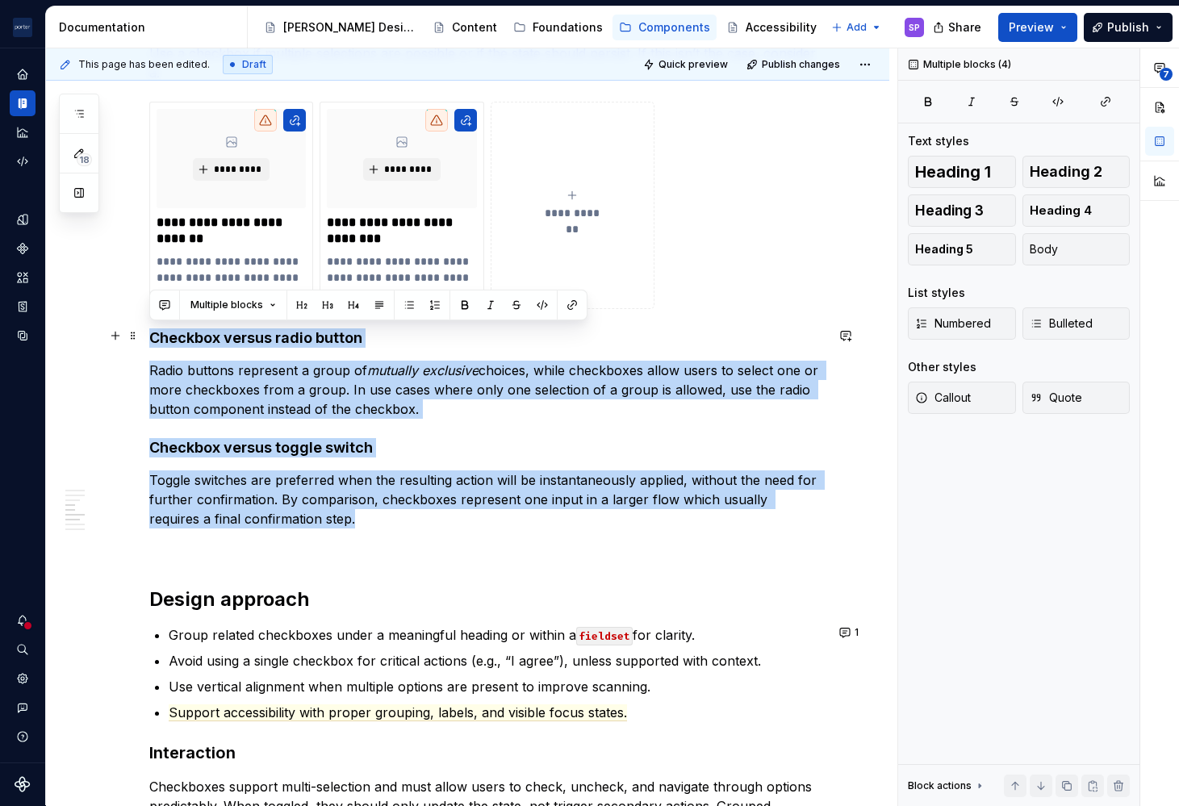
drag, startPoint x: 333, startPoint y: 515, endPoint x: 140, endPoint y: 333, distance: 265.4
click at [140, 333] on div "**********" at bounding box center [467, 414] width 843 height 3012
click at [166, 307] on button "button" at bounding box center [164, 305] width 23 height 23
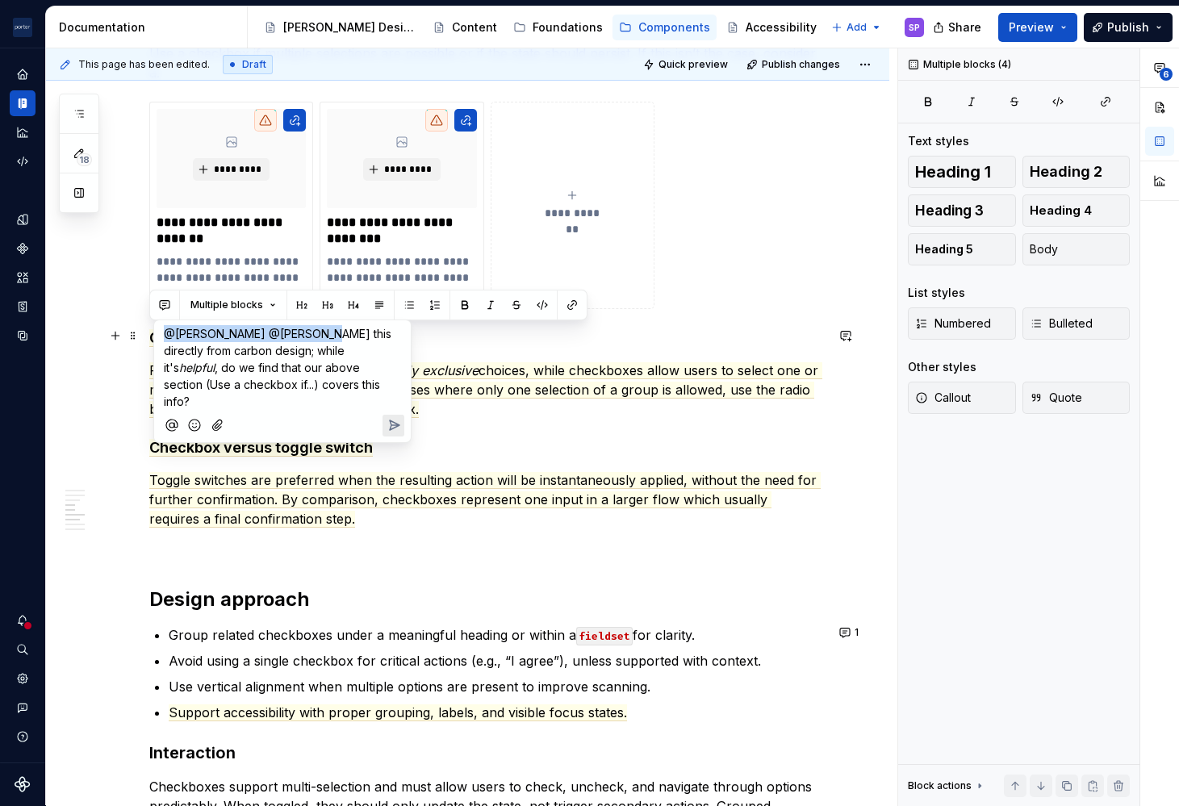
drag, startPoint x: 311, startPoint y: 335, endPoint x: 164, endPoint y: 335, distance: 146.8
click at [164, 335] on span "@[PERSON_NAME] @[PERSON_NAME] this directly from carbon design; while it's" at bounding box center [279, 351] width 231 height 48
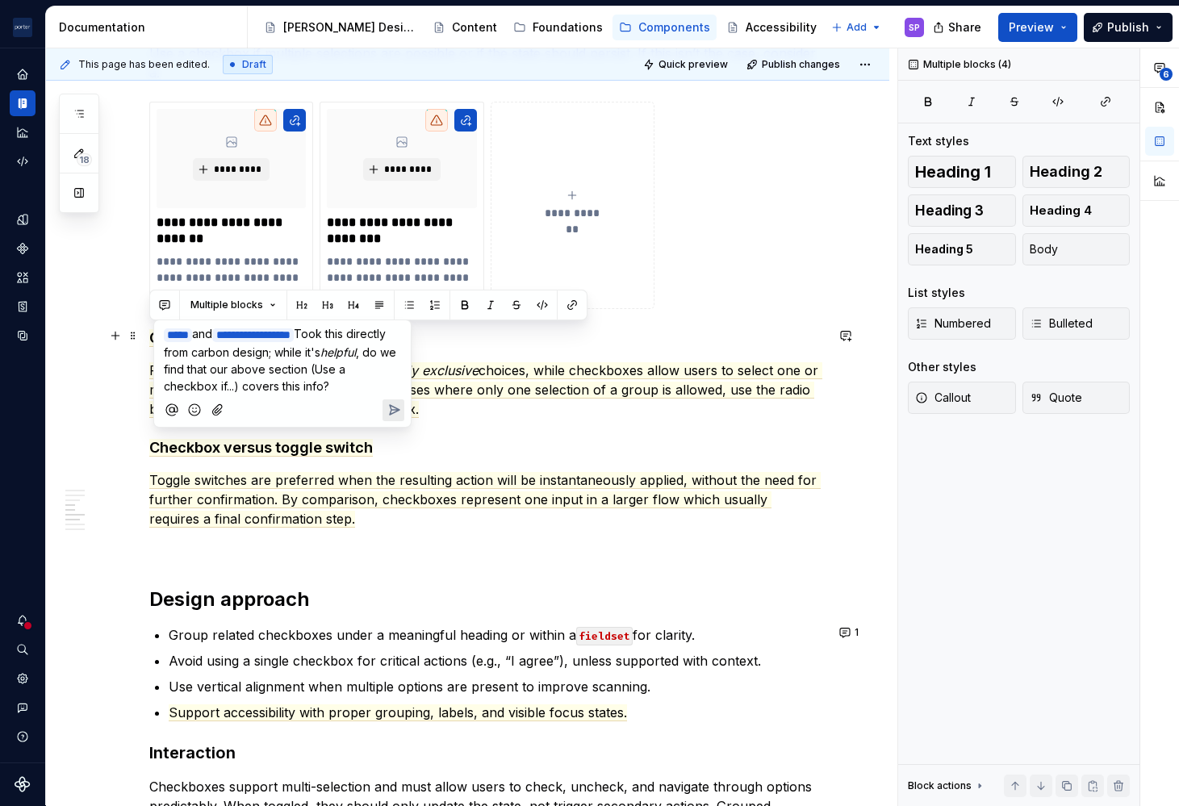
click at [212, 335] on span "and" at bounding box center [202, 334] width 20 height 14
click at [396, 415] on icon "Send" at bounding box center [394, 410] width 16 height 16
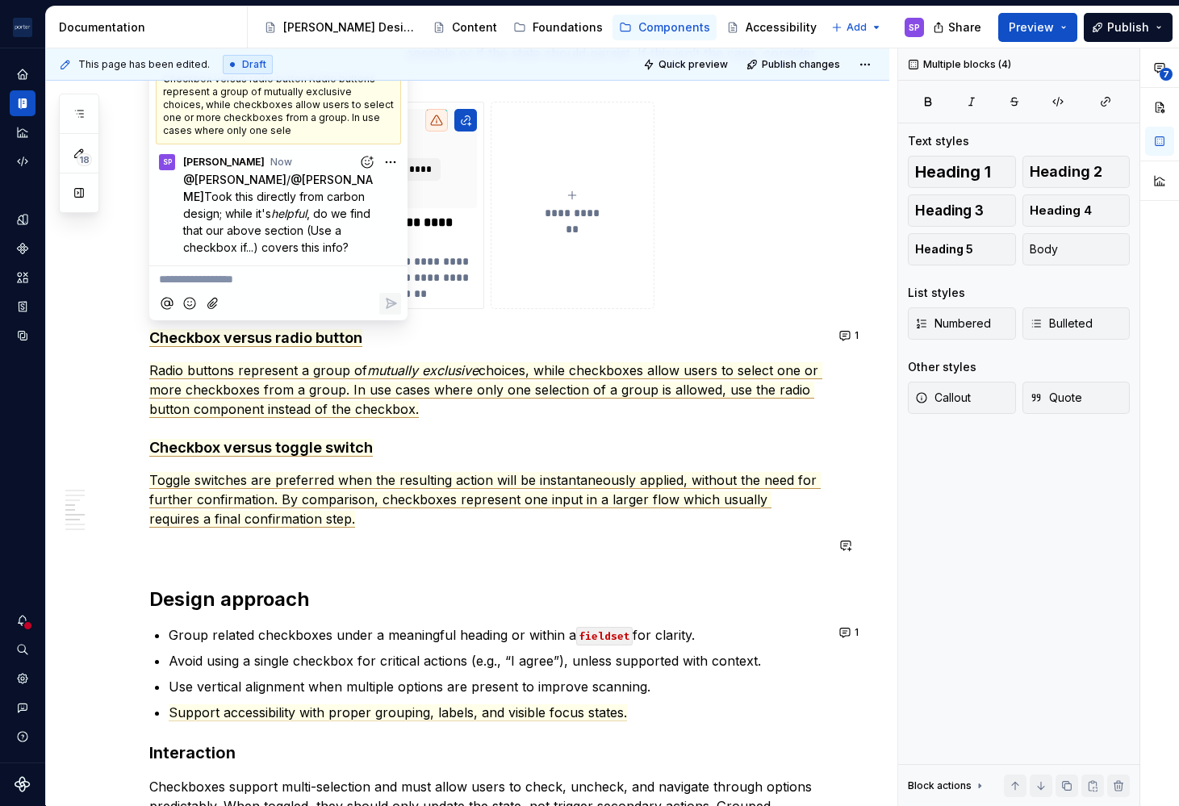
click at [368, 569] on div "**********" at bounding box center [486, 302] width 675 height 2712
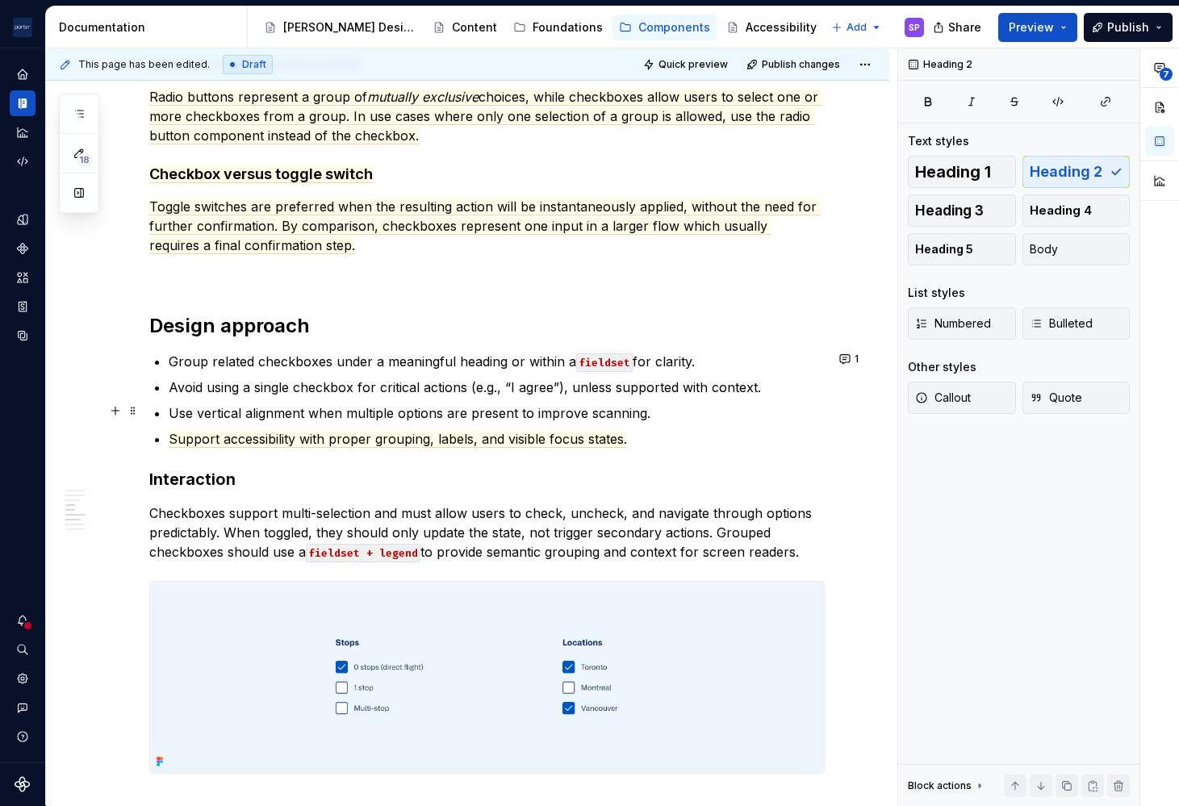
scroll to position [1669, 0]
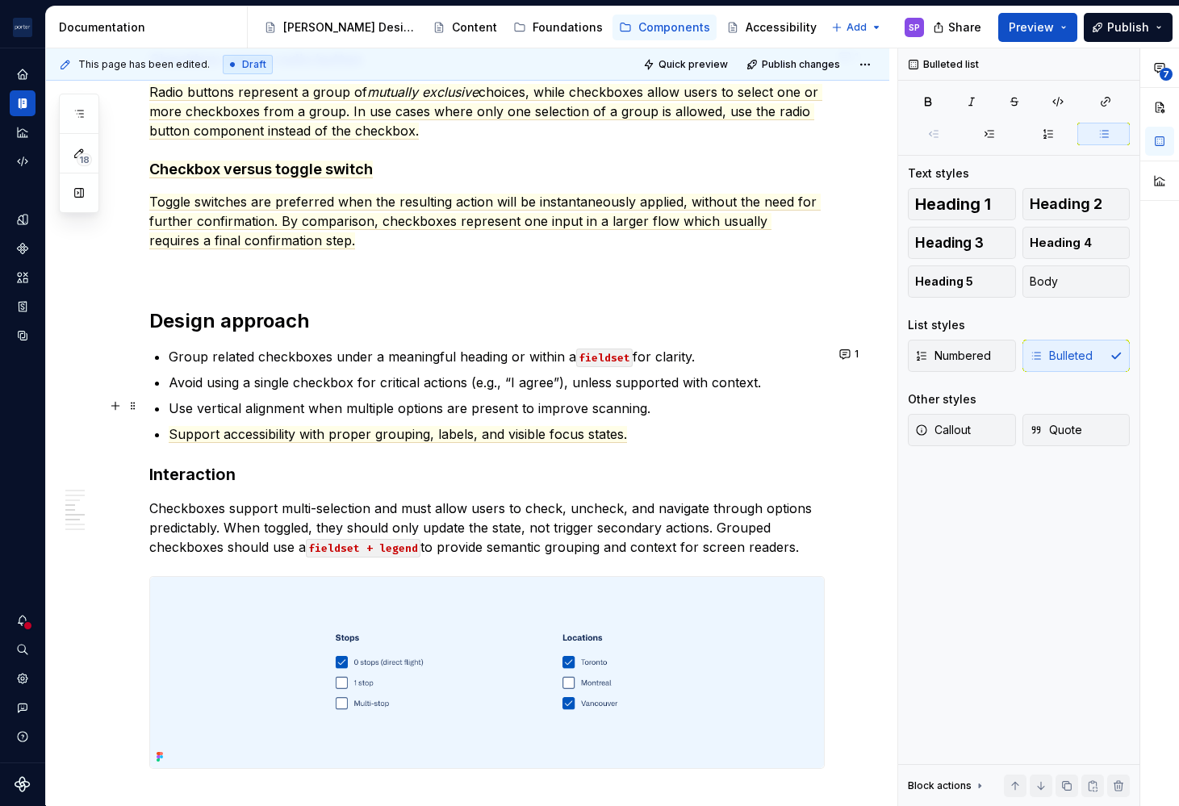
click at [591, 394] on ul "Group related checkboxes under a meaningful heading or within a fieldset for cl…" at bounding box center [497, 395] width 656 height 97
click at [604, 408] on p "Use vertical alignment when multiple options are present to improve scanning." at bounding box center [497, 408] width 656 height 19
click at [604, 408] on p "Use vertical alignment when multiple options are present to improve scannabilit…" at bounding box center [497, 408] width 656 height 19
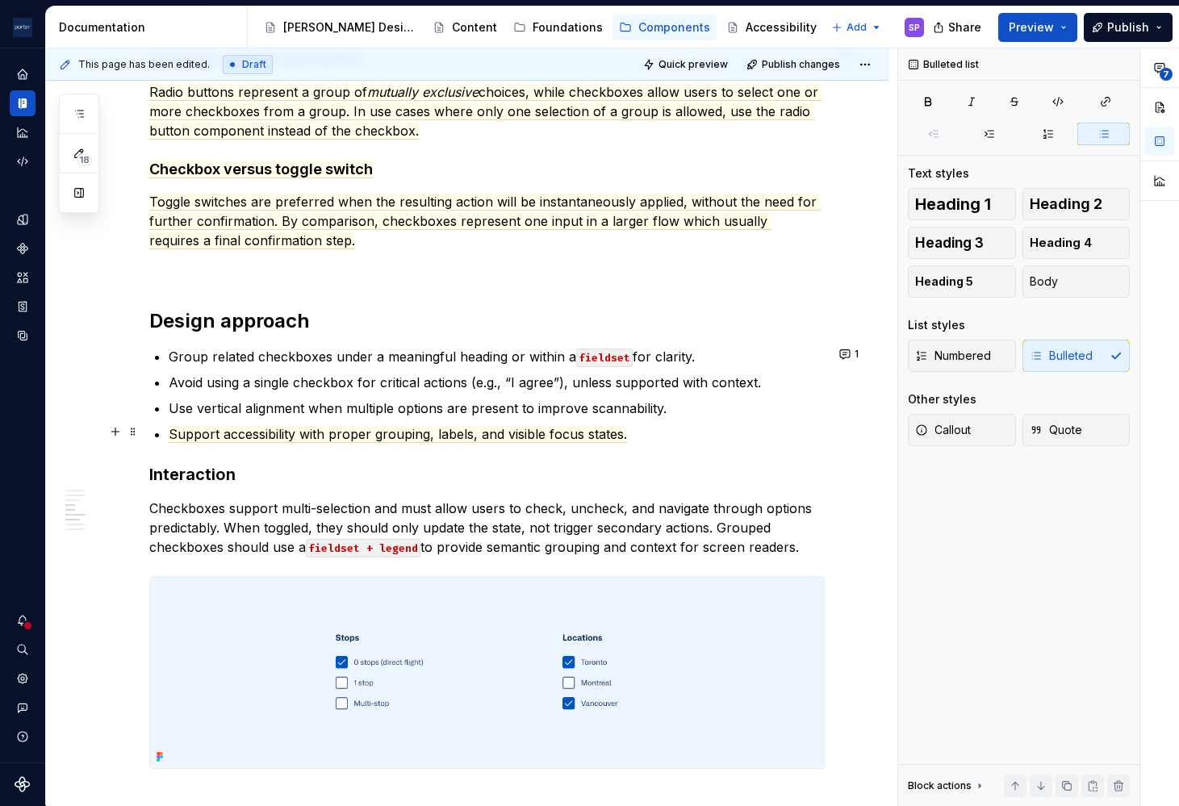
click at [640, 424] on p "Support accessibility with proper grouping, labels, and visible focus states." at bounding box center [497, 433] width 656 height 19
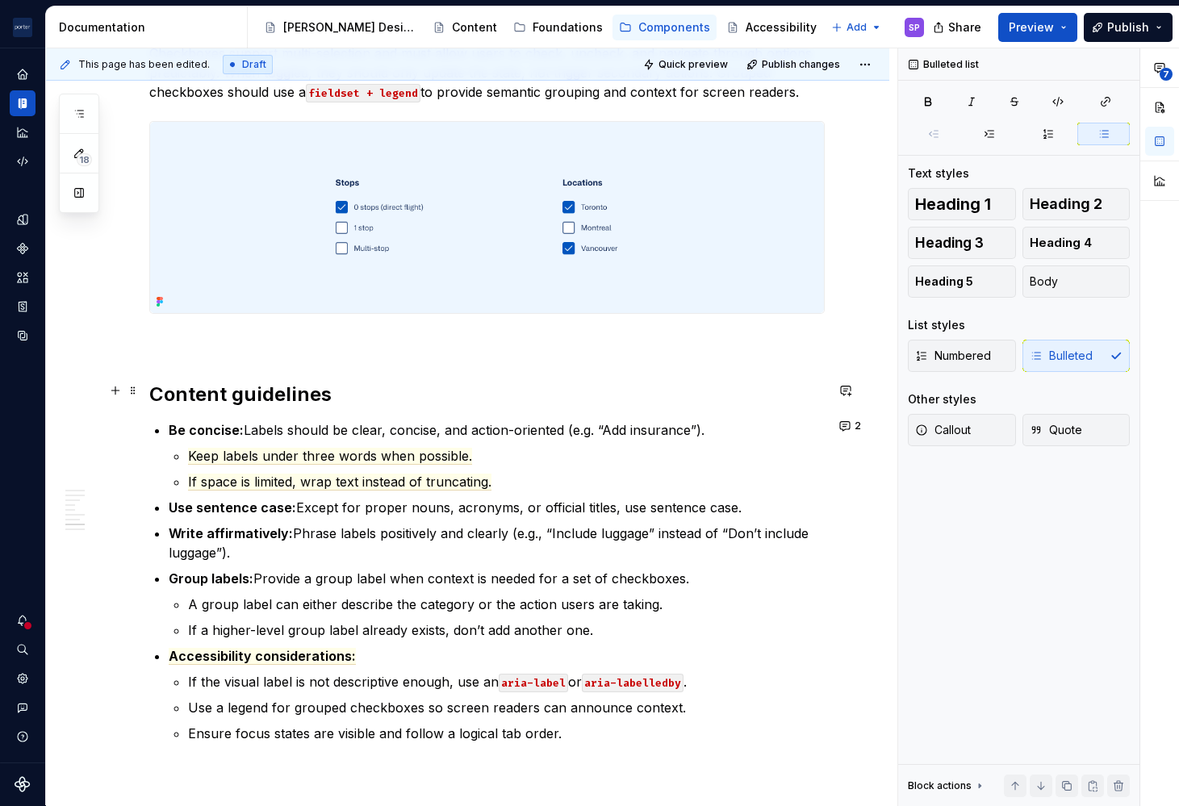
scroll to position [2126, 0]
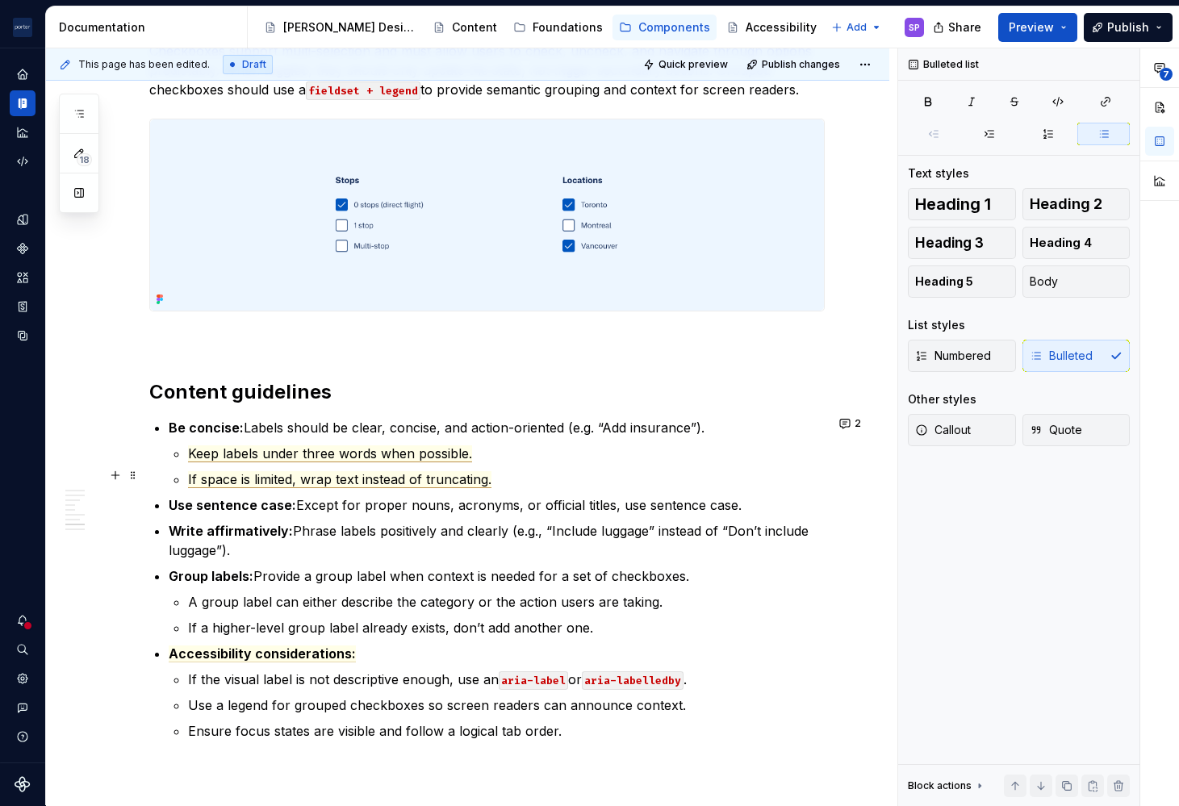
click at [361, 480] on span "If space is limited, wrap text instead of truncating." at bounding box center [339, 479] width 303 height 17
click at [369, 507] on p "Use sentence case: Except for proper nouns, acronyms, or official titles, use s…" at bounding box center [497, 504] width 656 height 19
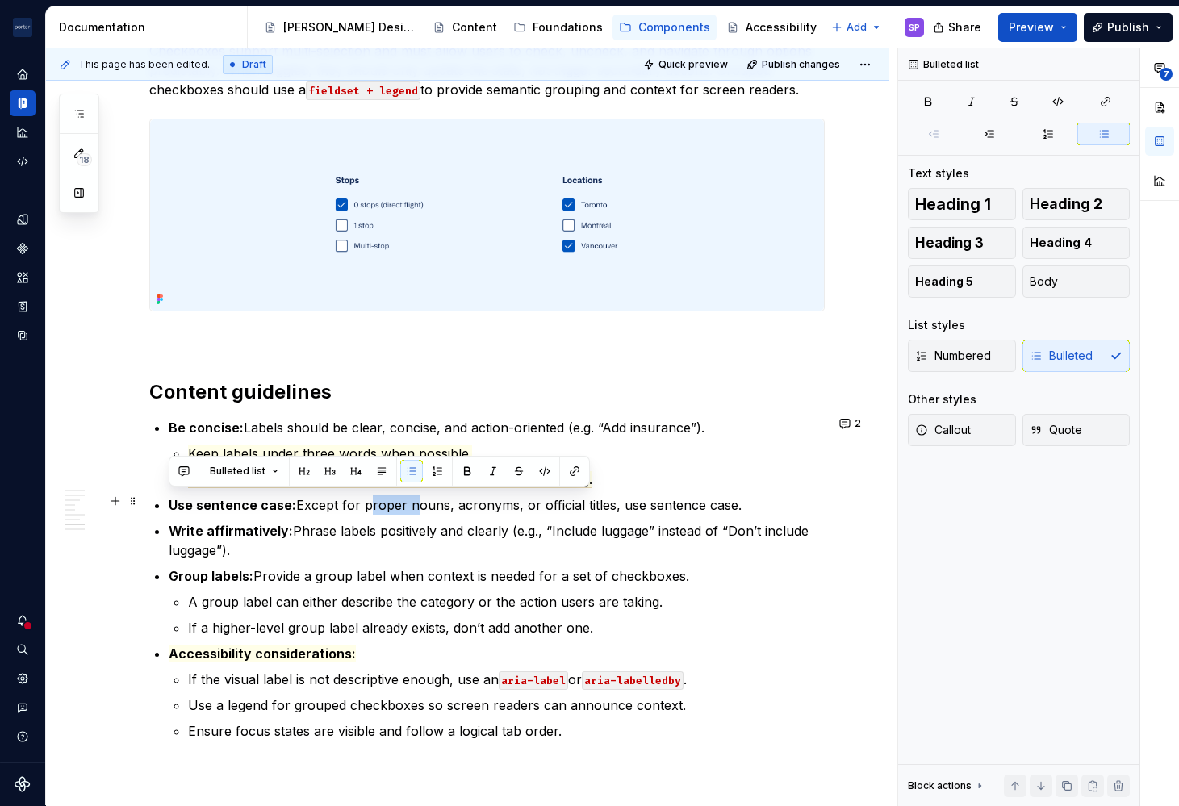
click at [369, 507] on p "Use sentence case: Except for proper nouns, acronyms, or official titles, use s…" at bounding box center [497, 504] width 656 height 19
click at [382, 528] on p "Write affirmatively: Phrase labels positively and clearly (e.g., “Include lugga…" at bounding box center [497, 540] width 656 height 39
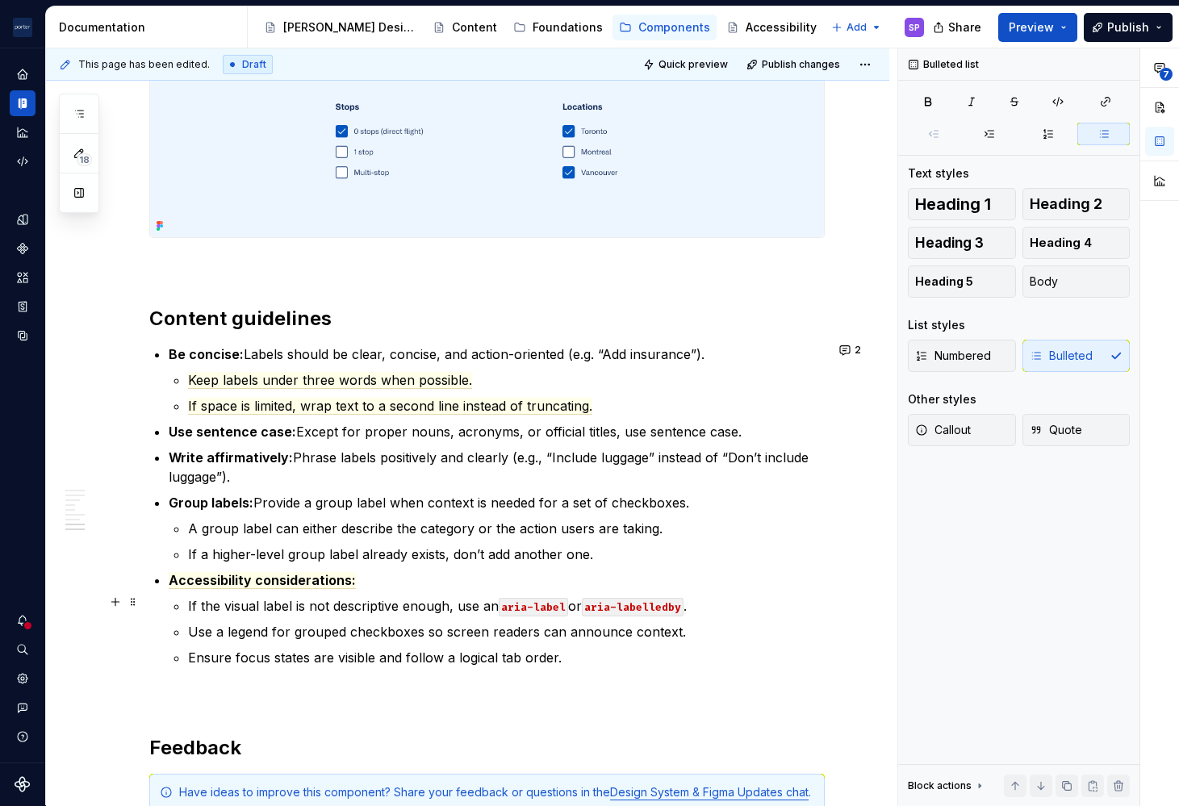
scroll to position [2199, 0]
click at [374, 407] on span "If space is limited, wrap text to a second line instead of truncating." at bounding box center [390, 407] width 404 height 17
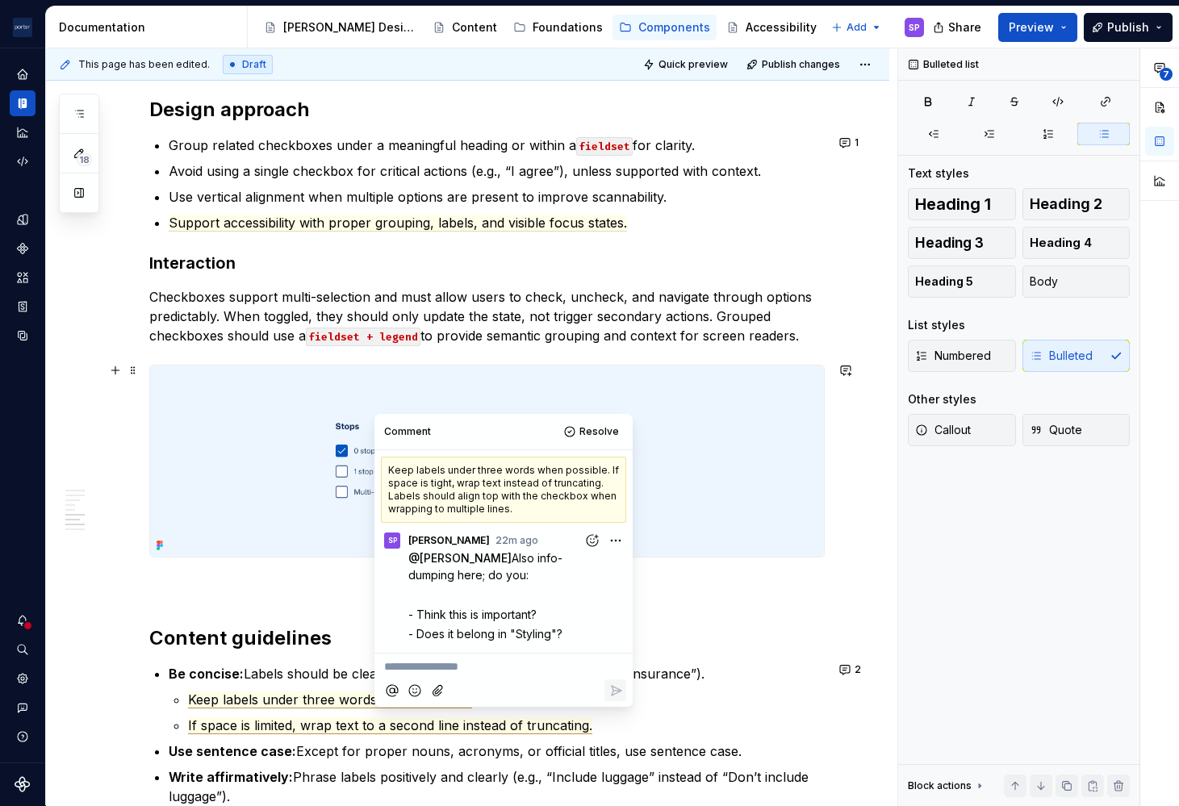
scroll to position [1882, 0]
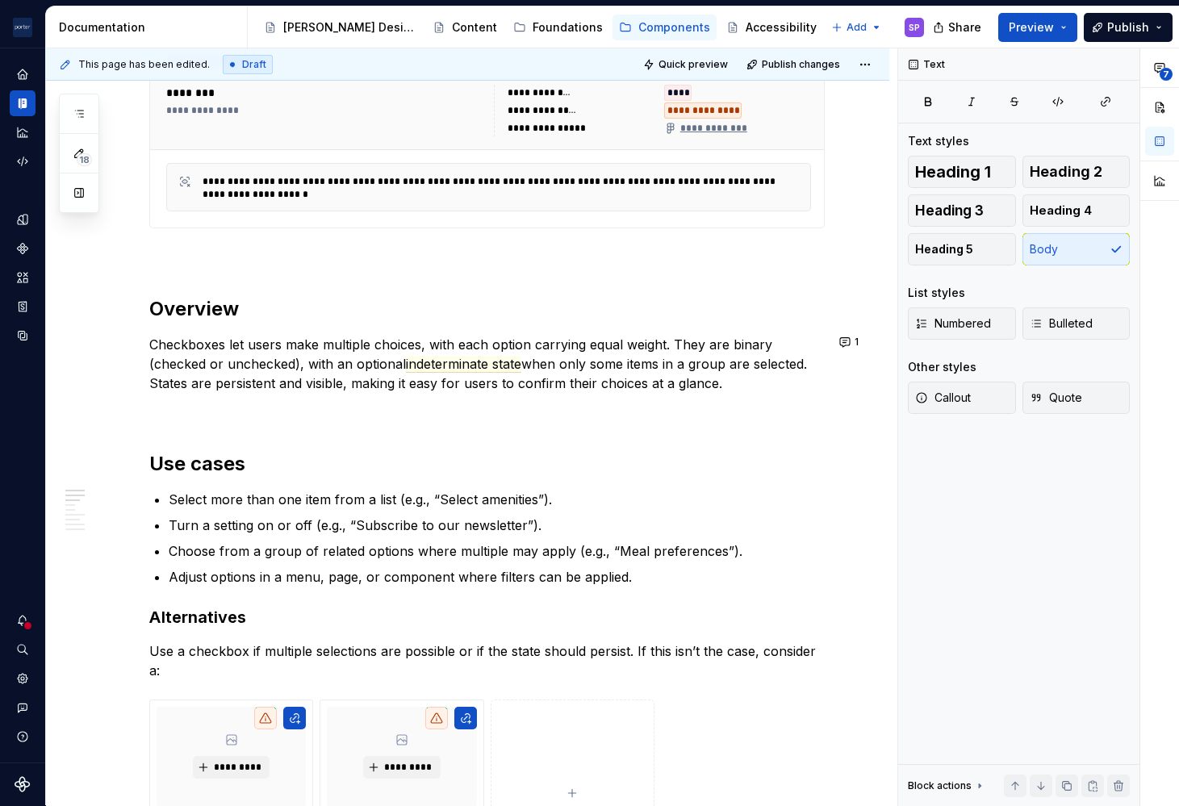
scroll to position [852, 0]
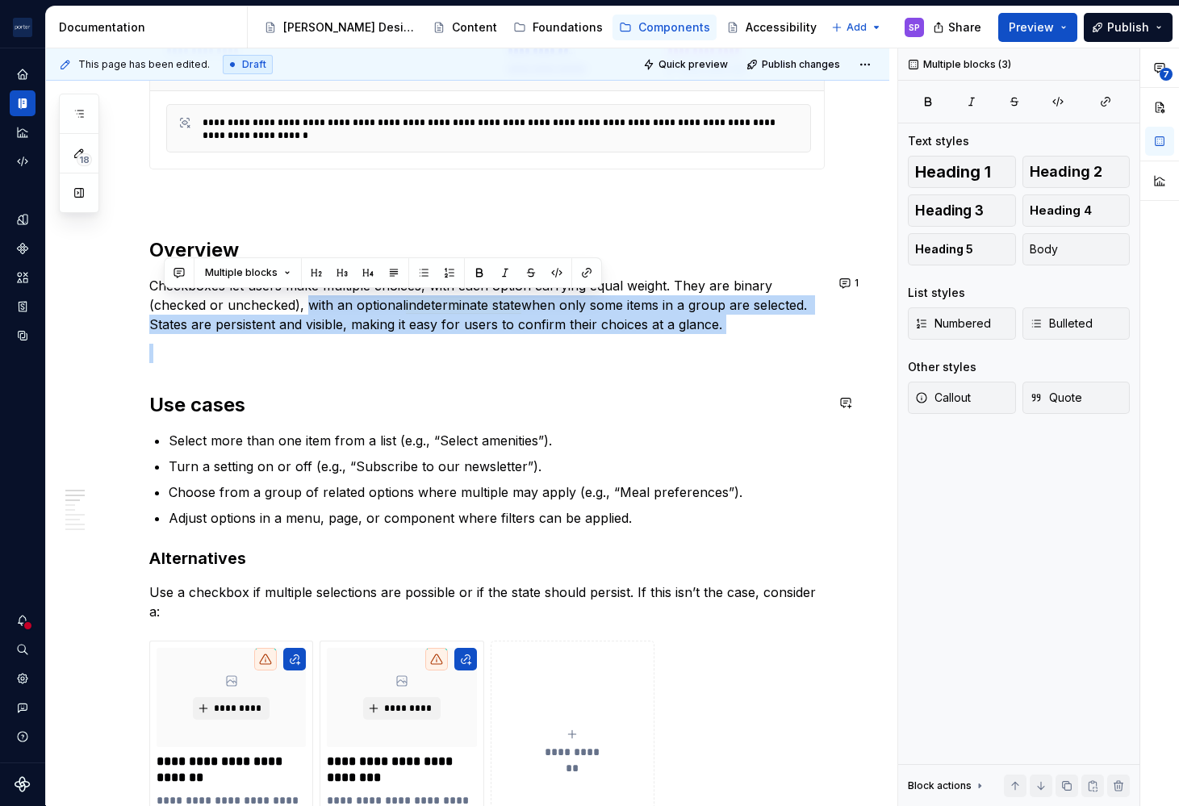
drag, startPoint x: 307, startPoint y: 306, endPoint x: 158, endPoint y: 319, distance: 149.9
click at [158, 319] on p "Checkboxes let users make multiple choices, with each option carrying equal wei…" at bounding box center [486, 305] width 675 height 58
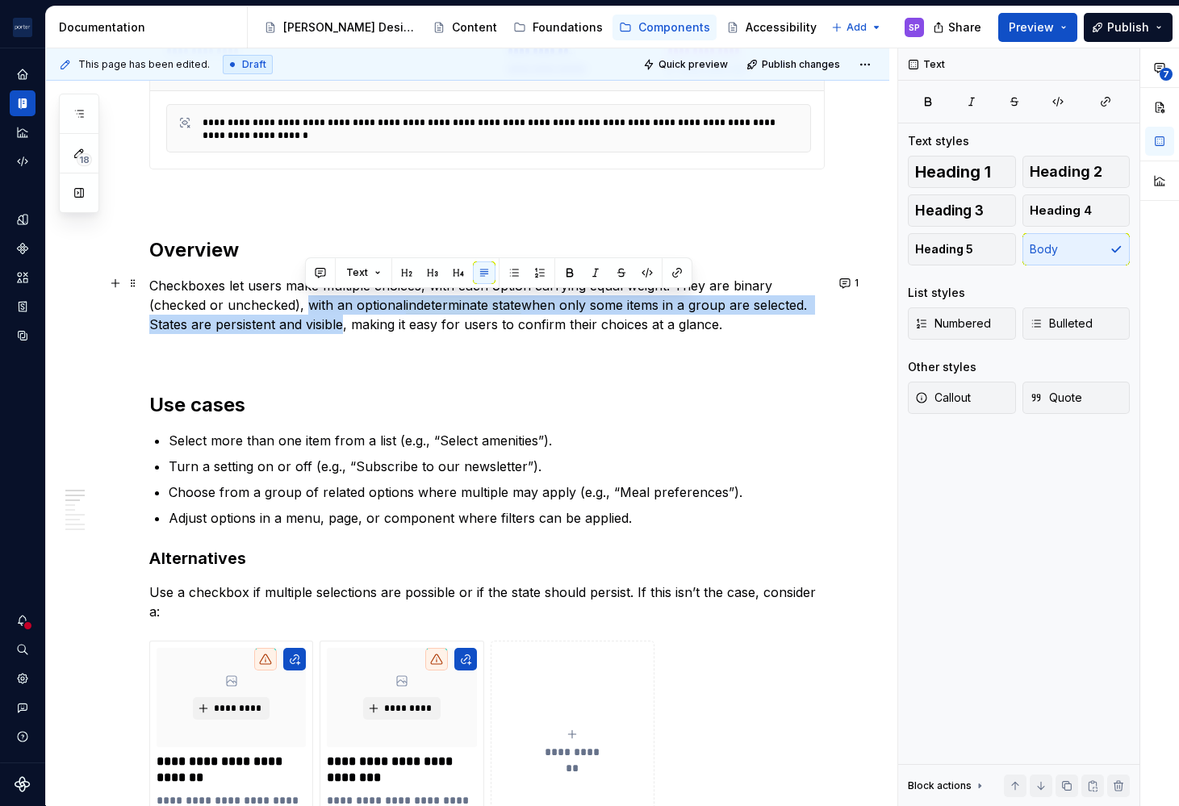
drag, startPoint x: 339, startPoint y: 323, endPoint x: 306, endPoint y: 307, distance: 36.8
click at [306, 307] on p "Checkboxes let users make multiple choices, with each option carrying equal wei…" at bounding box center [486, 305] width 675 height 58
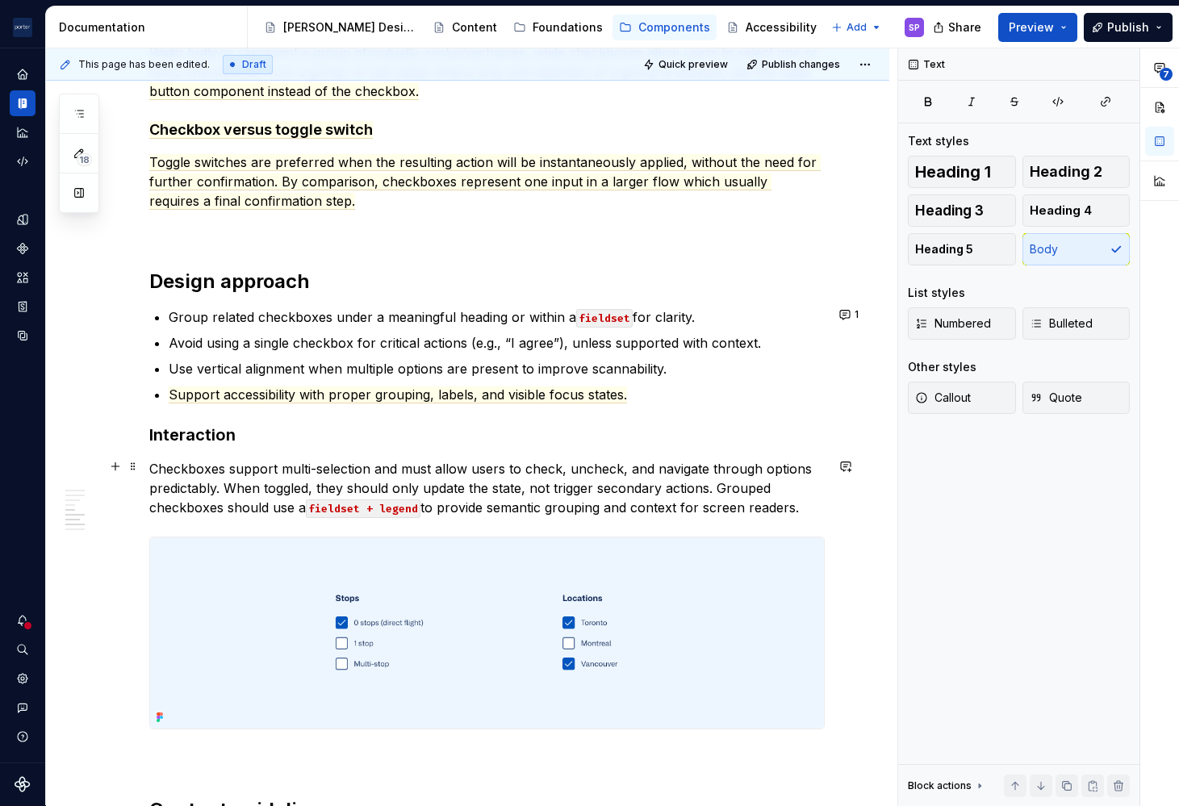
scroll to position [1718, 0]
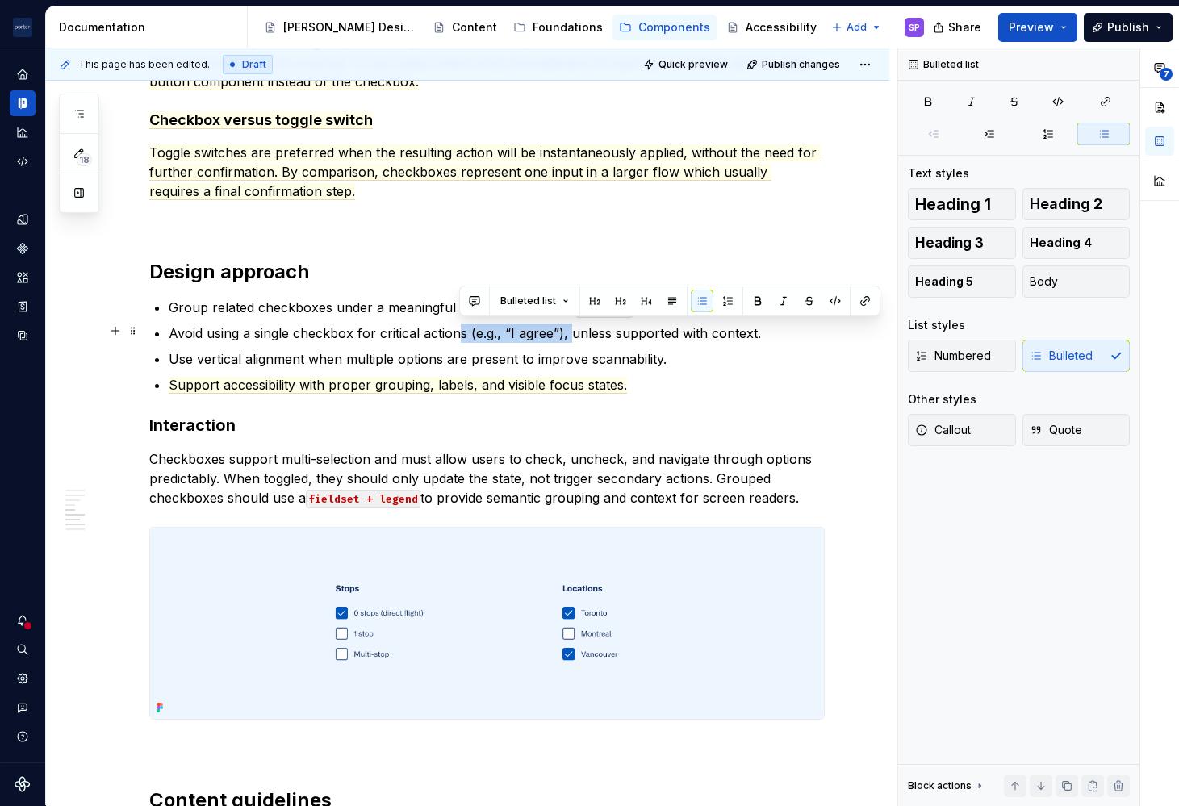
drag, startPoint x: 568, startPoint y: 337, endPoint x: 461, endPoint y: 332, distance: 107.4
click at [461, 332] on p "Avoid using a single checkbox for critical actions (e.g., “I agree”), unless su…" at bounding box center [497, 332] width 656 height 19
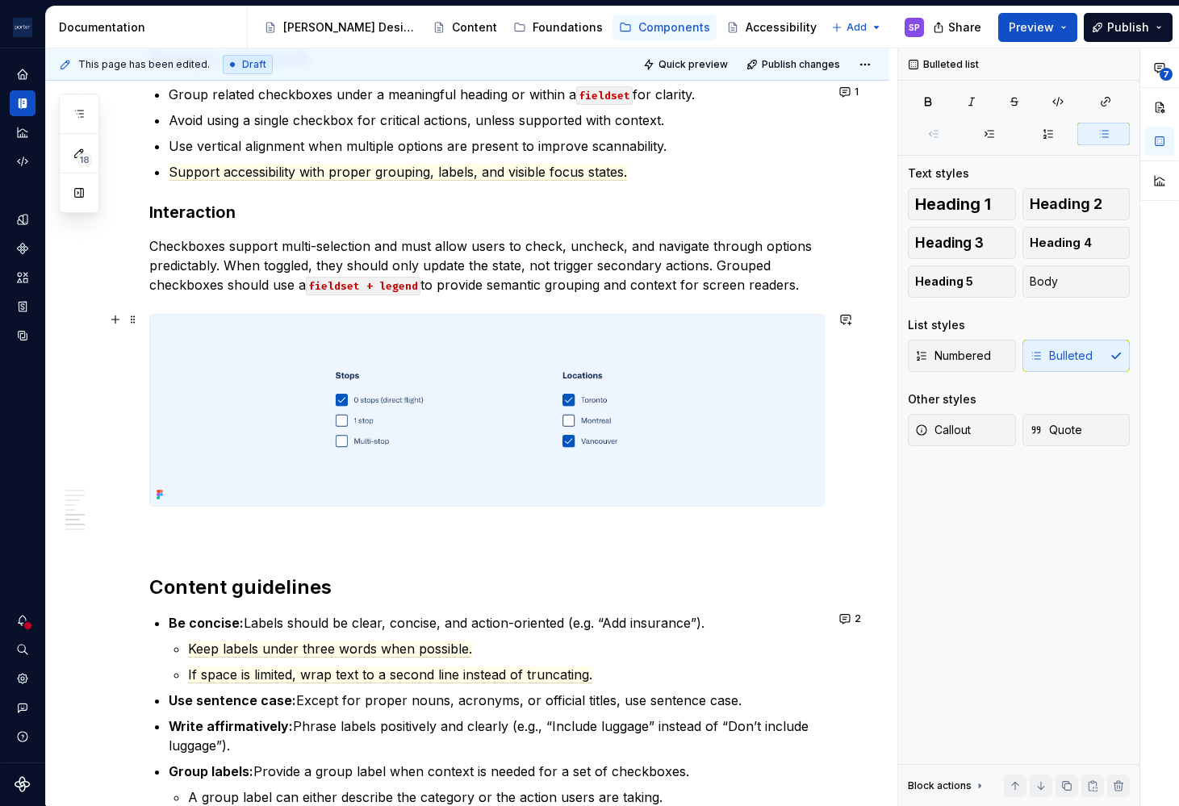
scroll to position [1934, 0]
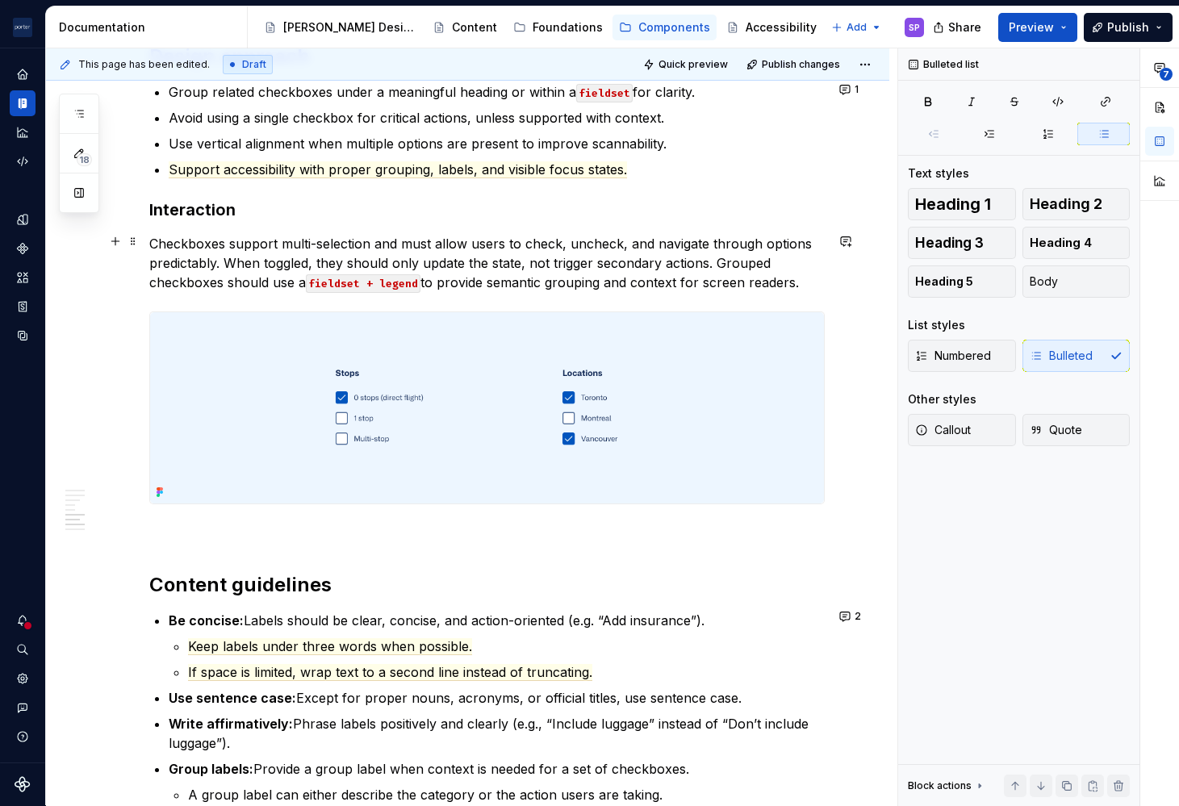
click at [246, 244] on p "Checkboxes support multi-selection and must allow users to check, uncheck, and …" at bounding box center [486, 263] width 675 height 58
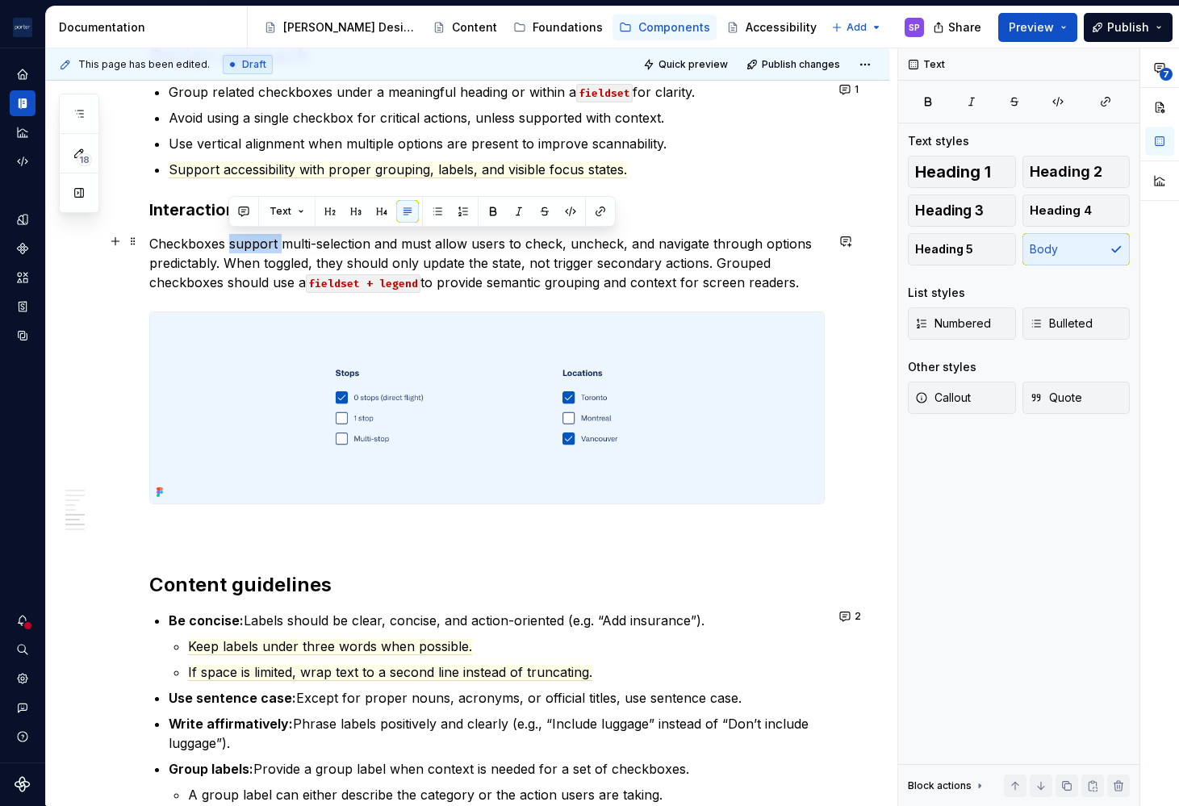
click at [246, 244] on p "Checkboxes support multi-selection and must allow users to check, uncheck, and …" at bounding box center [486, 263] width 675 height 58
click at [390, 261] on p "Checkboxes support multi-selection and must allow users to check, uncheck, and …" at bounding box center [486, 263] width 675 height 58
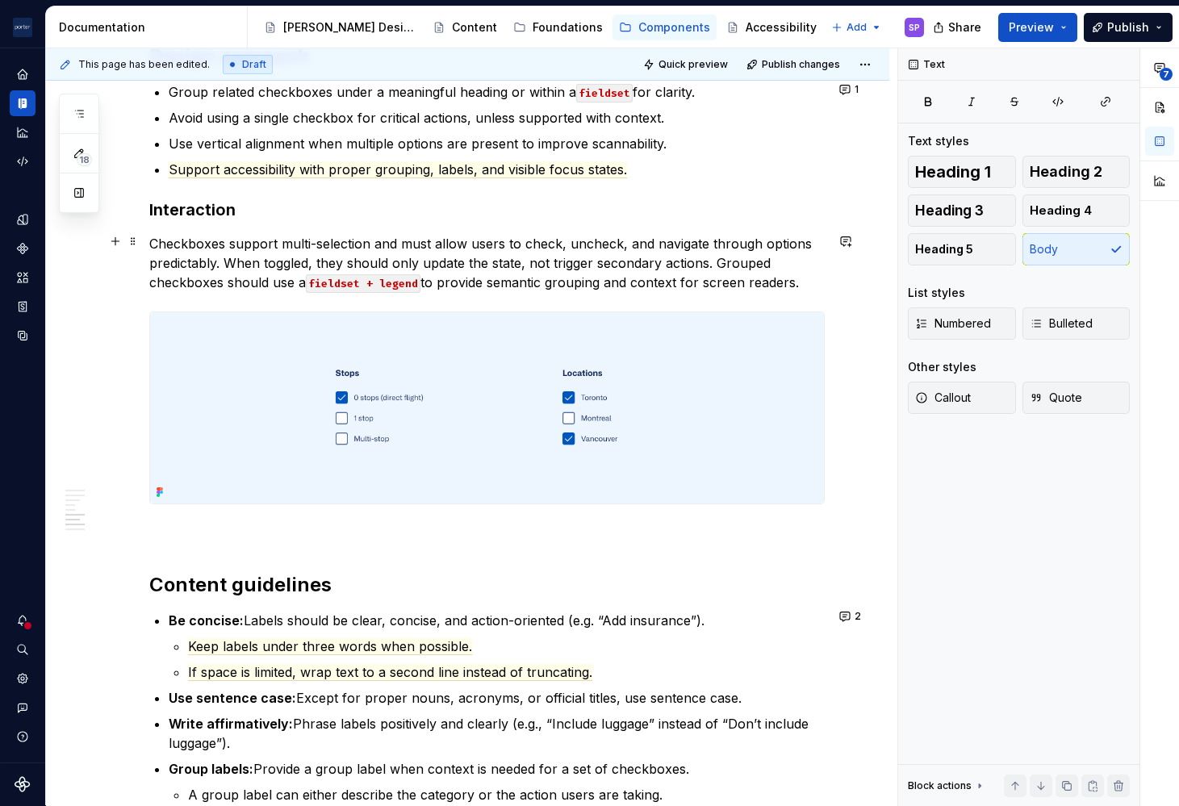
click at [724, 243] on p "Checkboxes support multi-selection and must allow users to check, uncheck, and …" at bounding box center [486, 263] width 675 height 58
click at [444, 260] on p "Checkboxes support multi-selection and must allow users to check, uncheck, and …" at bounding box center [486, 263] width 675 height 58
click at [552, 262] on p "Checkboxes support multi-selection and must allow users to check, uncheck, and …" at bounding box center [486, 263] width 675 height 58
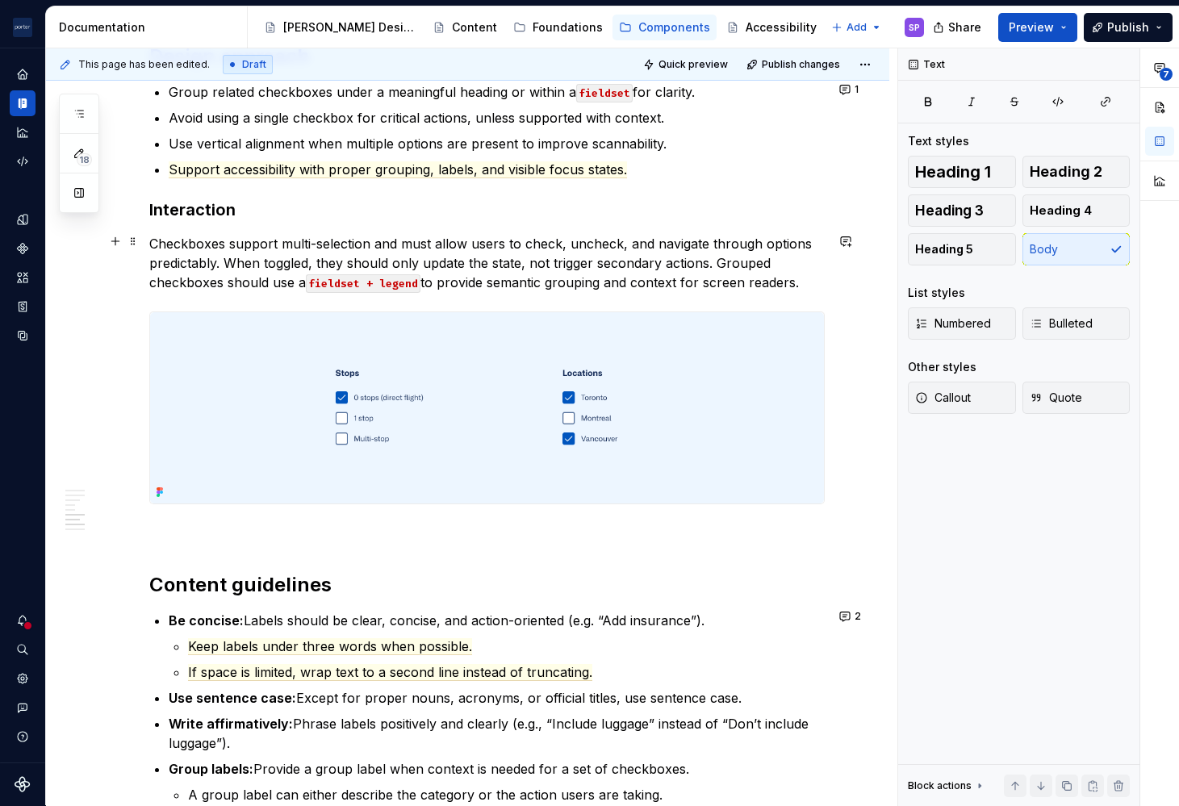
click at [724, 261] on p "Checkboxes support multi-selection and must allow users to check, uncheck, and …" at bounding box center [486, 263] width 675 height 58
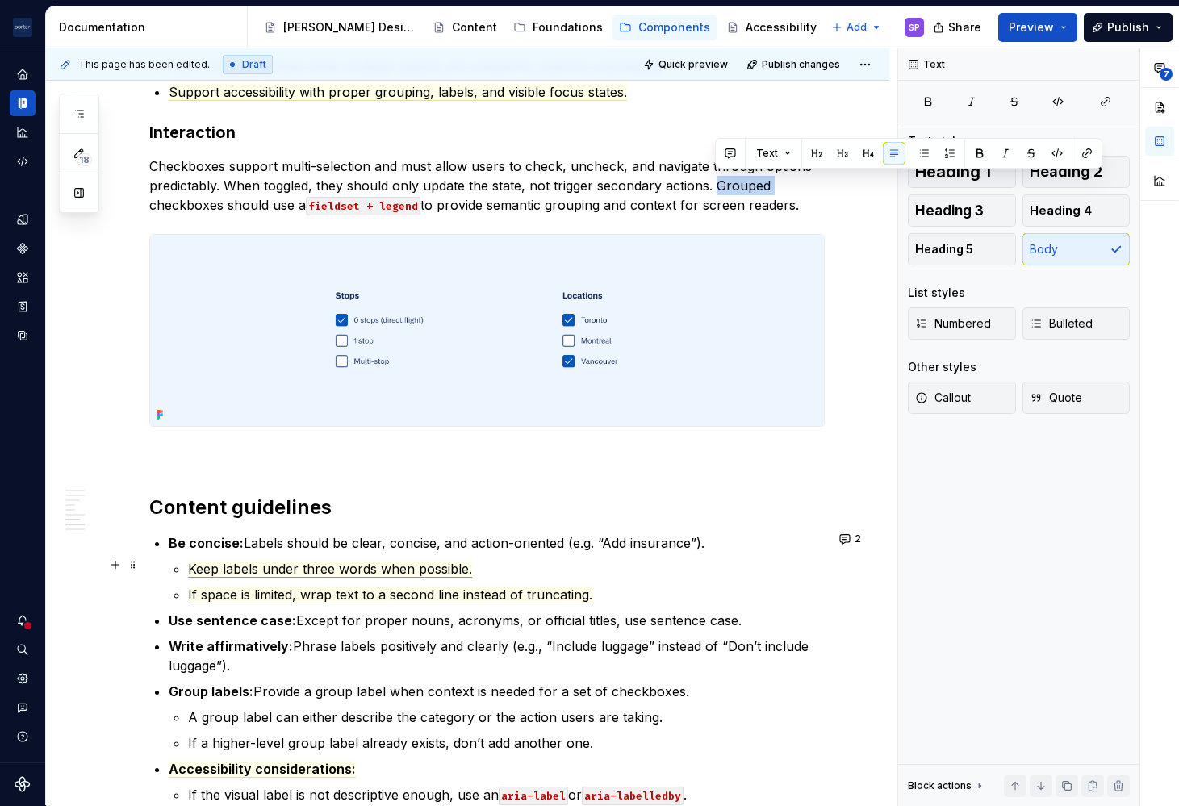
scroll to position [1877, 0]
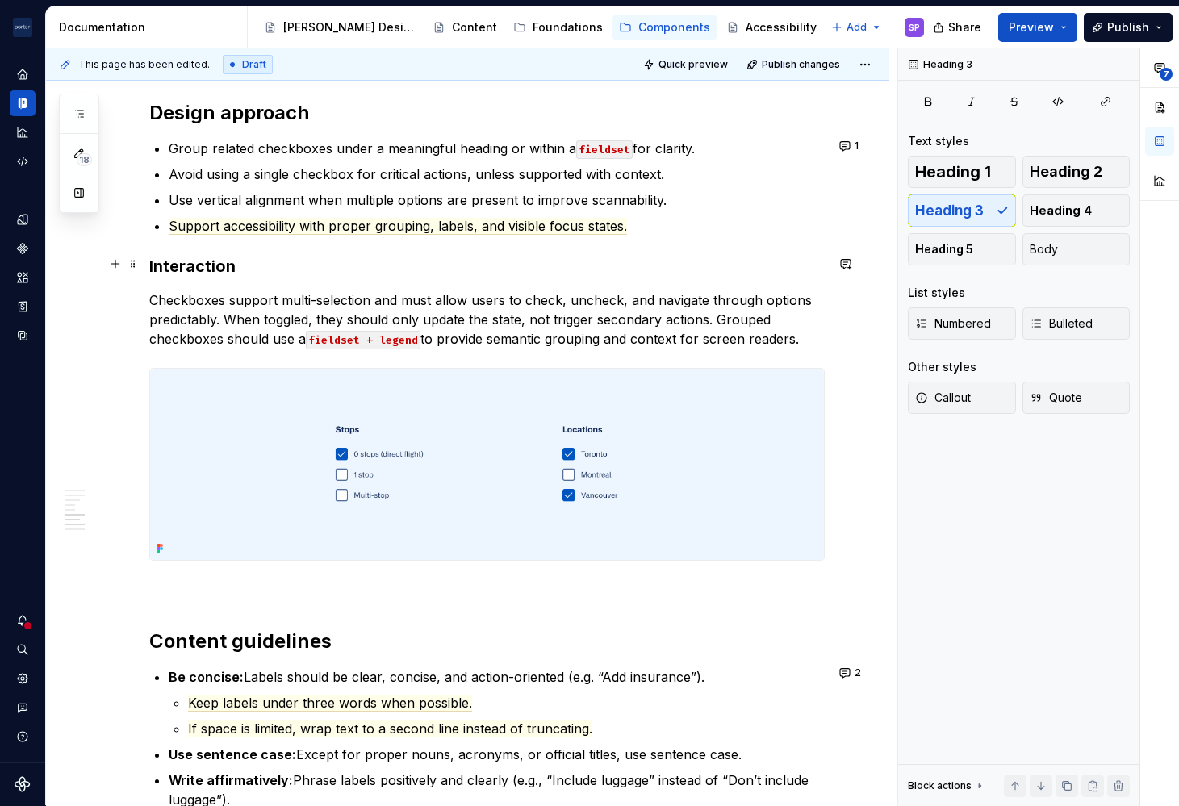
click at [444, 260] on h3 "Interaction" at bounding box center [486, 266] width 675 height 23
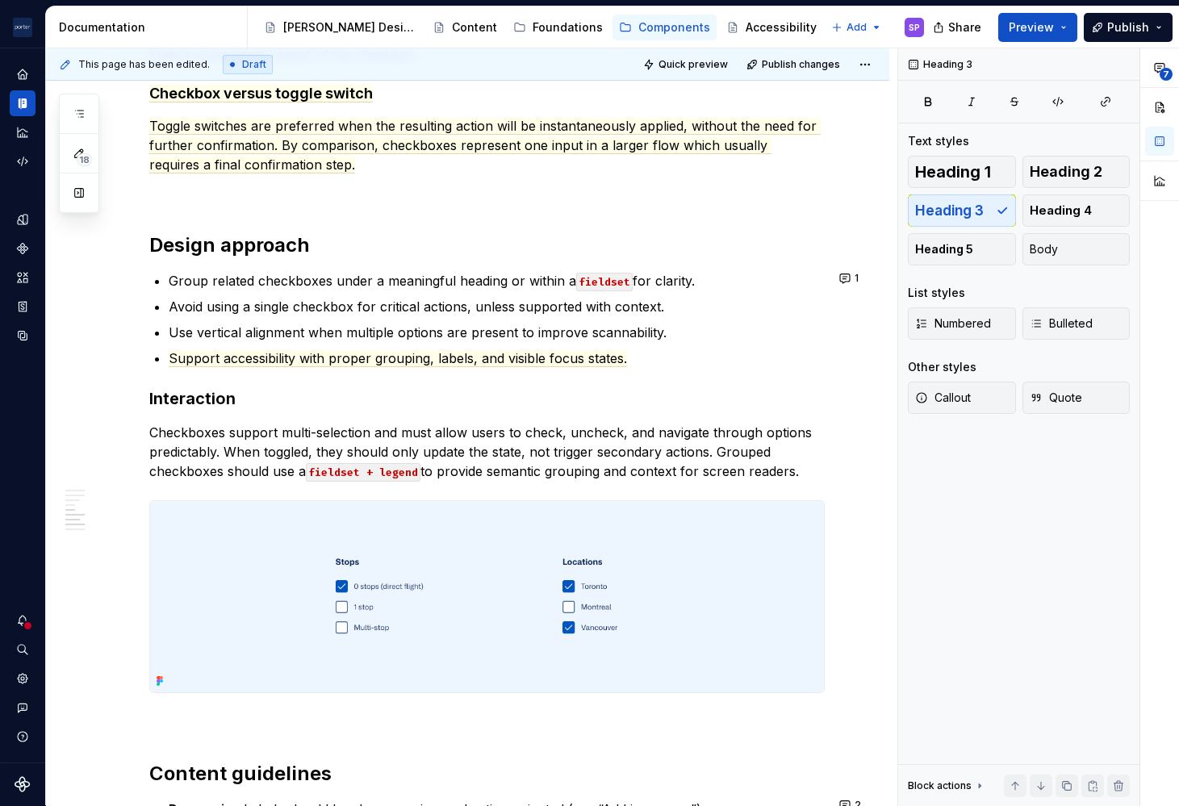
scroll to position [1745, 0]
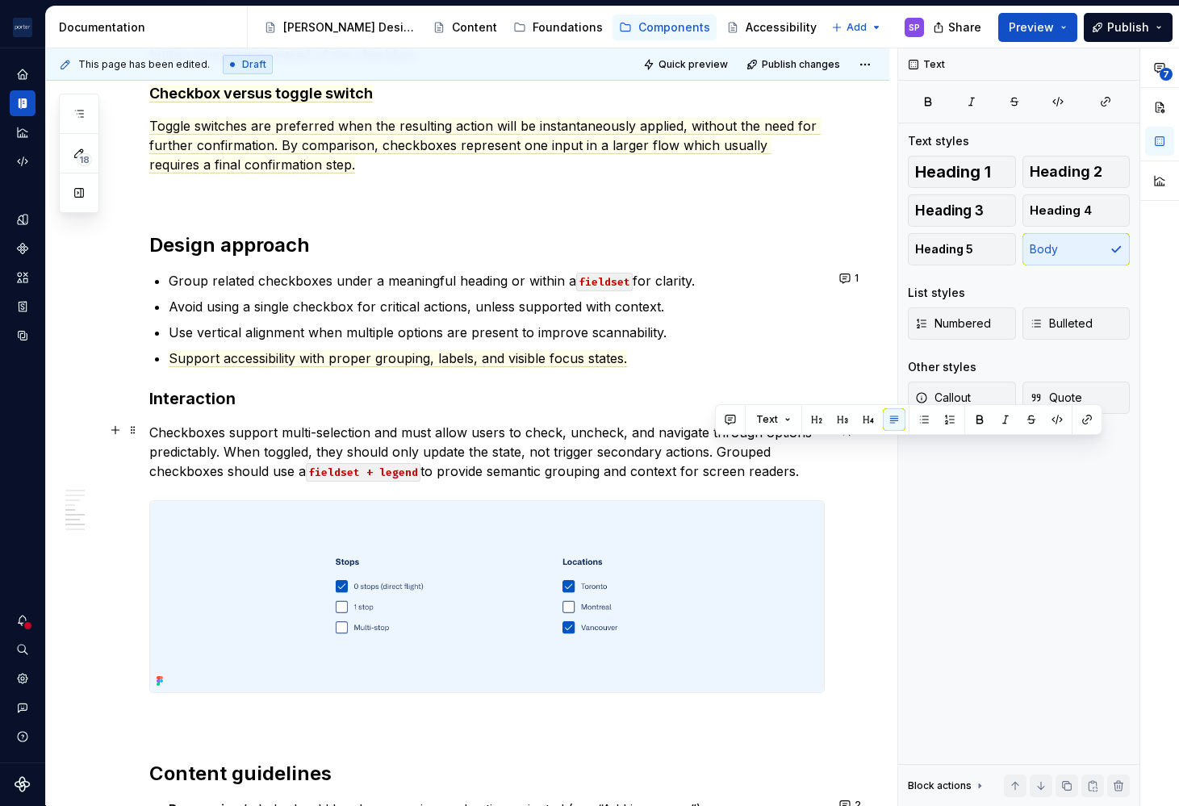
drag, startPoint x: 812, startPoint y: 469, endPoint x: 718, endPoint y: 451, distance: 96.0
click at [718, 451] on p "Checkboxes support multi-selection and must allow users to check, uncheck, and …" at bounding box center [486, 452] width 675 height 58
click at [716, 418] on div "Text" at bounding box center [908, 419] width 387 height 31
click at [727, 419] on button "button" at bounding box center [730, 419] width 23 height 23
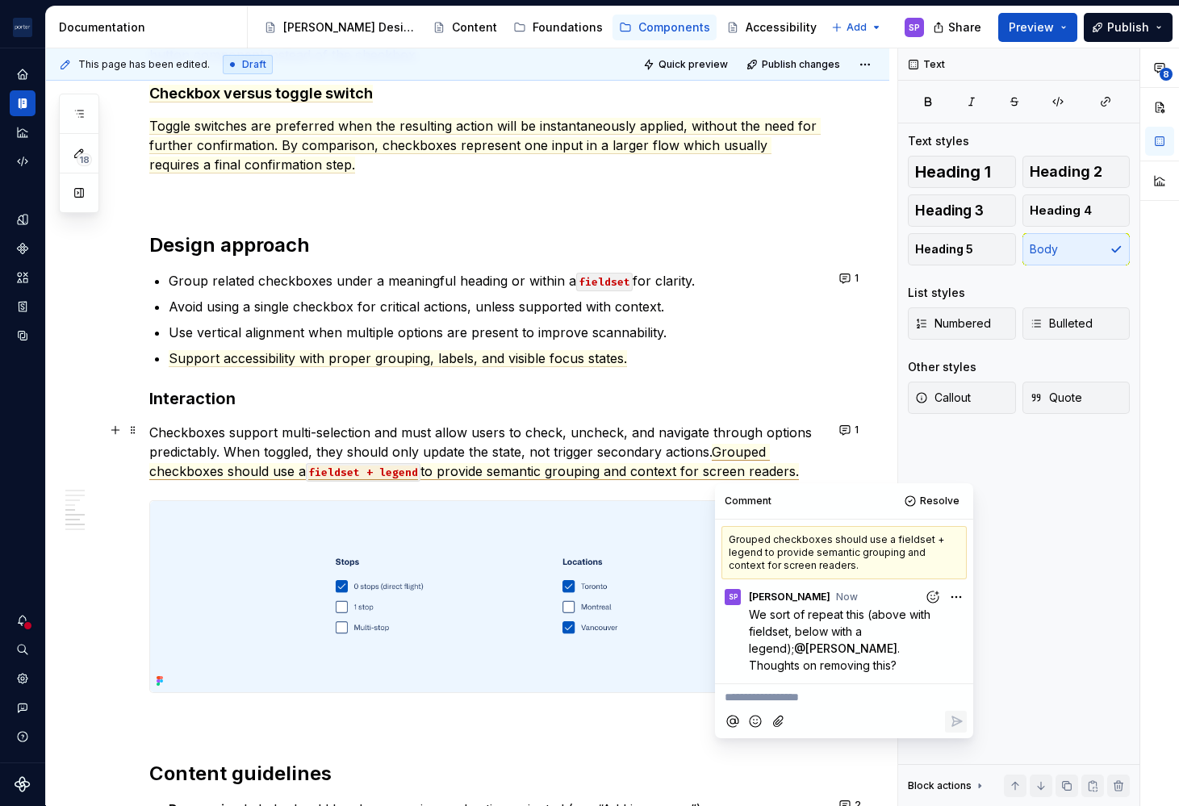
click at [434, 431] on p "Checkboxes support multi-selection and must allow users to check, uncheck, and …" at bounding box center [486, 452] width 675 height 58
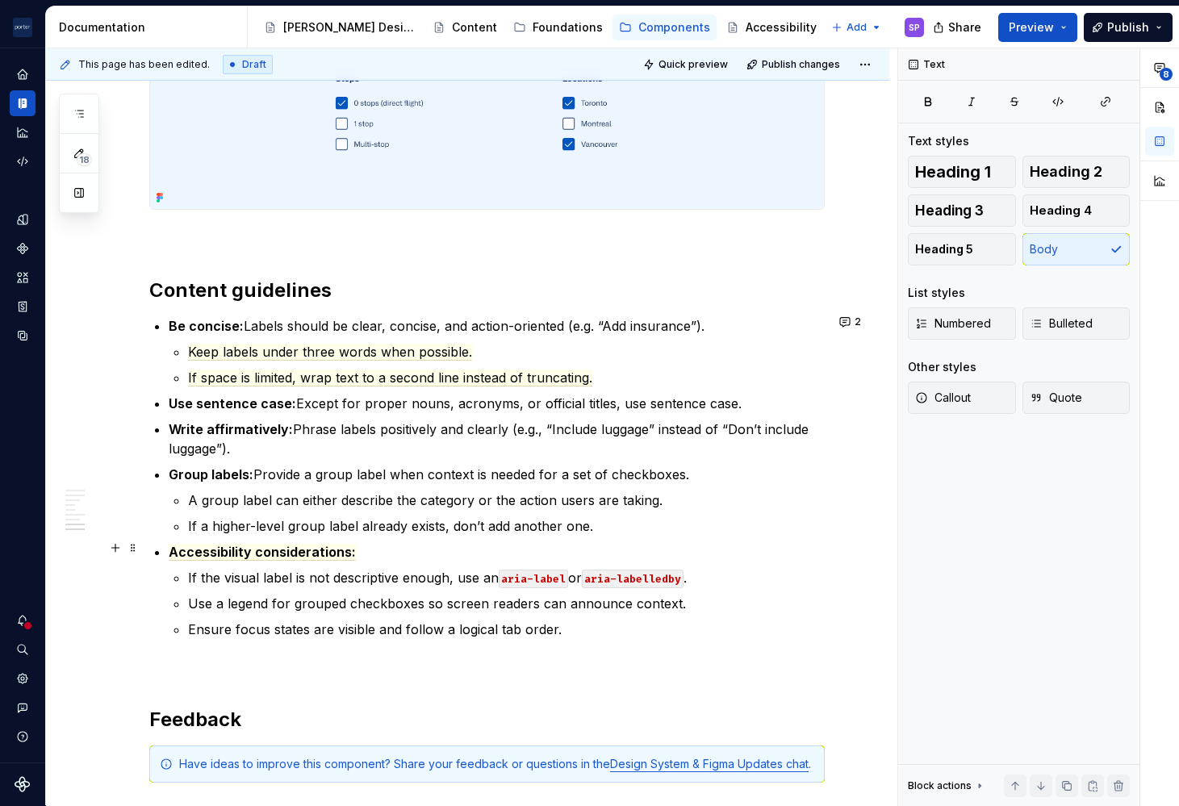
scroll to position [2229, 0]
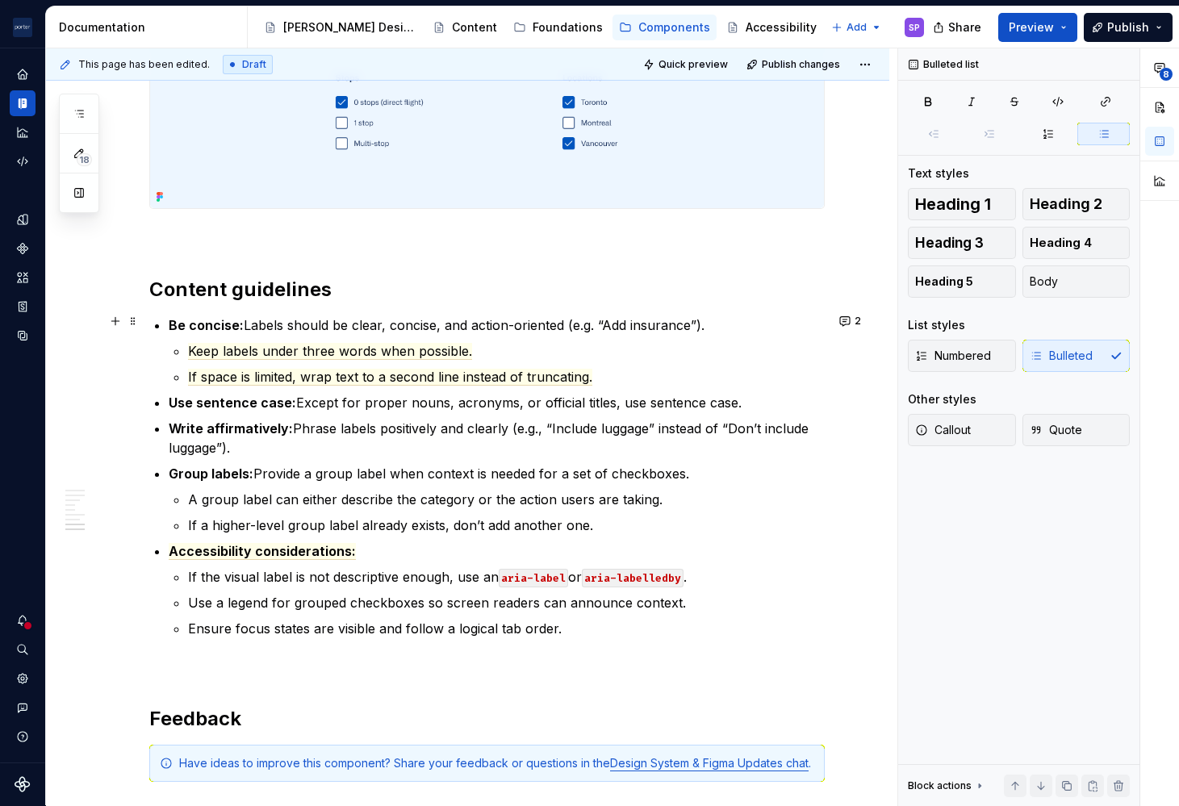
click at [260, 319] on p "Be concise: Labels should be clear, concise, and action-oriented (e.g. “Add ins…" at bounding box center [497, 324] width 656 height 19
click at [402, 376] on span "If space is limited, wrap text to a second line instead of truncating." at bounding box center [390, 377] width 404 height 17
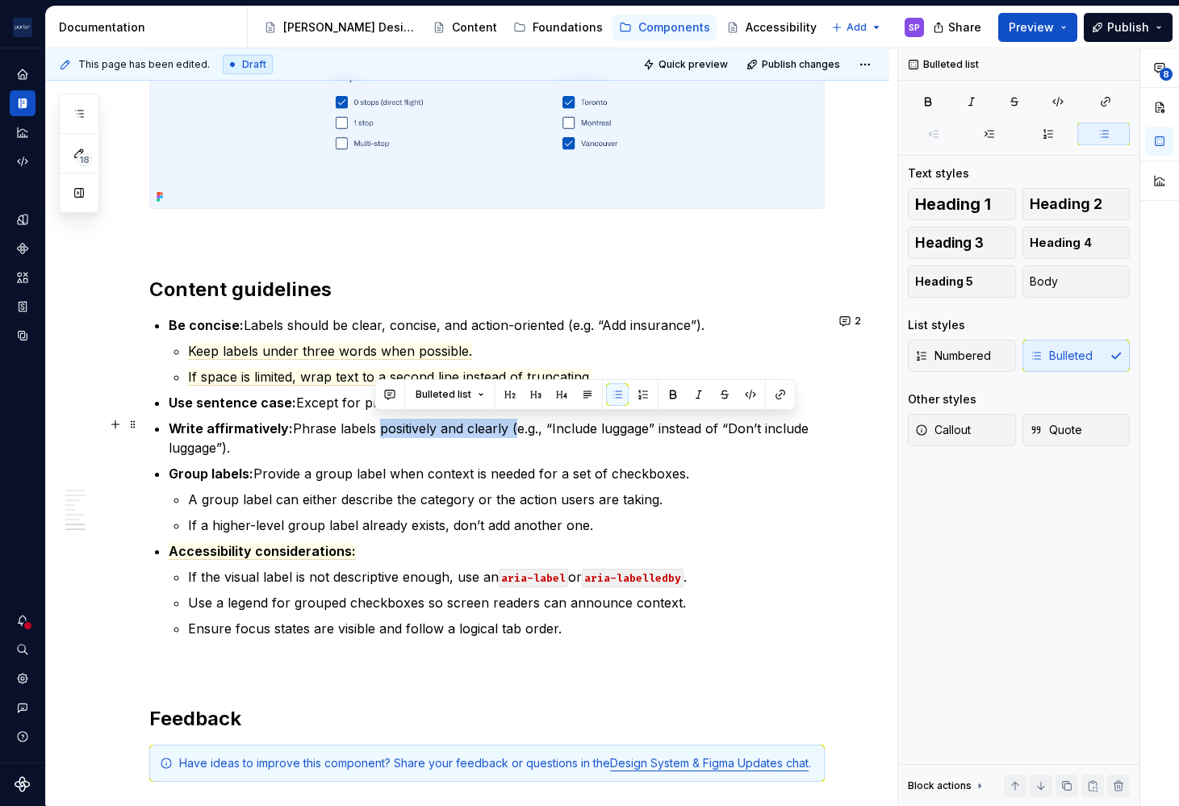
drag, startPoint x: 374, startPoint y: 428, endPoint x: 512, endPoint y: 421, distance: 138.1
click at [512, 421] on p "Write affirmatively: Phrase labels positively and clearly (e.g., “Include lugga…" at bounding box center [497, 438] width 656 height 39
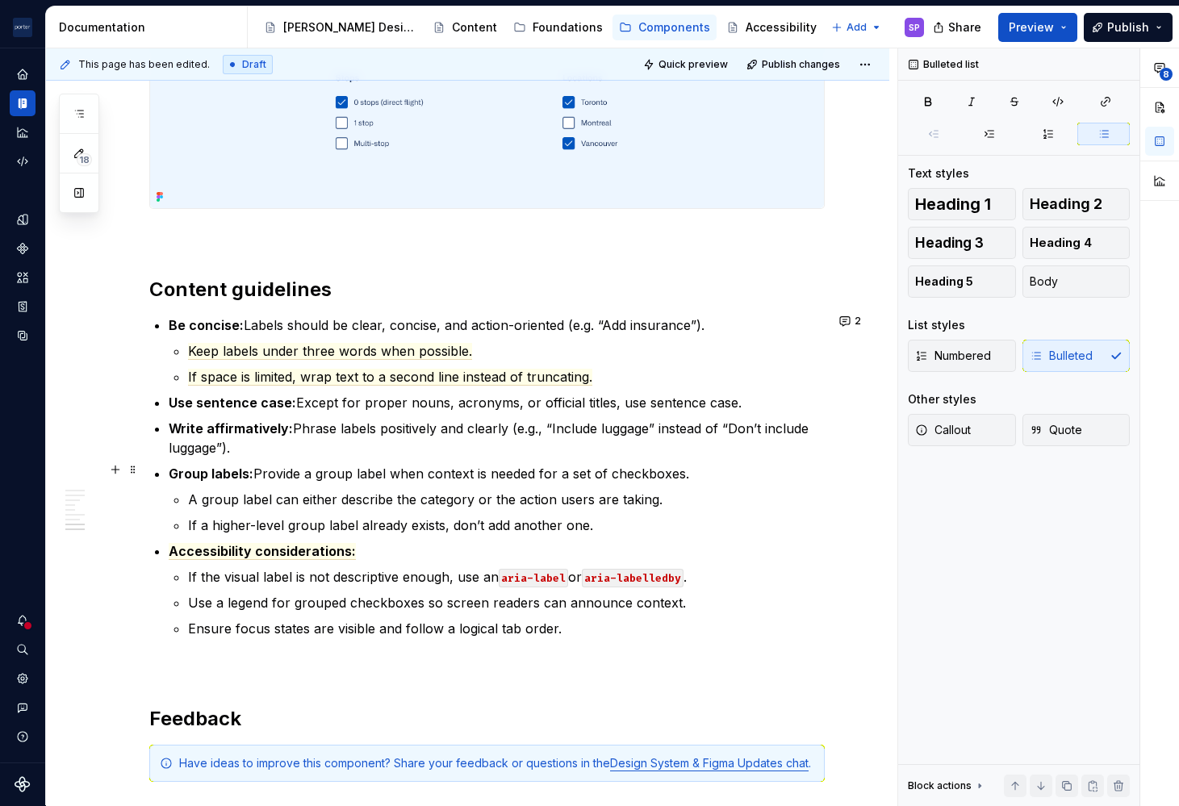
click at [511, 464] on p "Group labels: Provide a group label when context is needed for a set of checkbo…" at bounding box center [497, 473] width 656 height 19
click at [409, 424] on p "Write affirmatively: Phrase labels positively and clearly (e.g., “Include lugga…" at bounding box center [497, 438] width 656 height 39
click at [476, 448] on p "Write affirmatively: Phrase labels positively and clearly (e.g., “Include lugga…" at bounding box center [497, 438] width 656 height 39
click at [269, 478] on p "Group labels: Provide a group label when context is needed for a set of checkbo…" at bounding box center [497, 473] width 656 height 19
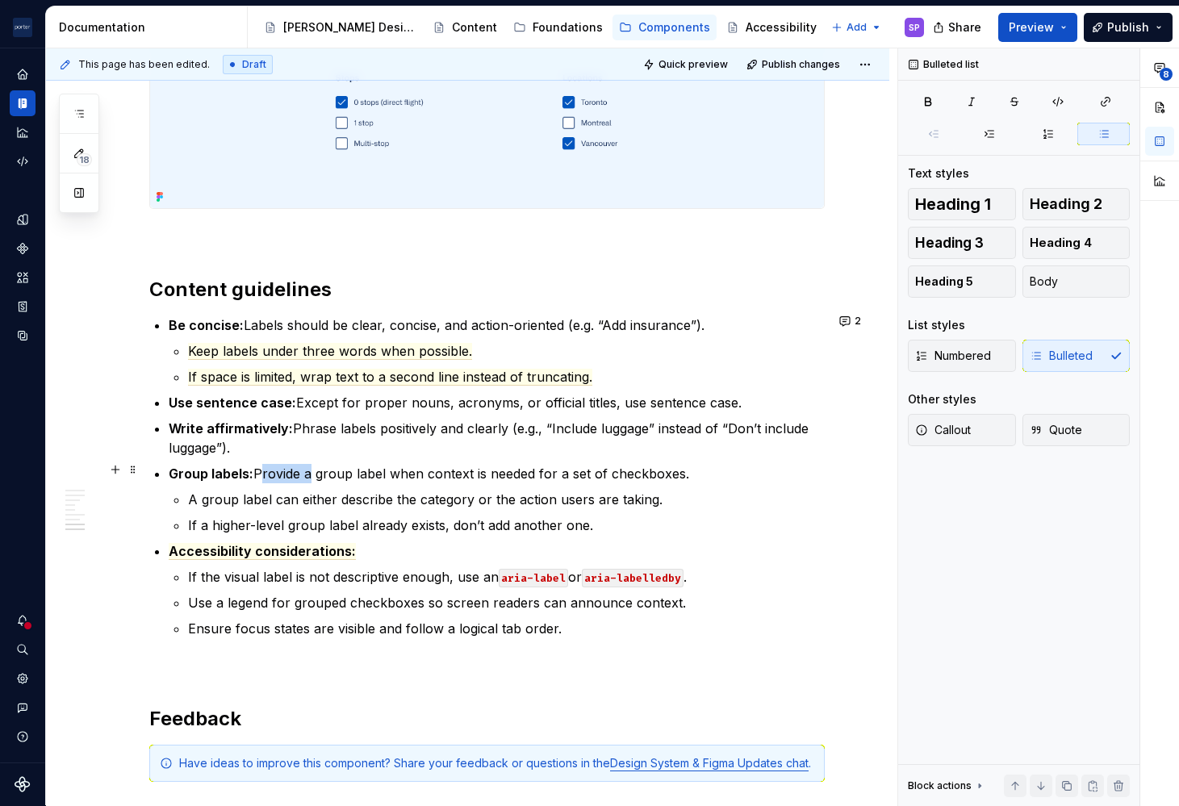
click at [269, 478] on p "Group labels: Provide a group label when context is needed for a set of checkbo…" at bounding box center [497, 473] width 656 height 19
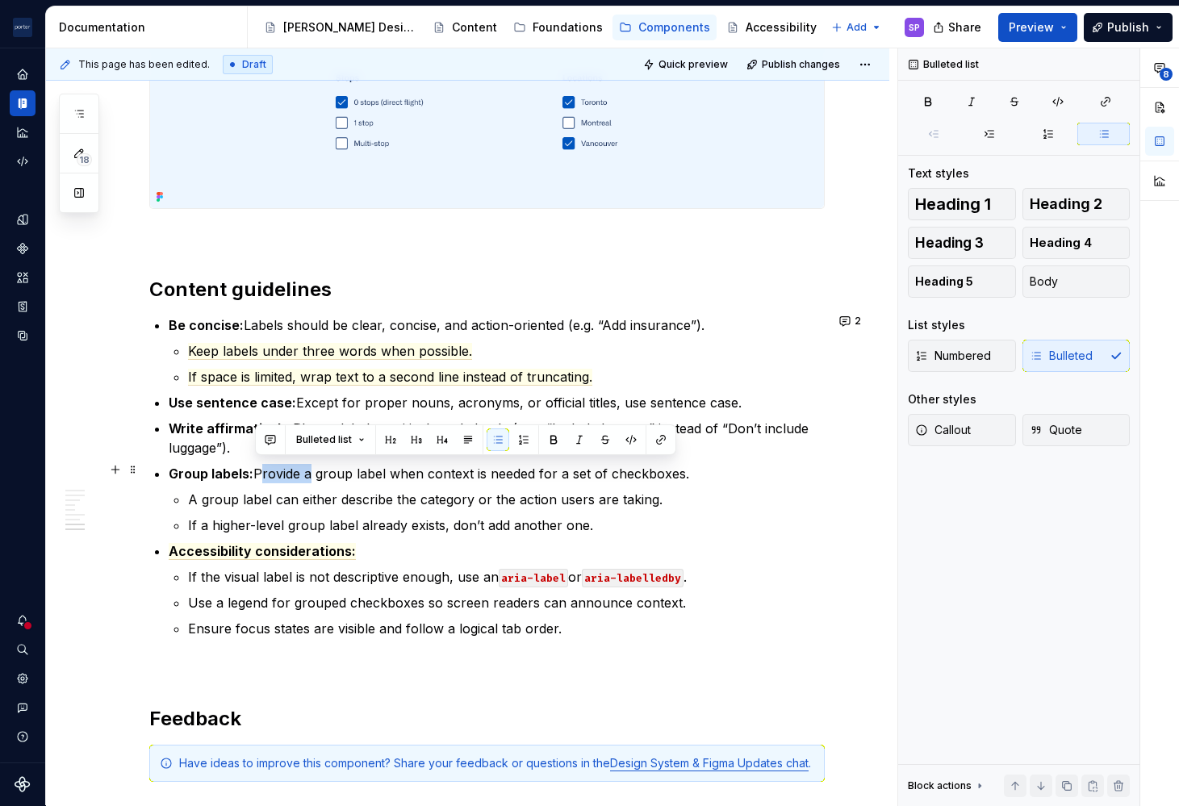
click at [269, 478] on p "Group labels: Provide a group label when context is needed for a set of checkbo…" at bounding box center [497, 473] width 656 height 19
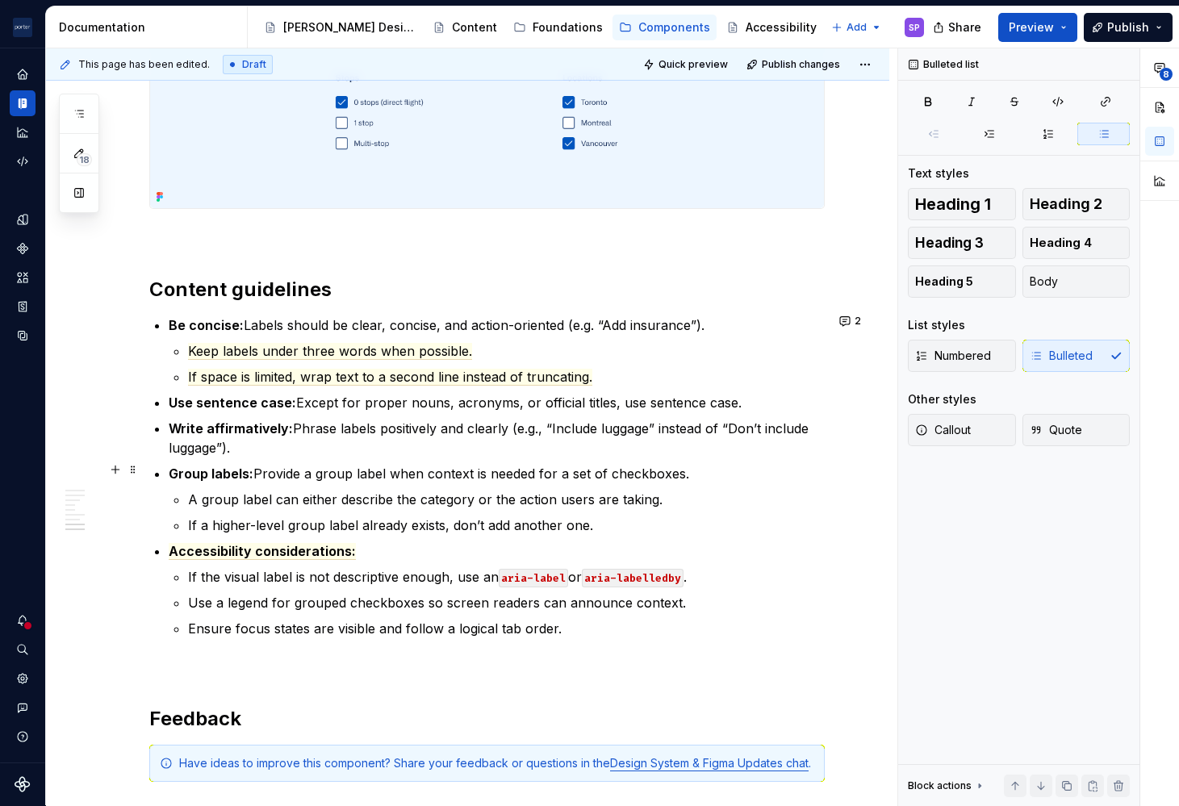
click at [283, 478] on p "Group labels: Provide a group label when context is needed for a set of checkbo…" at bounding box center [497, 473] width 656 height 19
click at [317, 574] on p "If the visual label is not descriptive enough, use an aria-label or aria-labell…" at bounding box center [506, 576] width 636 height 19
click at [247, 599] on p "Use a legend for grouped checkboxes so screen readers can announce context." at bounding box center [506, 602] width 636 height 19
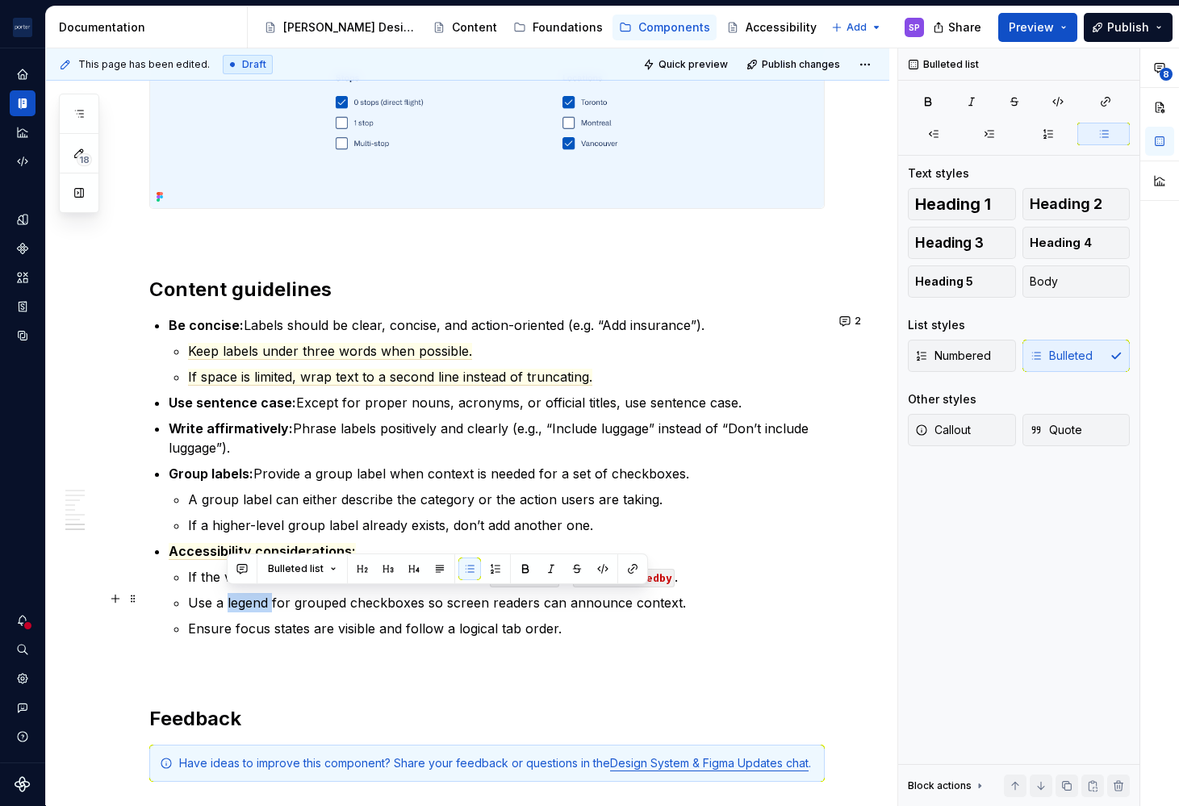
click at [259, 603] on p "Use a legend for grouped checkboxes so screen readers can announce context." at bounding box center [506, 602] width 636 height 19
drag, startPoint x: 262, startPoint y: 600, endPoint x: 236, endPoint y: 600, distance: 26.6
click at [236, 600] on p "Use a legend for grouped checkboxes so screen readers can announce context." at bounding box center [506, 602] width 636 height 19
drag, startPoint x: 226, startPoint y: 600, endPoint x: 267, endPoint y: 602, distance: 41.2
click at [267, 602] on p "Use a legend for grouped checkboxes so screen readers can announce context." at bounding box center [506, 602] width 636 height 19
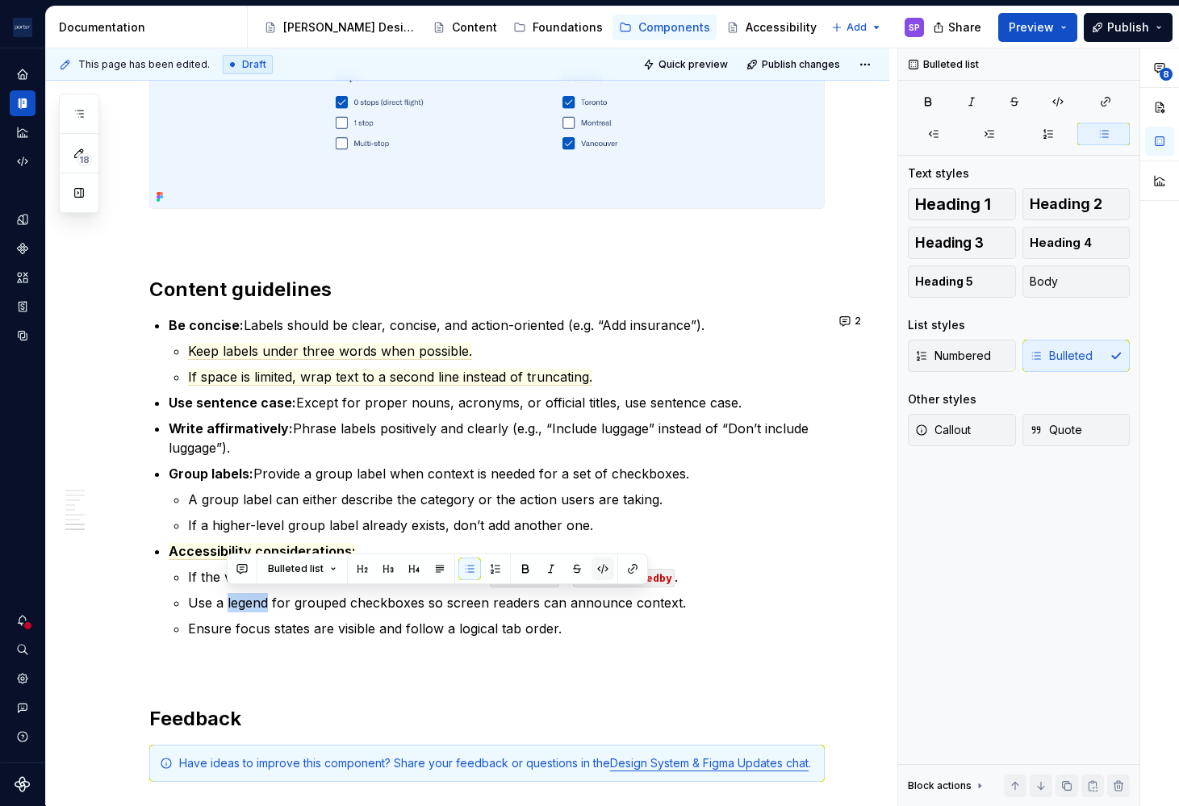
click at [600, 567] on button "button" at bounding box center [602, 568] width 23 height 23
click at [561, 611] on ul "If the visual label isn’t descriptive enough, use an aria-label or aria-labelle…" at bounding box center [506, 602] width 636 height 71
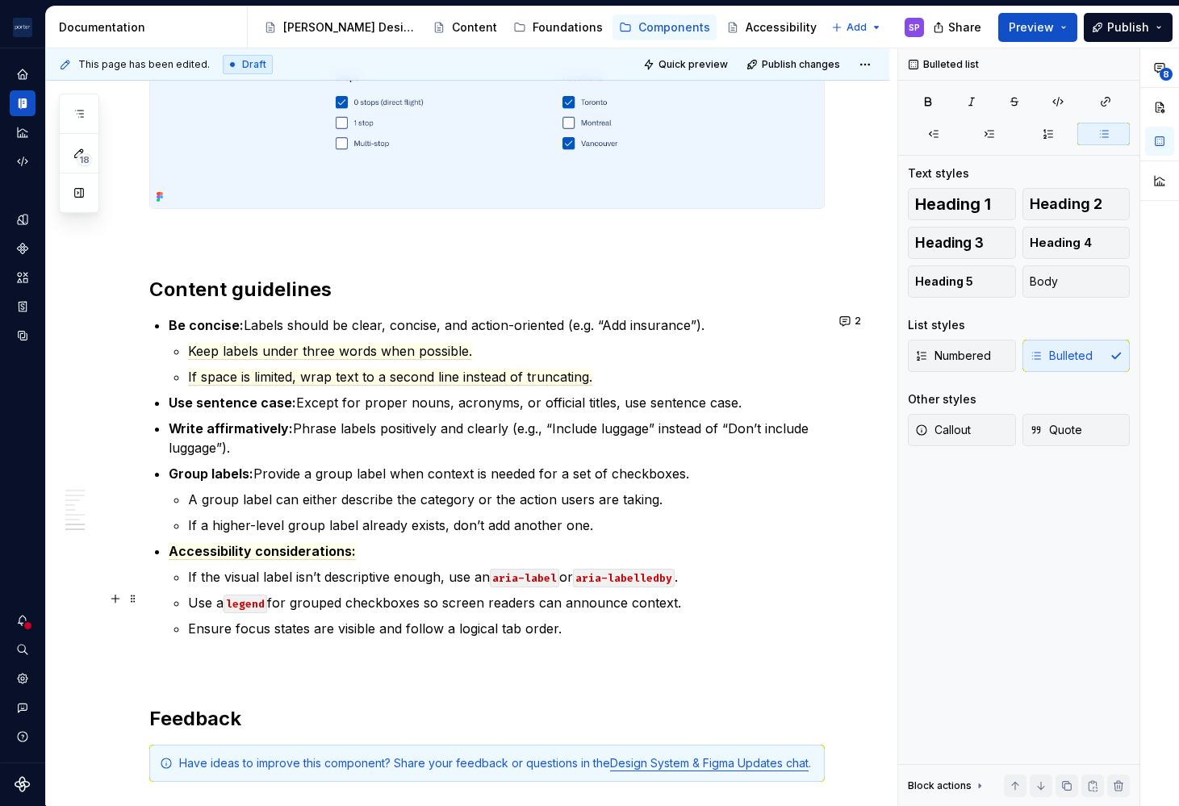
click at [453, 598] on p "Use a legend for grouped checkboxes so screen readers can announce context." at bounding box center [506, 602] width 636 height 19
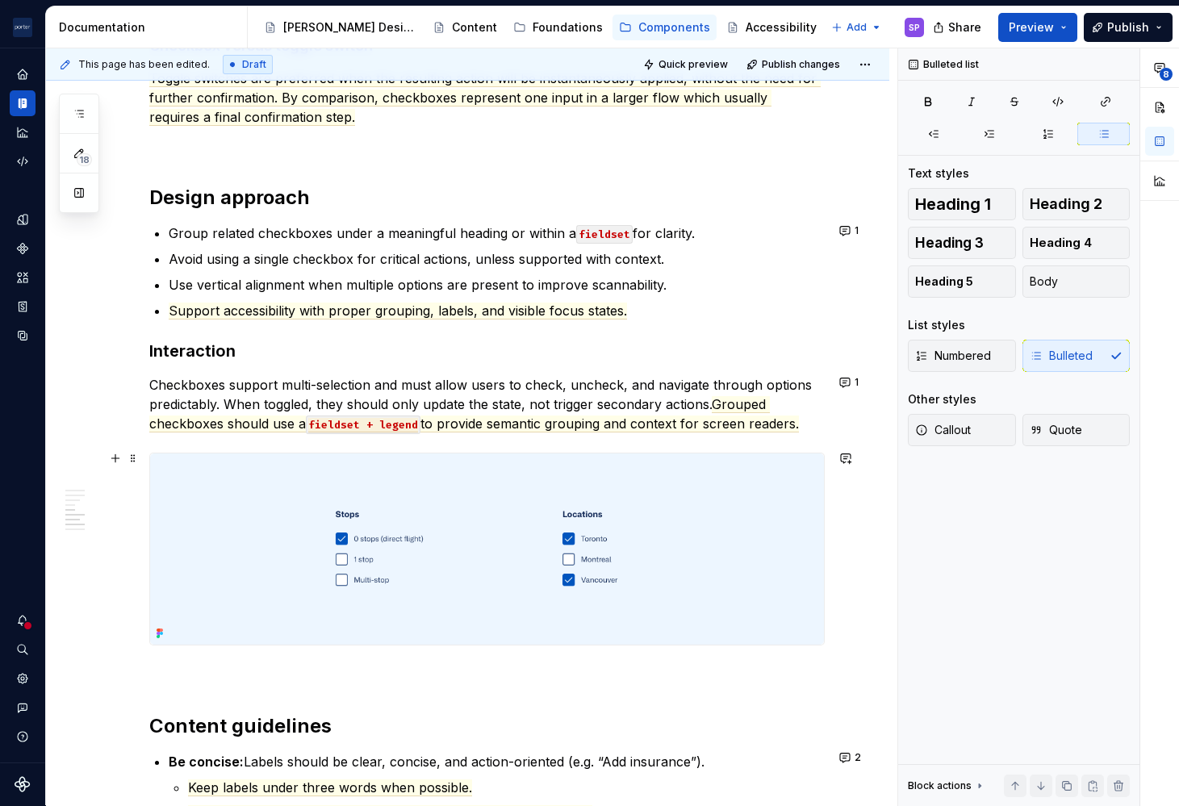
scroll to position [1709, 0]
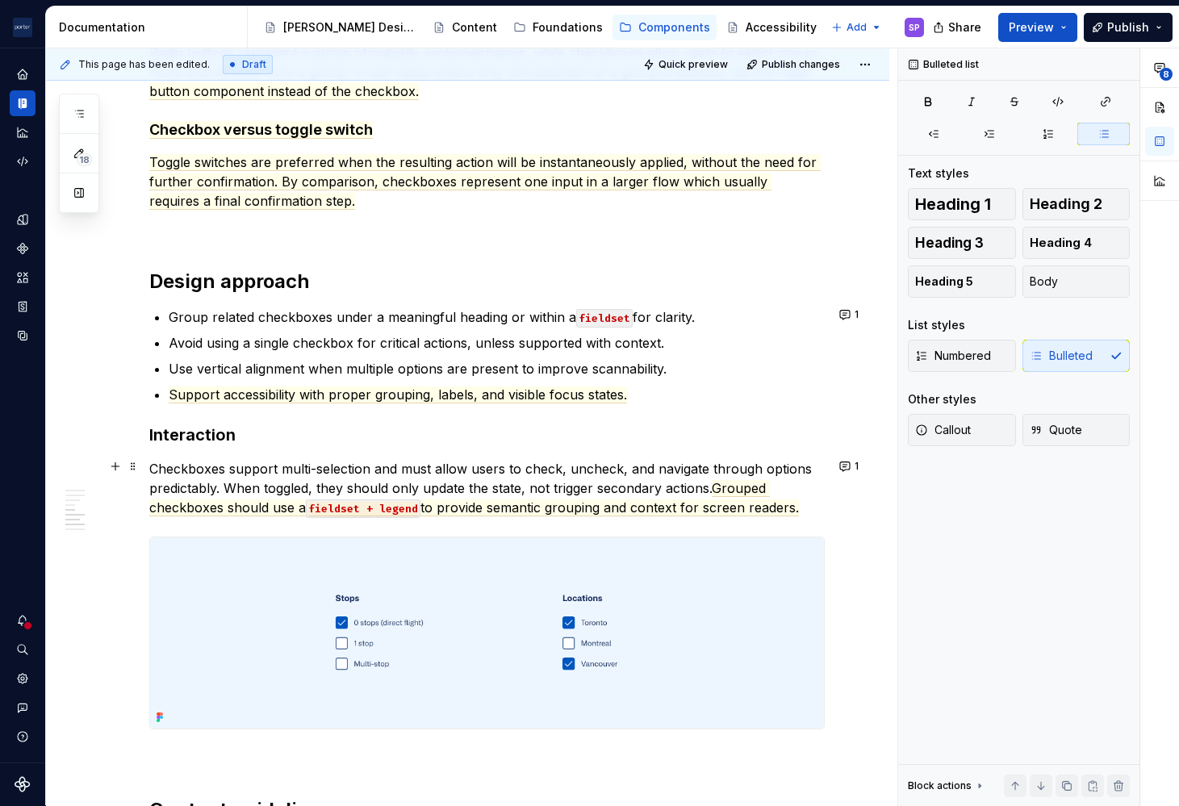
click at [384, 470] on p "Checkboxes support multi-selection and must allow users to check, uncheck, and …" at bounding box center [486, 488] width 675 height 58
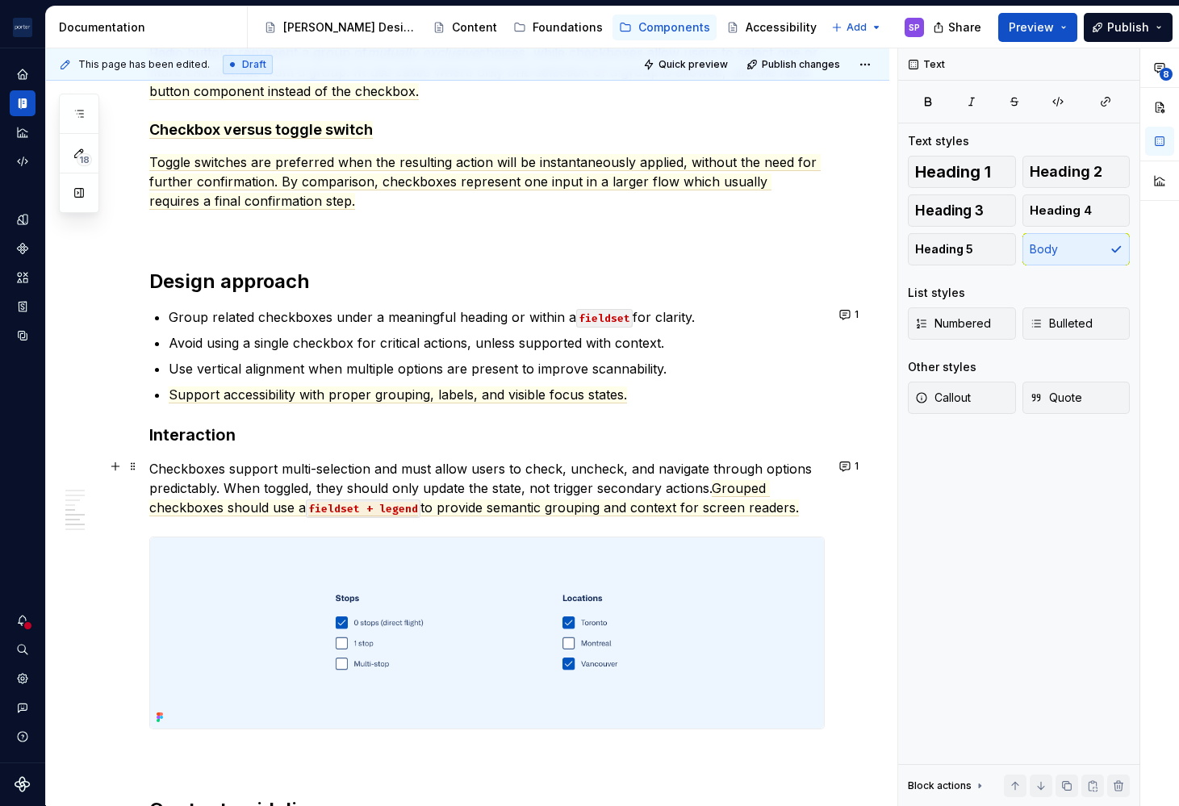
click at [397, 470] on p "Checkboxes support multi-selection and must allow users to check, uncheck, and …" at bounding box center [486, 488] width 675 height 58
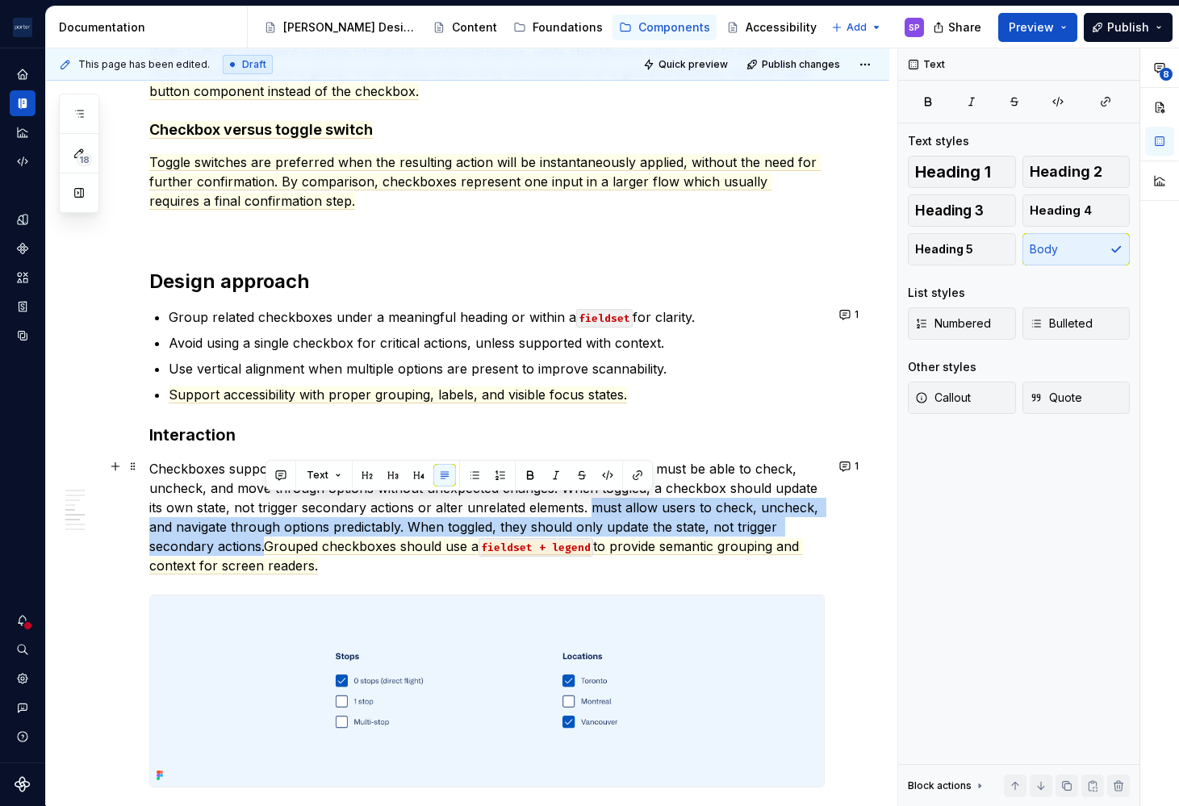
drag, startPoint x: 266, startPoint y: 538, endPoint x: 589, endPoint y: 503, distance: 324.6
click at [589, 503] on p "Checkboxes support multi-selection and should always behave predictably. Users …" at bounding box center [486, 517] width 675 height 116
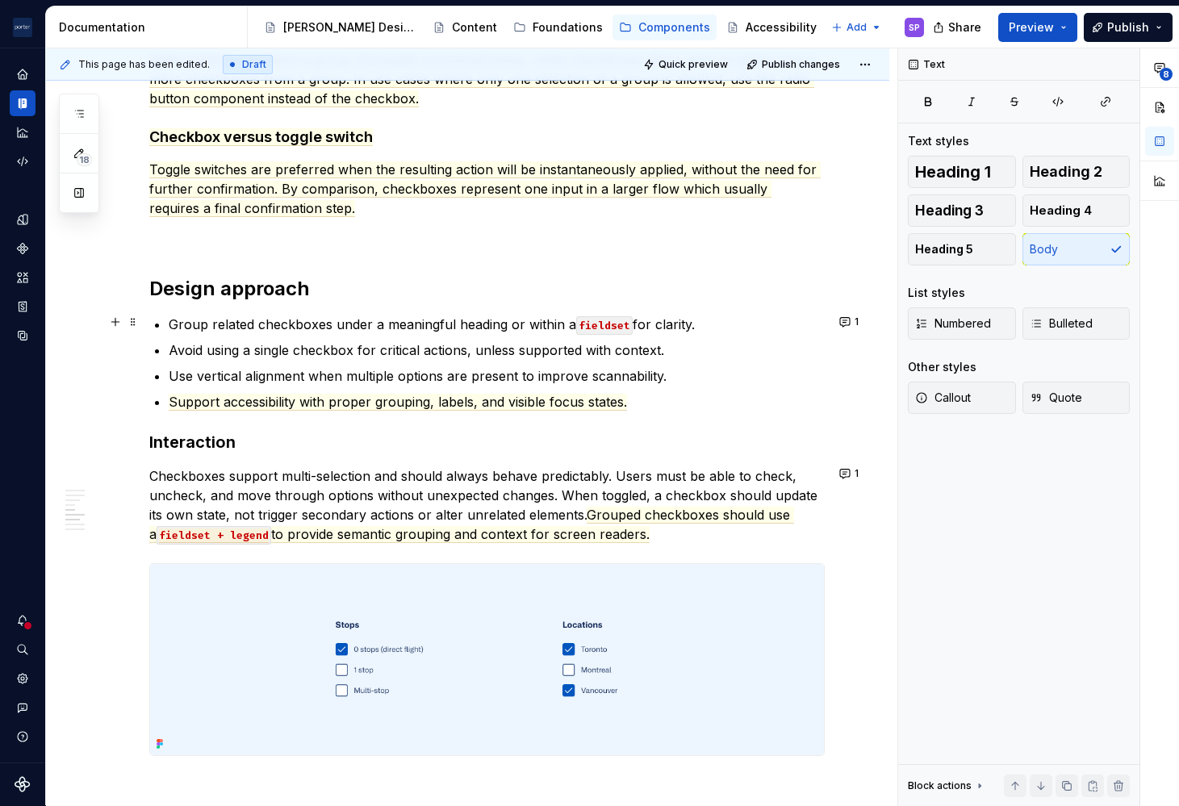
scroll to position [1703, 0]
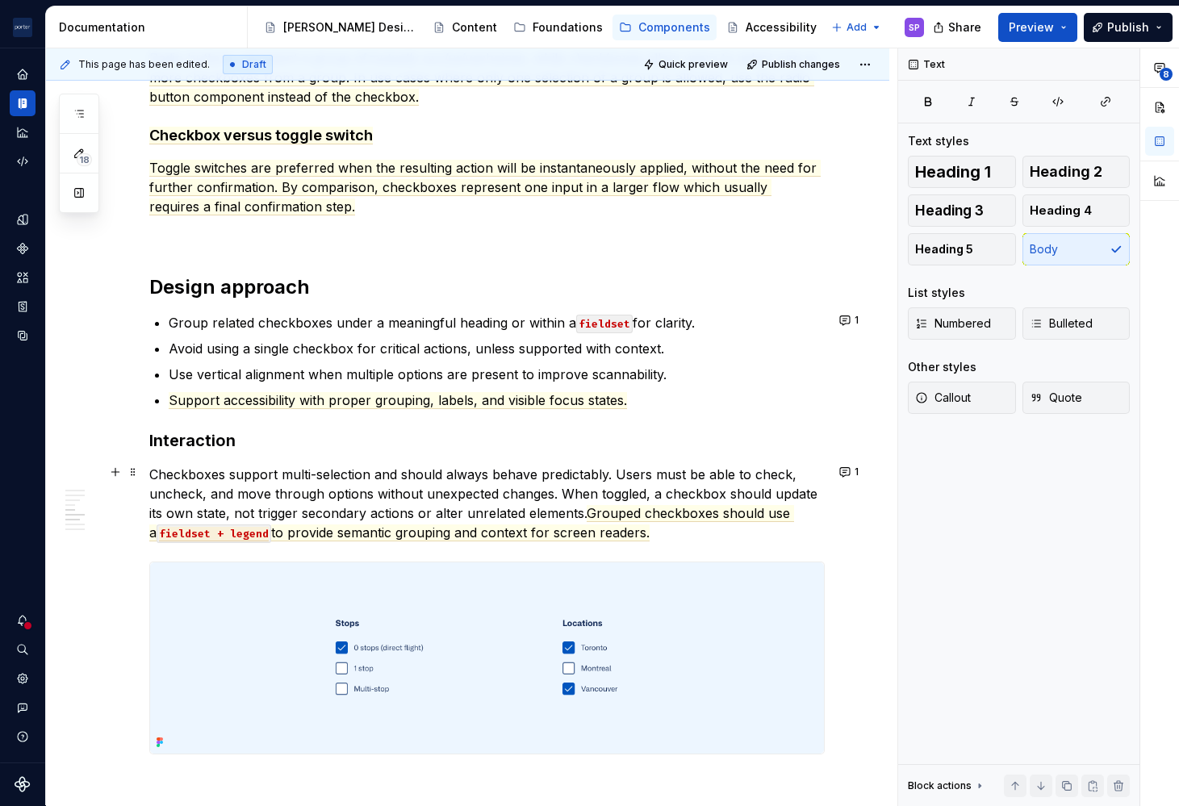
click at [394, 495] on p "Checkboxes support multi-selection and should always behave predictably. Users …" at bounding box center [486, 503] width 675 height 77
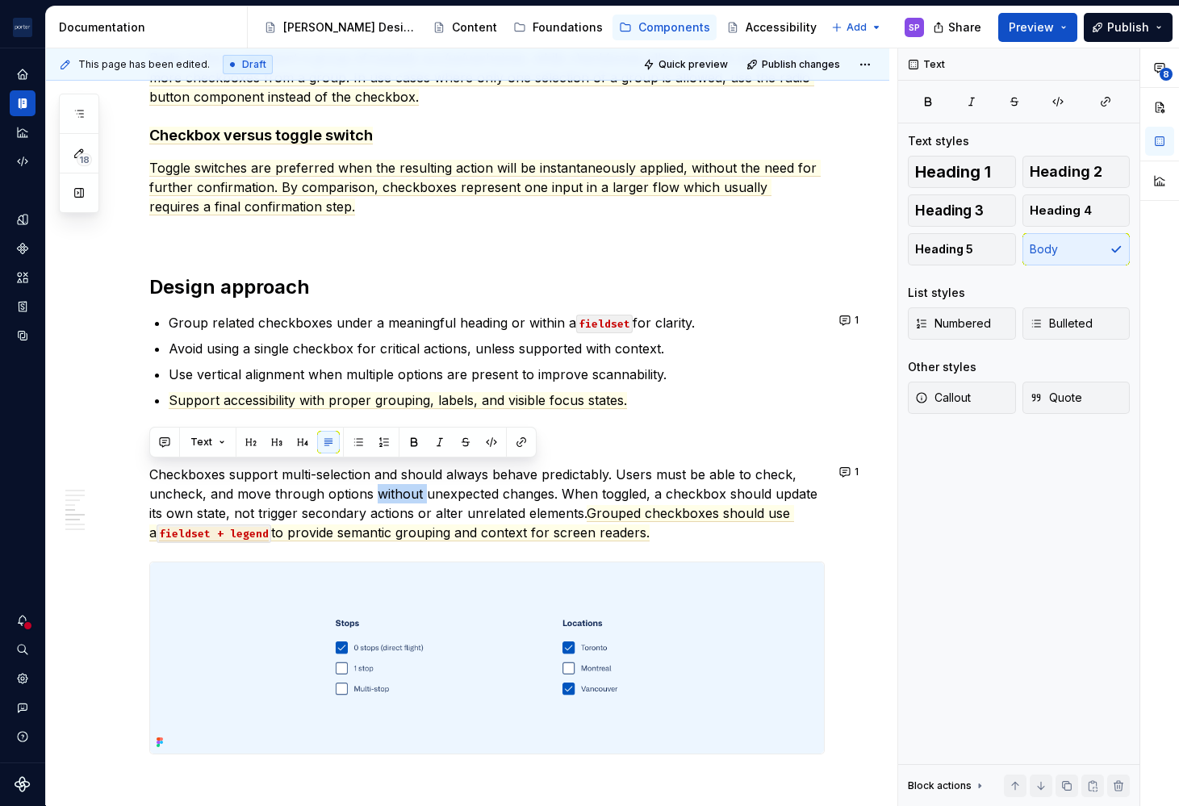
copy p "Checkboxes support multi-selection and should always behave predictably. Users …"
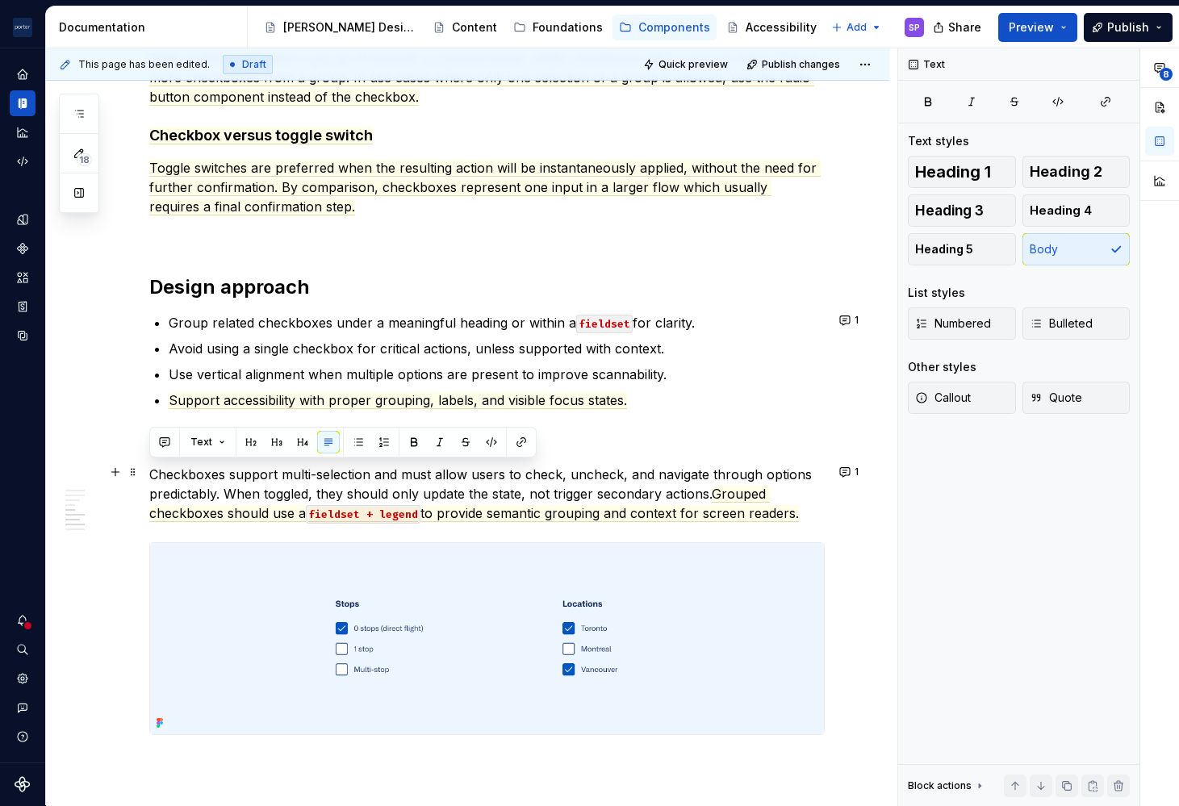
click at [406, 494] on p "Checkboxes support multi-selection and must allow users to check, uncheck, and …" at bounding box center [486, 494] width 675 height 58
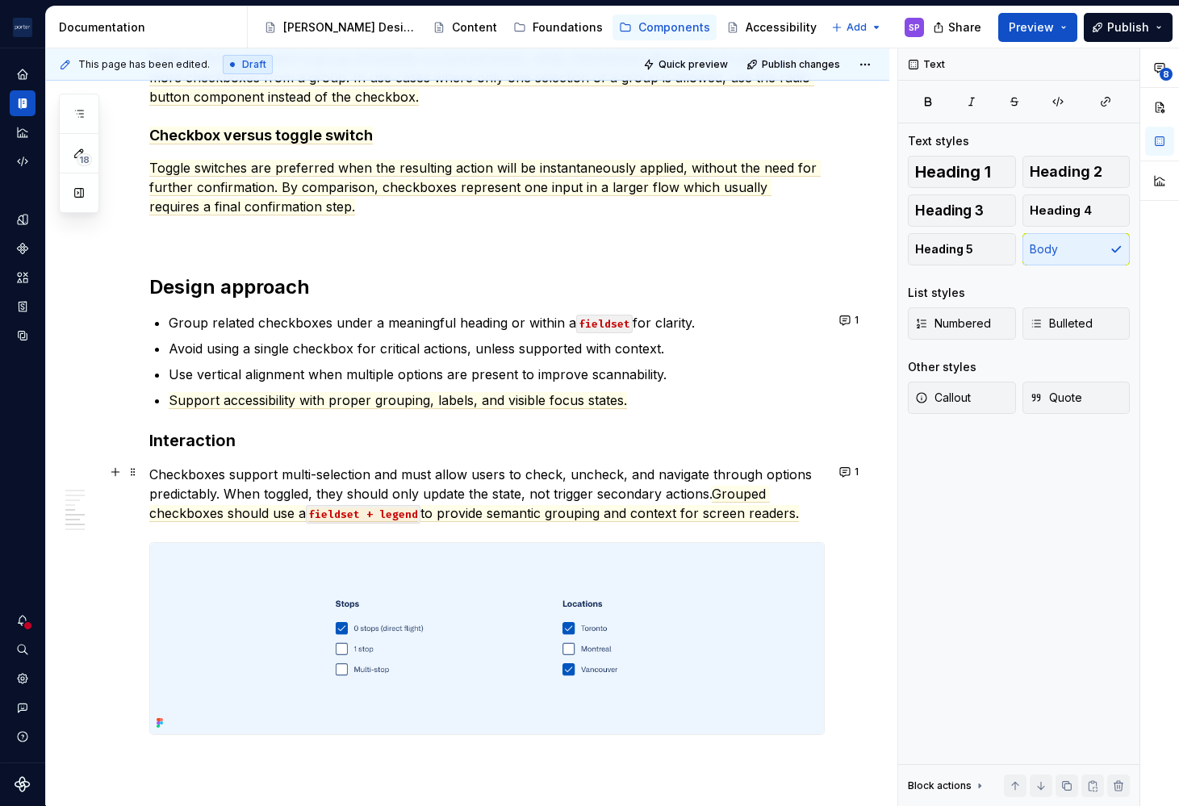
click at [484, 494] on p "Checkboxes support multi-selection and must allow users to check, uncheck, and …" at bounding box center [486, 494] width 675 height 58
click at [513, 495] on p "Checkboxes support multi-selection and must allow users to check, uncheck, and …" at bounding box center [486, 494] width 675 height 58
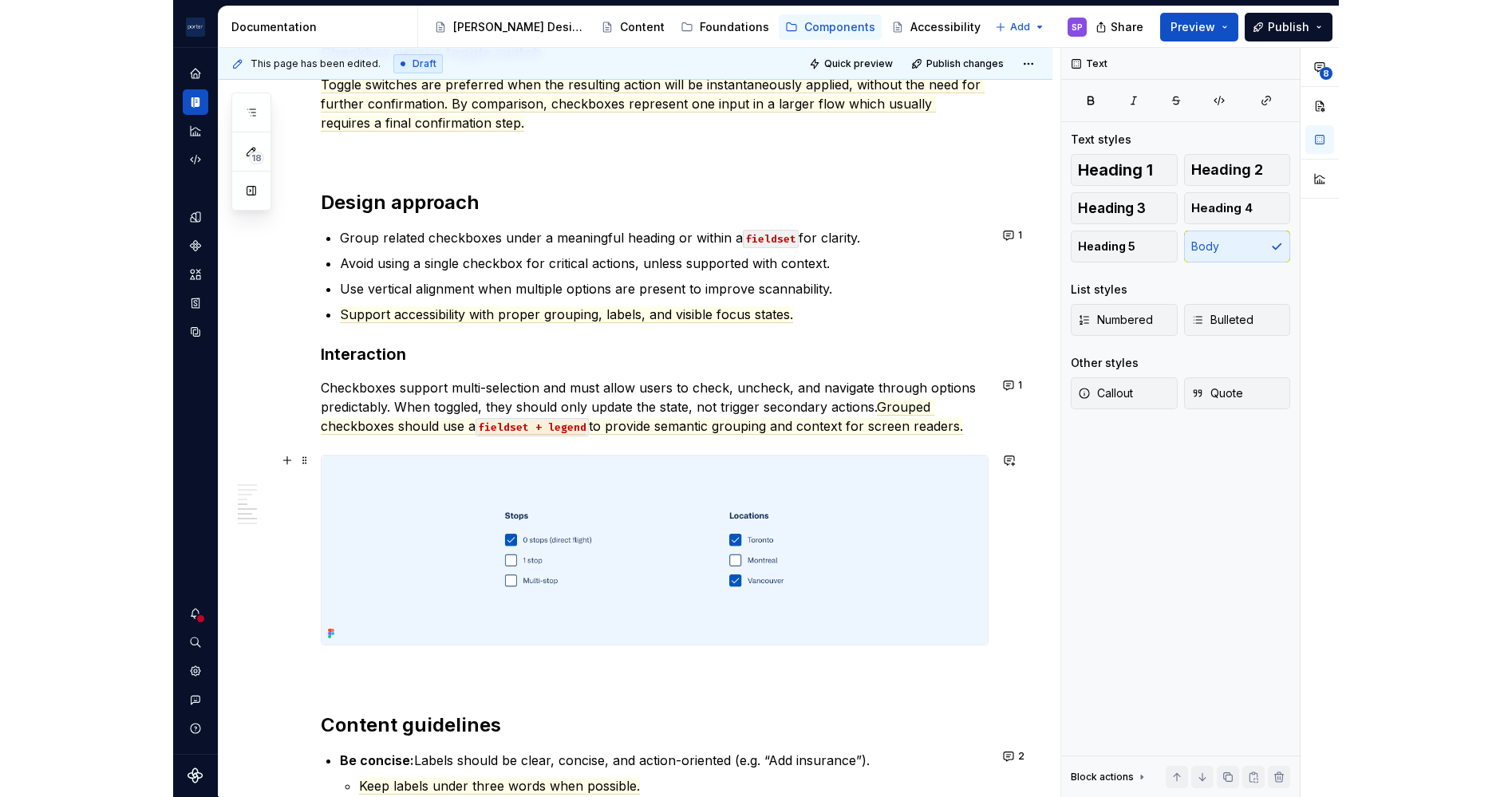
scroll to position [1766, 0]
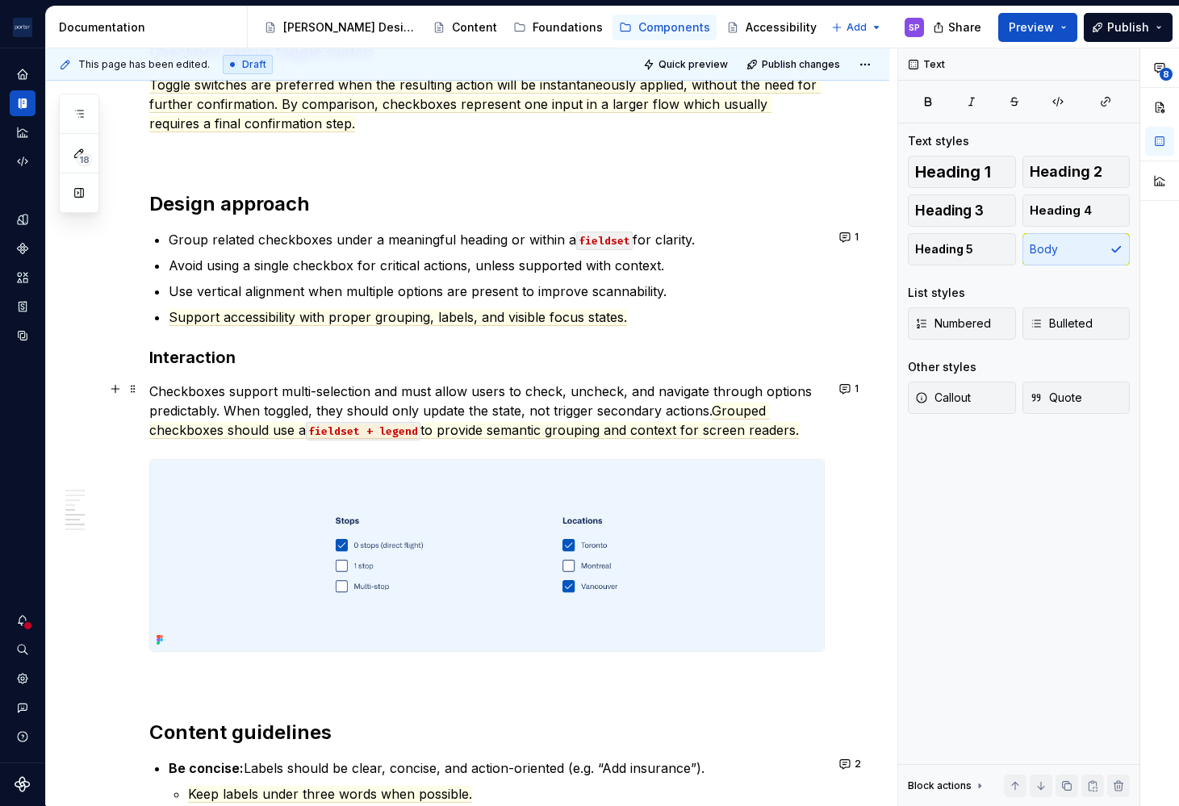
click at [235, 394] on p "Checkboxes support multi-selection and must allow users to check, uncheck, and …" at bounding box center [486, 411] width 675 height 58
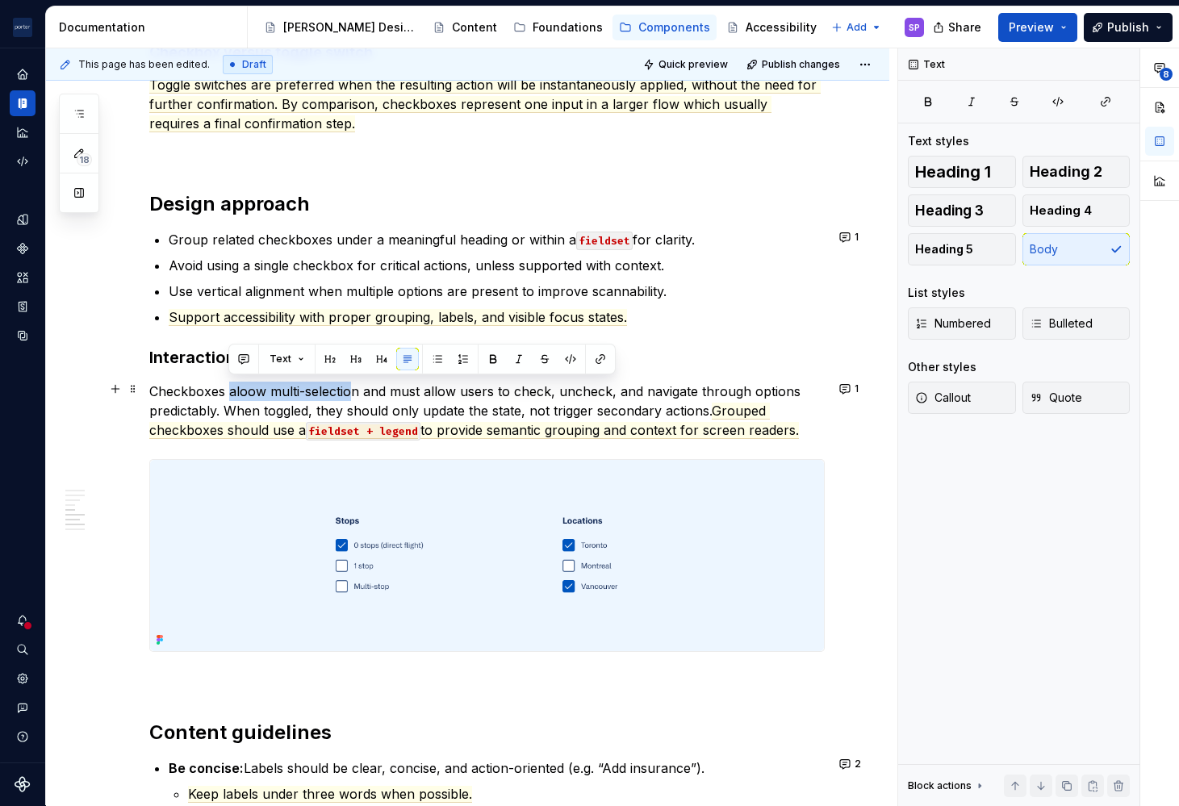
drag, startPoint x: 230, startPoint y: 393, endPoint x: 355, endPoint y: 393, distance: 125.0
click at [355, 393] on p "Checkboxes aloow multi-selection and must allow users to check, uncheck, and na…" at bounding box center [486, 411] width 675 height 58
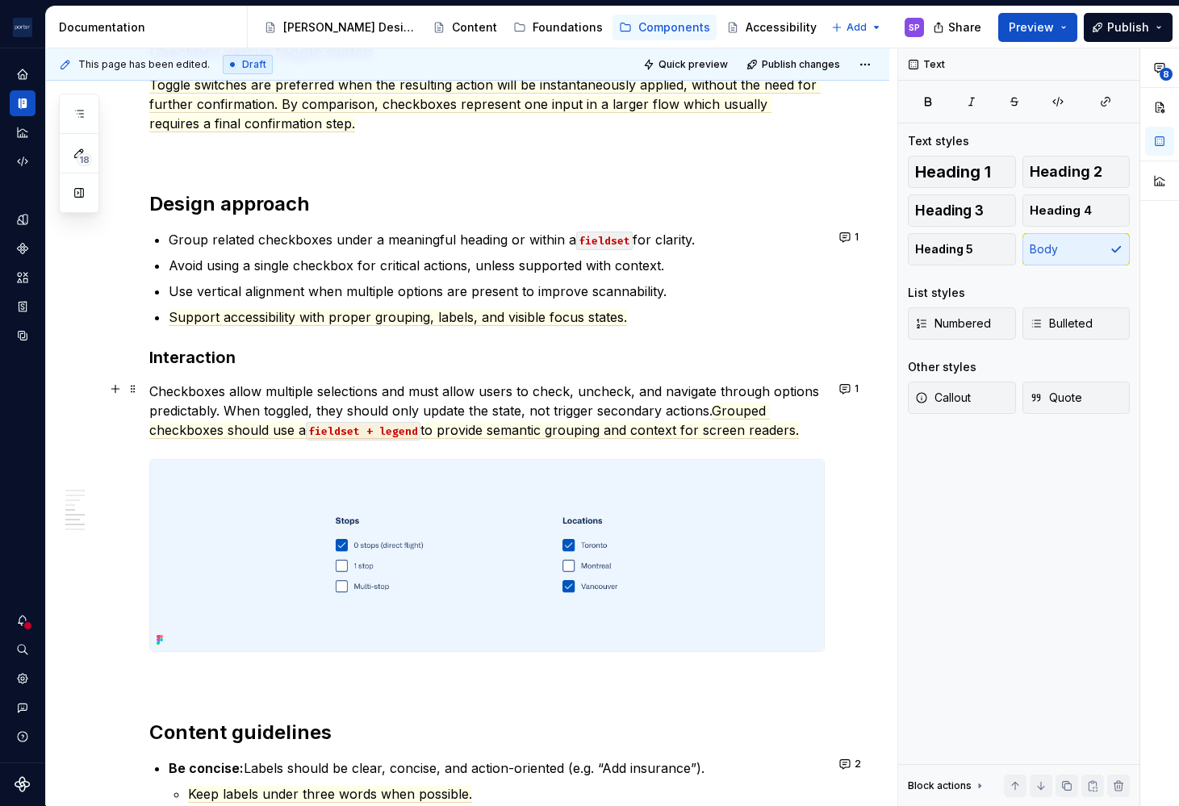
click at [410, 393] on p "Checkboxes allow multiple selections and must allow users to check, uncheck, an…" at bounding box center [486, 411] width 675 height 58
click at [410, 393] on p "Checkboxes allow multiple selections and allow users to check, uncheck, and nav…" at bounding box center [486, 411] width 675 height 58
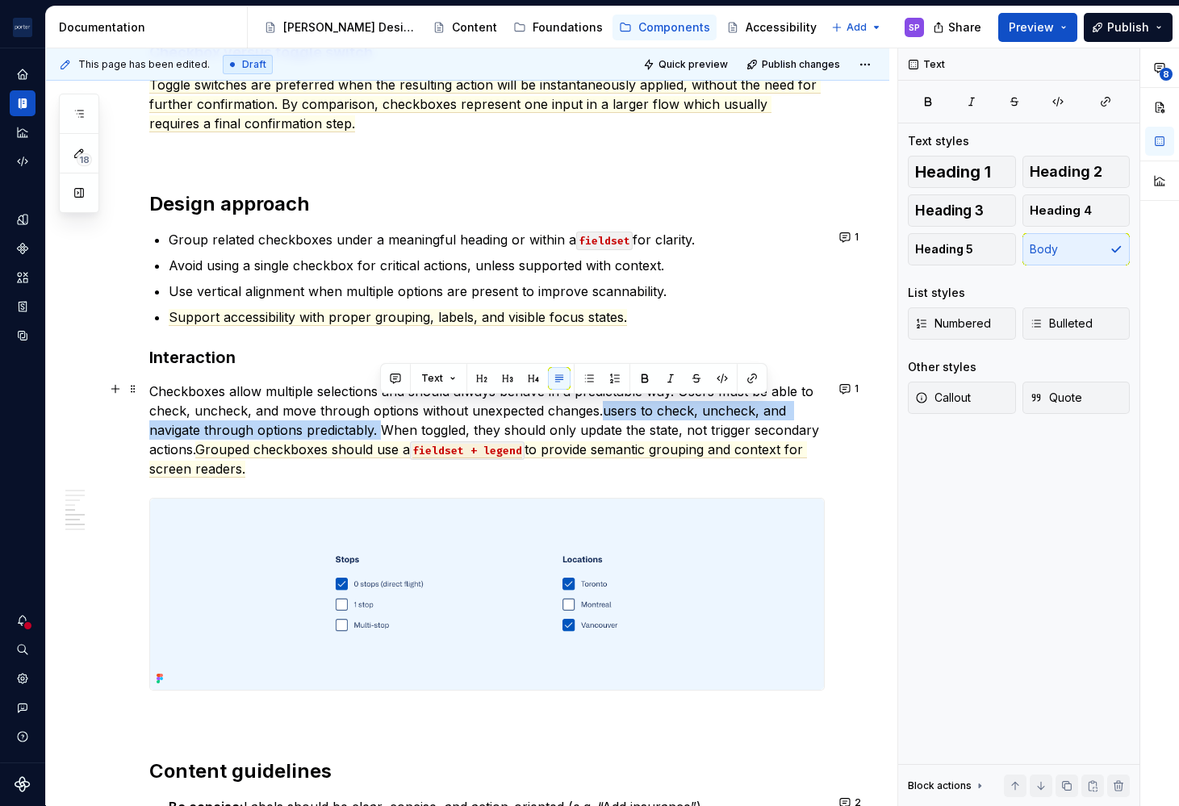
drag, startPoint x: 379, startPoint y: 426, endPoint x: 599, endPoint y: 411, distance: 220.0
click at [599, 411] on p "Checkboxes allow multiple selections and should always behave in a predictable …" at bounding box center [486, 430] width 675 height 97
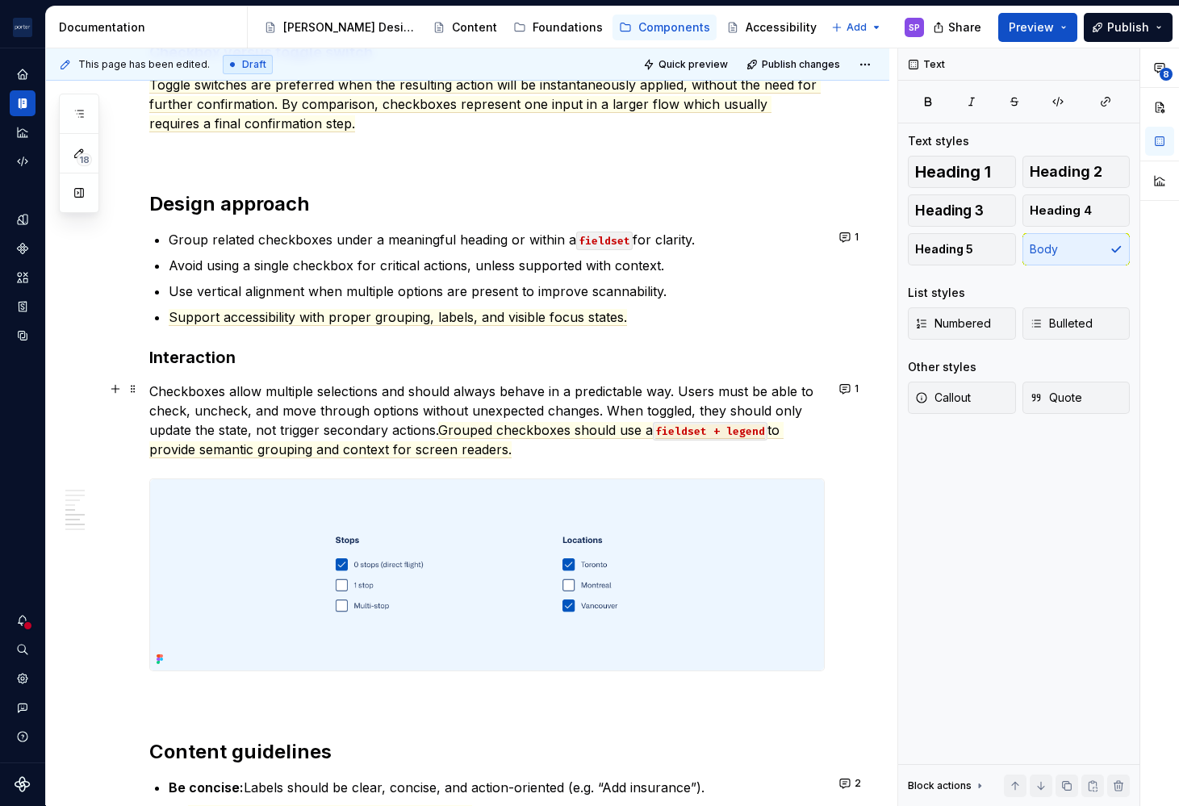
click at [720, 403] on p "Checkboxes allow multiple selections and should always behave in a predictable …" at bounding box center [486, 420] width 675 height 77
click at [712, 407] on p "Checkboxes allow multiple selections and should always behave in a predictable …" at bounding box center [486, 420] width 675 height 77
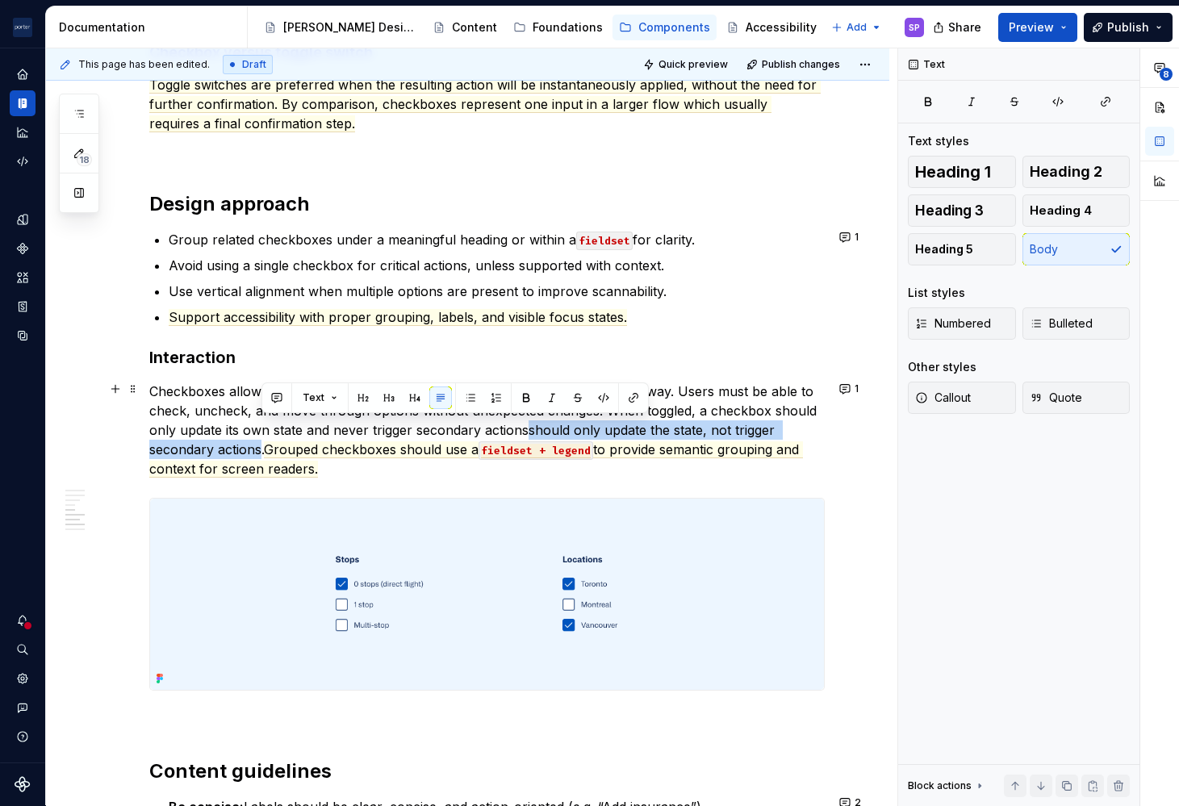
drag, startPoint x: 523, startPoint y: 428, endPoint x: 262, endPoint y: 453, distance: 261.7
click at [262, 453] on p "Checkboxes allow multiple selections and should always behave in a predictable …" at bounding box center [486, 430] width 675 height 97
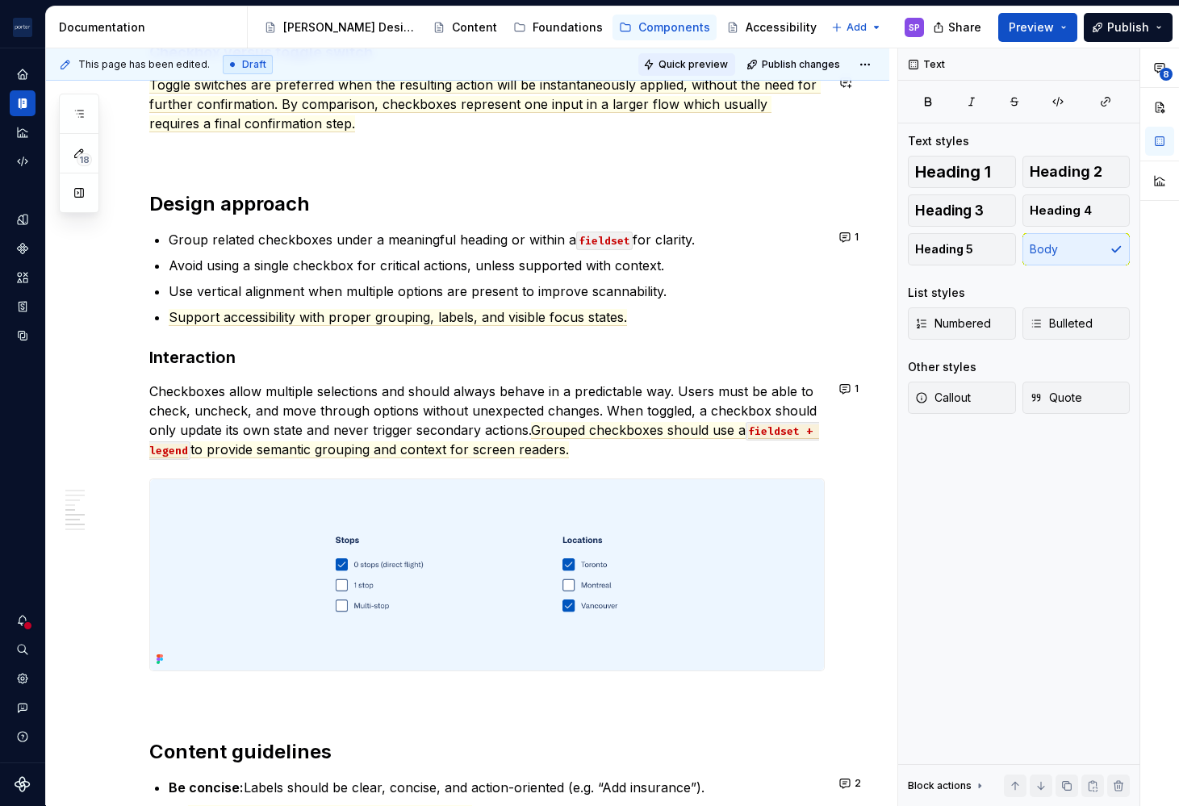
click at [690, 65] on span "Quick preview" at bounding box center [692, 64] width 69 height 13
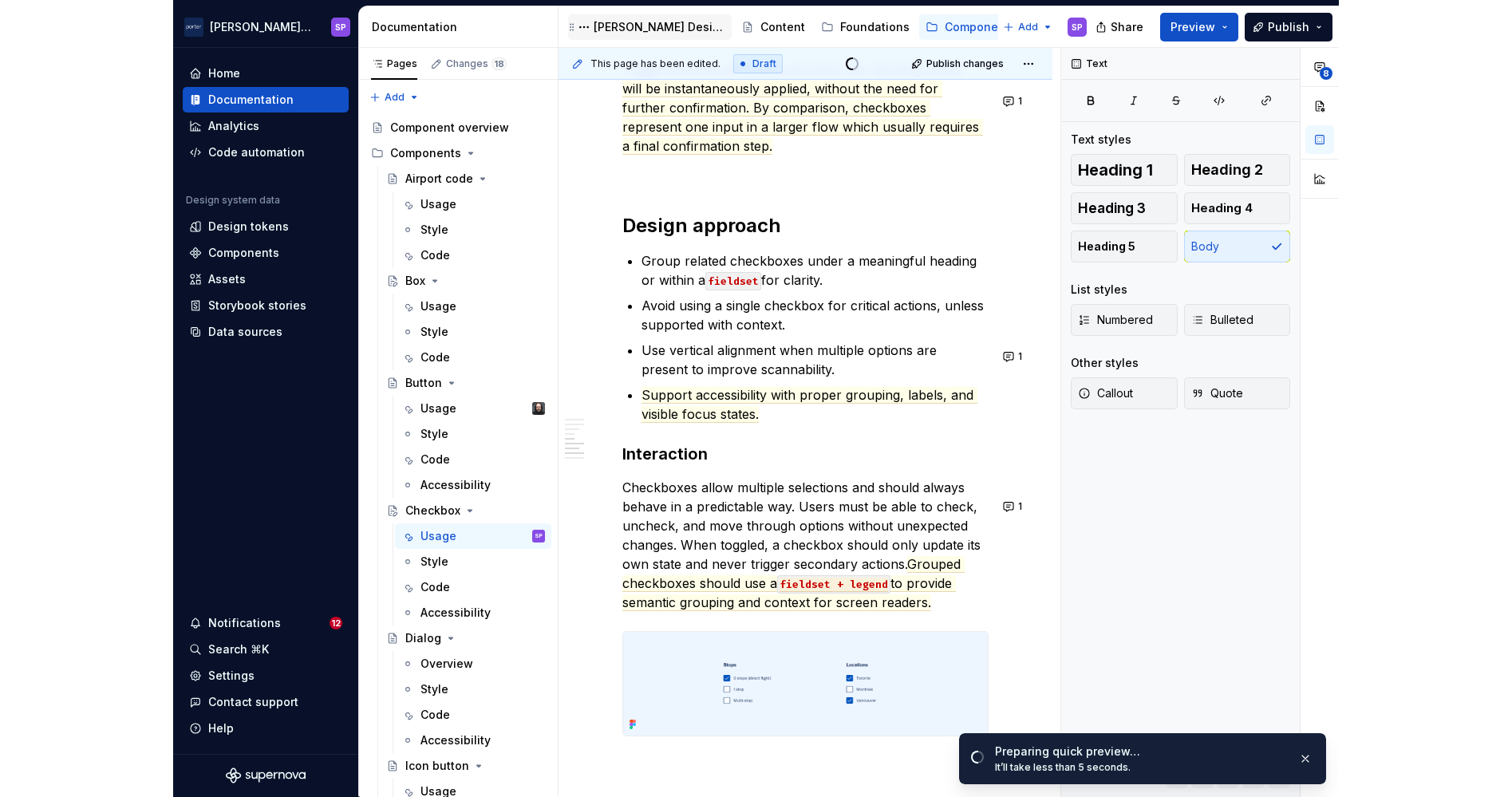
scroll to position [1917, 0]
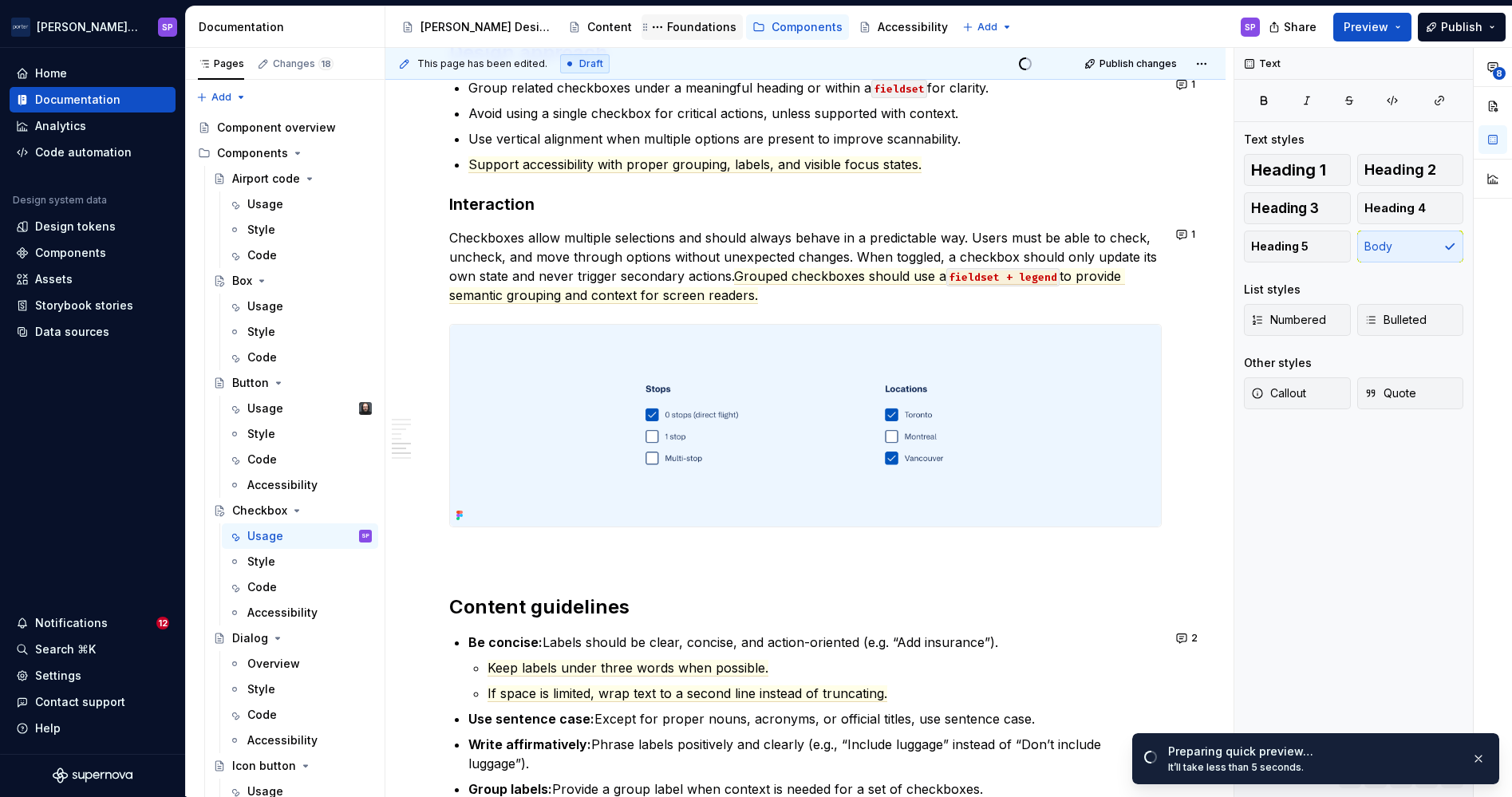
click at [667, 31] on div "Foundations" at bounding box center [701, 27] width 69 height 16
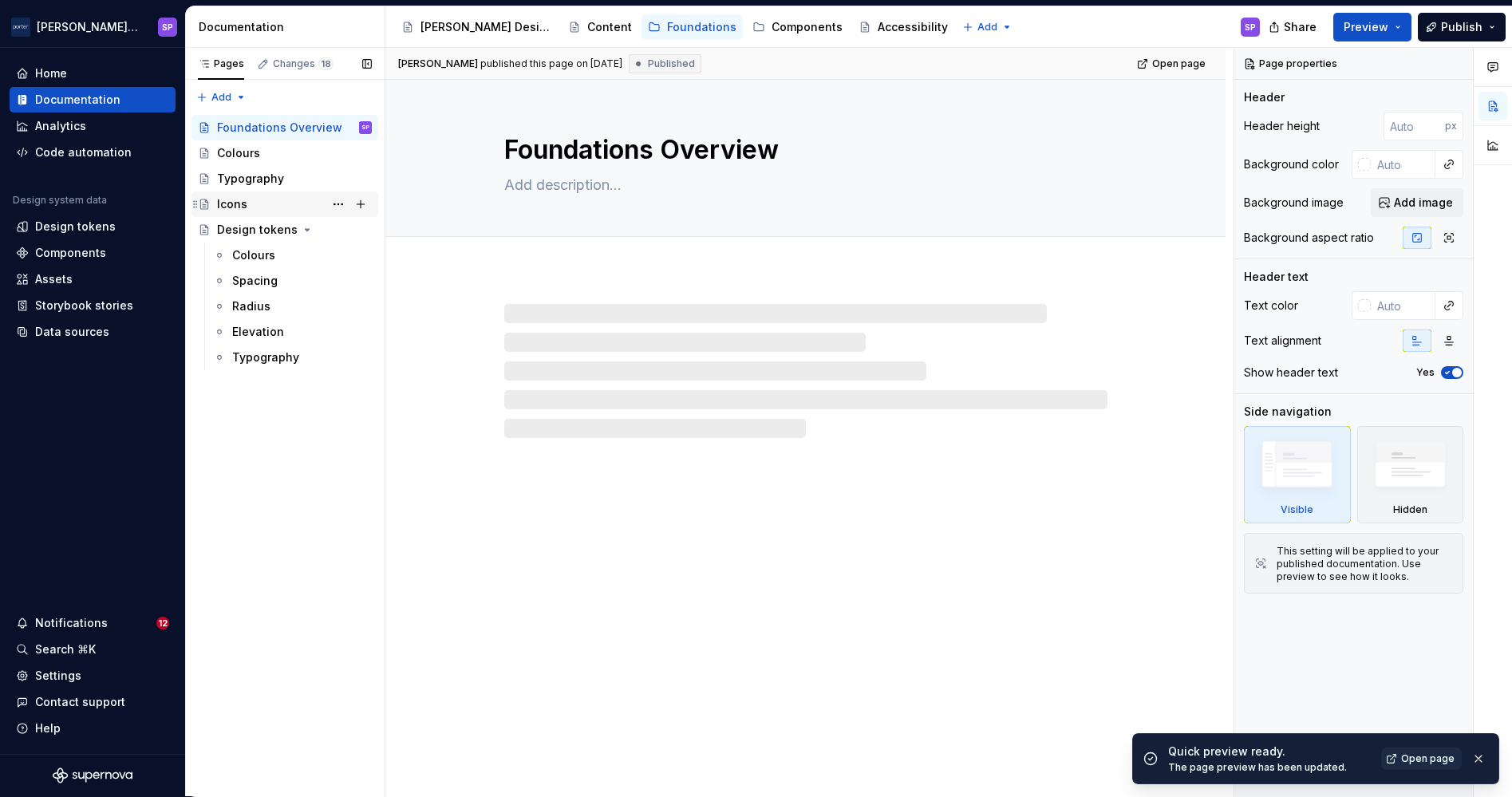
click at [242, 204] on div "Icons" at bounding box center [231, 204] width 31 height 16
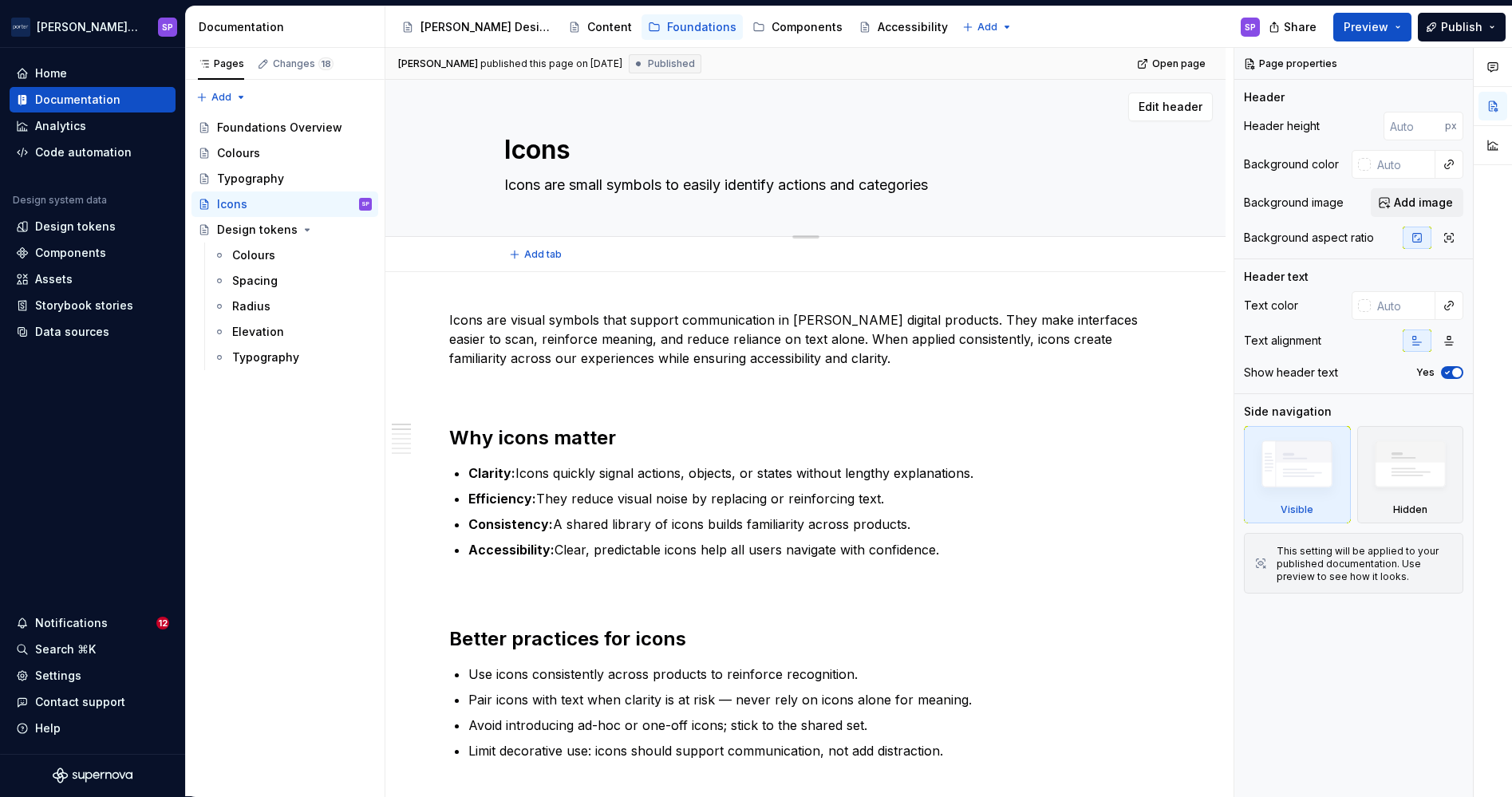
click at [588, 190] on textarea "Icons are small symbols to easily identify actions and categories" at bounding box center [803, 185] width 603 height 26
click at [583, 185] on textarea "Icons are small symbols to easily identify actions and categories" at bounding box center [803, 185] width 603 height 26
drag, startPoint x: 604, startPoint y: 187, endPoint x: 567, endPoint y: 189, distance: 37.1
click at [567, 189] on textarea "Icons are small symbols to easily identify actions and categories" at bounding box center [803, 185] width 603 height 26
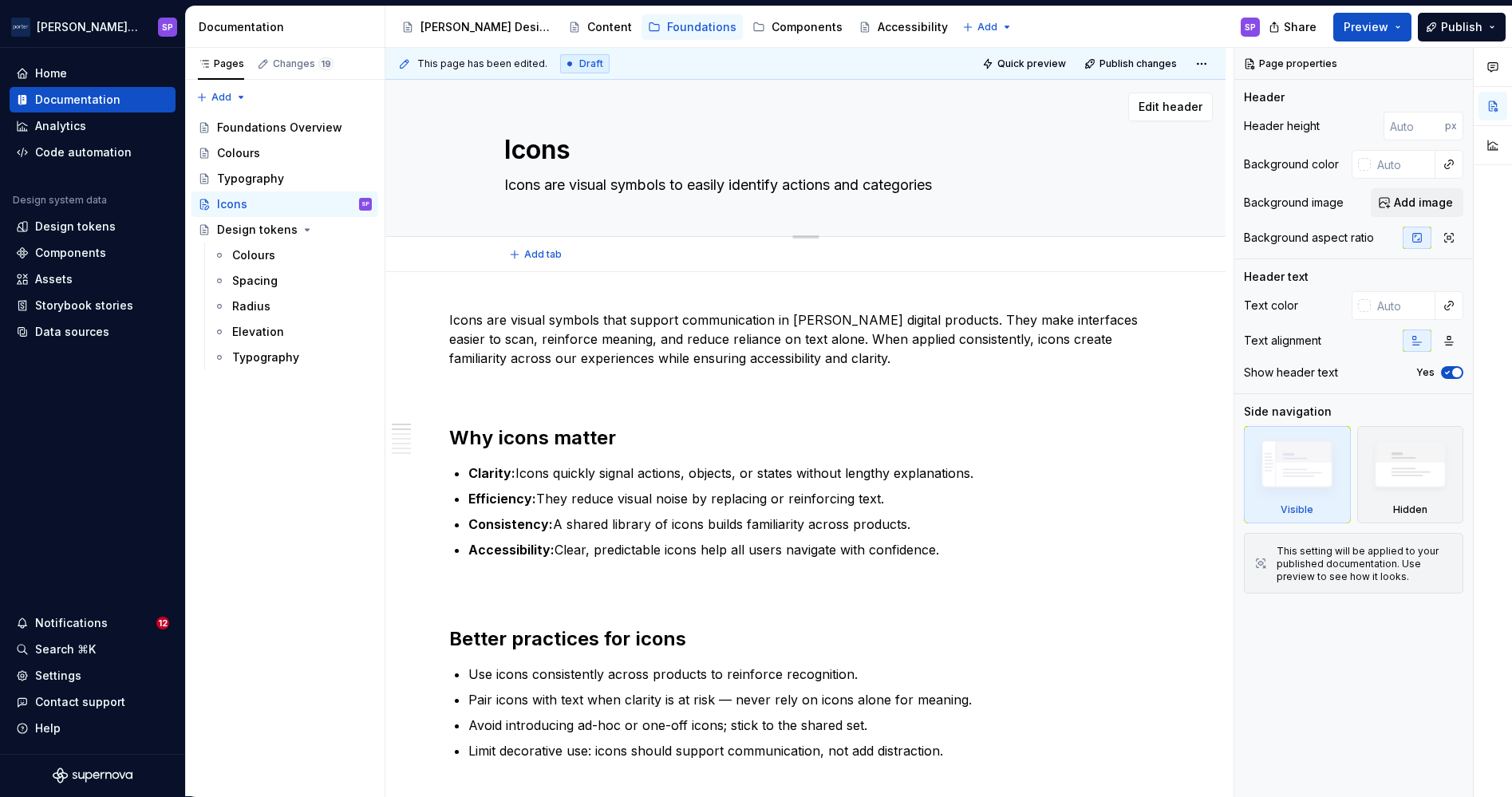
click at [601, 186] on textarea "Icons are visual symbols to easily identify actions and categories" at bounding box center [803, 185] width 603 height 26
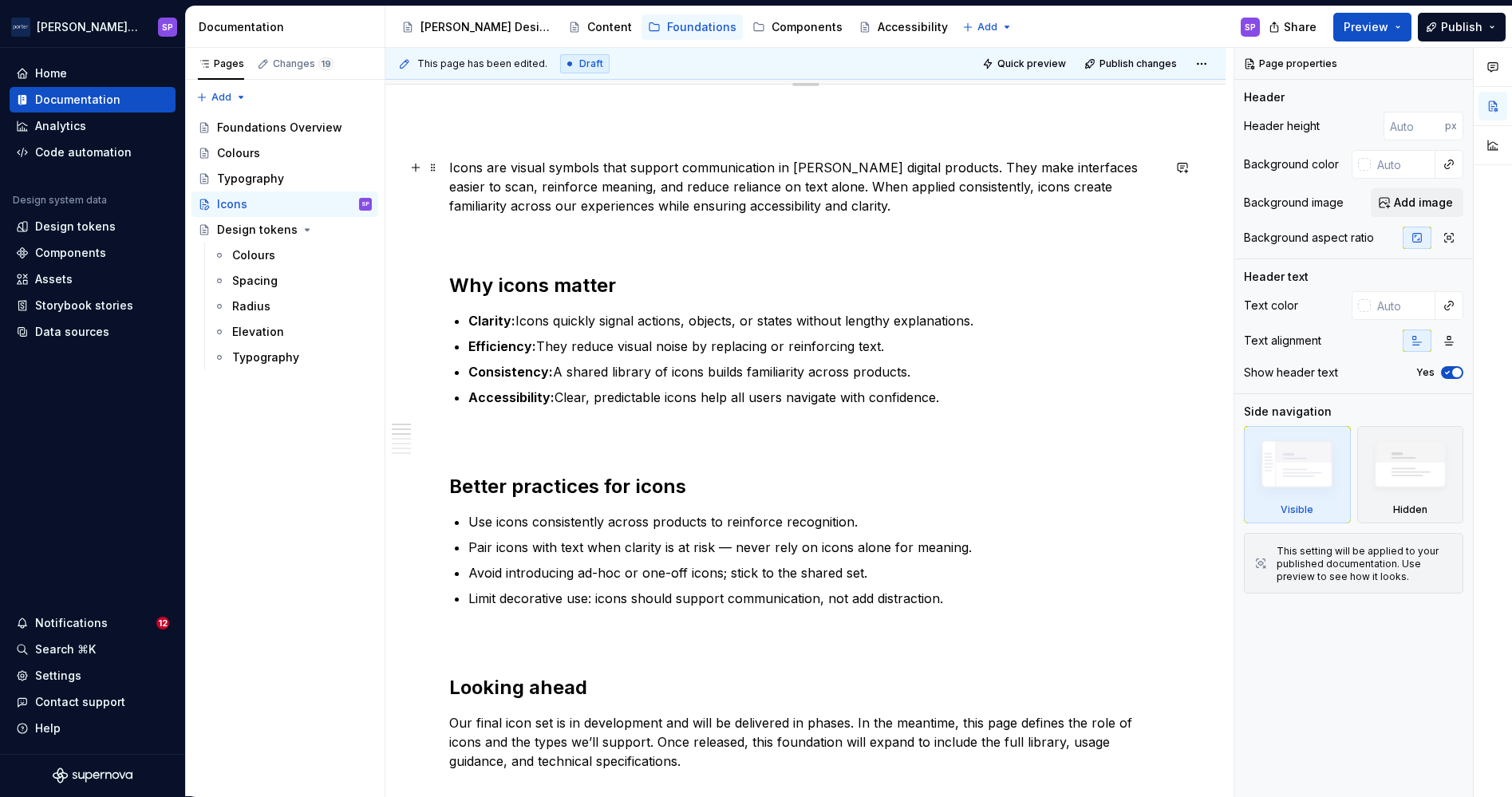
scroll to position [165, 0]
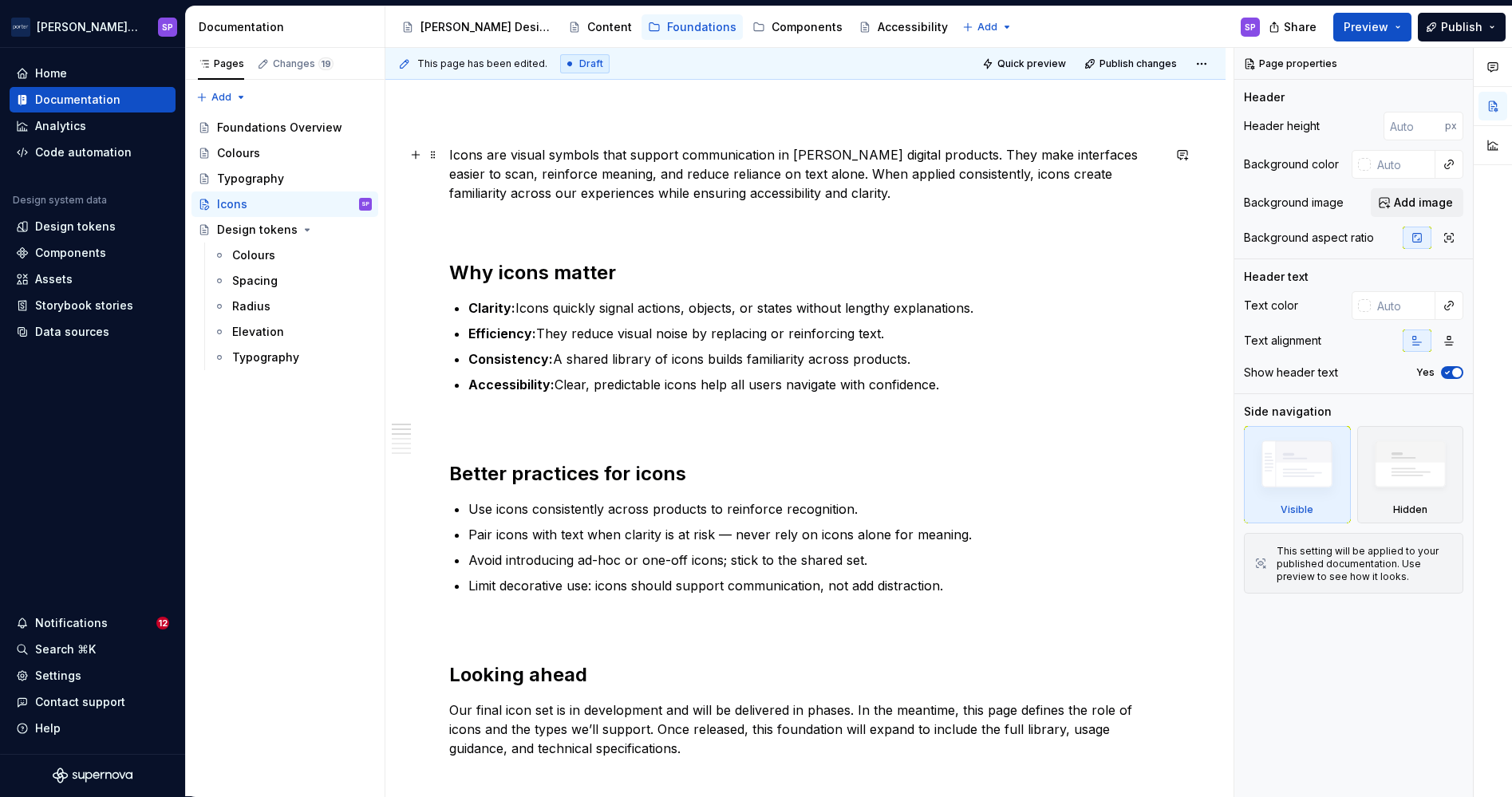
click at [449, 157] on p "Icons are visual symbols that support communication in [PERSON_NAME] digital pr…" at bounding box center [805, 174] width 712 height 57
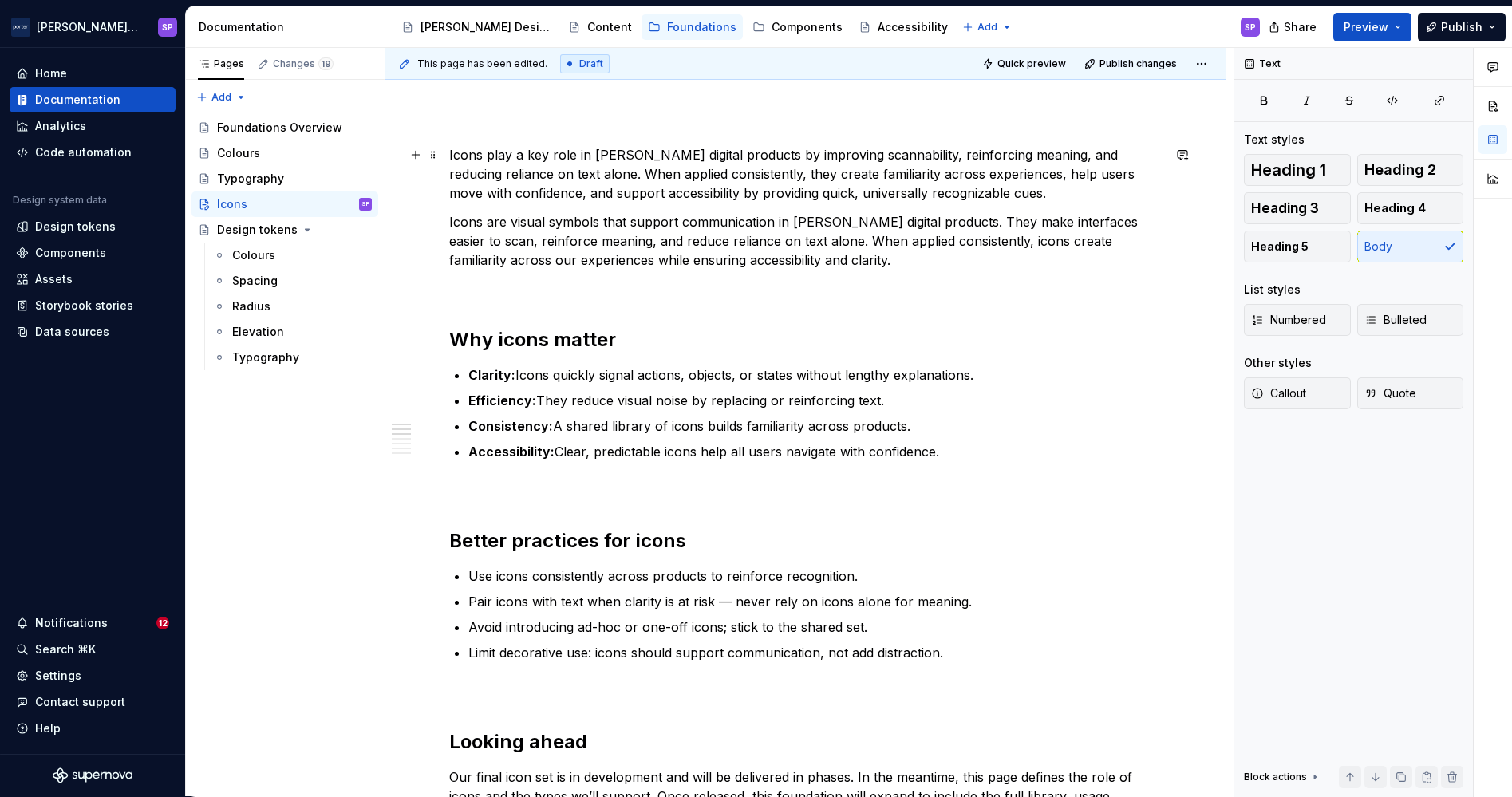
click at [566, 170] on p "Icons play a key role in [PERSON_NAME] digital products by improving scannabili…" at bounding box center [805, 174] width 712 height 57
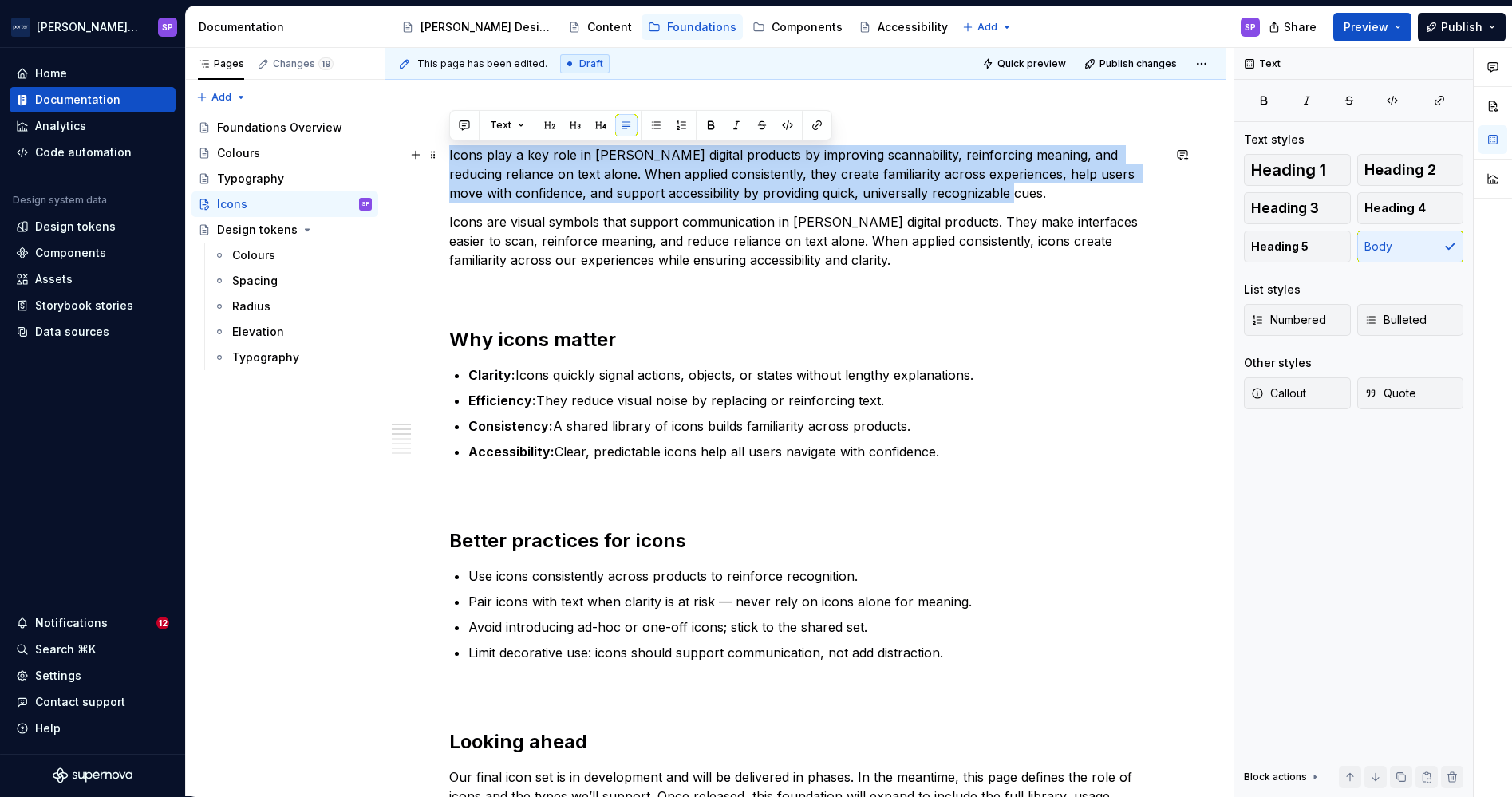
click at [566, 170] on p "Icons play a key role in [PERSON_NAME] digital products by improving scannabili…" at bounding box center [805, 174] width 712 height 57
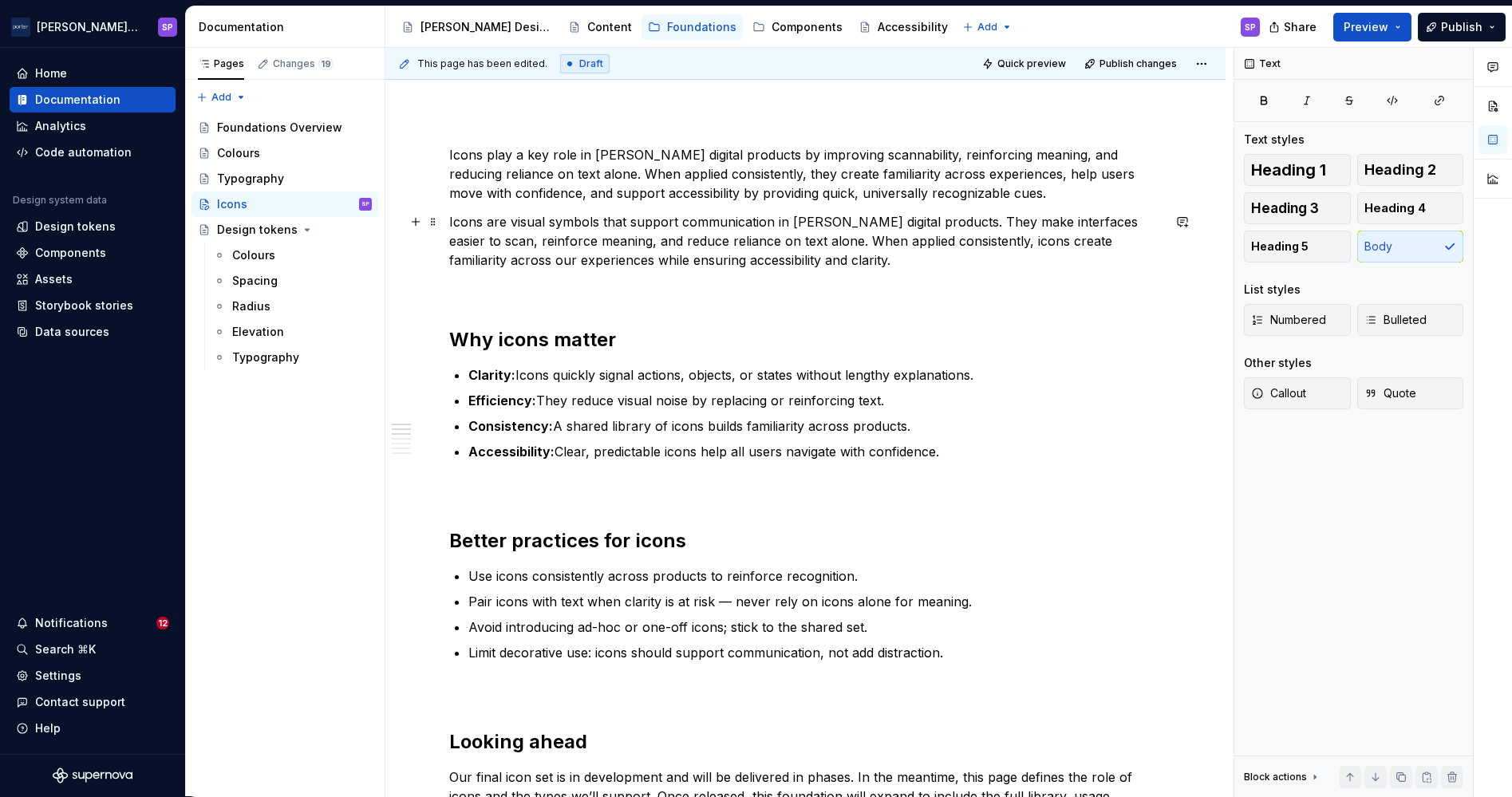
click at [564, 241] on p "Icons are visual symbols that support communication in [PERSON_NAME] digital pr…" at bounding box center [805, 241] width 712 height 57
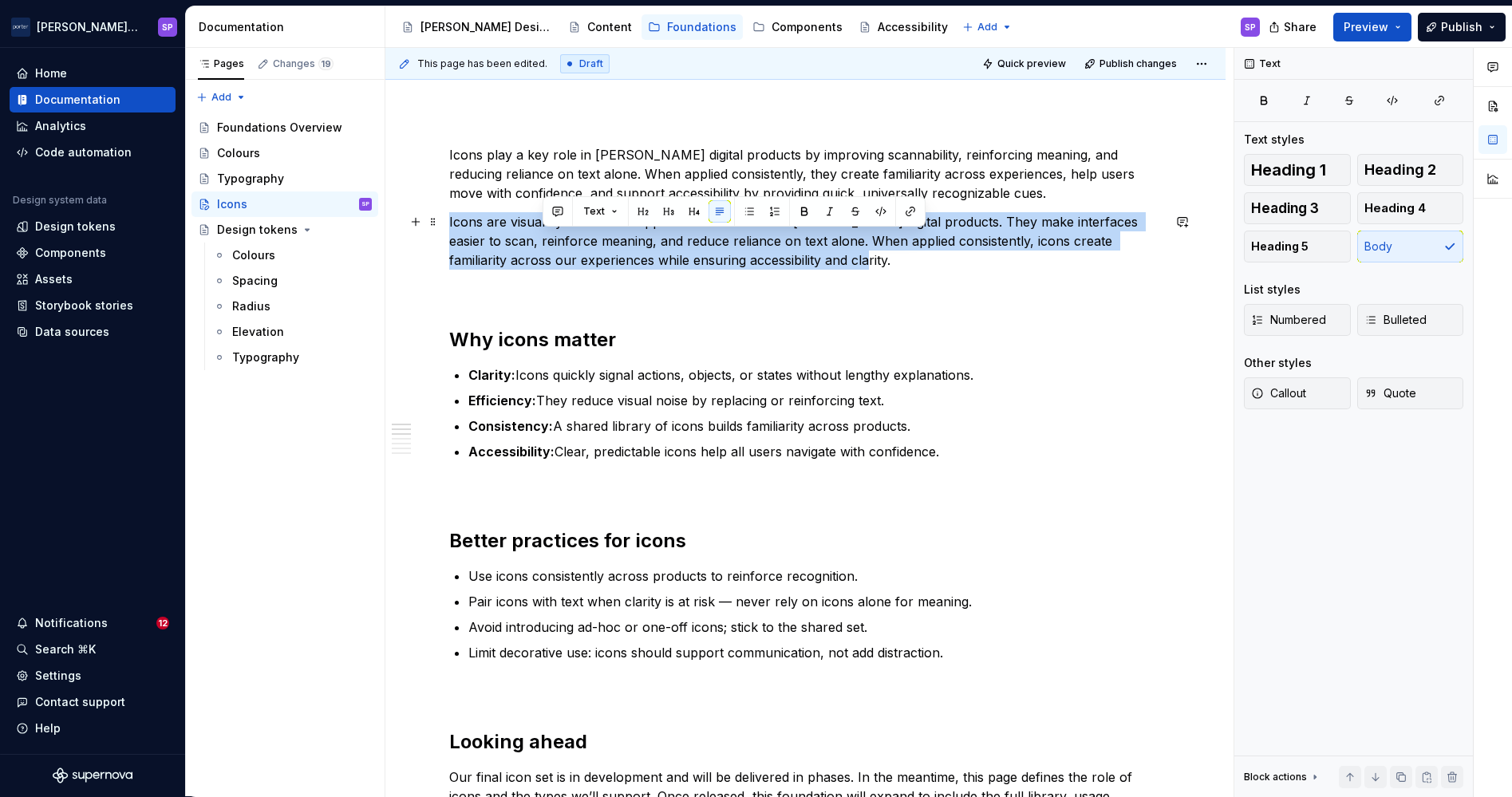
click at [564, 241] on p "Icons are visual symbols that support communication in [PERSON_NAME] digital pr…" at bounding box center [805, 241] width 712 height 57
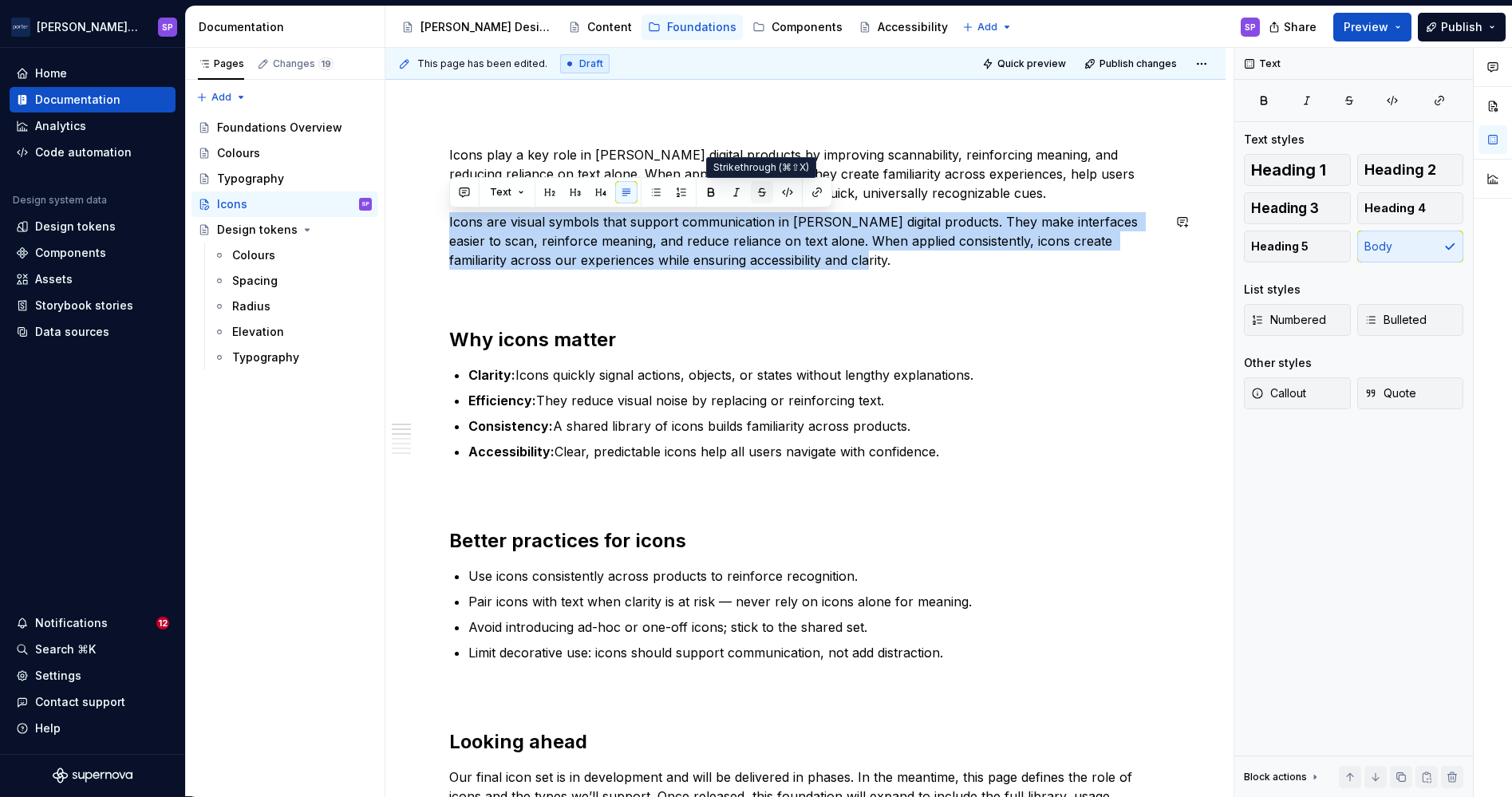
click at [761, 195] on button "button" at bounding box center [761, 192] width 23 height 23
click at [761, 244] on s "Icons are visual symbols that support communication in [PERSON_NAME] digital pr…" at bounding box center [795, 240] width 692 height 54
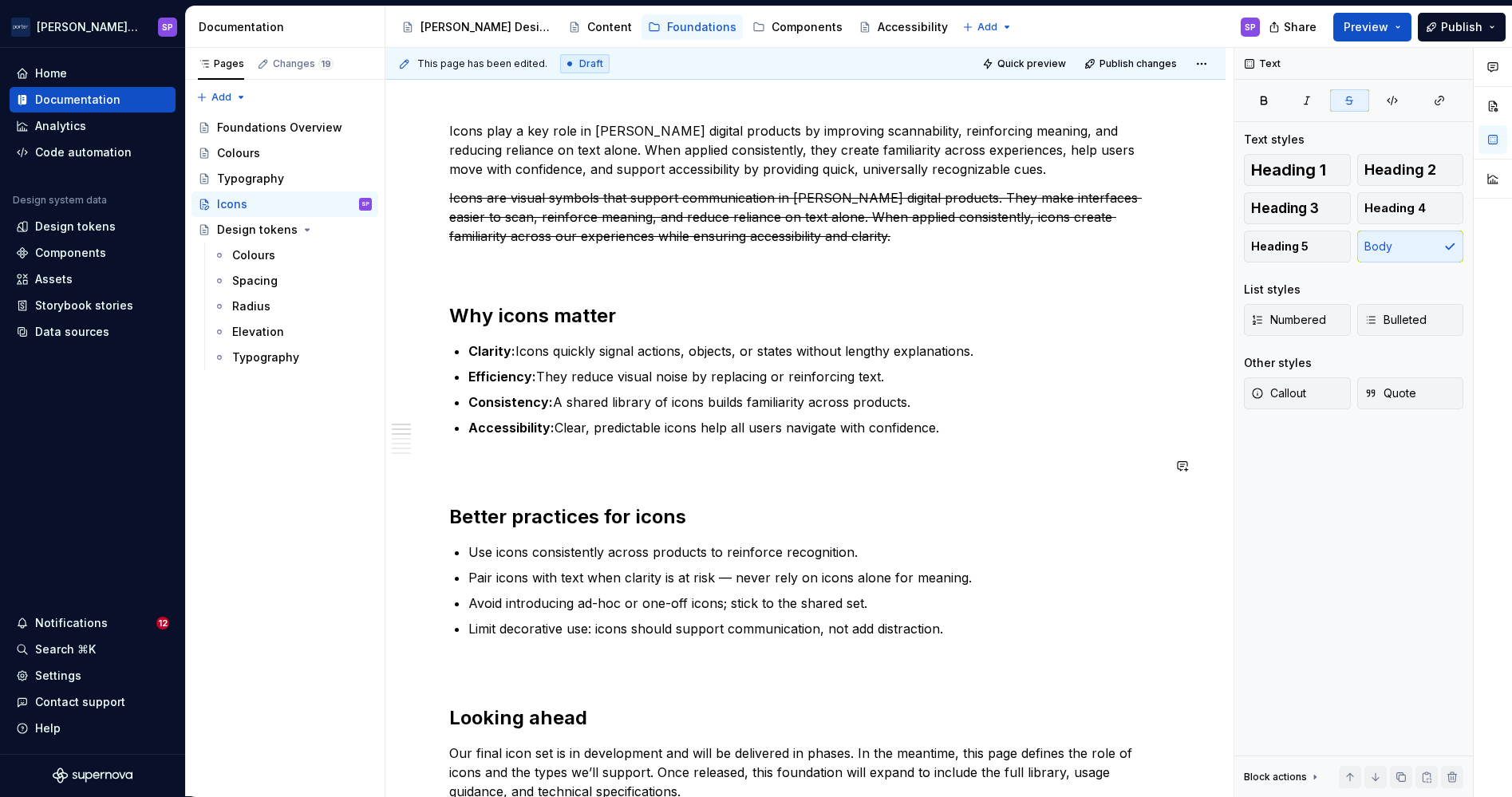
scroll to position [201, 0]
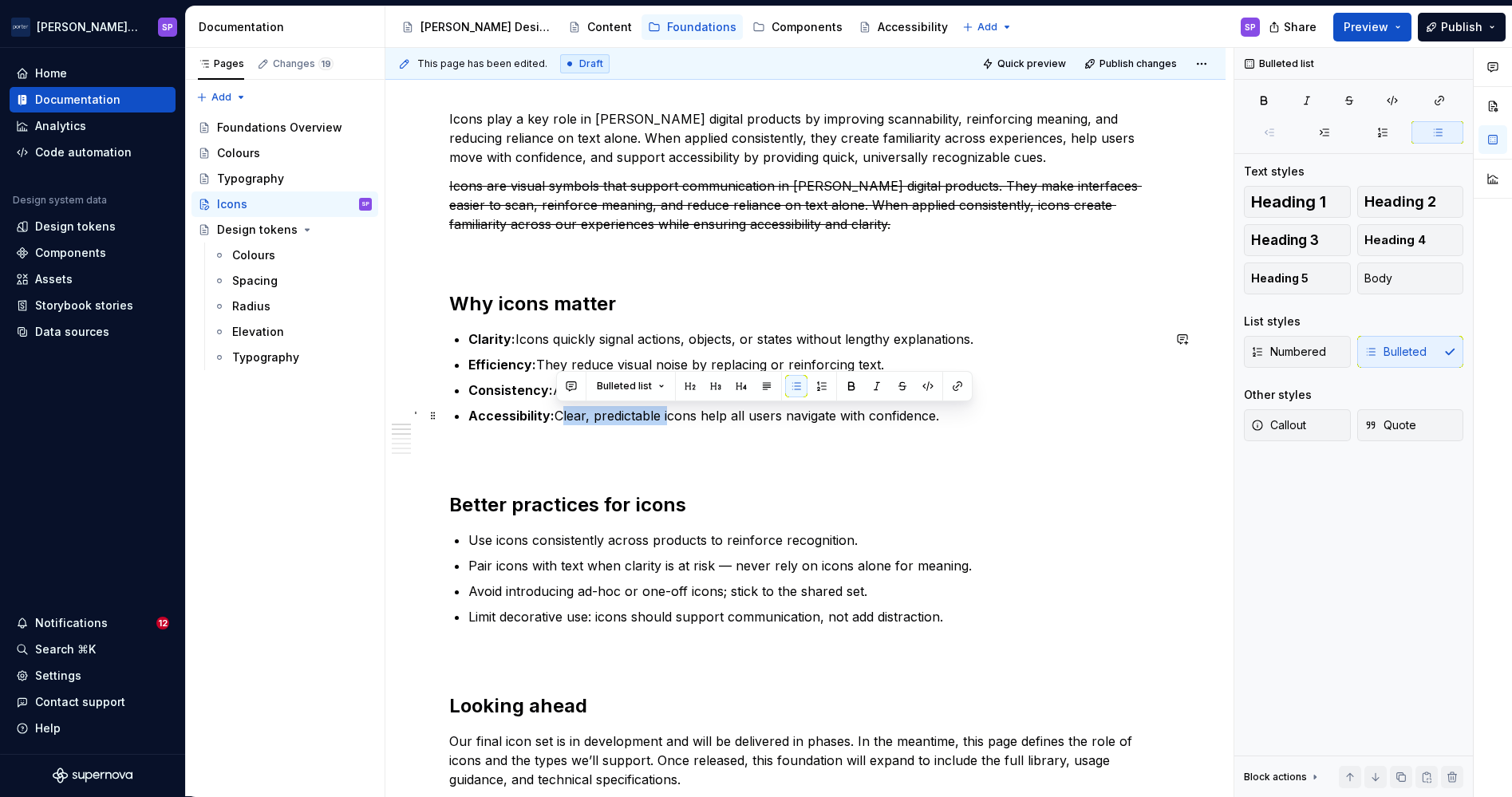
drag, startPoint x: 557, startPoint y: 417, endPoint x: 665, endPoint y: 414, distance: 108.0
click at [665, 414] on p "Accessibility: Clear, predictable icons help all users navigate with confidence." at bounding box center [815, 415] width 693 height 19
click at [690, 420] on p "Accessibility: Clear, predictable icons help all users navigate with confidence." at bounding box center [815, 415] width 693 height 19
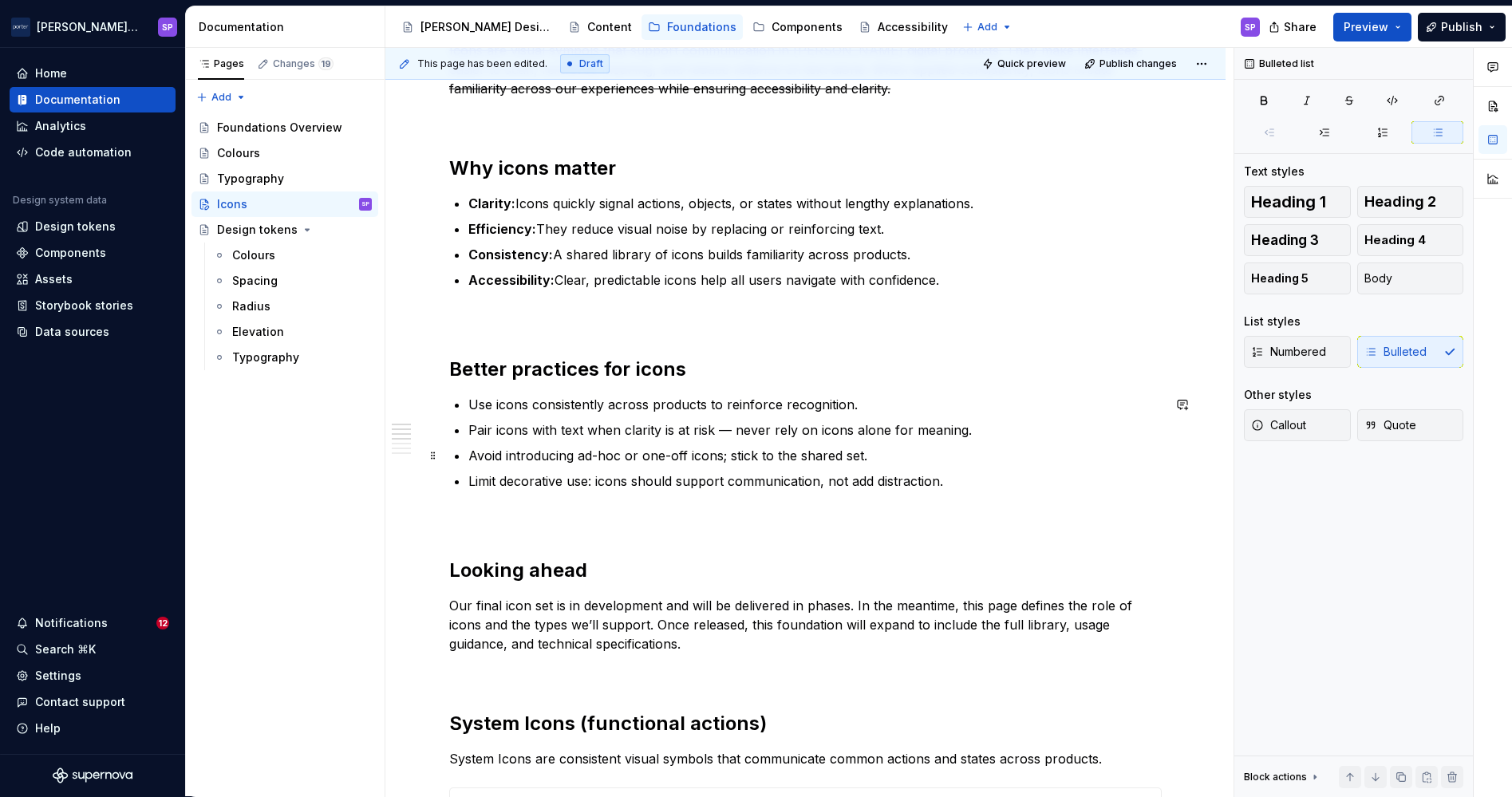
scroll to position [337, 0]
click at [469, 405] on p "Use icons consistently across products to reinforce recognition." at bounding box center [815, 403] width 693 height 19
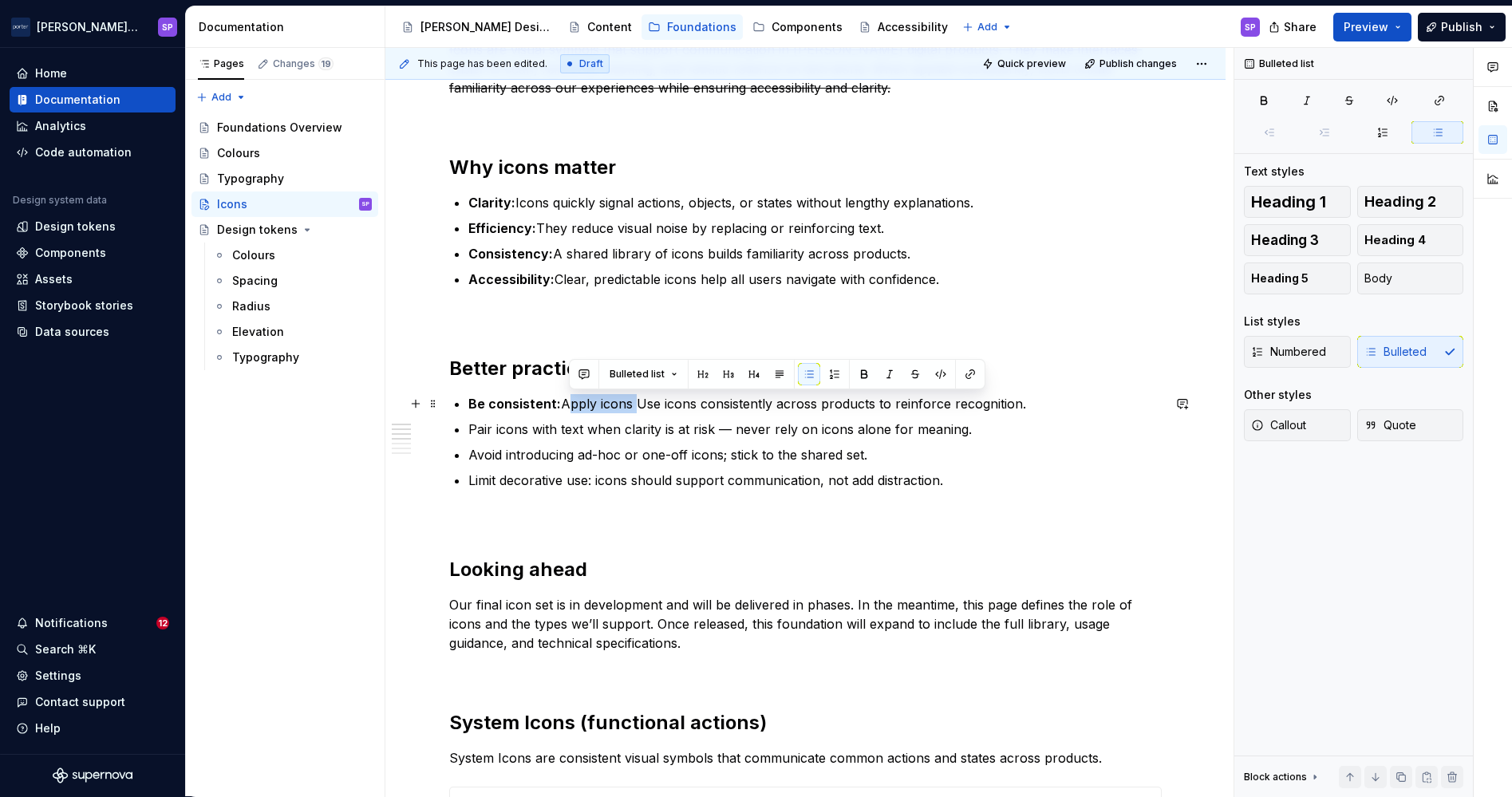
drag, startPoint x: 629, startPoint y: 405, endPoint x: 564, endPoint y: 409, distance: 65.1
click at [564, 409] on p "Be consistent: Apply icons Use icons consistently across products to reinforce …" at bounding box center [815, 403] width 693 height 19
click at [594, 419] on p "Pair icons with text when clarity is at risk — never rely on icons alone for me…" at bounding box center [815, 428] width 693 height 19
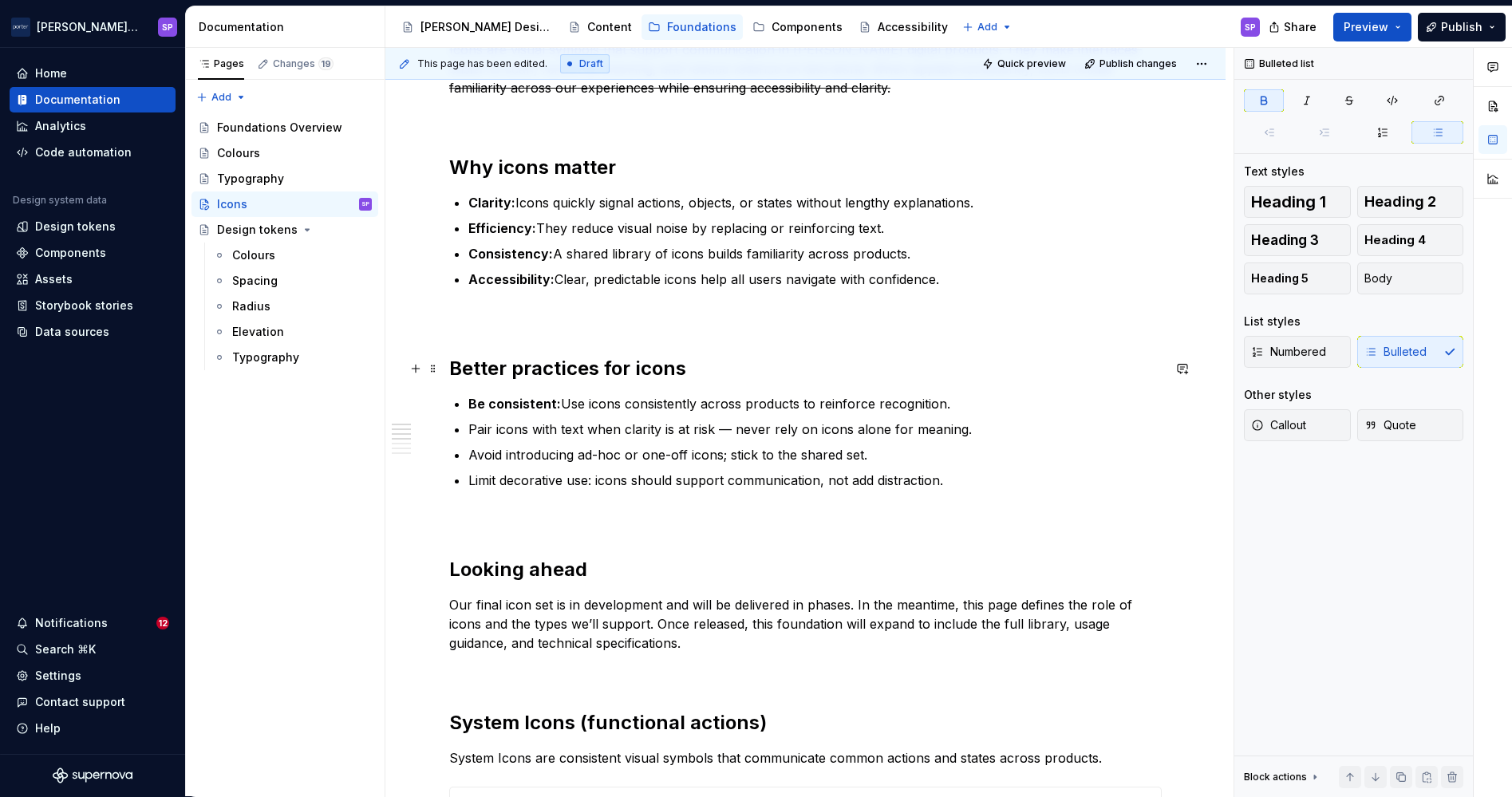
click at [968, 410] on p "Be consistent: Use icons consistently across products to reinforce recognition." at bounding box center [815, 403] width 693 height 19
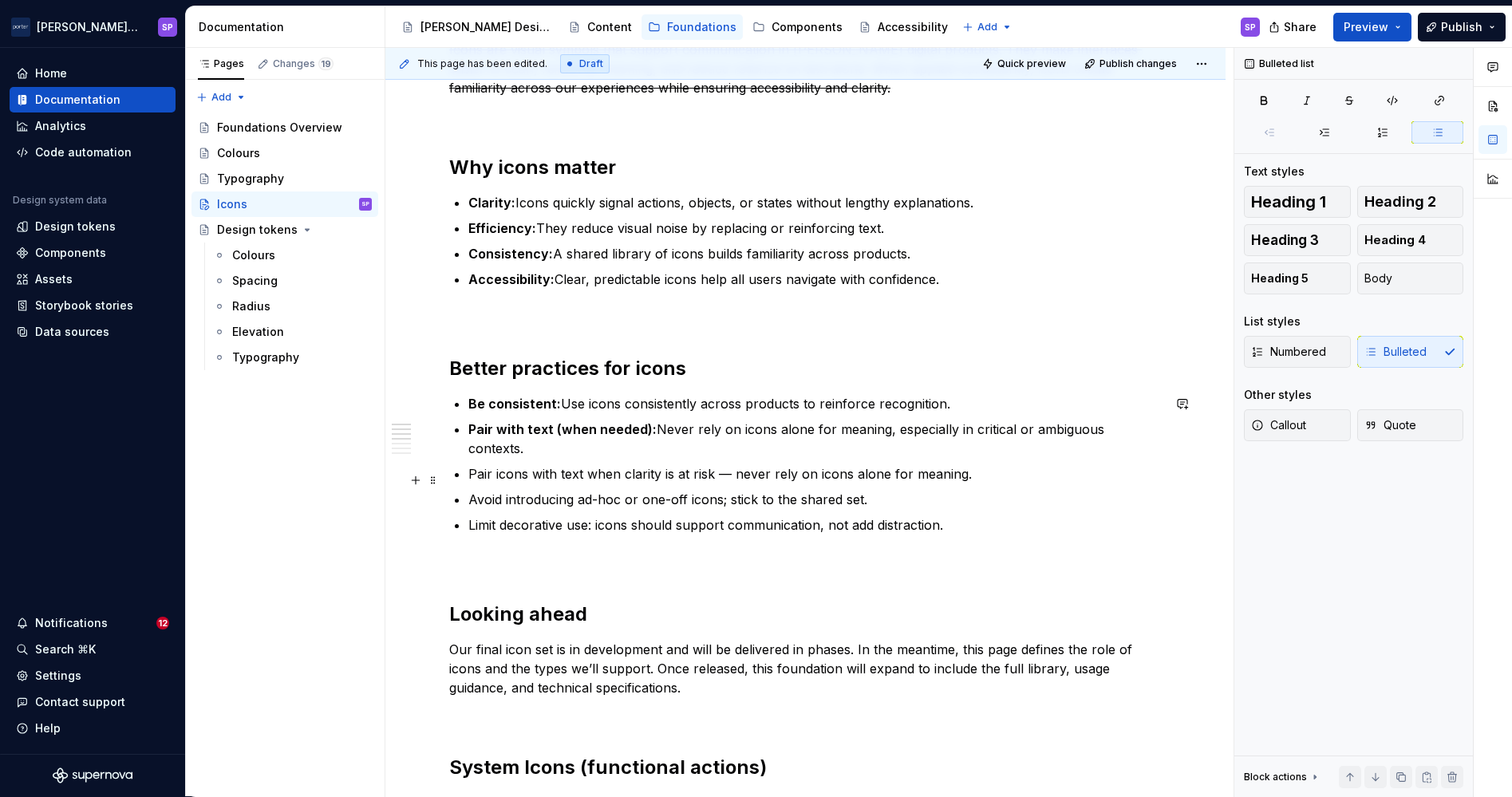
click at [786, 489] on p "Avoid introducing ad-hoc or one-off icons; stick to the shared set." at bounding box center [815, 498] width 693 height 19
click at [773, 465] on p "Pair icons with text when clarity is at risk — never rely on icons alone for me…" at bounding box center [815, 474] width 693 height 19
click at [741, 489] on p "Avoid introducing ad-hoc or one-off icons; stick to the shared set." at bounding box center [815, 498] width 693 height 19
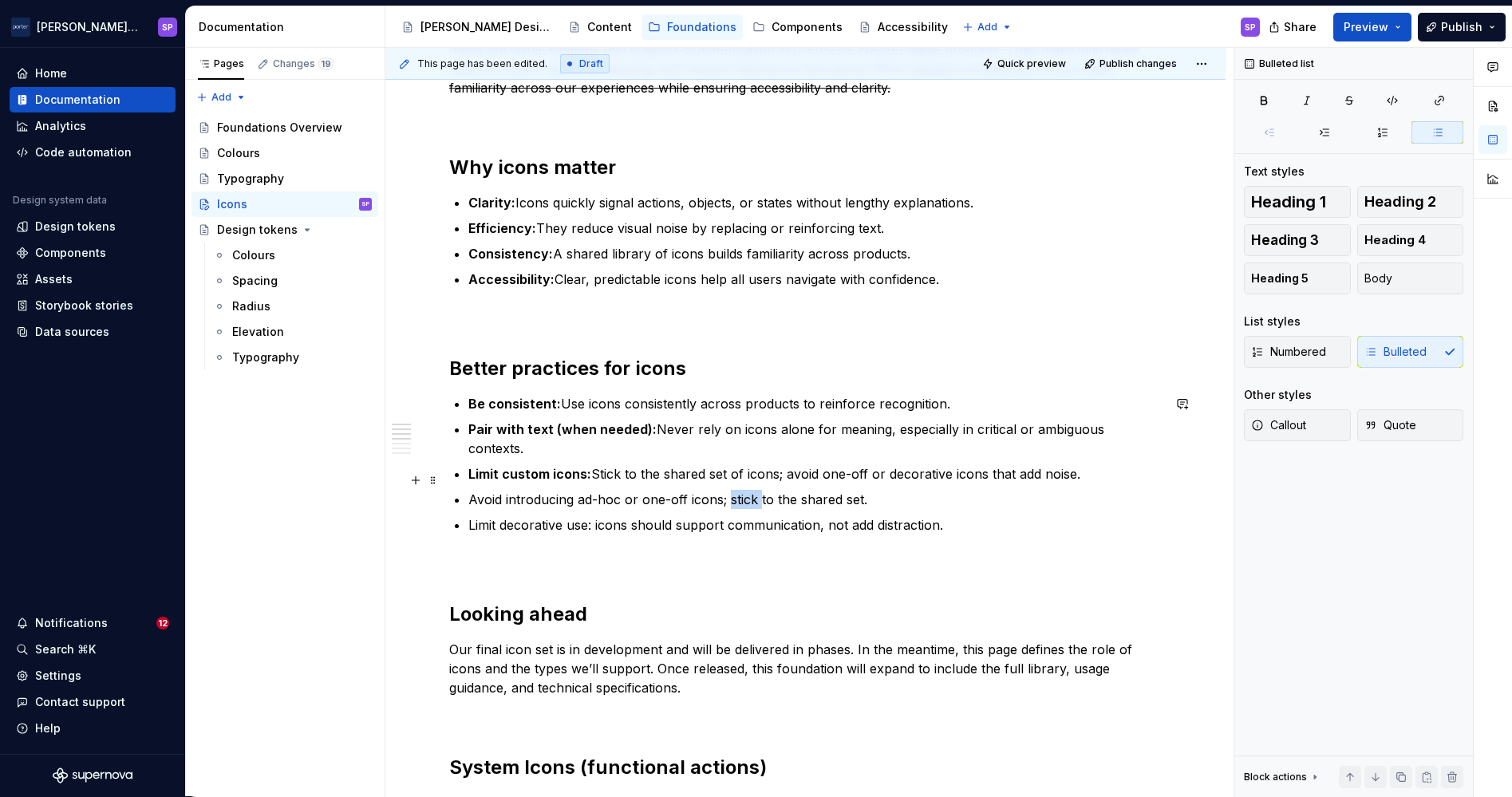
click at [741, 489] on p "Avoid introducing ad-hoc or one-off icons; stick to the shared set." at bounding box center [815, 498] width 693 height 19
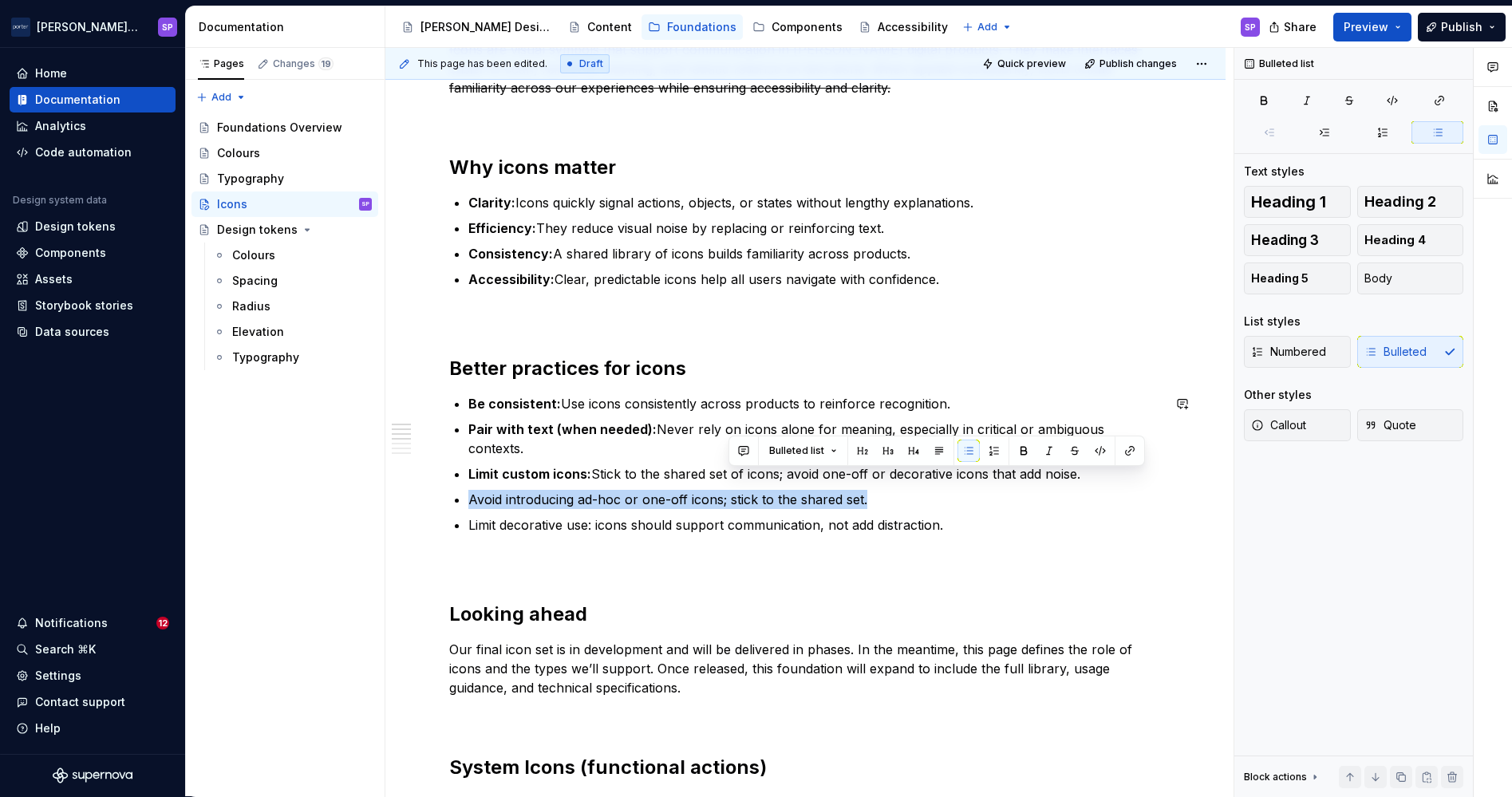
click at [741, 489] on p "Avoid introducing ad-hoc or one-off icons; stick to the shared set." at bounding box center [815, 498] width 693 height 19
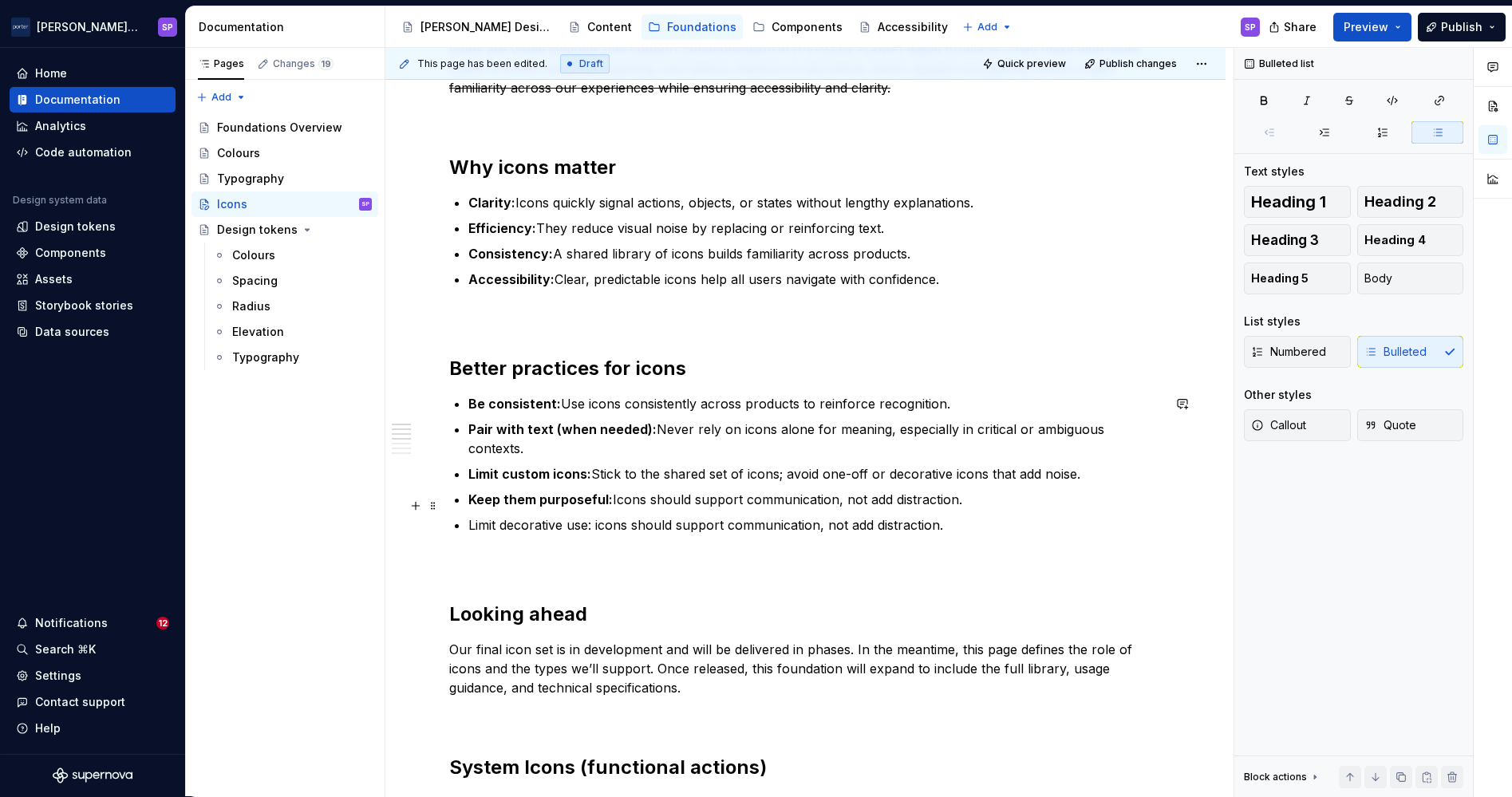
click at [735, 515] on p "Limit decorative use: icons should support communication, not add distraction." at bounding box center [815, 524] width 693 height 19
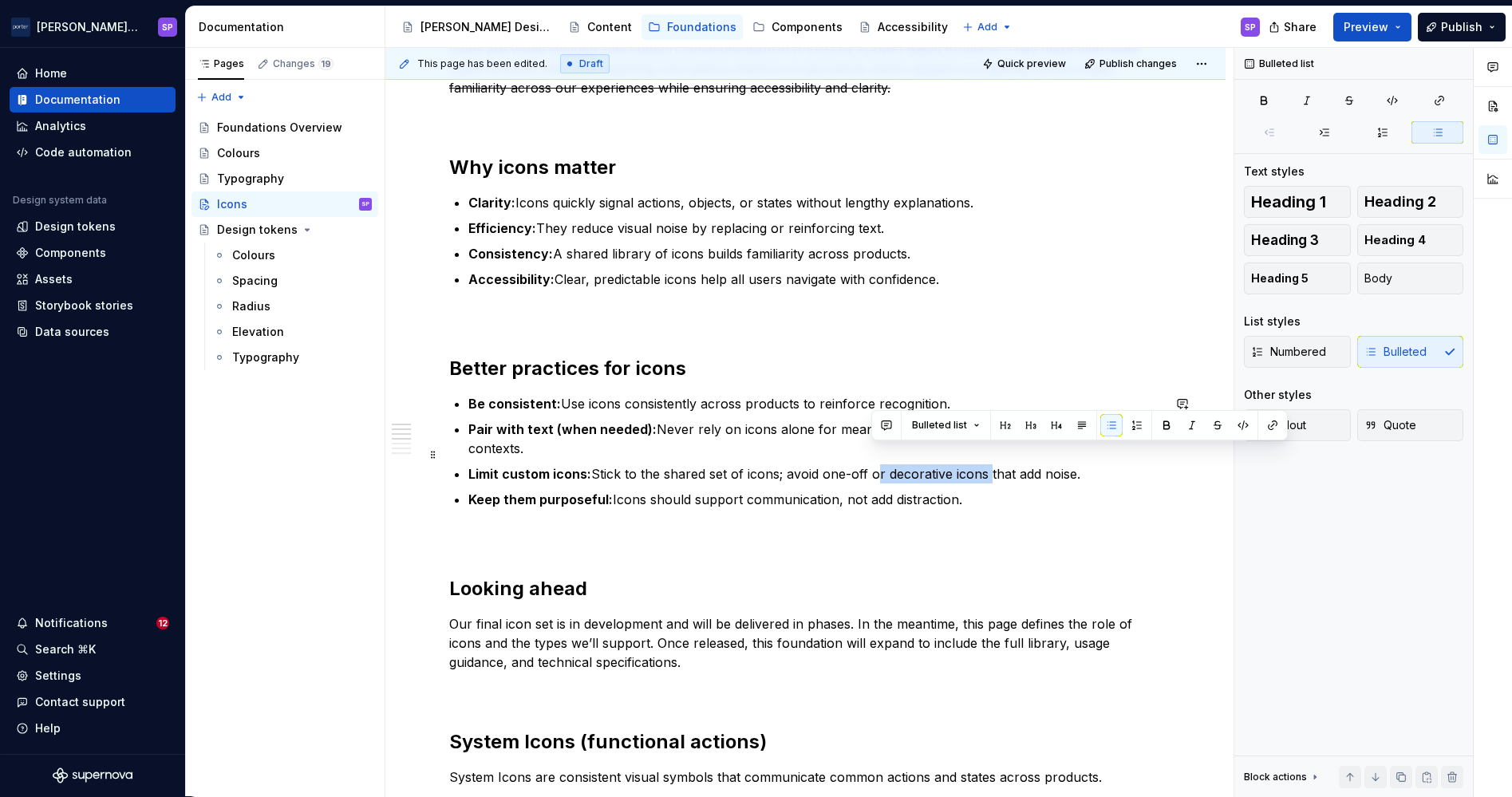
drag, startPoint x: 870, startPoint y: 459, endPoint x: 989, endPoint y: 459, distance: 119.0
click at [989, 465] on p "Limit custom icons: Stick to the shared set of icons; avoid one-off or decorati…" at bounding box center [815, 474] width 693 height 19
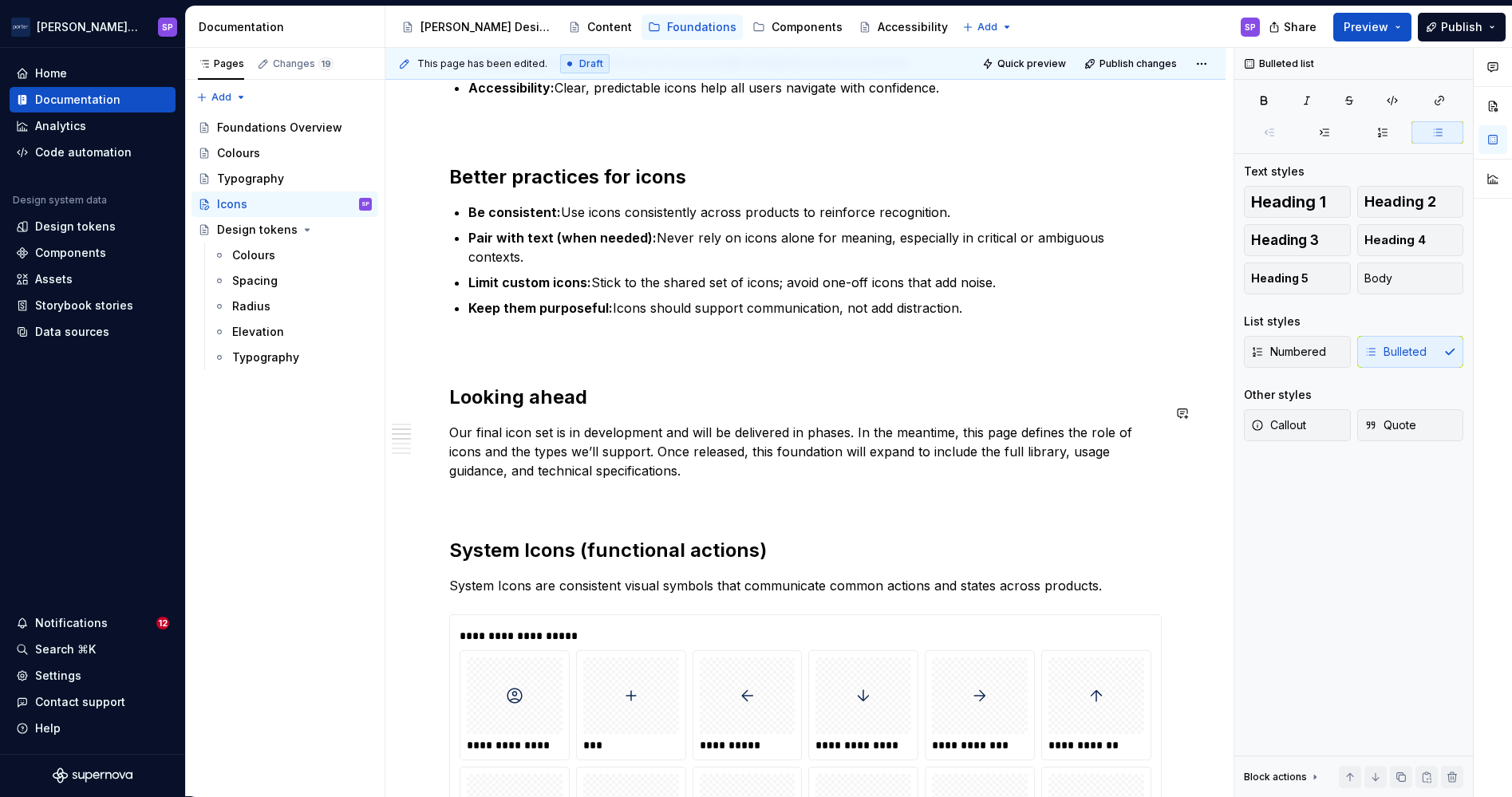
scroll to position [535, 0]
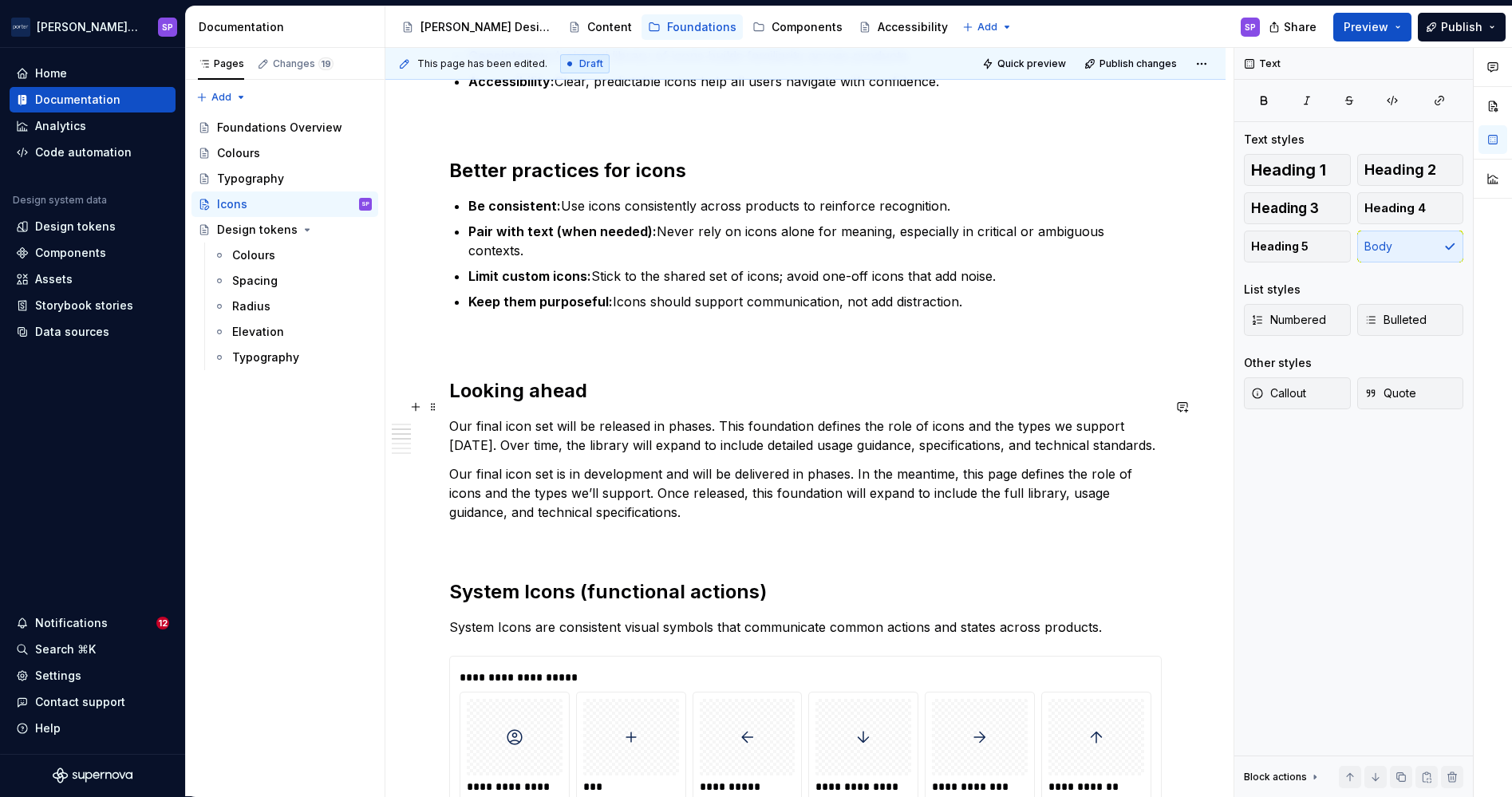
click at [750, 430] on p "Our final icon set will be released in phases. This foundation defines the role…" at bounding box center [805, 435] width 712 height 39
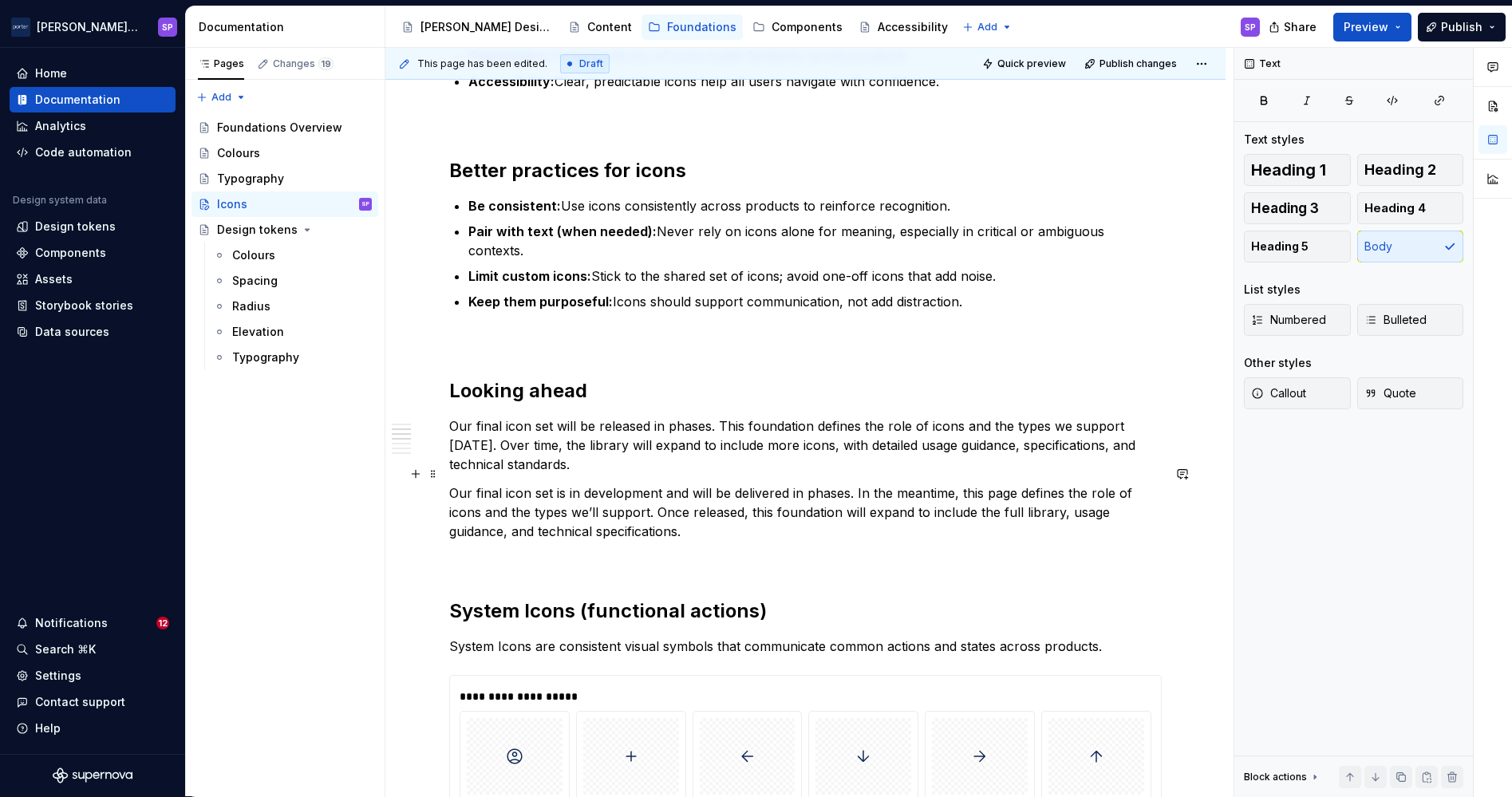
click at [759, 486] on p "Our final icon set is in development and will be delivered in phases. In the me…" at bounding box center [805, 512] width 712 height 57
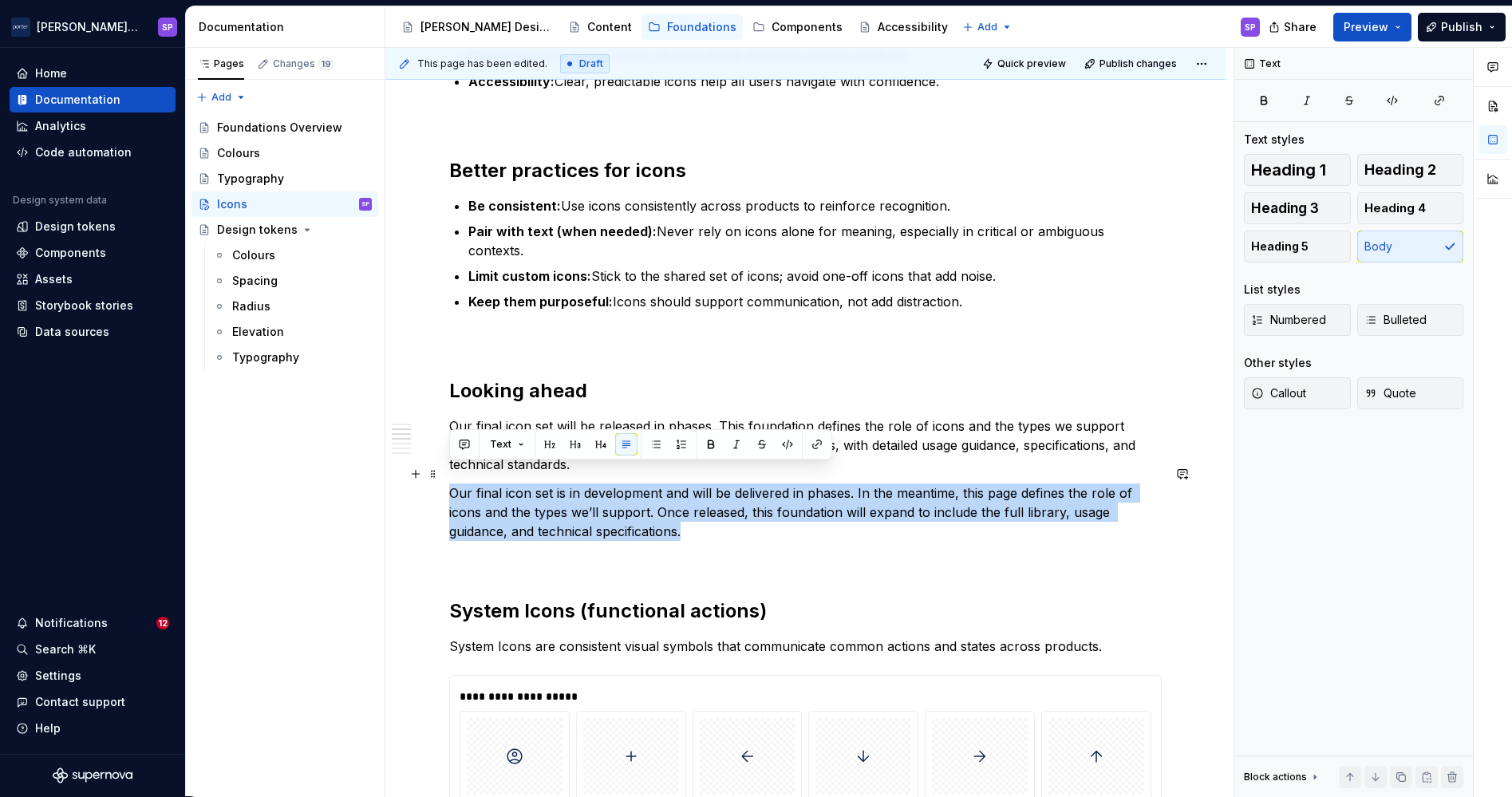
click at [759, 486] on p "Our final icon set is in development and will be delivered in phases. In the me…" at bounding box center [805, 512] width 712 height 57
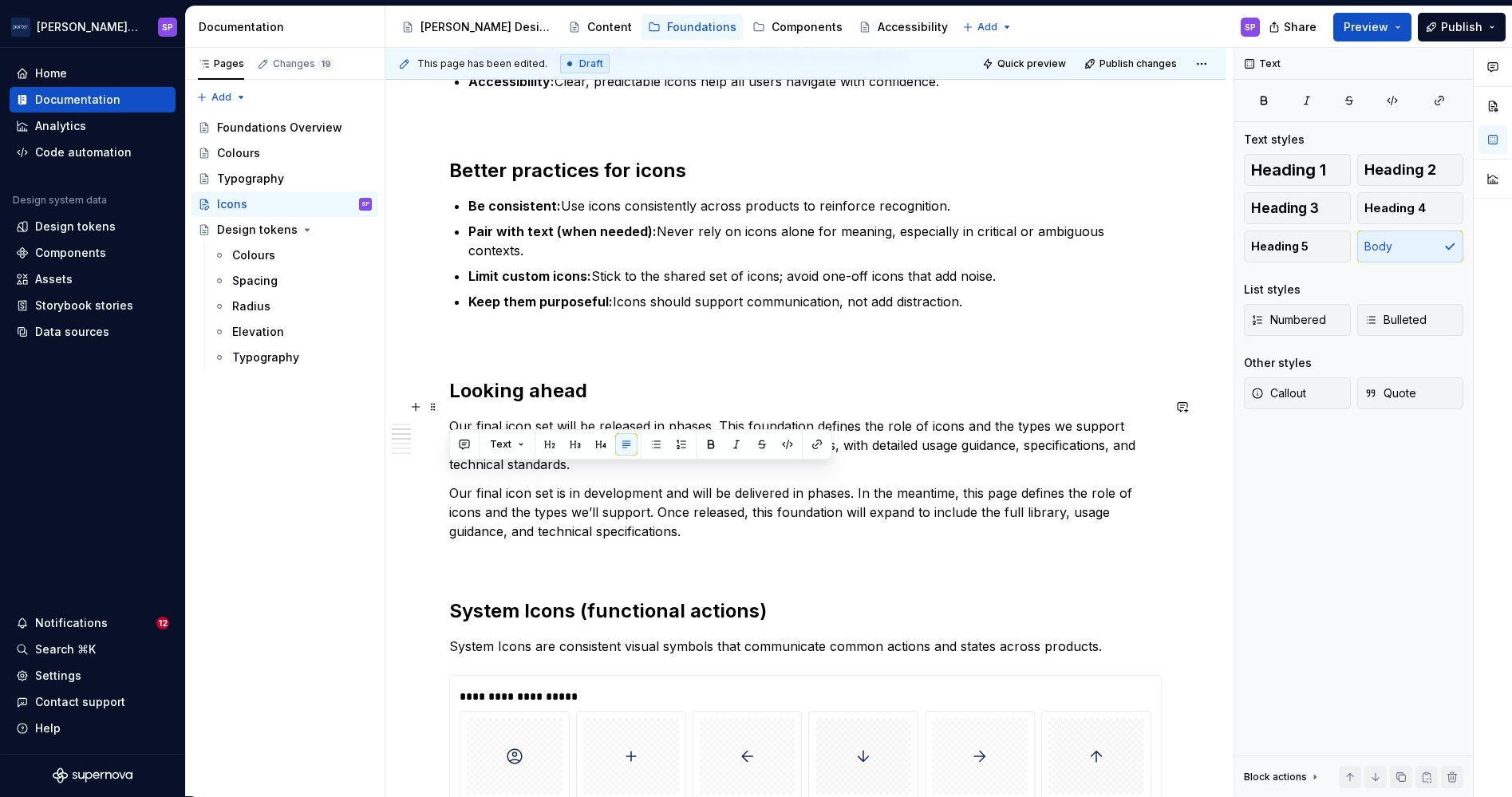
click at [547, 416] on p "Our final icon set will be released in phases. This foundation defines the role…" at bounding box center [805, 445] width 712 height 57
click at [622, 500] on p "Our final icon set is in development and will be delivered in phases. In the me…" at bounding box center [805, 512] width 712 height 57
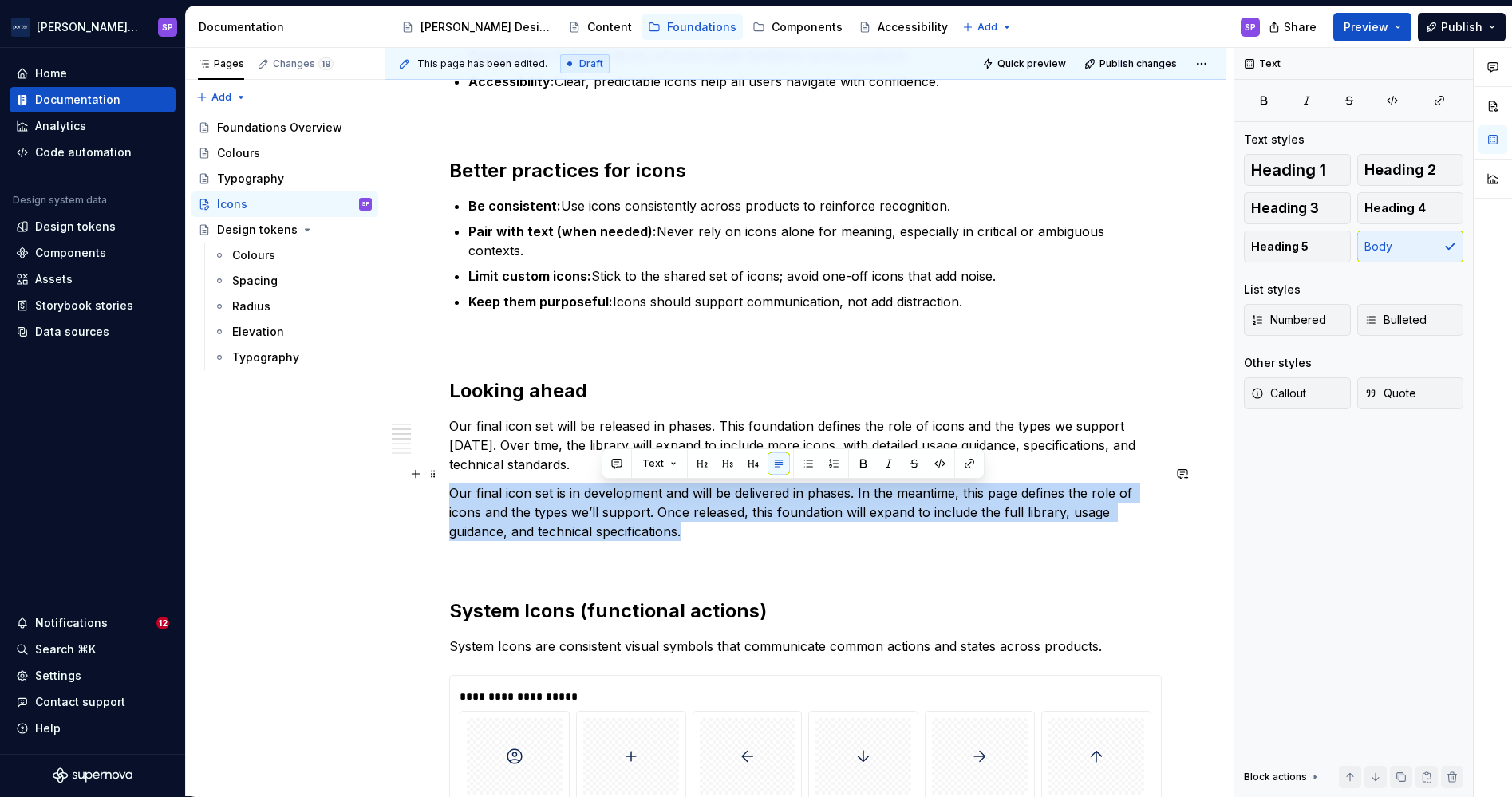
click at [622, 500] on p "Our final icon set is in development and will be delivered in phases. In the me…" at bounding box center [805, 512] width 712 height 57
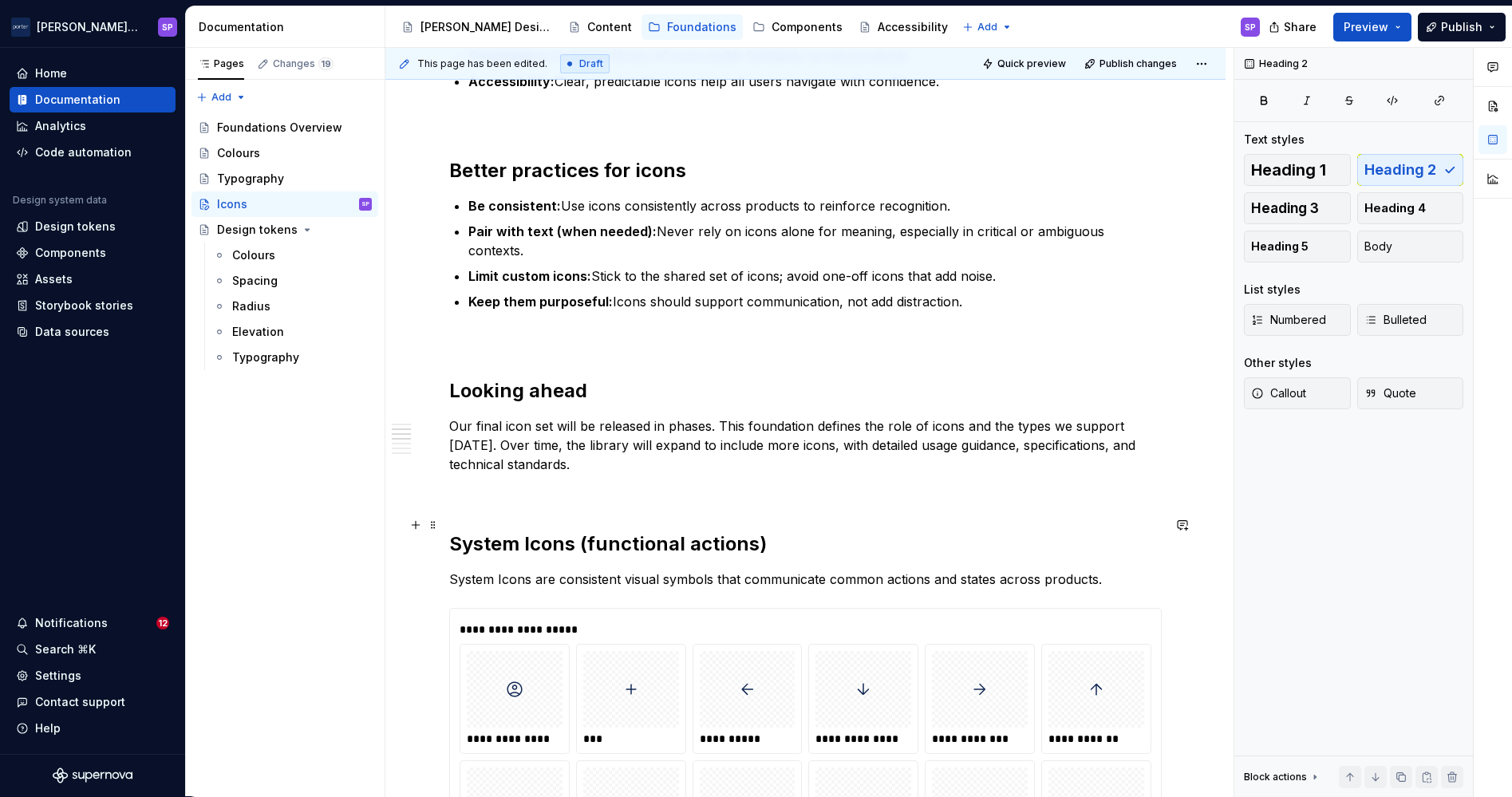
click at [529, 531] on h2 "System Icons (functional actions)" at bounding box center [805, 544] width 712 height 26
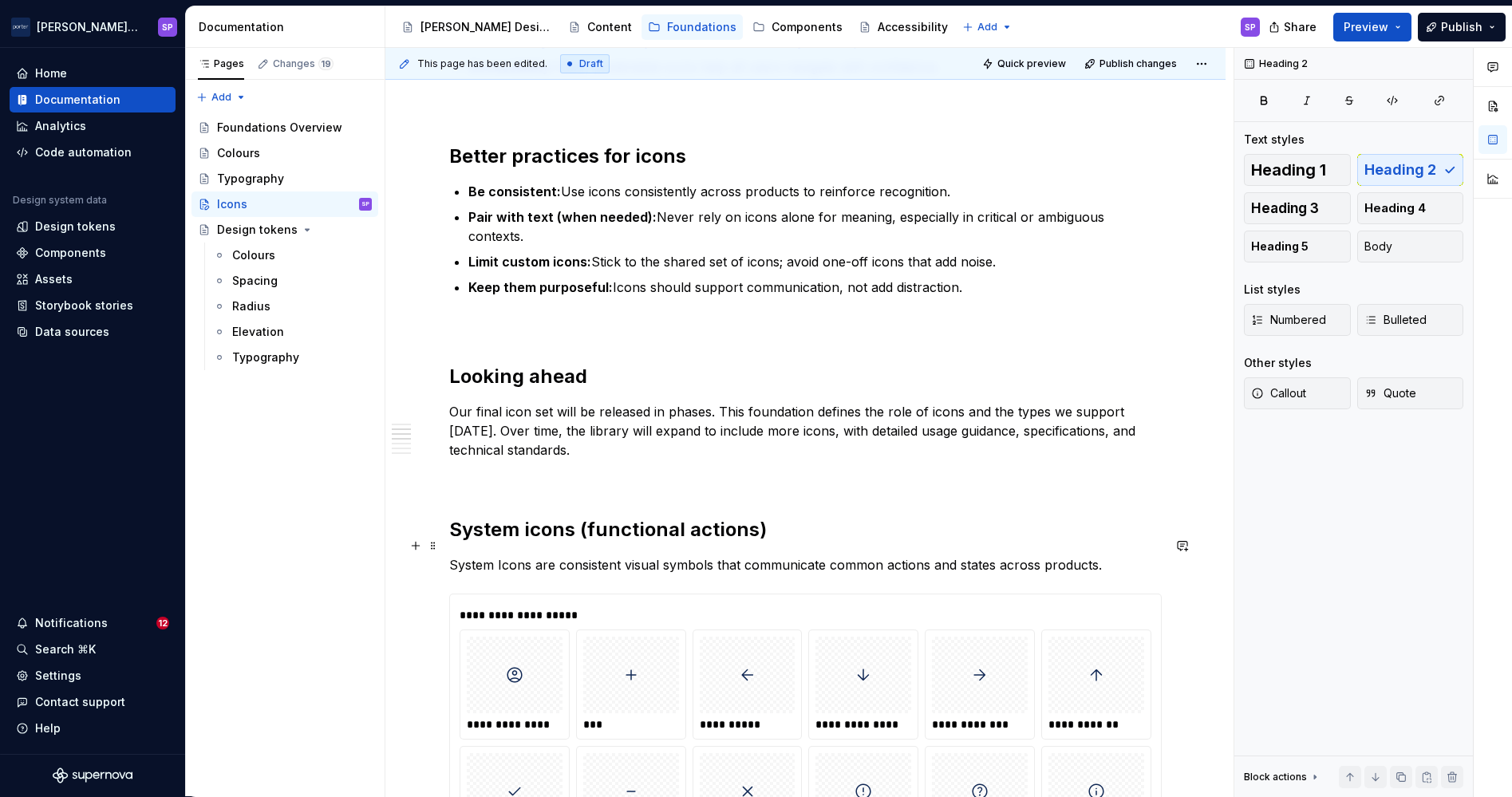
click at [505, 555] on p "System Icons are consistent visual symbols that communicate common actions and …" at bounding box center [805, 564] width 712 height 19
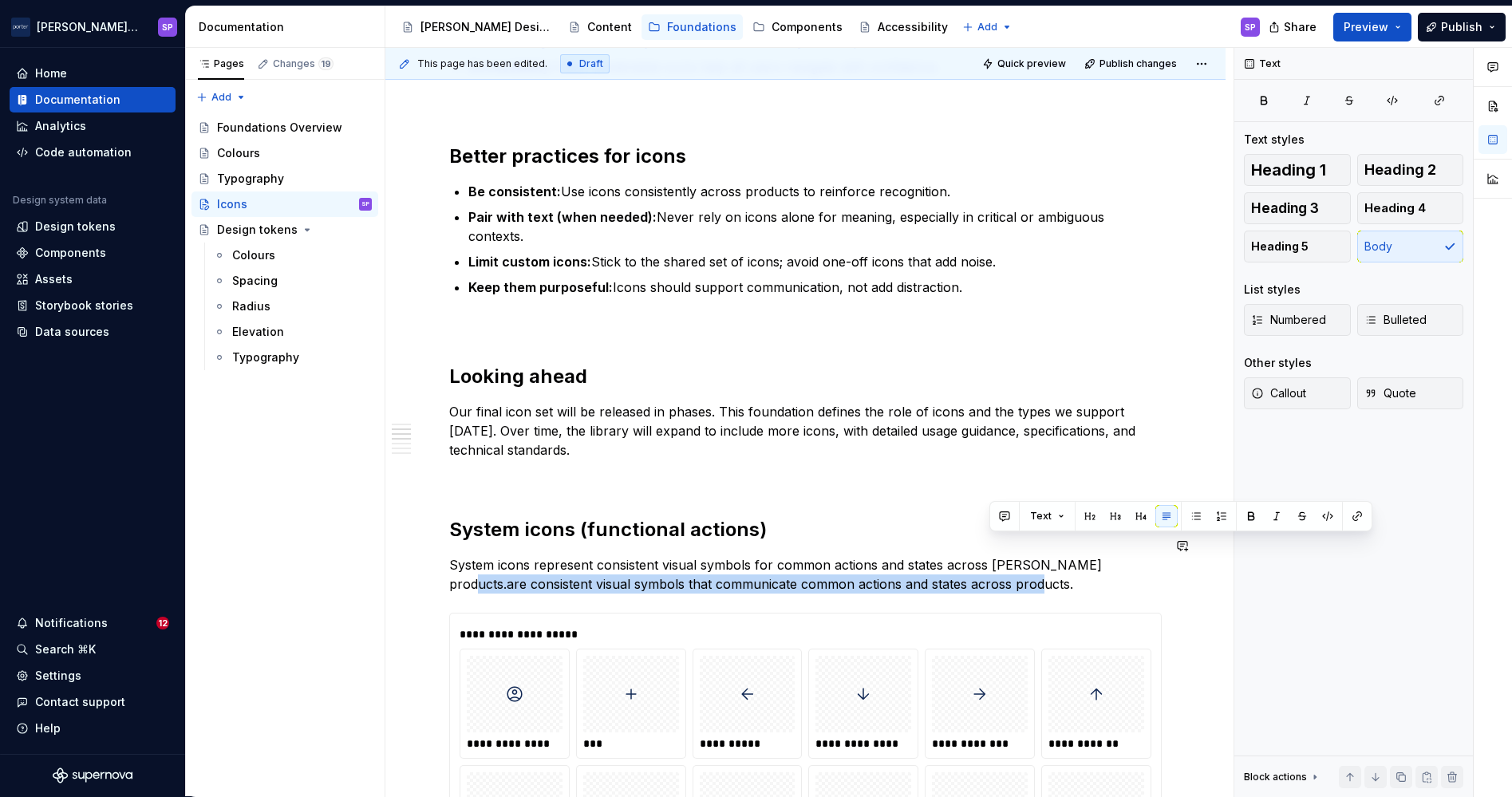
drag, startPoint x: 1090, startPoint y: 567, endPoint x: 1093, endPoint y: 534, distance: 33.1
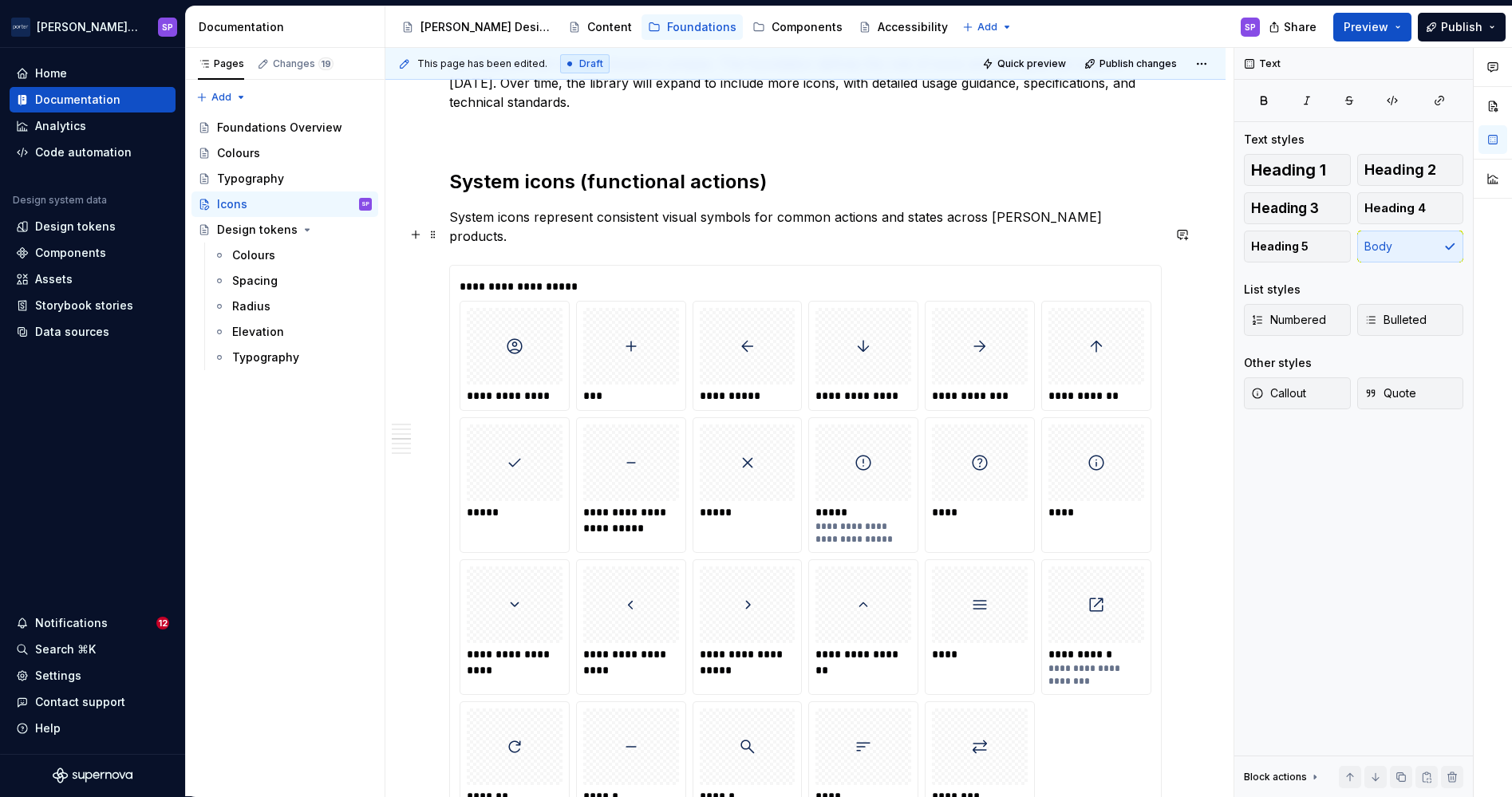
scroll to position [899, 0]
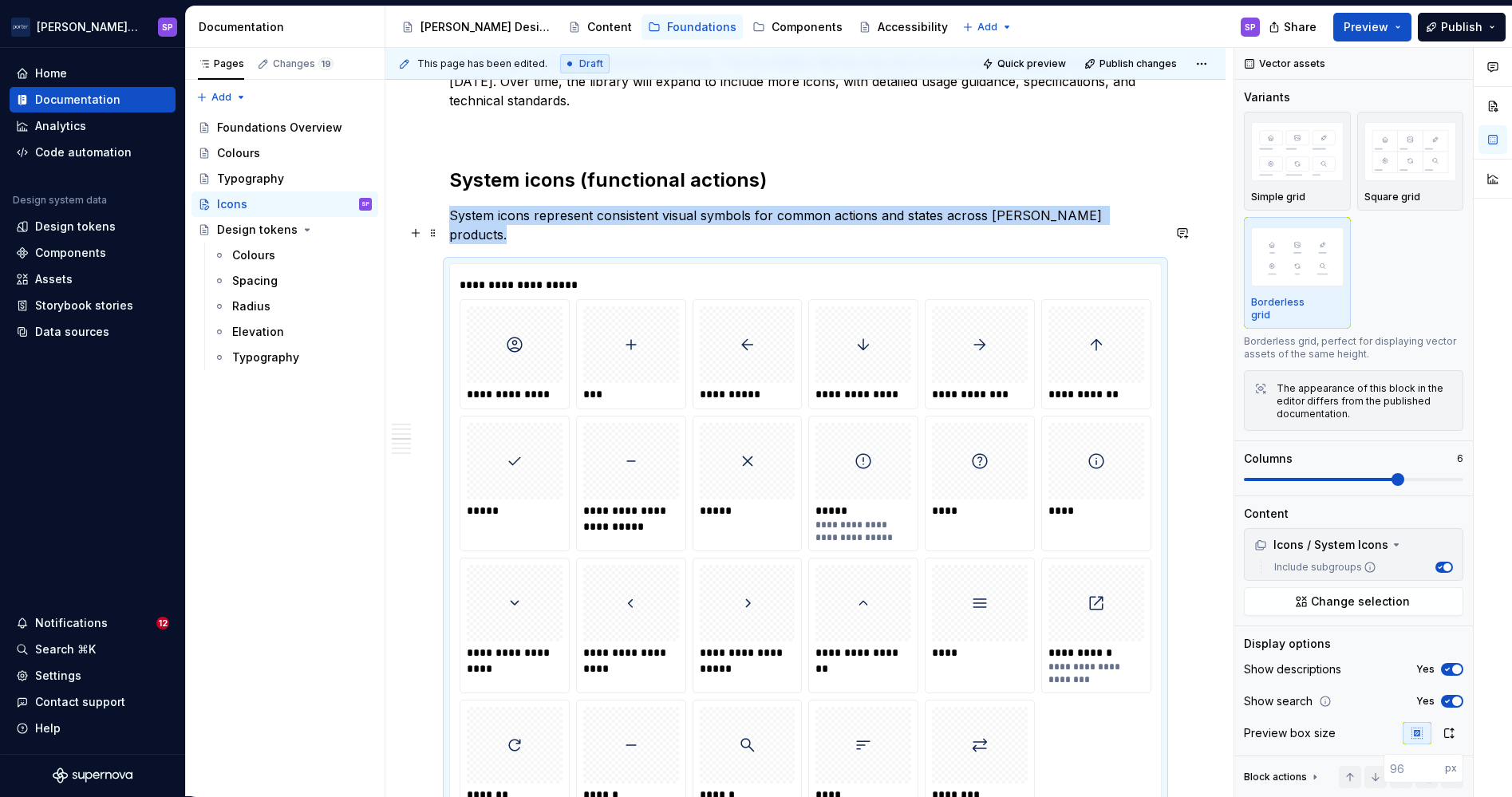
click at [860, 518] on div "**********" at bounding box center [862, 531] width 95 height 26
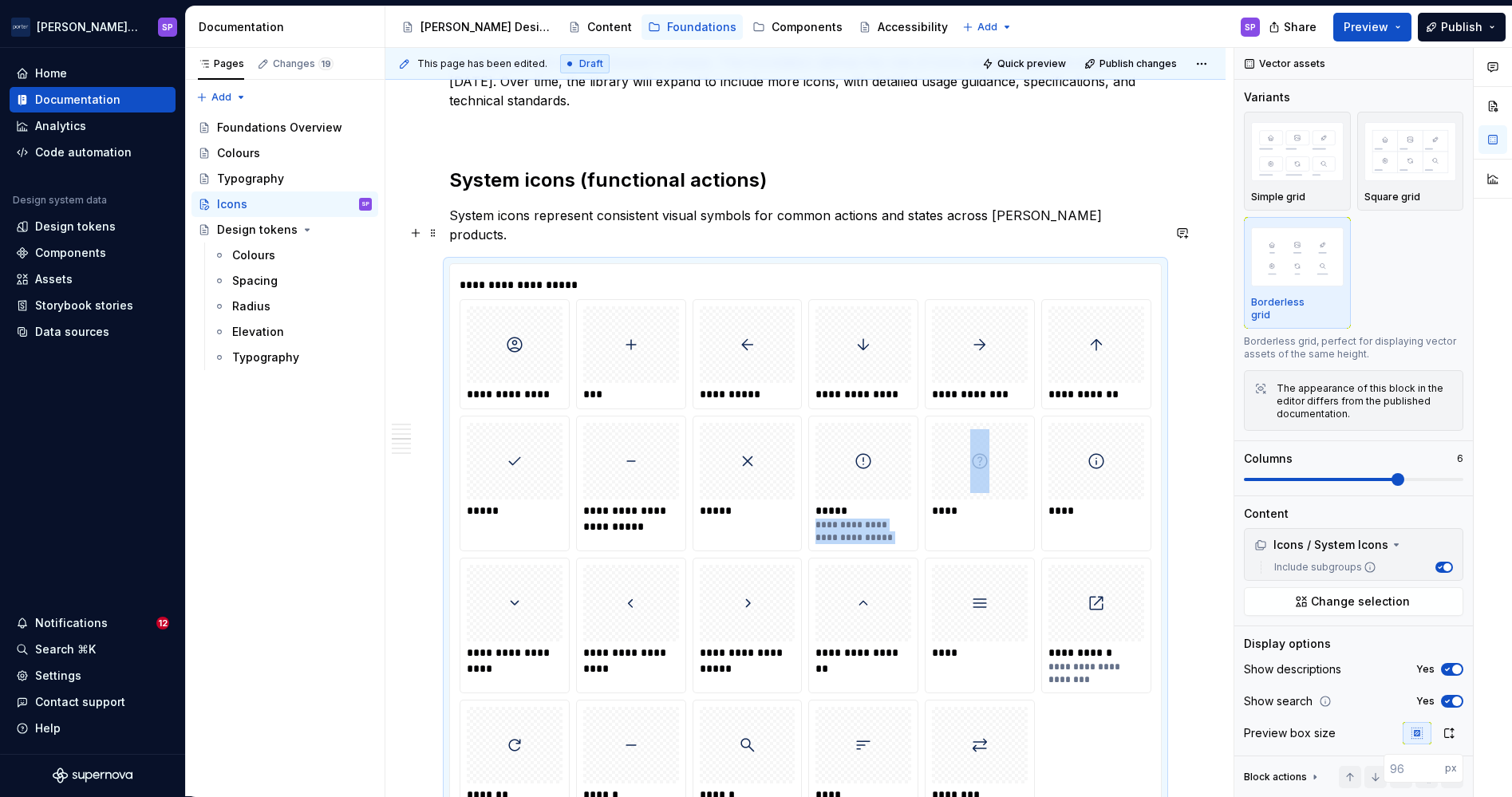
click at [860, 518] on div "**********" at bounding box center [862, 531] width 95 height 26
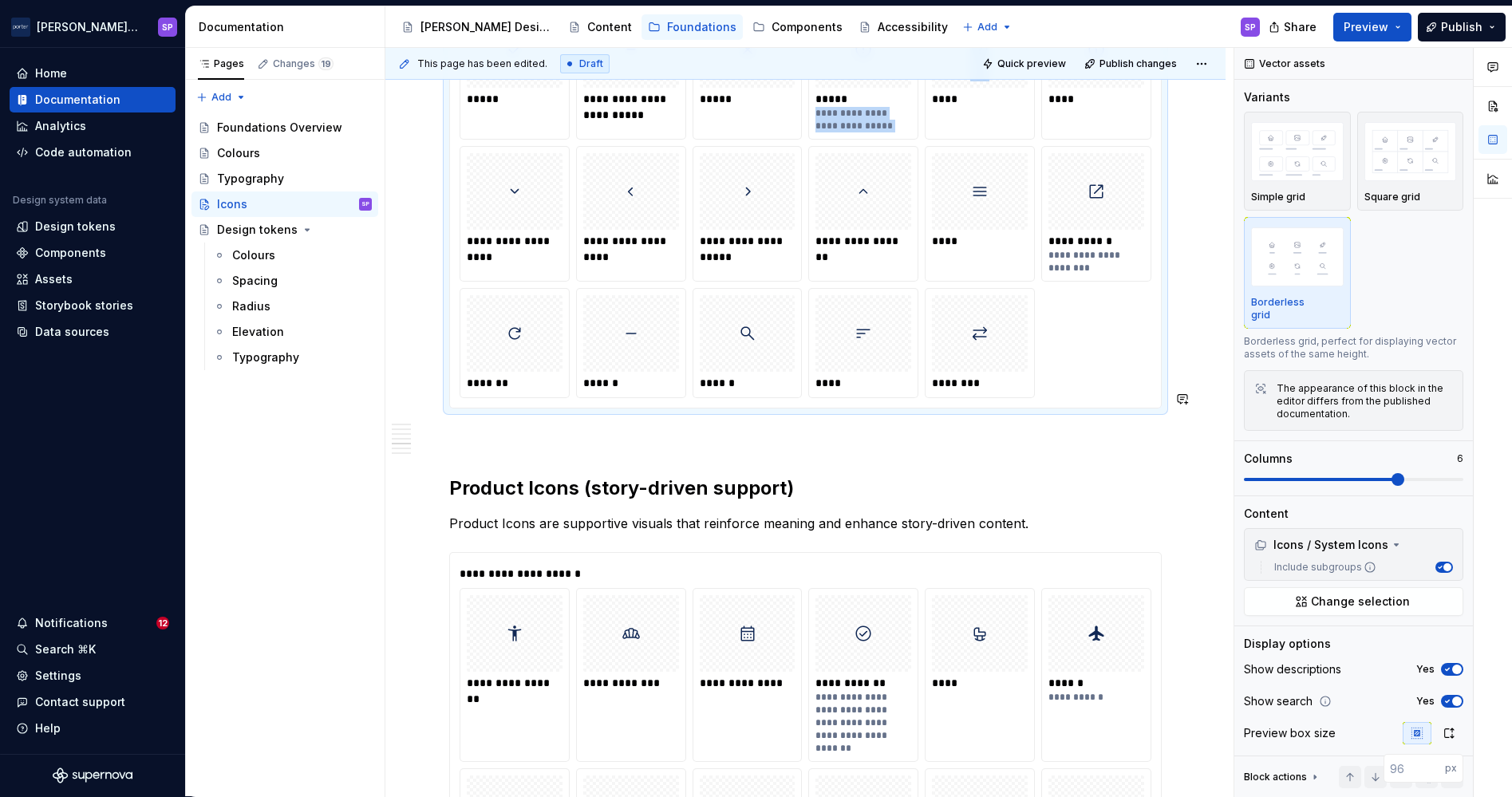
scroll to position [1312, 0]
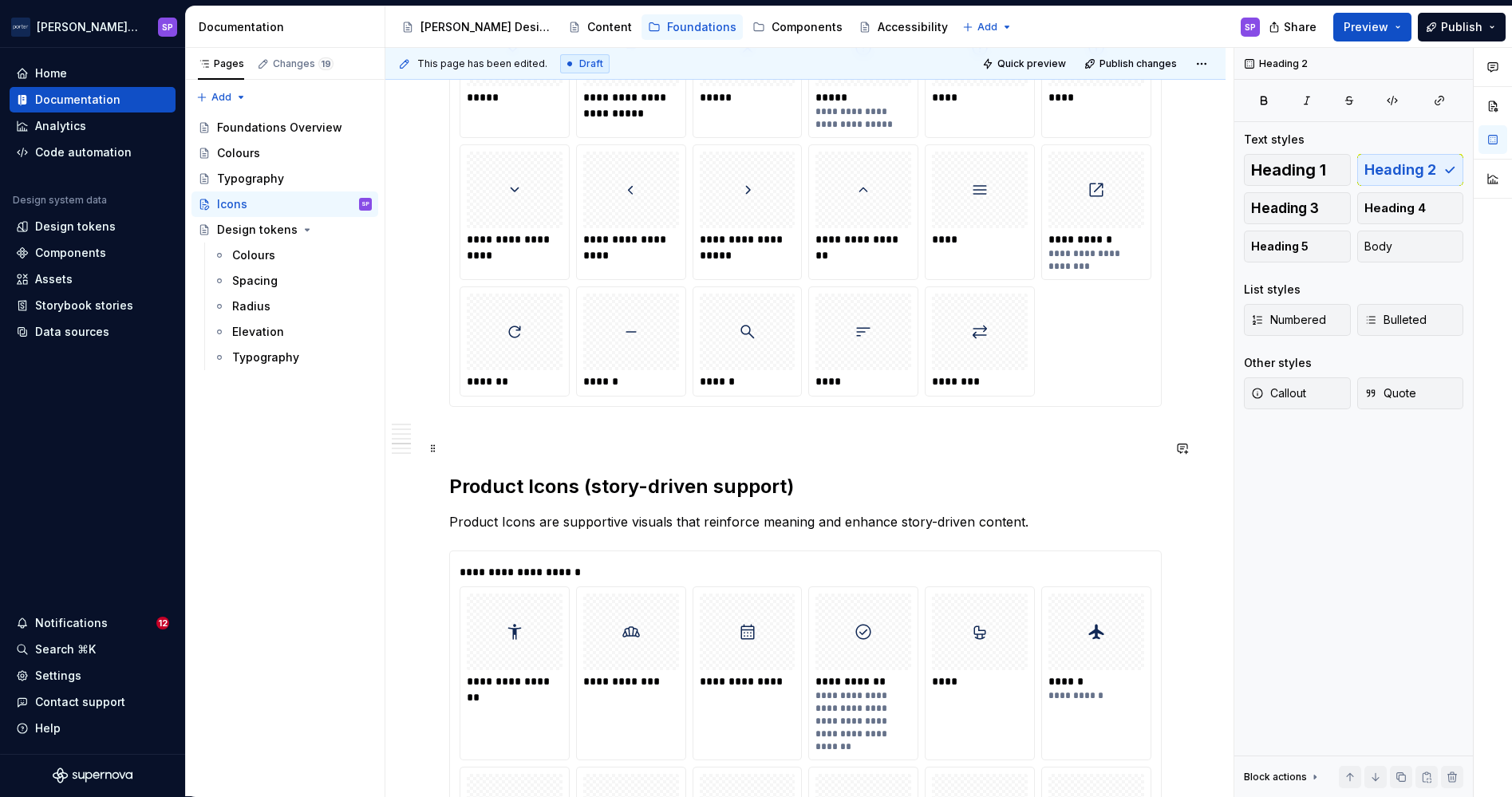
click at [539, 474] on h2 "Product Icons (story-driven support)" at bounding box center [805, 487] width 712 height 26
click at [451, 512] on p "Product Icons are supportive visuals that reinforce meaning and enhance story-d…" at bounding box center [805, 521] width 712 height 19
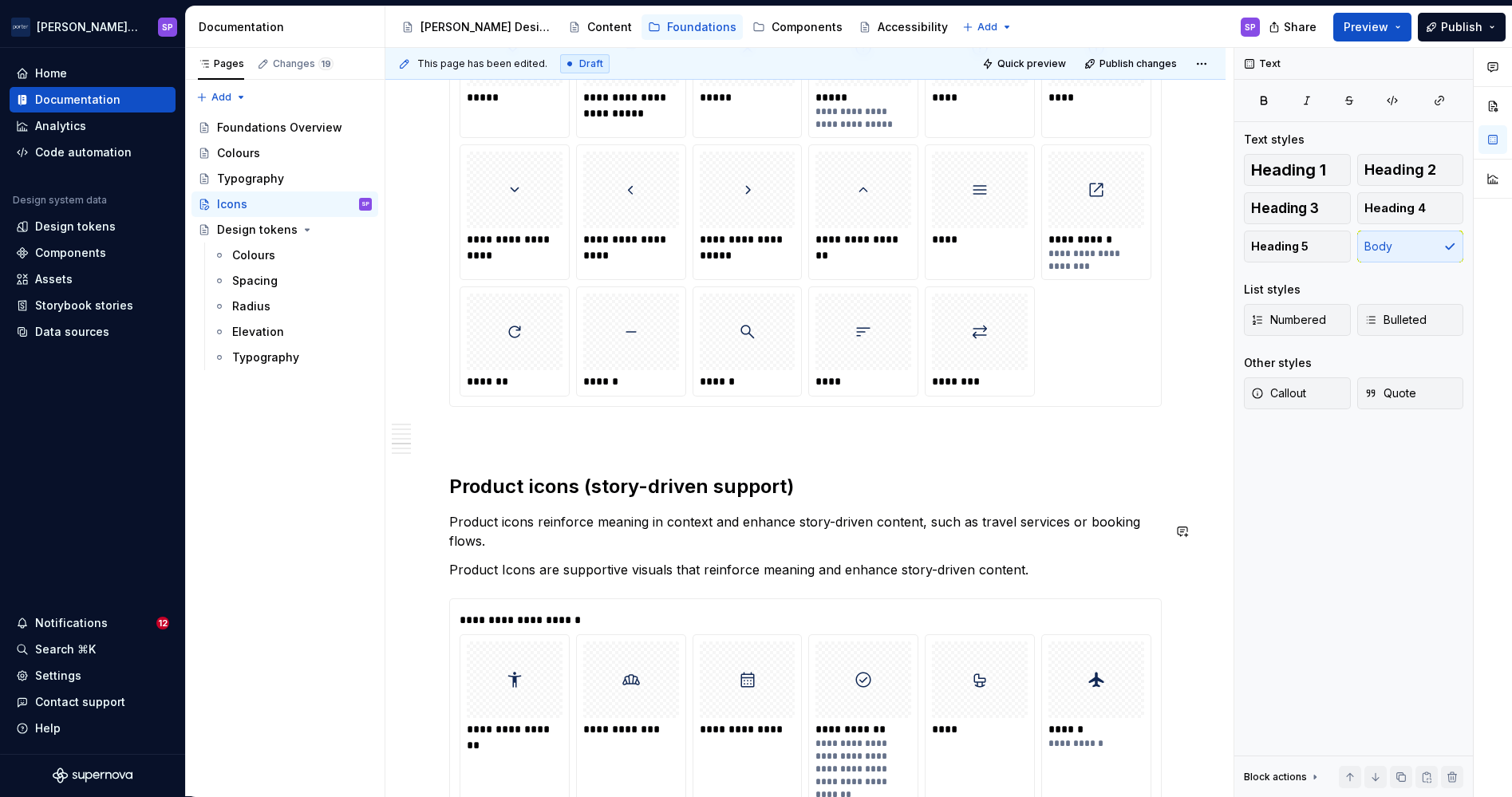
scroll to position [1396, 0]
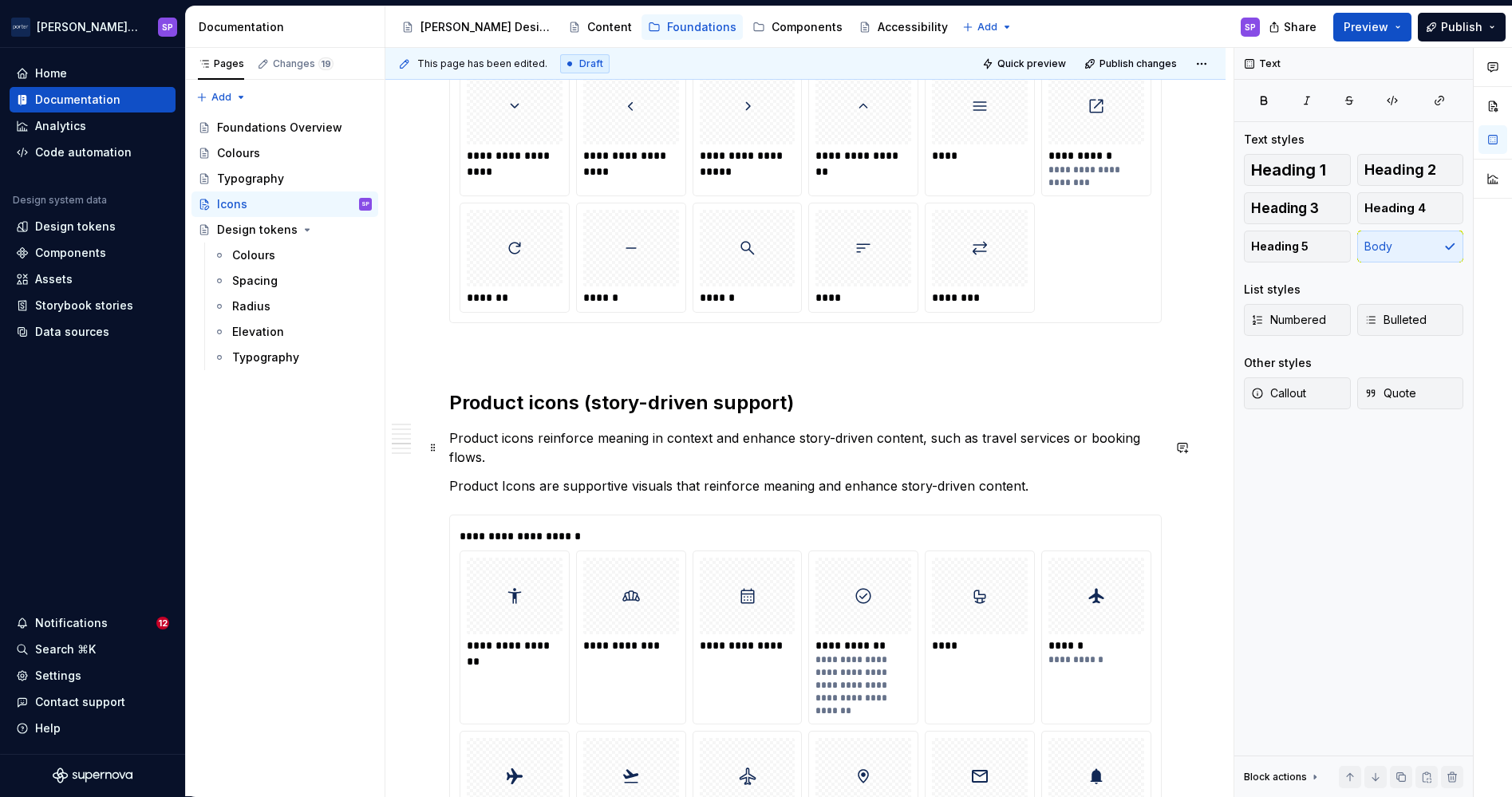
click at [612, 477] on p "Product Icons are supportive visuals that reinforce meaning and enhance story-d…" at bounding box center [805, 486] width 712 height 19
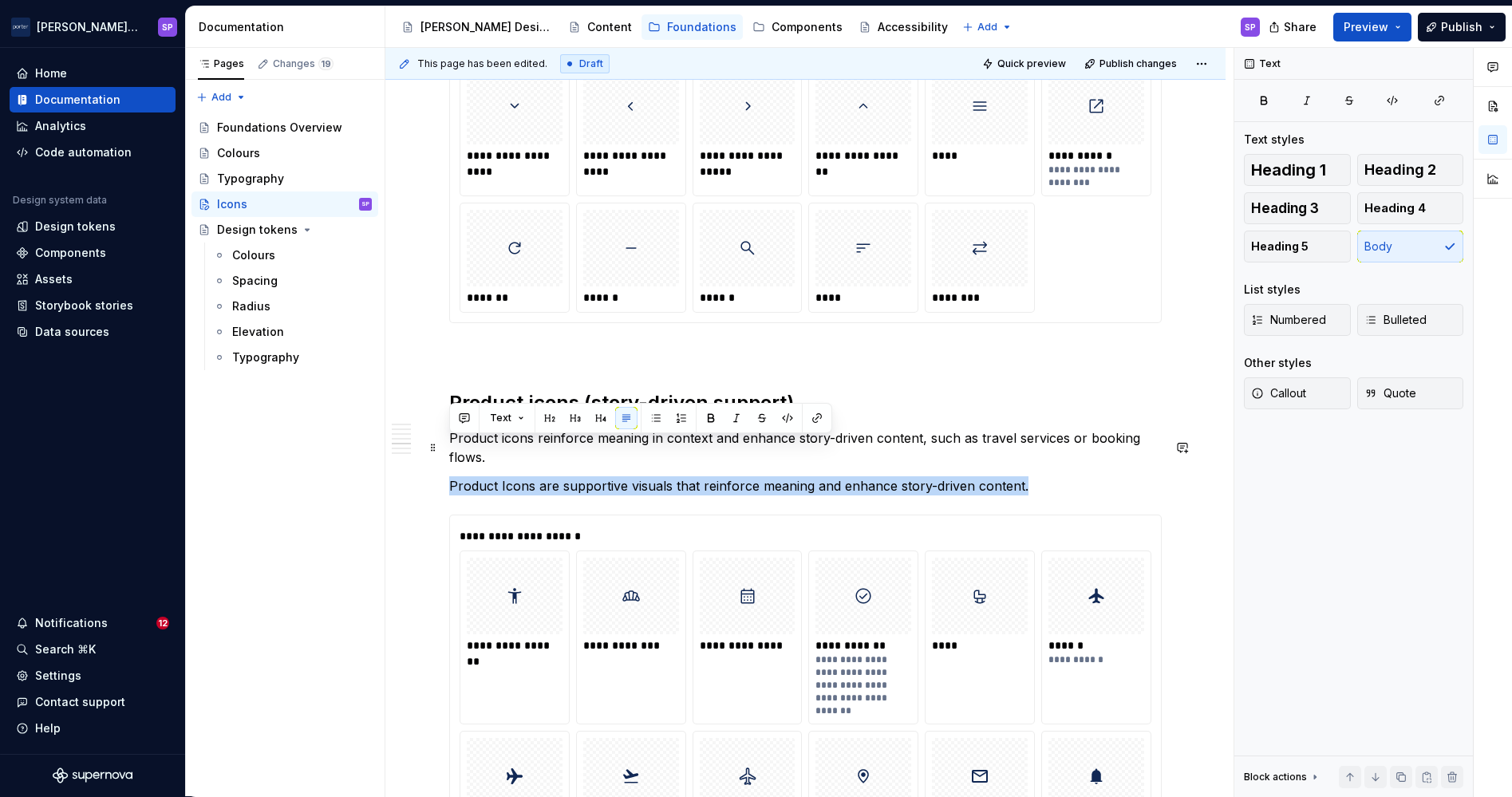
click at [612, 477] on p "Product Icons are supportive visuals that reinforce meaning and enhance story-d…" at bounding box center [805, 486] width 712 height 19
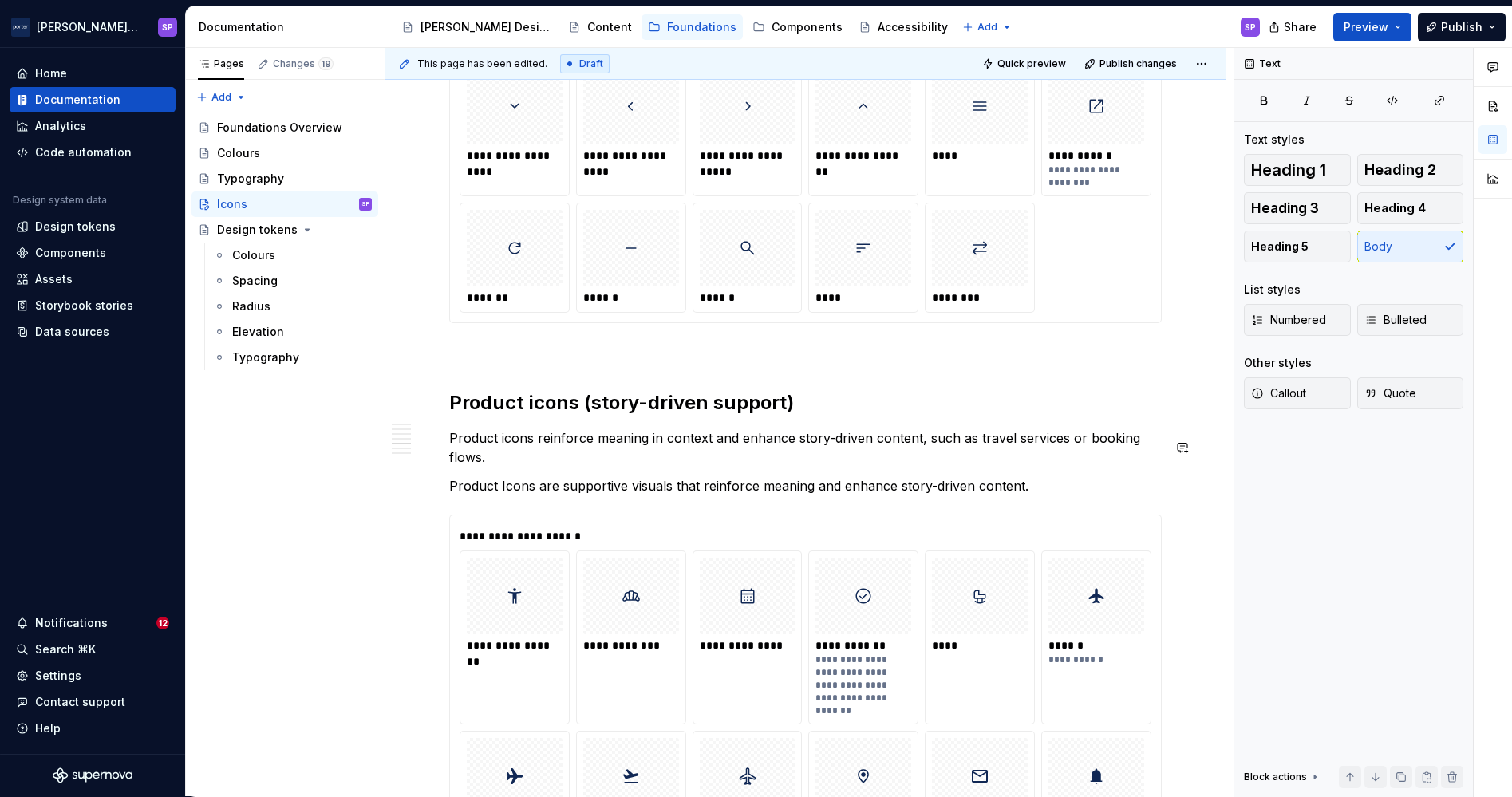
click at [559, 459] on div "Icons play a key role in [PERSON_NAME] digital products by improving scannabili…" at bounding box center [805, 274] width 712 height 2720
click at [579, 477] on p "Product Icons are supportive visuals that reinforce meaning and enhance story-d…" at bounding box center [805, 486] width 712 height 19
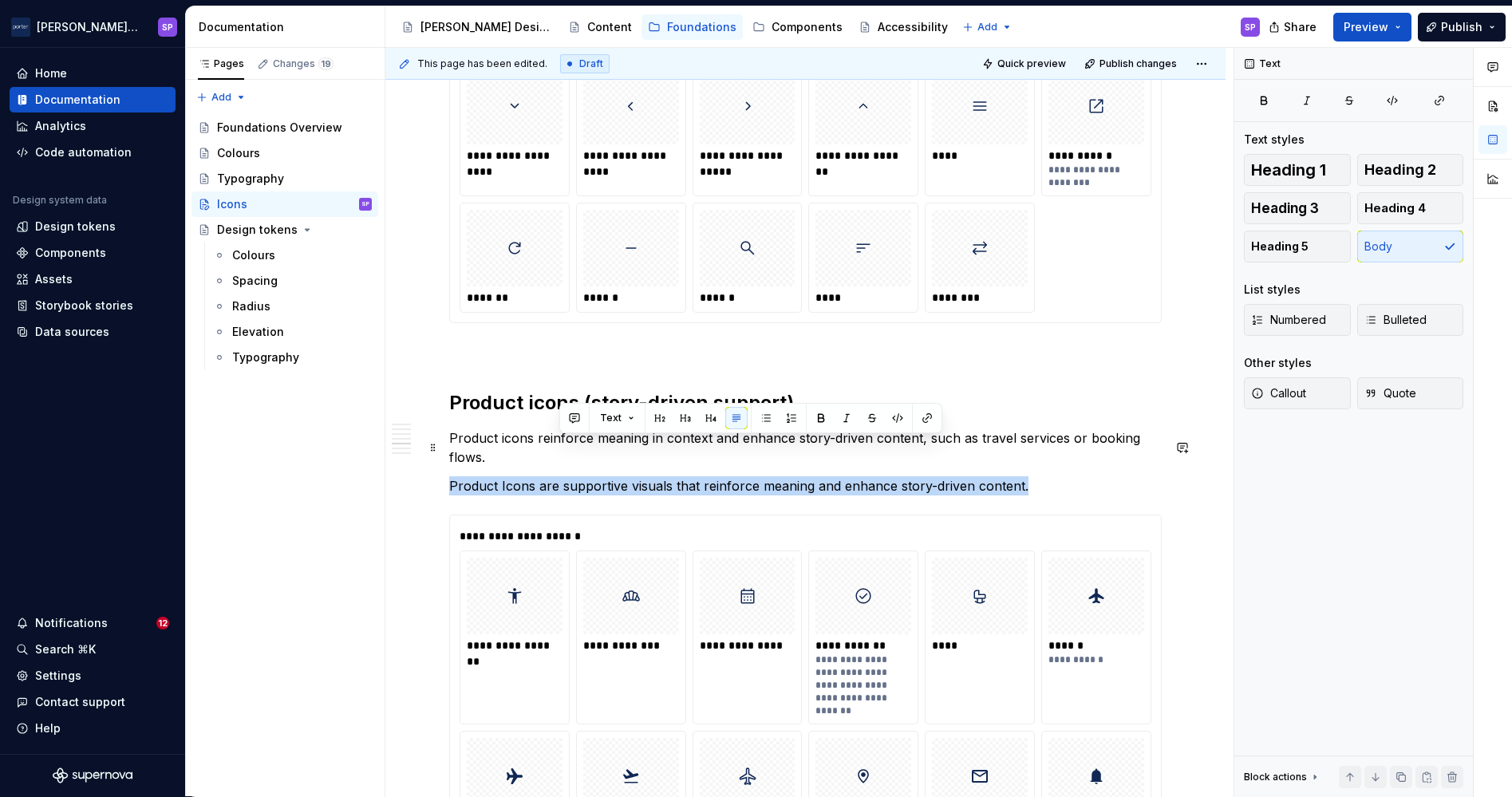
click at [579, 477] on p "Product Icons are supportive visuals that reinforce meaning and enhance story-d…" at bounding box center [805, 486] width 712 height 19
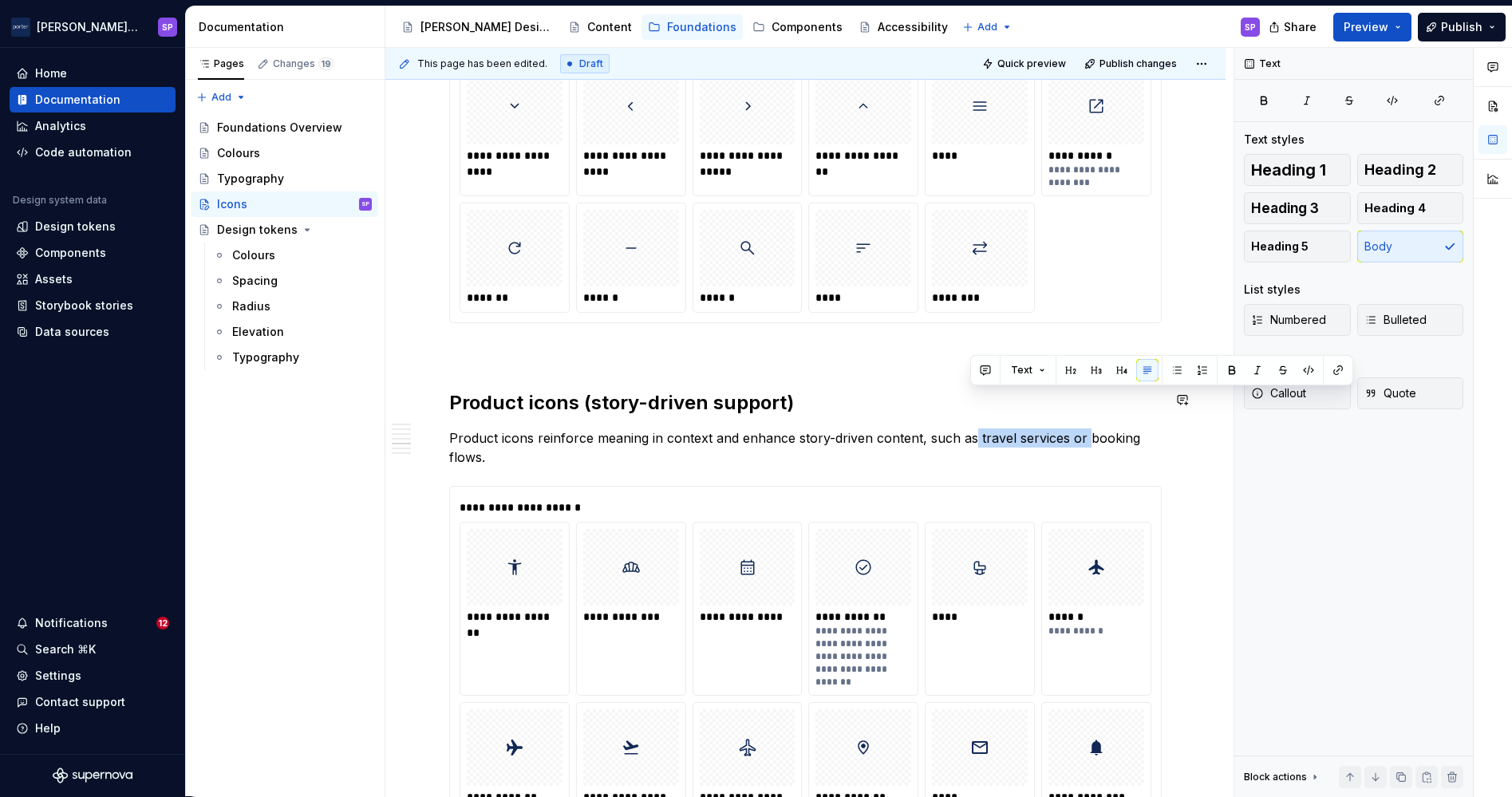
drag, startPoint x: 970, startPoint y: 401, endPoint x: 1083, endPoint y: 382, distance: 114.6
click at [1083, 382] on div "Icons play a key role in [PERSON_NAME] digital products by improving scannabili…" at bounding box center [805, 260] width 712 height 2692
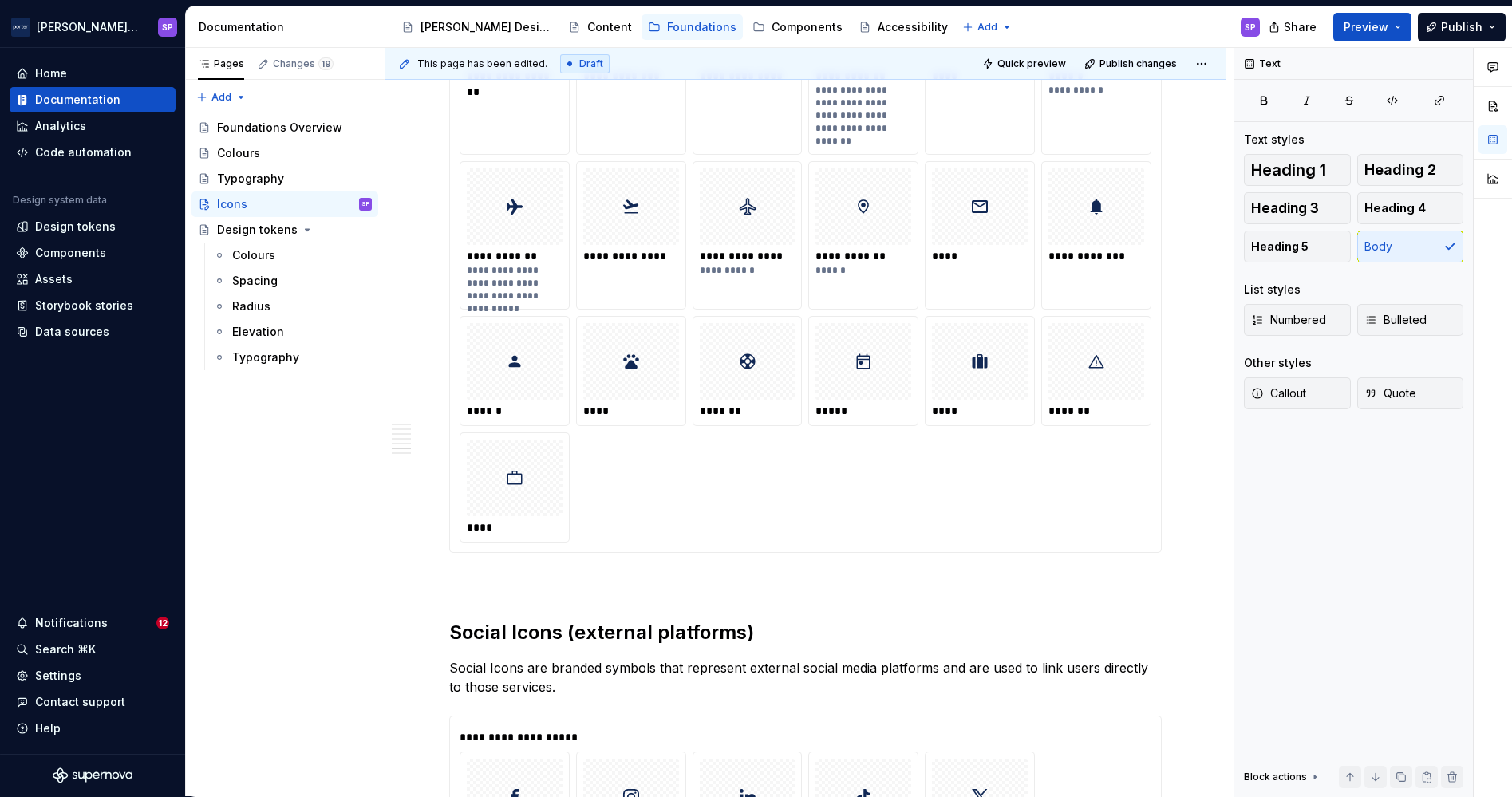
scroll to position [2016, 0]
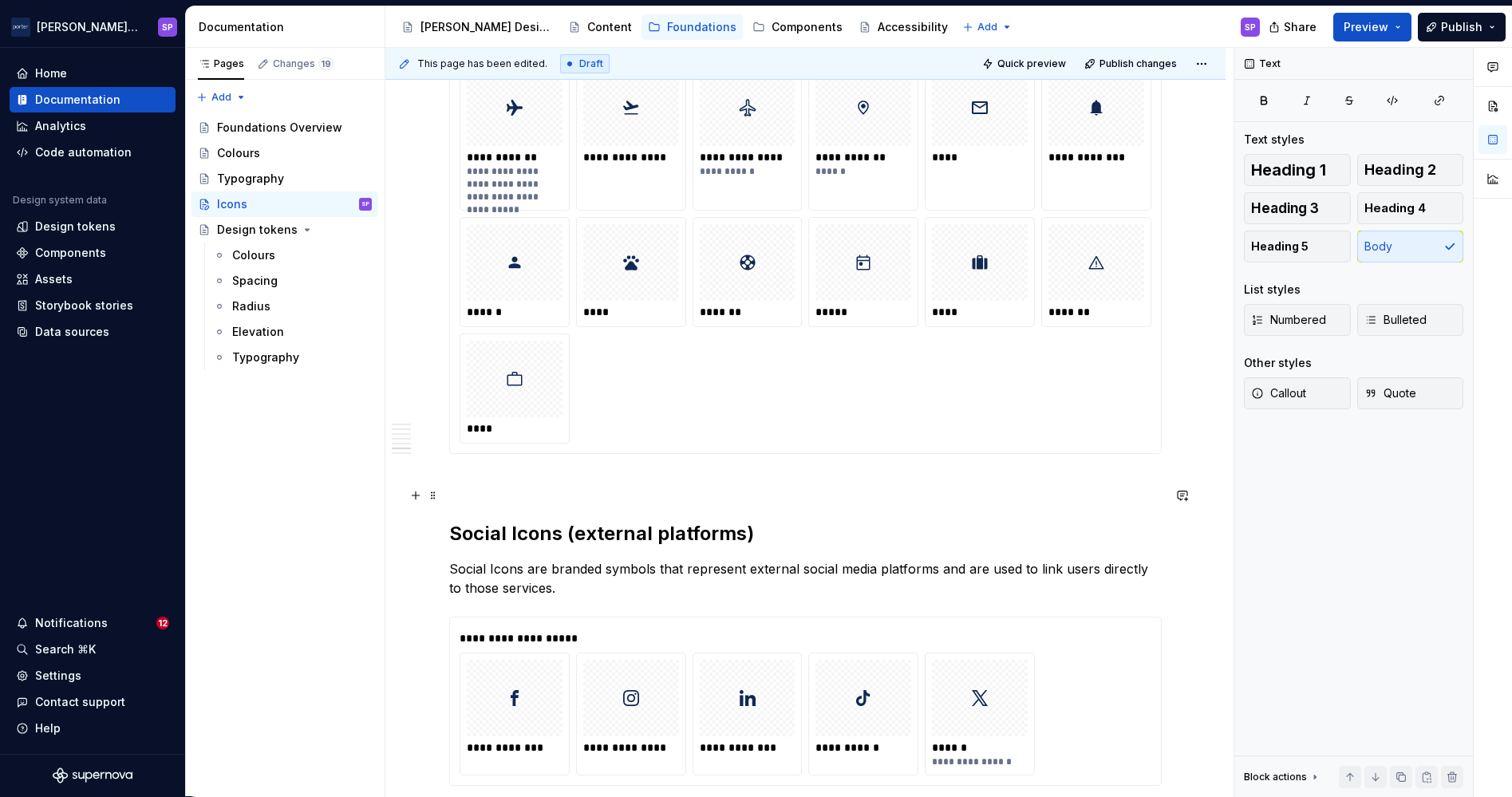
click at [542, 521] on h2 "Social Icons (external platforms)" at bounding box center [805, 534] width 712 height 26
click at [510, 560] on p "Social Icons are branded symbols that represent external social media platforms…" at bounding box center [805, 578] width 712 height 39
click at [815, 560] on p "Social icons are branded symbols that represent external social media platforms…" at bounding box center [805, 578] width 712 height 39
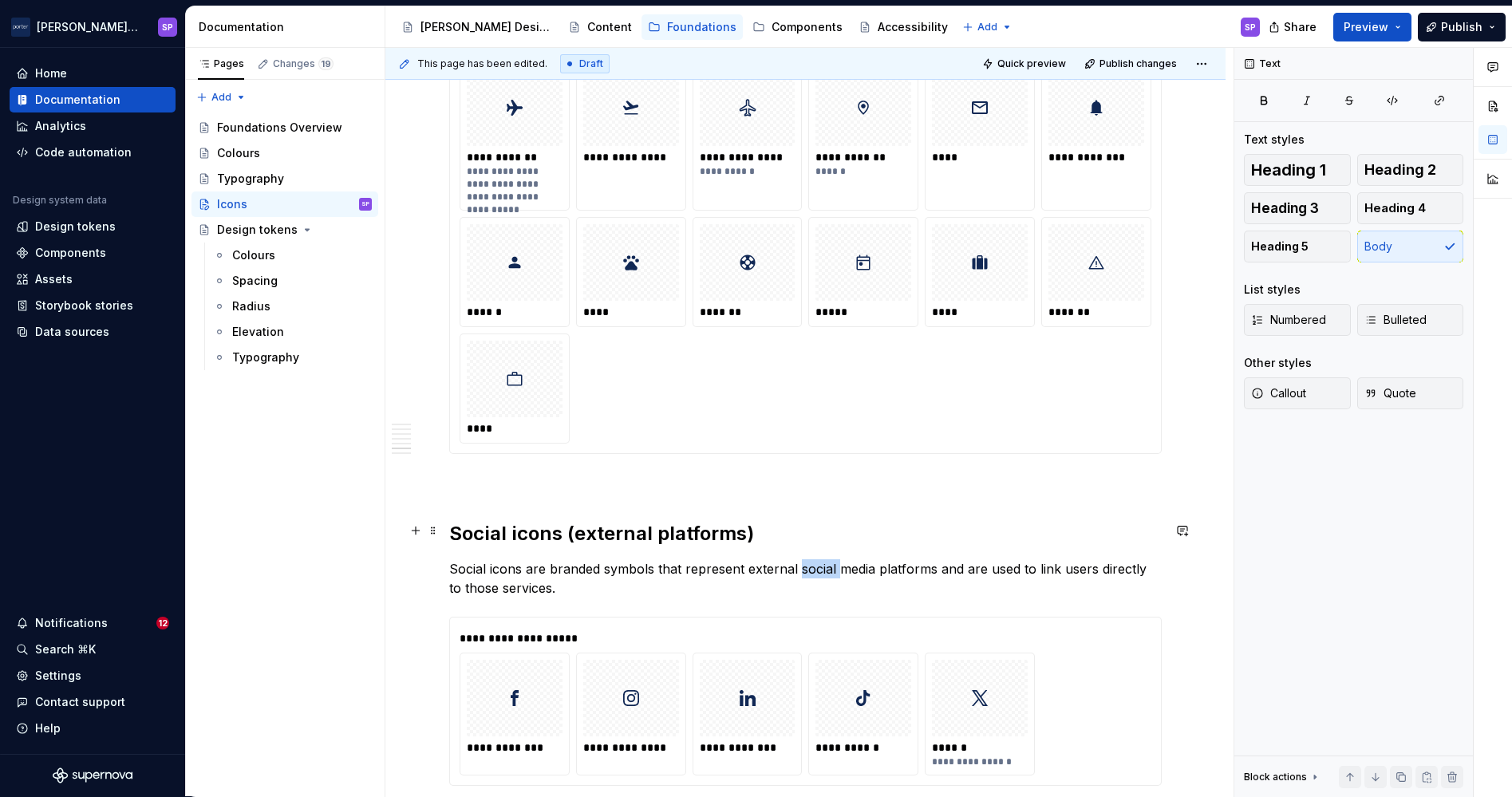
click at [815, 560] on p "Social icons are branded symbols that represent external social media platforms…" at bounding box center [805, 578] width 712 height 39
click at [815, 560] on p "Social icons are branded symbols that represent external media platforms and ar…" at bounding box center [805, 578] width 712 height 39
click at [848, 560] on p "Social icons are branded symbols that represent external platforms and are used…" at bounding box center [805, 578] width 712 height 39
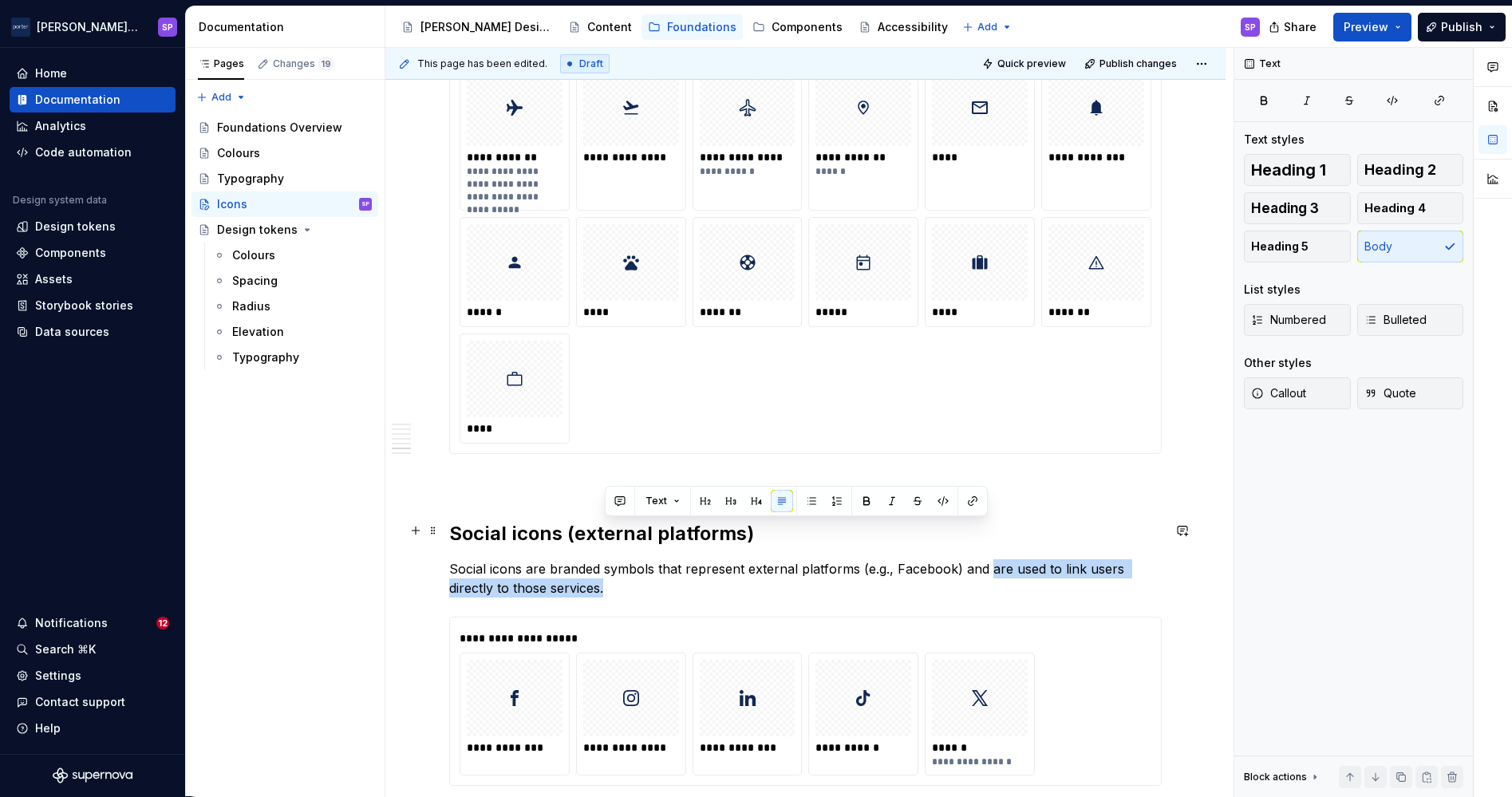
drag, startPoint x: 984, startPoint y: 534, endPoint x: 994, endPoint y: 551, distance: 19.7
click at [994, 560] on p "Social icons are branded symbols that represent external platforms (e.g., Faceb…" at bounding box center [805, 578] width 712 height 39
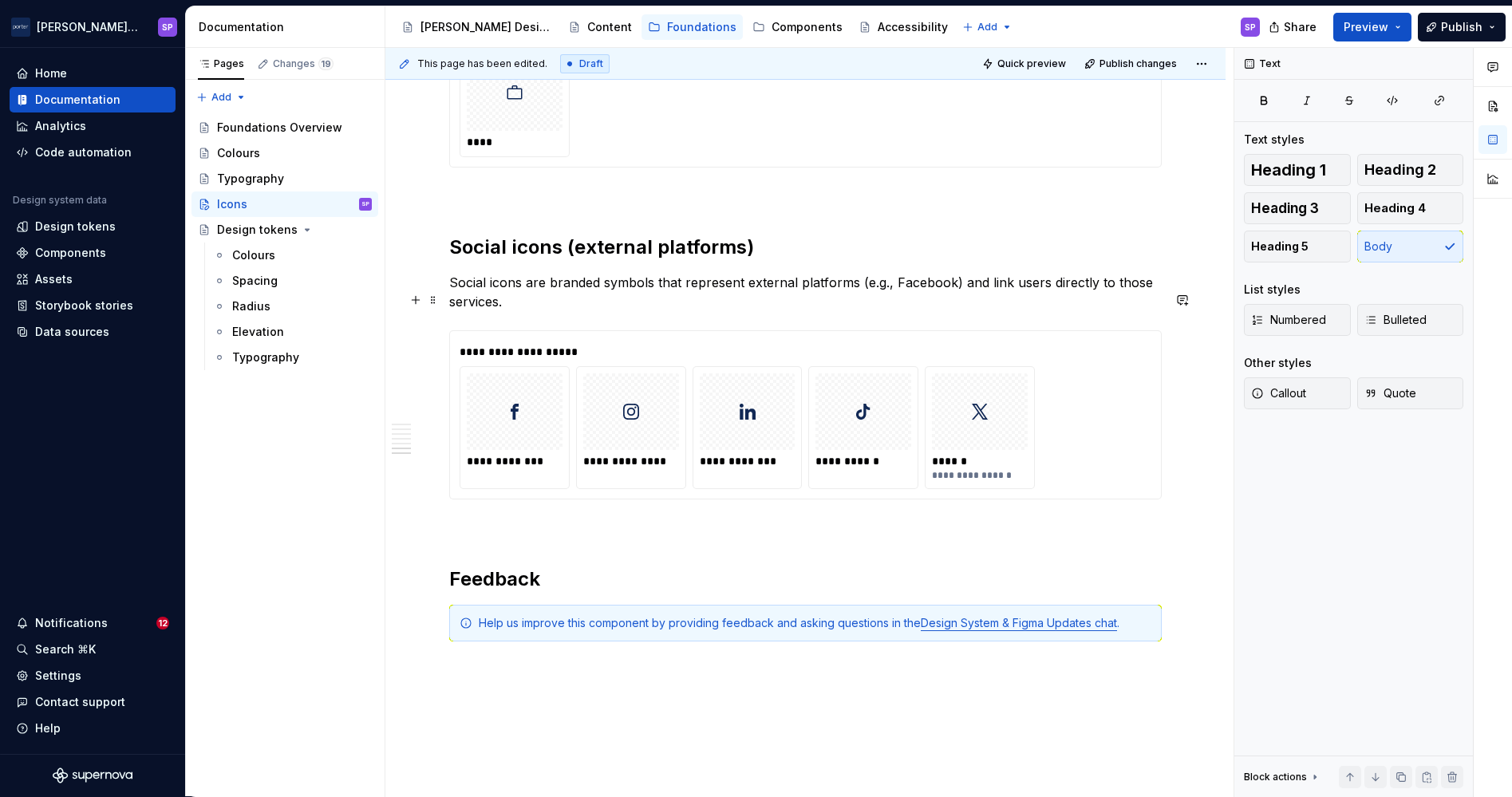
scroll to position [2333, 0]
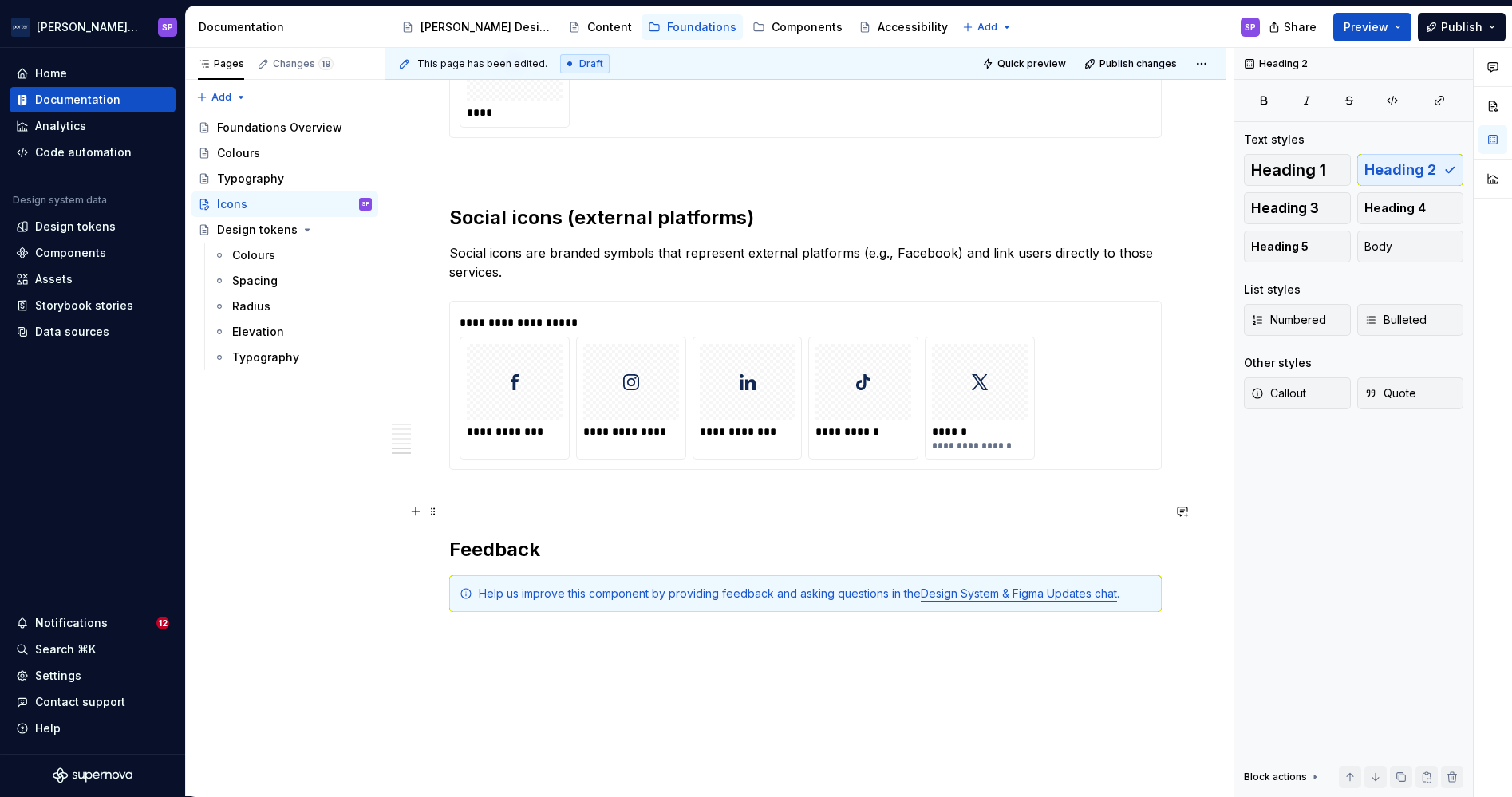
click at [451, 537] on h2 "Feedback" at bounding box center [805, 550] width 712 height 26
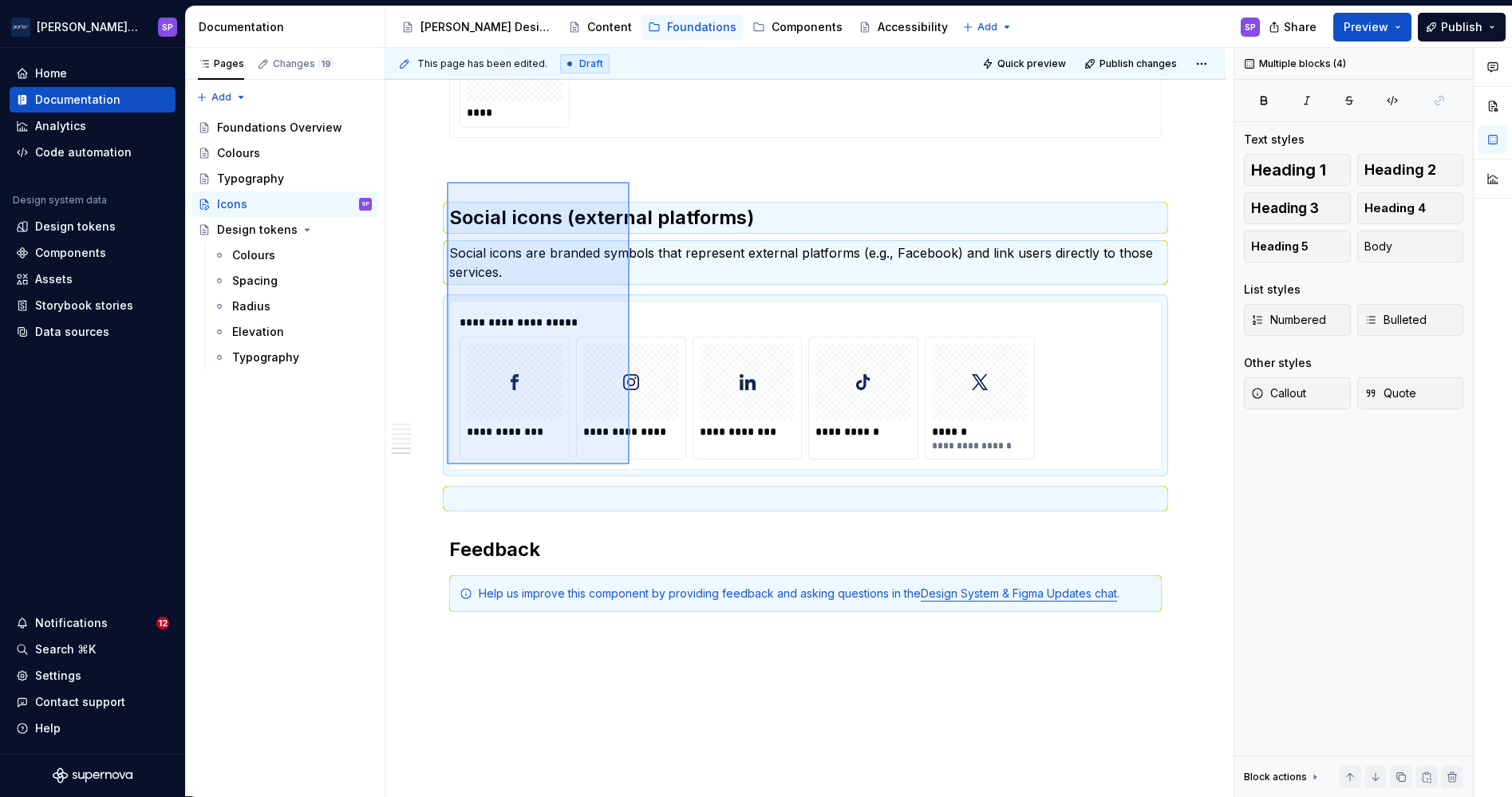
drag, startPoint x: 447, startPoint y: 182, endPoint x: 629, endPoint y: 466, distance: 337.3
click at [629, 466] on div "This page has been edited. Draft Quick preview Publish changes Icons Icons are …" at bounding box center [810, 422] width 848 height 750
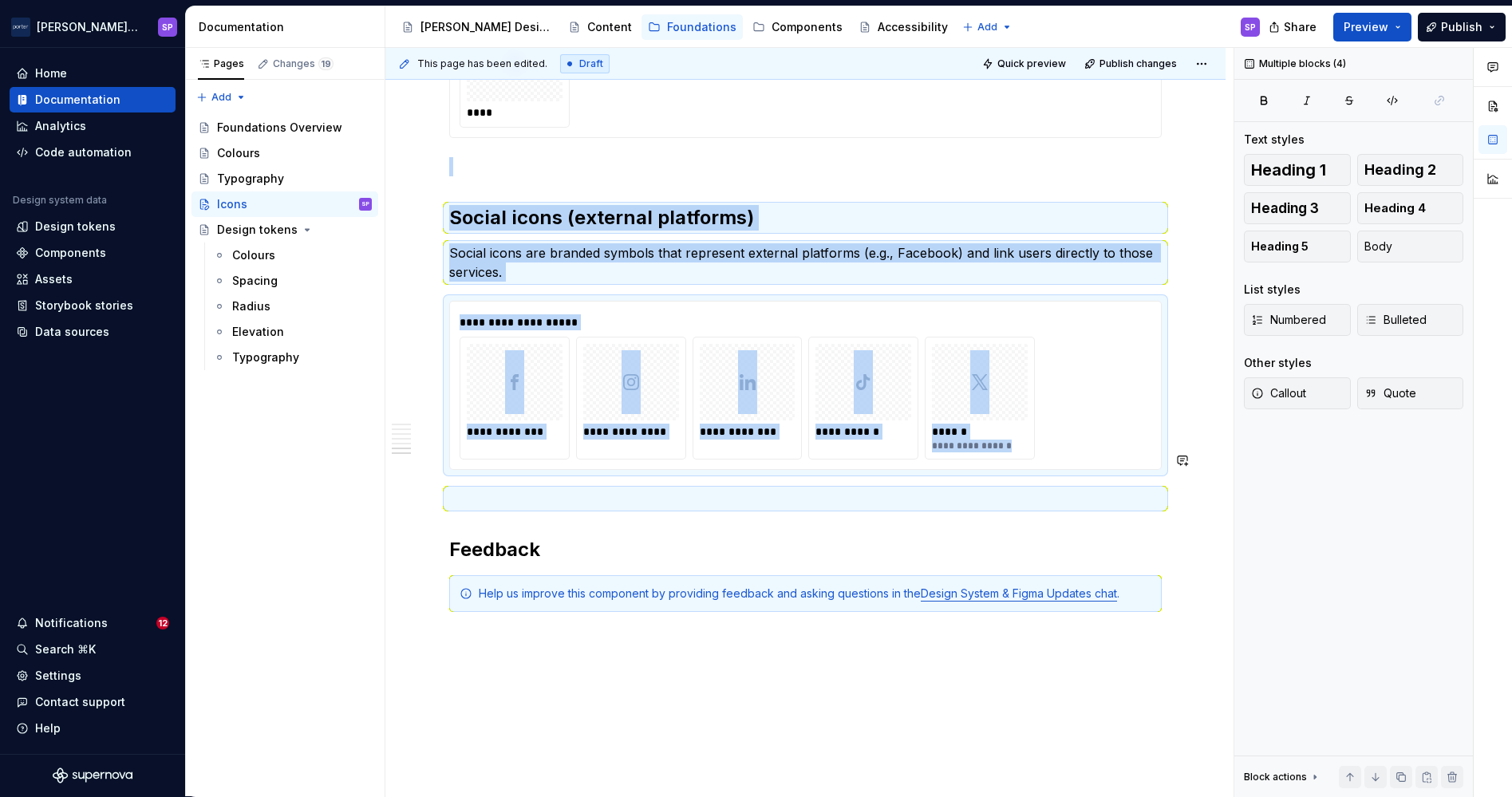
copy div "**********"
click at [611, 489] on p at bounding box center [805, 498] width 712 height 19
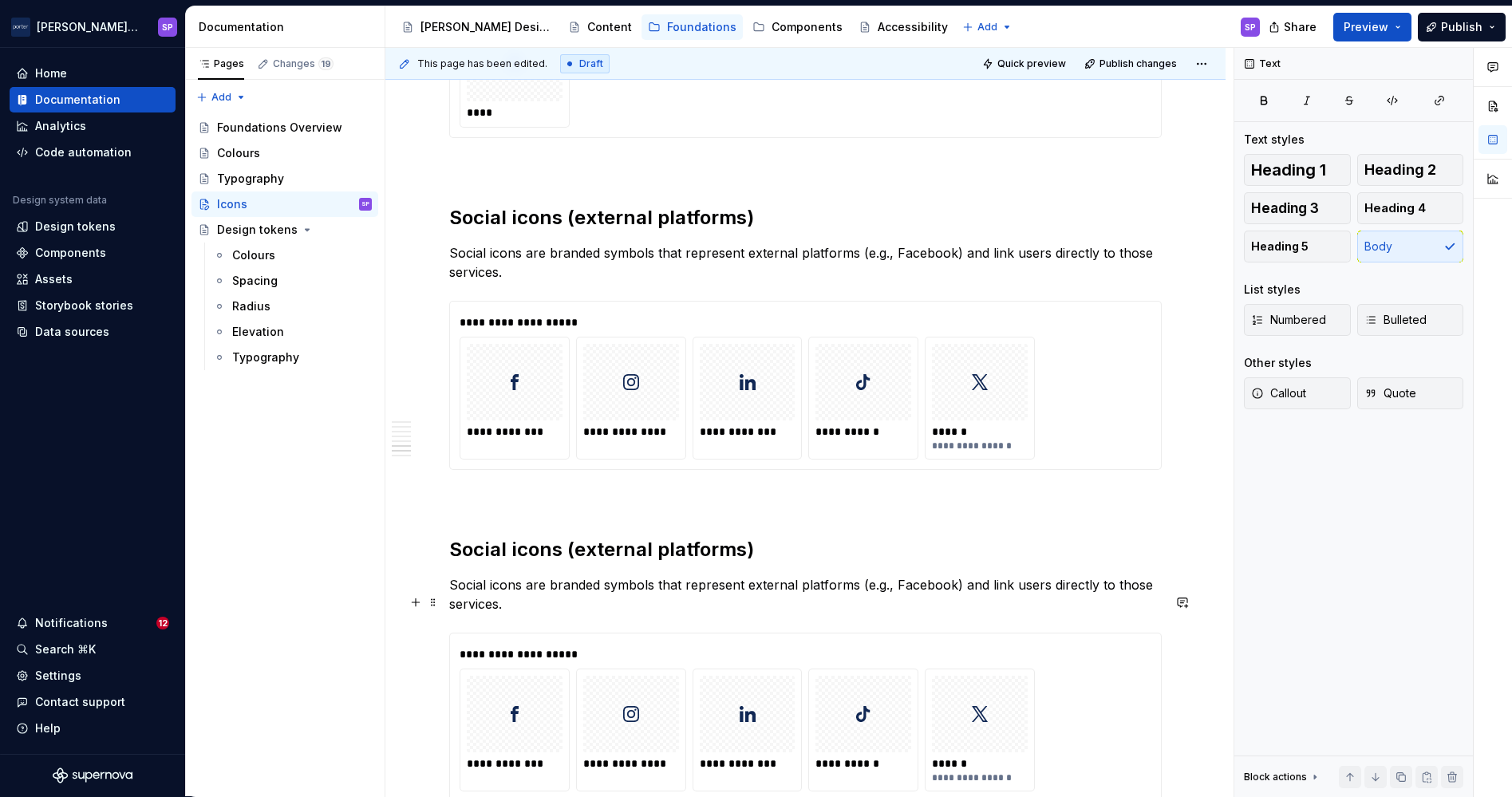
scroll to position [2526, 0]
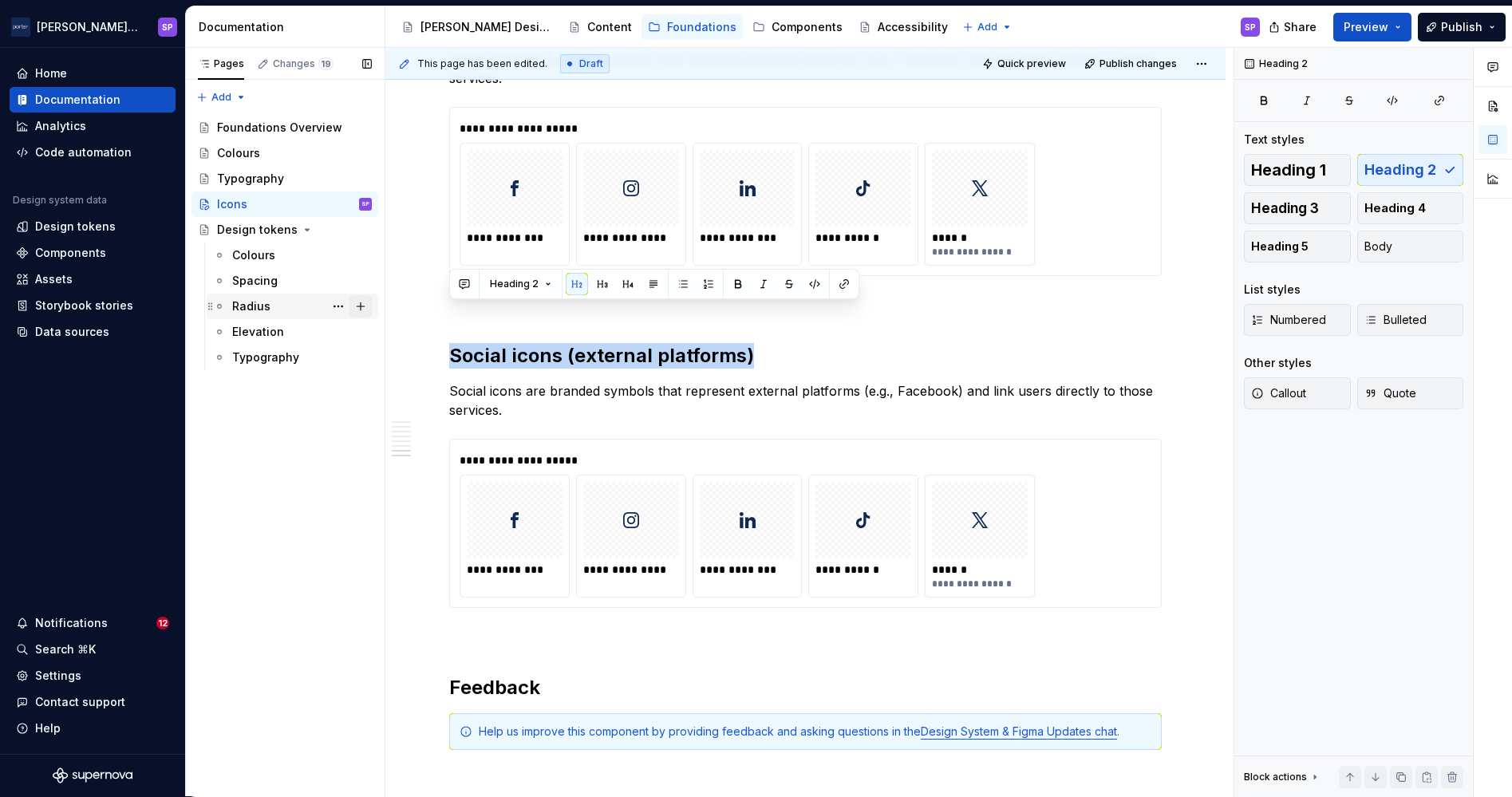
drag, startPoint x: 805, startPoint y: 319, endPoint x: 353, endPoint y: 295, distance: 452.6
click at [353, 295] on div "Pages Changes 19 Add Accessibility guide for tree Page tree. Navigate the tree …" at bounding box center [848, 422] width 1326 height 750
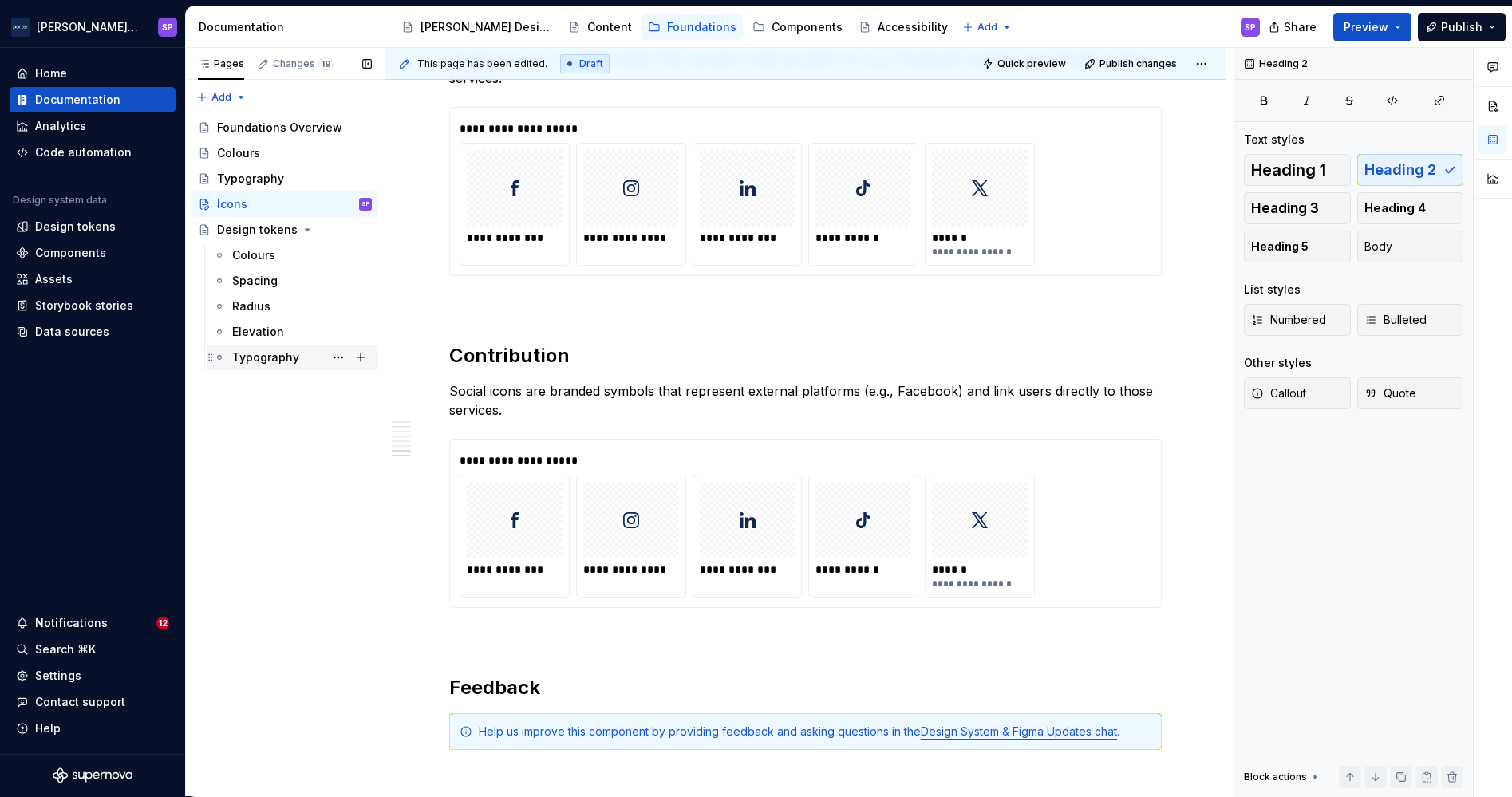
click at [332, 344] on div "Typography" at bounding box center [292, 357] width 171 height 26
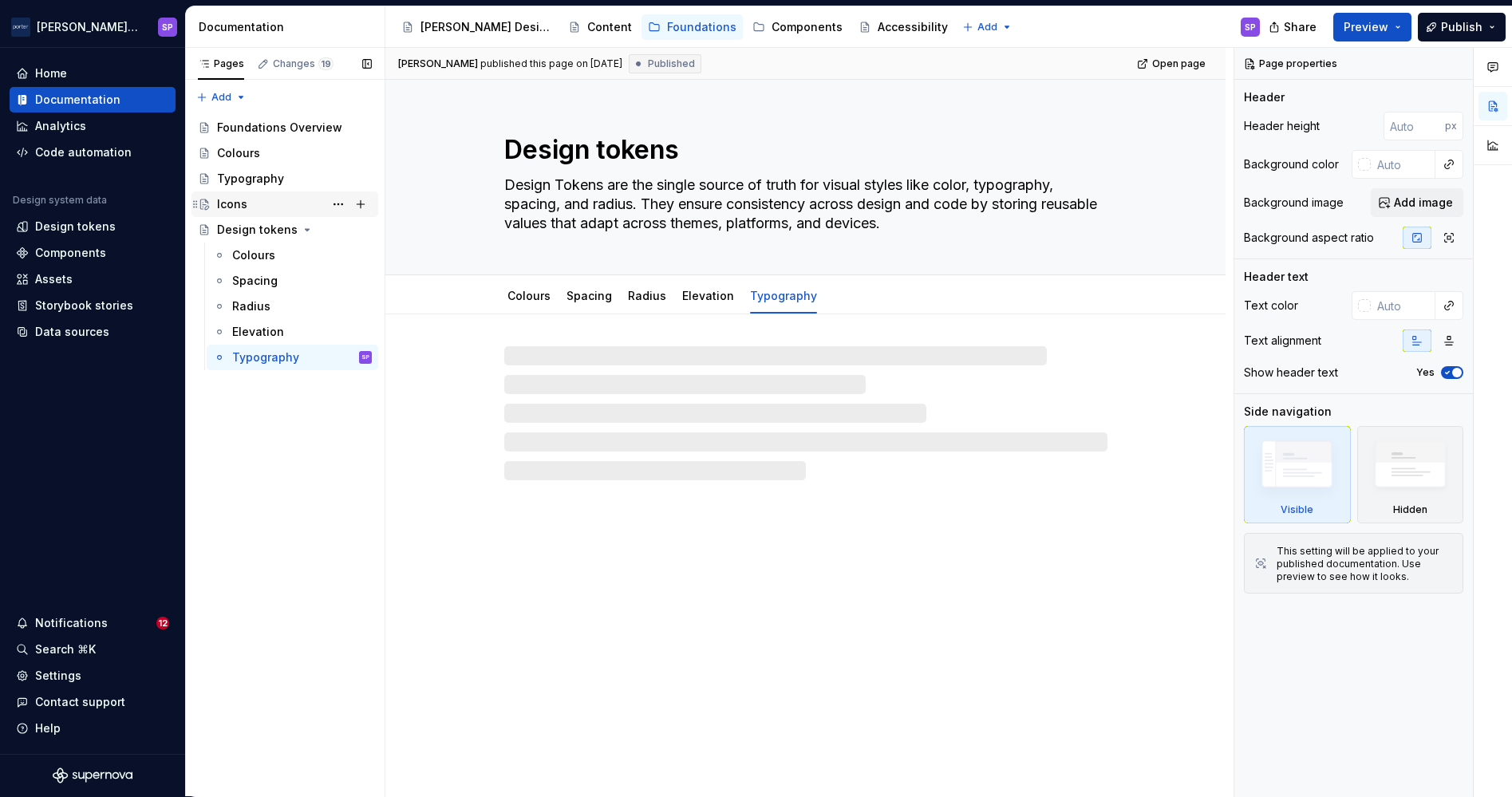
click at [258, 206] on div "Icons" at bounding box center [294, 204] width 155 height 23
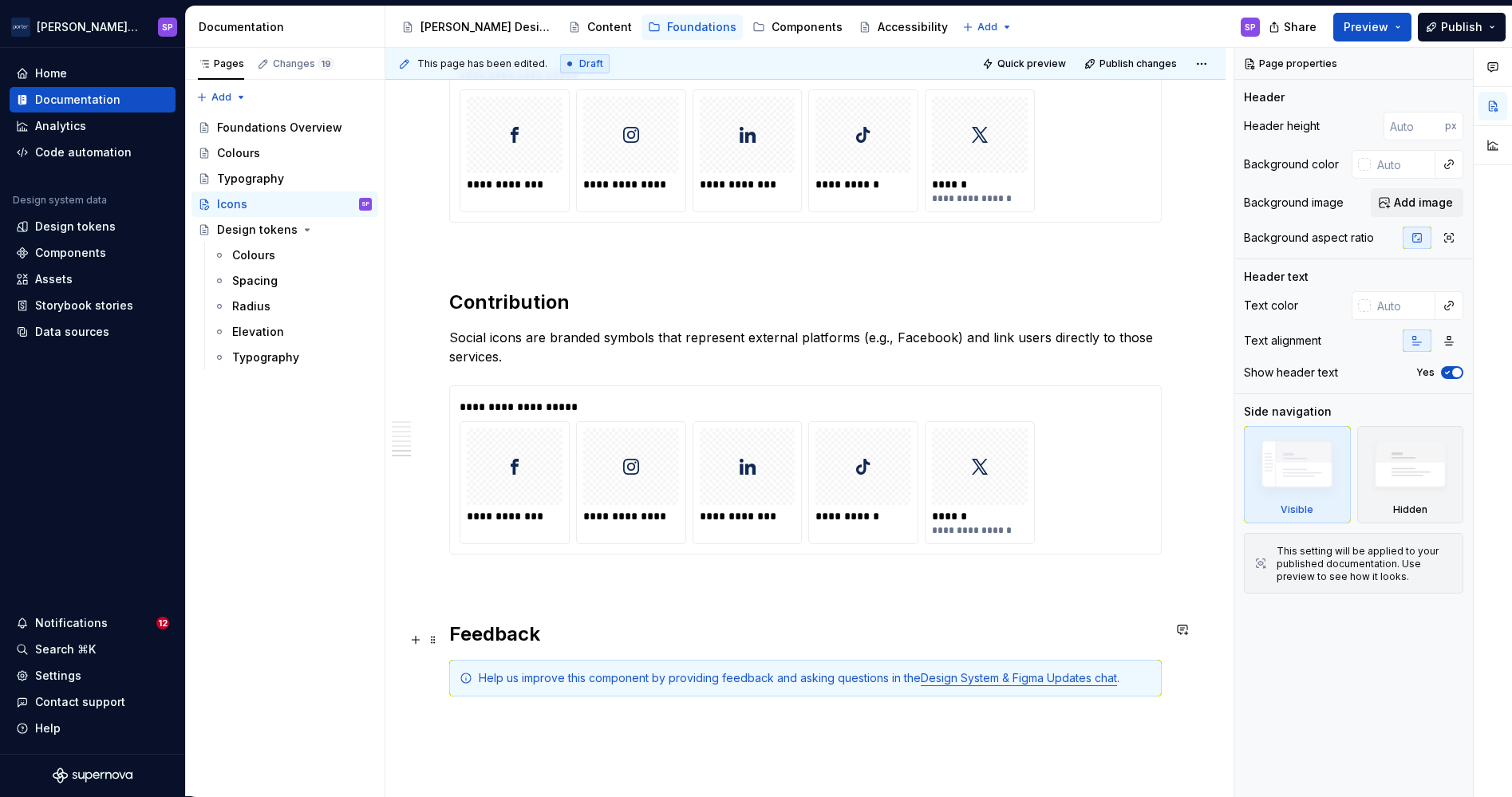
scroll to position [2579, 0]
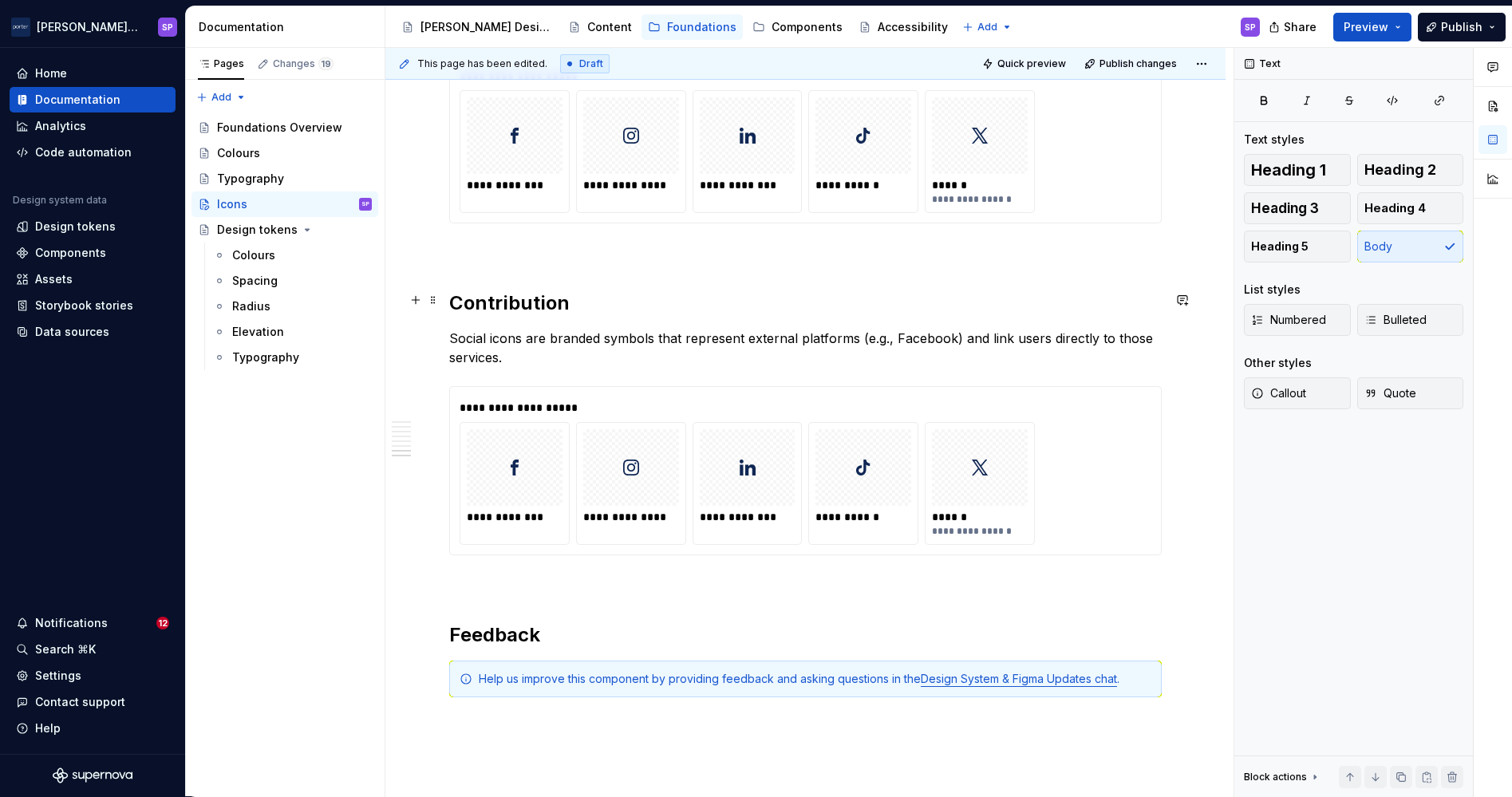
click at [524, 328] on p "Social icons are branded symbols that represent external platforms (e.g., Faceb…" at bounding box center [805, 347] width 712 height 39
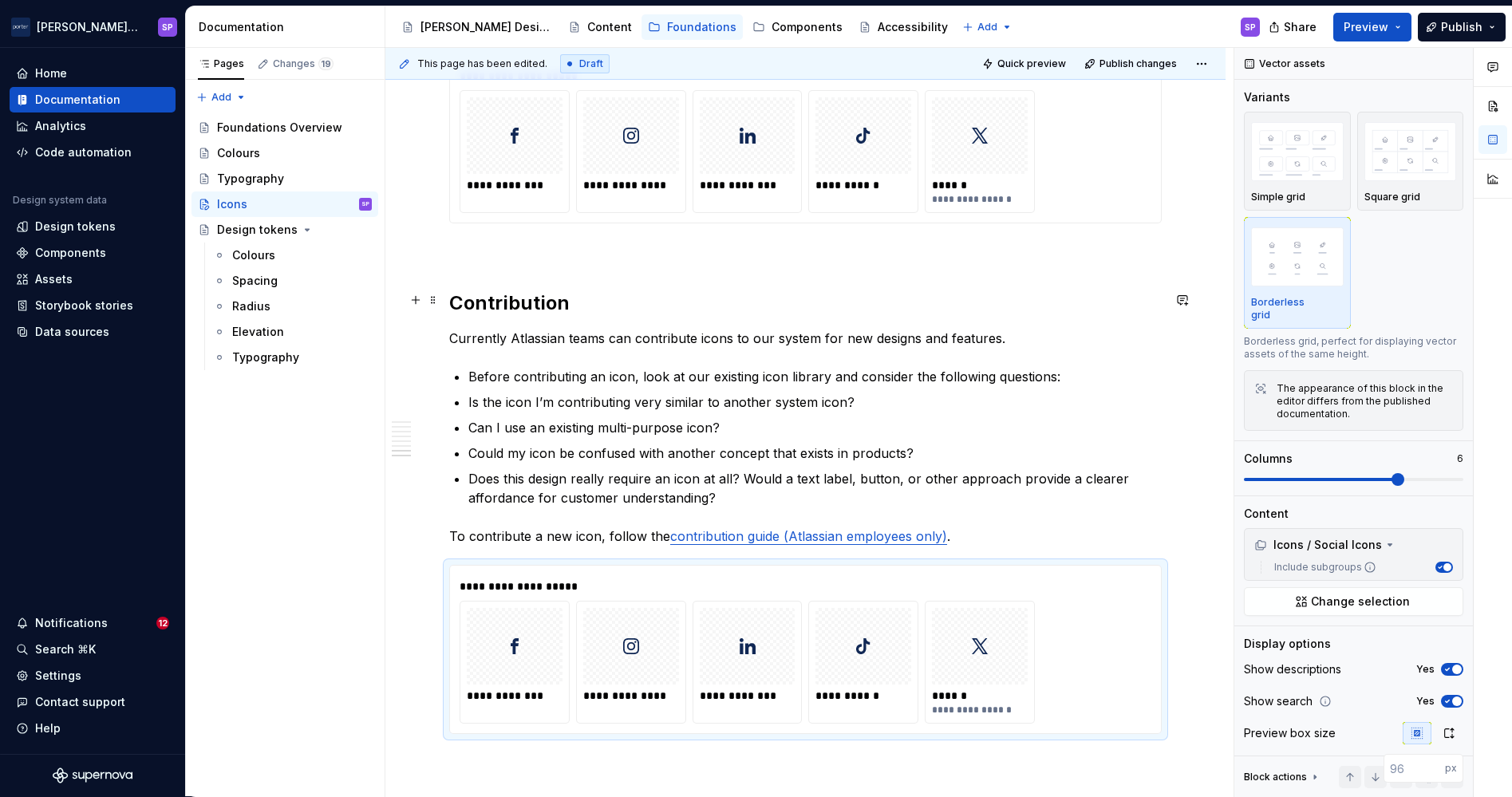
click at [450, 328] on p "Currently Atlassian teams can contribute icons to our system for new designs an…" at bounding box center [805, 337] width 712 height 19
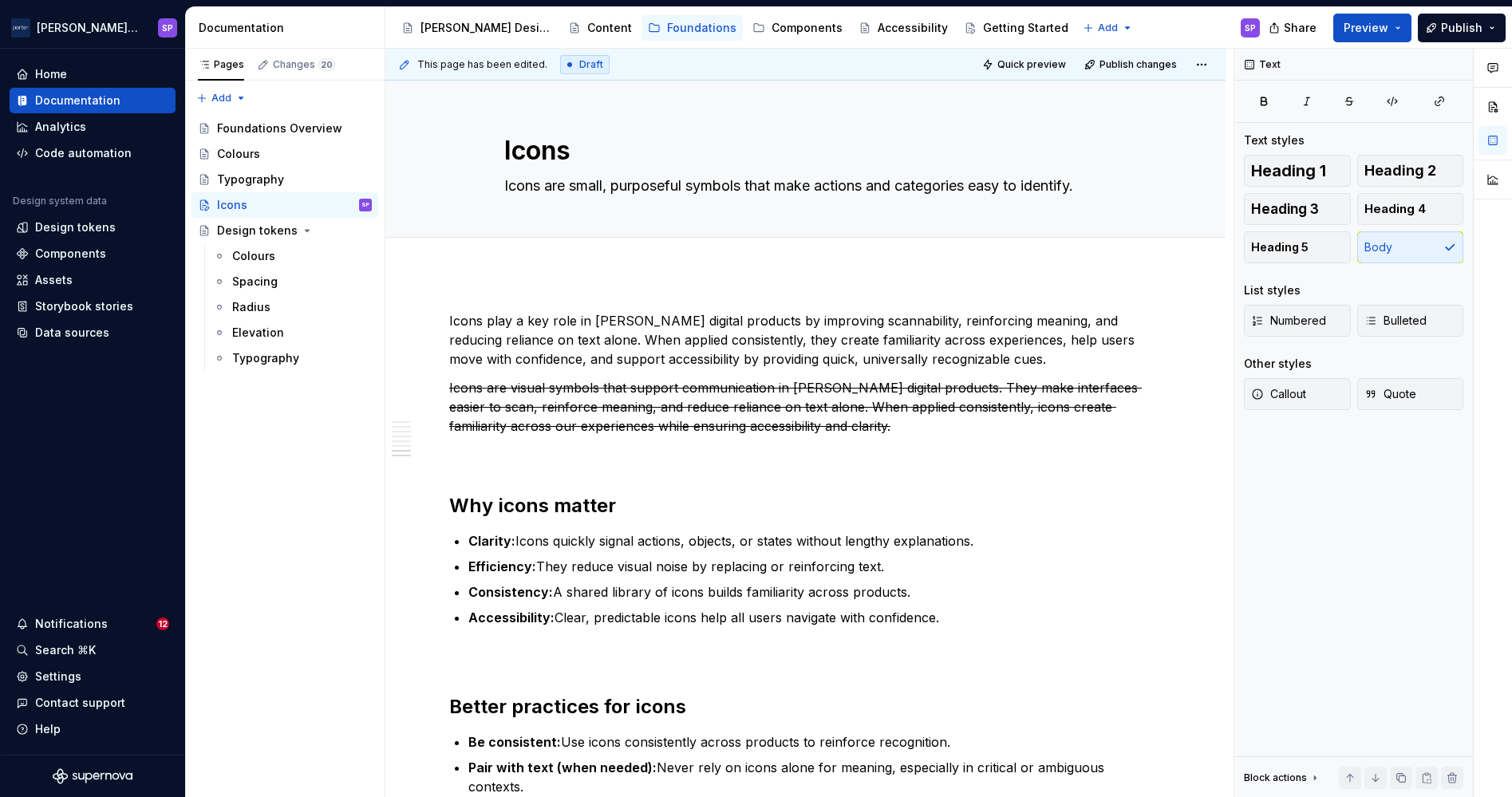
scroll to position [2579, 0]
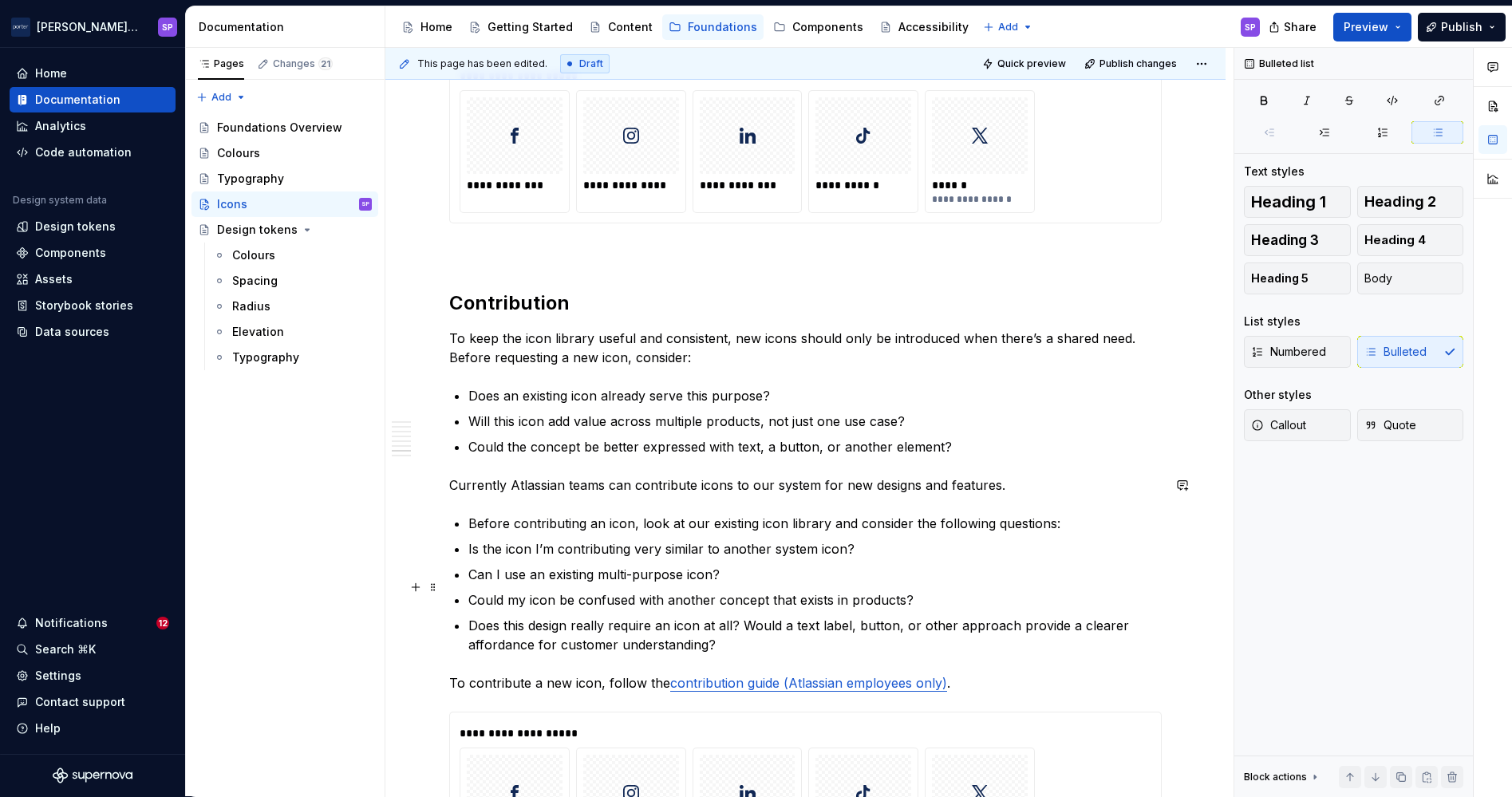
click at [638, 576] on ul "Before contributing an icon, look at our existing icon library and consider the…" at bounding box center [815, 584] width 693 height 140
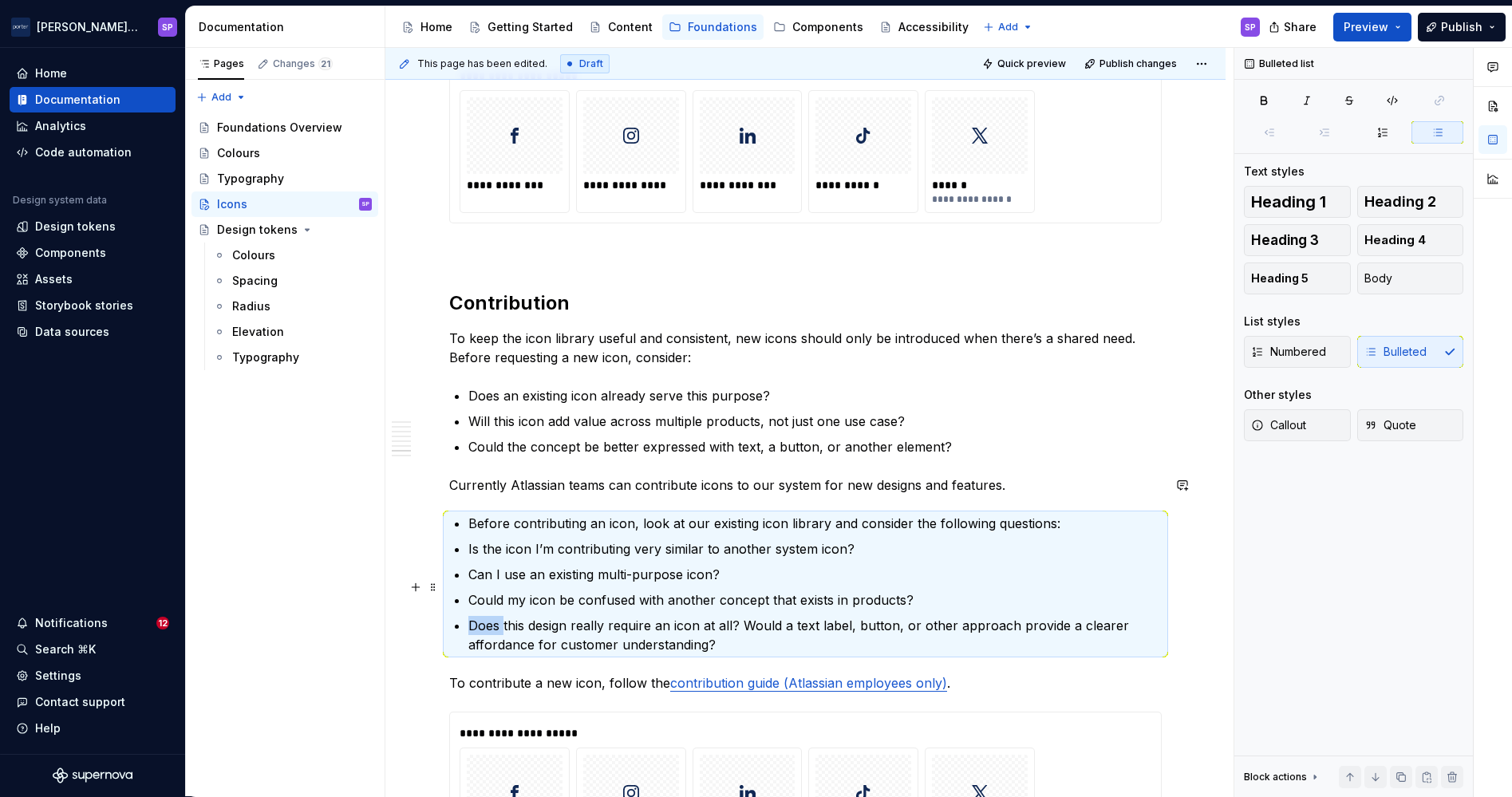
click at [638, 576] on ul "Before contributing an icon, look at our existing icon library and consider the…" at bounding box center [815, 584] width 693 height 140
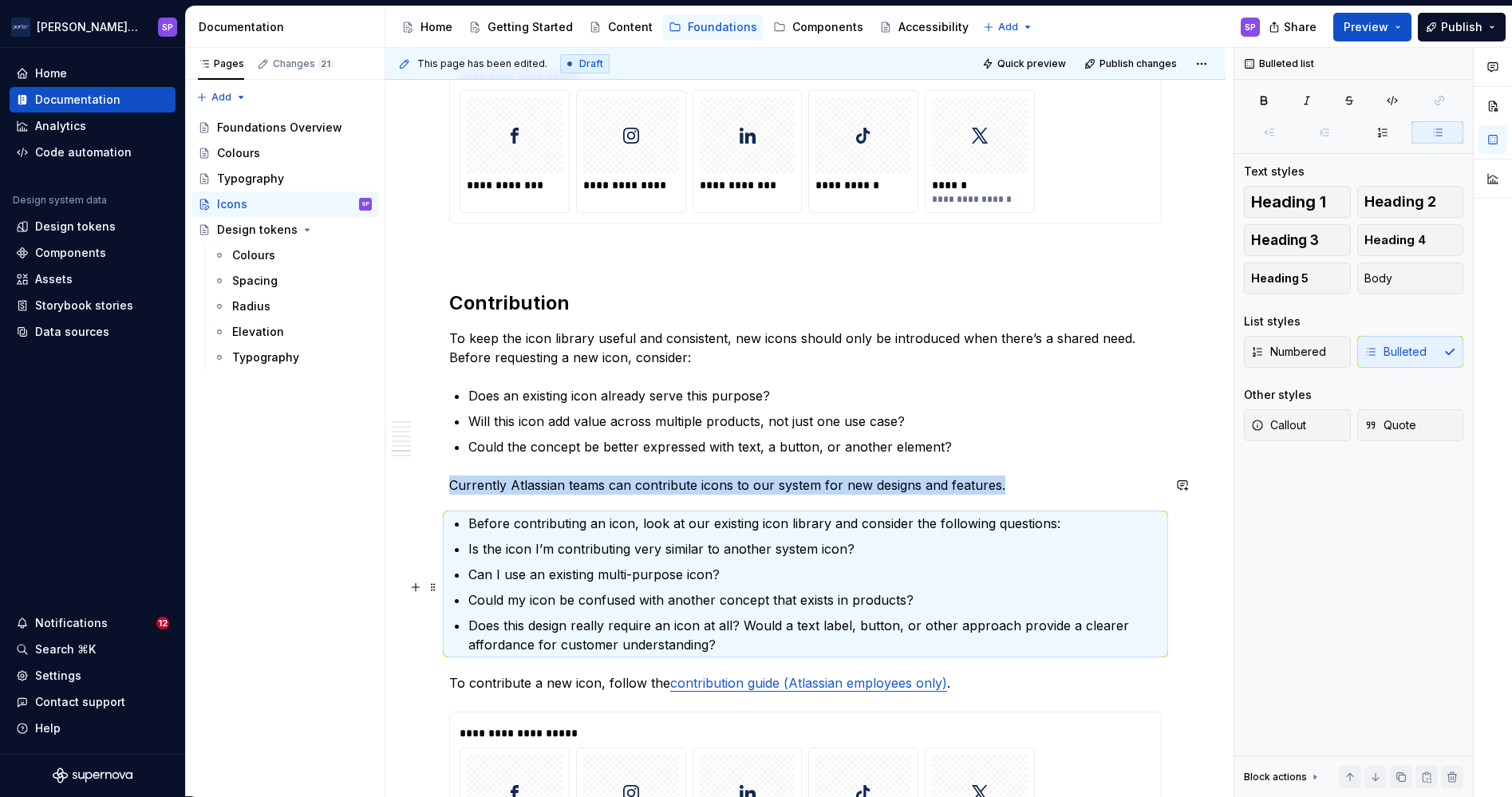
click at [635, 616] on p "Does this design really require an icon at all? Would a text label, button, or …" at bounding box center [815, 635] width 693 height 39
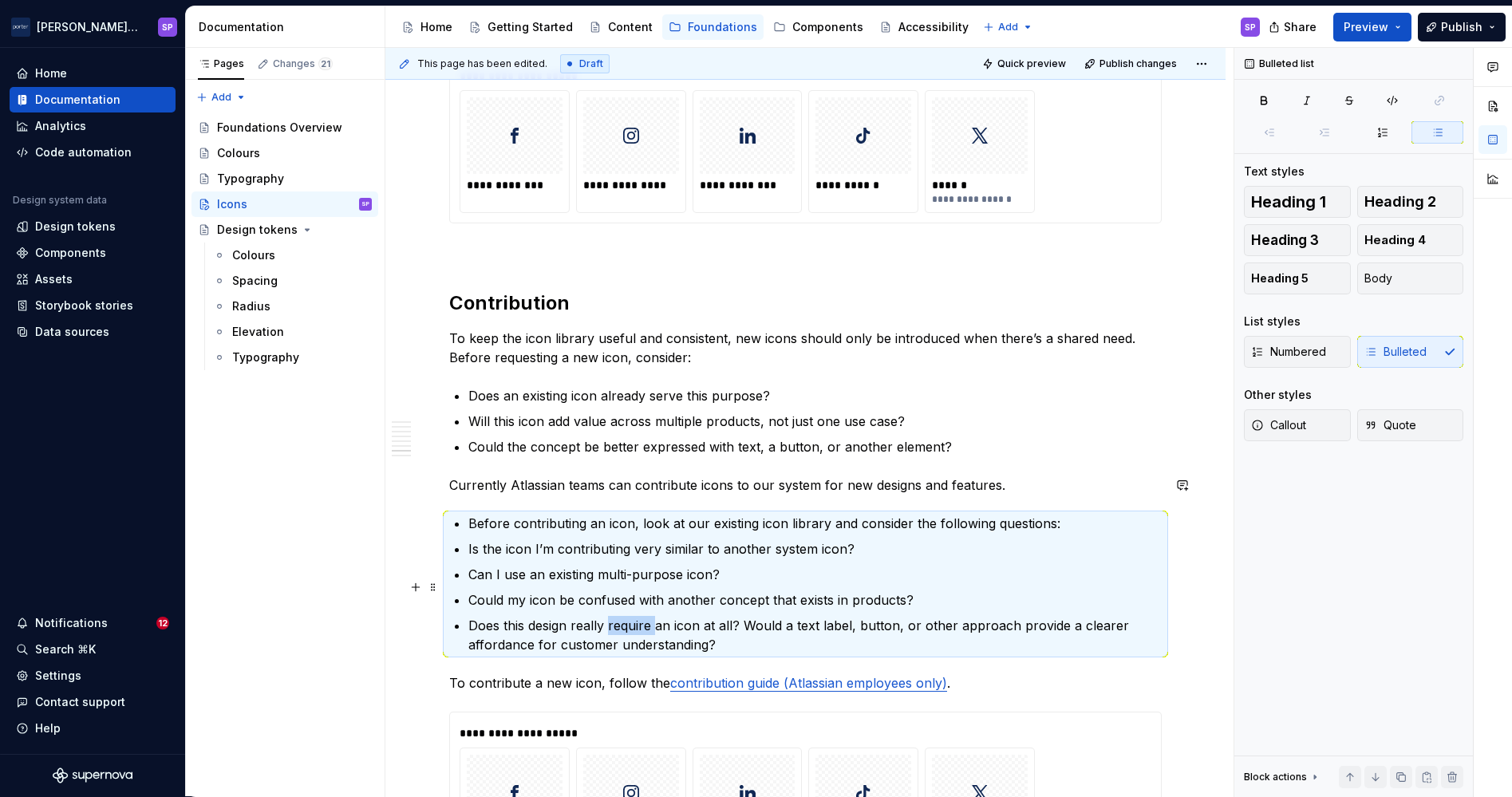
click at [635, 616] on p "Does this design really require an icon at all? Would a text label, button, or …" at bounding box center [815, 635] width 693 height 39
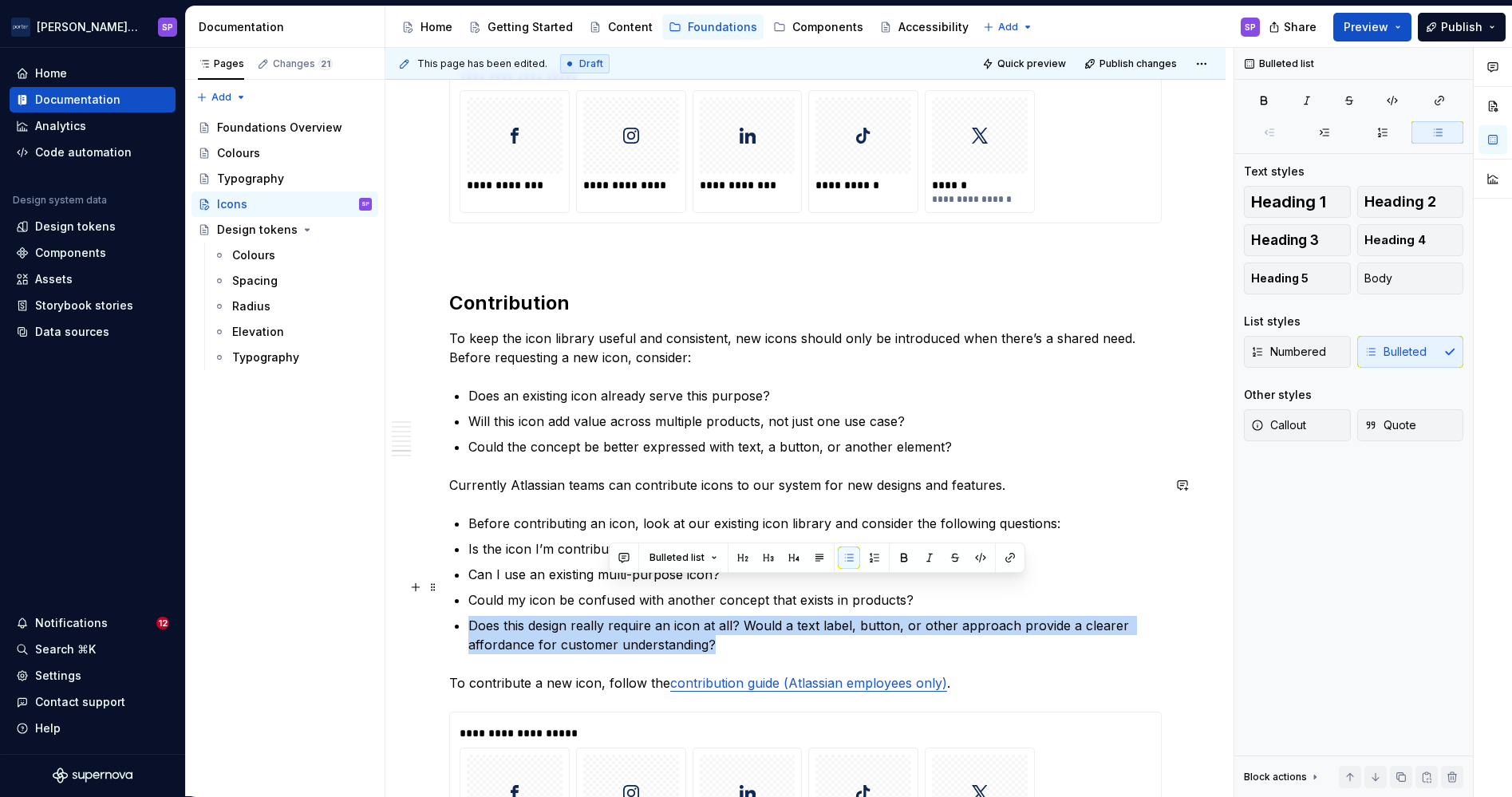
click at [635, 616] on p "Does this design really require an icon at all? Would a text label, button, or …" at bounding box center [815, 635] width 693 height 39
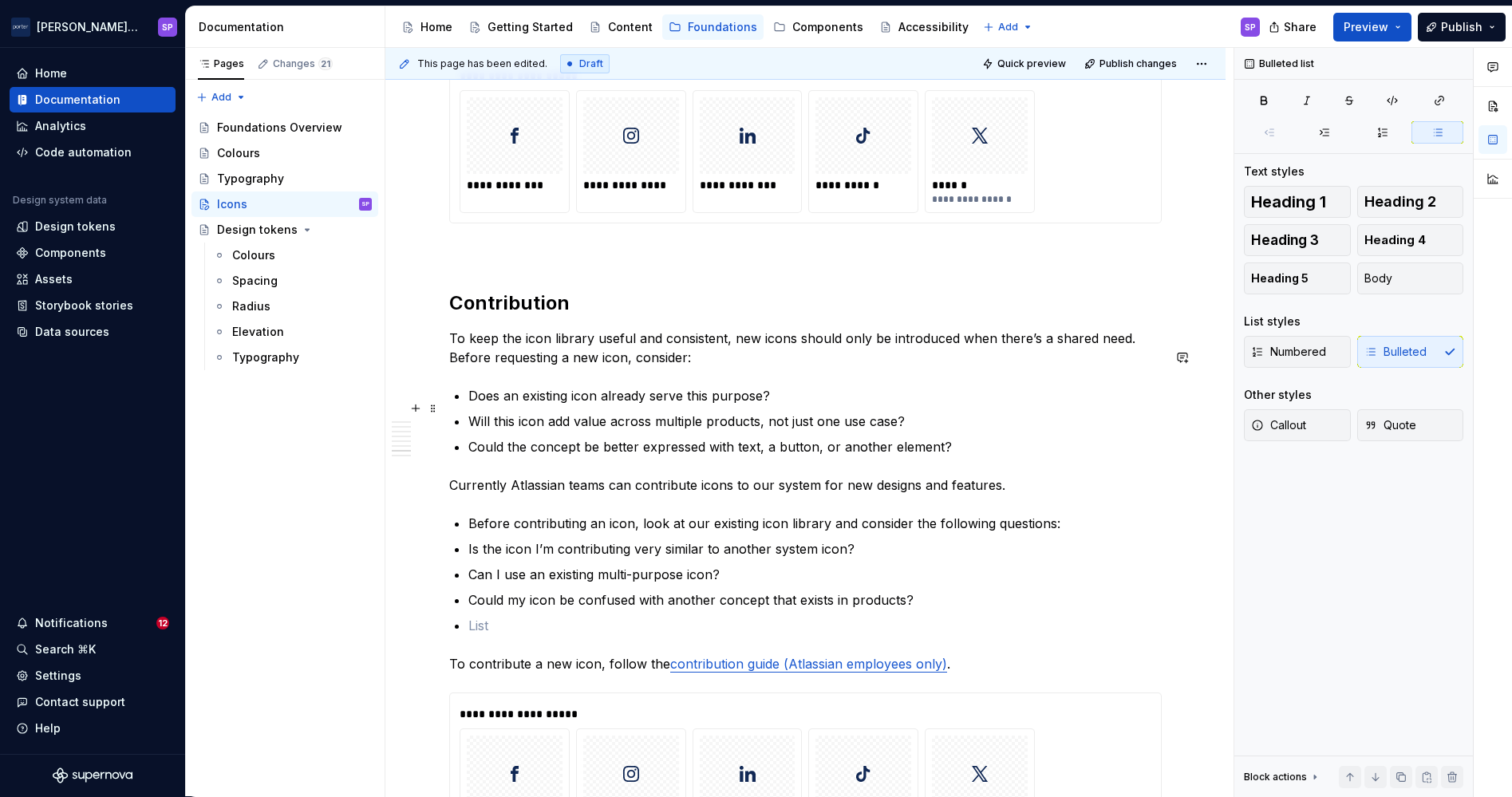
click at [983, 411] on p "Will this icon add value across multiple products, not just one use case?" at bounding box center [815, 420] width 693 height 19
click at [982, 397] on ul "Does an existing icon already serve this purpose? Will this icon add value acro…" at bounding box center [815, 420] width 693 height 70
click at [972, 437] on p "Could the concept be better expressed with text, a button, or another element?" at bounding box center [815, 446] width 693 height 19
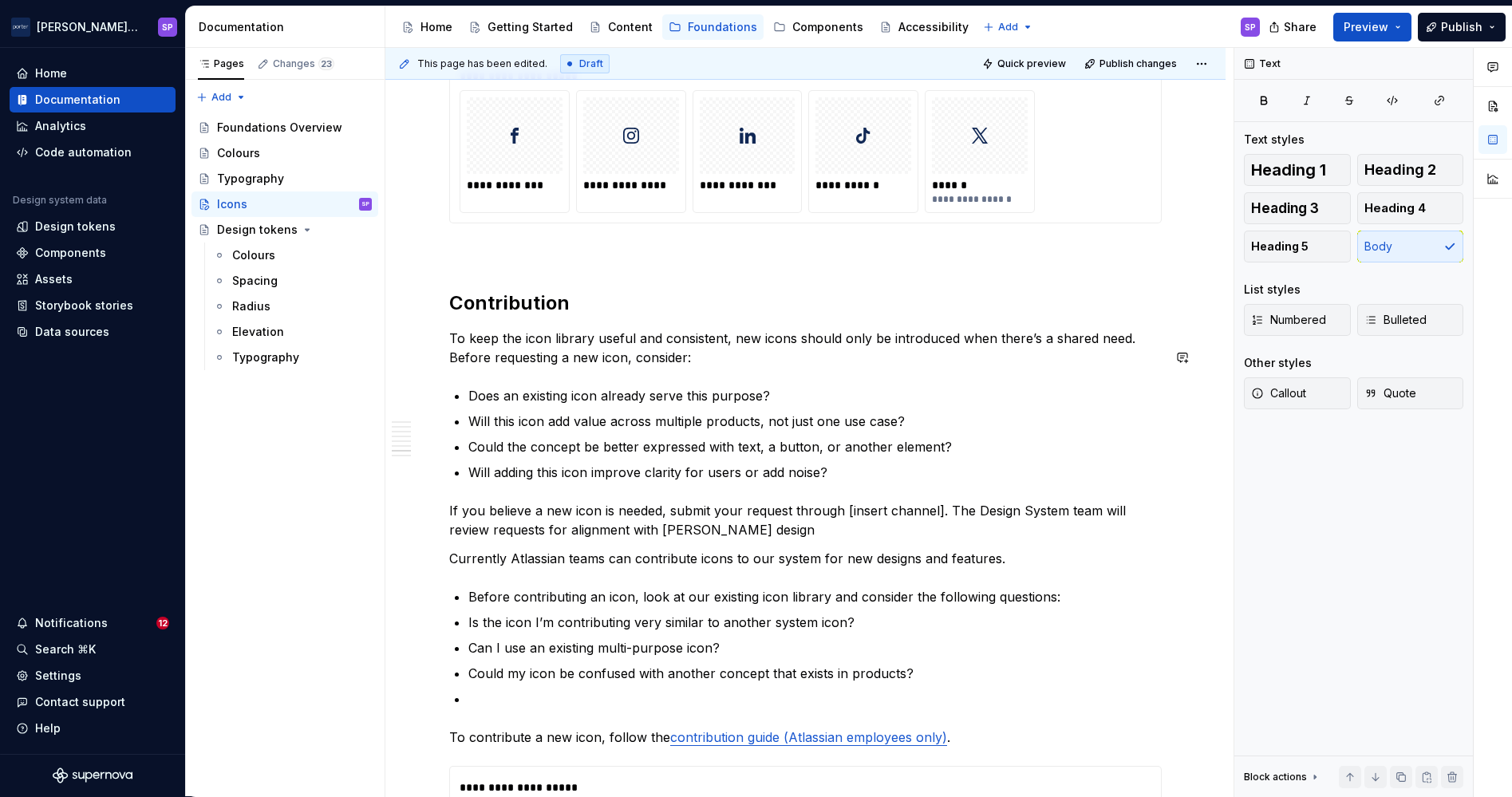
type textarea "*"
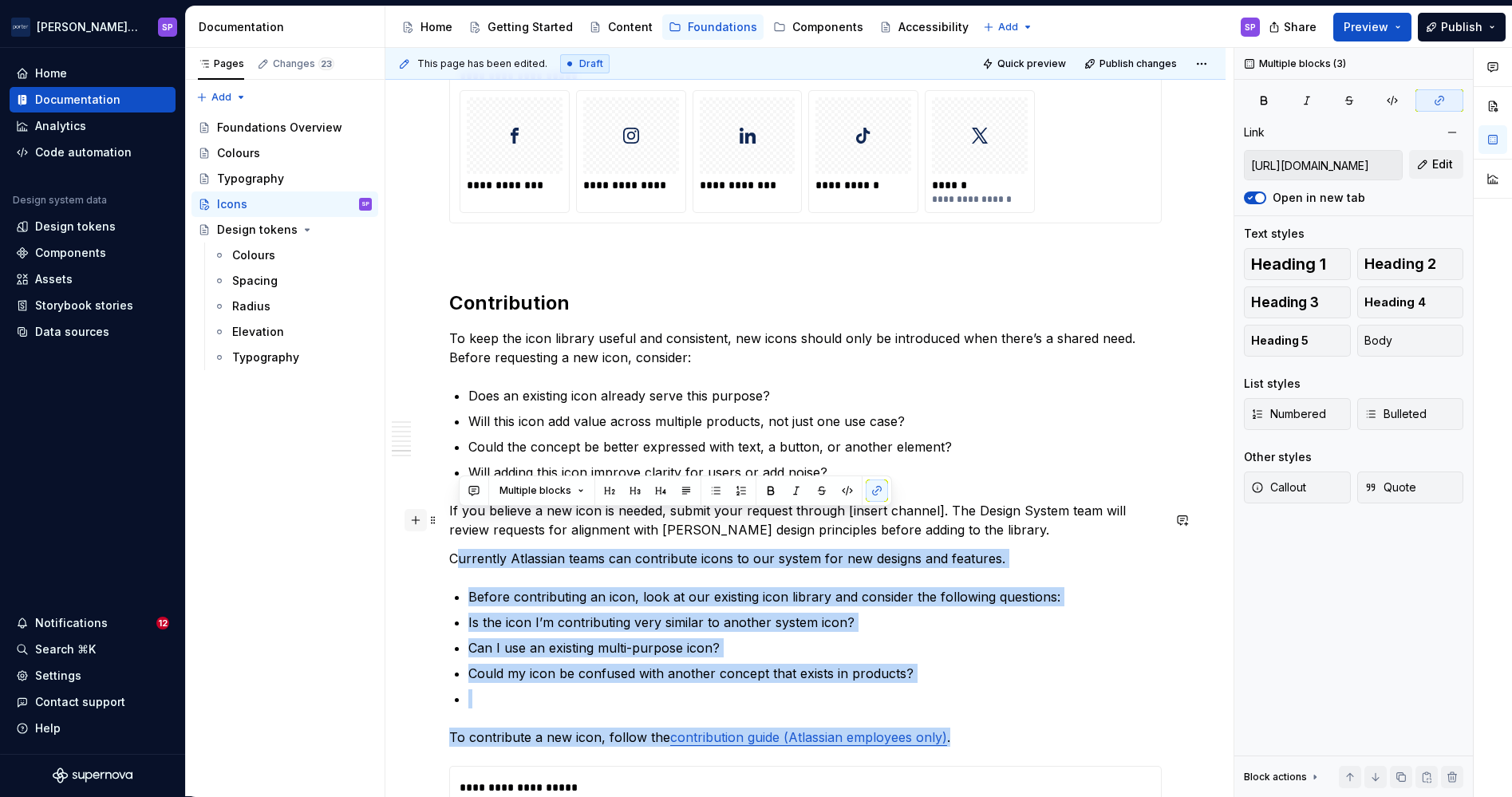
drag, startPoint x: 977, startPoint y: 705, endPoint x: 421, endPoint y: 518, distance: 586.6
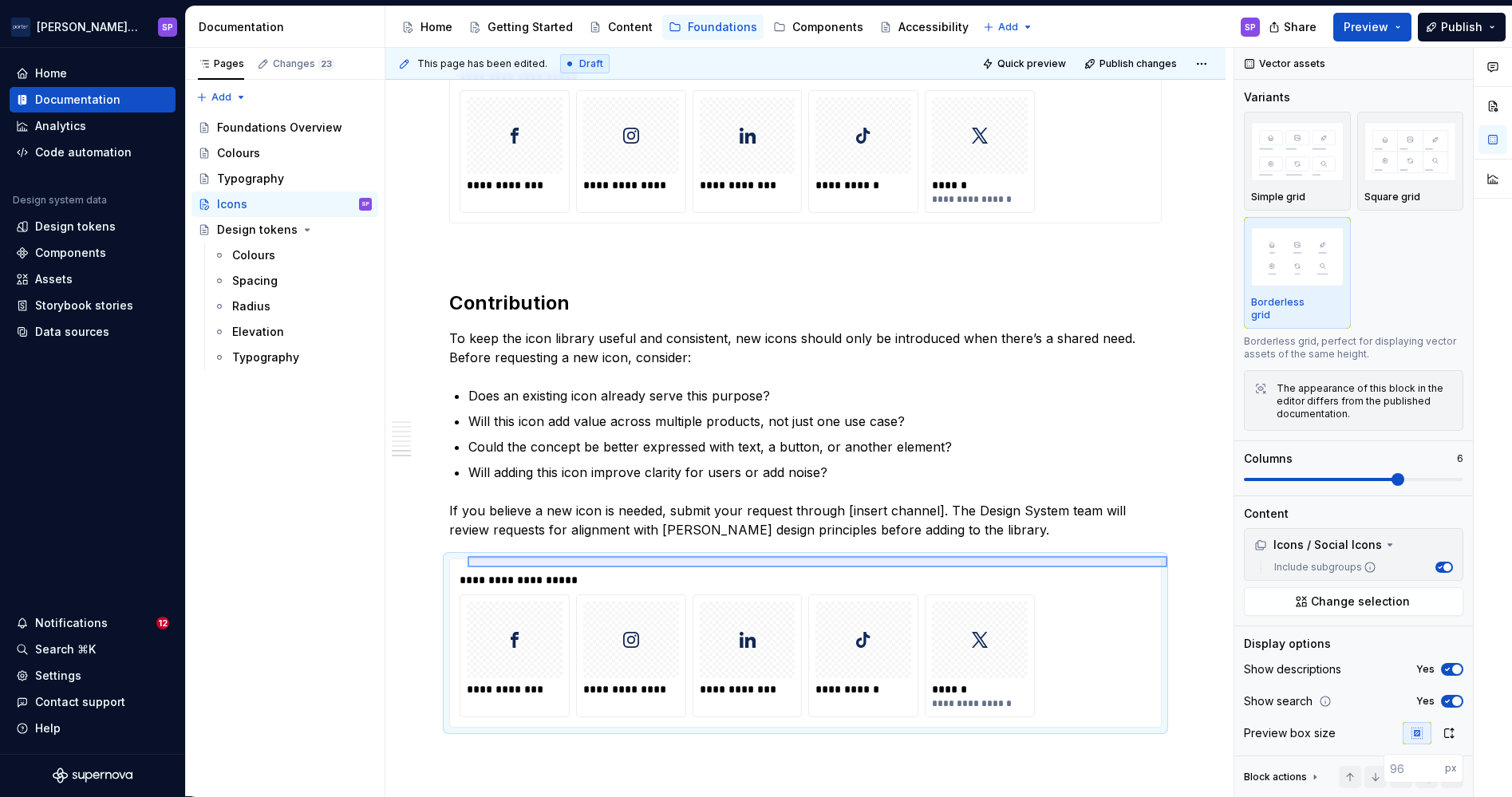
drag, startPoint x: 1167, startPoint y: 568, endPoint x: 468, endPoint y: 555, distance: 699.1
click at [468, 555] on div "This page has been edited. Draft Quick preview Publish changes Icons Icons are …" at bounding box center [810, 422] width 848 height 750
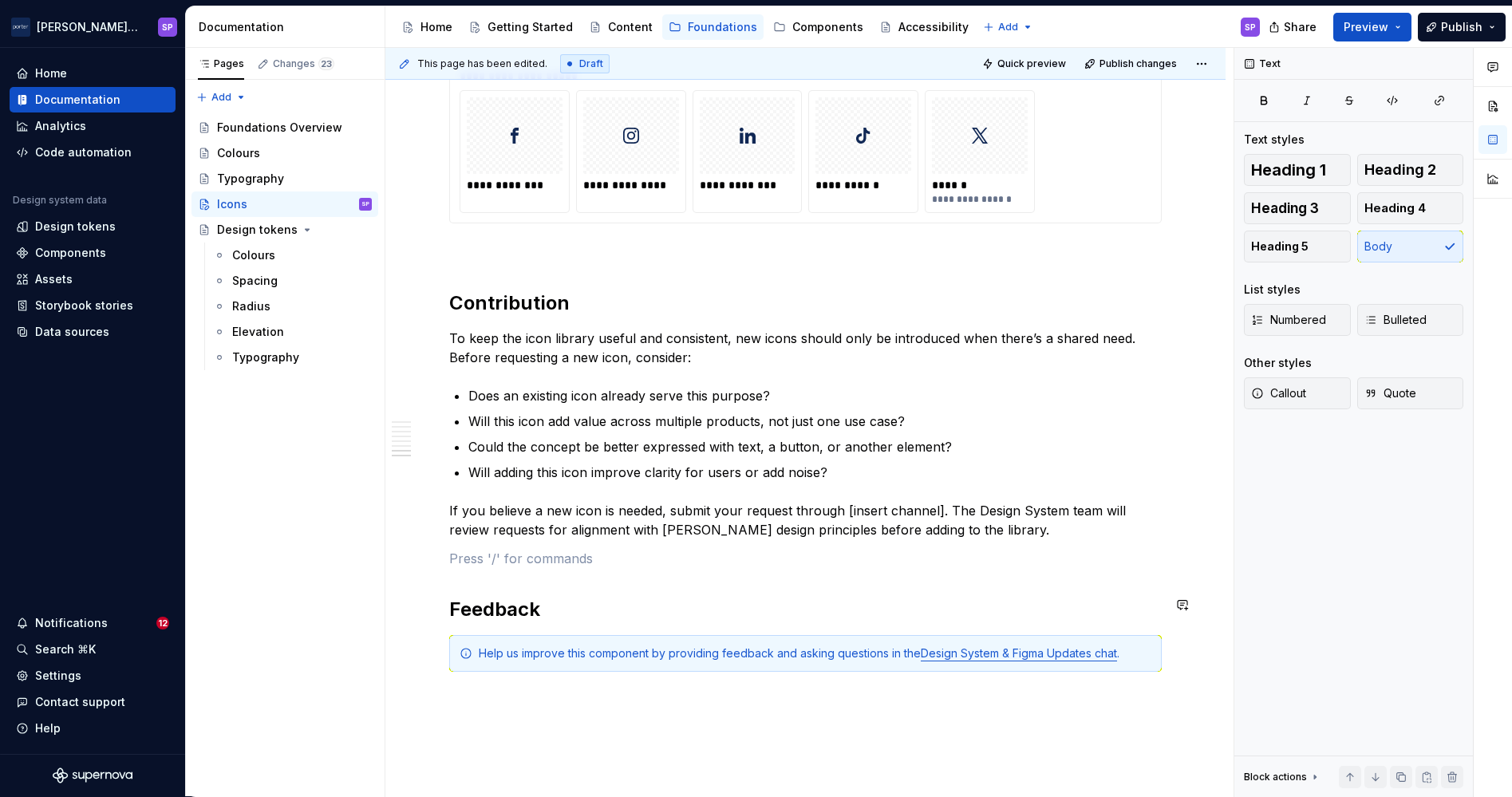
scroll to position [2712, 0]
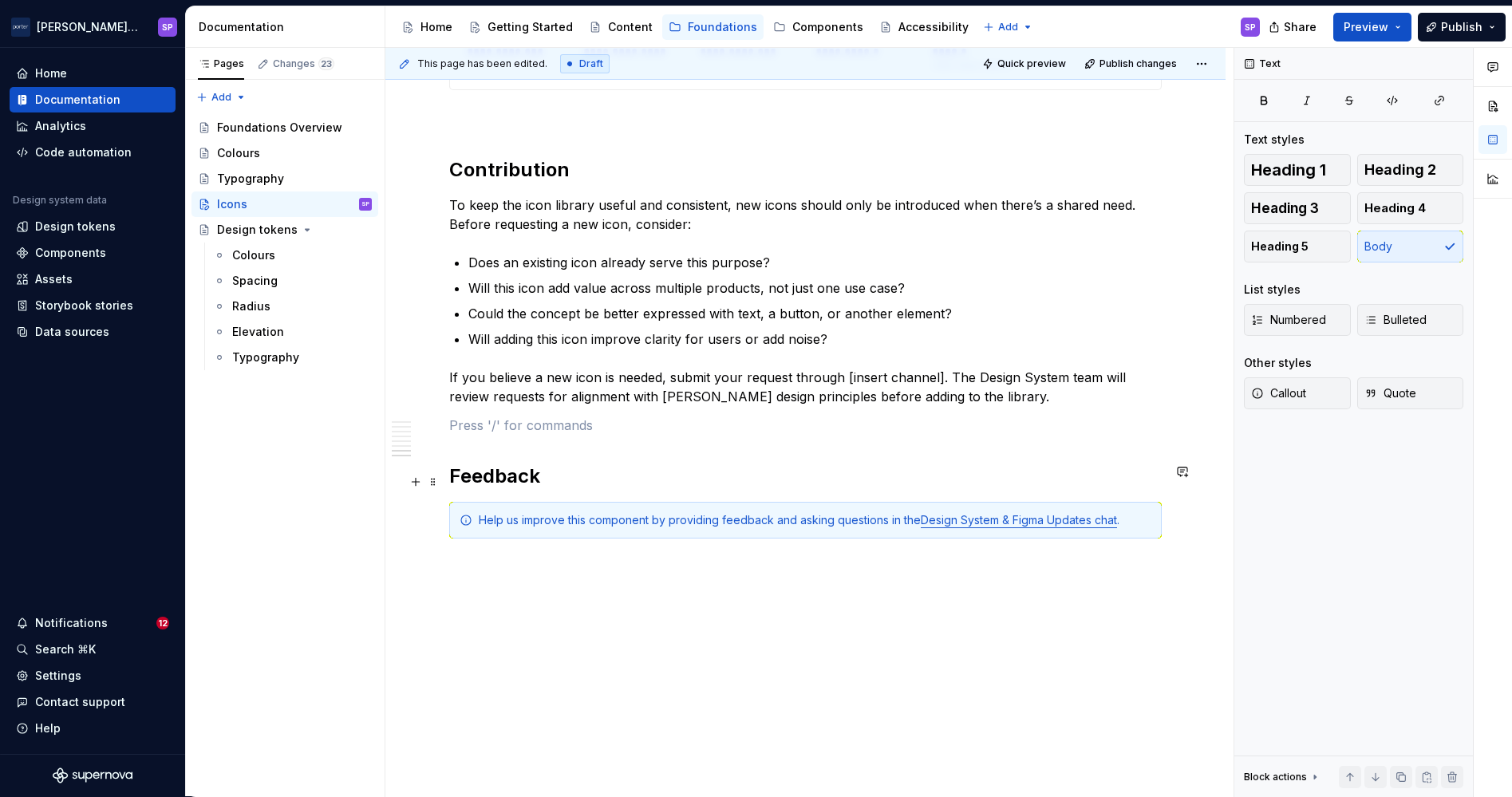
click at [481, 501] on div "Help us improve this component by providing feedback and asking questions in th…" at bounding box center [805, 519] width 712 height 37
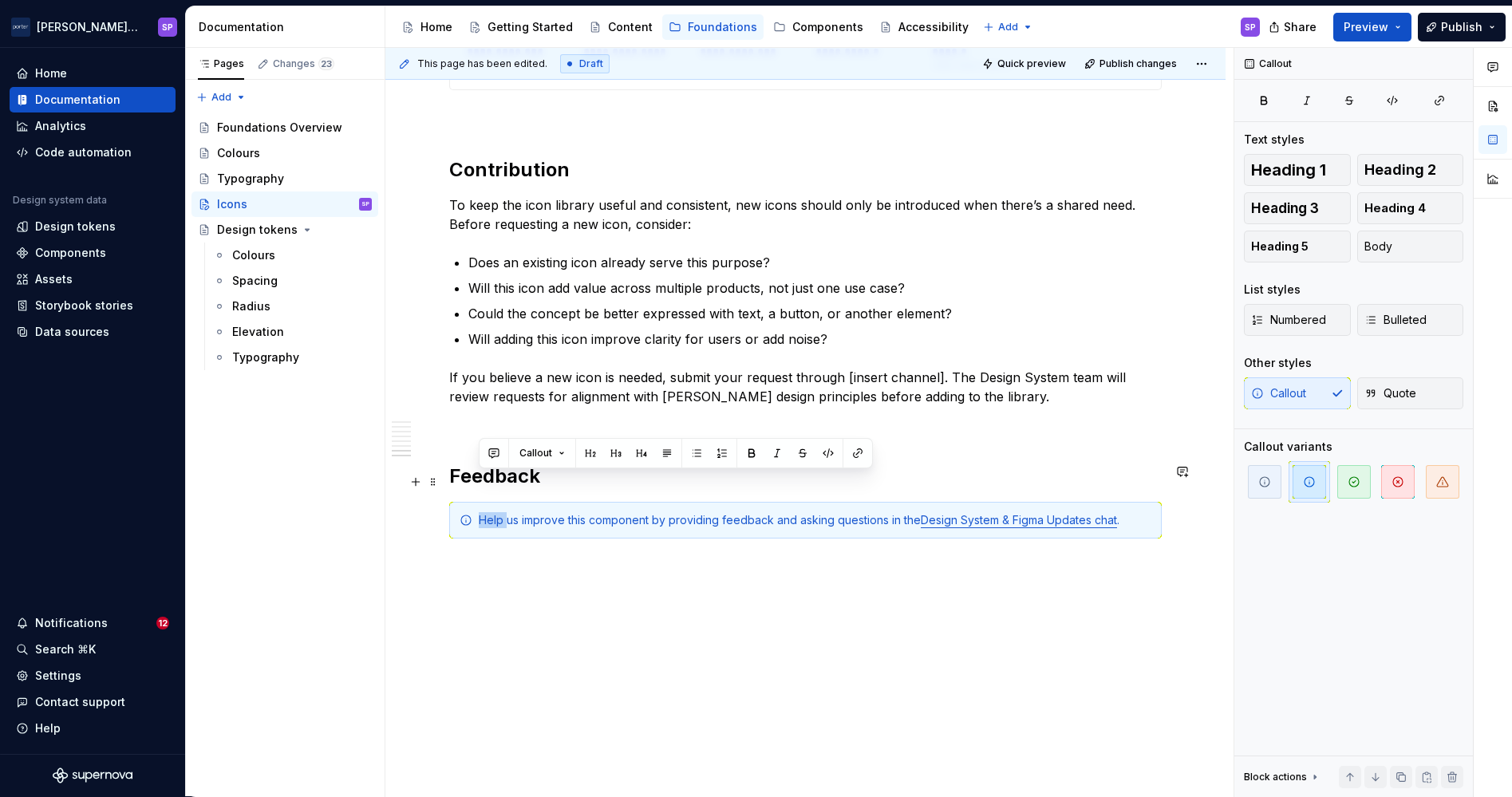
click at [481, 501] on div "Help us improve this component by providing feedback and asking questions in th…" at bounding box center [805, 519] width 712 height 37
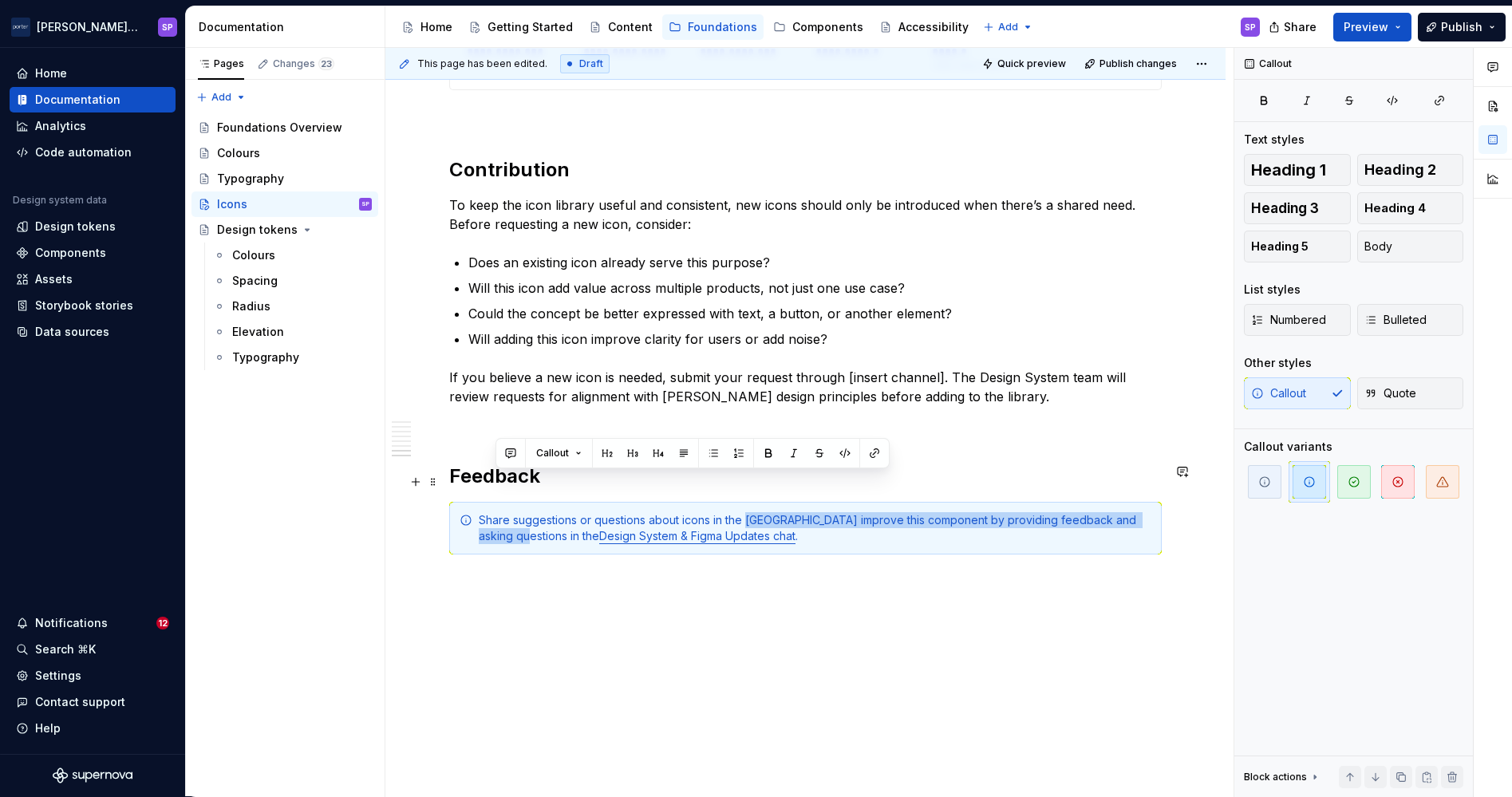
drag, startPoint x: 745, startPoint y: 480, endPoint x: 497, endPoint y: 506, distance: 249.4
click at [497, 506] on div "Share suggestions or questions about icons in the us improve this component by …" at bounding box center [805, 527] width 712 height 52
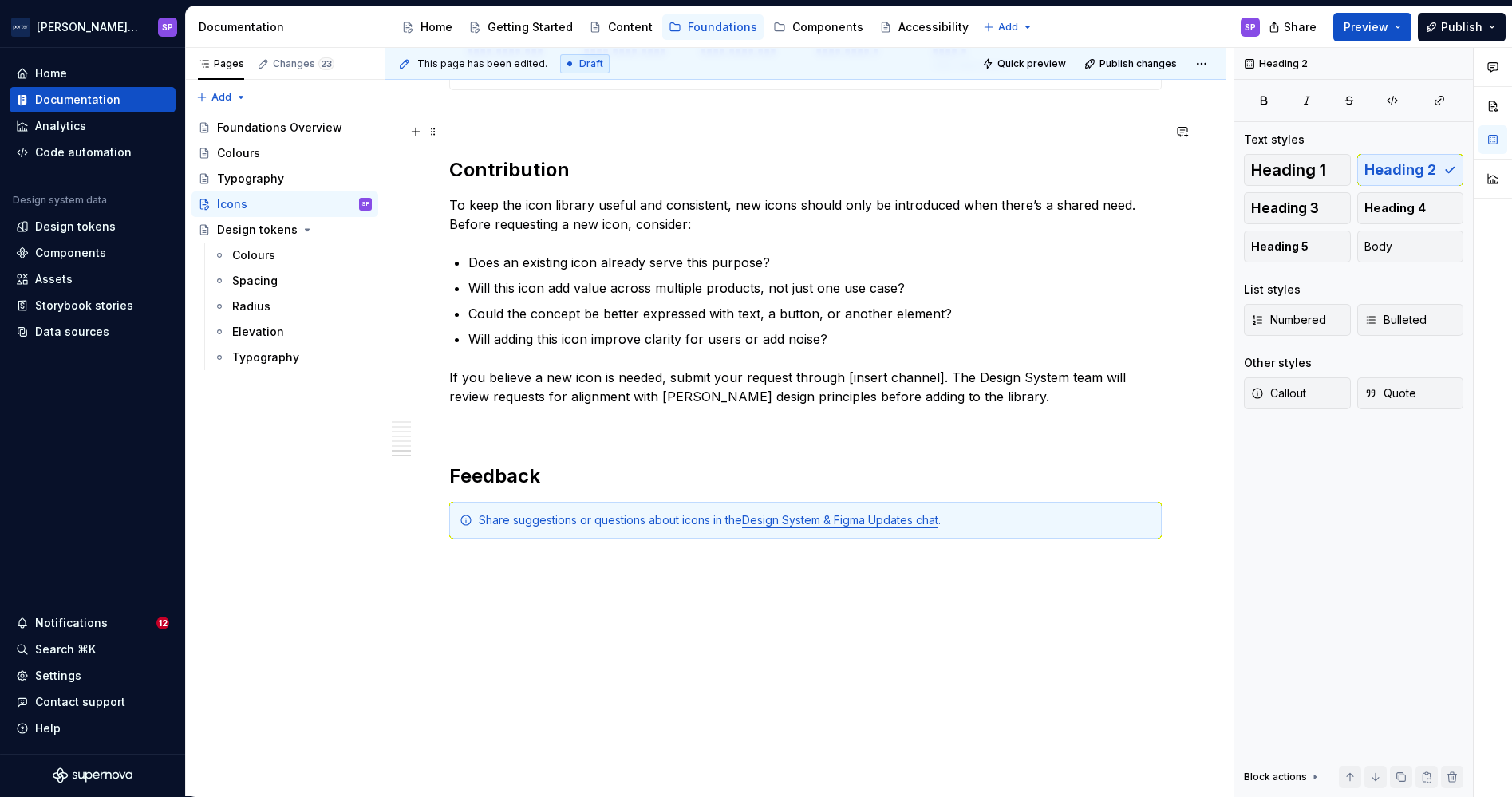
click at [513, 157] on h2 "Contribution" at bounding box center [805, 170] width 712 height 26
drag, startPoint x: 513, startPoint y: 132, endPoint x: 500, endPoint y: 137, distance: 13.9
click at [500, 157] on h2 "Contribution" at bounding box center [805, 170] width 712 height 26
click at [463, 103] on button "button" at bounding box center [464, 98] width 23 height 23
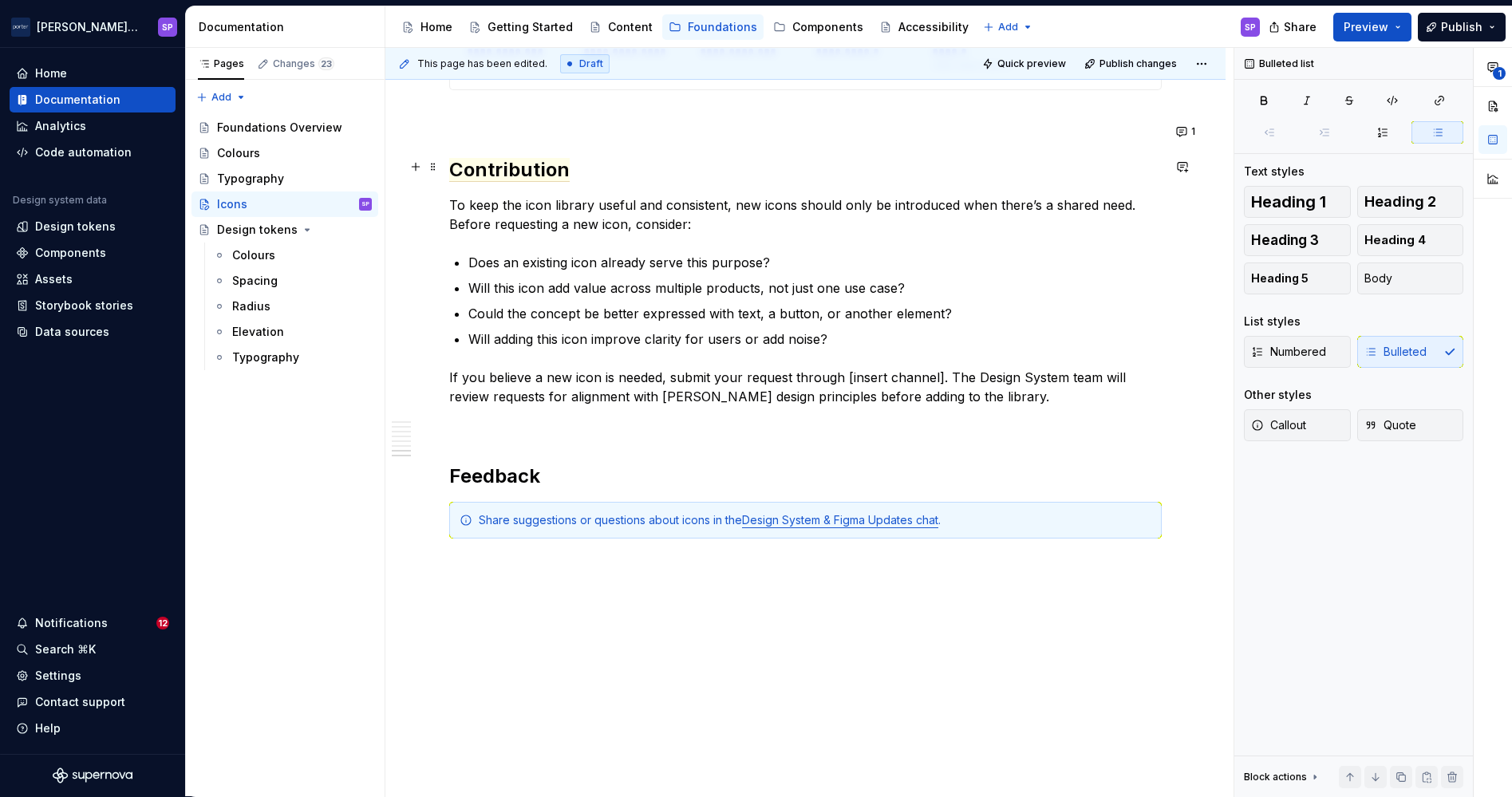
click at [453, 196] on p "To keep the icon library useful and consistent, new icons should only be introd…" at bounding box center [805, 215] width 712 height 39
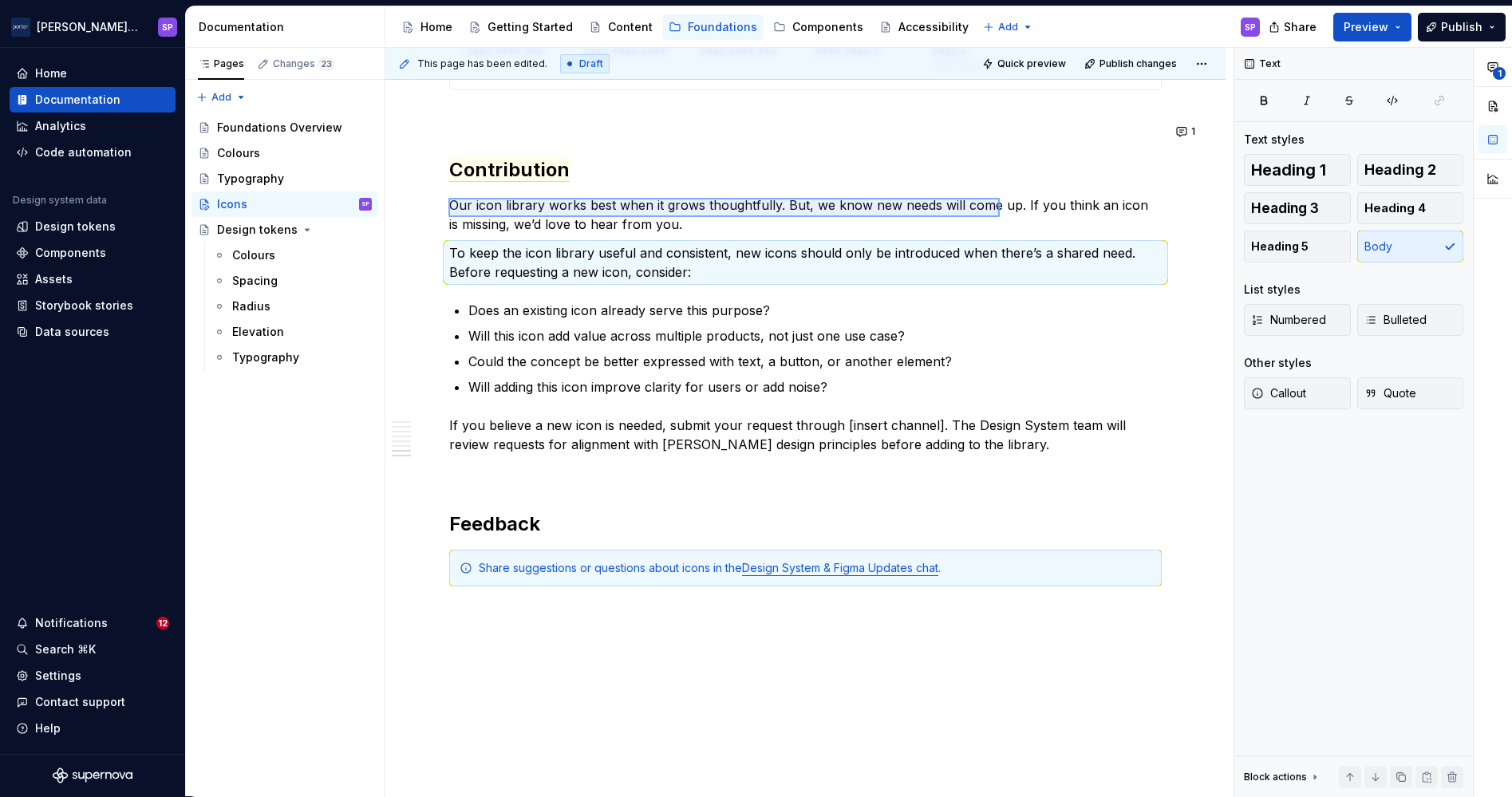
drag, startPoint x: 448, startPoint y: 217, endPoint x: 1050, endPoint y: 188, distance: 602.7
click at [1050, 188] on div "This page has been edited. Draft Quick preview Publish changes Icons Icons are …" at bounding box center [810, 422] width 848 height 750
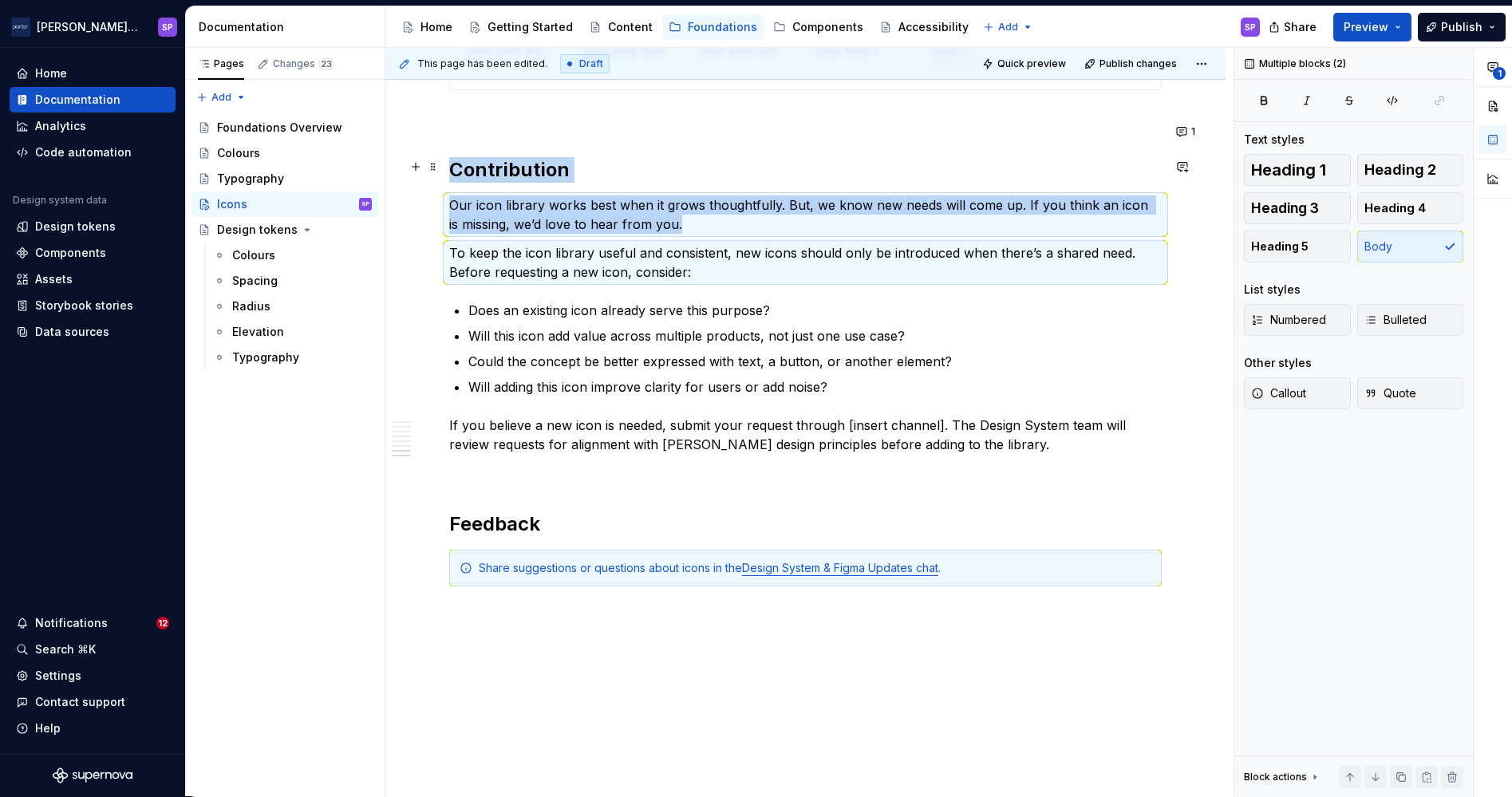
click at [885, 196] on p "Our icon library works best when it grows thoughtfully. But, we know new needs …" at bounding box center [805, 215] width 712 height 39
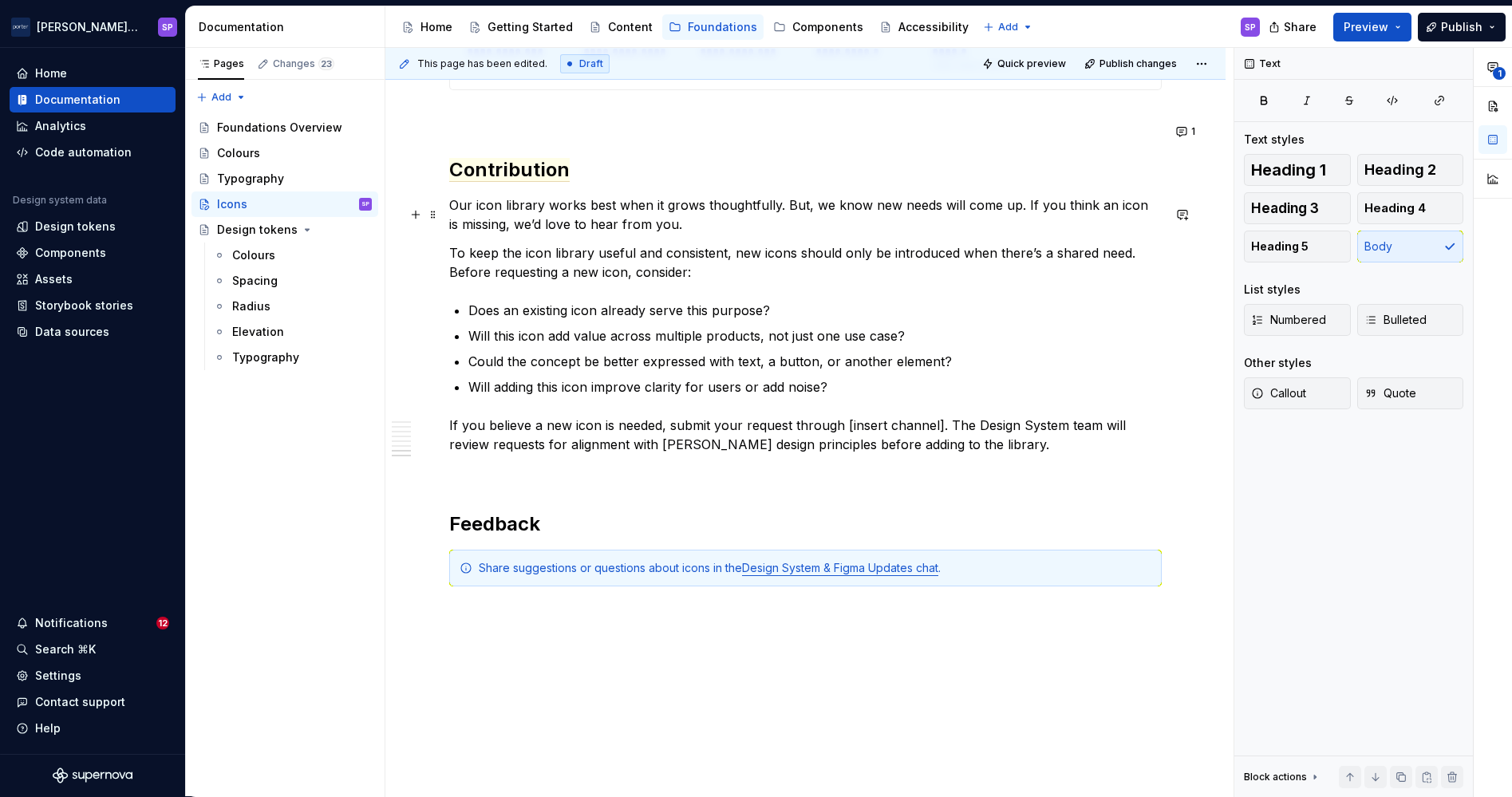
click at [884, 243] on p "To keep the icon library useful and consistent, new icons should only be introd…" at bounding box center [805, 262] width 712 height 39
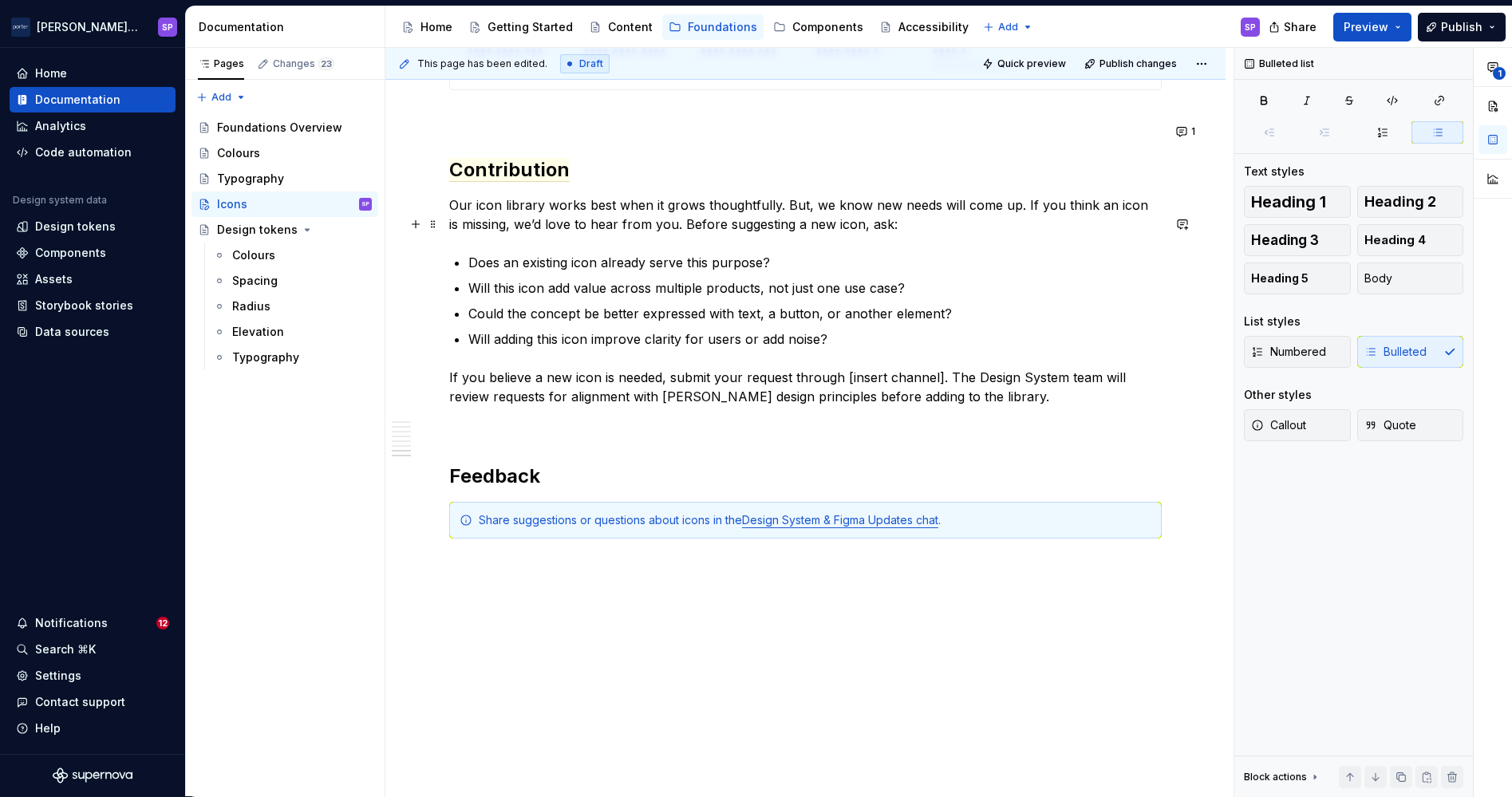
click at [470, 253] on p "Does an existing icon already serve this purpose?" at bounding box center [815, 262] width 693 height 19
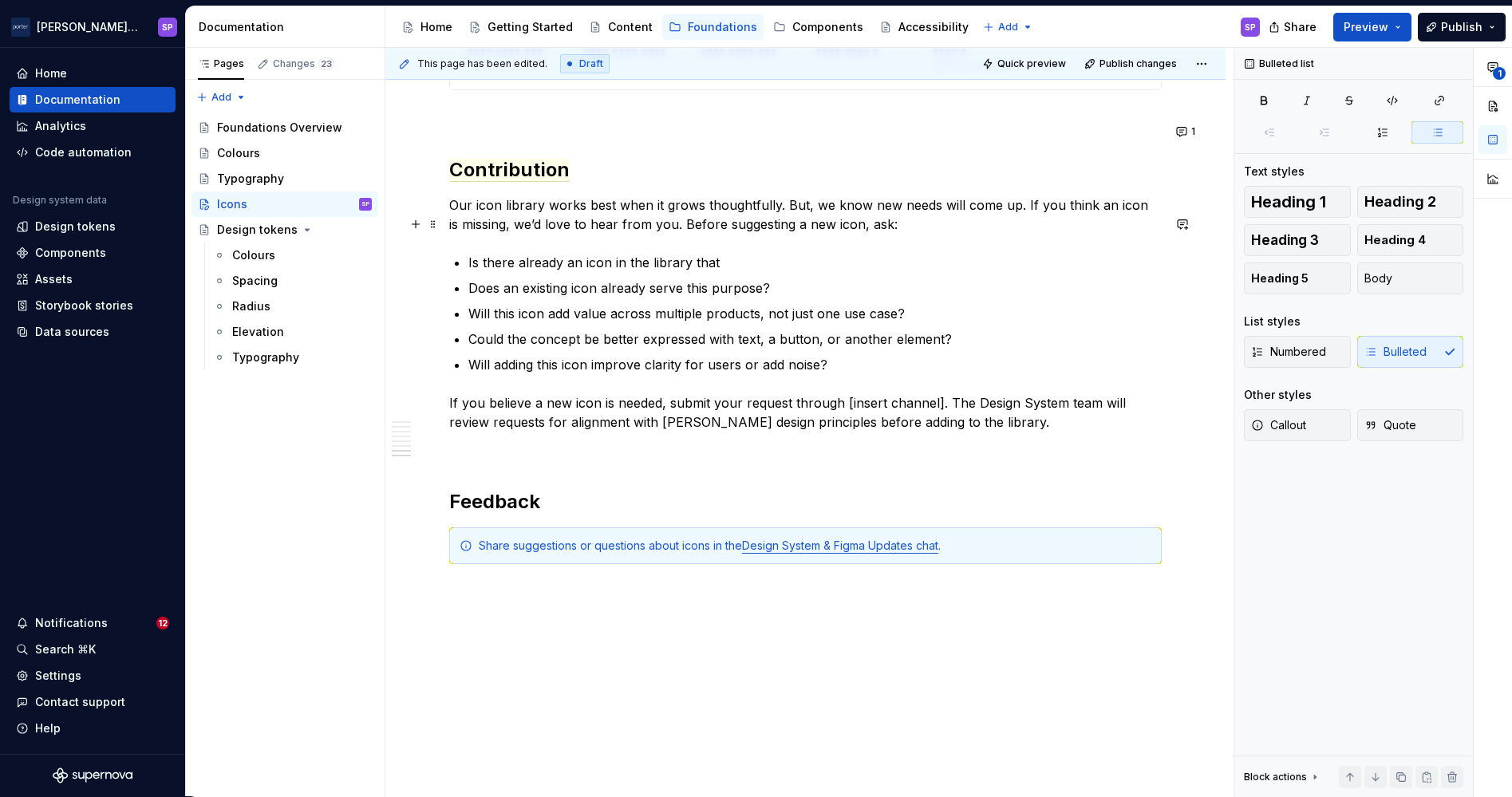
click at [479, 253] on p "Is there already an icon in the library that" at bounding box center [815, 262] width 693 height 19
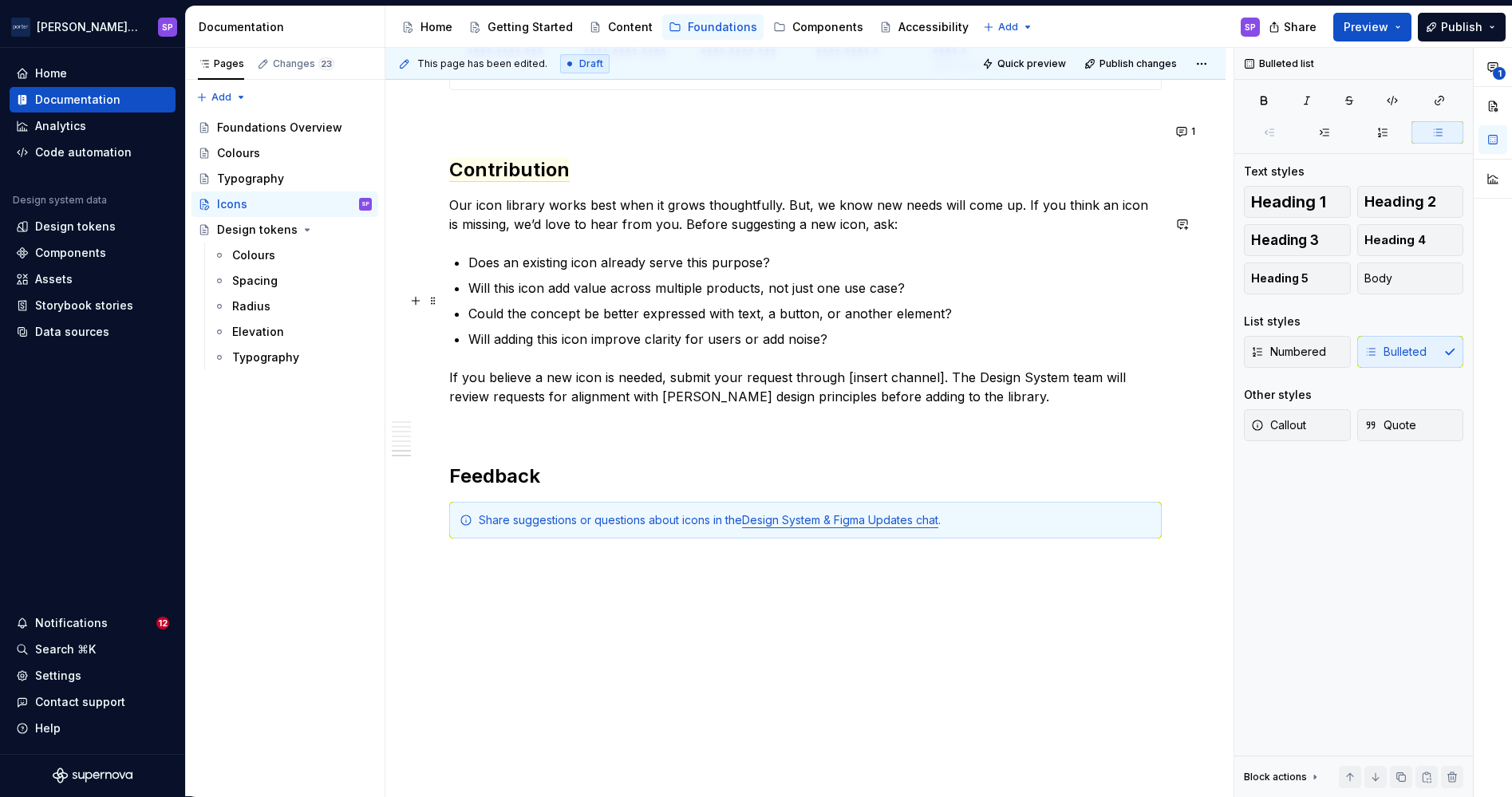
click at [790, 329] on p "Will adding this icon improve clarity for users or add noise?" at bounding box center [815, 338] width 693 height 19
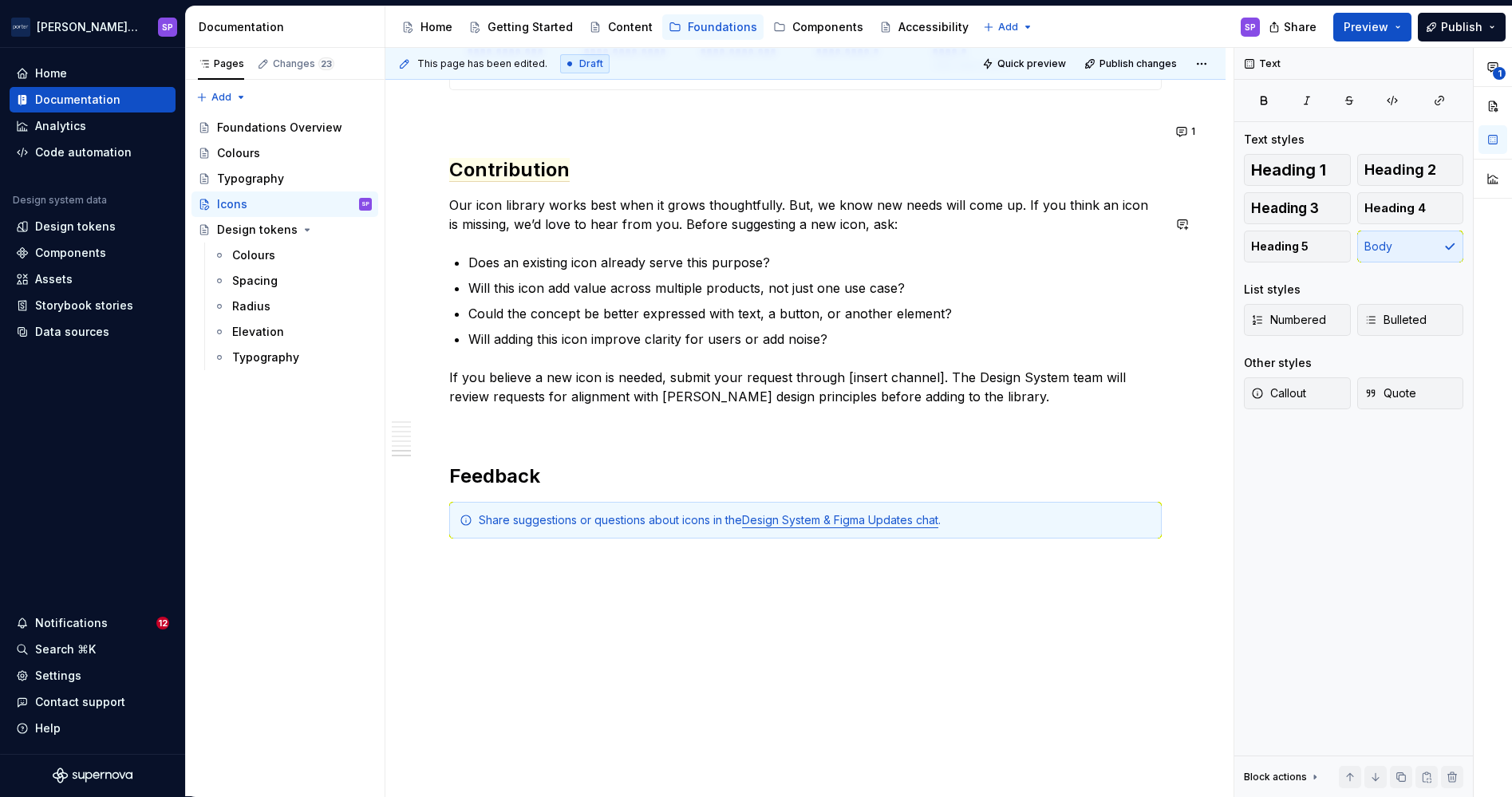
click at [691, 368] on p "If you believe a new icon is needed, submit your request through [insert channe…" at bounding box center [805, 387] width 712 height 39
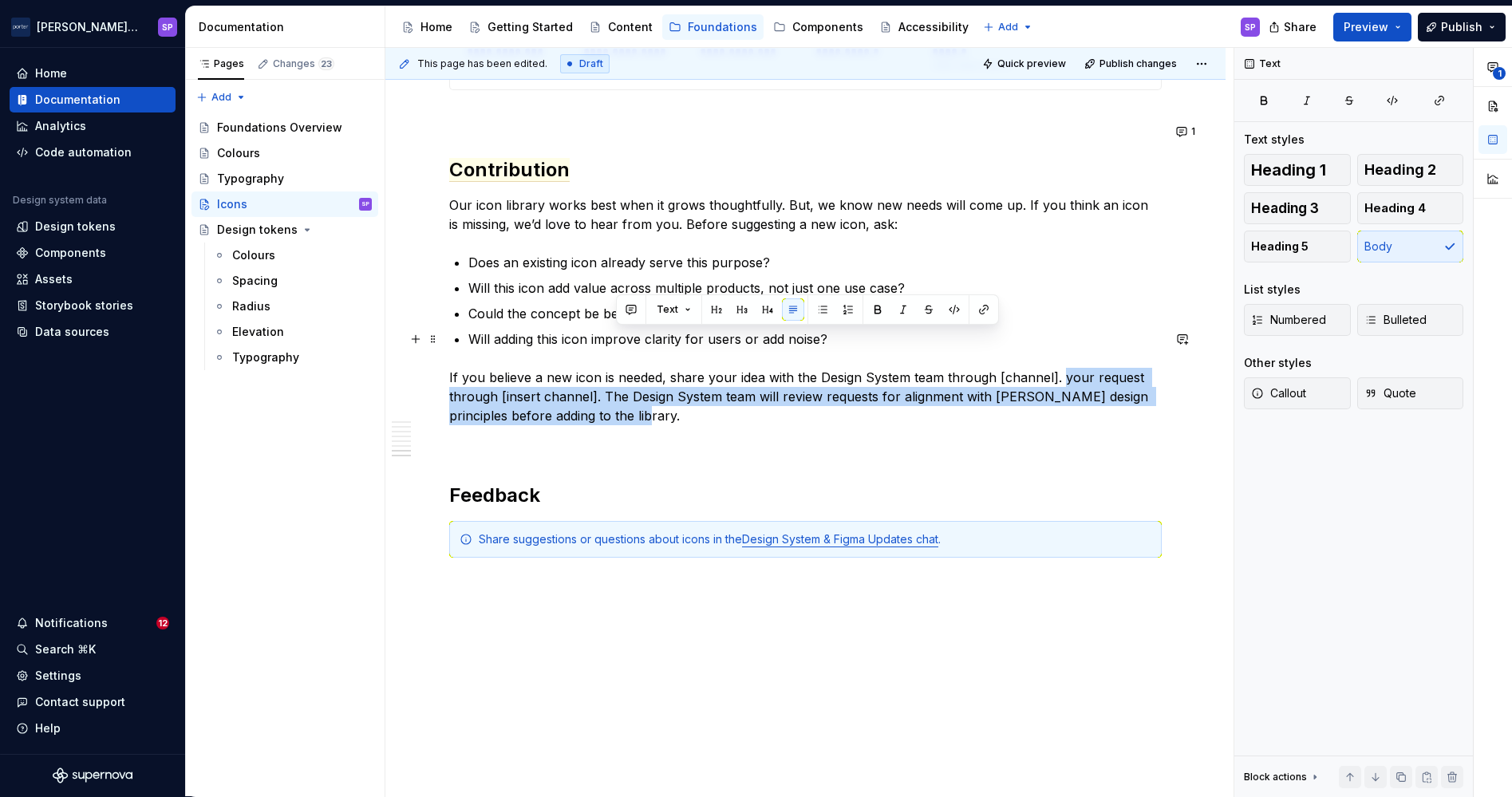
drag, startPoint x: 707, startPoint y: 382, endPoint x: 1056, endPoint y: 336, distance: 352.0
click at [1056, 368] on p "If you believe a new icon is needed, share your idea with the Design System tea…" at bounding box center [805, 397] width 712 height 57
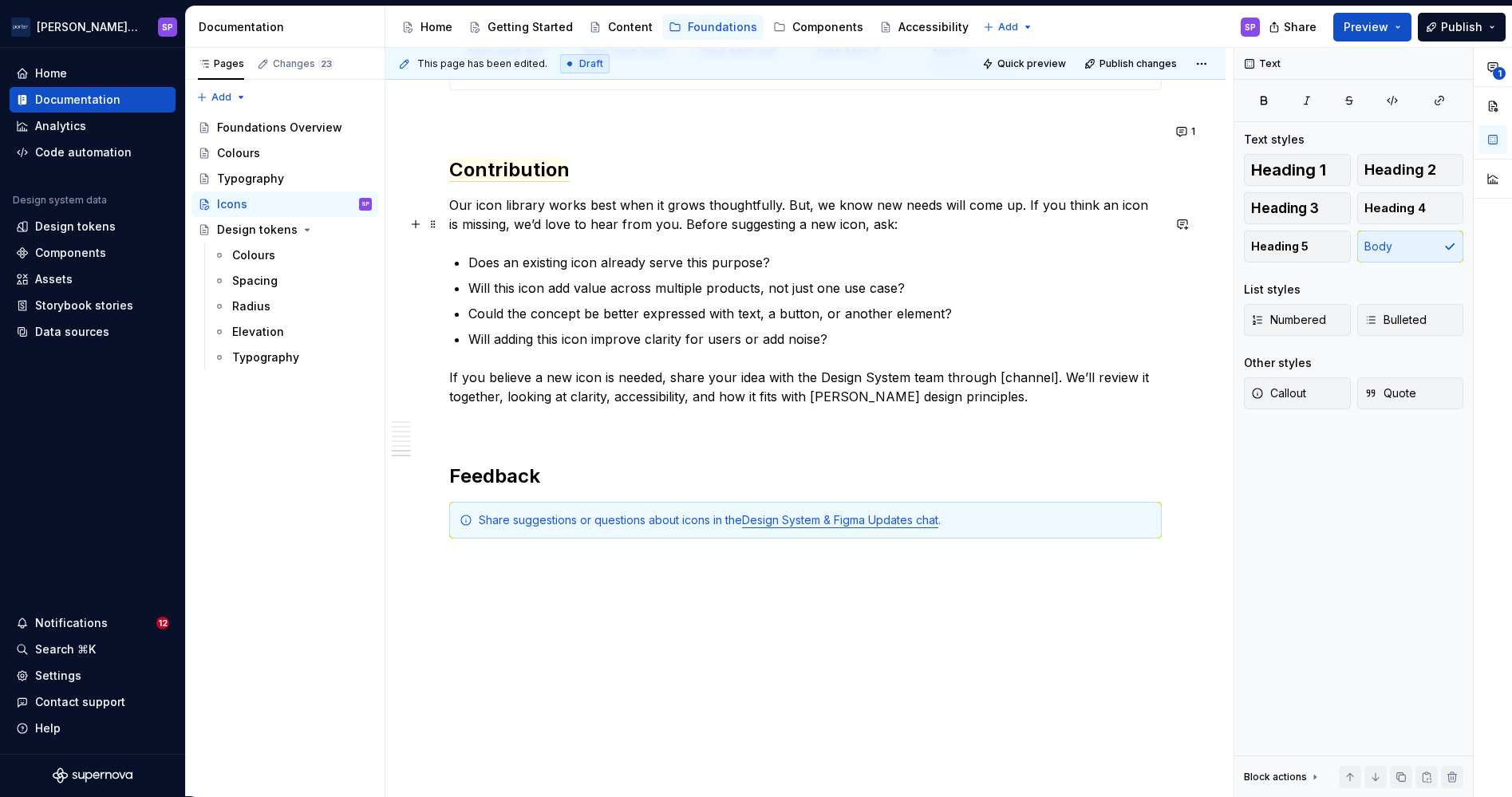
scroll to position [2693, 0]
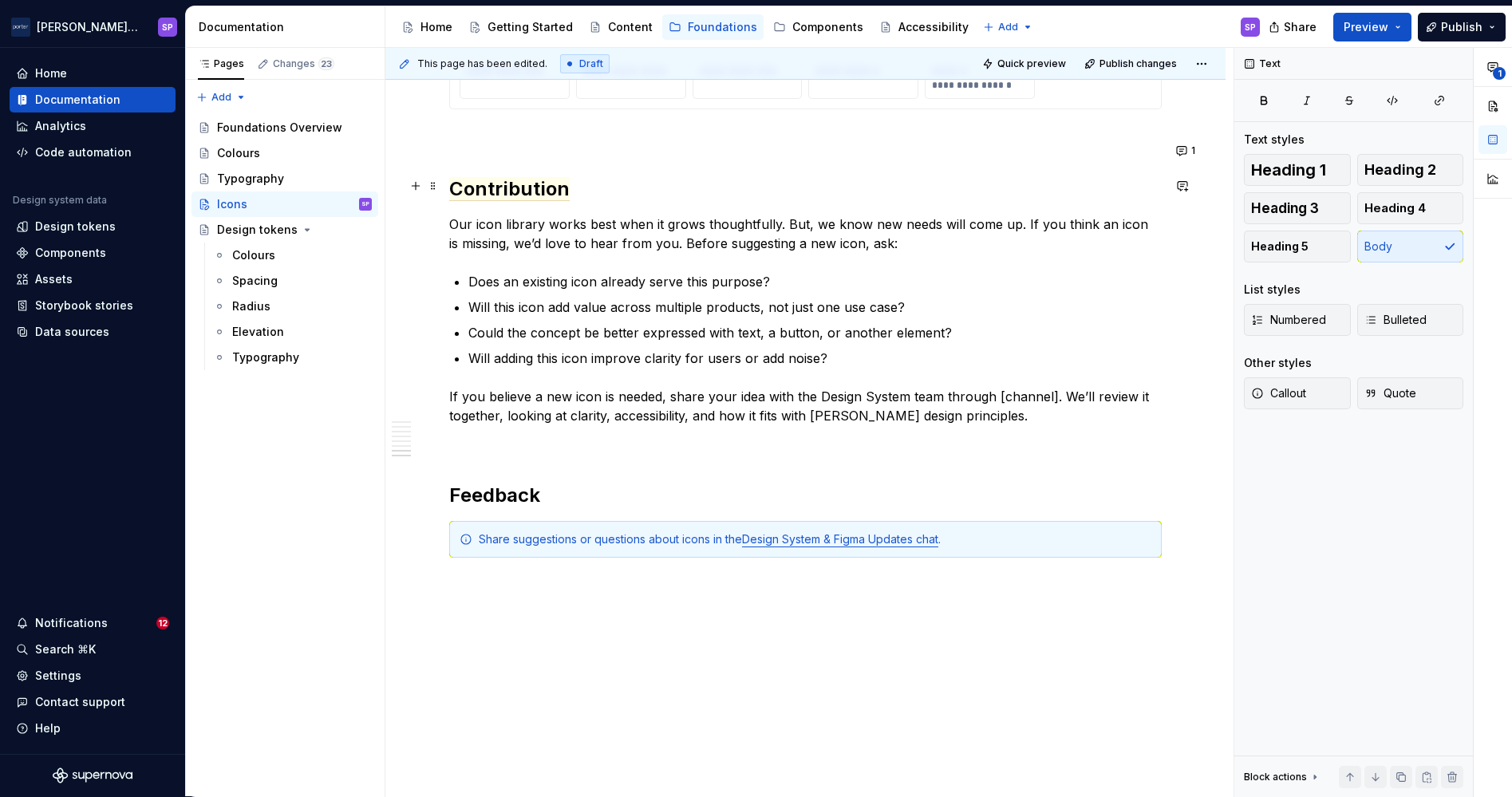
click at [729, 215] on p "Our icon library works best when it grows thoughtfully. But, we know new needs …" at bounding box center [805, 233] width 712 height 39
click at [859, 215] on p "Our icon library works best when it grows thoughtfully. But, we know new needs …" at bounding box center [805, 233] width 712 height 39
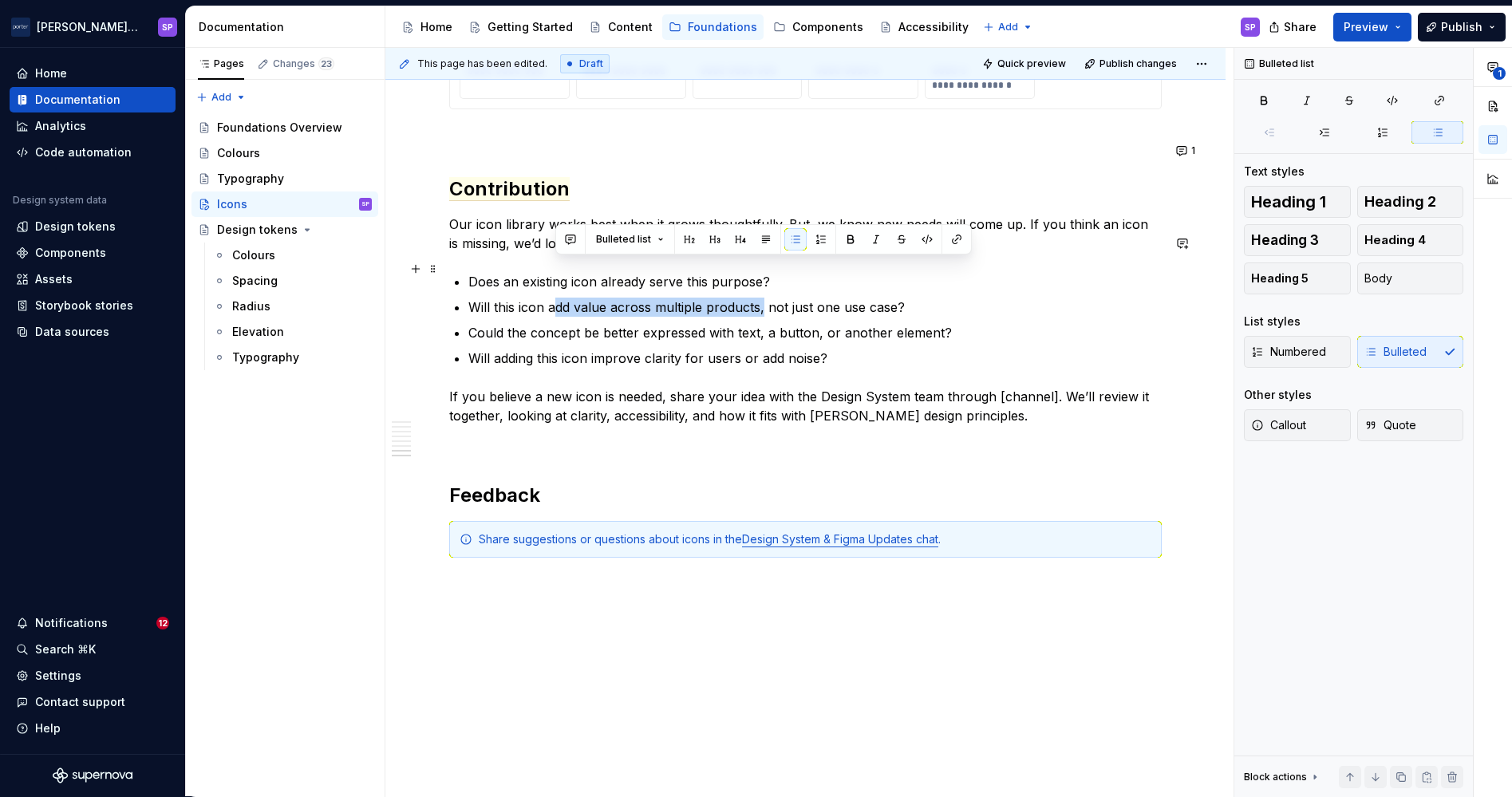
drag, startPoint x: 553, startPoint y: 275, endPoint x: 761, endPoint y: 277, distance: 208.0
click at [761, 298] on p "Will this icon add value across multiple products, not just one use case?" at bounding box center [815, 307] width 693 height 19
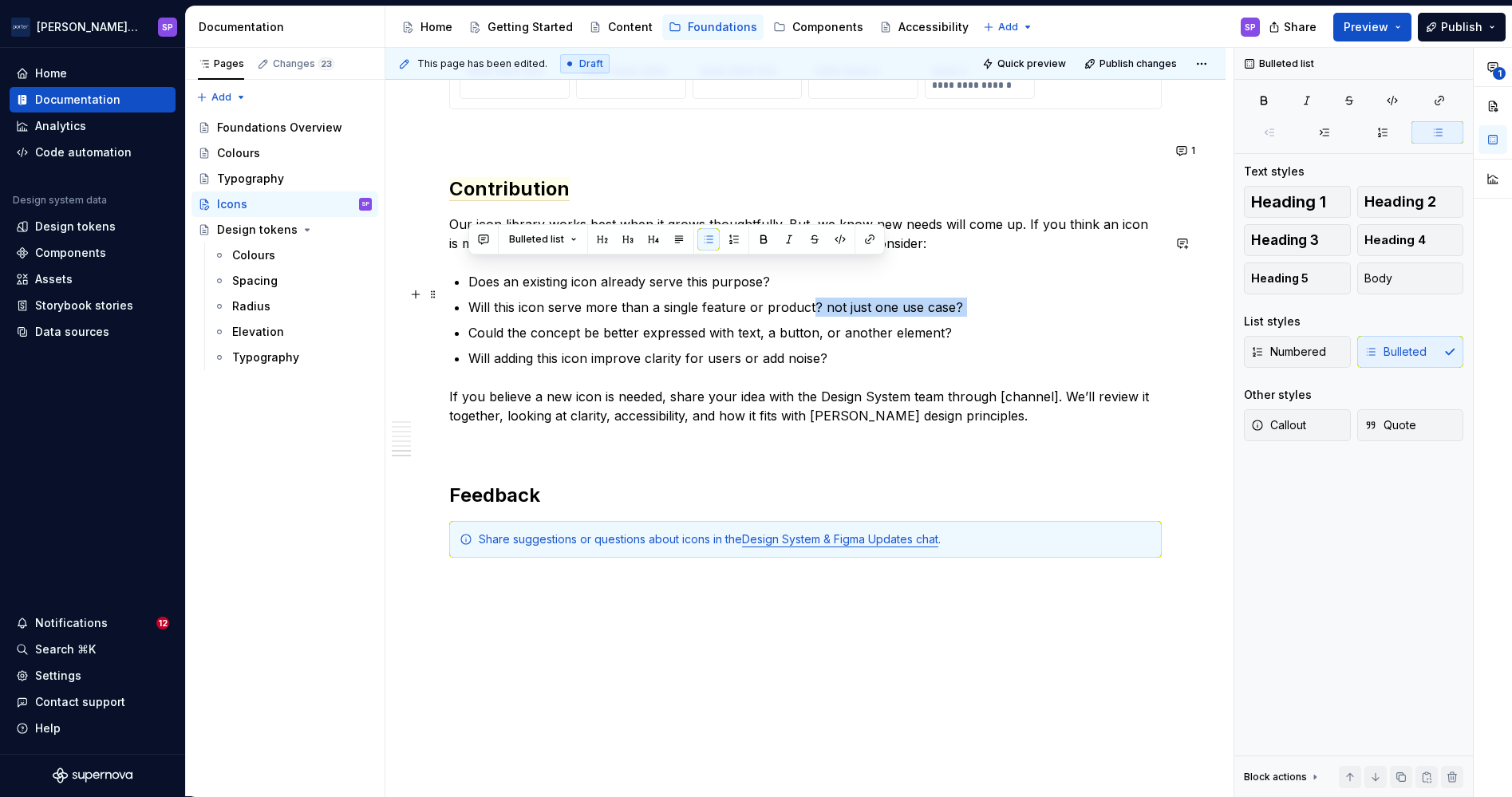
drag, startPoint x: 811, startPoint y: 270, endPoint x: 935, endPoint y: 278, distance: 124.3
click at [935, 298] on p "Will this icon serve more than a single feature or product? not just one use ca…" at bounding box center [815, 307] width 693 height 19
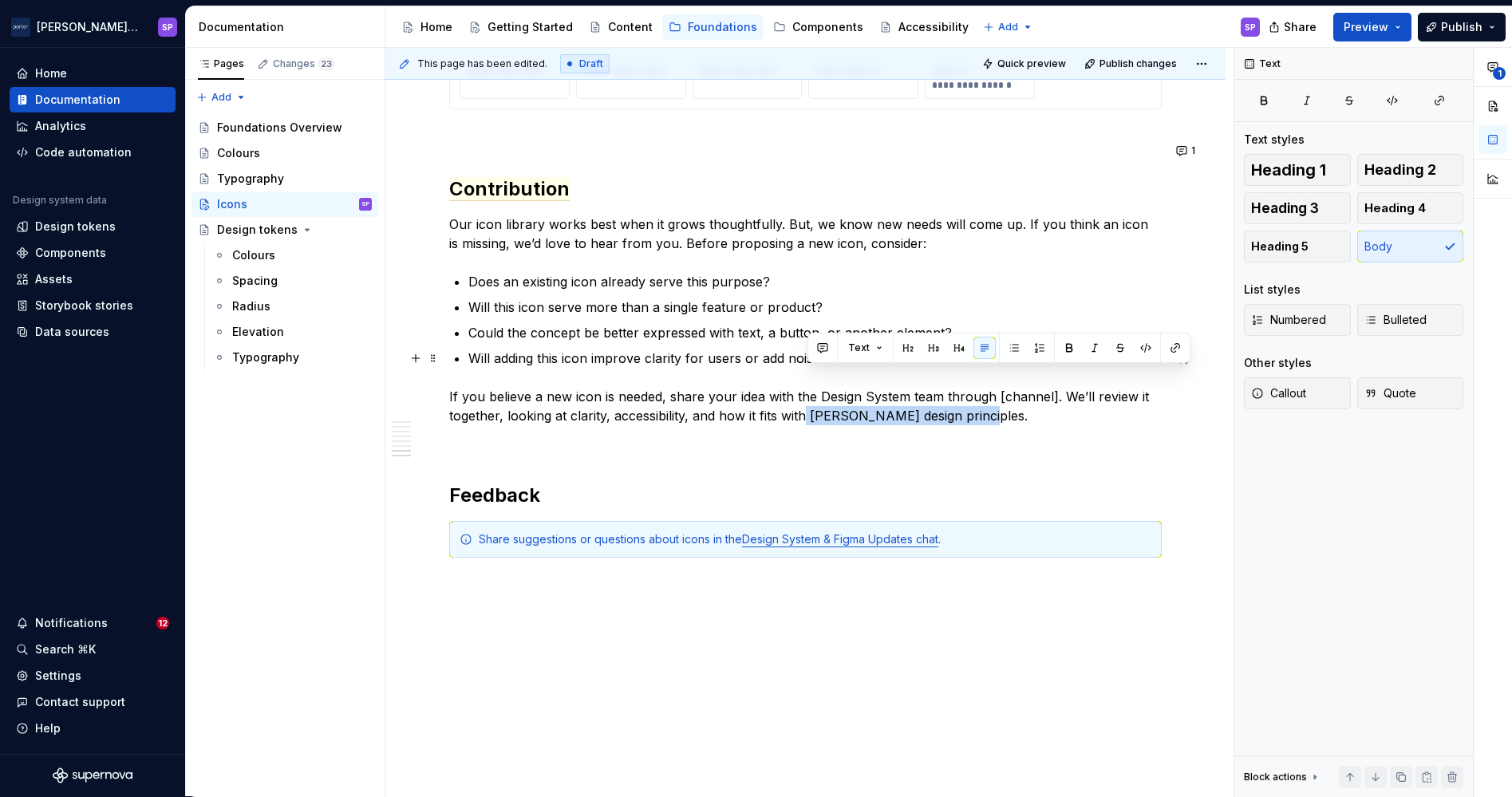
drag, startPoint x: 810, startPoint y: 378, endPoint x: 966, endPoint y: 379, distance: 156.0
click at [966, 387] on p "If you believe a new icon is needed, share your idea with the Design System tea…" at bounding box center [805, 405] width 712 height 39
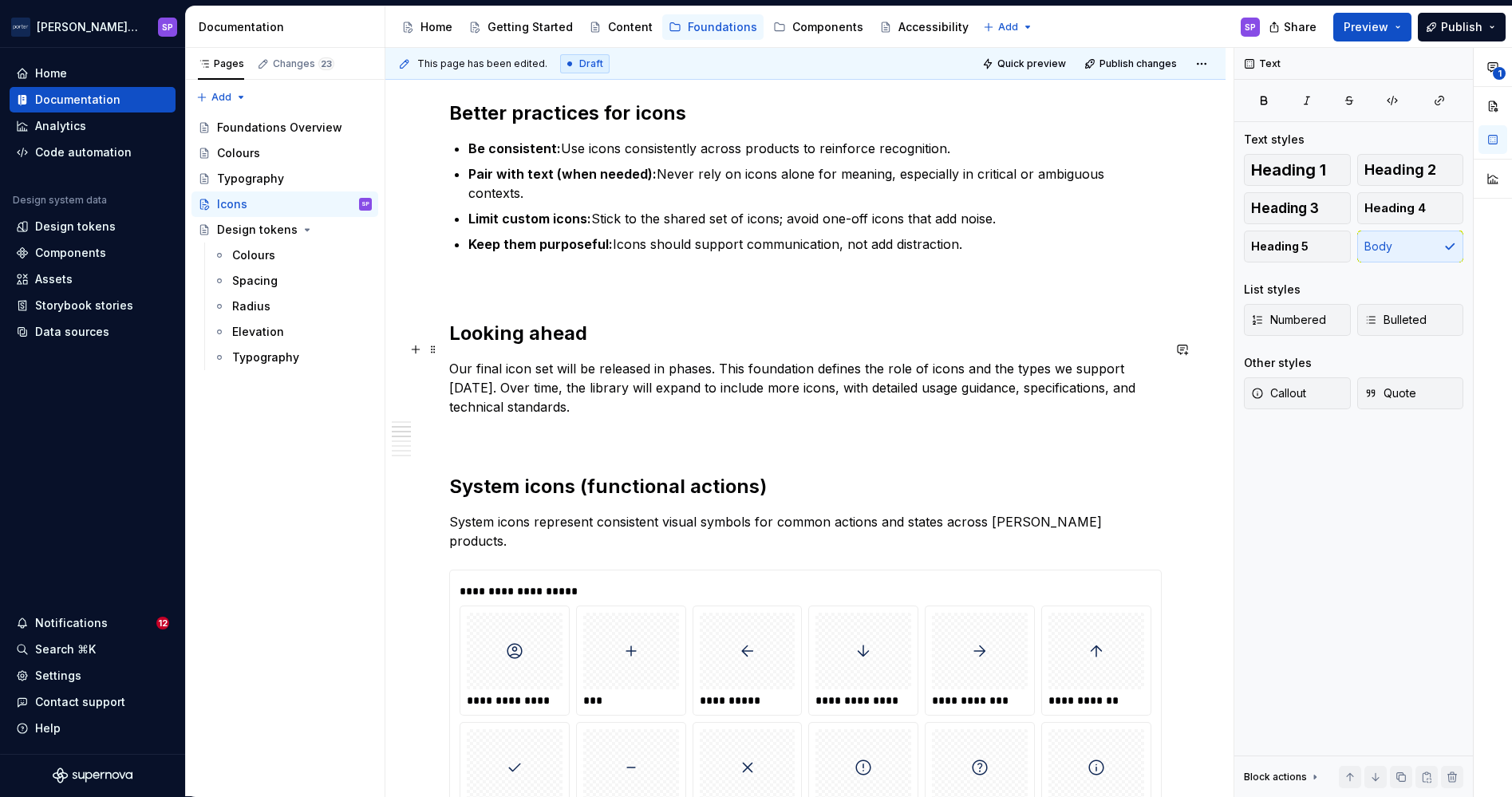
scroll to position [0, 0]
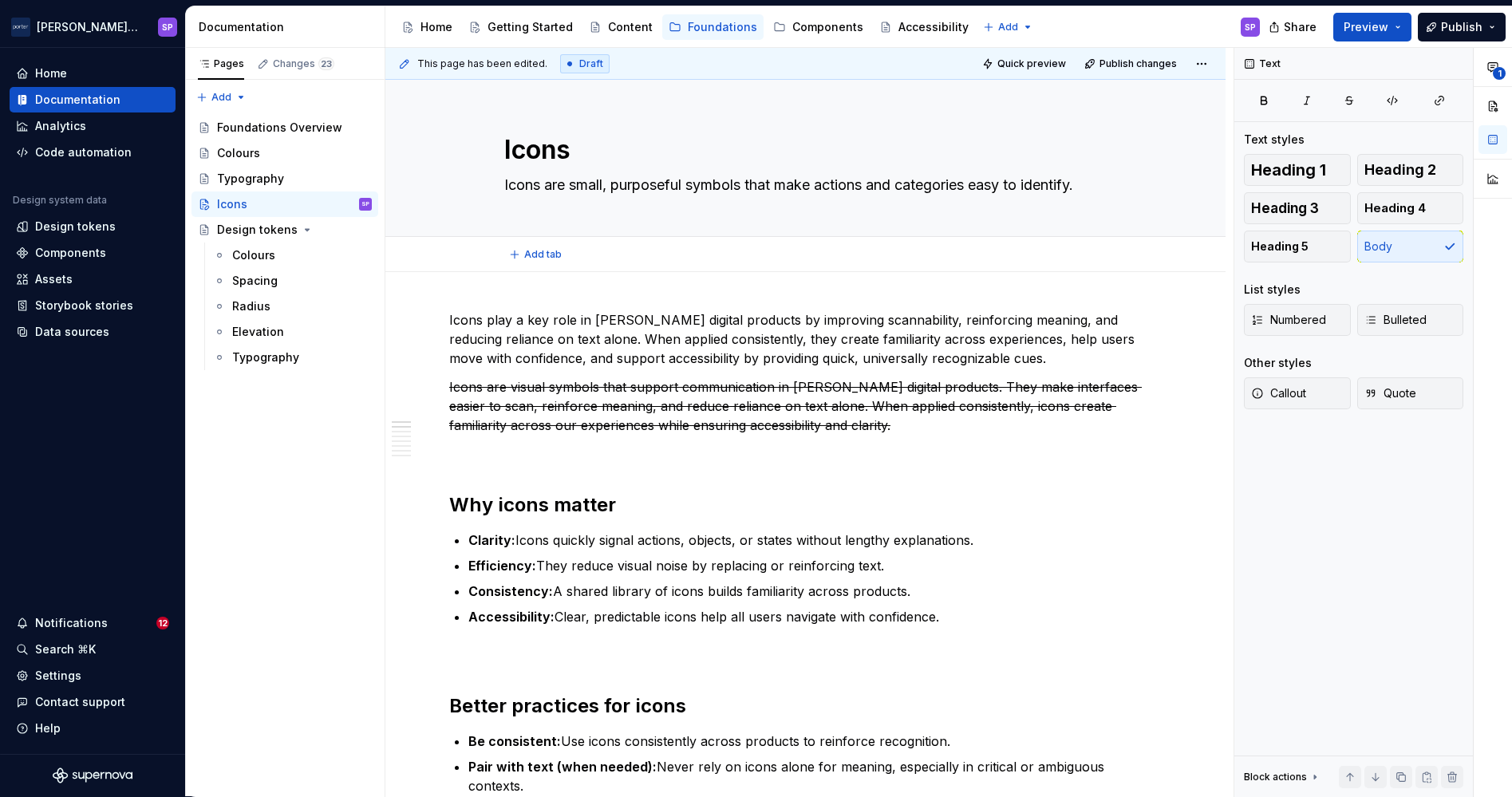
type textarea "*"
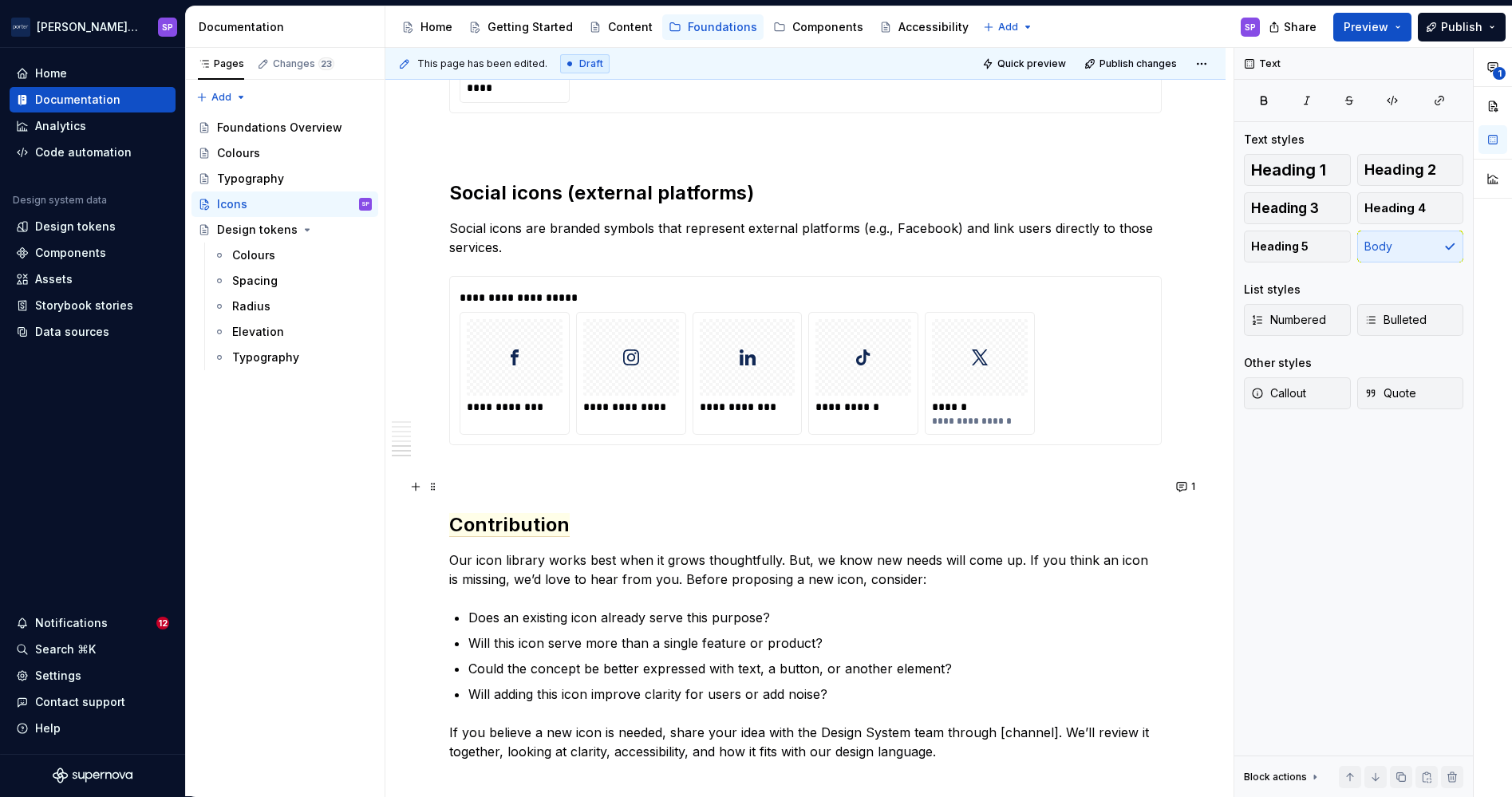
scroll to position [2367, 0]
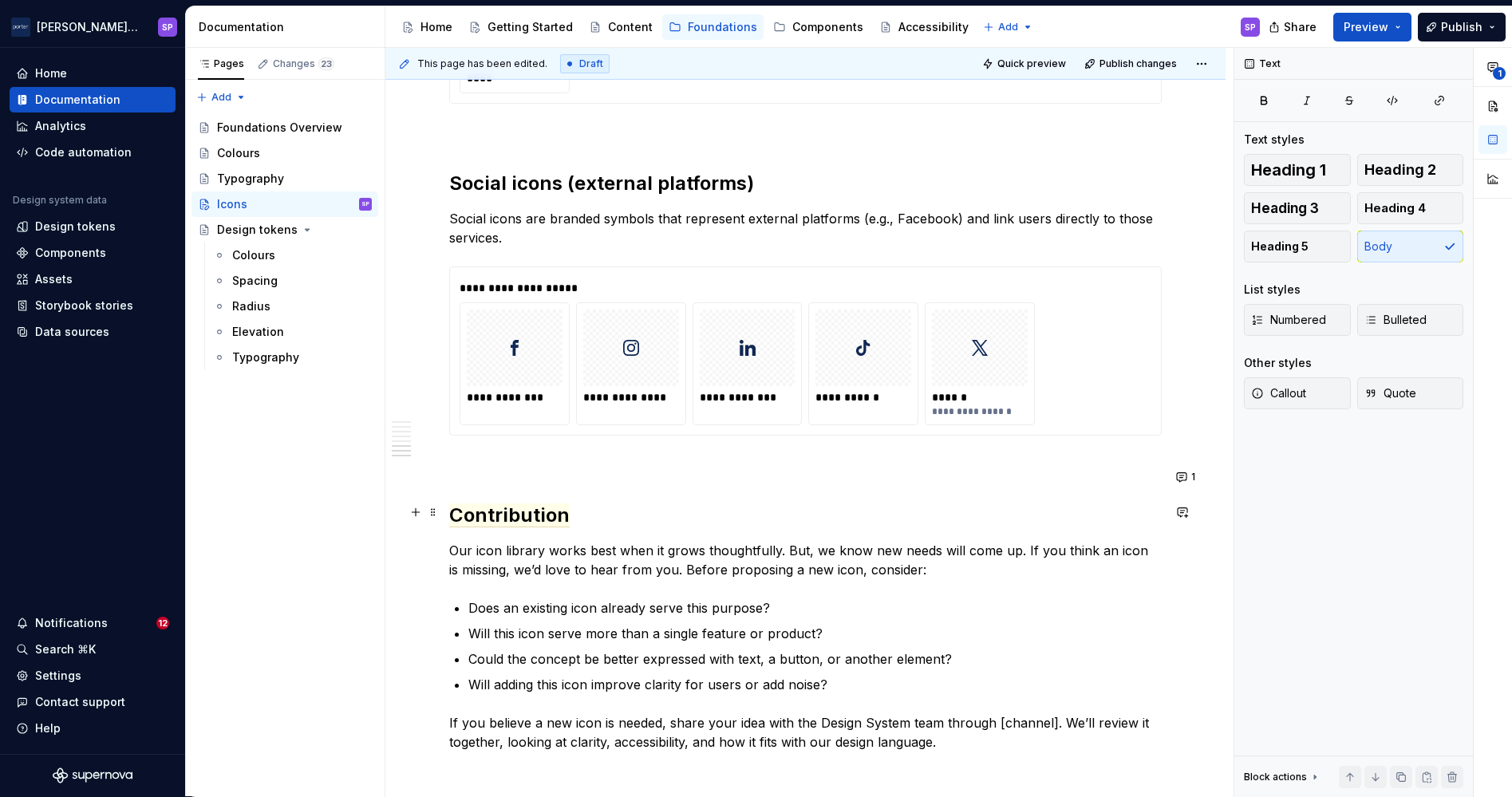
click at [568, 541] on p "Our icon library works best when it grows thoughtfully. But, we know new needs …" at bounding box center [805, 560] width 712 height 39
click at [641, 541] on p "Our icon library works best when it grows thoughtfully. But, we know new needs …" at bounding box center [805, 560] width 712 height 39
click at [675, 541] on p "Our icon library works best when it grows thoughtfully. But, we know new needs …" at bounding box center [805, 560] width 712 height 39
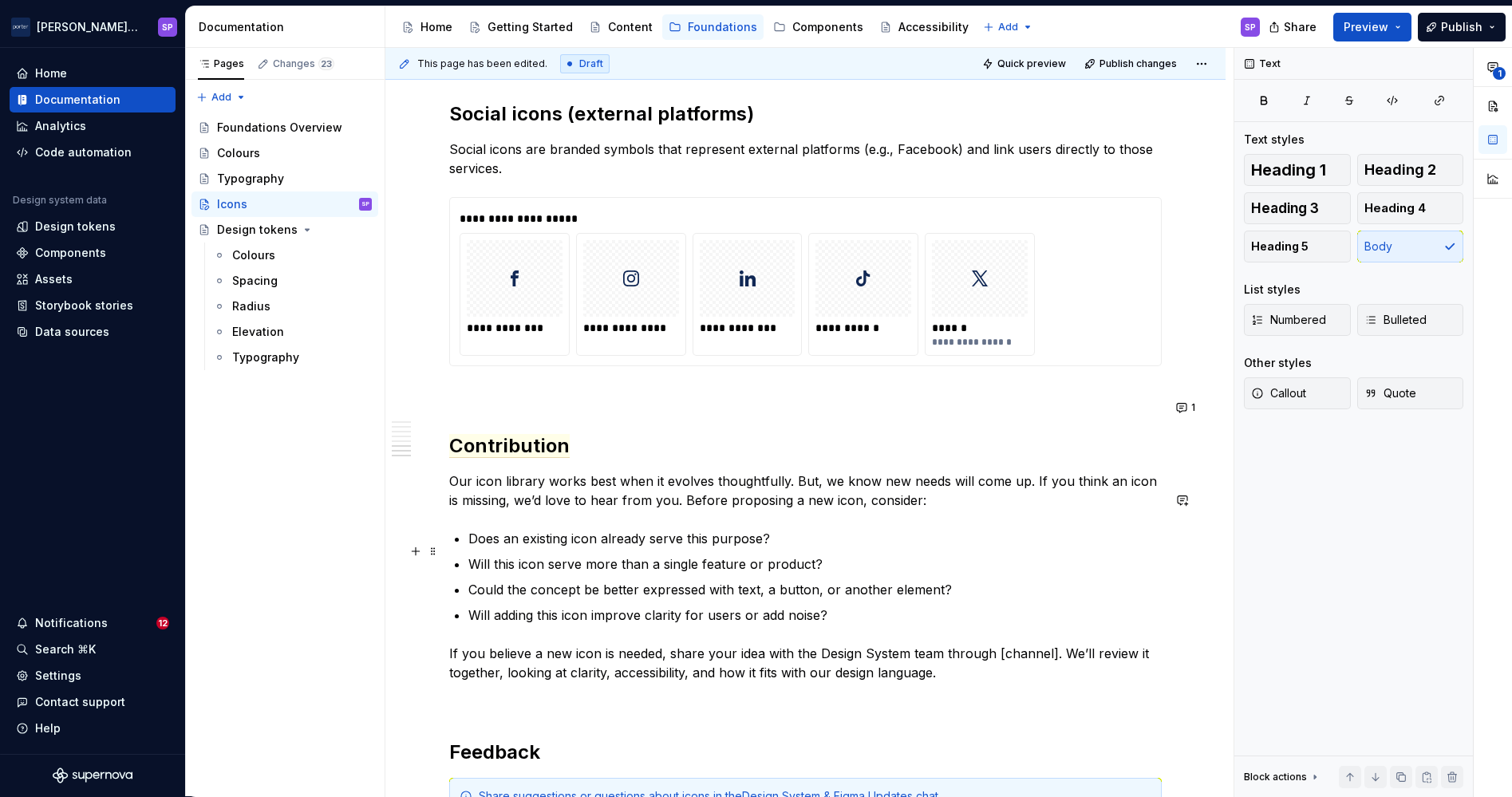
scroll to position [2491, 0]
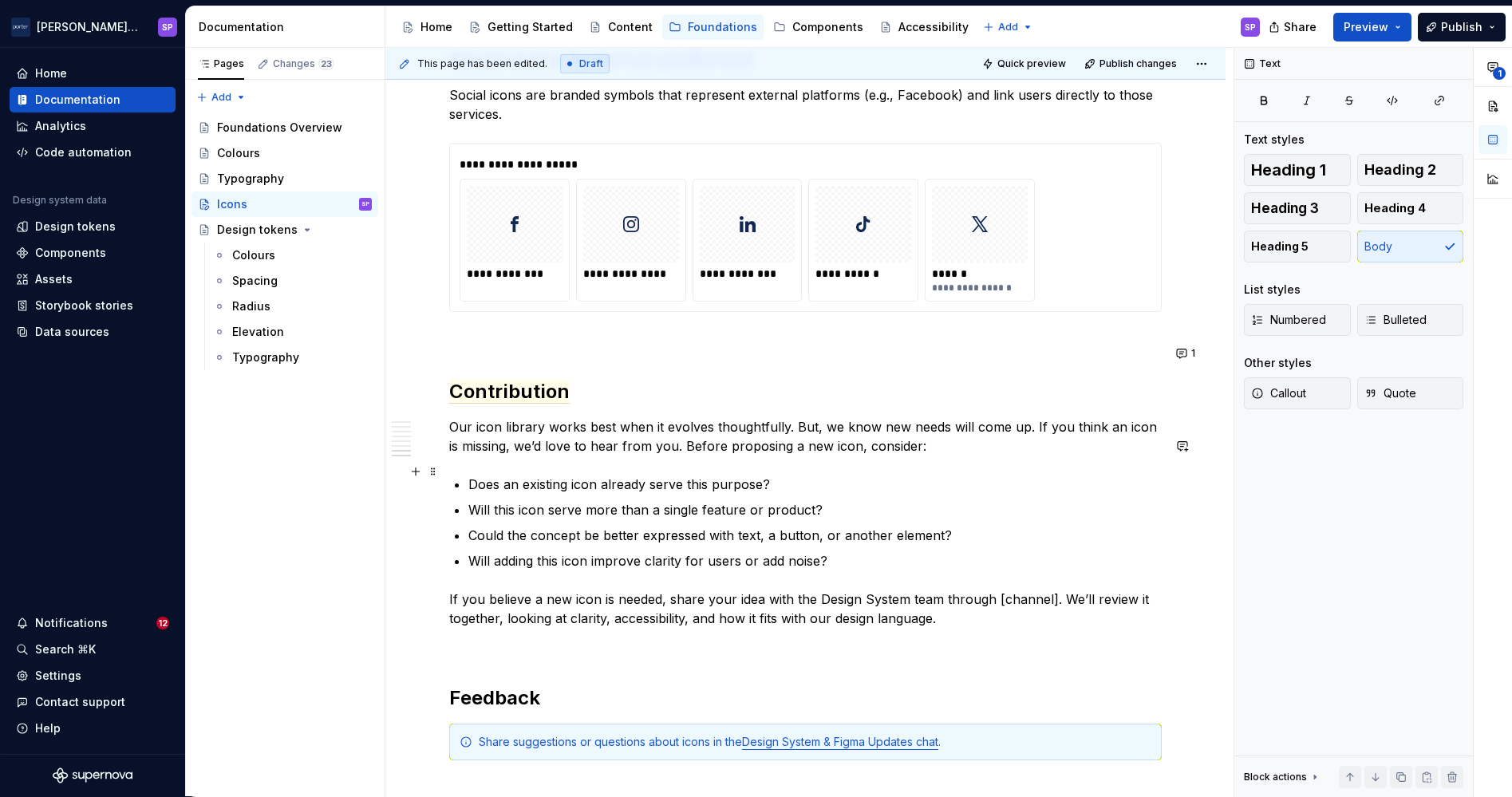
click at [566, 500] on p "Will this icon serve more than a single feature or product?" at bounding box center [815, 509] width 693 height 19
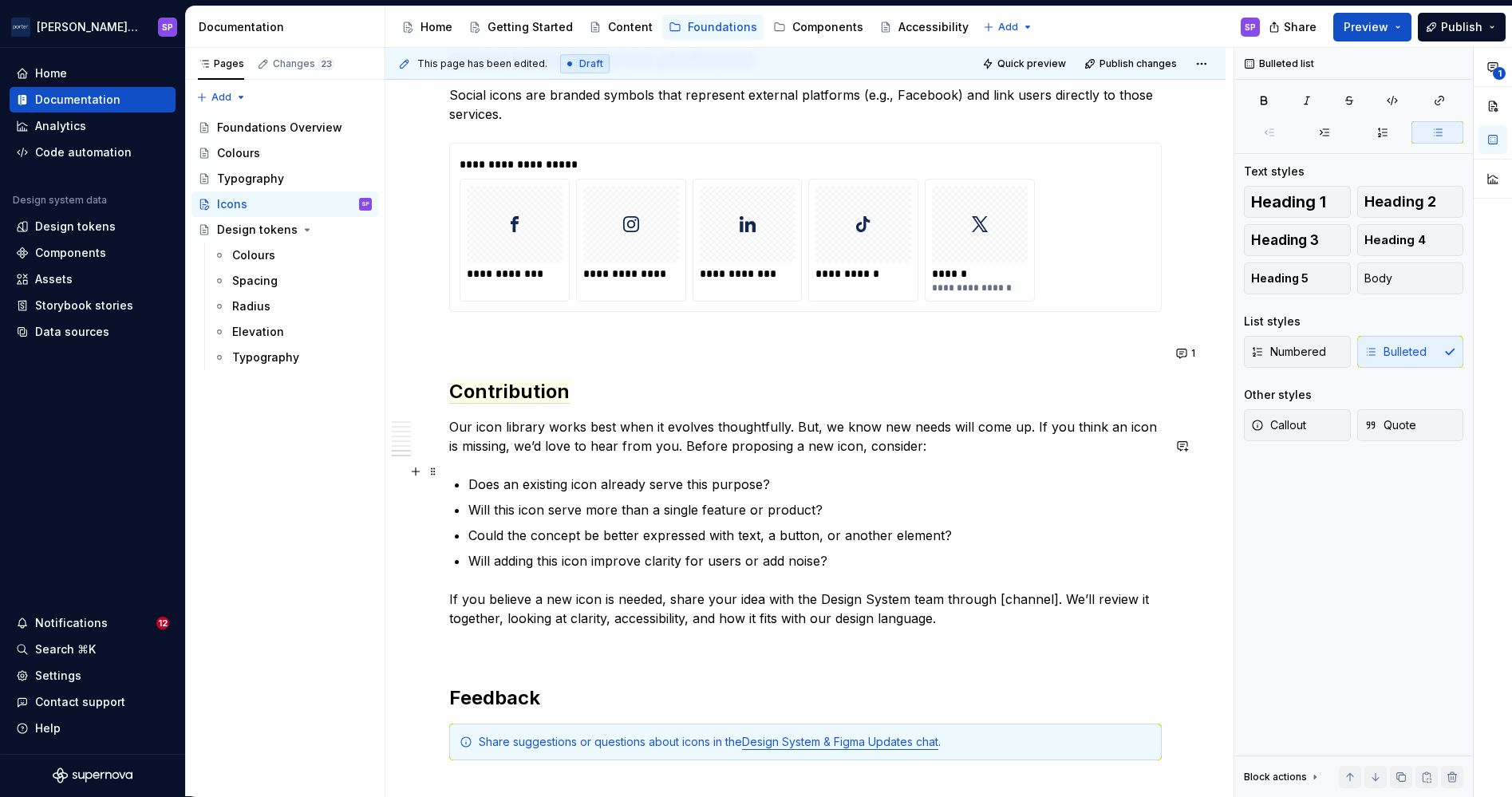
click at [566, 500] on p "Will this icon serve more than a single feature or product?" at bounding box center [815, 509] width 693 height 19
click at [572, 500] on p "Will this icon serve more than a single feature or product?" at bounding box center [815, 509] width 693 height 19
click at [785, 526] on p "Could the concept be better expressed with text, a button, or another element?" at bounding box center [815, 535] width 693 height 19
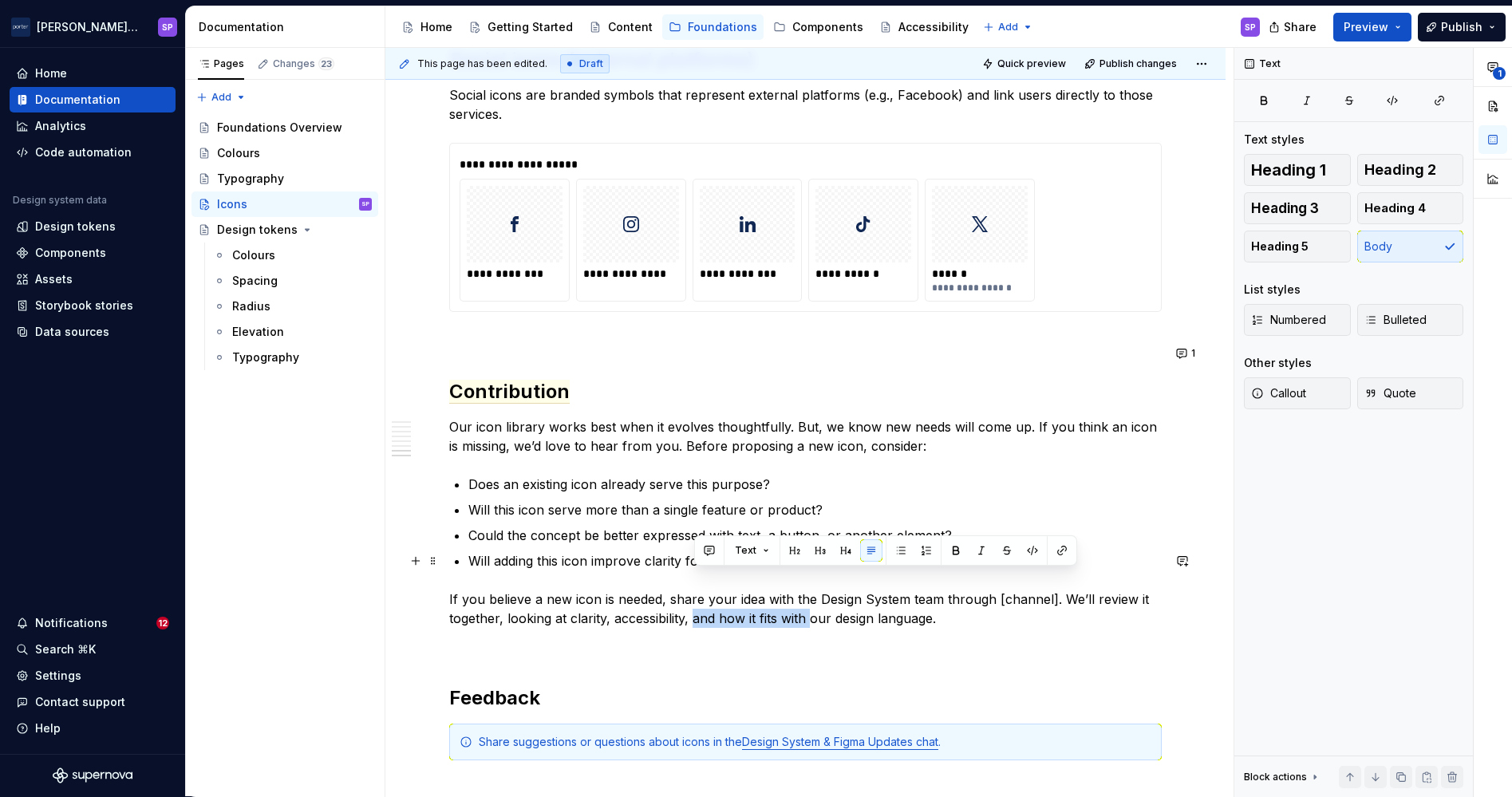
drag, startPoint x: 692, startPoint y: 580, endPoint x: 810, endPoint y: 579, distance: 118.0
click at [810, 589] on p "If you believe a new icon is needed, share your idea with the Design System tea…" at bounding box center [805, 608] width 712 height 39
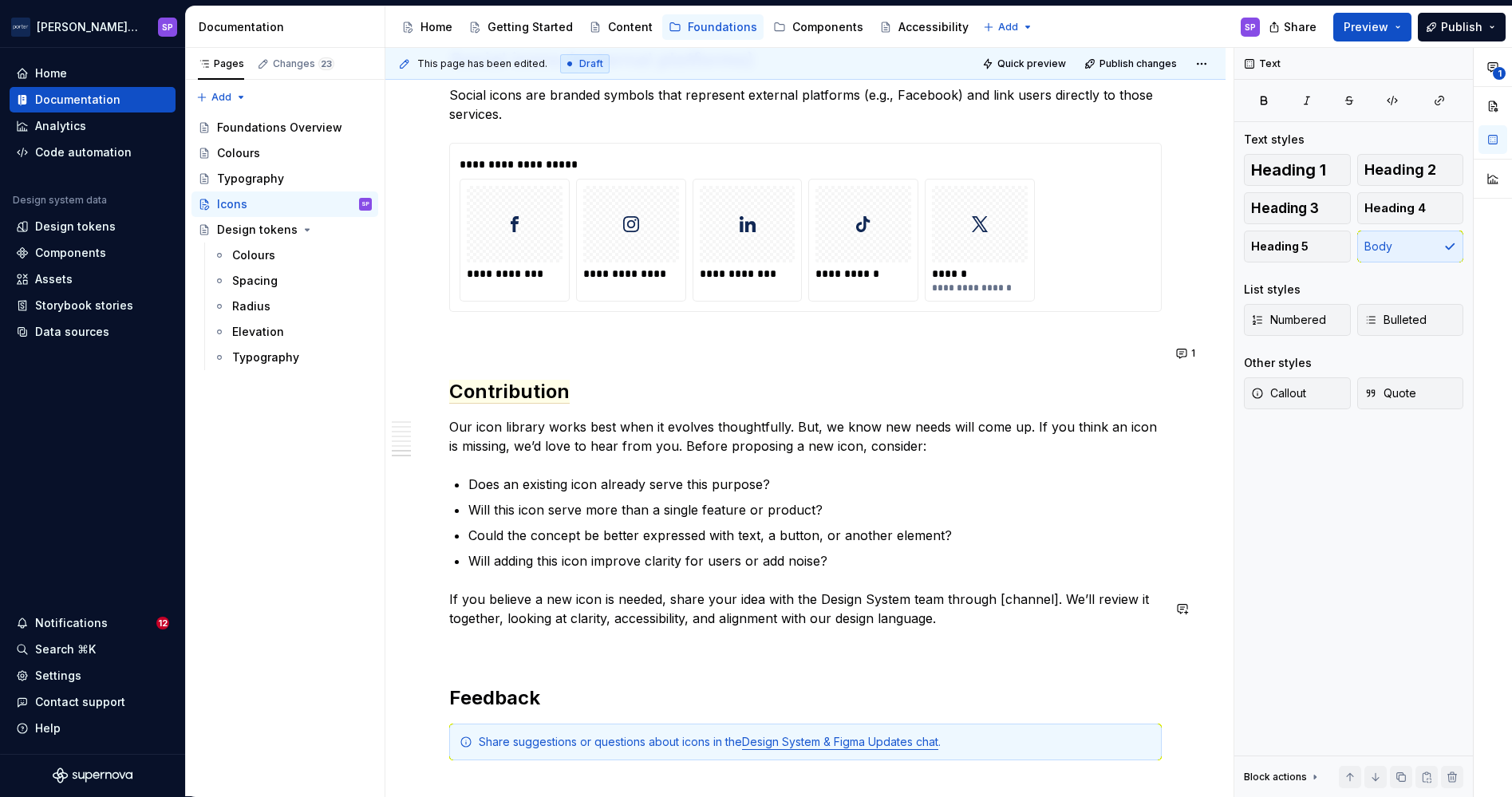
scroll to position [2511, 0]
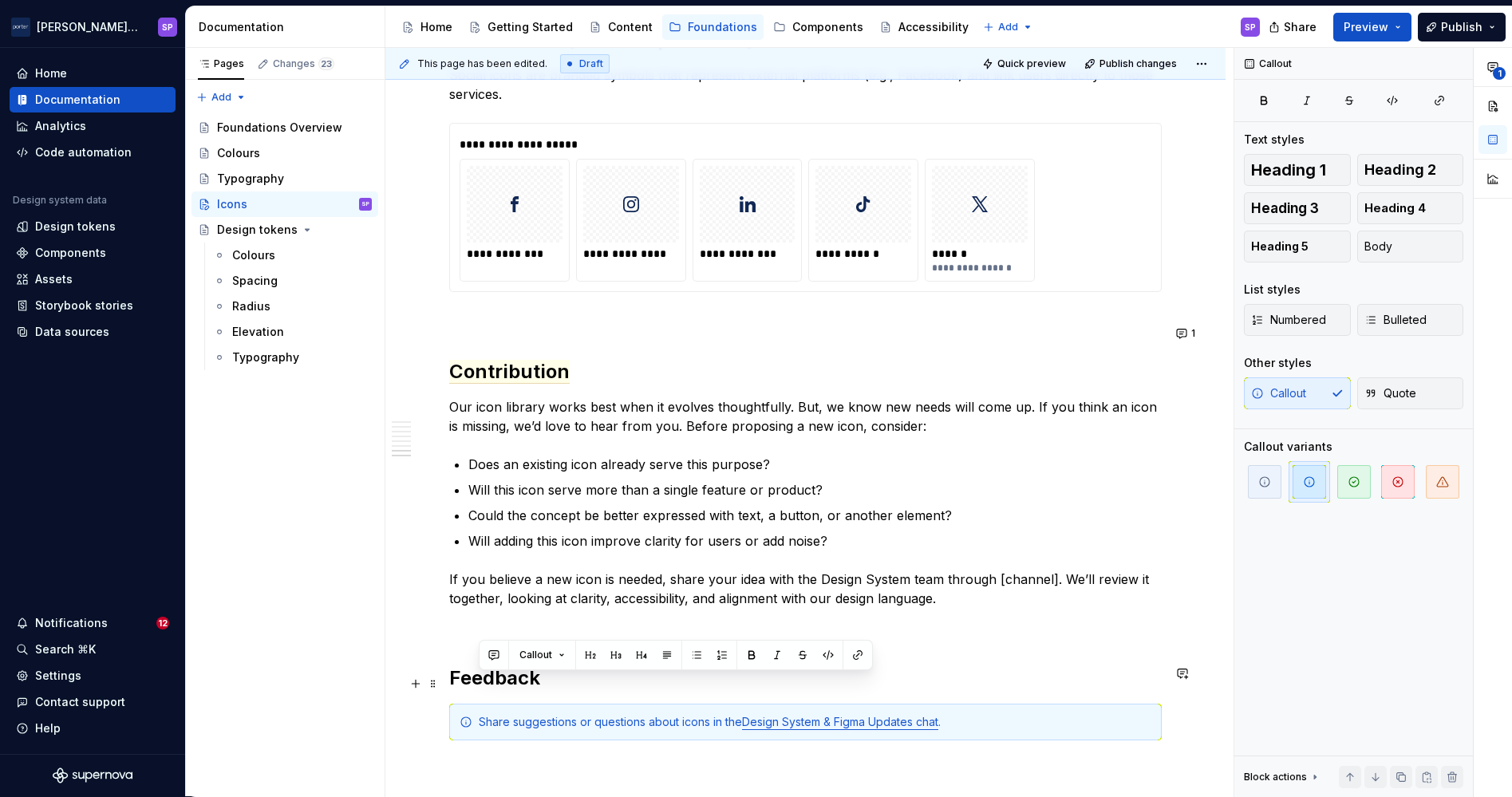
drag, startPoint x: 477, startPoint y: 683, endPoint x: 750, endPoint y: 685, distance: 273.0
click at [750, 704] on div "Share suggestions or questions about icons in the Design System & Figma Updates…" at bounding box center [805, 722] width 712 height 37
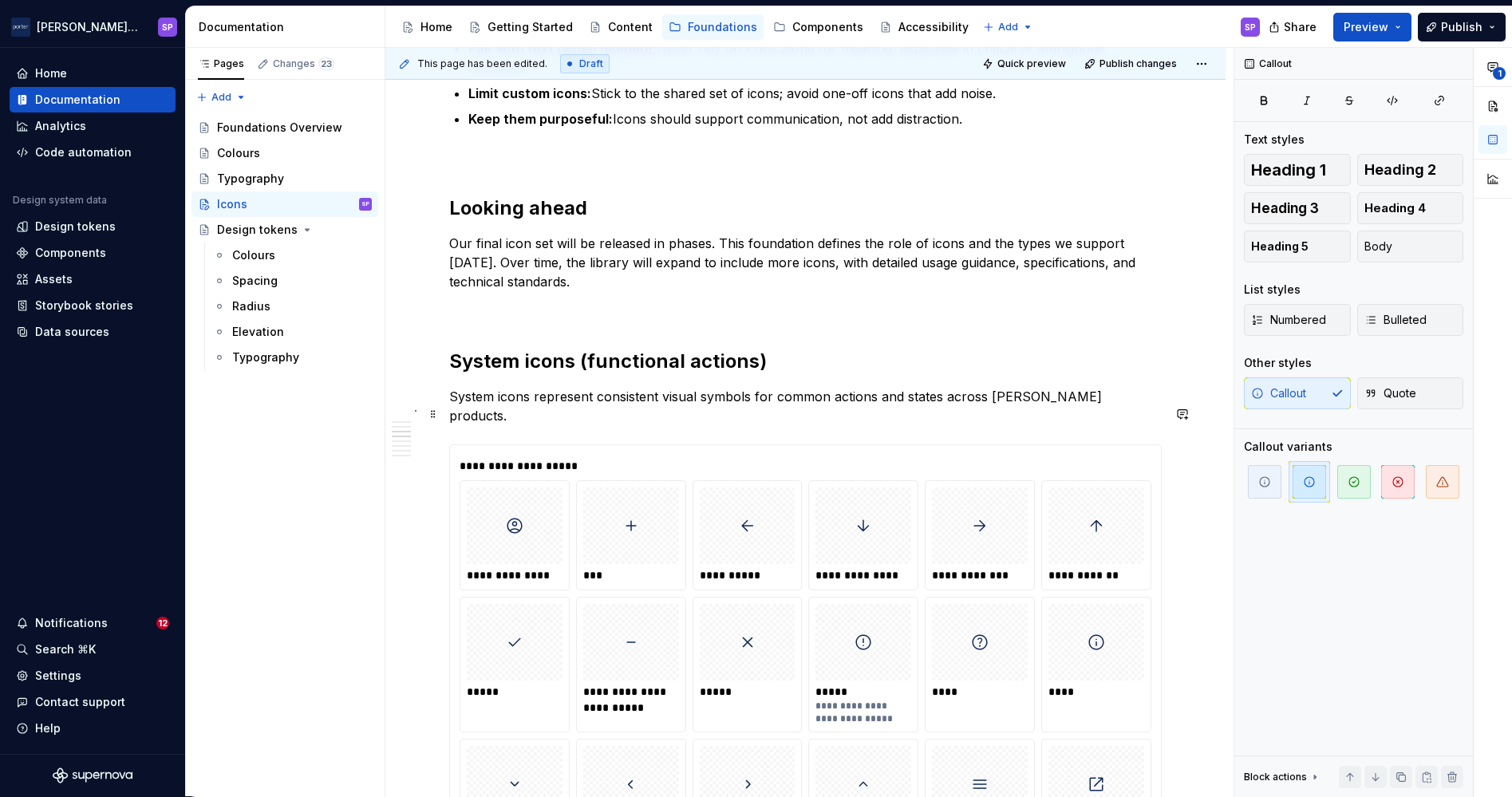
scroll to position [725, 0]
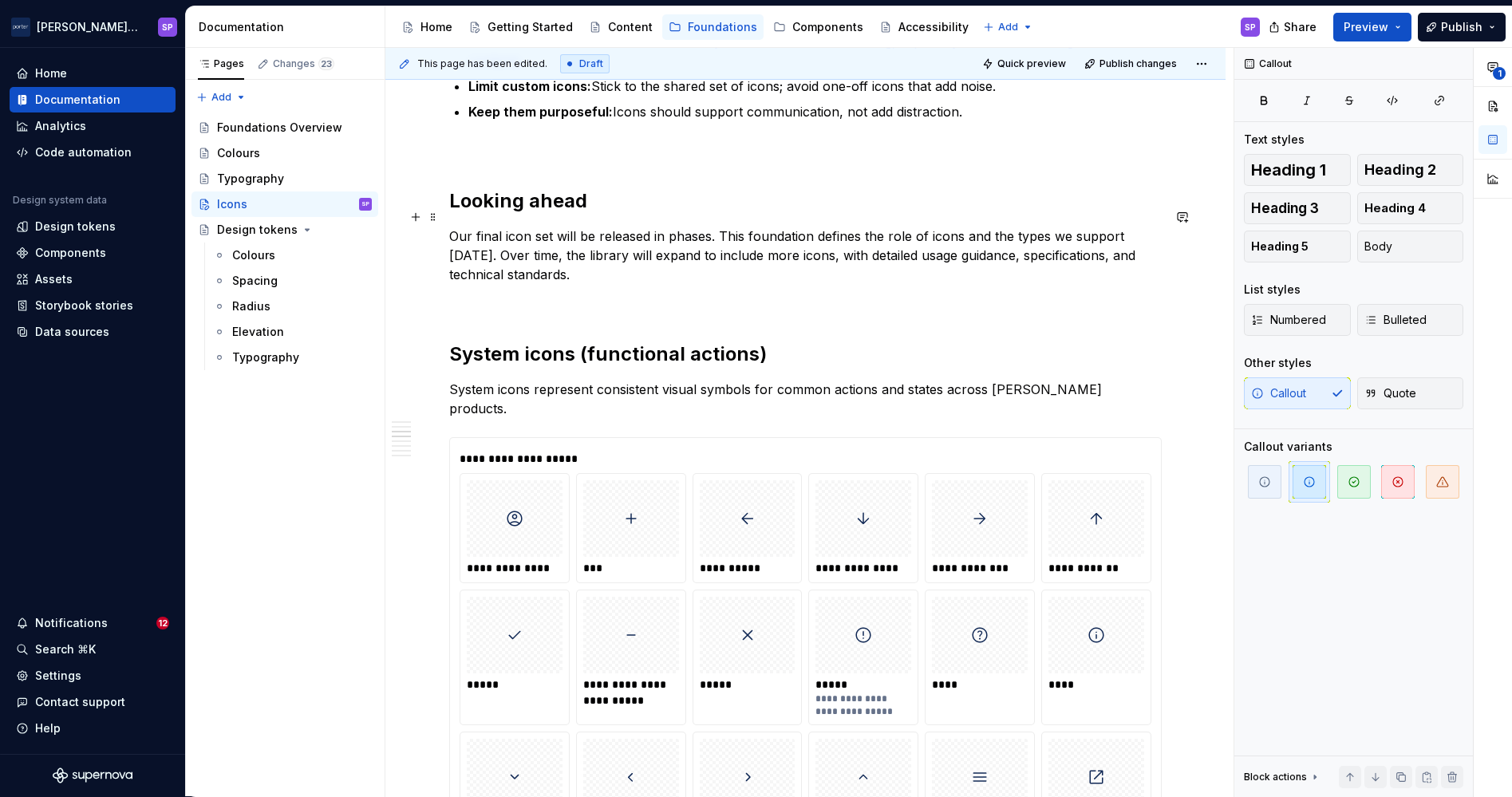
click at [509, 245] on p "Our final icon set will be released in phases. This foundation defines the role…" at bounding box center [805, 255] width 712 height 57
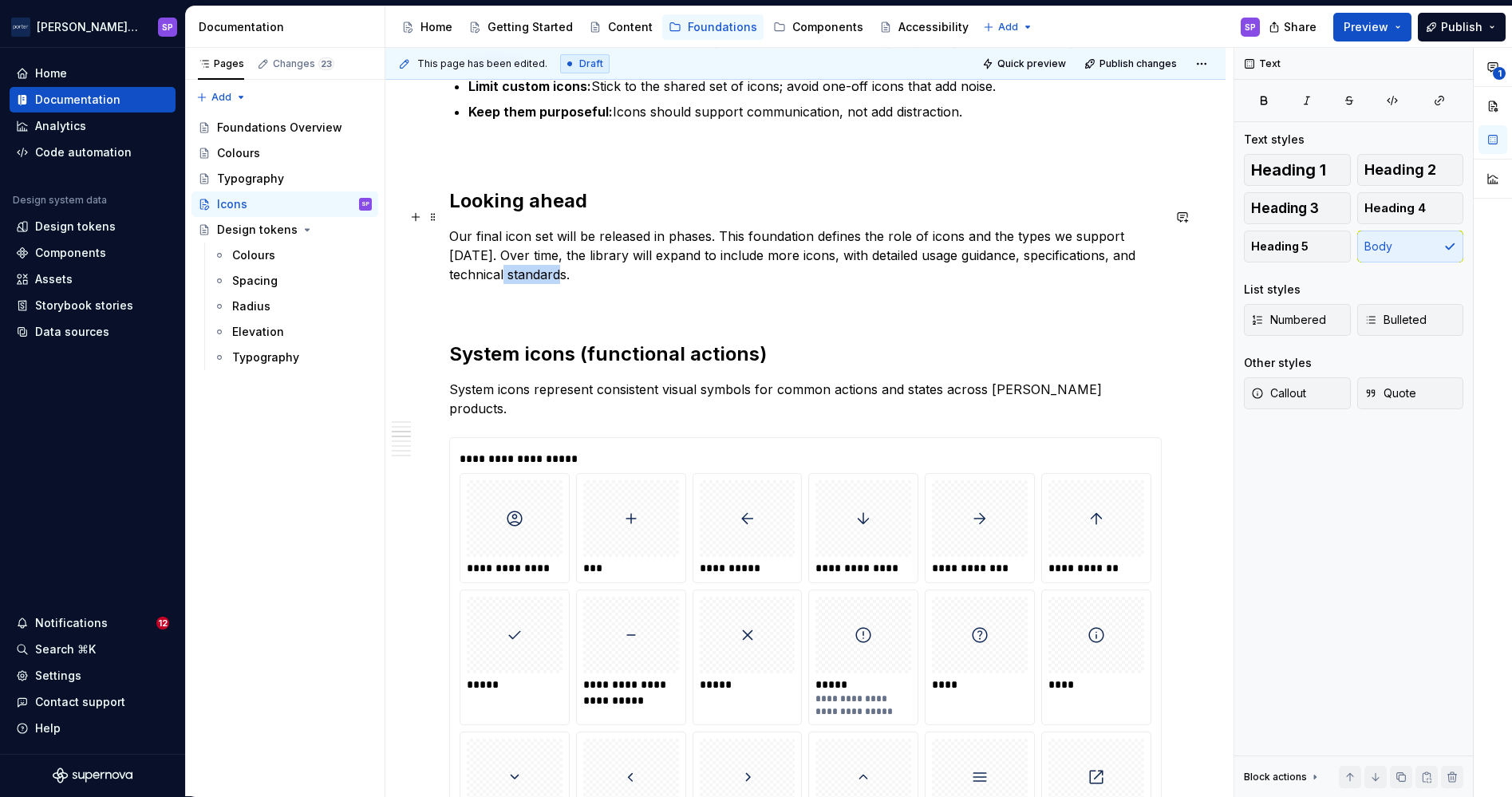
click at [509, 245] on p "Our final icon set will be released in phases. This foundation defines the role…" at bounding box center [805, 255] width 712 height 57
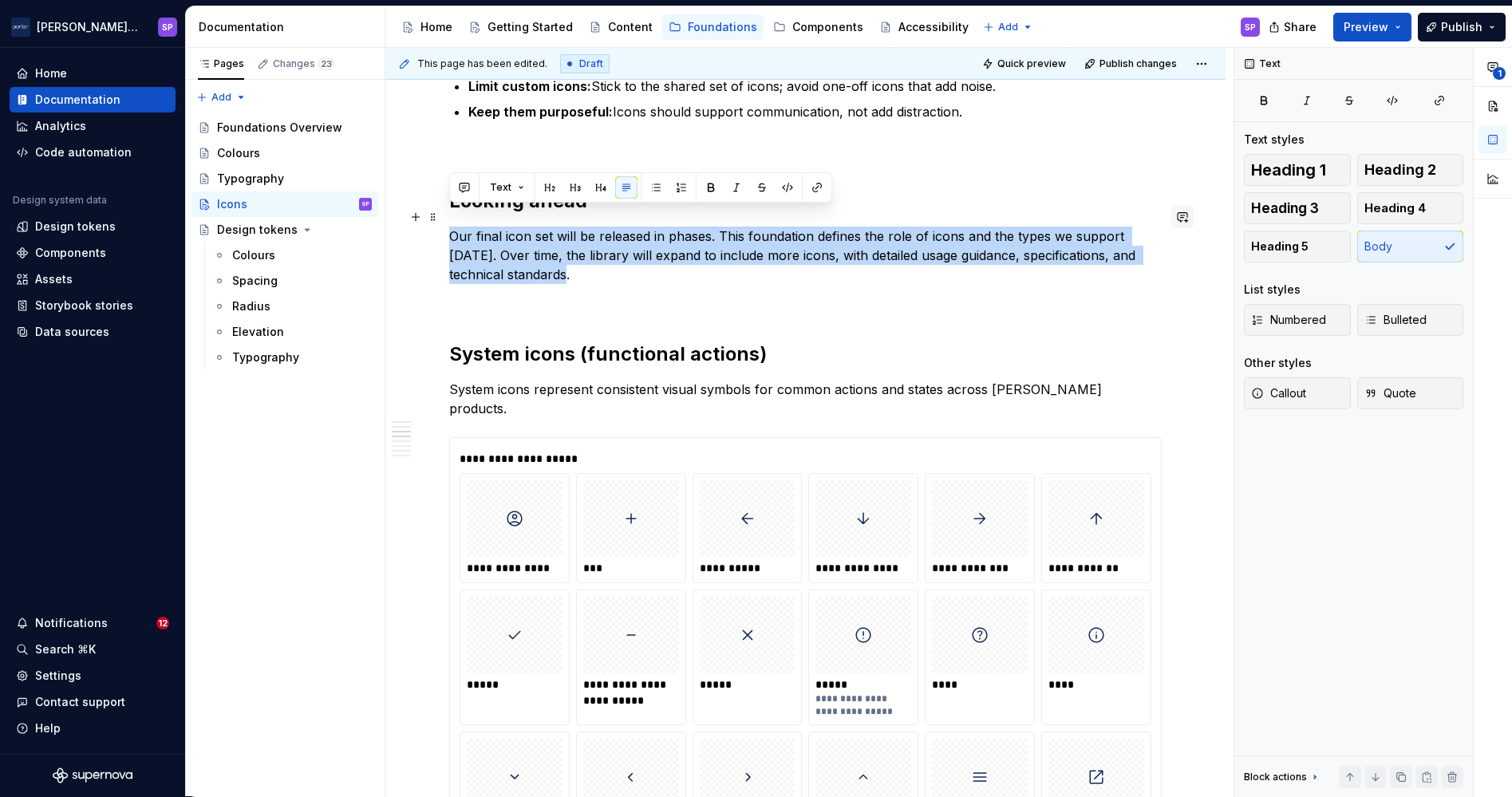
click at [1174, 222] on button "button" at bounding box center [1182, 217] width 23 height 23
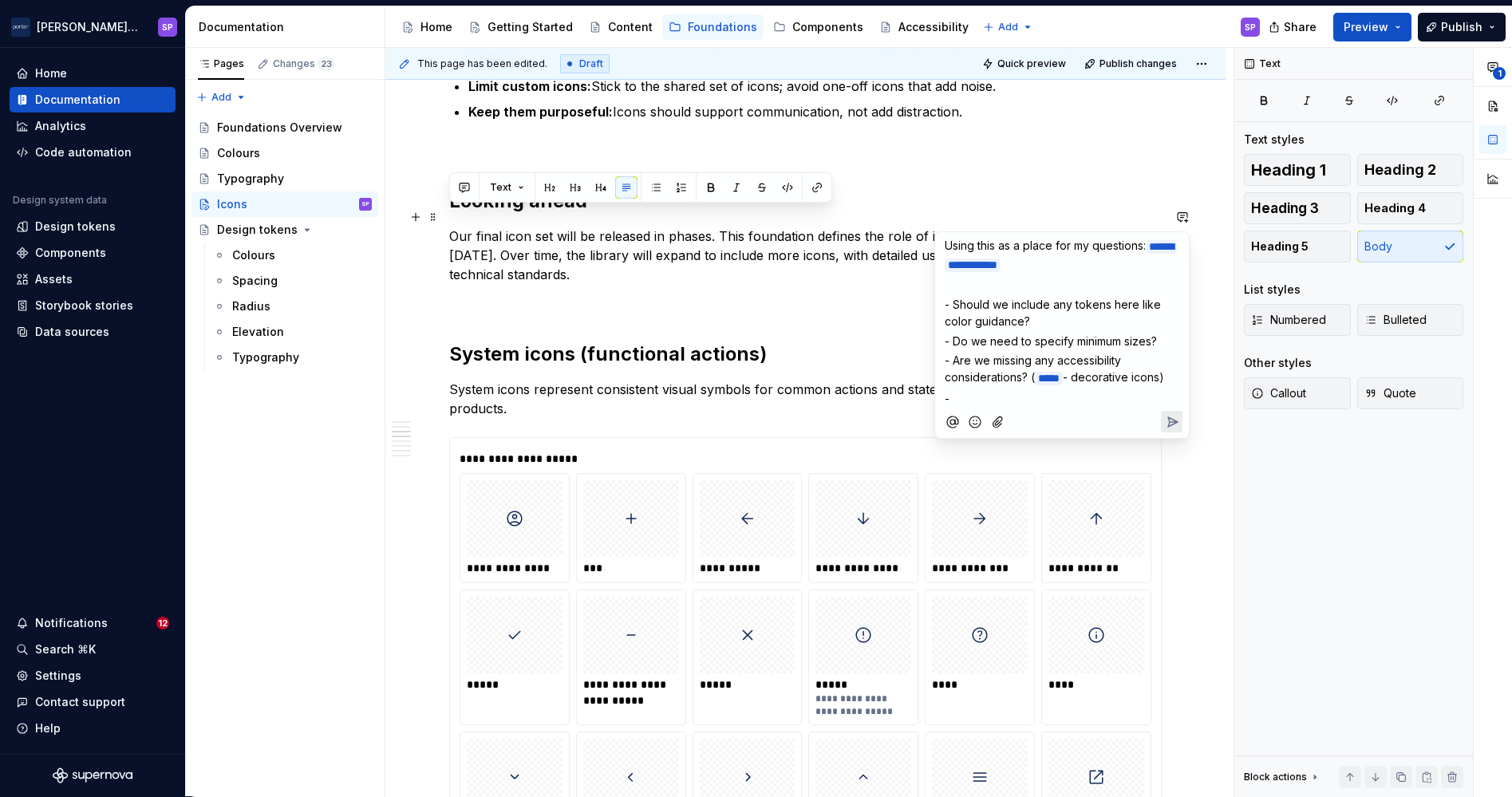
click at [1123, 341] on span "- Do we need to specify minimum sizes?" at bounding box center [1050, 341] width 213 height 14
click at [1112, 338] on span "- Do we need to specify minimum/max sizes?" at bounding box center [1046, 349] width 205 height 31
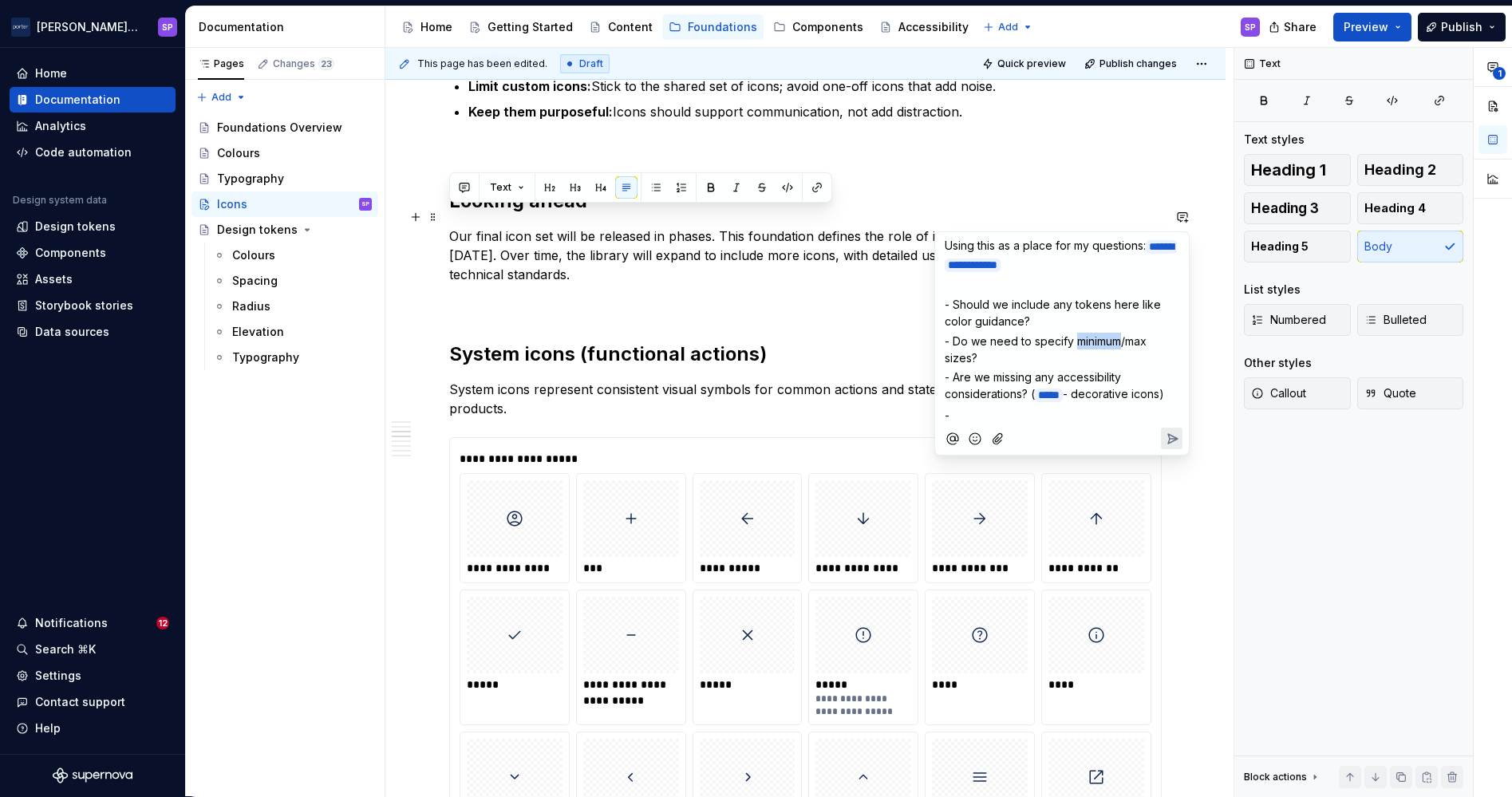
click at [1112, 338] on span "- Do we need to specify minimum/max sizes?" at bounding box center [1046, 349] width 205 height 31
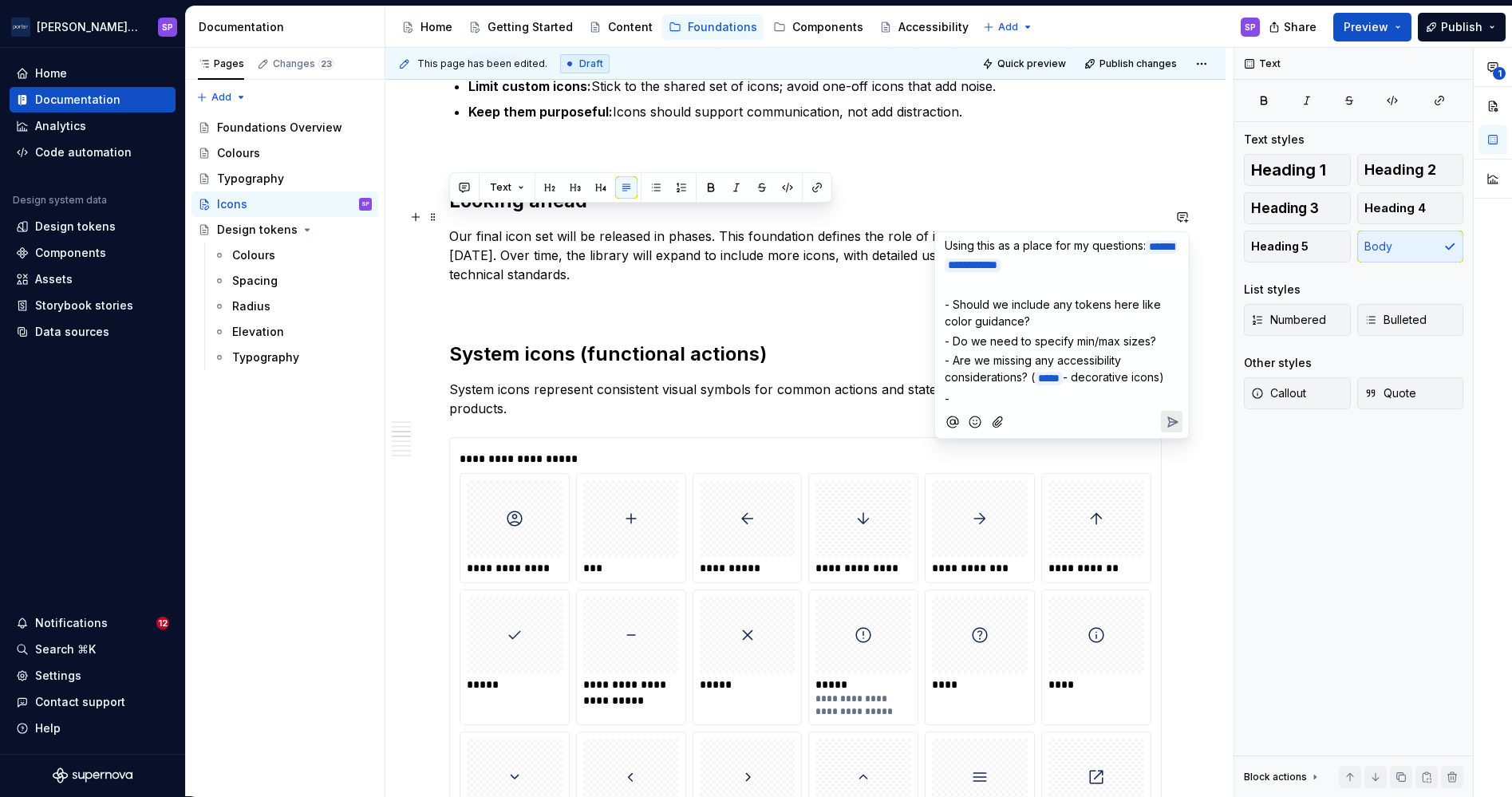
click at [1079, 387] on p "- Are we missing any accessibility considerations? ( * **** ﻿ - decorative icon…" at bounding box center [1061, 369] width 234 height 35
click at [1066, 319] on p "- Should we include any tokens here like color guidance?" at bounding box center [1061, 312] width 234 height 34
drag, startPoint x: 1084, startPoint y: 319, endPoint x: 1075, endPoint y: 303, distance: 18.4
click at [1075, 303] on p "- Should we include any tokens here like color guidance? (rules for" at bounding box center [1061, 312] width 234 height 34
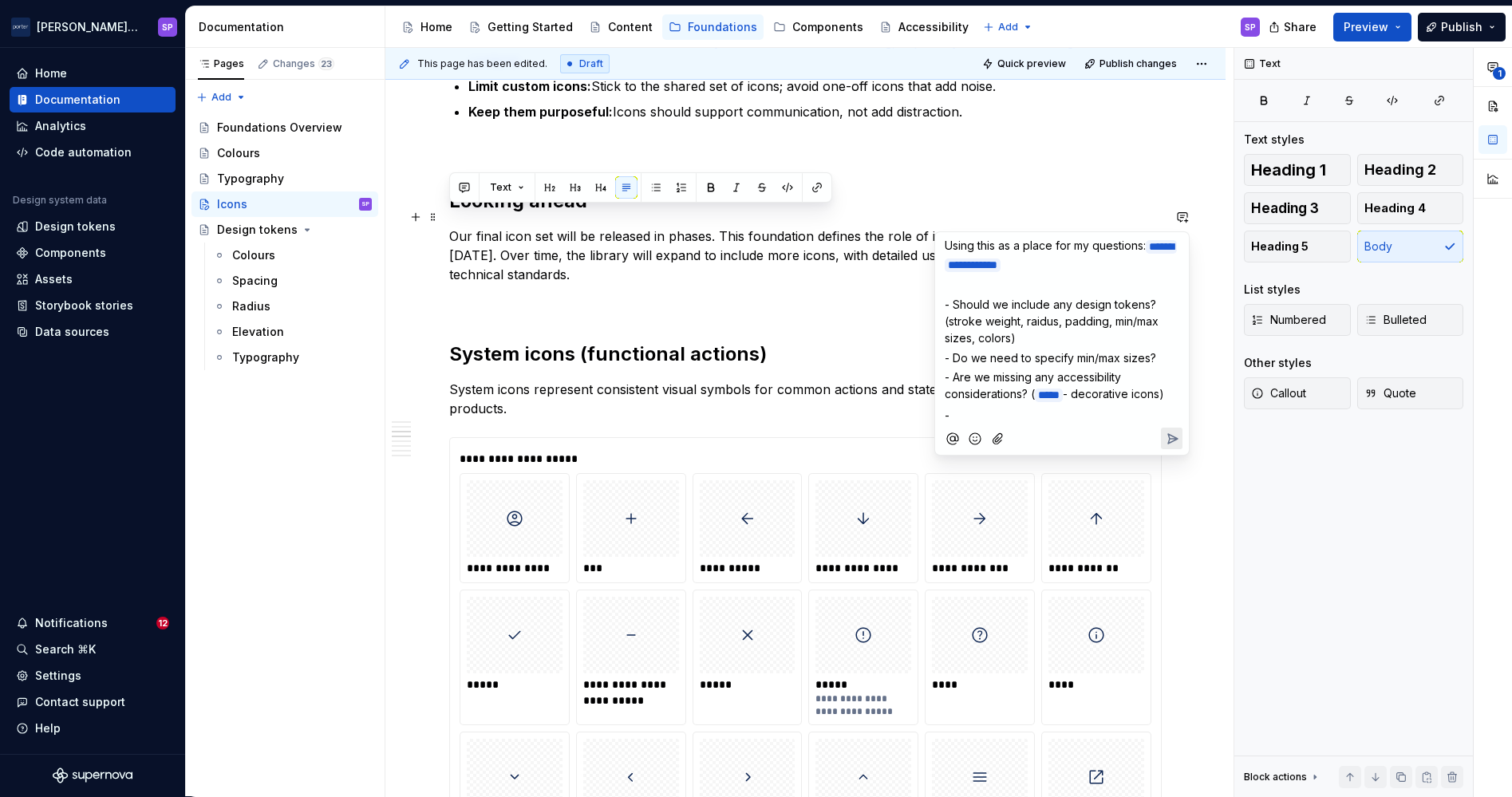
click at [1039, 315] on span "- Should we include any design tokens? (stroke weight, raidus, padding, min/max…" at bounding box center [1052, 321] width 217 height 47
click at [1018, 364] on div "**********" at bounding box center [1062, 328] width 241 height 192
click at [1014, 351] on span "- Do we need to specify min/max sizes?" at bounding box center [1050, 358] width 212 height 14
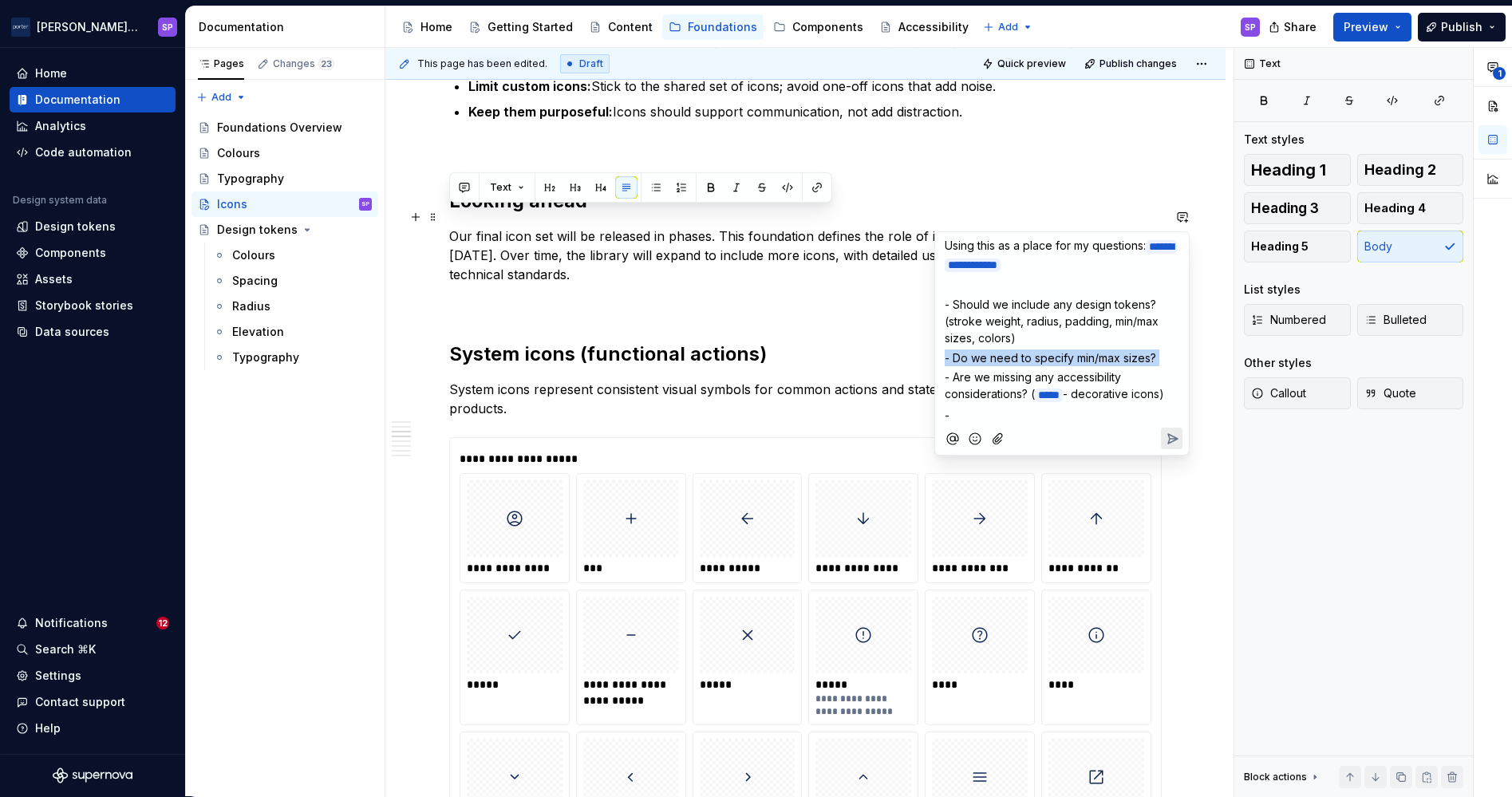
click at [1014, 351] on span "- Do we need to specify min/max sizes?" at bounding box center [1050, 358] width 212 height 14
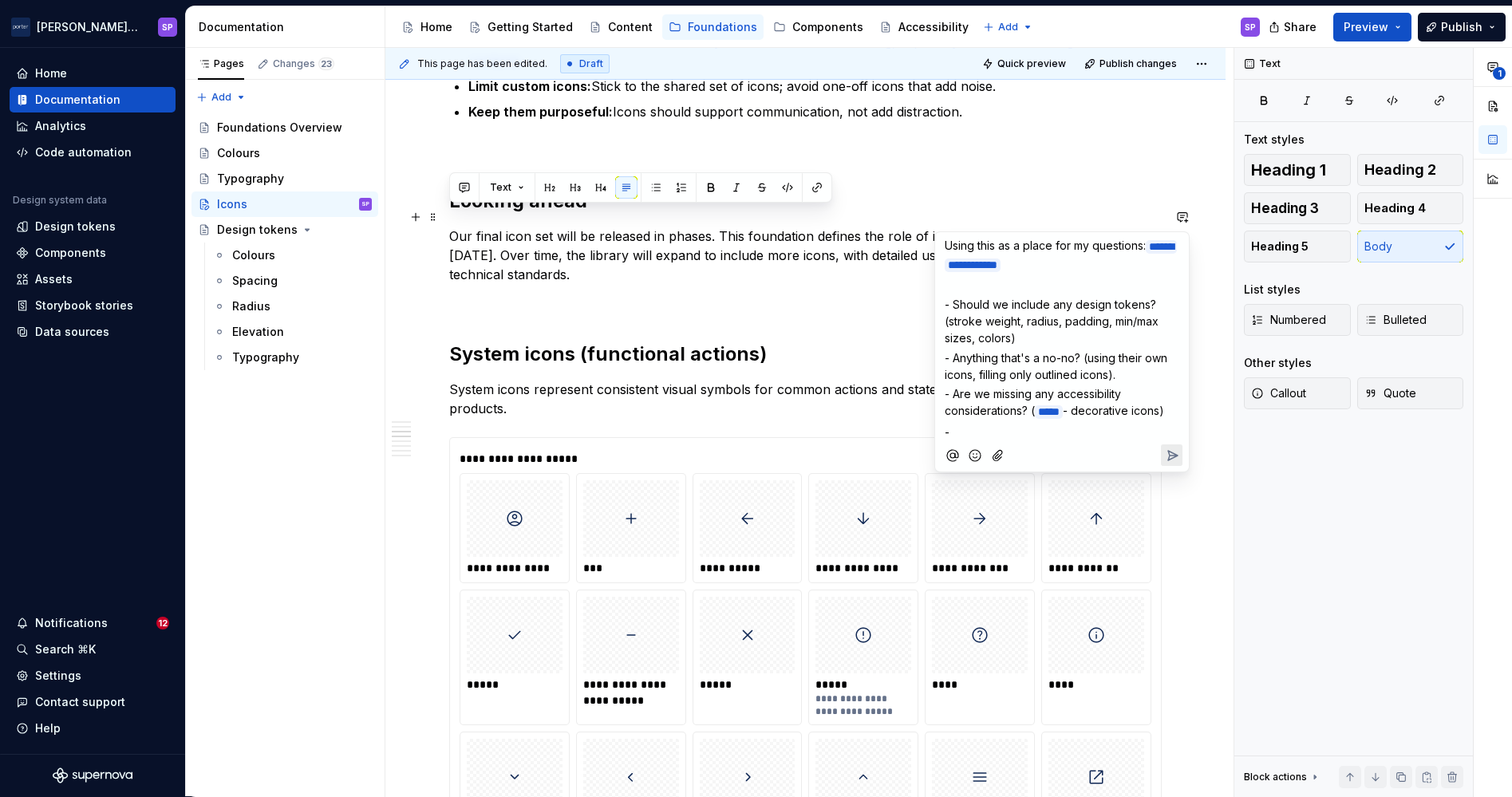
click at [996, 433] on div "**********" at bounding box center [1062, 336] width 241 height 209
click at [993, 420] on p "- Are we missing any accessibility considerations? ( * **** ﻿ - decorative icon…" at bounding box center [1061, 402] width 234 height 35
click at [1156, 367] on p "- Anything that's a no-no? (using their own icons, filling only outlined icons)." at bounding box center [1061, 366] width 234 height 34
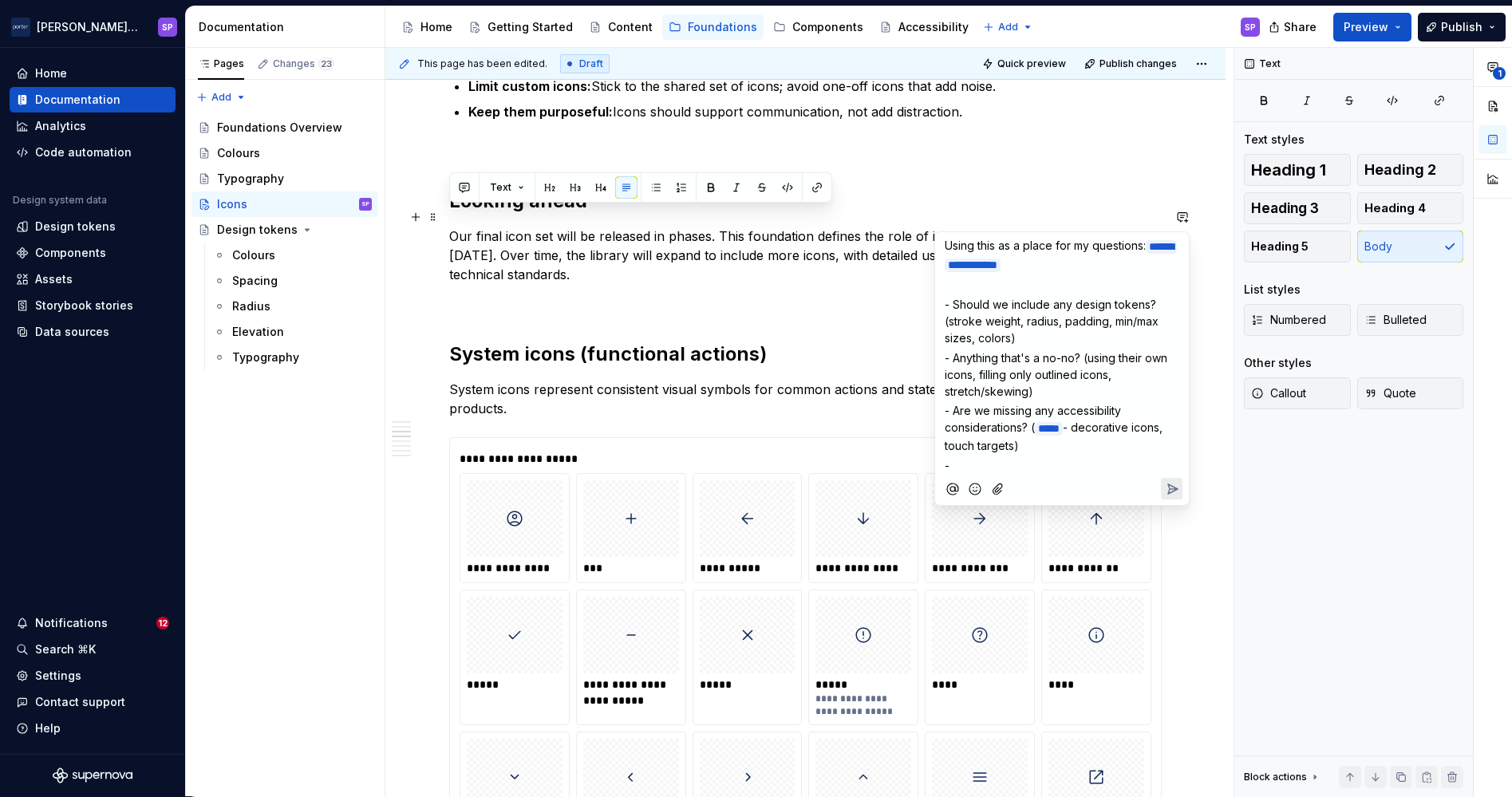
click at [980, 382] on span "- Anything that's a no-no? (using their own icons, filling only outlined icons,…" at bounding box center [1057, 375] width 225 height 47
click at [1025, 319] on span "- Should we include any design tokens? (stroke weight, radius, padding, min/max…" at bounding box center [1052, 321] width 217 height 47
click at [1025, 323] on span "- Should we include any design tokens? (stroke weight, radius, padding, min/max…" at bounding box center [1052, 321] width 217 height 47
click at [1025, 330] on p "- Should we include any design tokens? (stroke weight, radius, padding, min/max…" at bounding box center [1061, 320] width 234 height 50
click at [1057, 442] on p "- Are we missing any accessibility considerations? ( * **** ﻿ - decorative icon…" at bounding box center [1061, 428] width 234 height 51
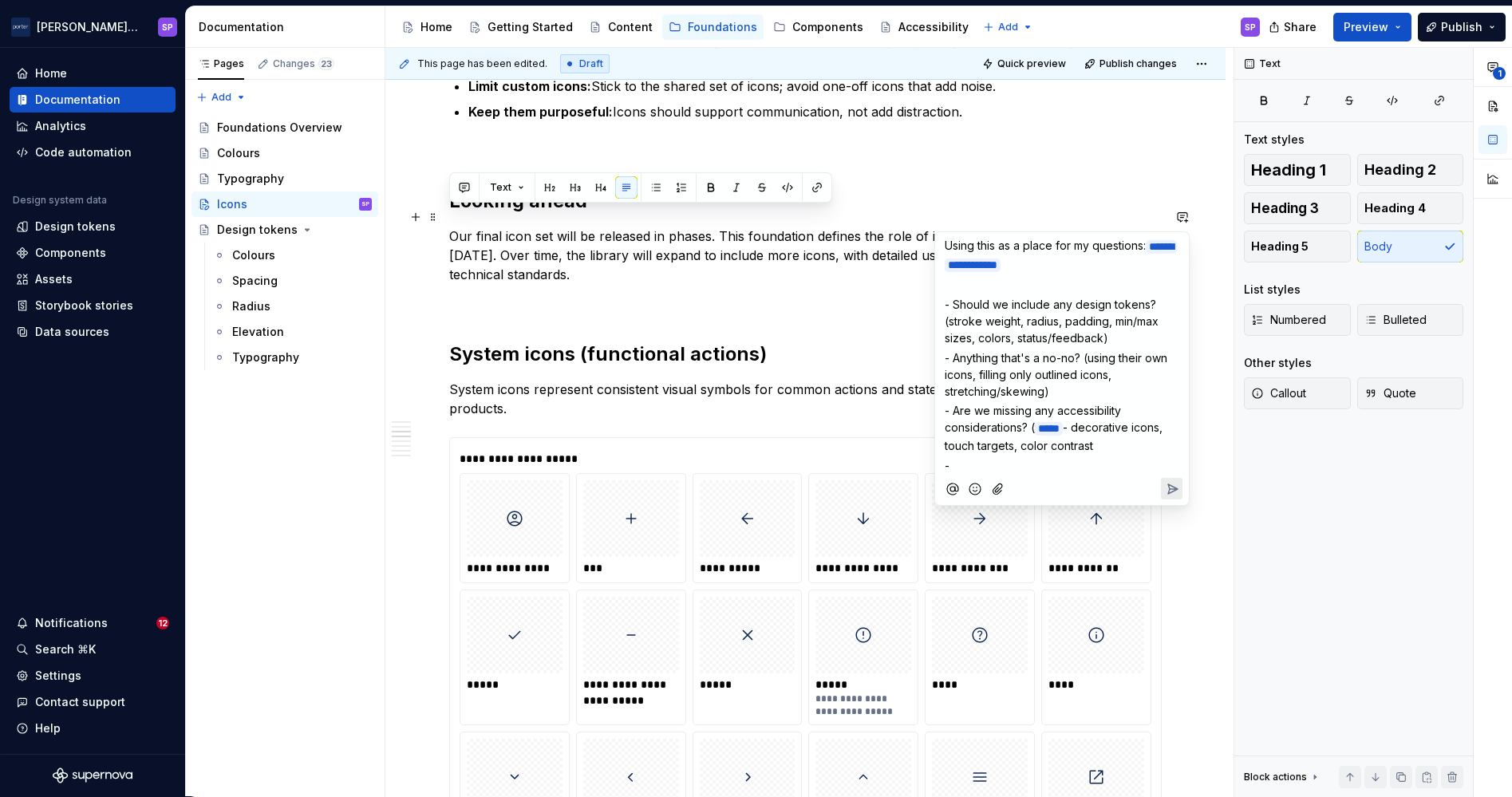
click at [1057, 442] on span "- decorative icons, touch targets, color contrast" at bounding box center [1054, 436] width 221 height 32
drag, startPoint x: 1064, startPoint y: 439, endPoint x: 1128, endPoint y: 443, distance: 64.1
click at [1128, 443] on p "- Are we missing any accessibility considerations? ( * **** ﻿ - decorative icon…" at bounding box center [1061, 428] width 234 height 51
click at [1175, 473] on button "Send" at bounding box center [1172, 470] width 22 height 22
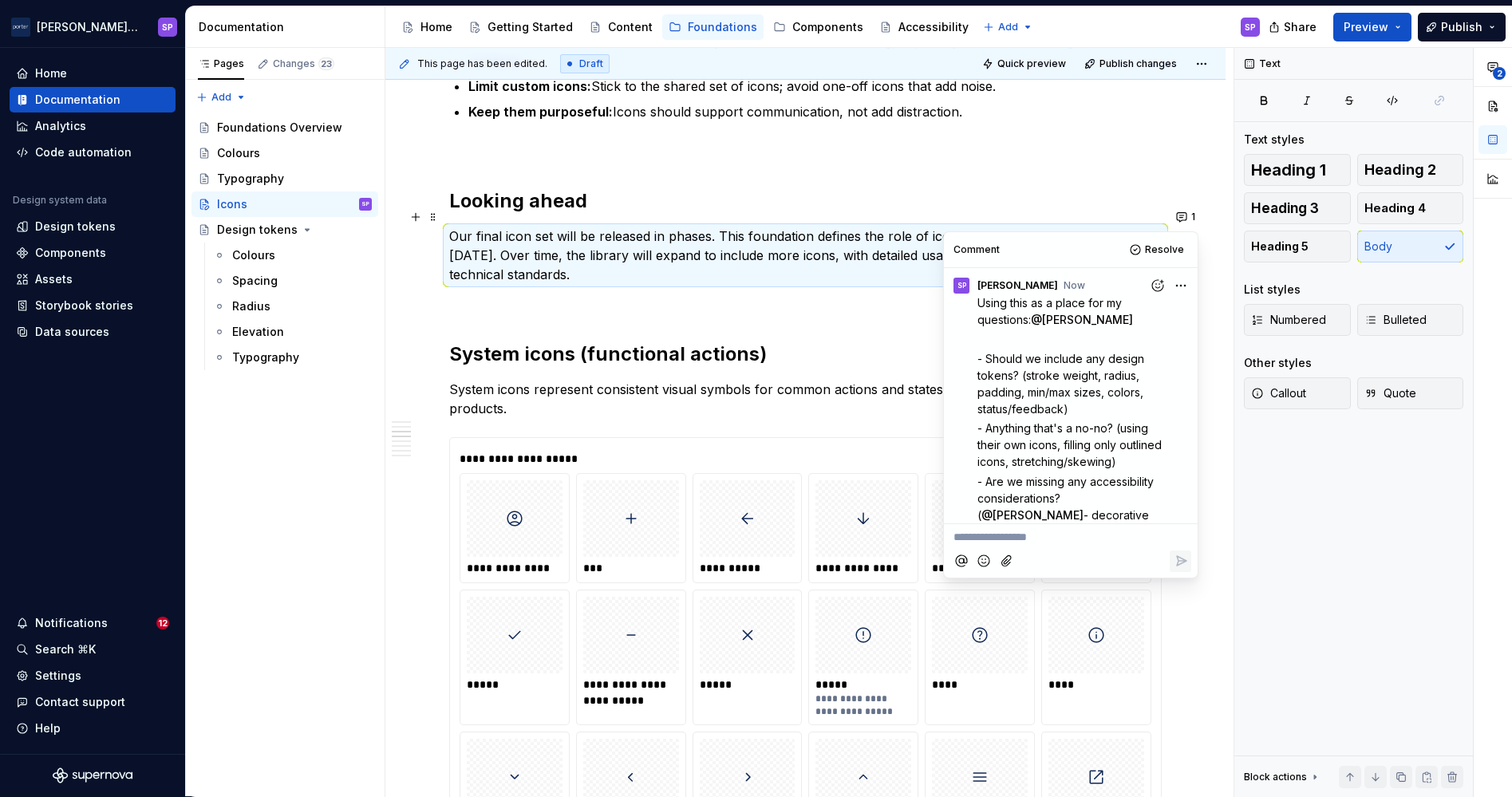
scroll to position [44, 0]
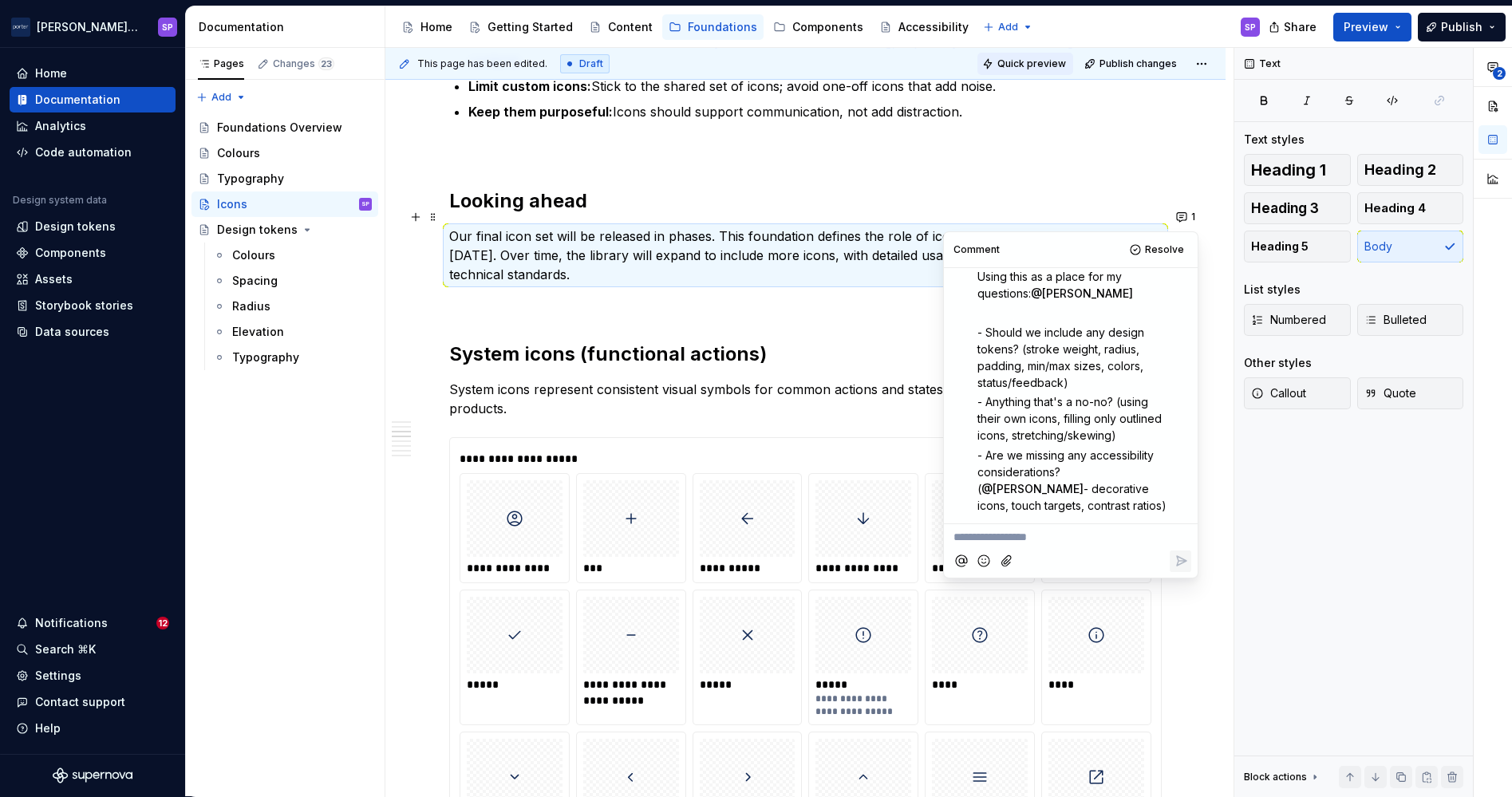
click at [1040, 55] on button "Quick preview" at bounding box center [1024, 63] width 96 height 23
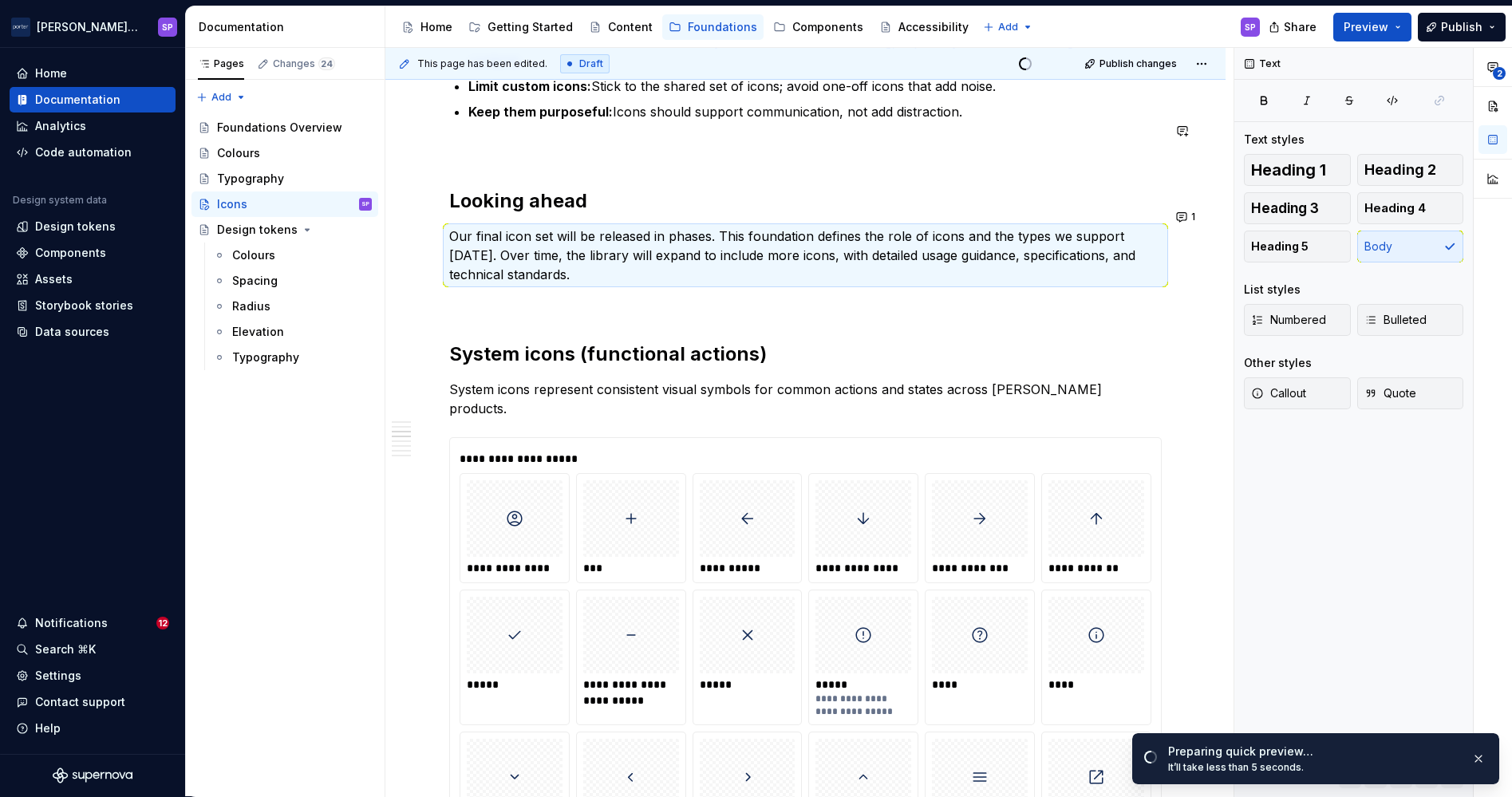
type textarea "*"
